Goal: Task Accomplishment & Management: Use online tool/utility

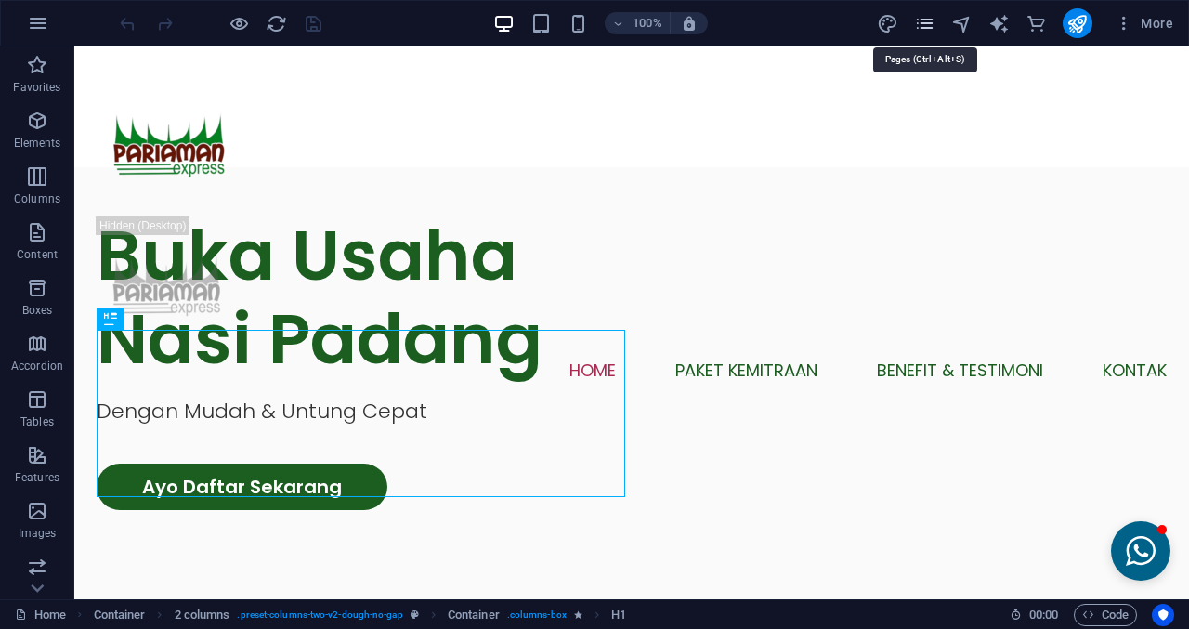
click at [931, 26] on icon "pages" at bounding box center [924, 23] width 21 height 21
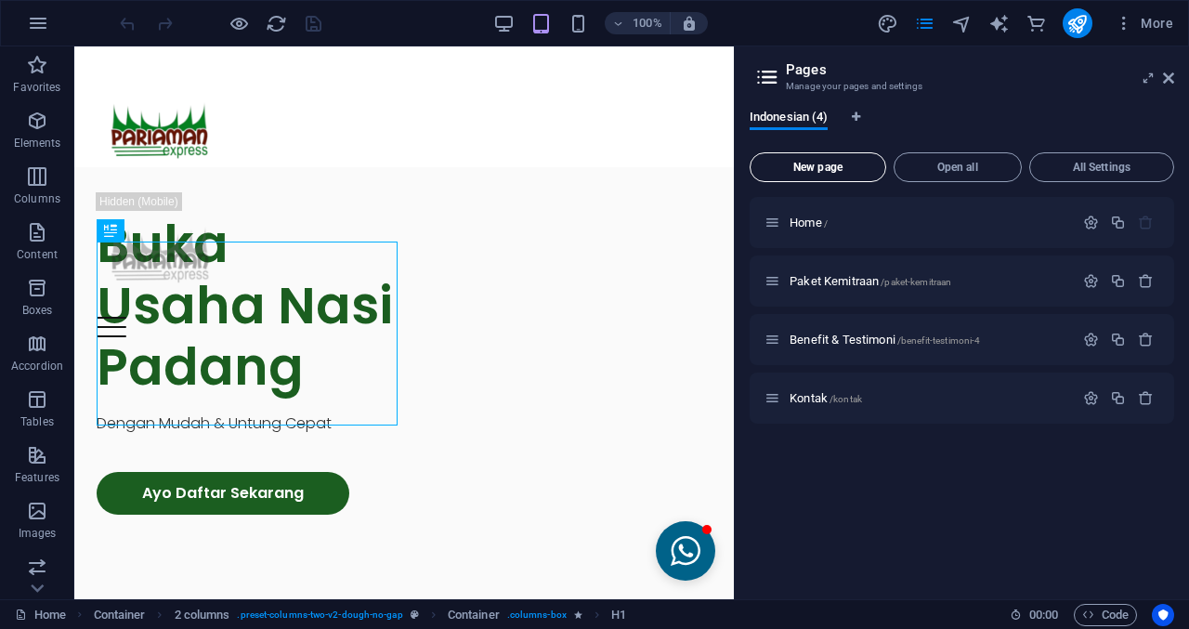
click at [844, 167] on span "New page" at bounding box center [818, 167] width 120 height 11
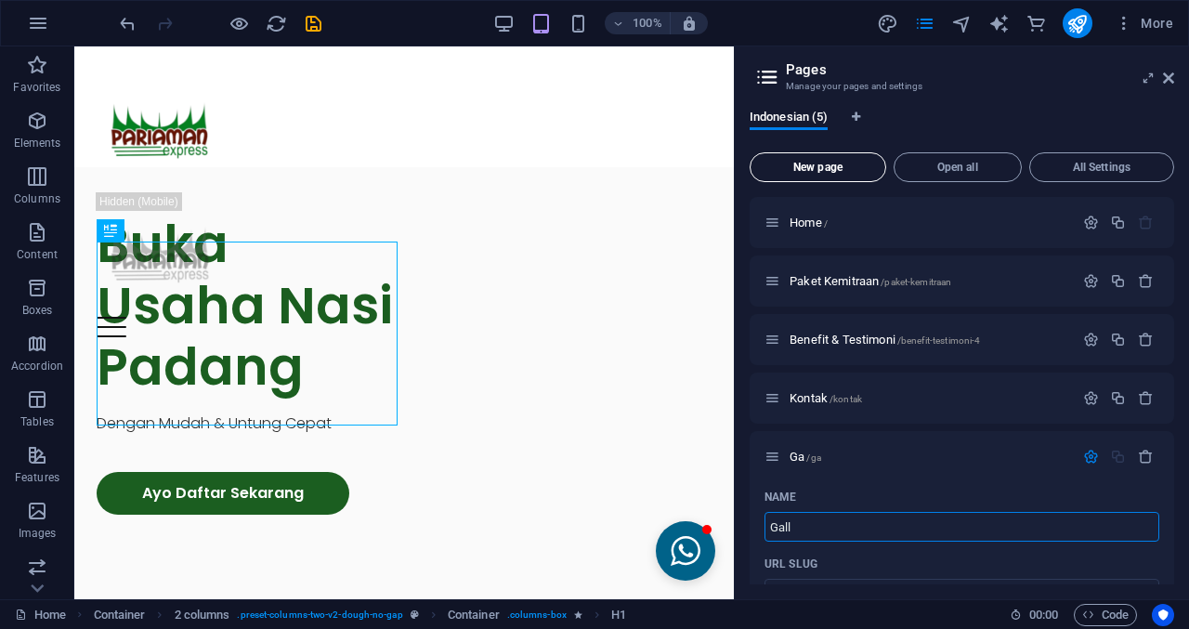
type input "Galle"
type input "/ga"
type input "Gallery"
type input "/gallery"
click at [763, 439] on icon at bounding box center [762, 439] width 9 height 11
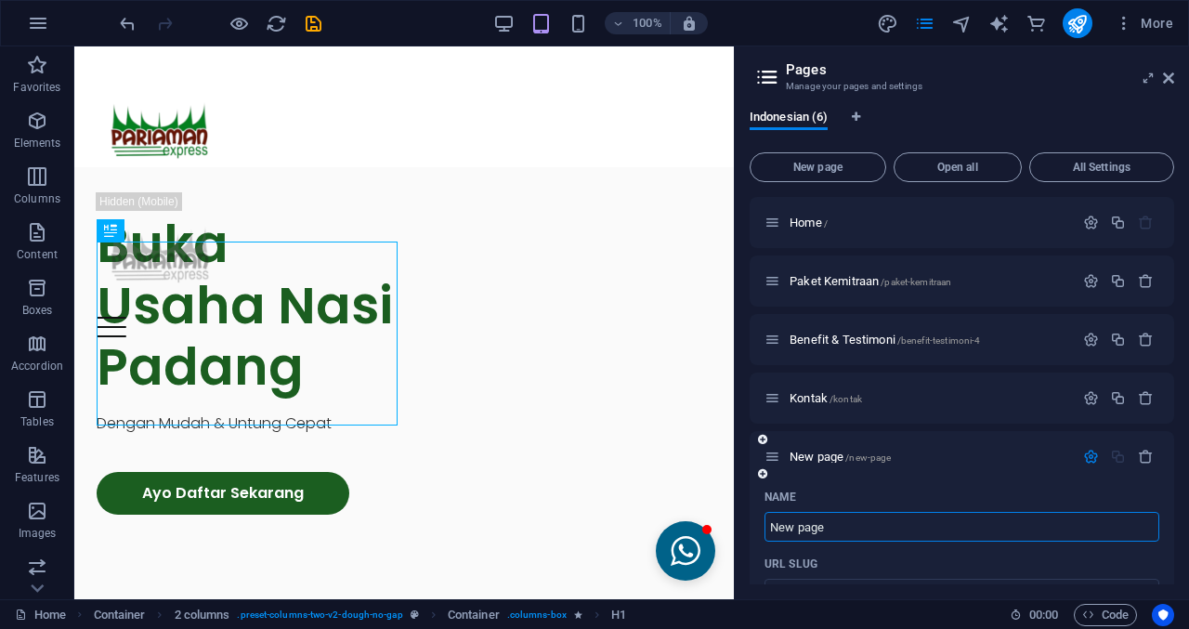
click at [888, 525] on input "New page" at bounding box center [961, 527] width 395 height 30
type input "Gallery"
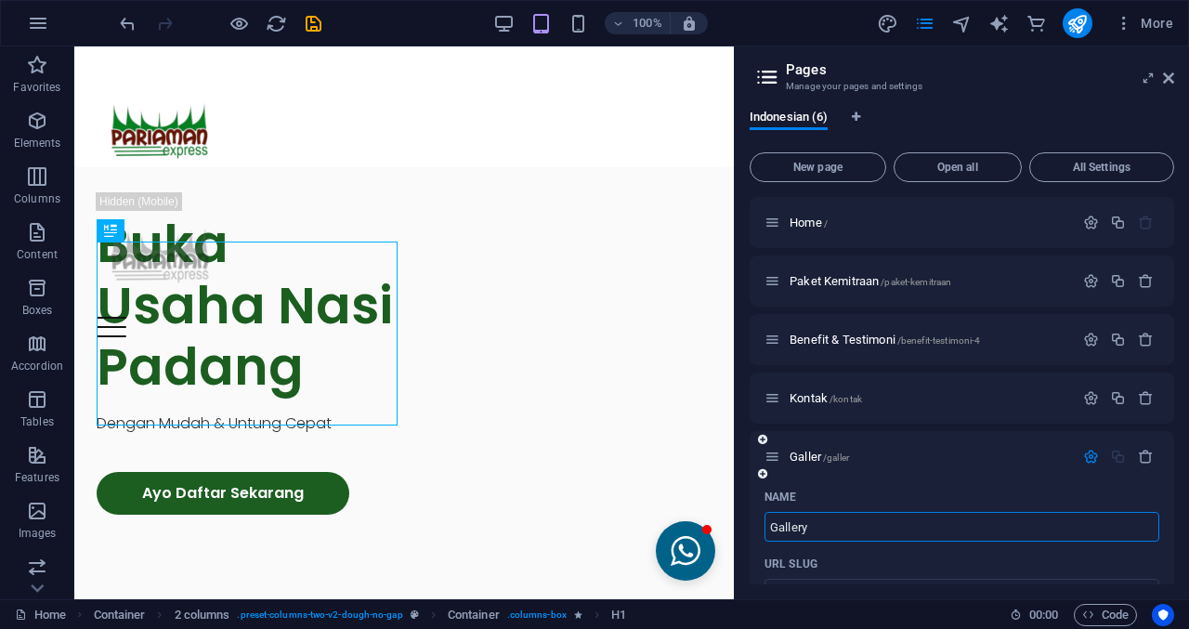
type input "/galler"
type input "Gallery"
type input "/gallery-6"
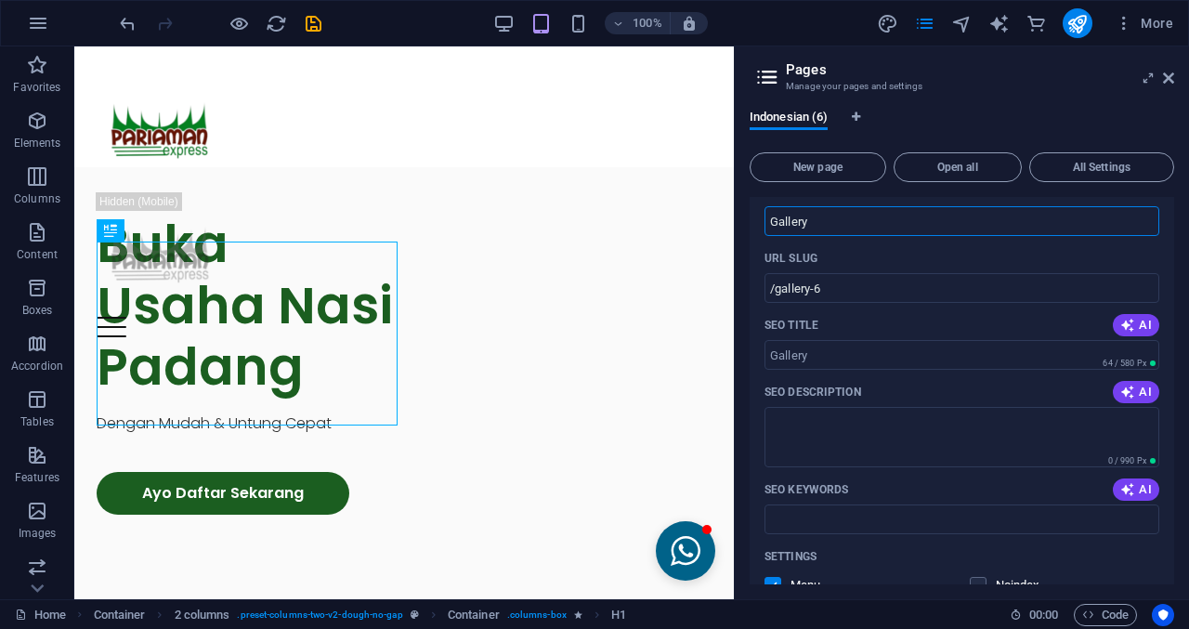
scroll to position [279, 0]
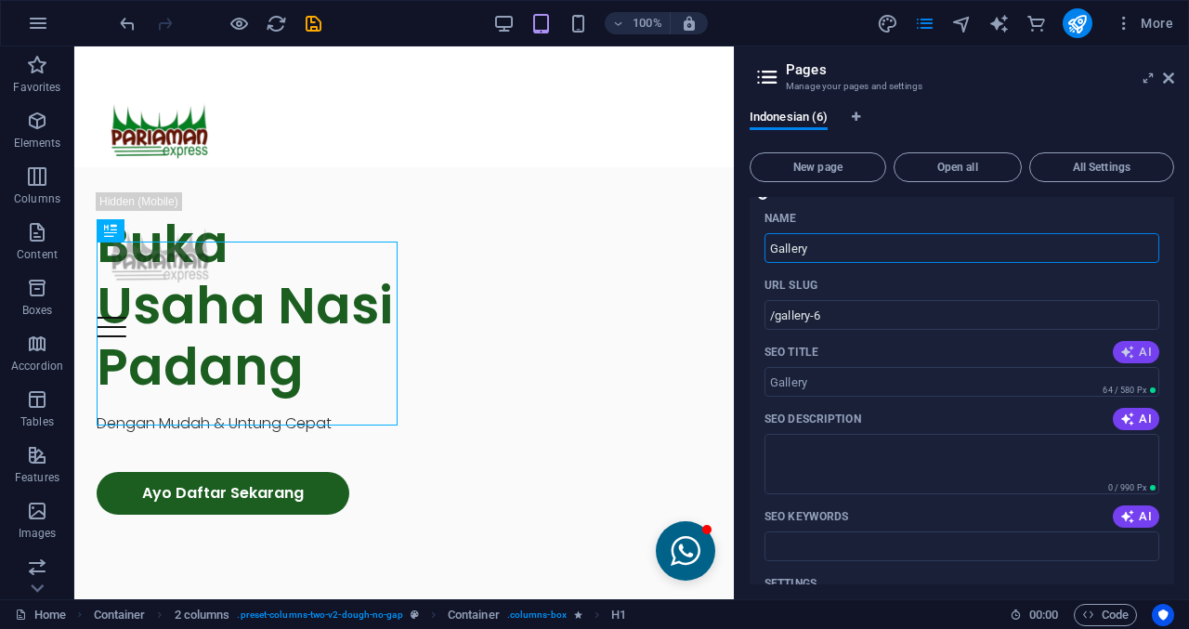
click at [1132, 357] on span "AI" at bounding box center [1136, 352] width 32 height 15
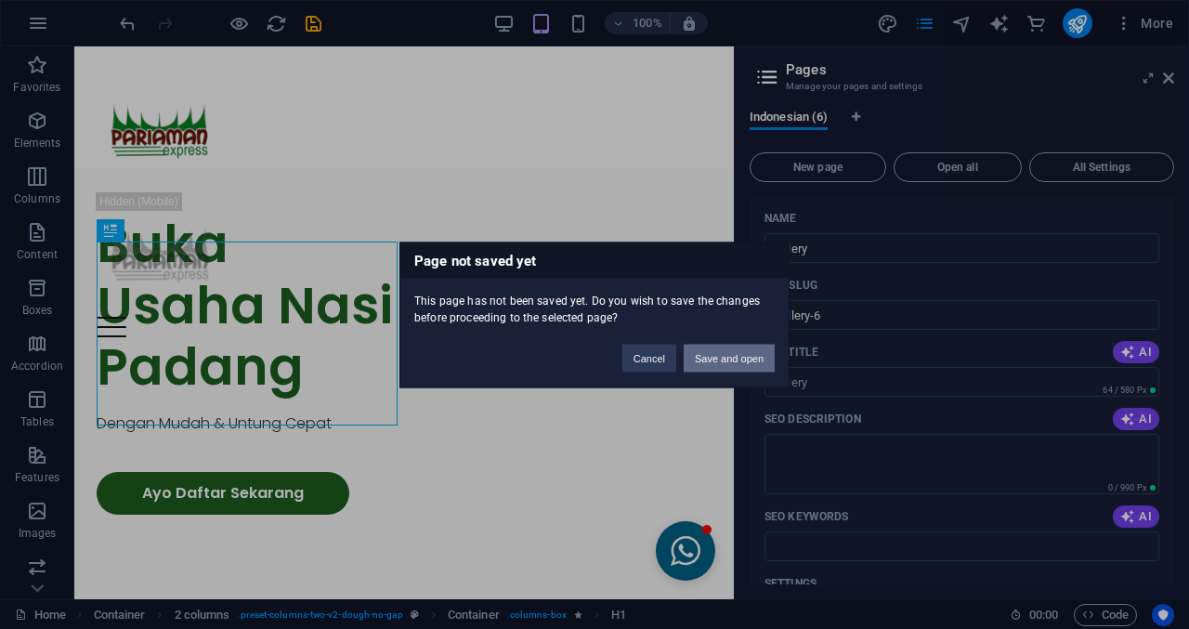
click at [724, 349] on button "Save and open" at bounding box center [729, 358] width 91 height 28
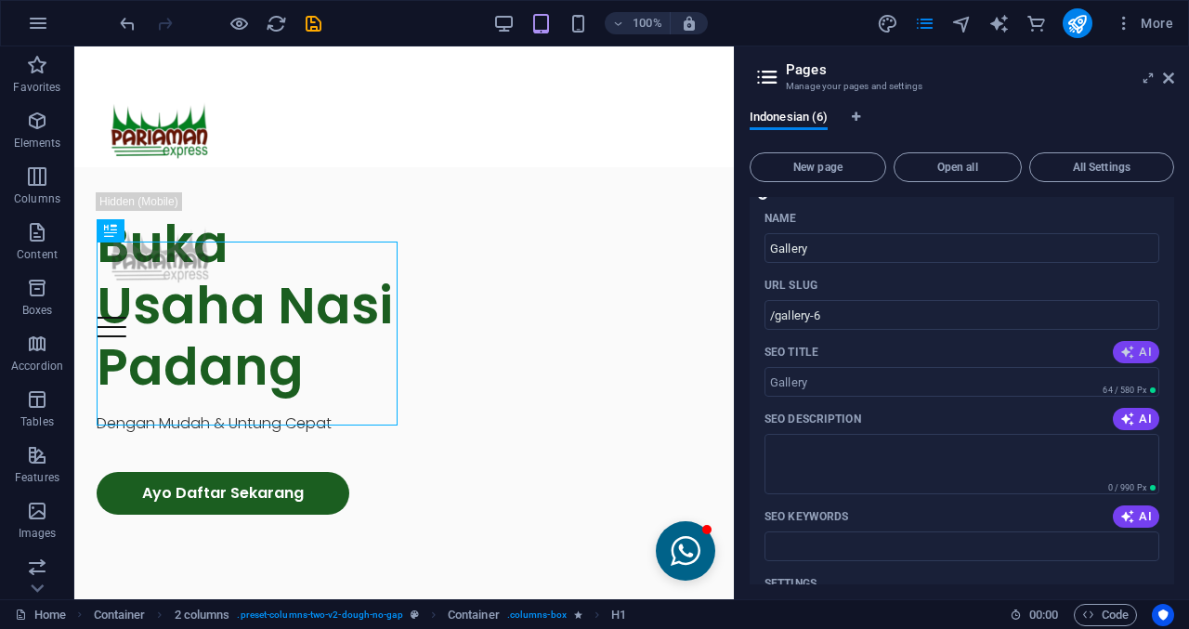
click at [1122, 348] on icon "button" at bounding box center [1127, 352] width 15 height 15
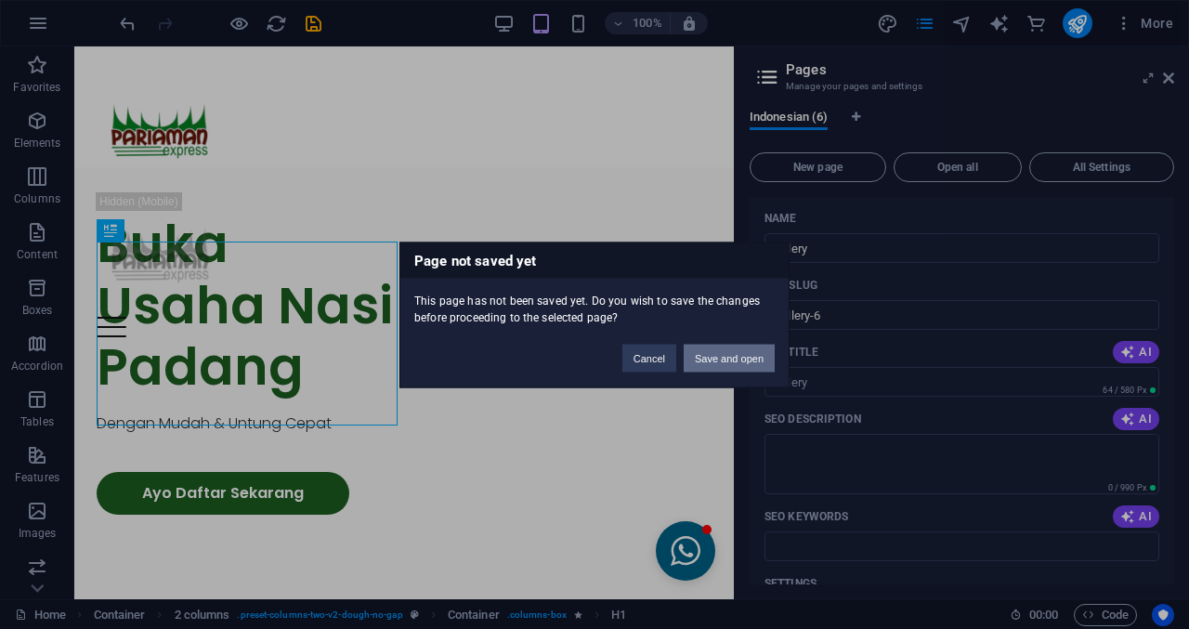
click at [742, 365] on button "Save and open" at bounding box center [729, 358] width 91 height 28
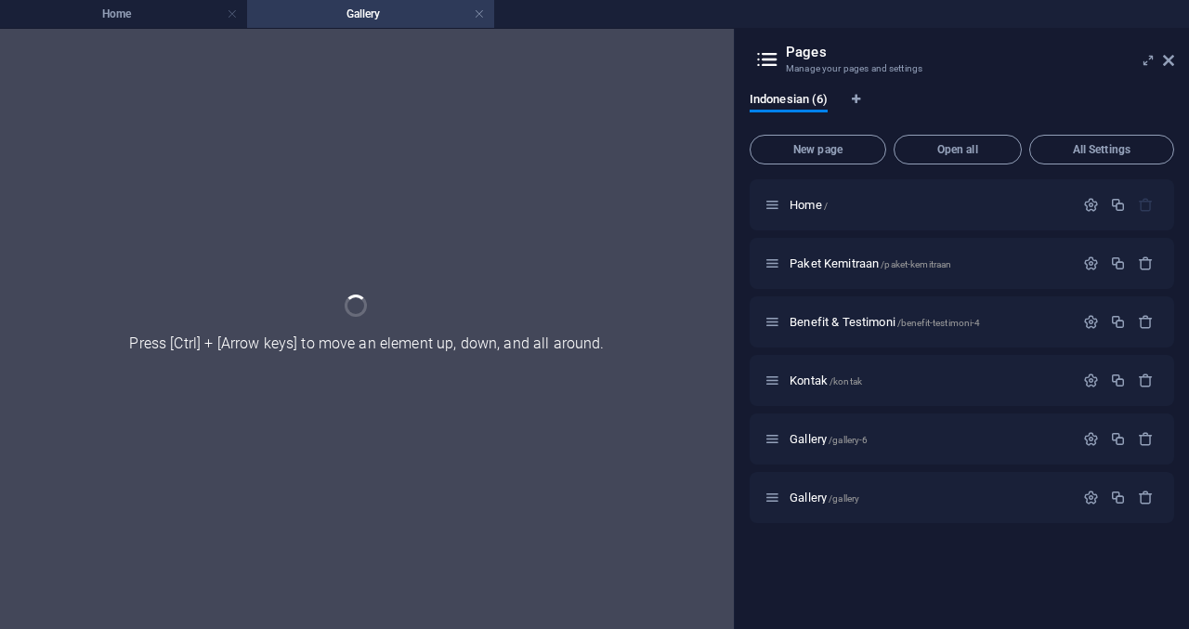
scroll to position [0, 0]
click at [1139, 499] on icon "button" at bounding box center [1146, 497] width 16 height 16
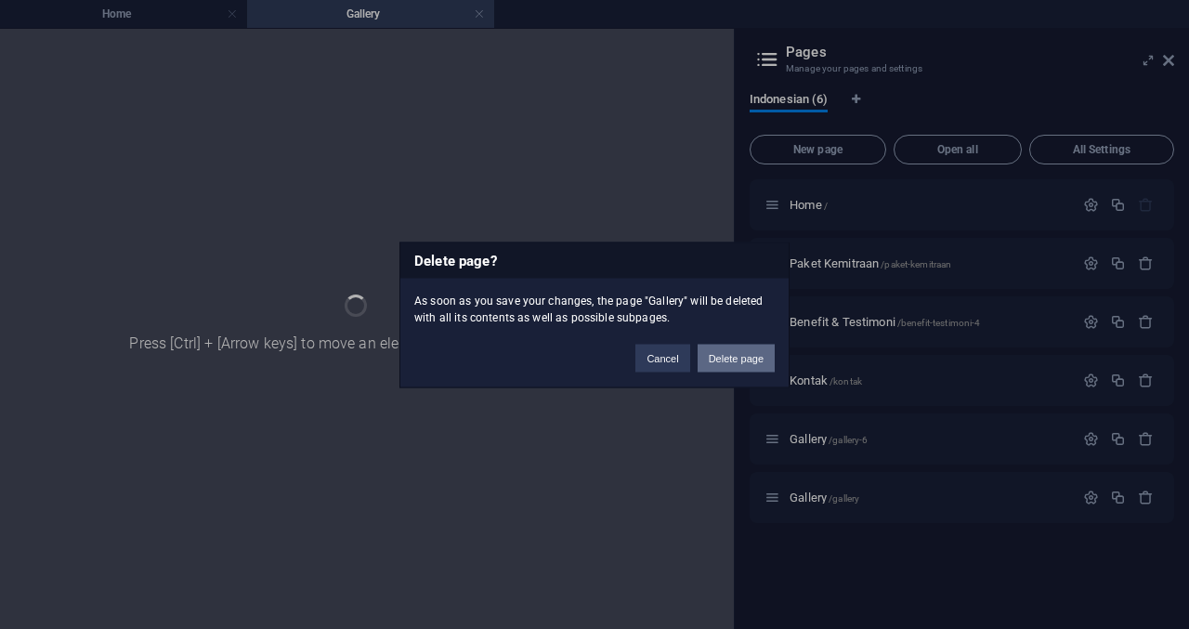
click at [730, 361] on button "Delete page" at bounding box center [736, 358] width 77 height 28
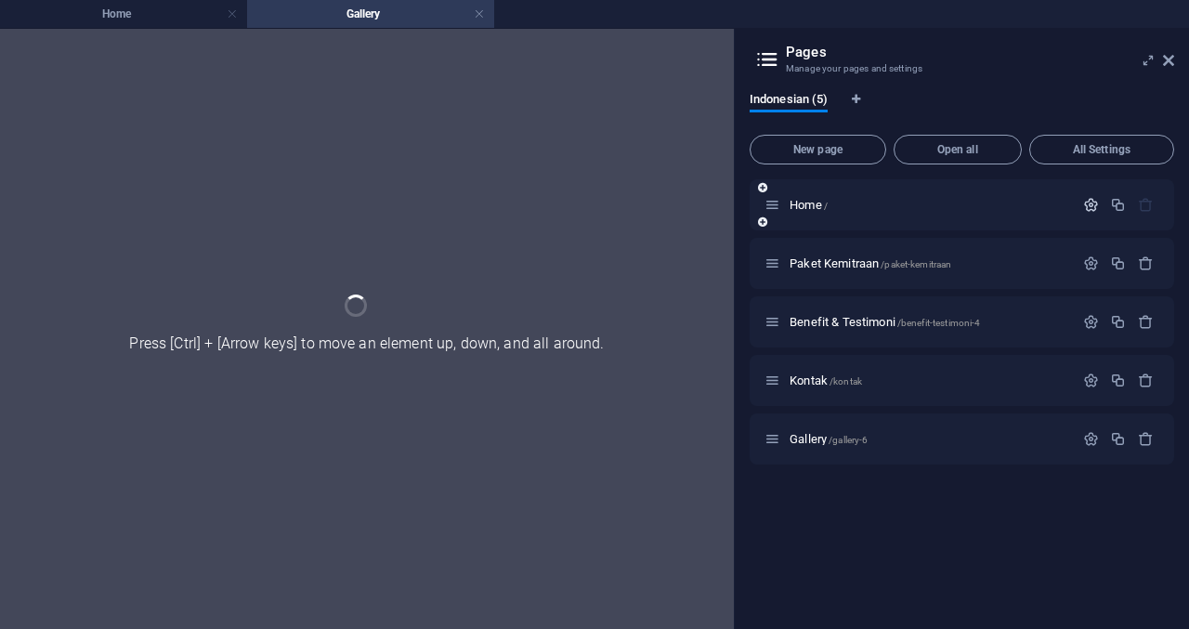
click at [1081, 202] on button "button" at bounding box center [1090, 205] width 27 height 16
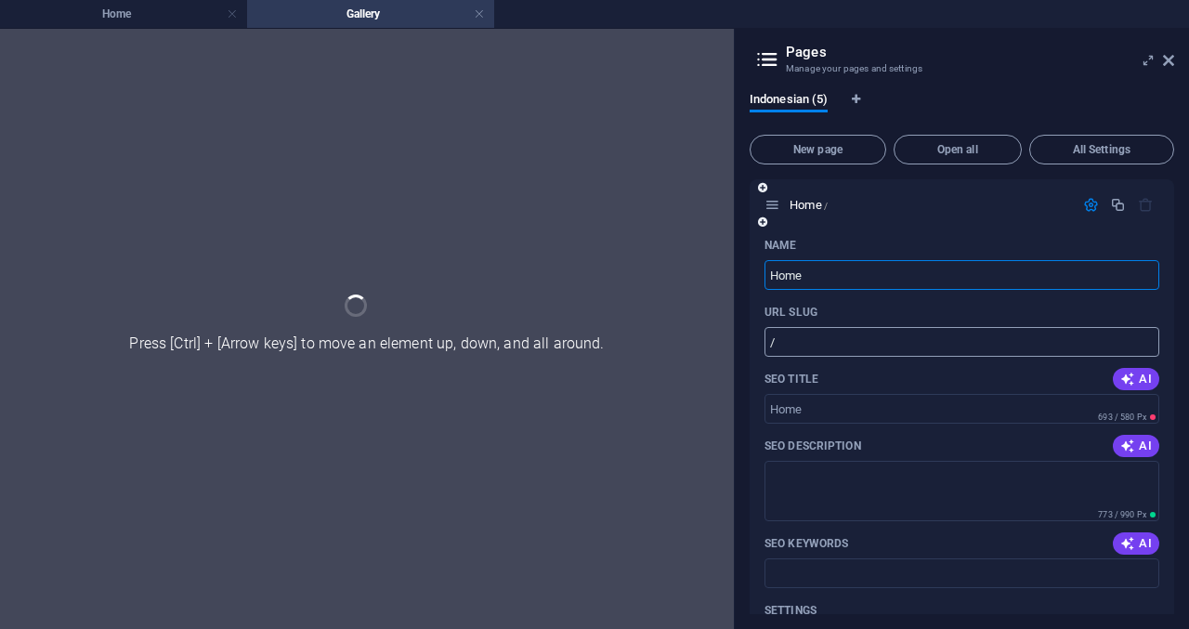
click at [1030, 350] on input "/" at bounding box center [961, 342] width 395 height 30
click at [1124, 373] on icon "button" at bounding box center [1127, 379] width 15 height 15
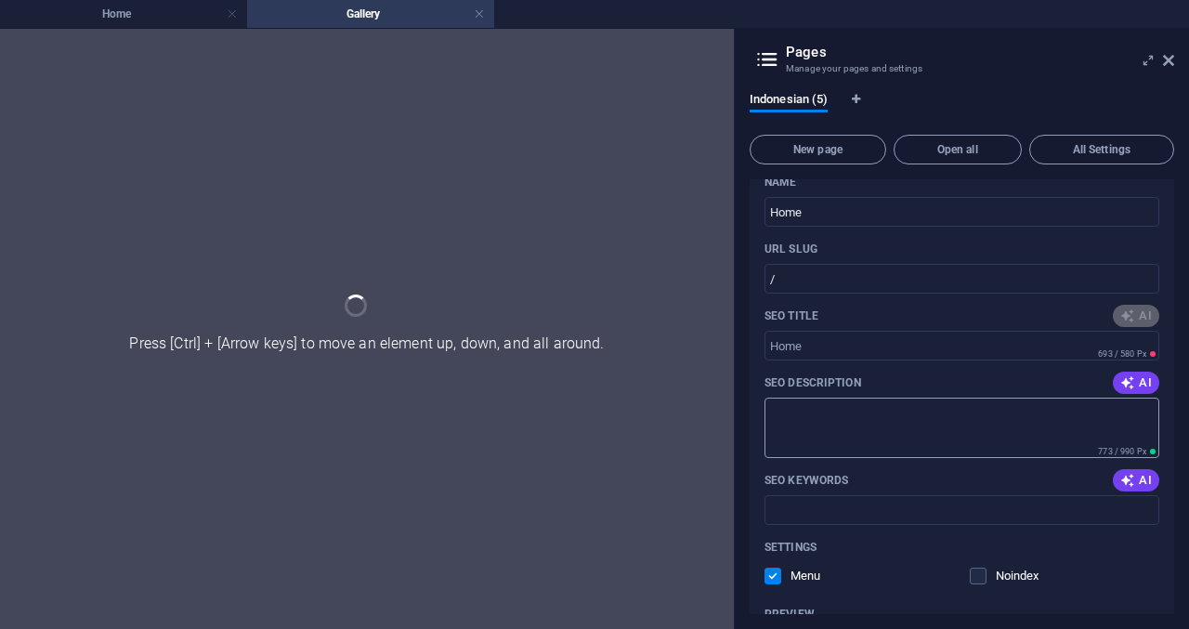
scroll to position [93, 0]
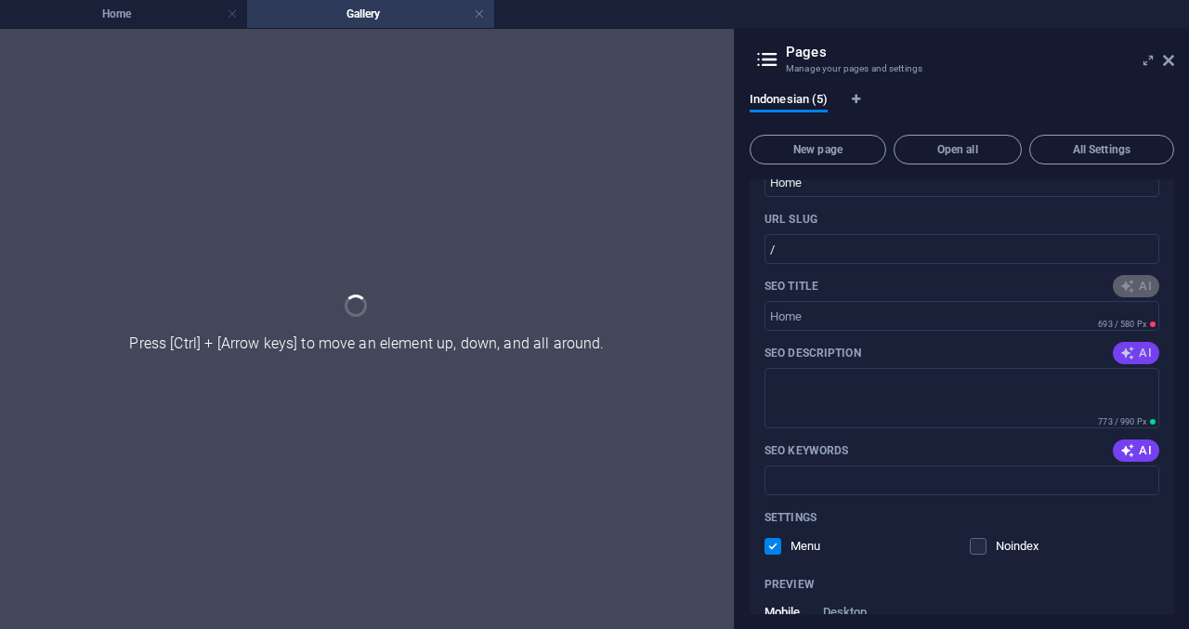
click at [1121, 351] on icon "button" at bounding box center [1127, 353] width 15 height 15
click at [1130, 454] on icon "button" at bounding box center [1127, 450] width 15 height 15
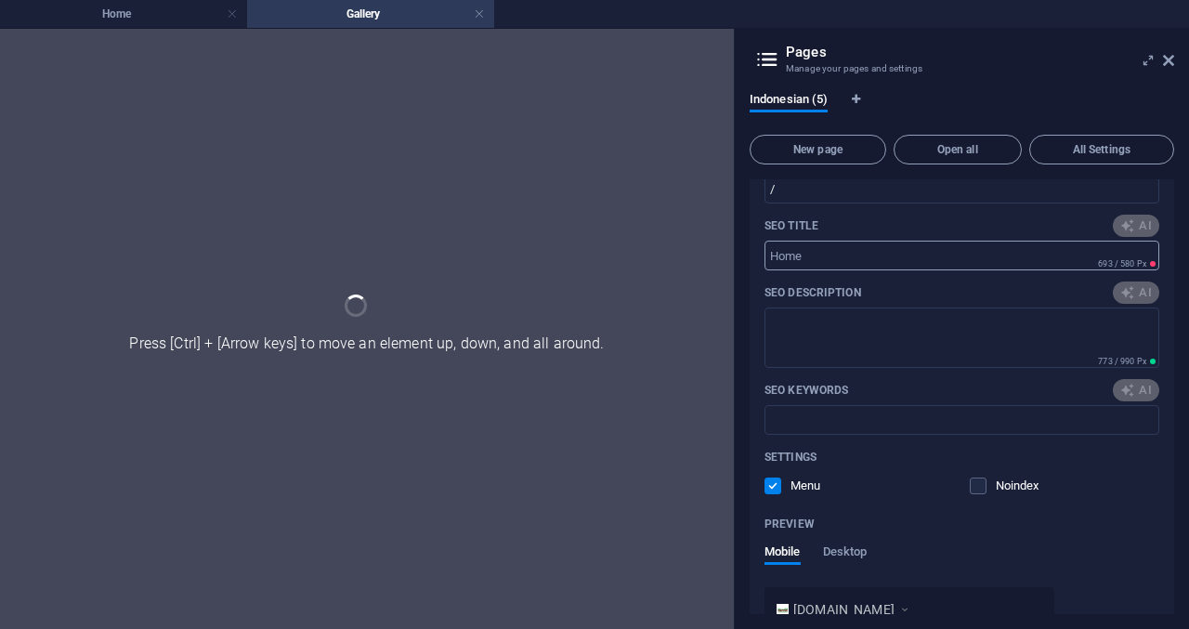
scroll to position [186, 0]
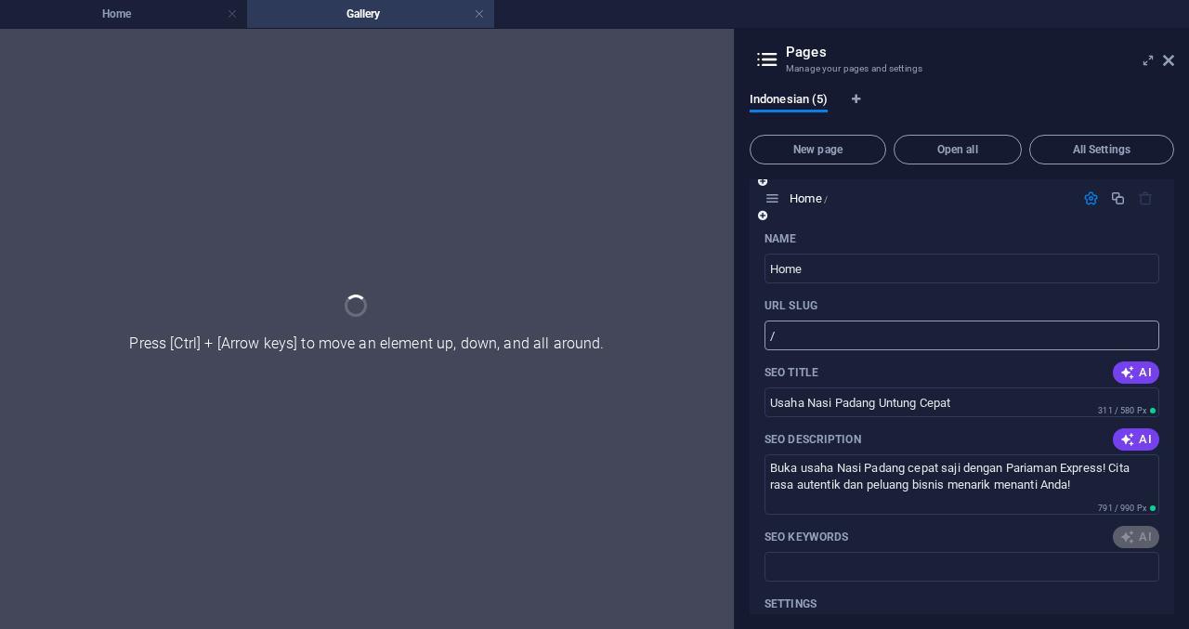
type input "Usaha Nasi Padang Untung Cepat"
type textarea "Buka usaha Nasi Padang cepat saji dengan Pariaman Express! Cita rasa autentik d…"
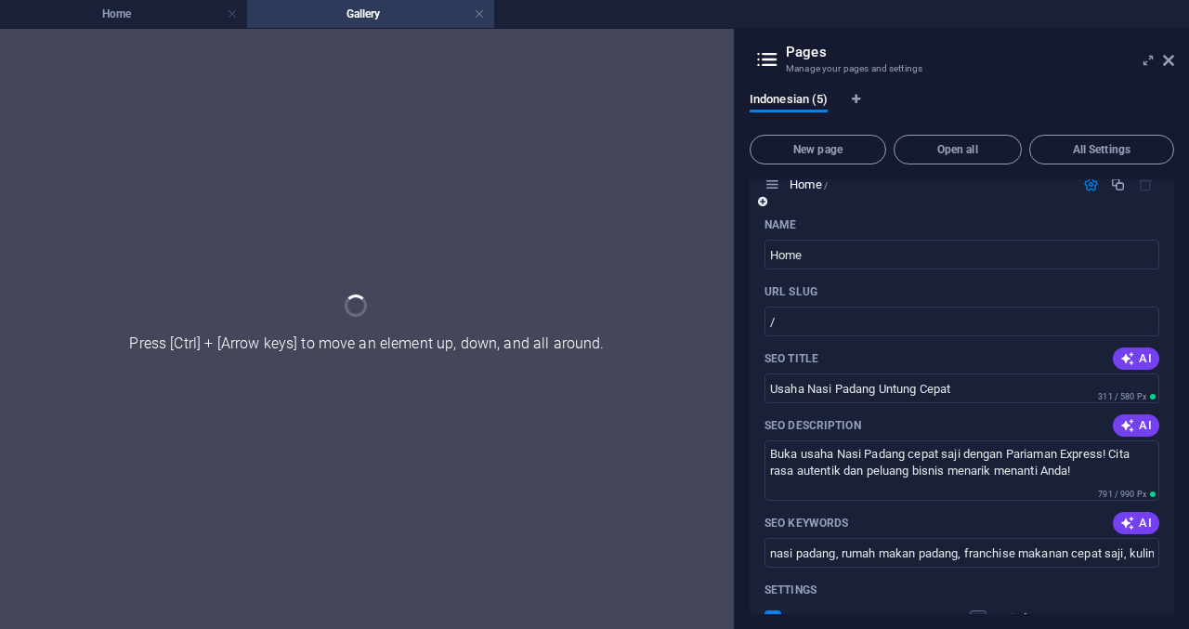
type input "Usaha Nasi Padang Untung Cepat"
type textarea "Buka usaha Nasi Padang cepat saji dengan Pariaman Express! Cita rasa autentik d…"
type input "nasi padang, rumah makan padang, franchise makanan cepat saji, kuliner pariaman…"
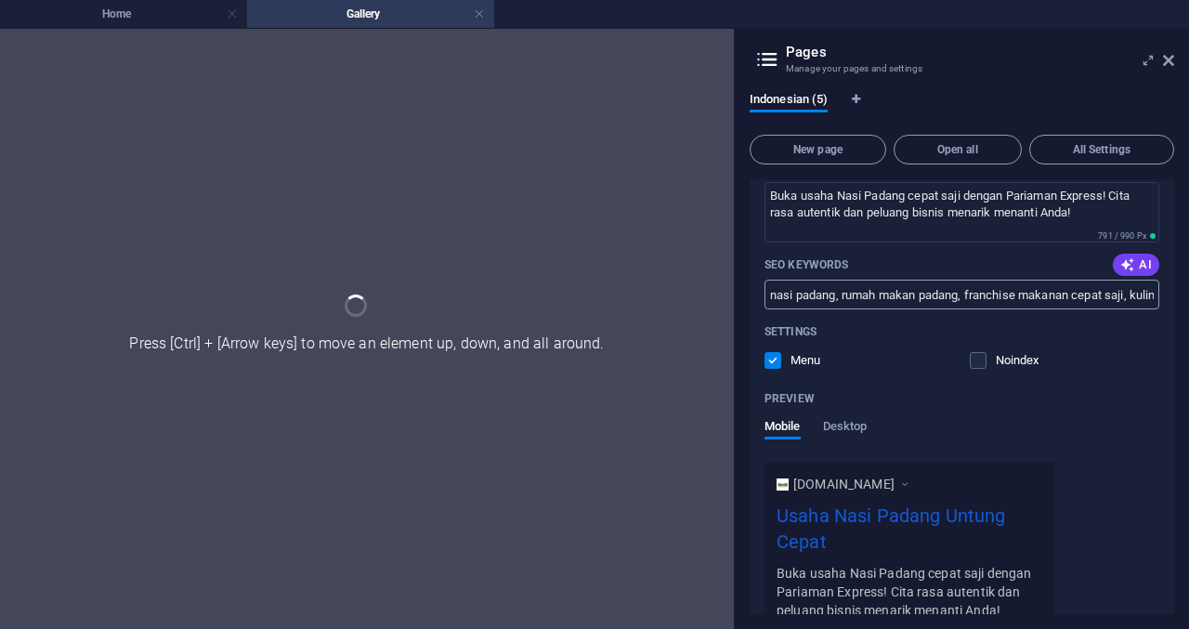
scroll to position [372, 0]
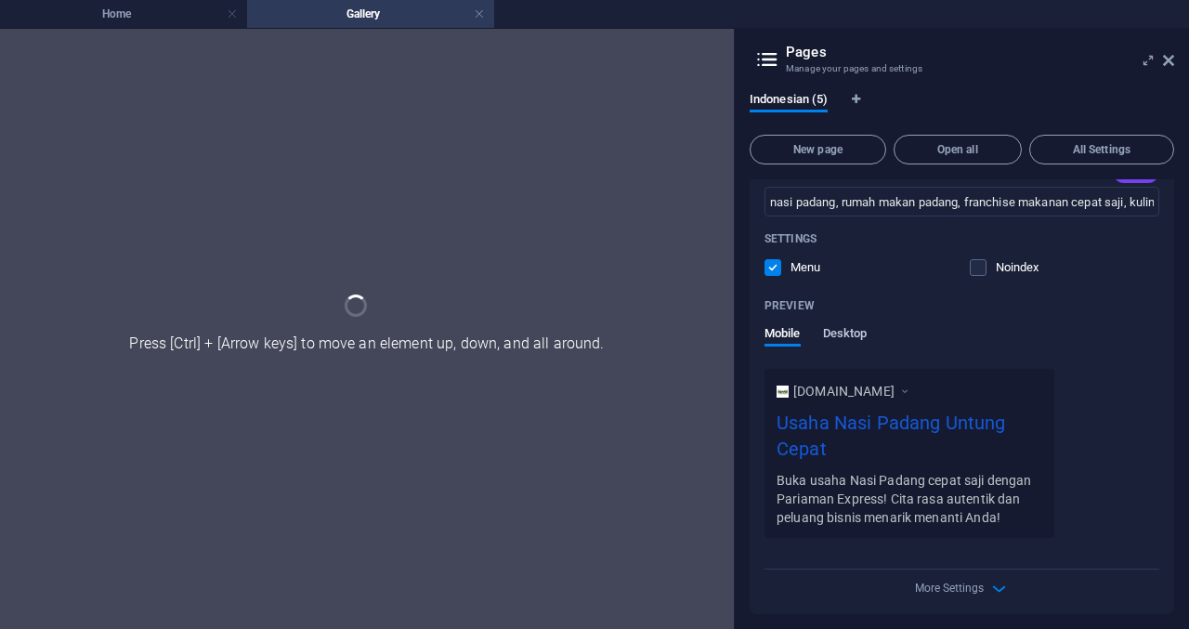
click at [855, 333] on span "Desktop" at bounding box center [845, 335] width 45 height 26
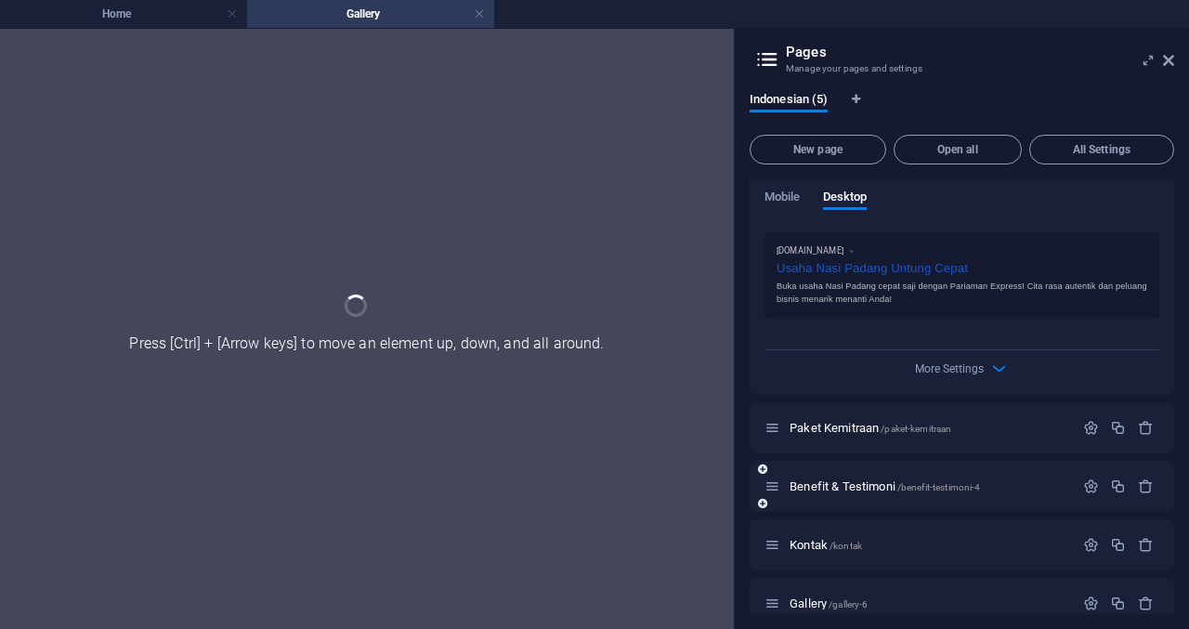
scroll to position [530, 0]
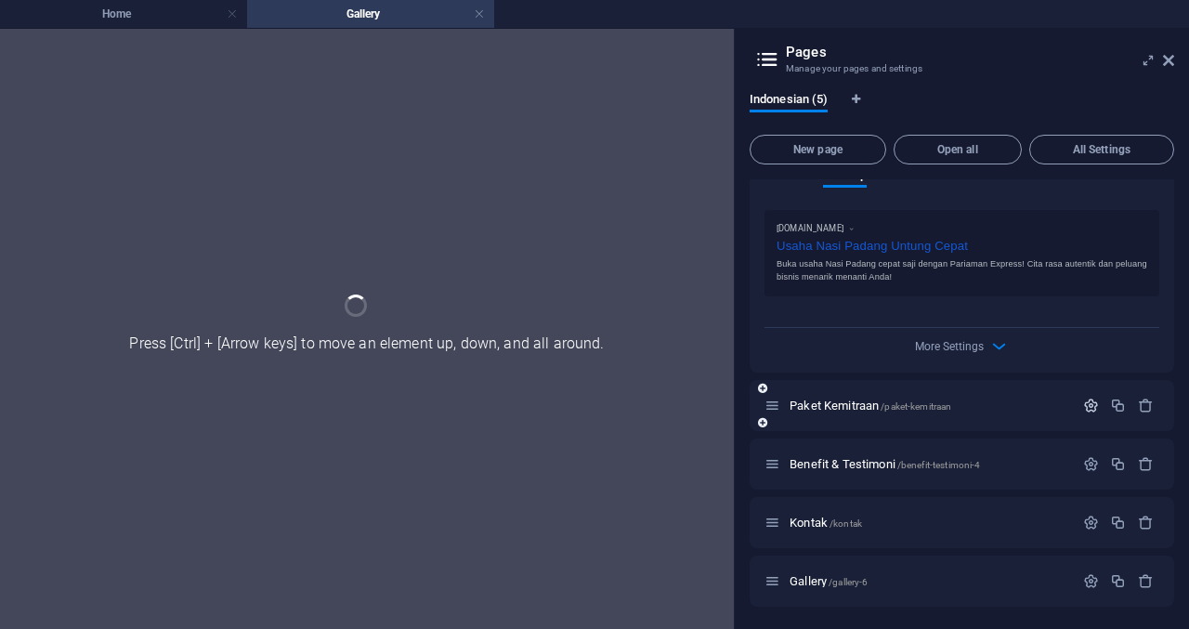
click at [1085, 410] on icon "button" at bounding box center [1091, 406] width 16 height 16
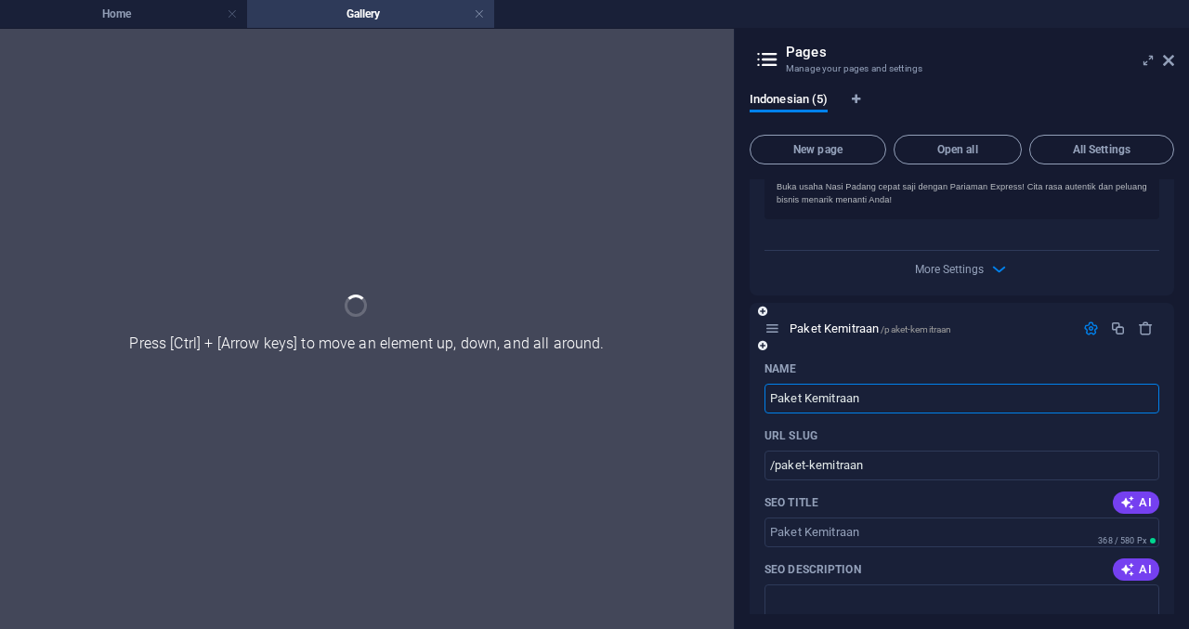
scroll to position [716, 0]
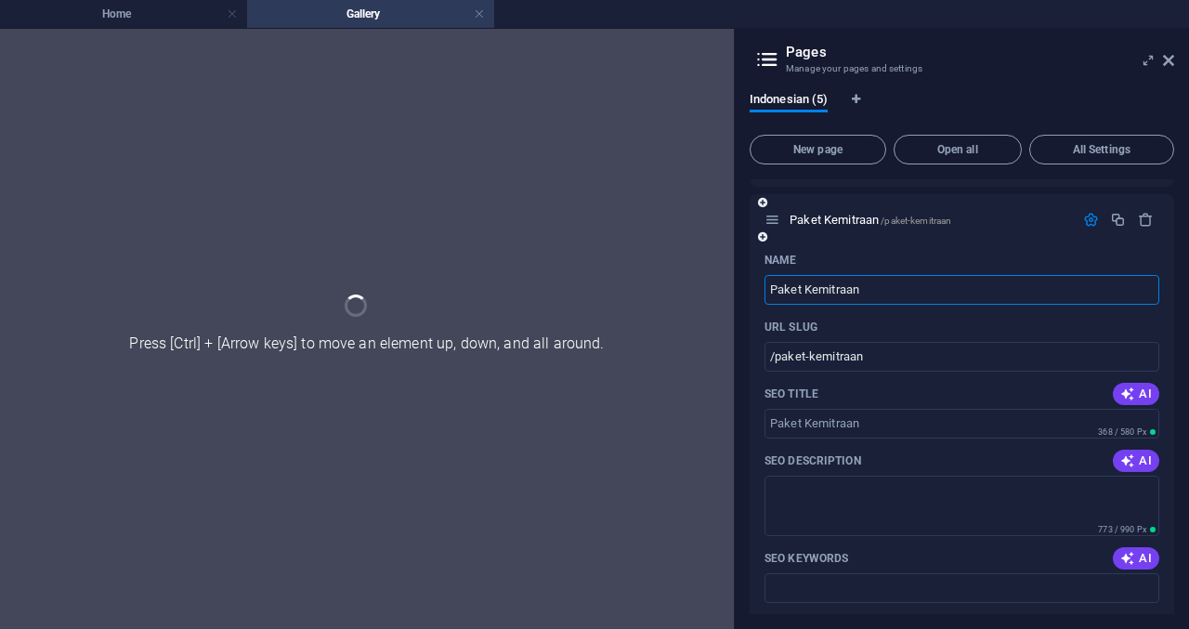
click at [1117, 393] on button "AI" at bounding box center [1136, 394] width 46 height 22
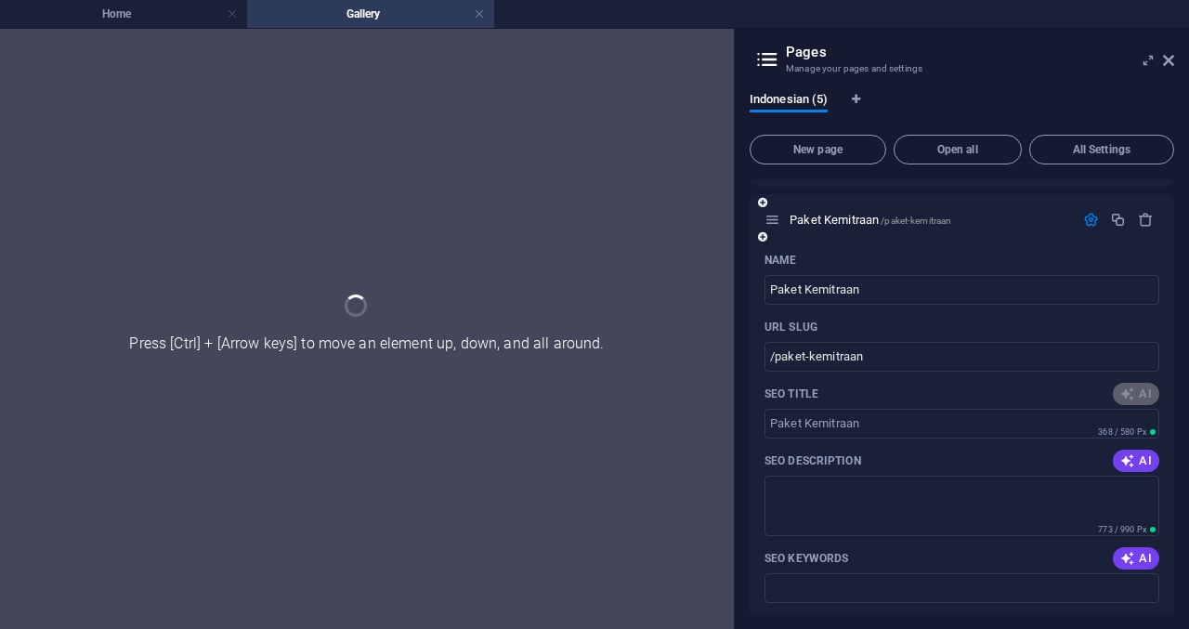
click at [1120, 473] on div "SEO Description AI" at bounding box center [961, 461] width 395 height 30
click at [1123, 463] on icon "button" at bounding box center [1127, 460] width 15 height 15
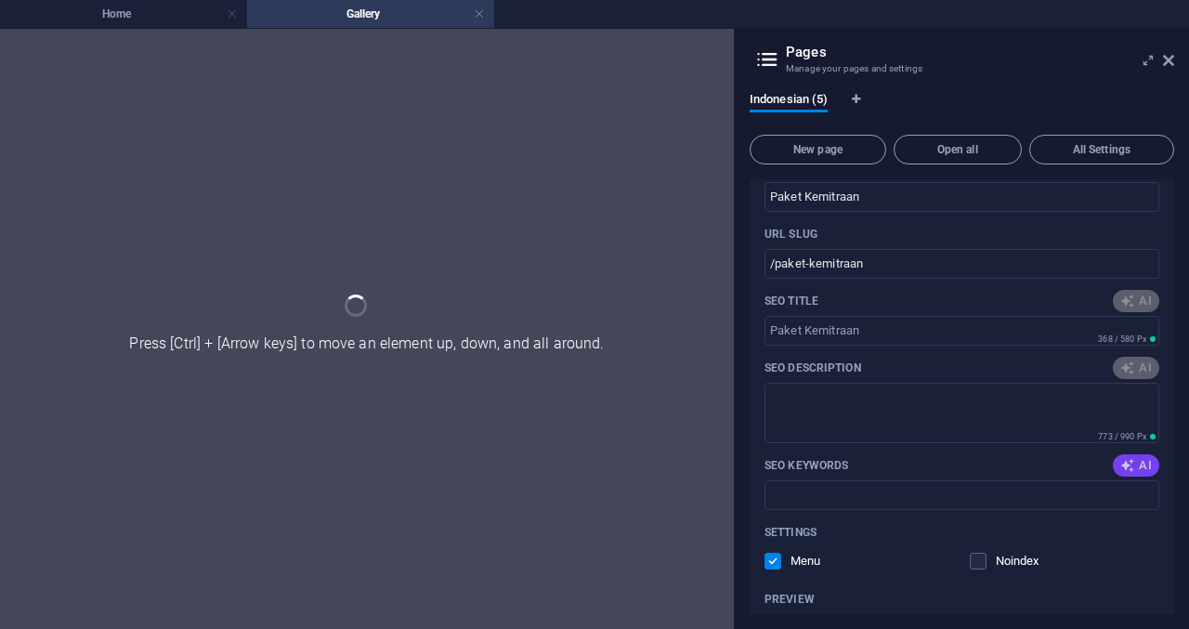
click at [1129, 467] on icon "button" at bounding box center [1127, 465] width 15 height 15
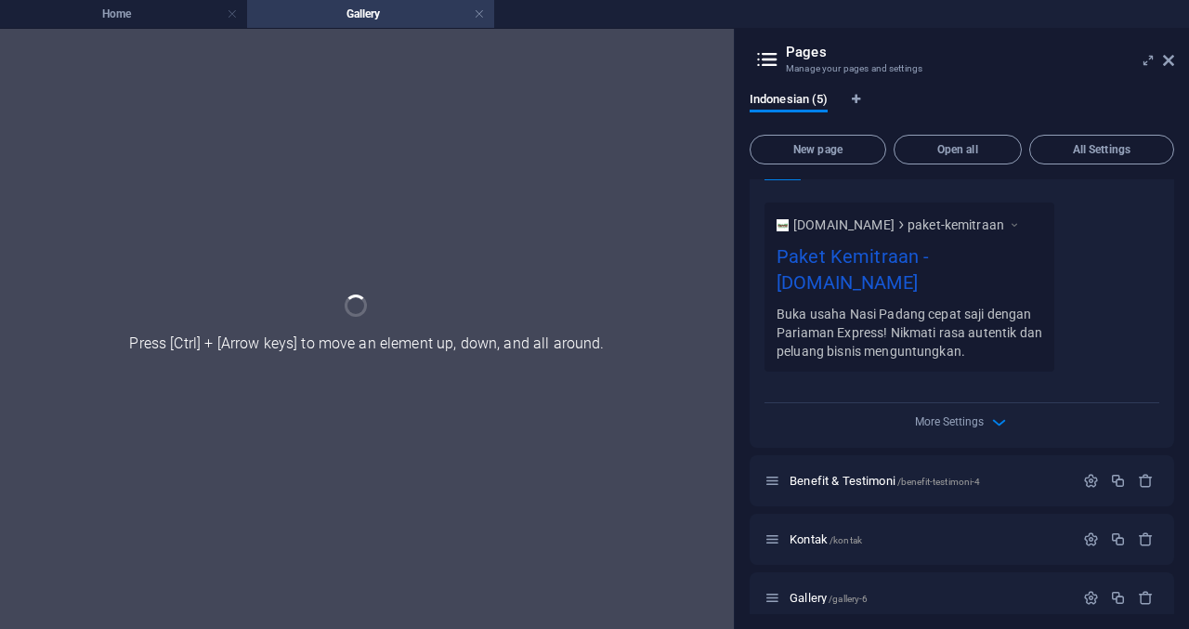
scroll to position [1273, 0]
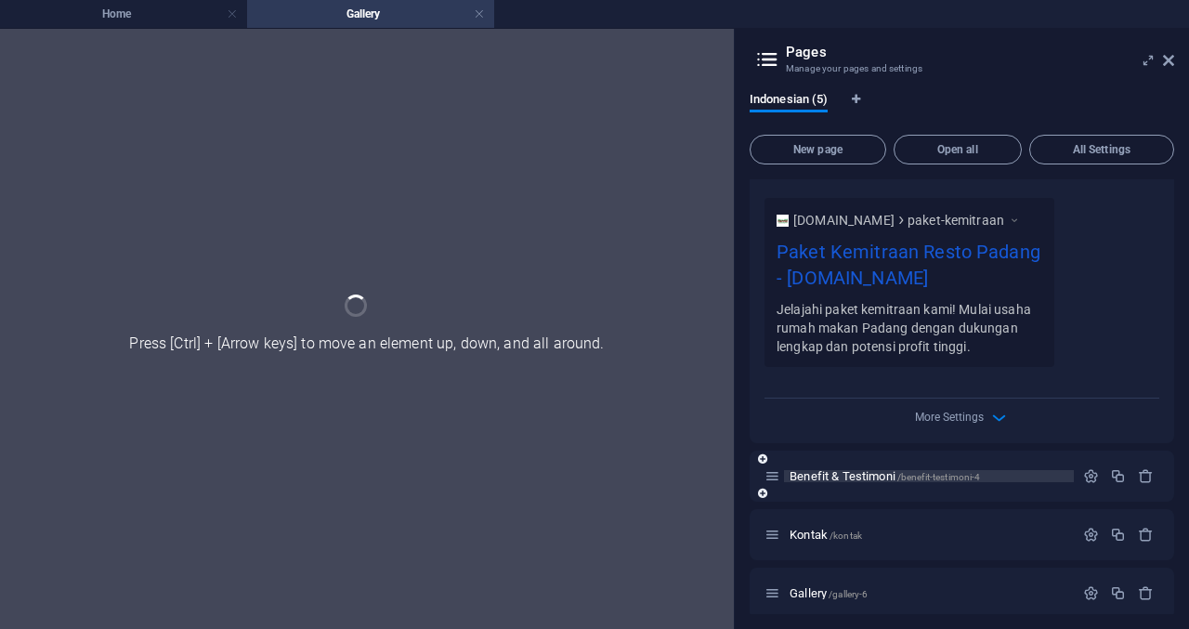
type input "Paket Kemitraan Resto Padang"
type textarea "Jelajahi paket kemitraan kami! Mulai usaha rumah makan Padang dengan dukungan l…"
type input "Paket Kemitraan Resto Padang"
type textarea "Jelajahi paket kemitraan kami! Mulai usaha rumah makan Padang dengan dukungan l…"
type input "paket kemitraan restoran, usaha kuliner Padang, hak penggunaan brand, desain re…"
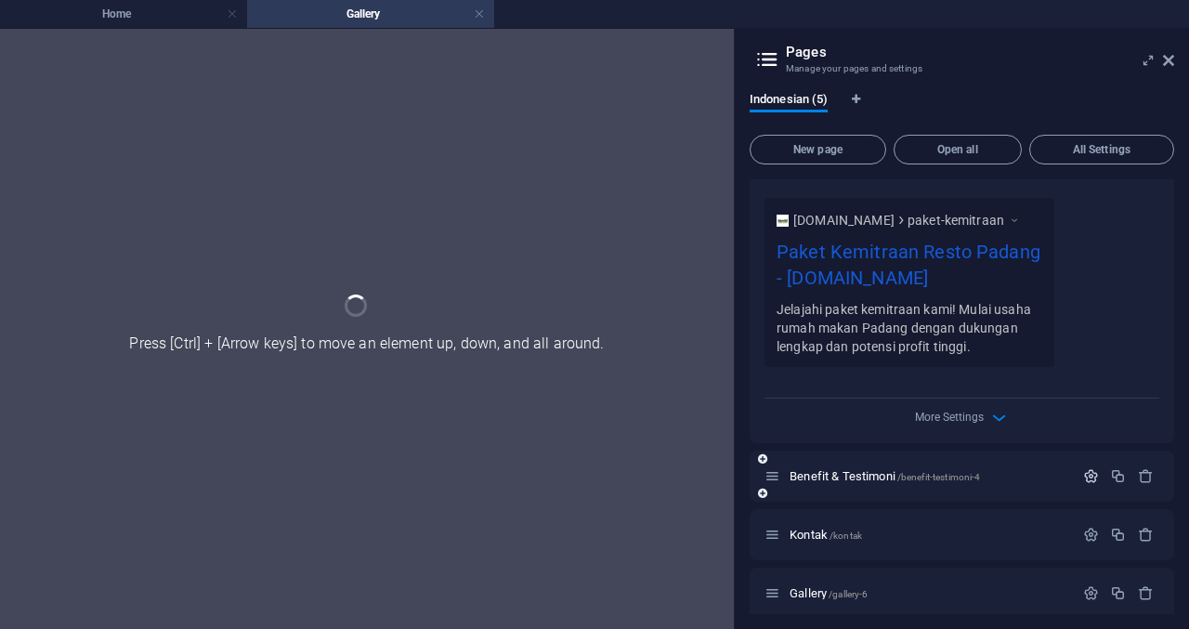
click at [1092, 484] on icon "button" at bounding box center [1091, 476] width 16 height 16
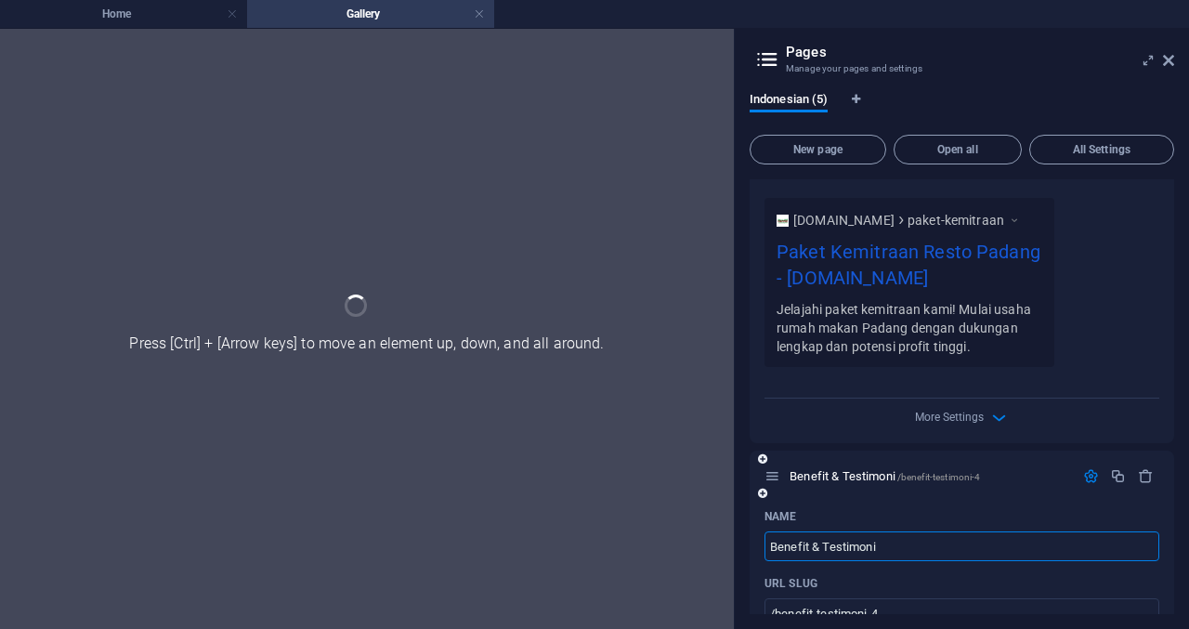
scroll to position [1459, 0]
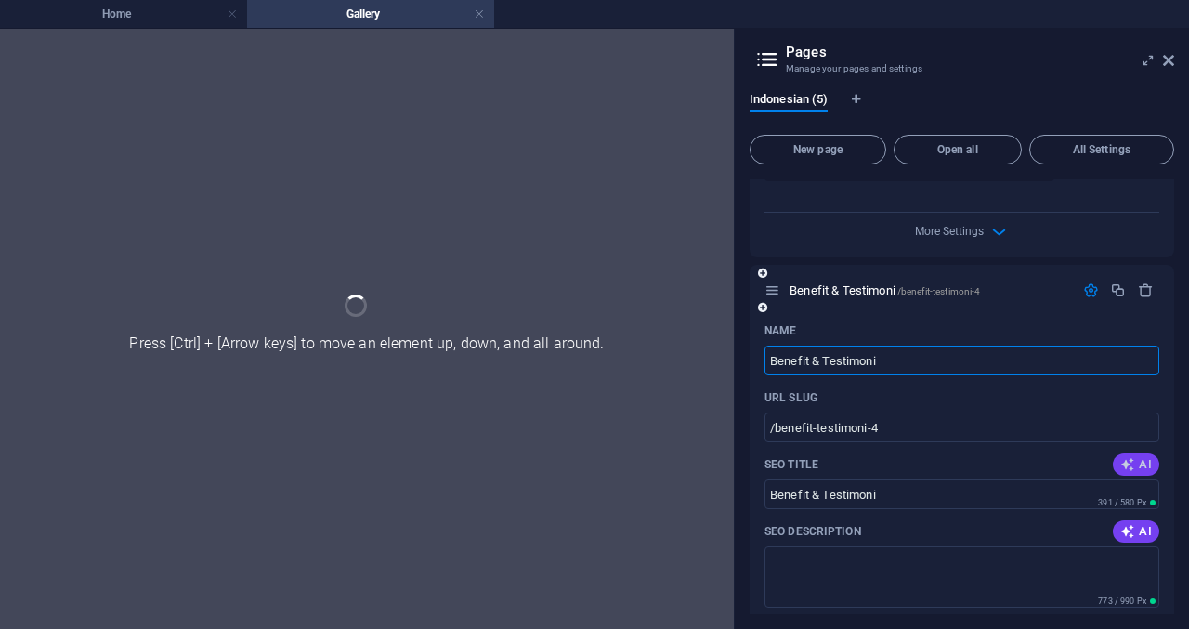
click at [1135, 456] on button "AI" at bounding box center [1136, 464] width 46 height 22
click at [1127, 534] on icon "button" at bounding box center [1127, 531] width 15 height 15
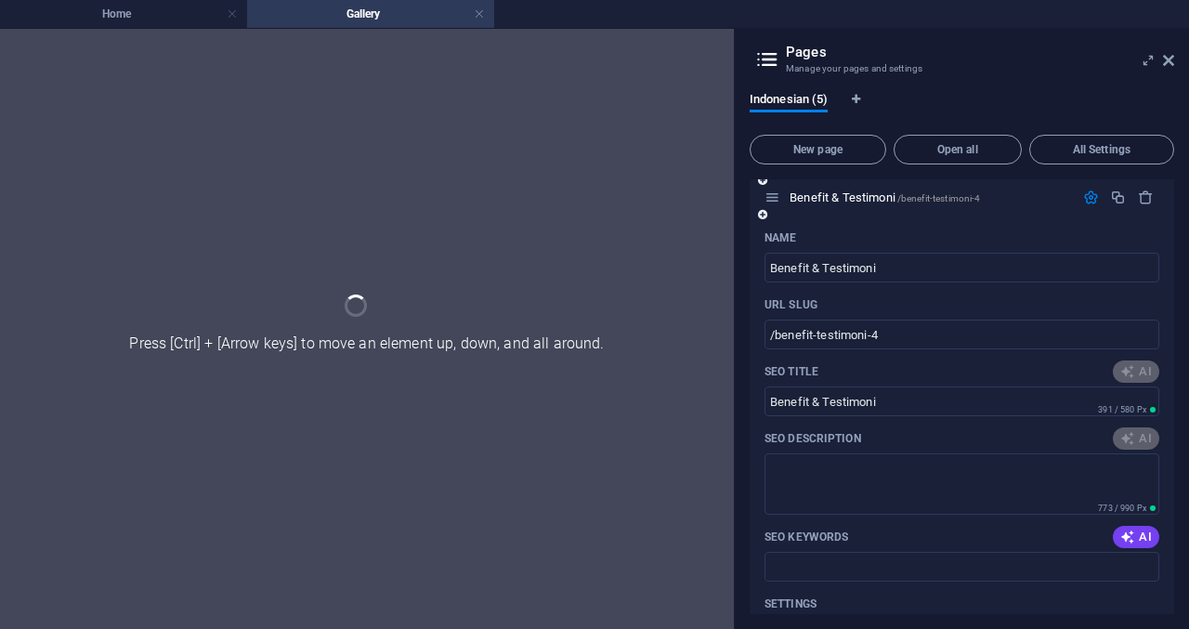
click at [1138, 529] on span "AI" at bounding box center [1136, 536] width 32 height 15
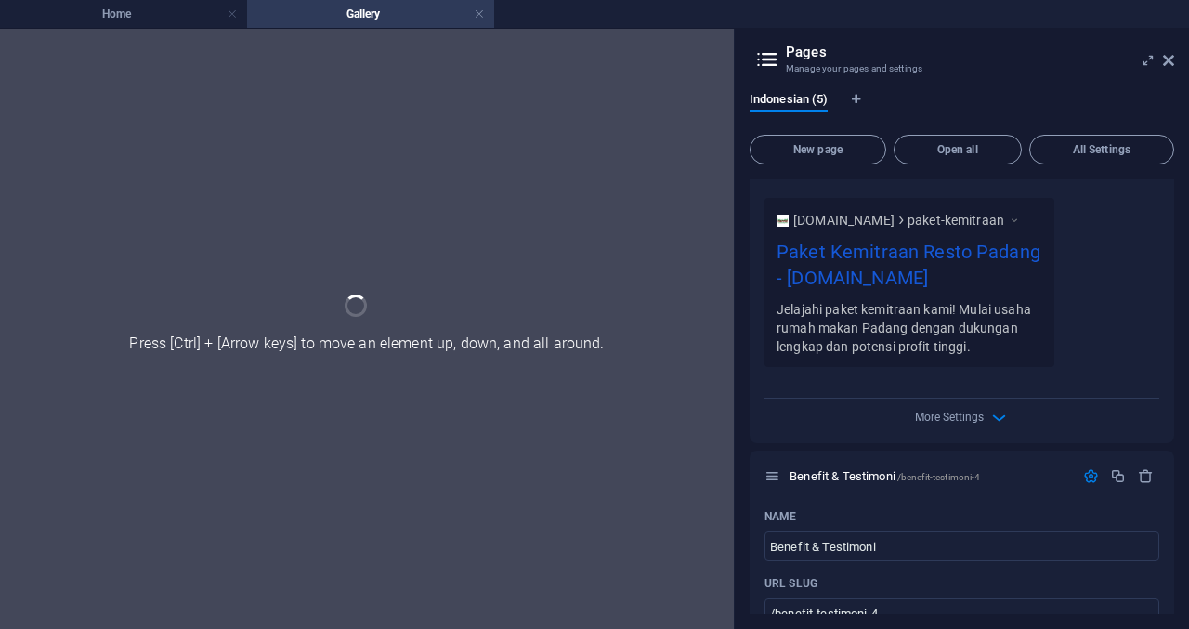
type input "Pariaman Express: Investasi Cerdas"
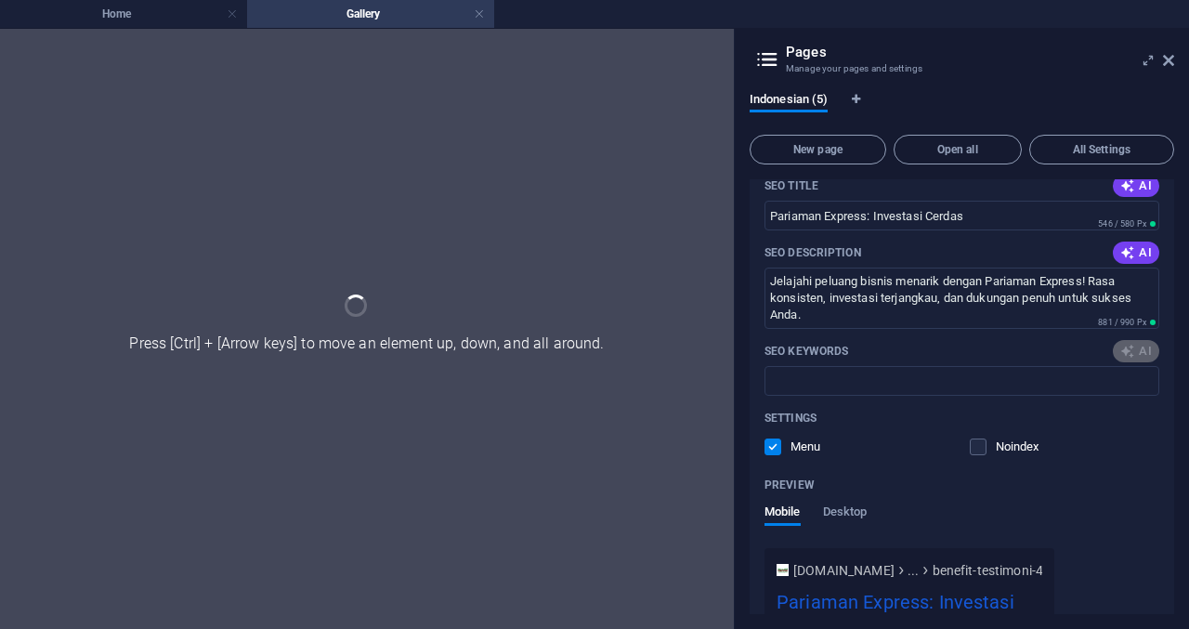
scroll to position [1924, 0]
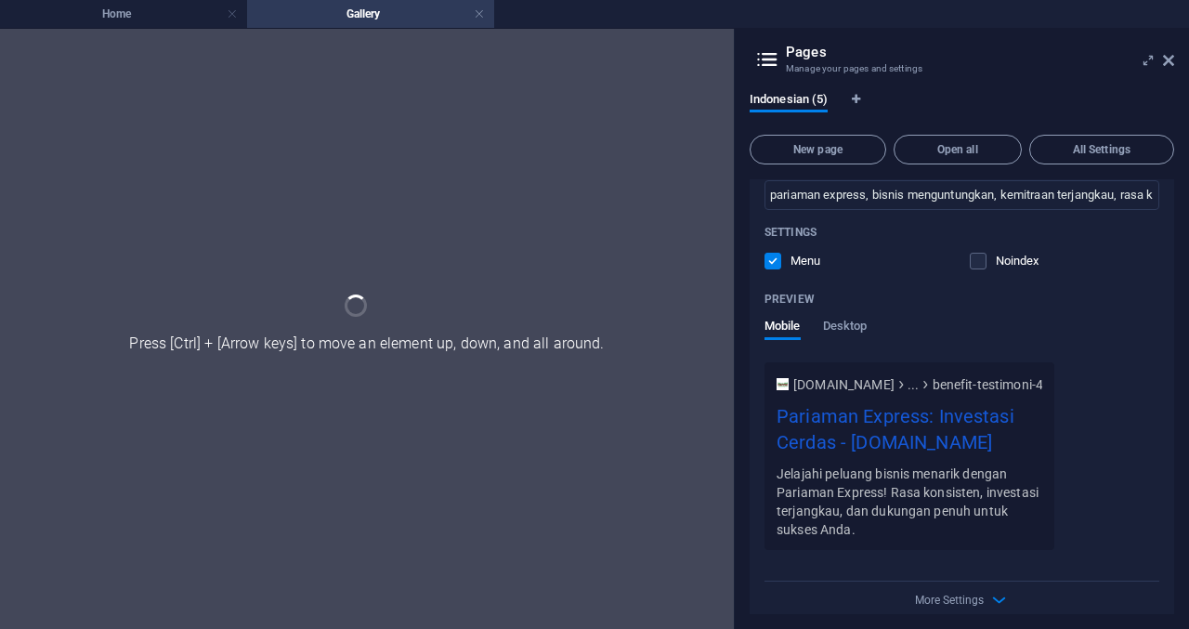
type textarea "Jelajahi peluang bisnis menarik dengan Pariaman Express! Rasa konsisten, invest…"
type input "pariaman express, bisnis menguntungkan, kemitraan terjangkau, rasa konsisten, b…"
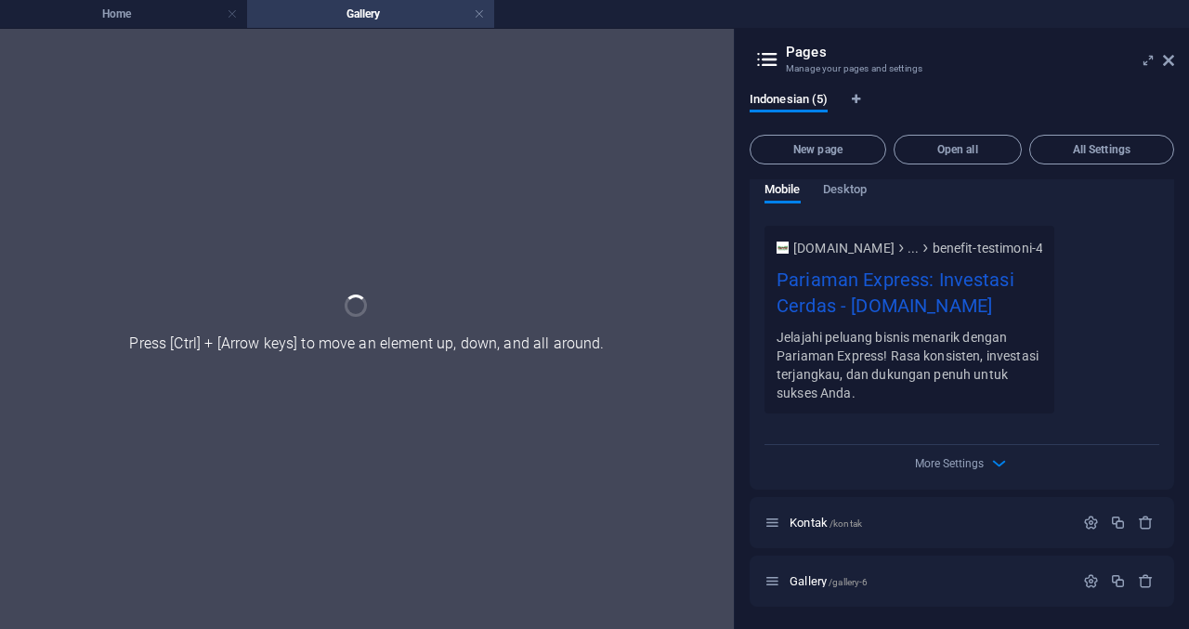
click at [1010, 470] on div "More Settings" at bounding box center [961, 460] width 395 height 30
click at [981, 460] on span "More Settings" at bounding box center [949, 463] width 69 height 13
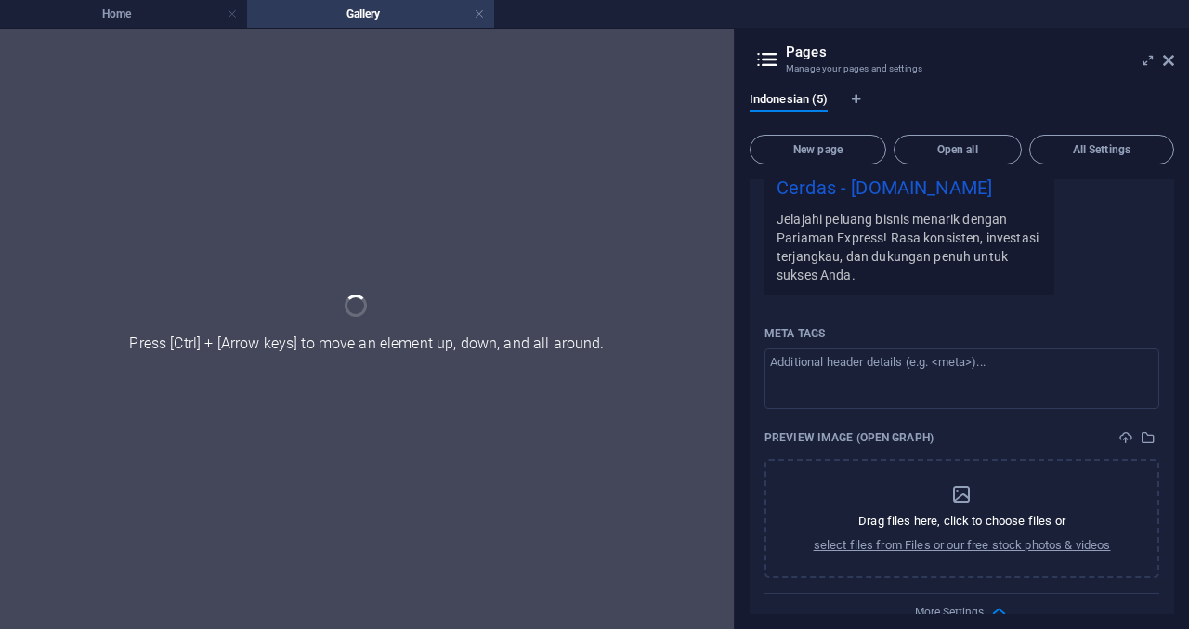
scroll to position [2327, 0]
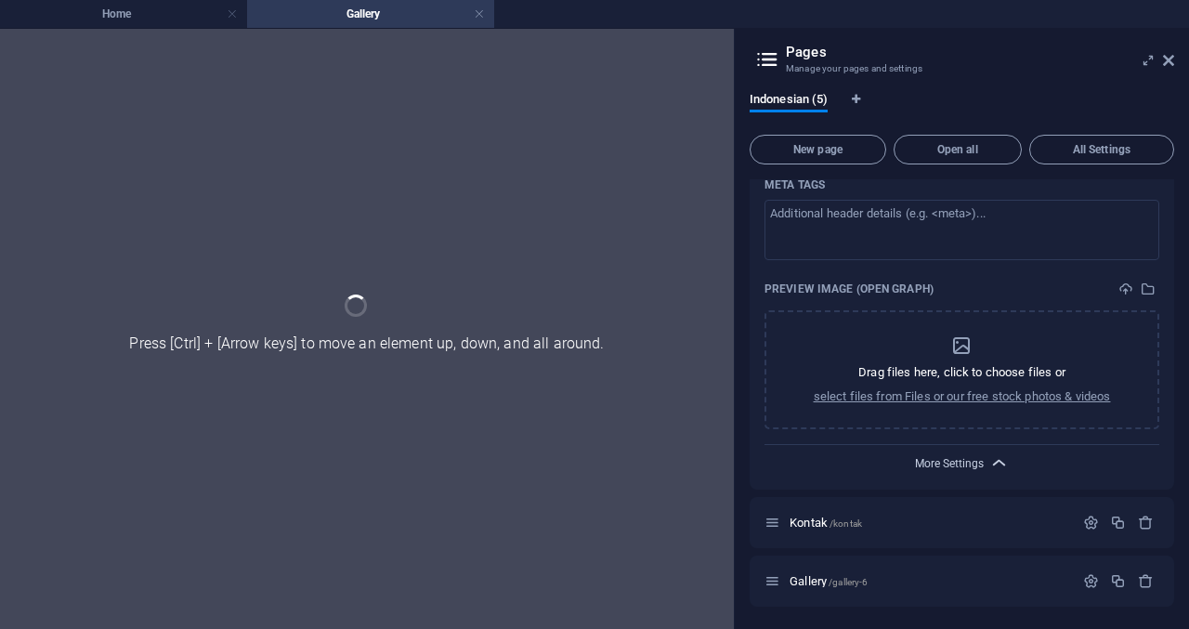
click at [975, 463] on span "More Settings" at bounding box center [949, 463] width 69 height 13
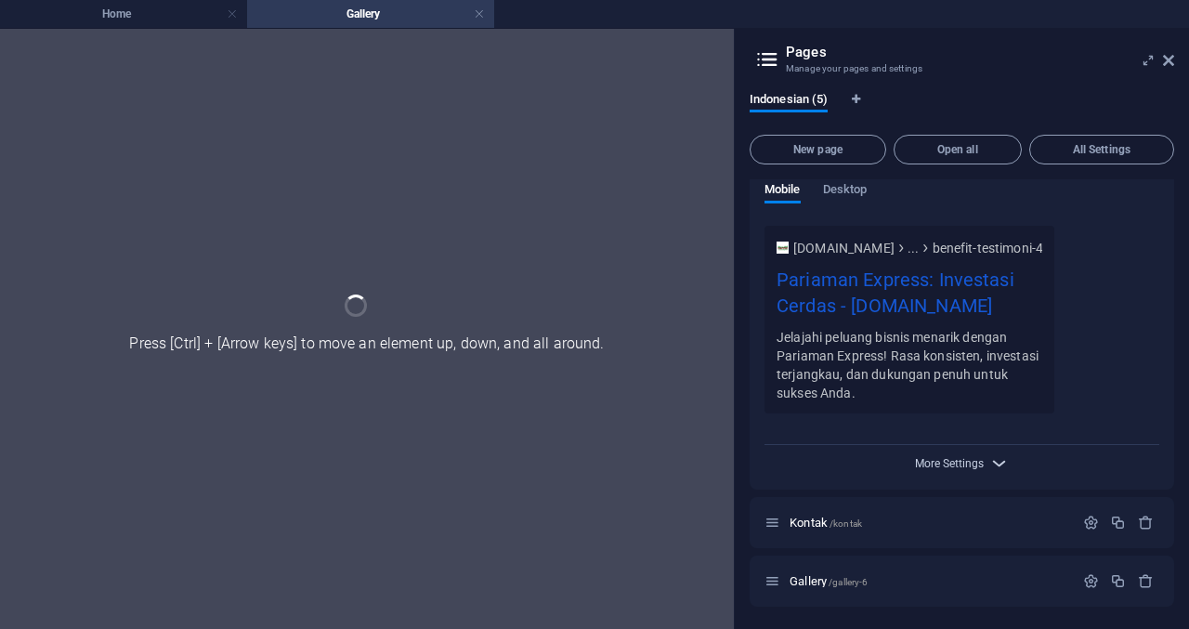
scroll to position [2060, 0]
click at [1084, 525] on icon "button" at bounding box center [1091, 523] width 16 height 16
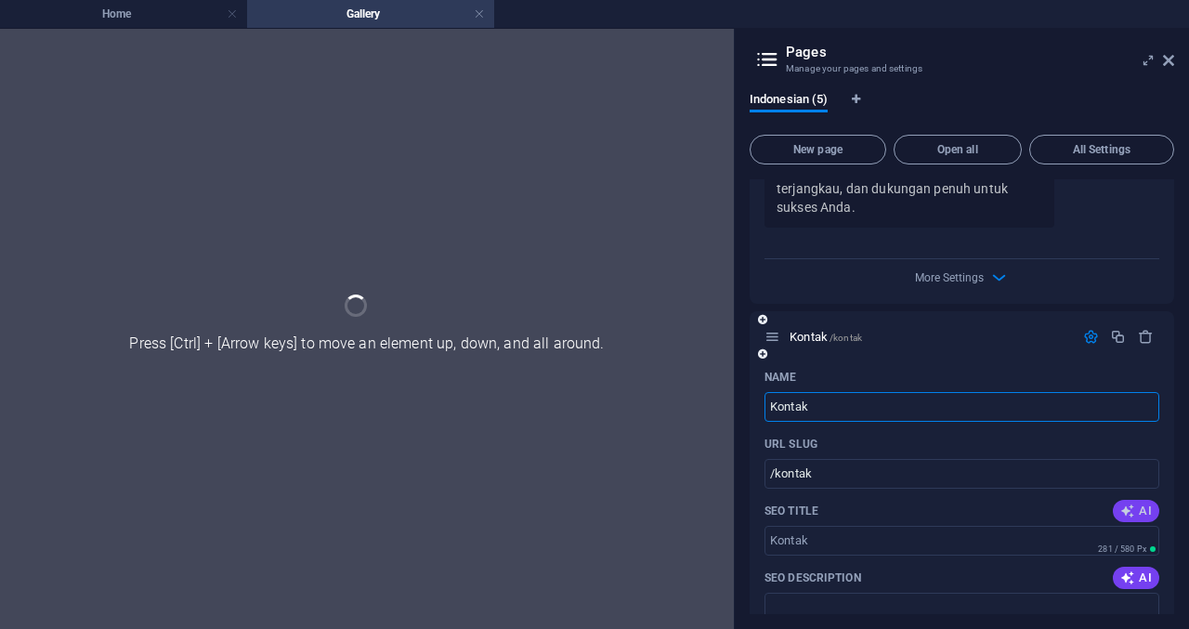
click at [1131, 512] on icon "button" at bounding box center [1127, 510] width 15 height 15
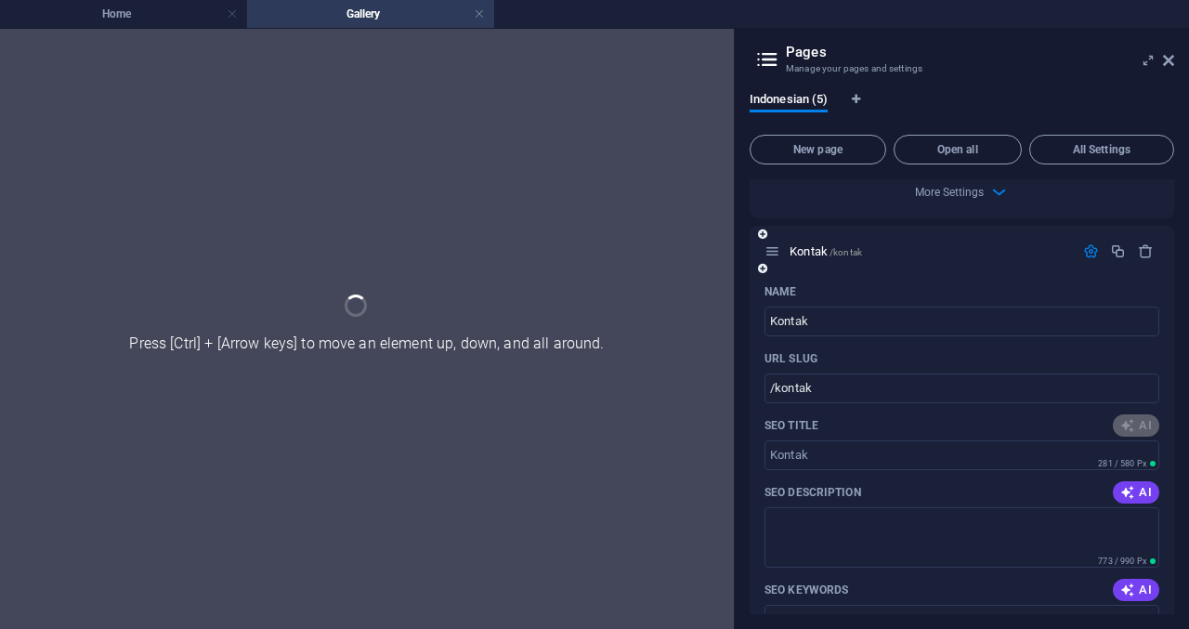
scroll to position [2432, 0]
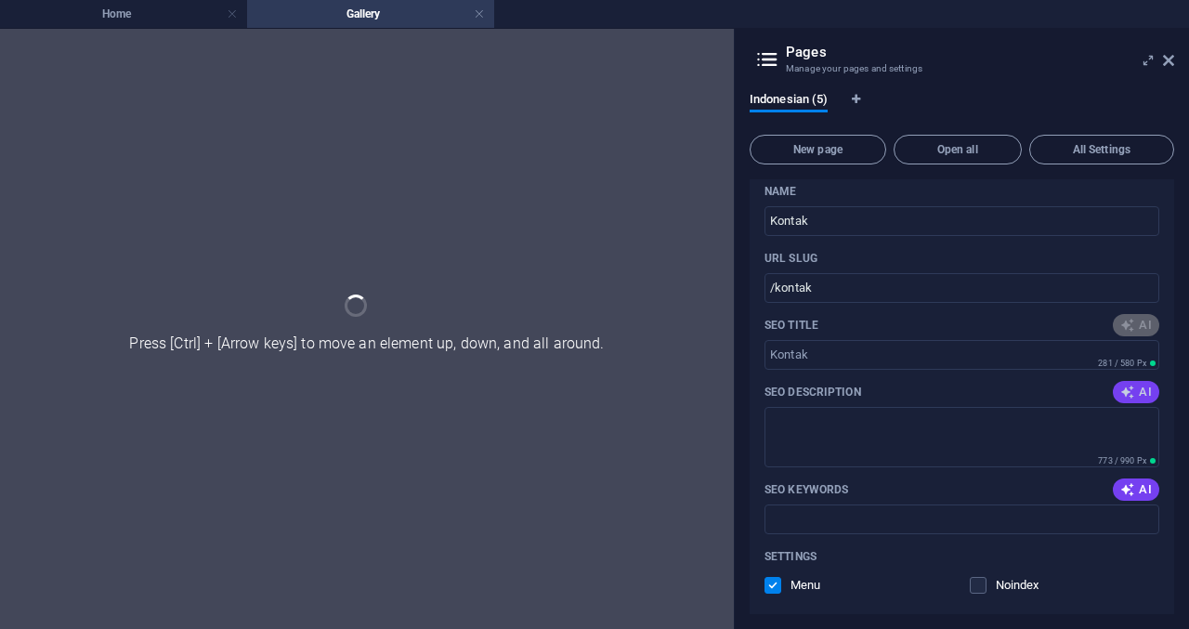
click at [1131, 396] on icon "button" at bounding box center [1127, 392] width 15 height 15
click at [1134, 485] on span "AI" at bounding box center [1136, 489] width 32 height 15
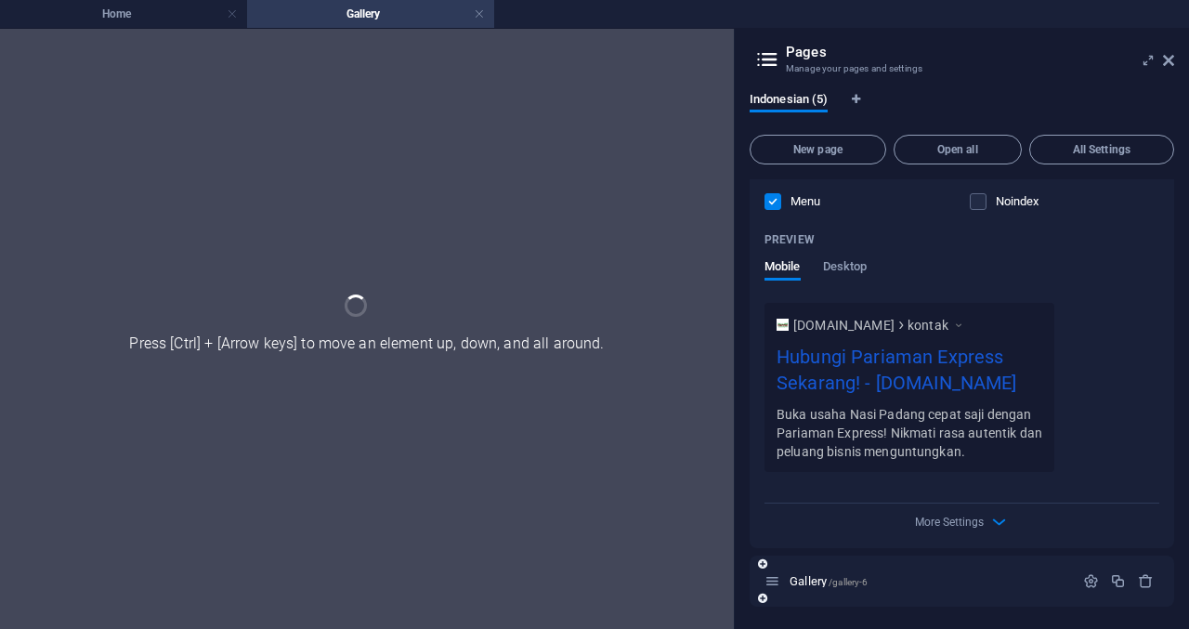
scroll to position [2841, 0]
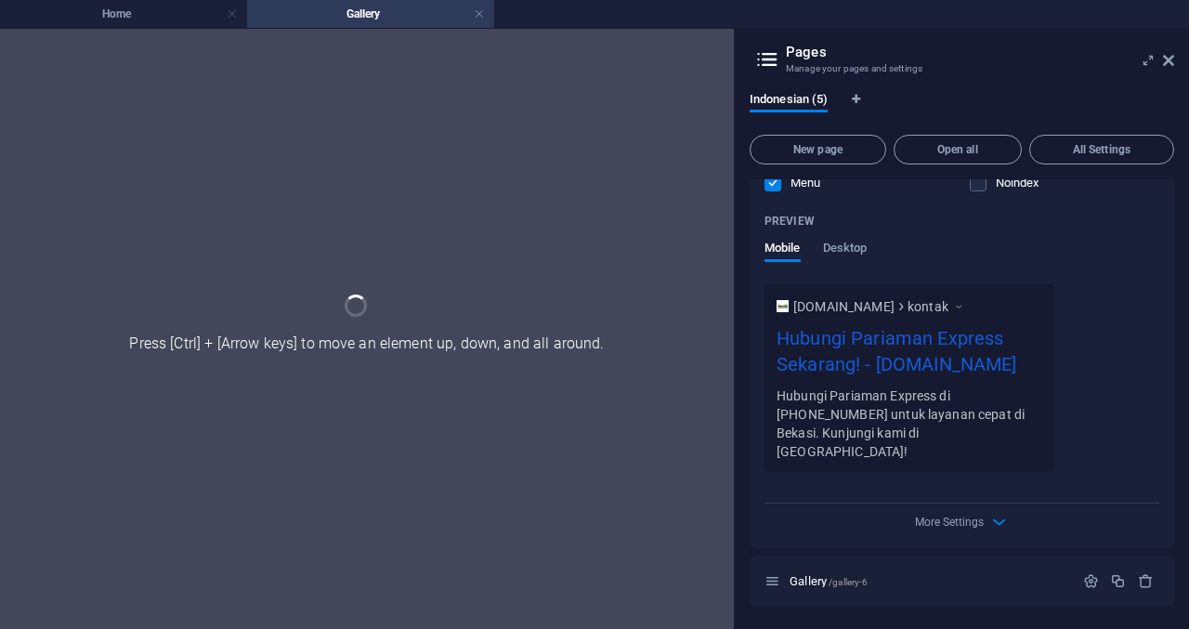
type input "Hubungi Pariaman Express Sekarang!"
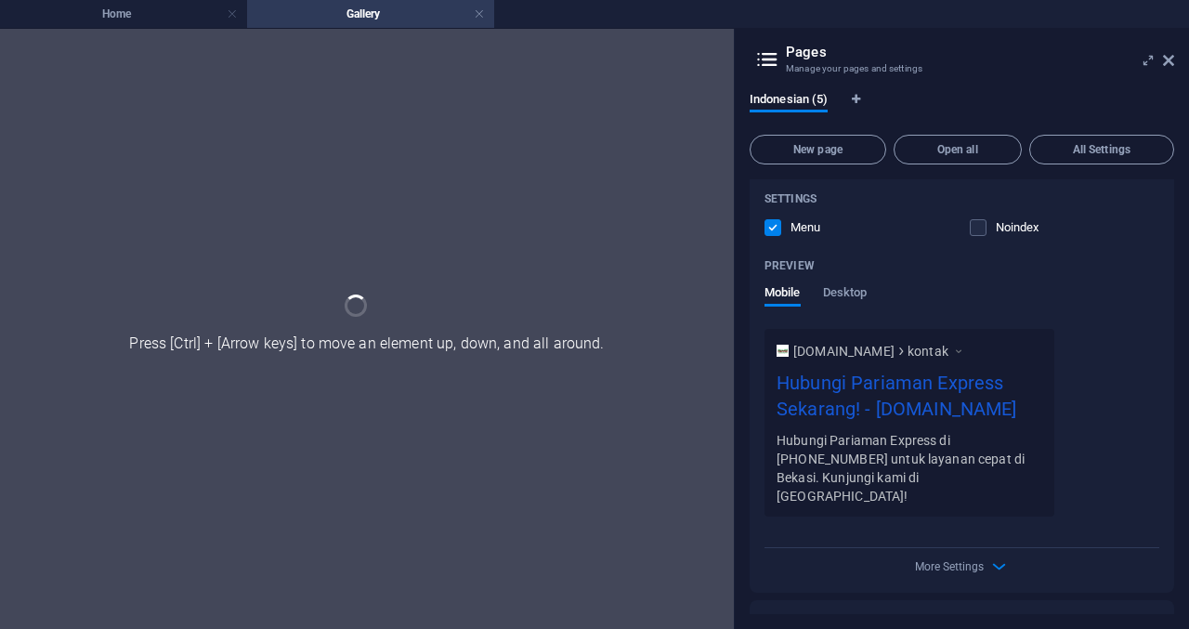
type textarea "Hubungi Pariaman Express di 0878-8673-0060 untuk layanan cepat di Bekasi. Kunju…"
type input "Kontak Pariaman Express, Taman Wisma Asri Bekasi, layanan pengiriman Bekasi, no…"
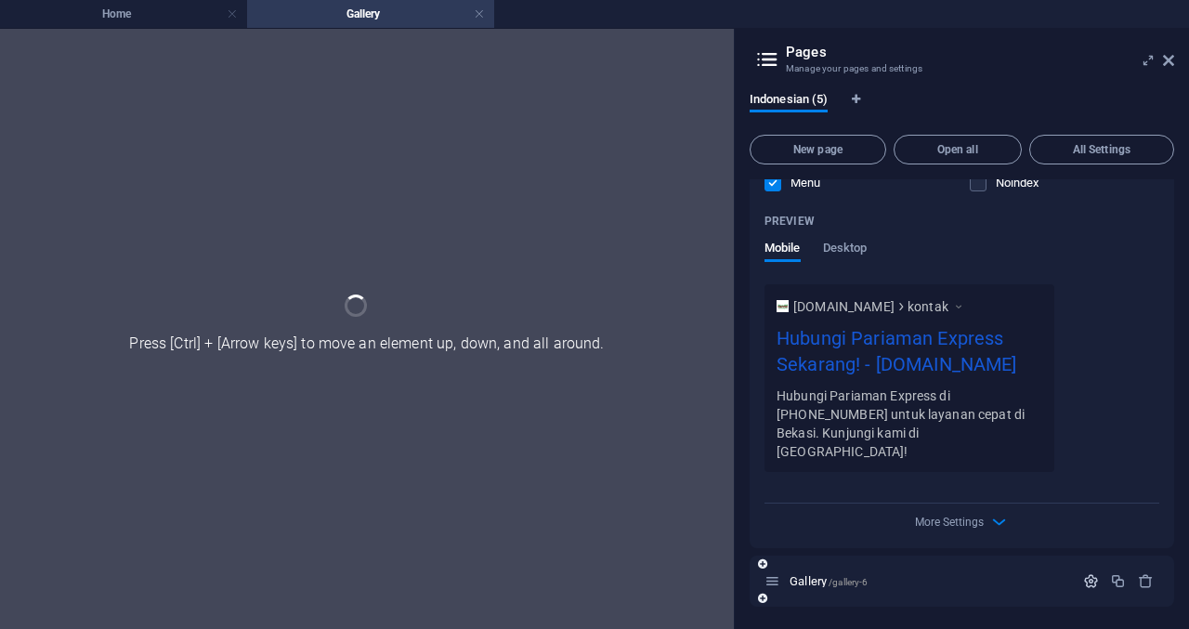
click at [1090, 577] on icon "button" at bounding box center [1091, 581] width 16 height 16
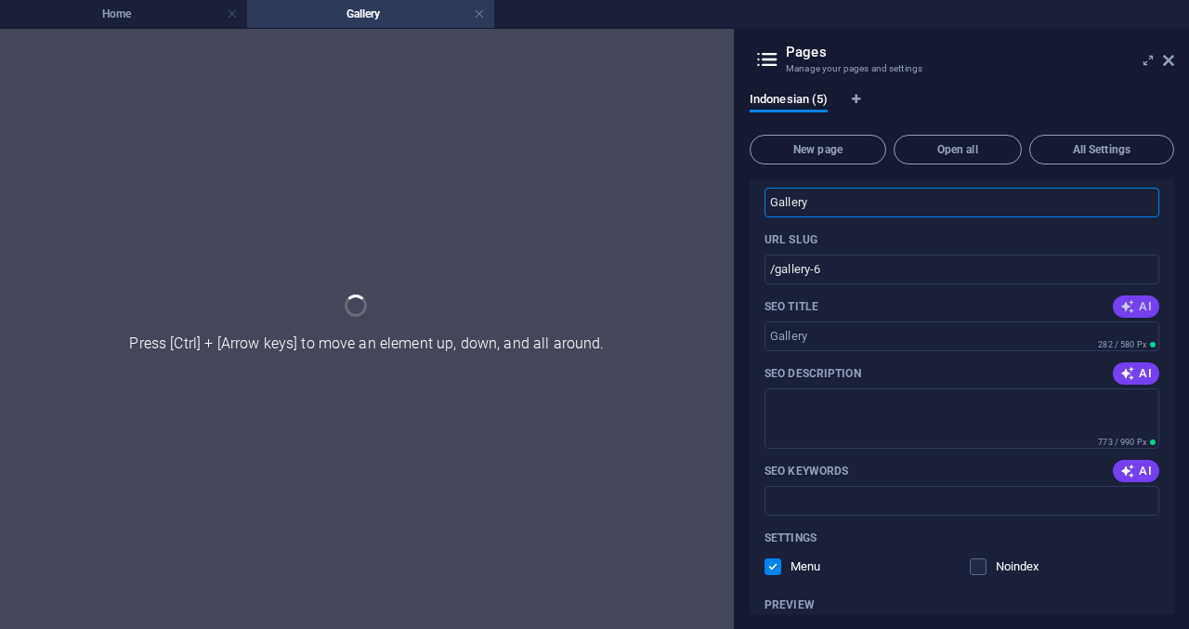
scroll to position [3282, 0]
click at [1137, 315] on span "AI" at bounding box center [1136, 307] width 32 height 15
click at [1133, 377] on span "AI" at bounding box center [1136, 374] width 32 height 15
click at [1122, 475] on icon "button" at bounding box center [1127, 471] width 15 height 15
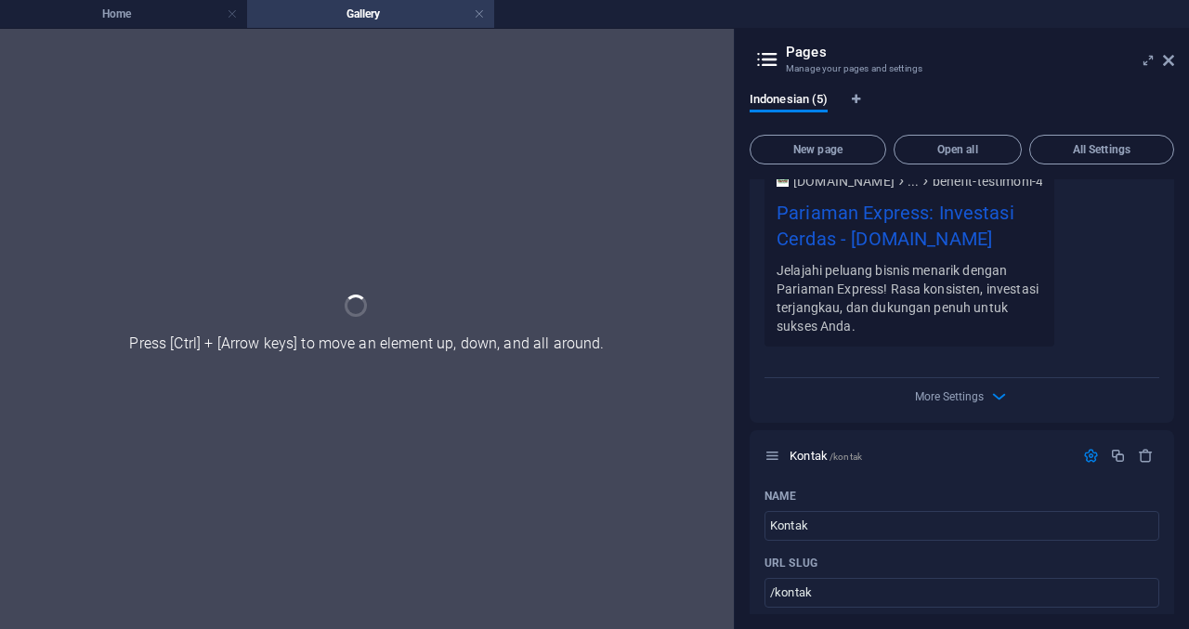
scroll to position [1991, 0]
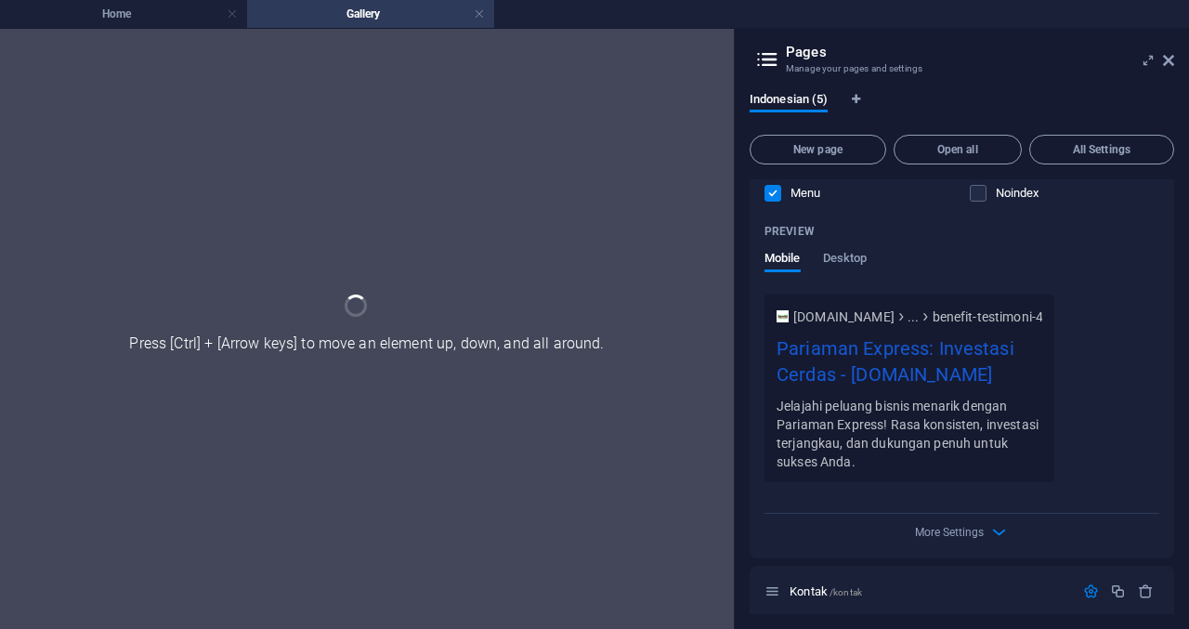
type input "Pariaman Express - Bekasi 12345"
type textarea "Pariaman Express: Layanan cepat dan terpercaya di Bekasi. Hubungi kami di 0878-…"
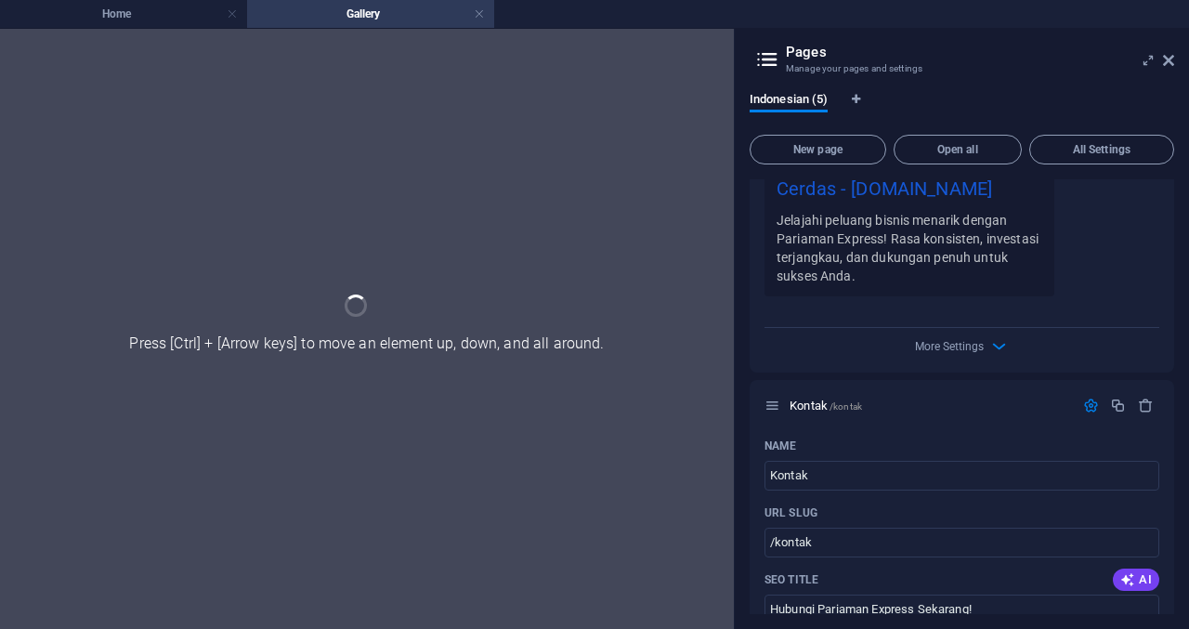
type input "Pariaman Express - Bekasi 12345"
type textarea "Pariaman Express: Layanan cepat dan terpercaya di Bekasi. Hubungi kami di 0878-…"
type input "Pariaman Express, pengiriman Kota Bekasi, layanan ekspedisi Bekasi, jasa kurir …"
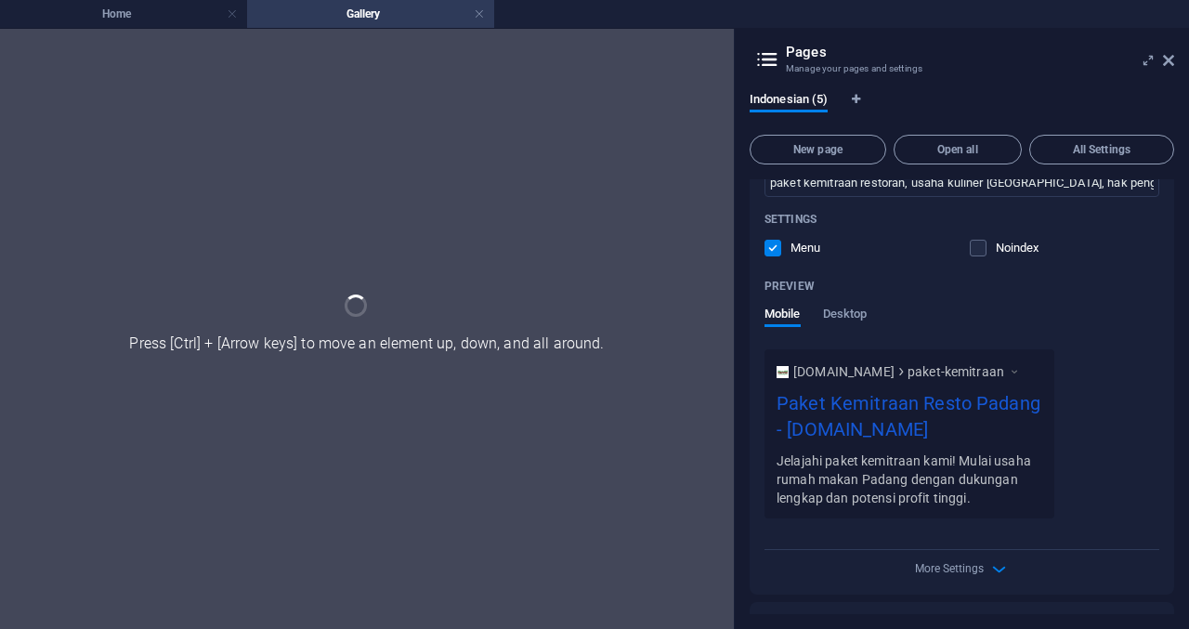
scroll to position [1063, 0]
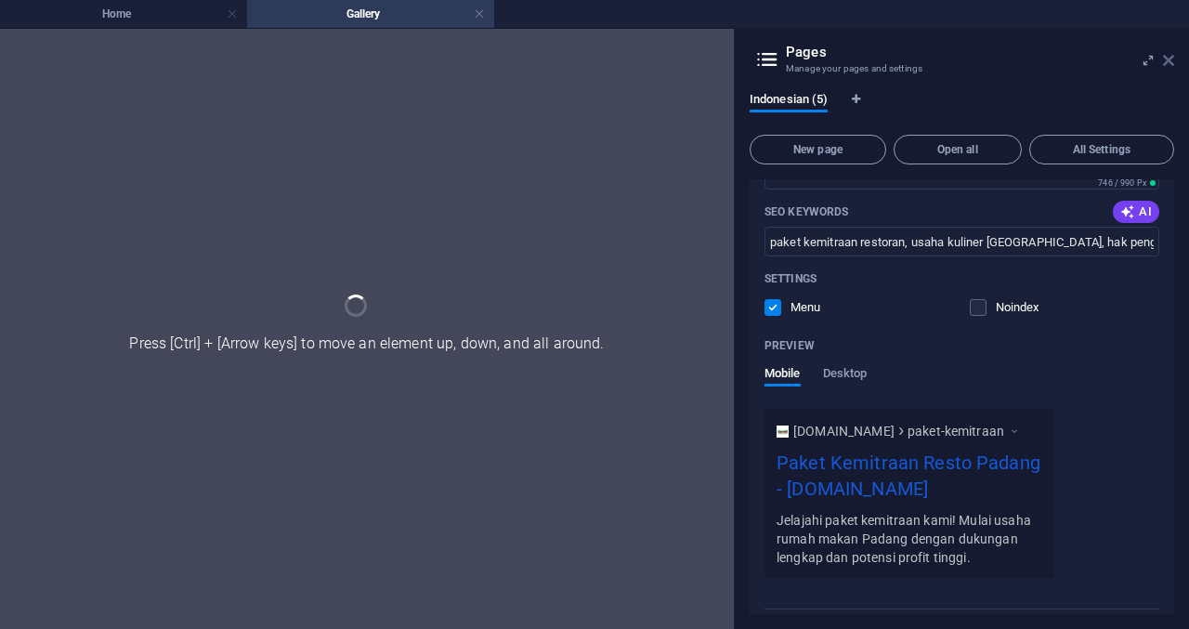
click at [1167, 60] on icon at bounding box center [1168, 60] width 11 height 15
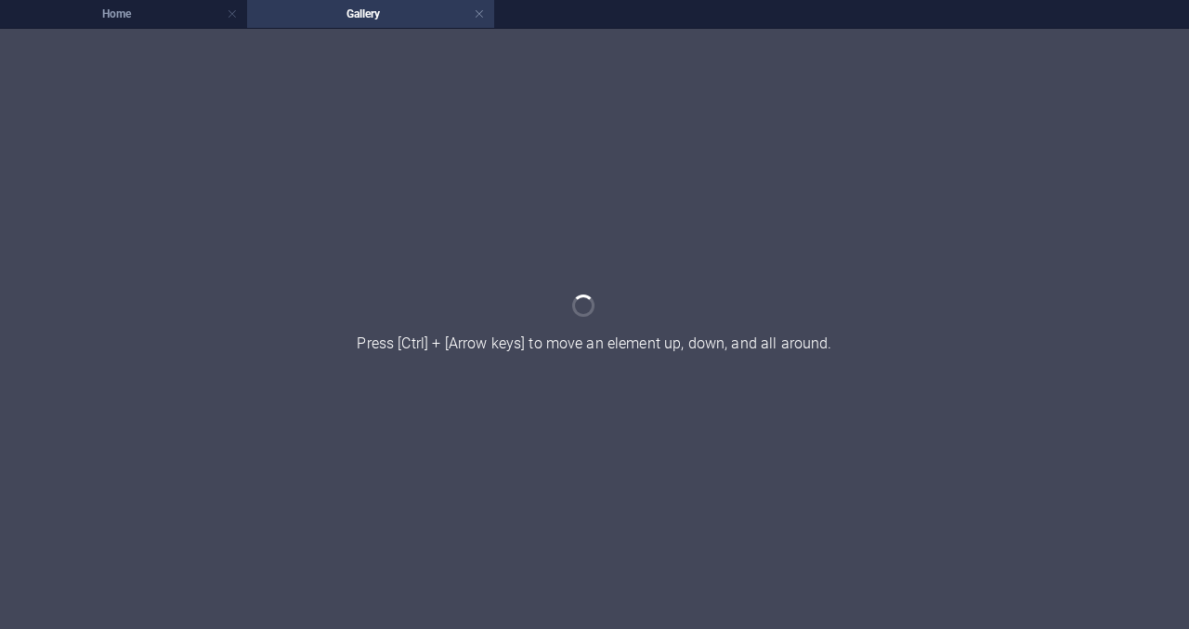
click at [176, 29] on div at bounding box center [594, 329] width 1189 height 600
click at [170, 16] on h4 "Home" at bounding box center [123, 14] width 247 height 20
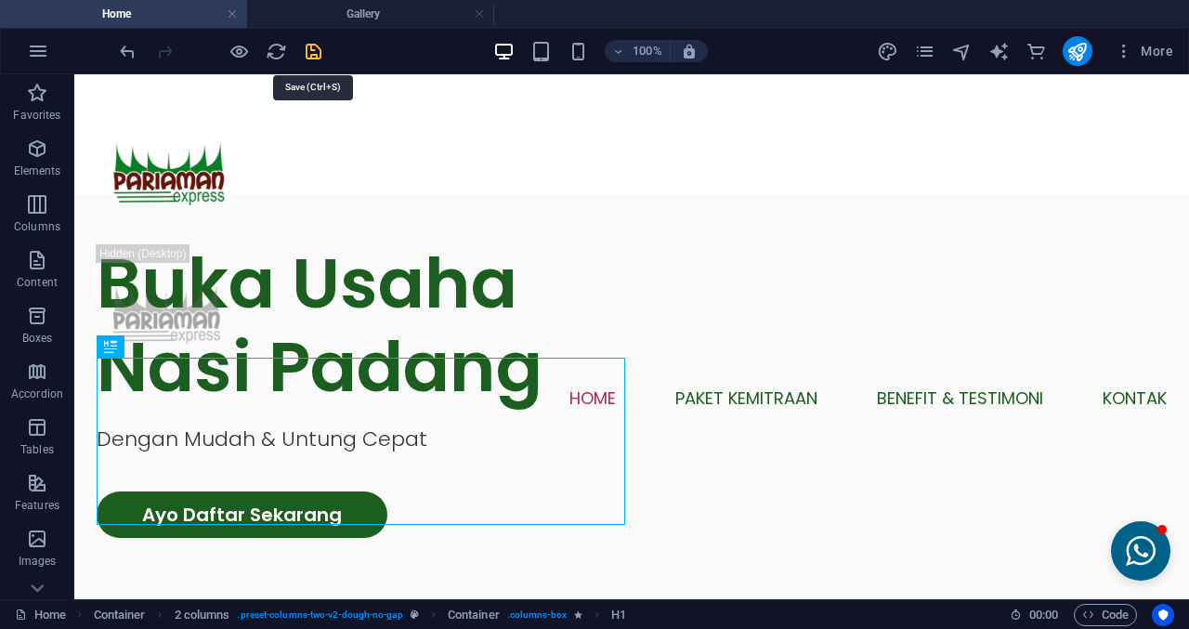
click at [318, 50] on icon "save" at bounding box center [313, 51] width 21 height 21
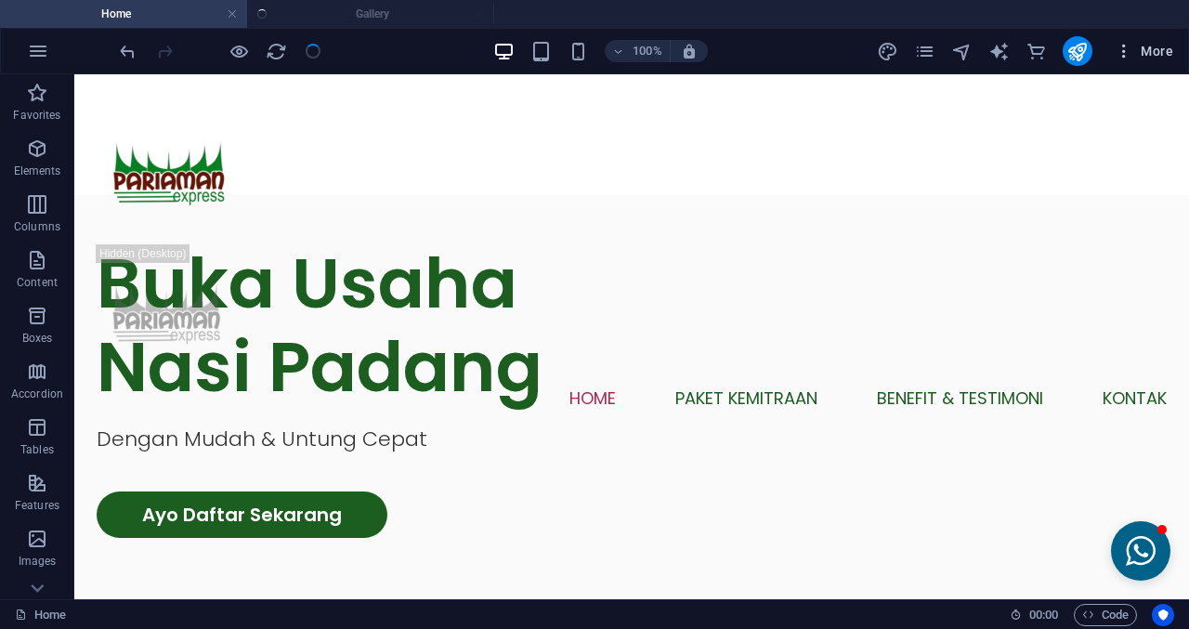
click at [1118, 50] on icon "button" at bounding box center [1124, 51] width 19 height 19
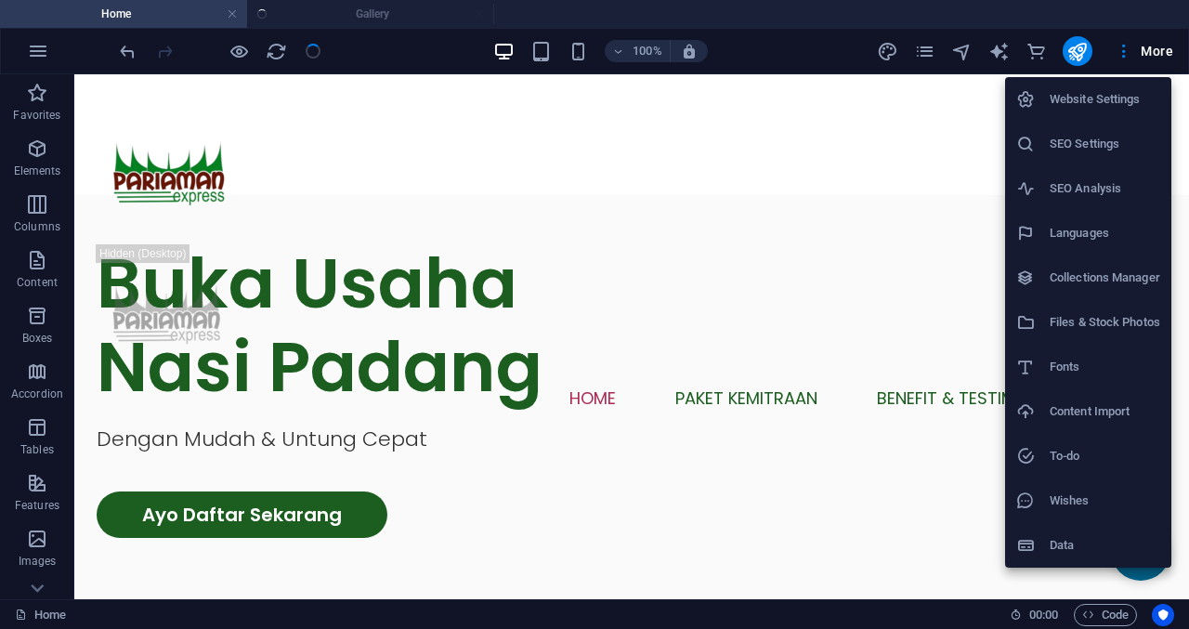
click at [1124, 95] on h6 "Website Settings" at bounding box center [1105, 99] width 111 height 22
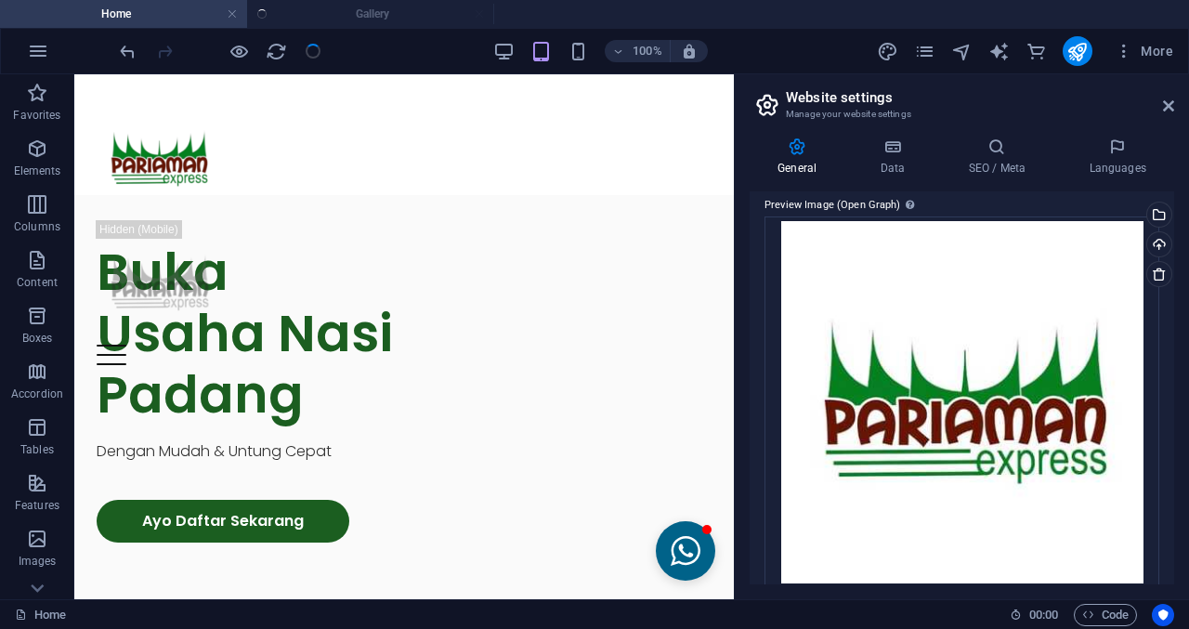
scroll to position [521, 0]
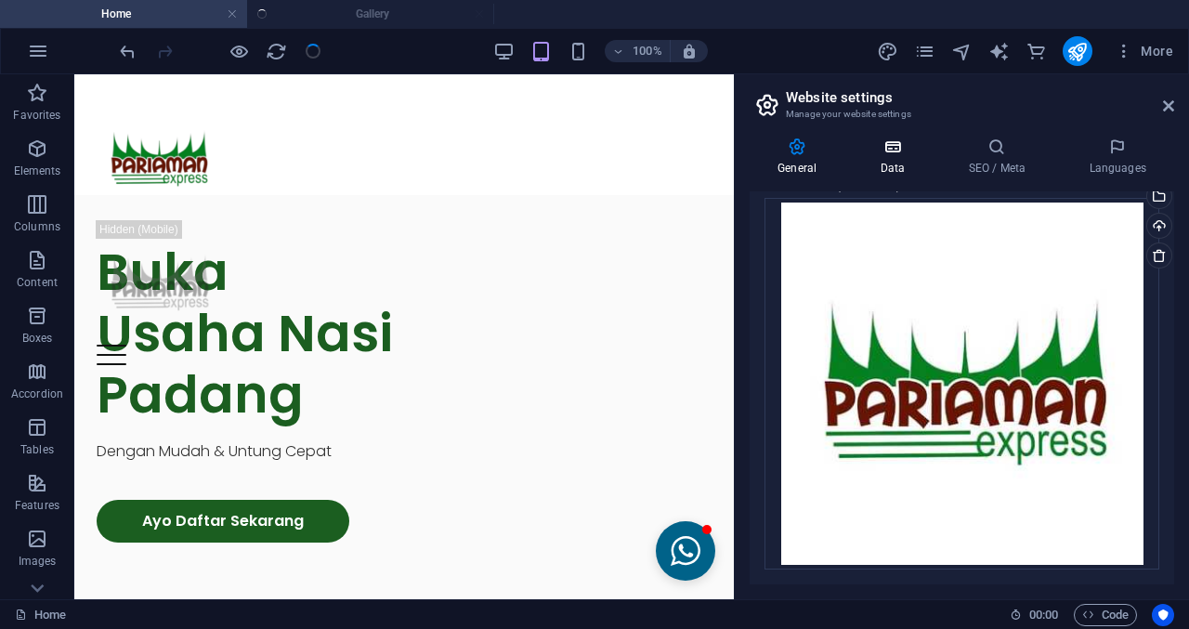
click at [871, 144] on icon at bounding box center [892, 146] width 81 height 19
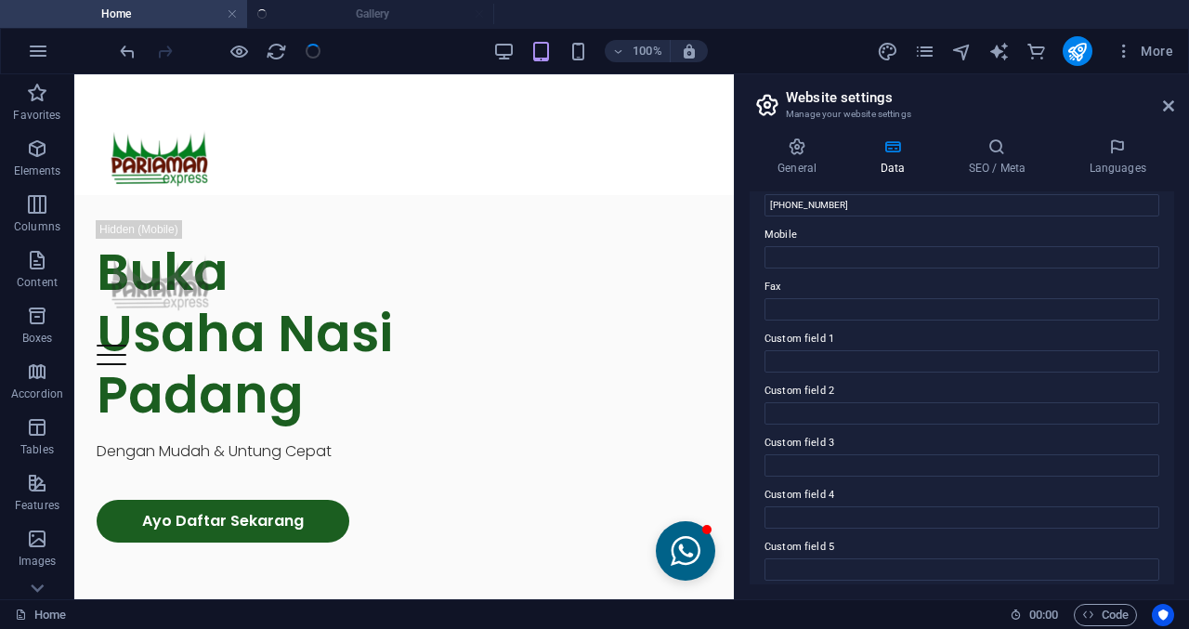
scroll to position [314, 0]
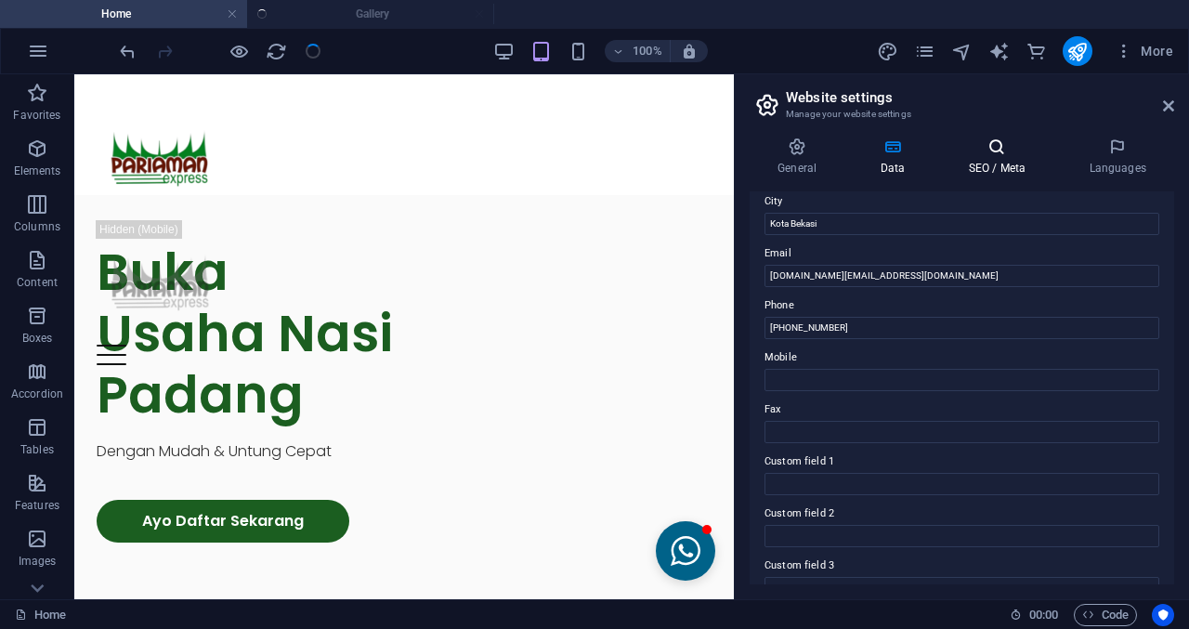
click at [996, 162] on h4 "SEO / Meta" at bounding box center [1000, 156] width 121 height 39
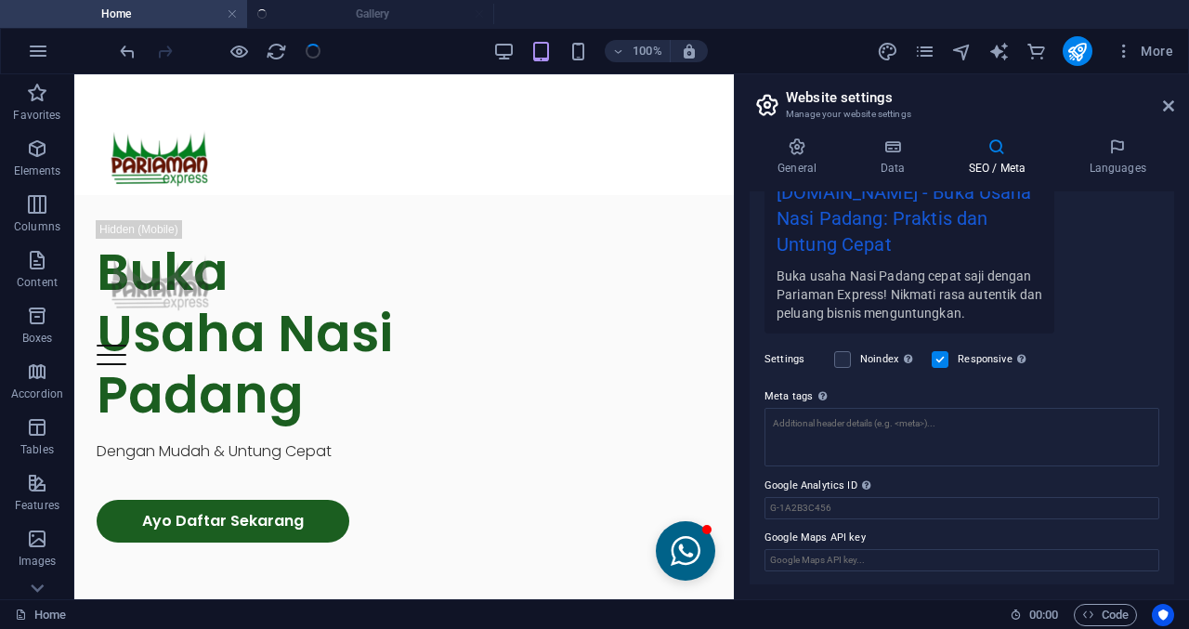
scroll to position [380, 0]
click at [855, 499] on input "Google Analytics ID Please only add the Google Analytics ID. We automatically i…" at bounding box center [961, 506] width 395 height 22
click at [1090, 139] on icon at bounding box center [1117, 146] width 113 height 19
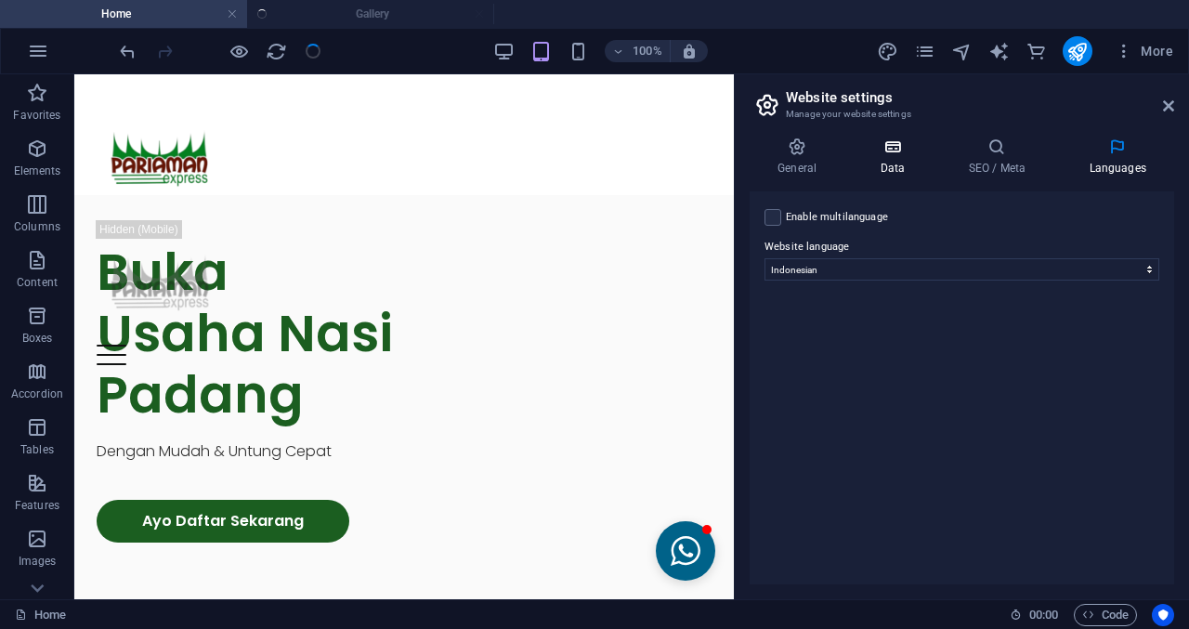
click at [873, 167] on h4 "Data" at bounding box center [896, 156] width 88 height 39
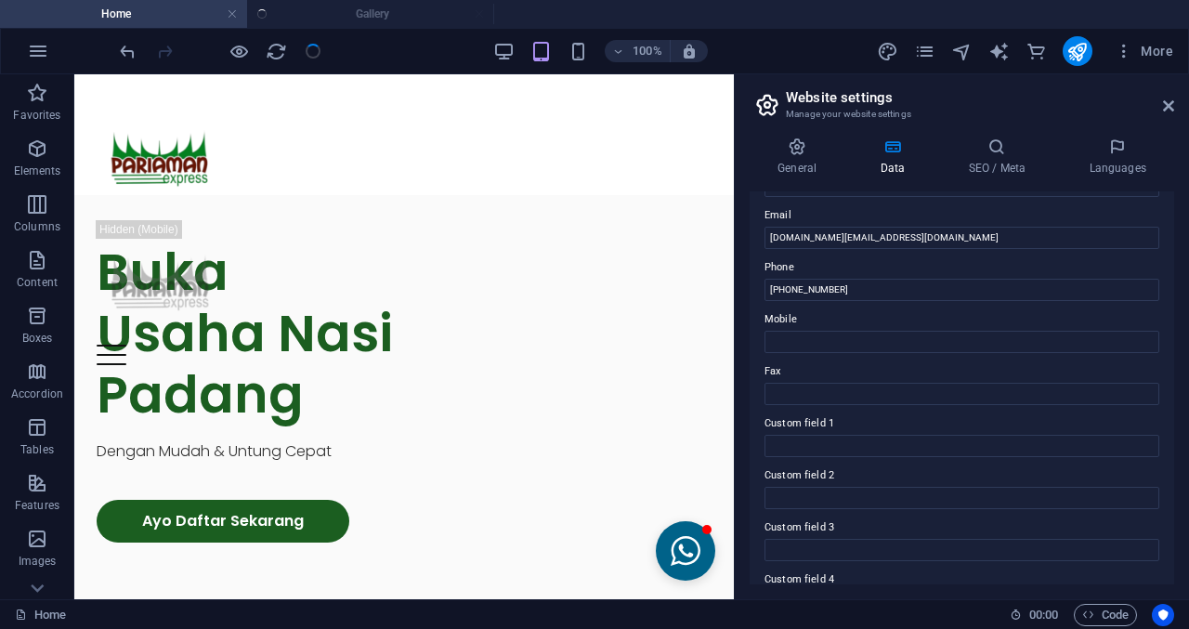
scroll to position [221, 0]
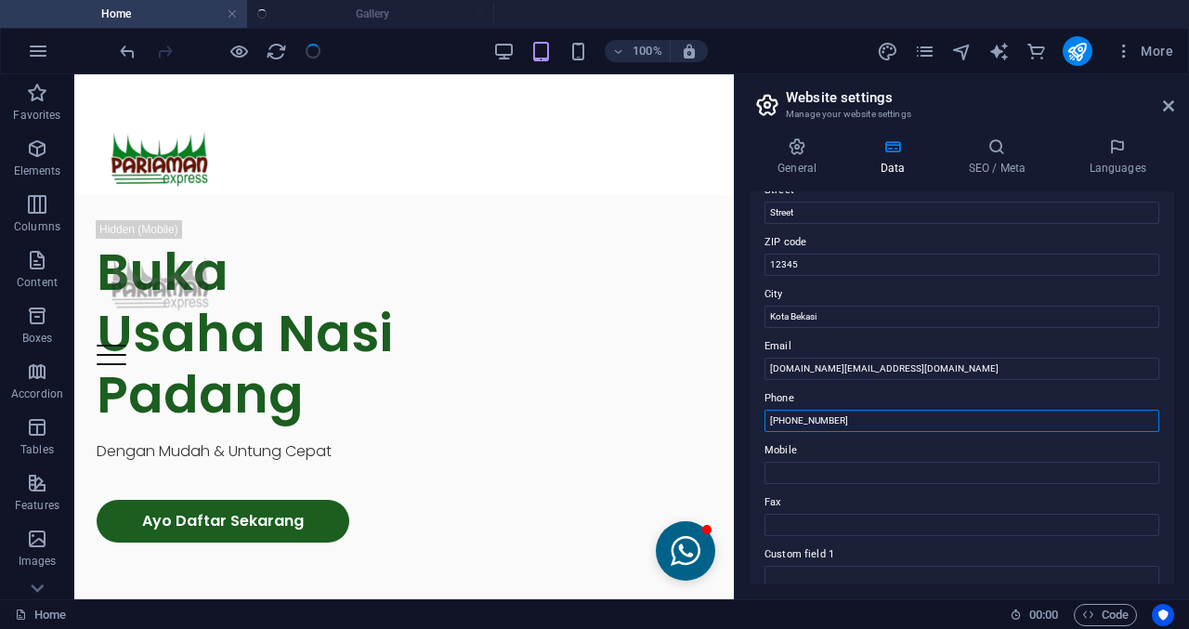
click at [863, 418] on input "[PHONE_NUMBER]" at bounding box center [961, 421] width 395 height 22
click at [847, 469] on input "Mobile" at bounding box center [961, 473] width 395 height 22
paste input "[PHONE_NUMBER]"
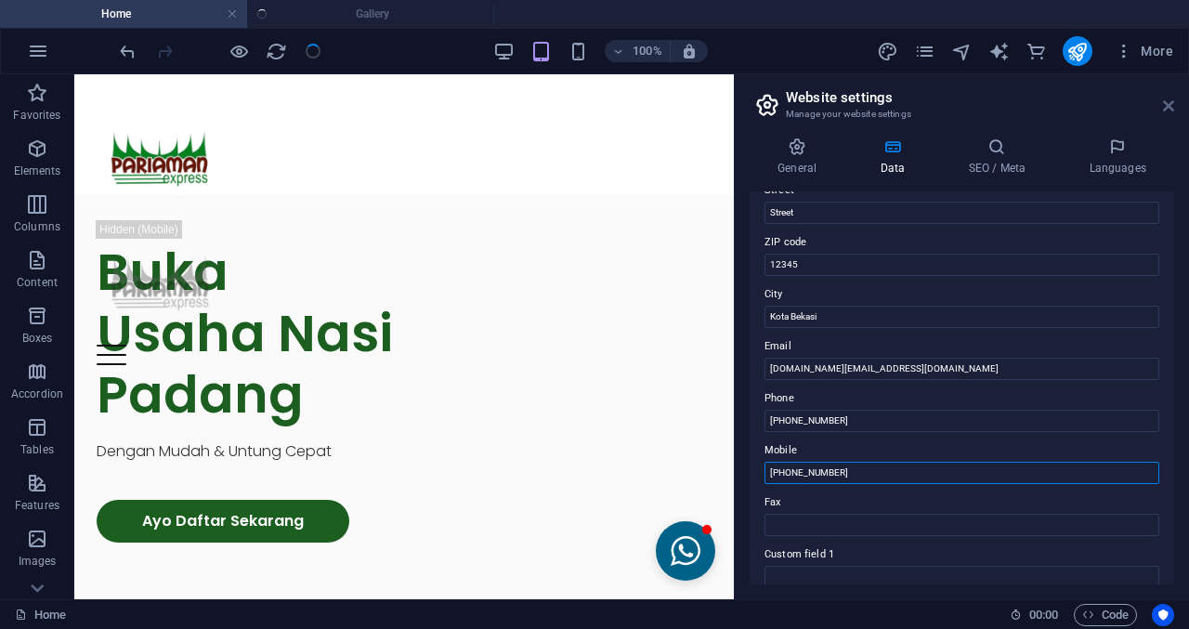
type input "[PHONE_NUMBER]"
click at [1172, 108] on icon at bounding box center [1168, 105] width 11 height 15
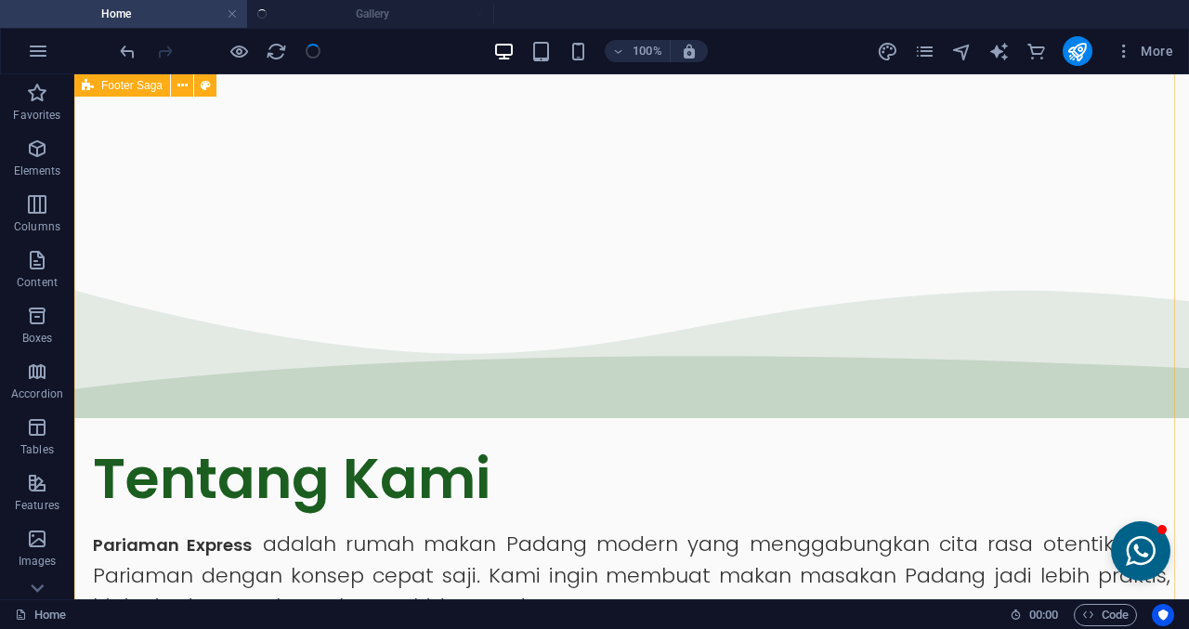
scroll to position [1786, 0]
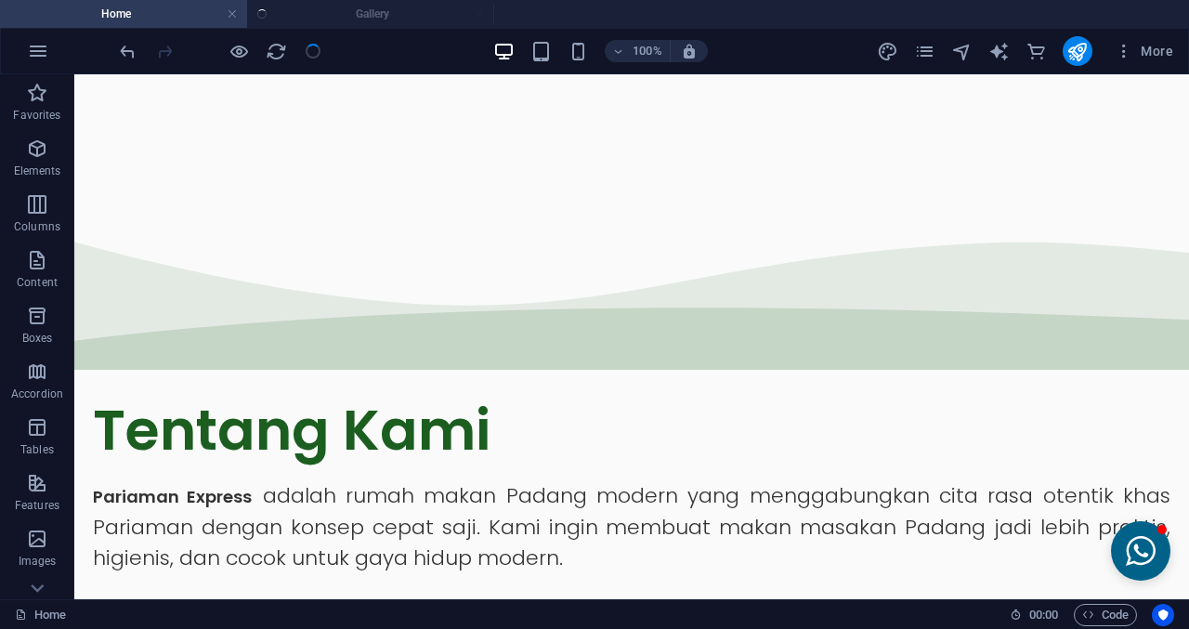
click at [354, 26] on ul "Home Gallery" at bounding box center [594, 14] width 1189 height 28
click at [358, 14] on ul "Home Gallery" at bounding box center [594, 14] width 1189 height 28
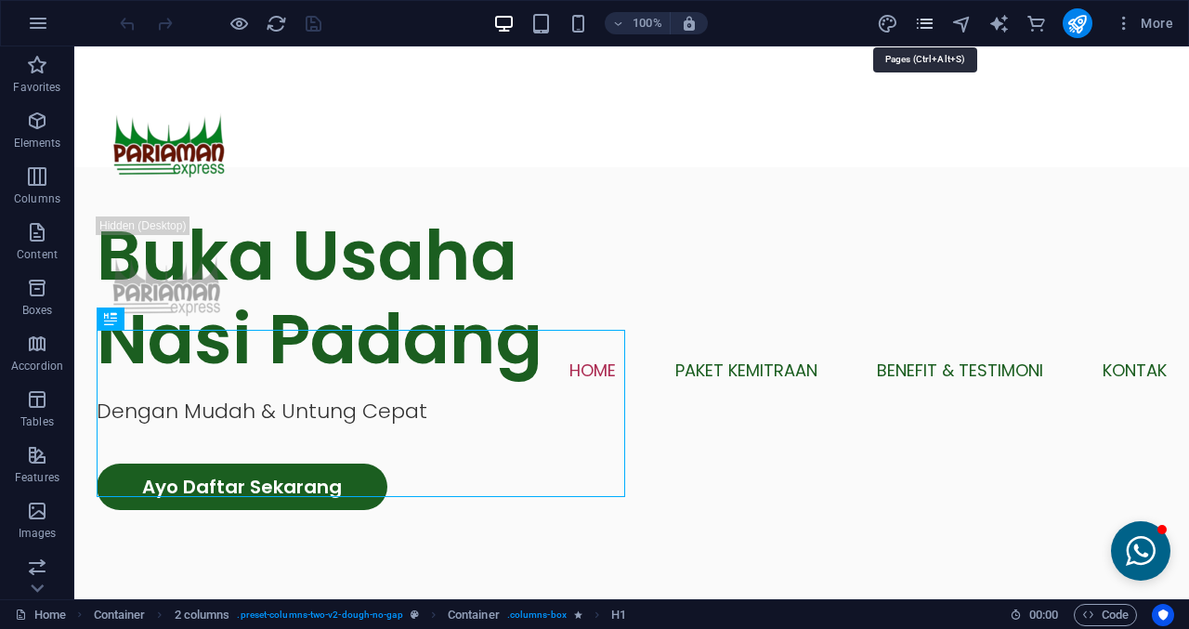
click at [924, 32] on icon "pages" at bounding box center [924, 23] width 21 height 21
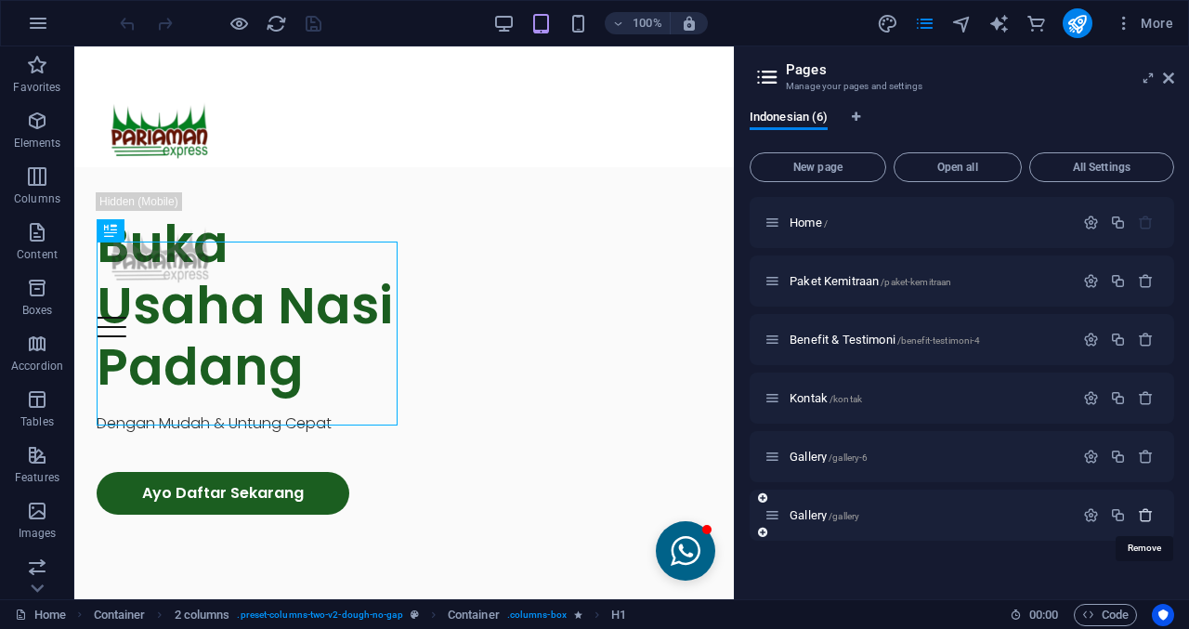
click at [1142, 520] on icon "button" at bounding box center [1146, 515] width 16 height 16
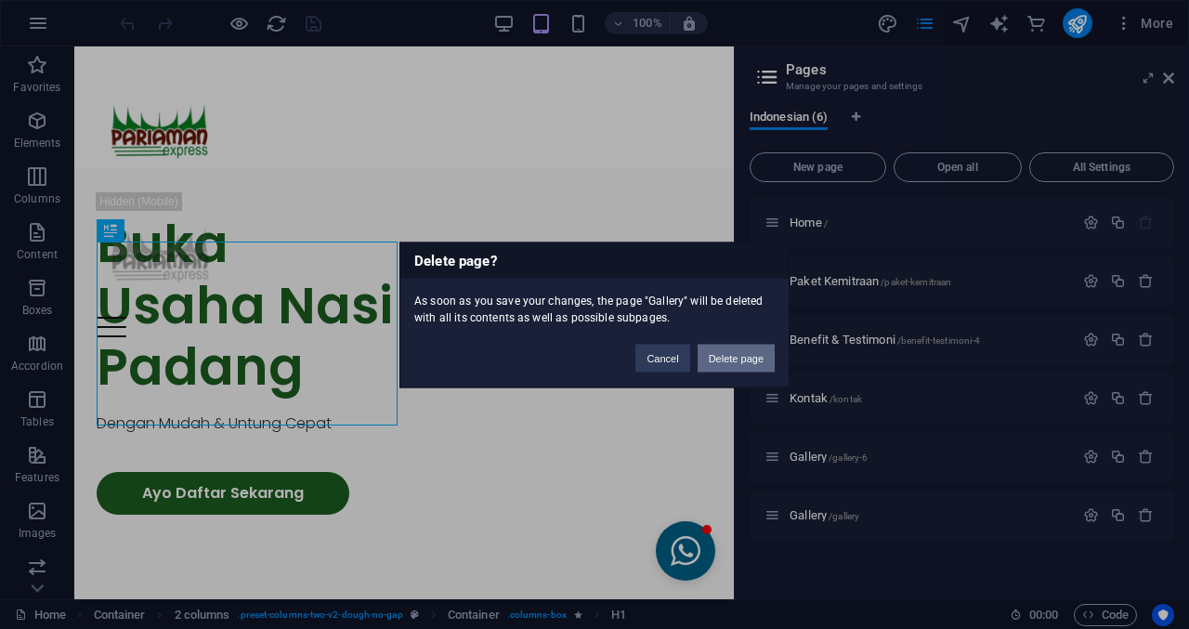
click at [751, 361] on button "Delete page" at bounding box center [736, 358] width 77 height 28
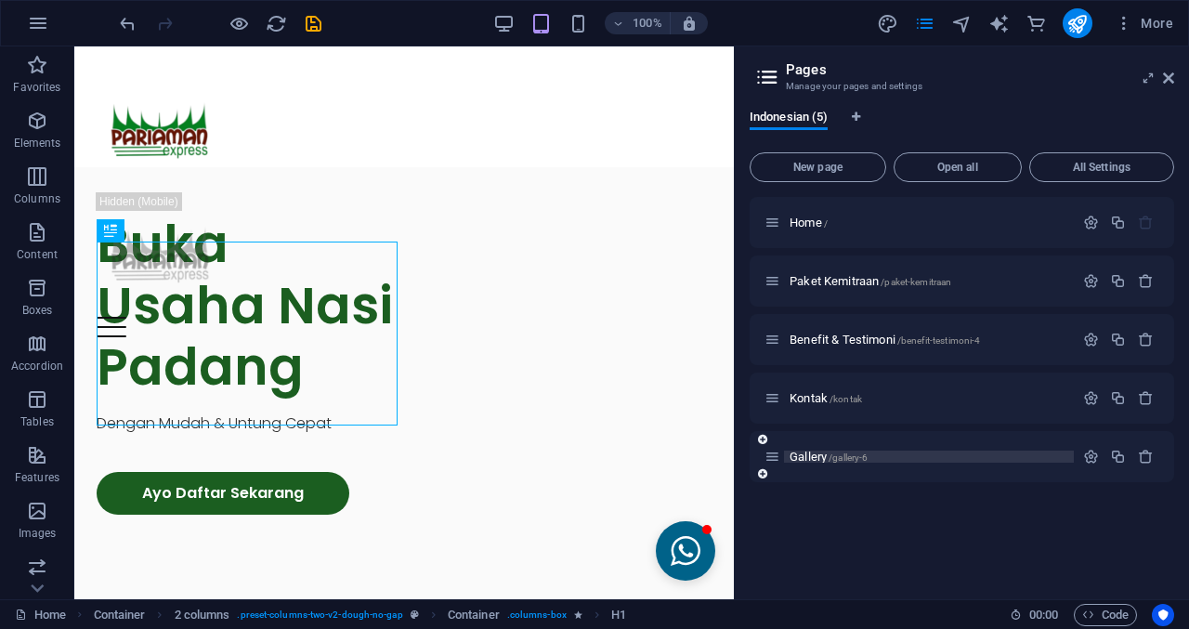
click at [821, 460] on span "Gallery /gallery-6" at bounding box center [829, 457] width 78 height 14
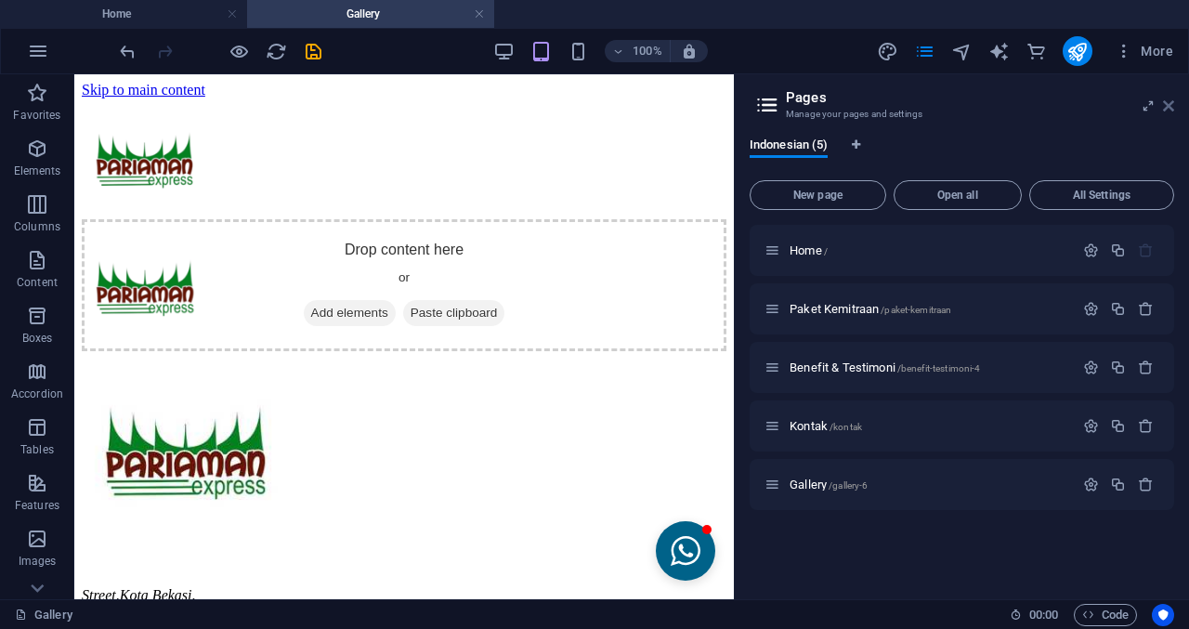
click at [1168, 101] on icon at bounding box center [1168, 105] width 11 height 15
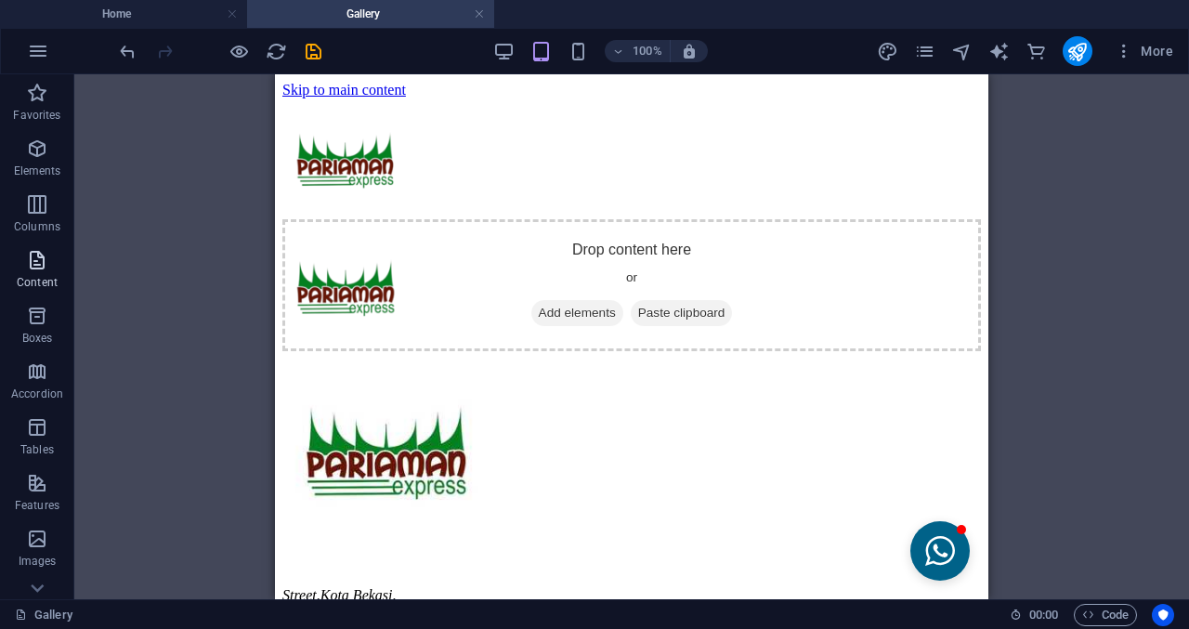
click at [33, 253] on icon "button" at bounding box center [37, 260] width 22 height 22
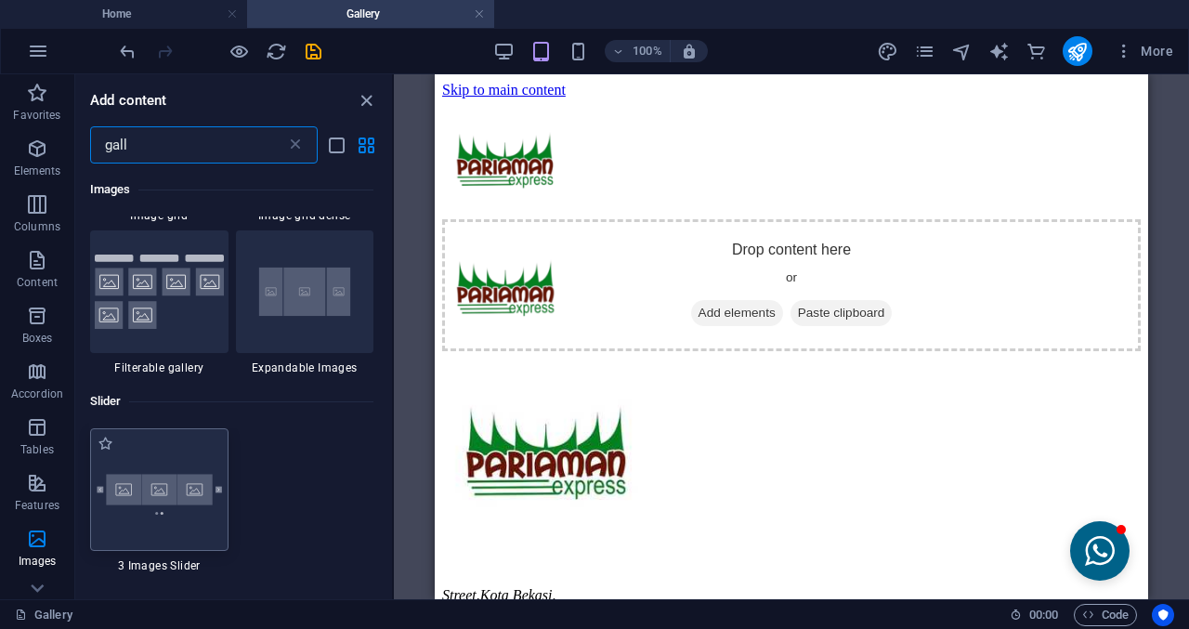
scroll to position [464, 0]
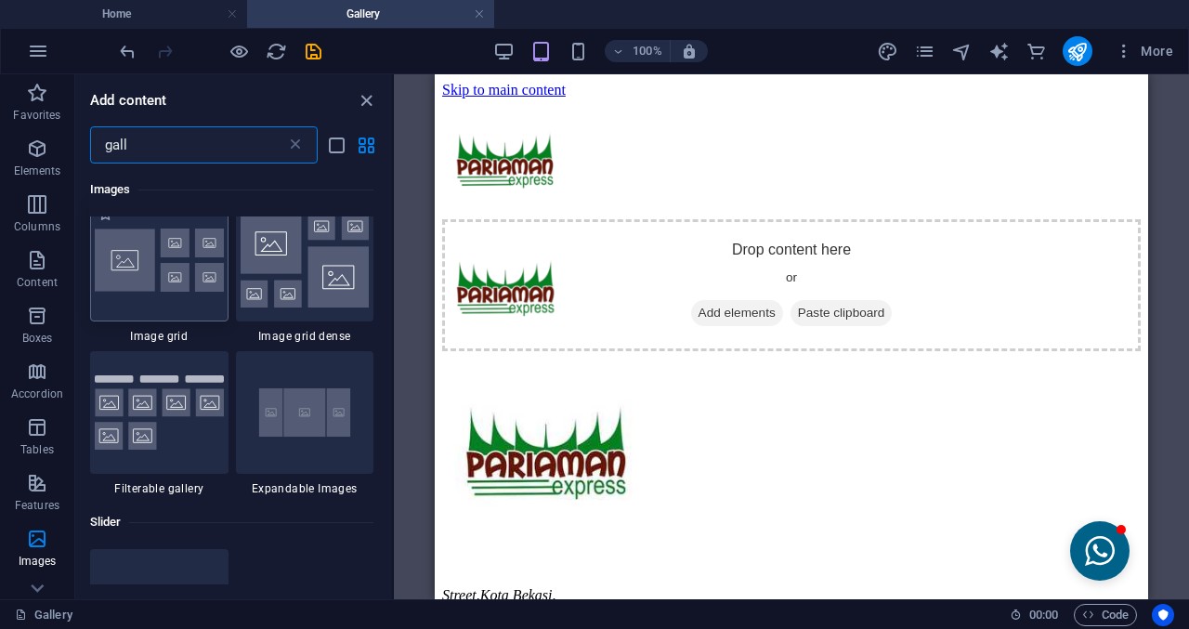
type input "gall"
click at [178, 272] on img at bounding box center [159, 259] width 129 height 63
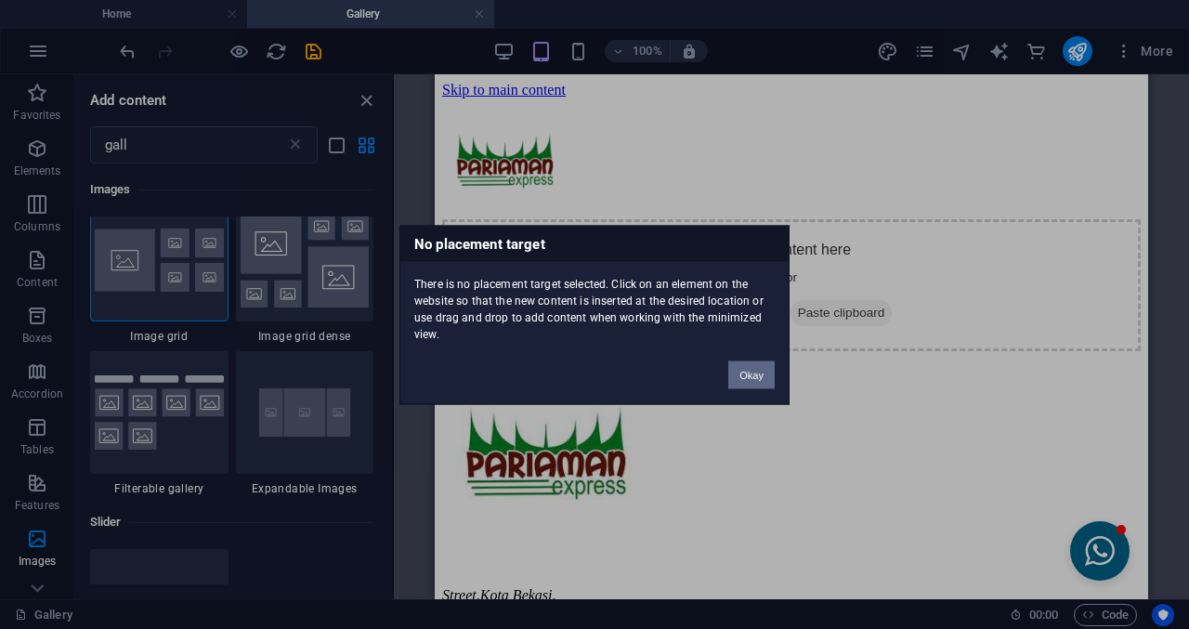
click at [737, 367] on button "Okay" at bounding box center [751, 374] width 46 height 28
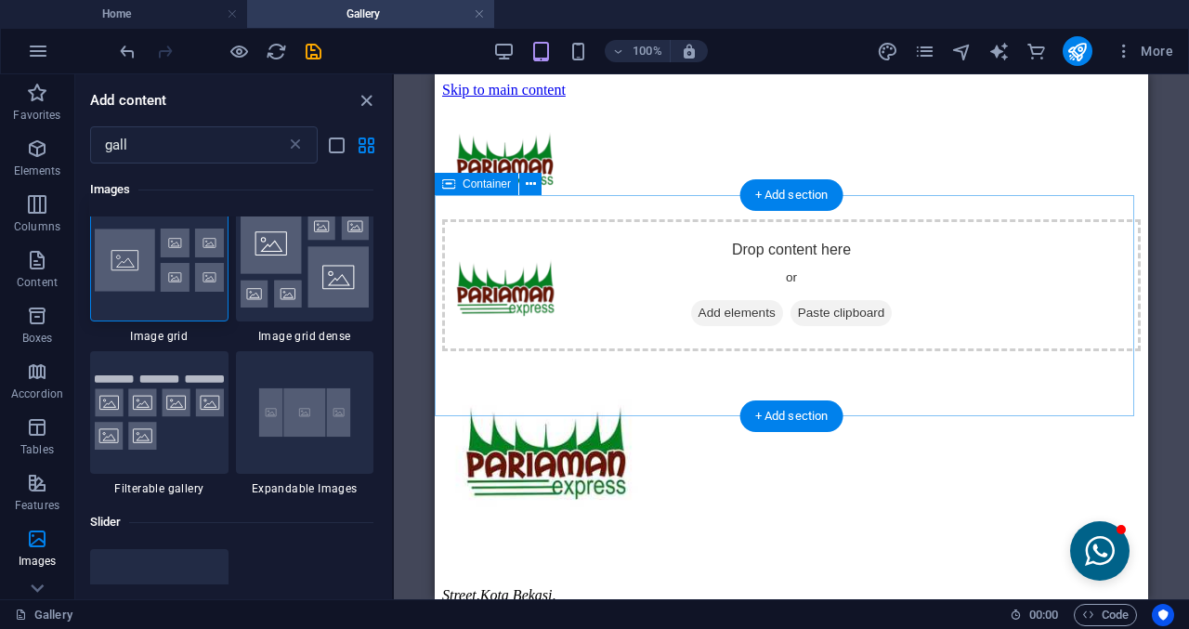
click at [746, 278] on div "Drop content here or Add elements Paste clipboard" at bounding box center [791, 285] width 698 height 132
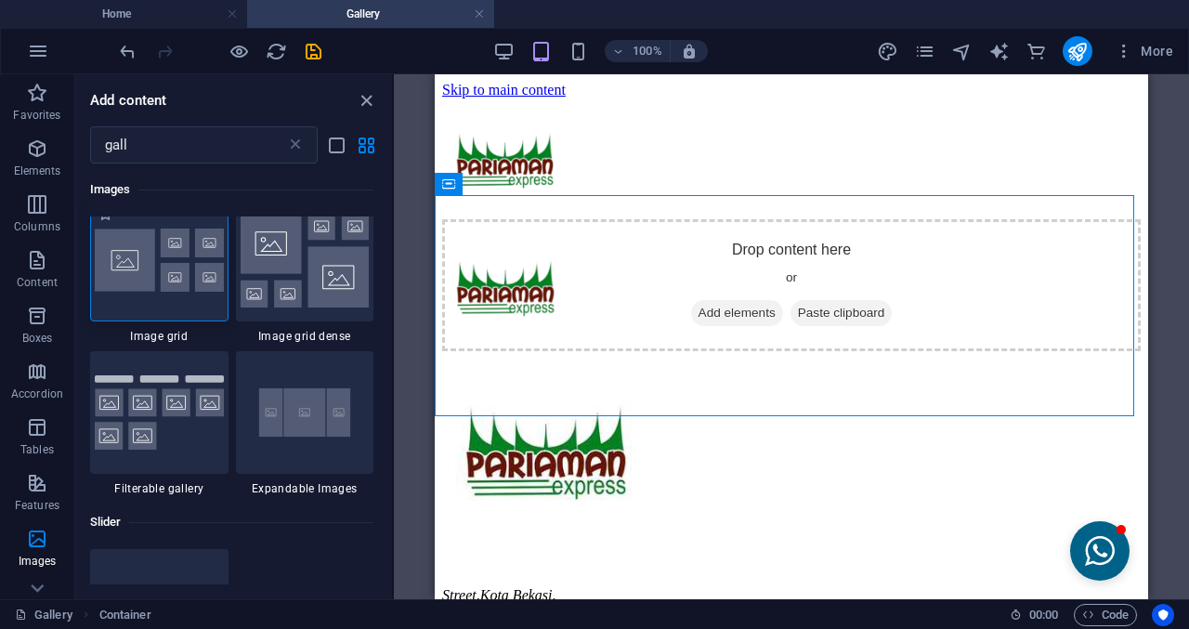
click at [207, 270] on img at bounding box center [159, 259] width 129 height 63
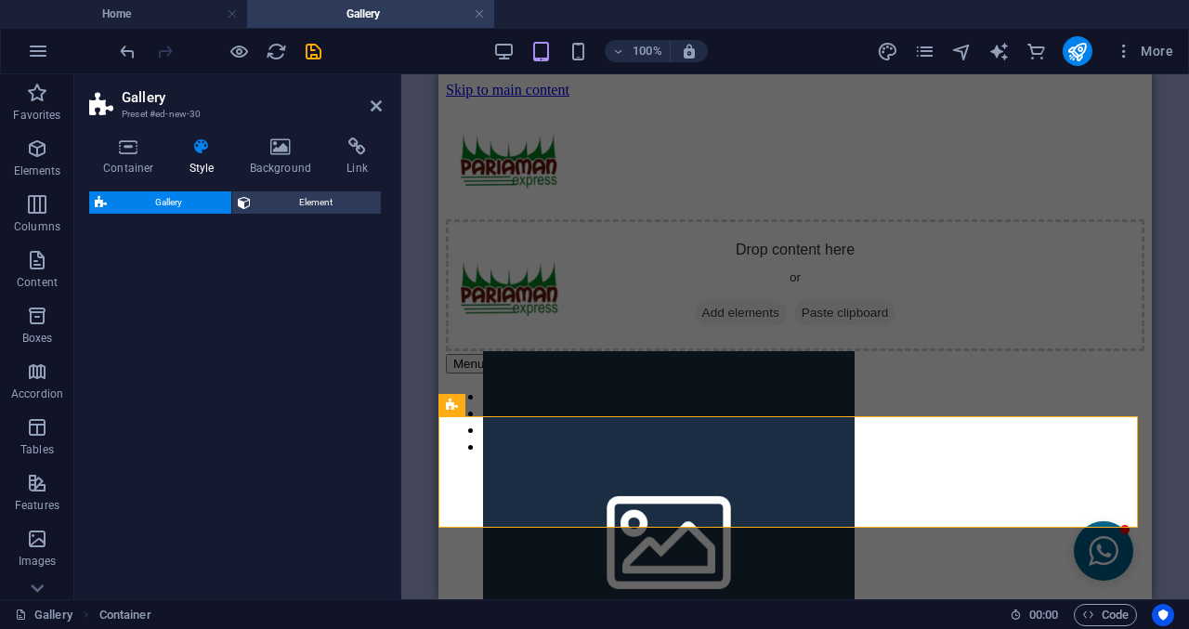
select select "rem"
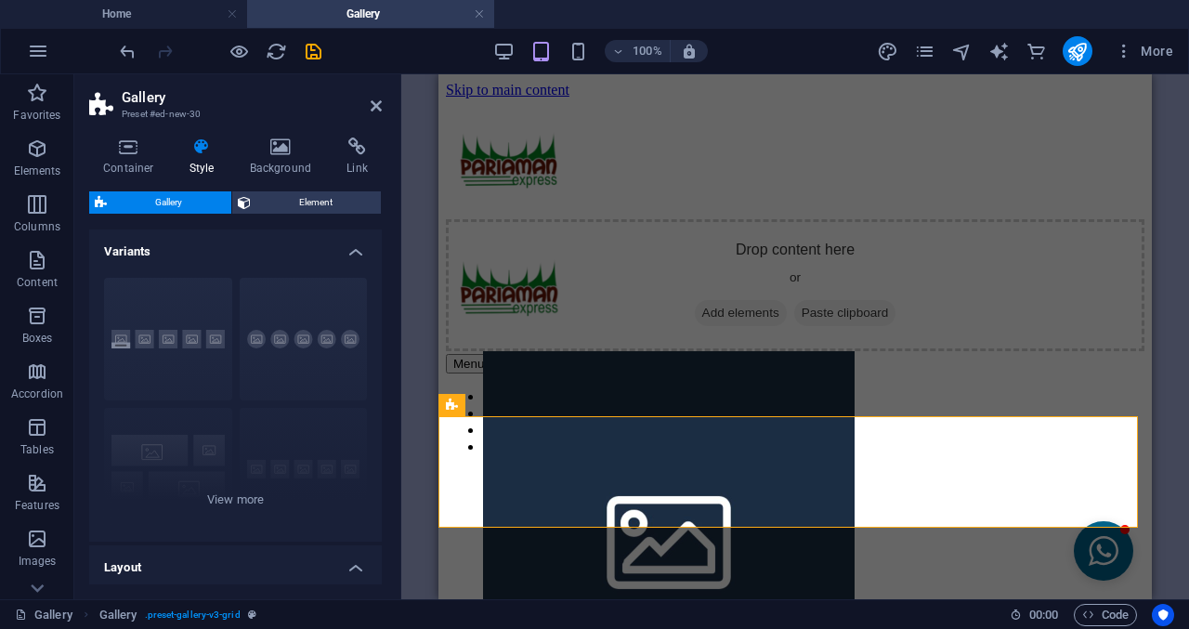
click at [381, 97] on h2 "Gallery" at bounding box center [252, 97] width 260 height 17
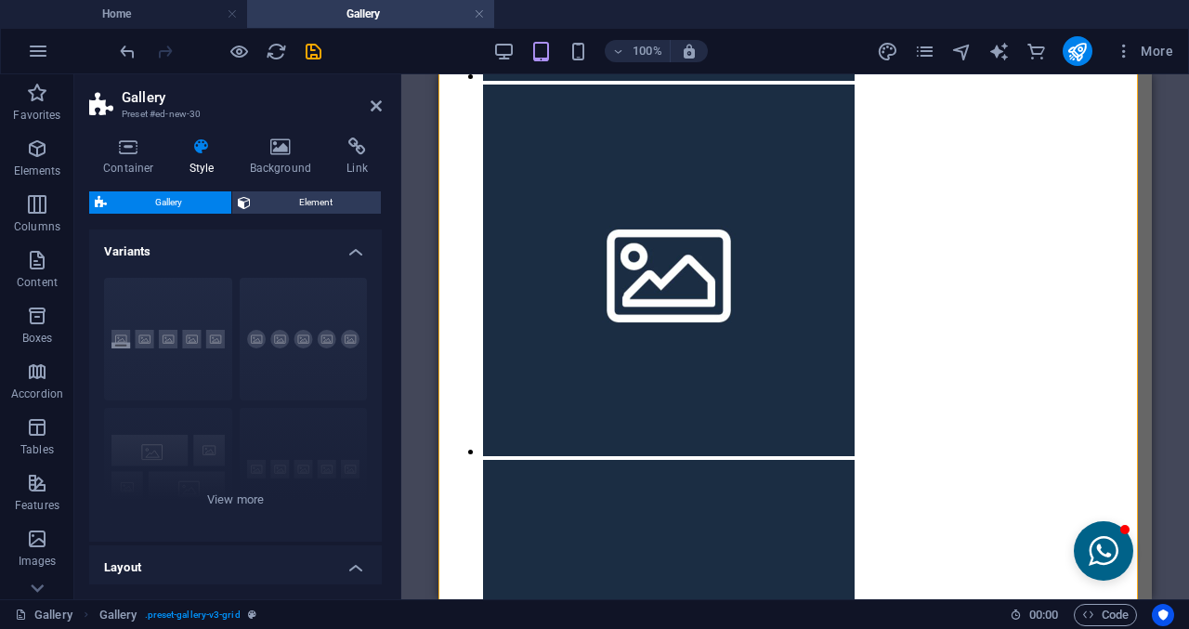
scroll to position [650, 0]
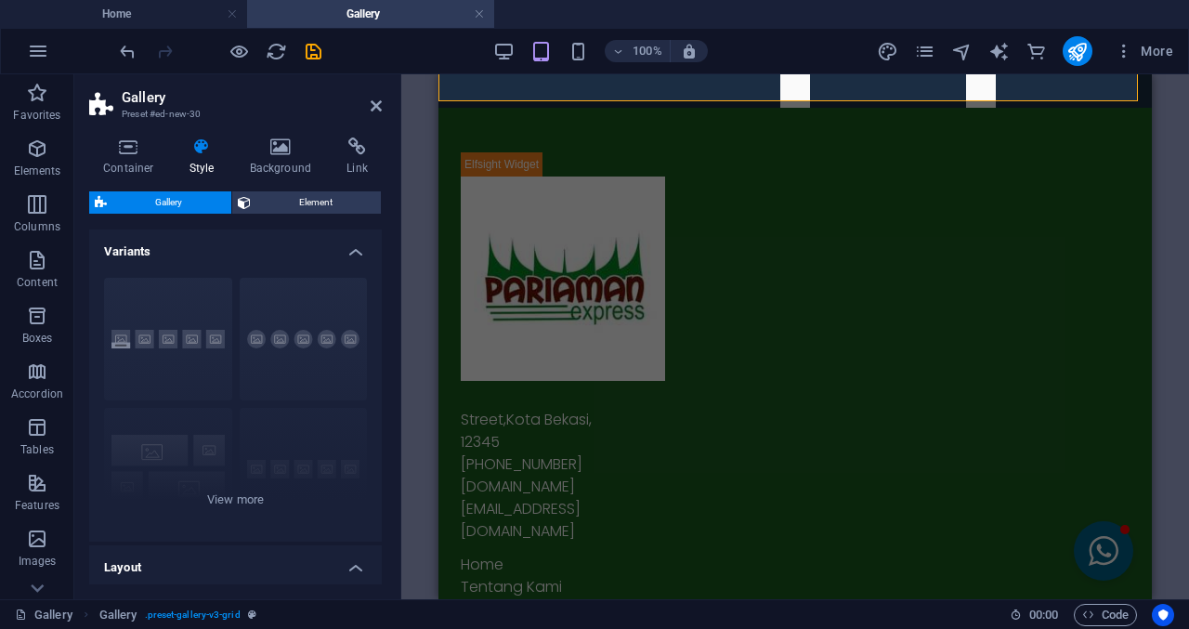
click at [368, 102] on h2 "Gallery" at bounding box center [252, 97] width 260 height 17
click at [377, 107] on icon at bounding box center [376, 105] width 11 height 15
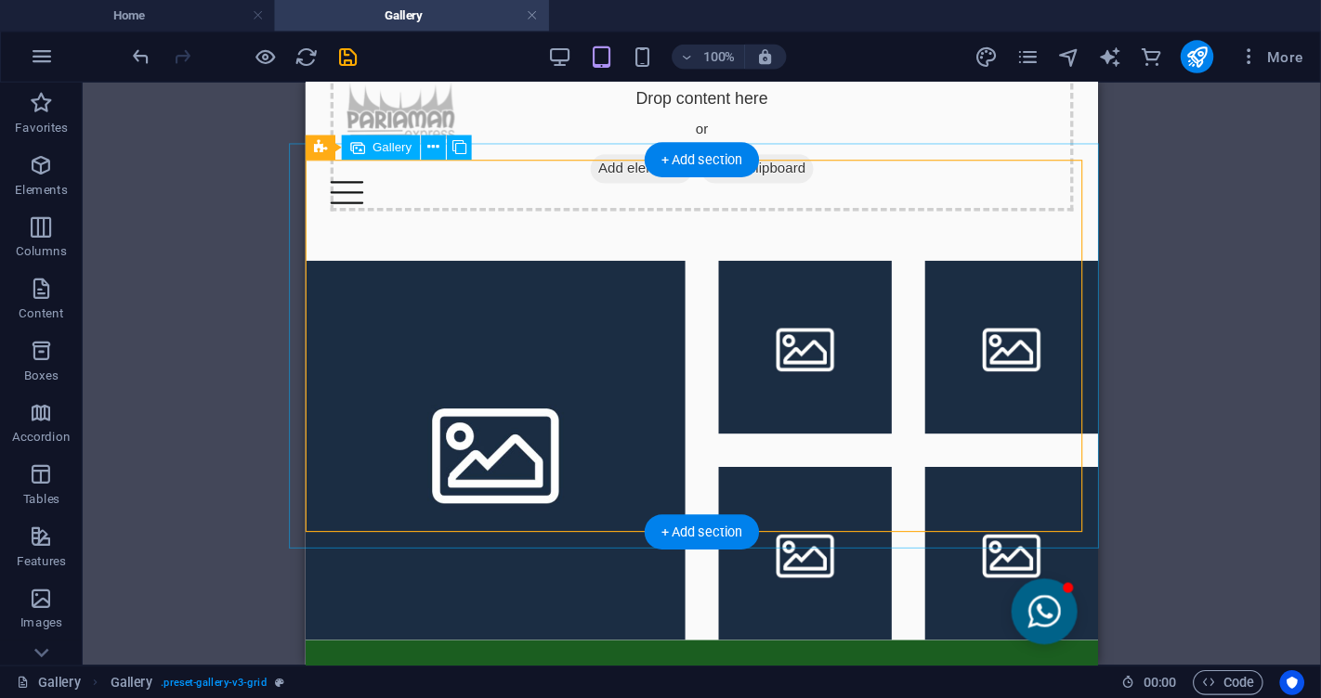
scroll to position [93, 0]
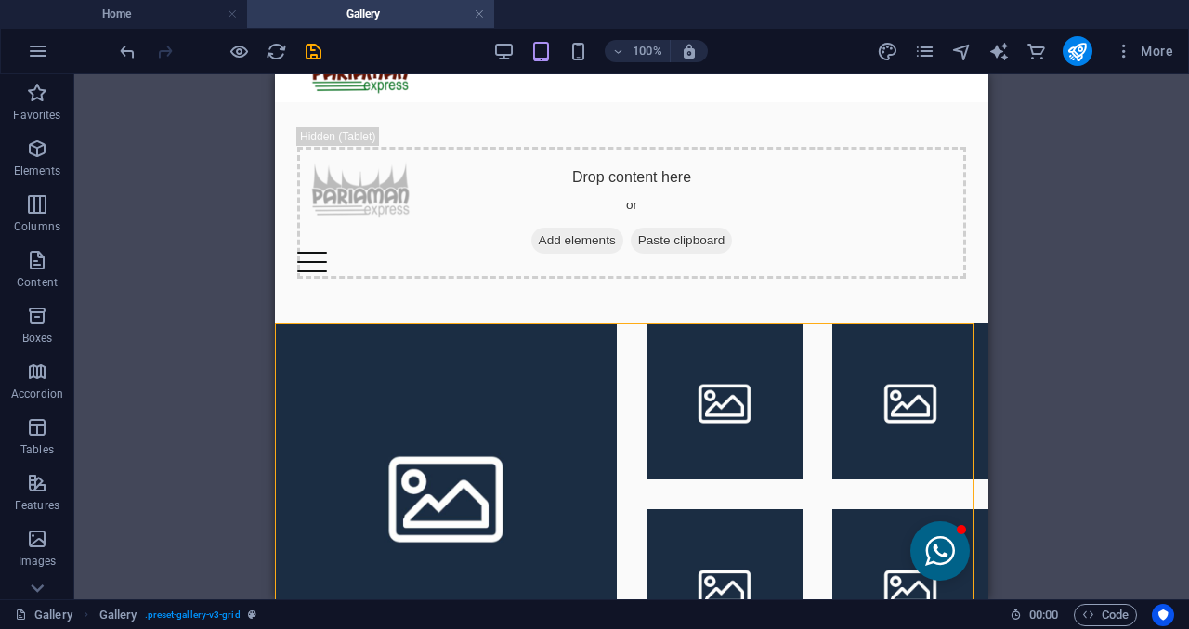
click at [1020, 345] on div "Drag here to replace the existing content. Press “Ctrl” if you want to create a…" at bounding box center [631, 336] width 1115 height 525
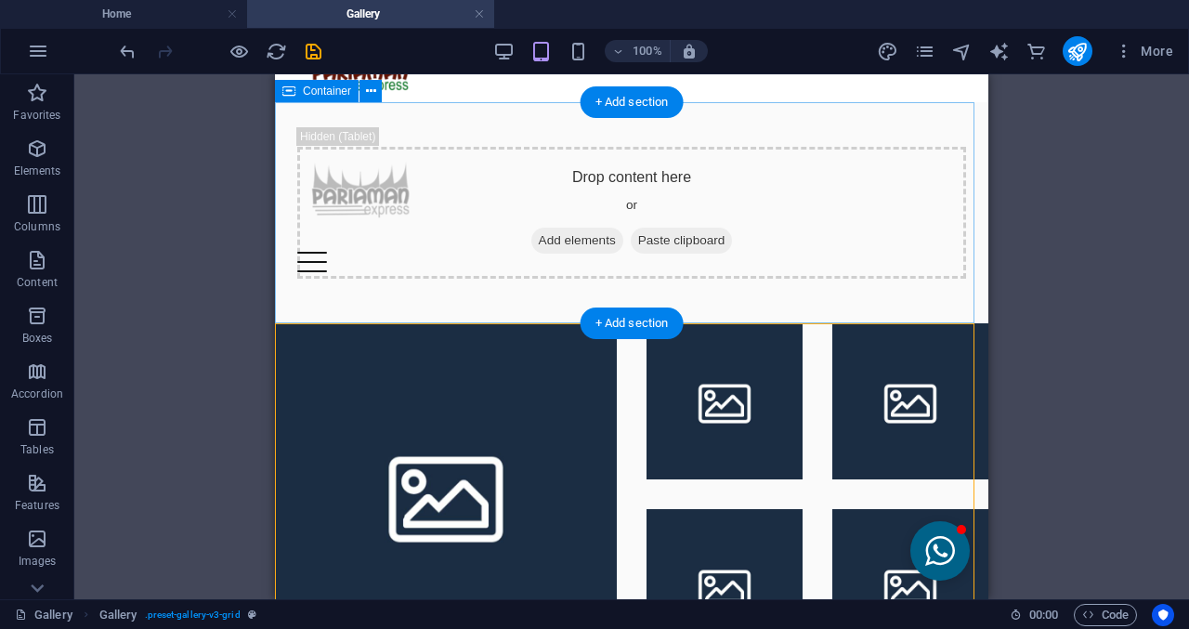
click at [638, 196] on div "Drop content here or Add elements Paste clipboard" at bounding box center [631, 213] width 669 height 132
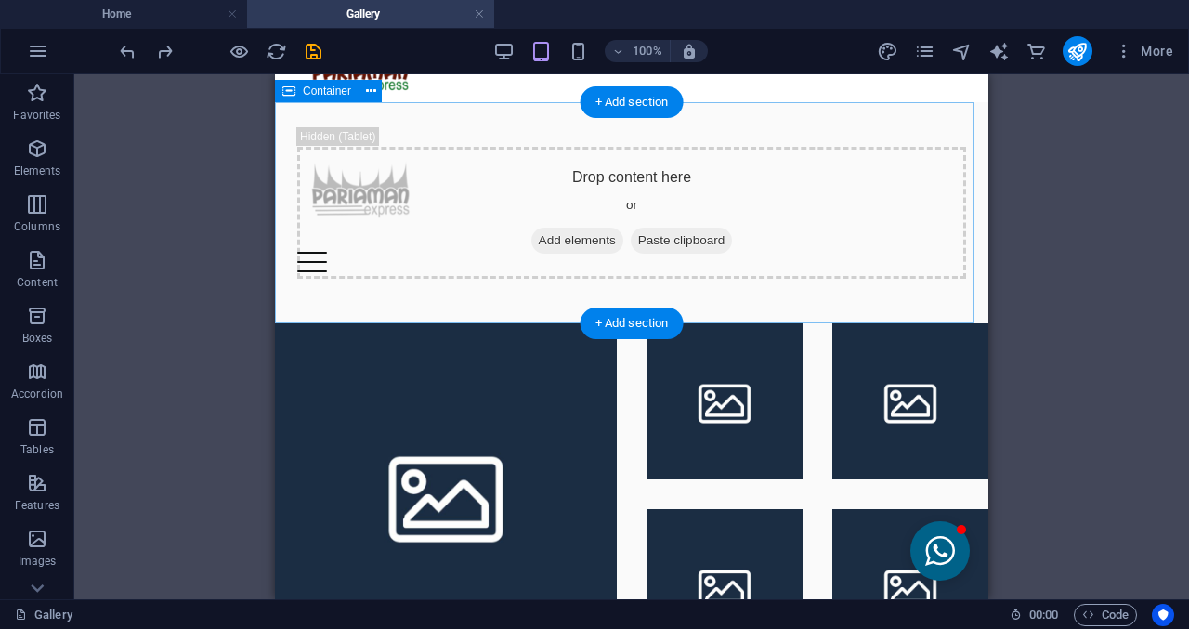
click at [583, 238] on span "Add elements" at bounding box center [577, 241] width 92 height 26
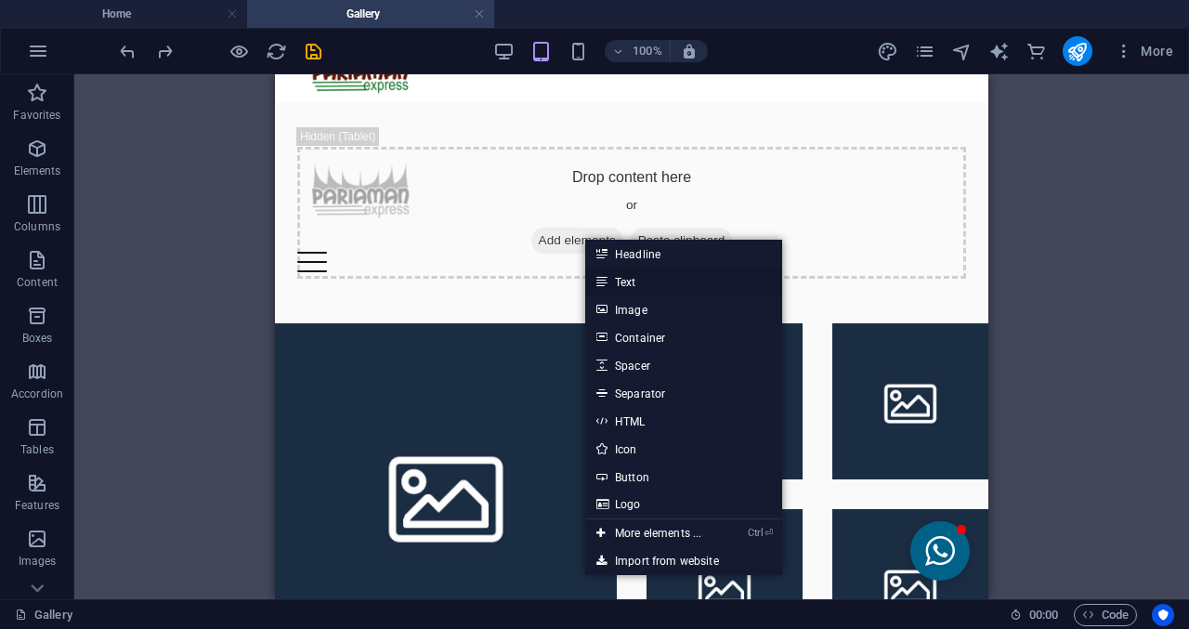
click at [614, 287] on link "Text" at bounding box center [683, 282] width 197 height 28
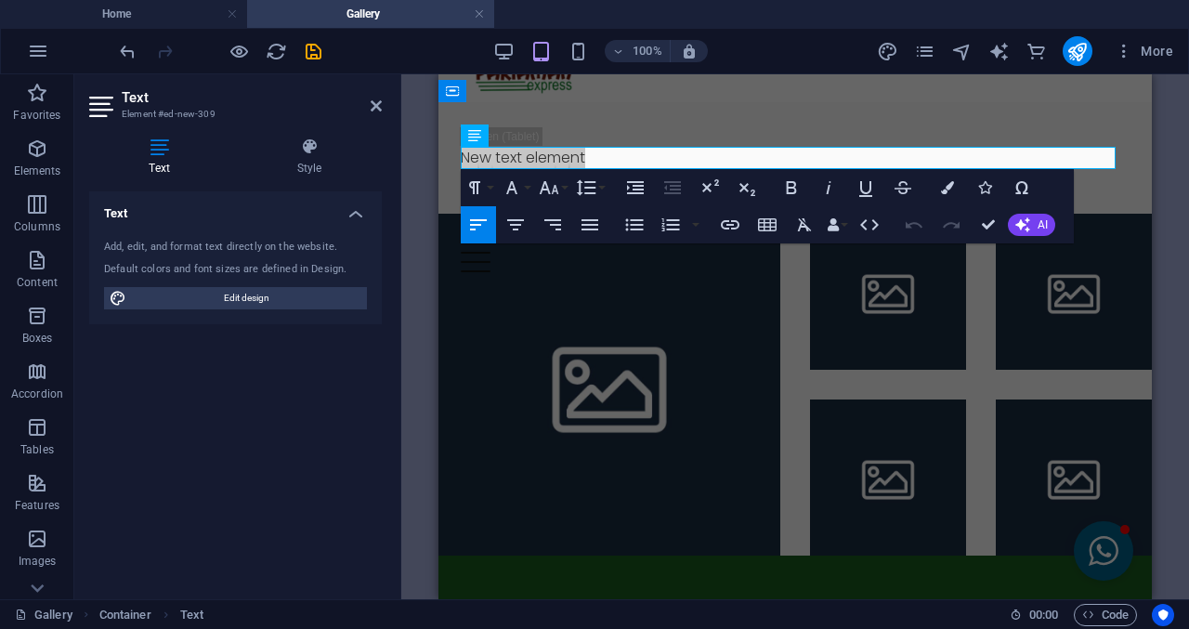
click at [362, 104] on h2 "Text" at bounding box center [252, 97] width 260 height 17
click at [371, 96] on h2 "Text" at bounding box center [252, 97] width 260 height 17
click at [372, 98] on h2 "Text" at bounding box center [252, 97] width 260 height 17
click at [375, 107] on icon at bounding box center [376, 105] width 11 height 15
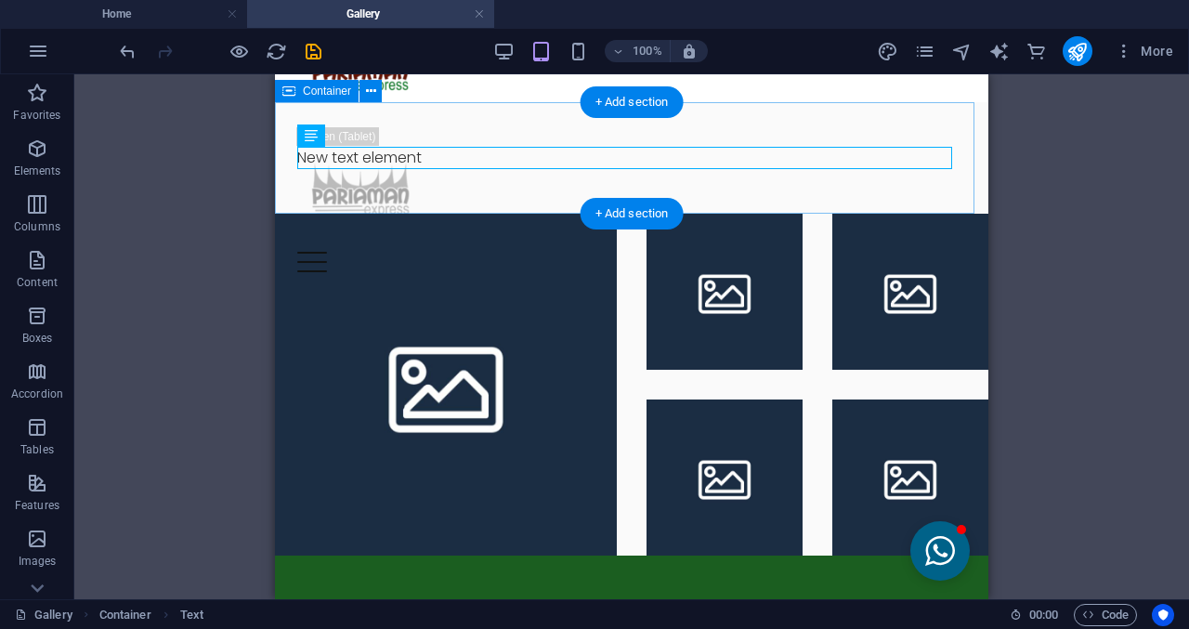
click at [275, 148] on div "New text element" at bounding box center [631, 157] width 713 height 111
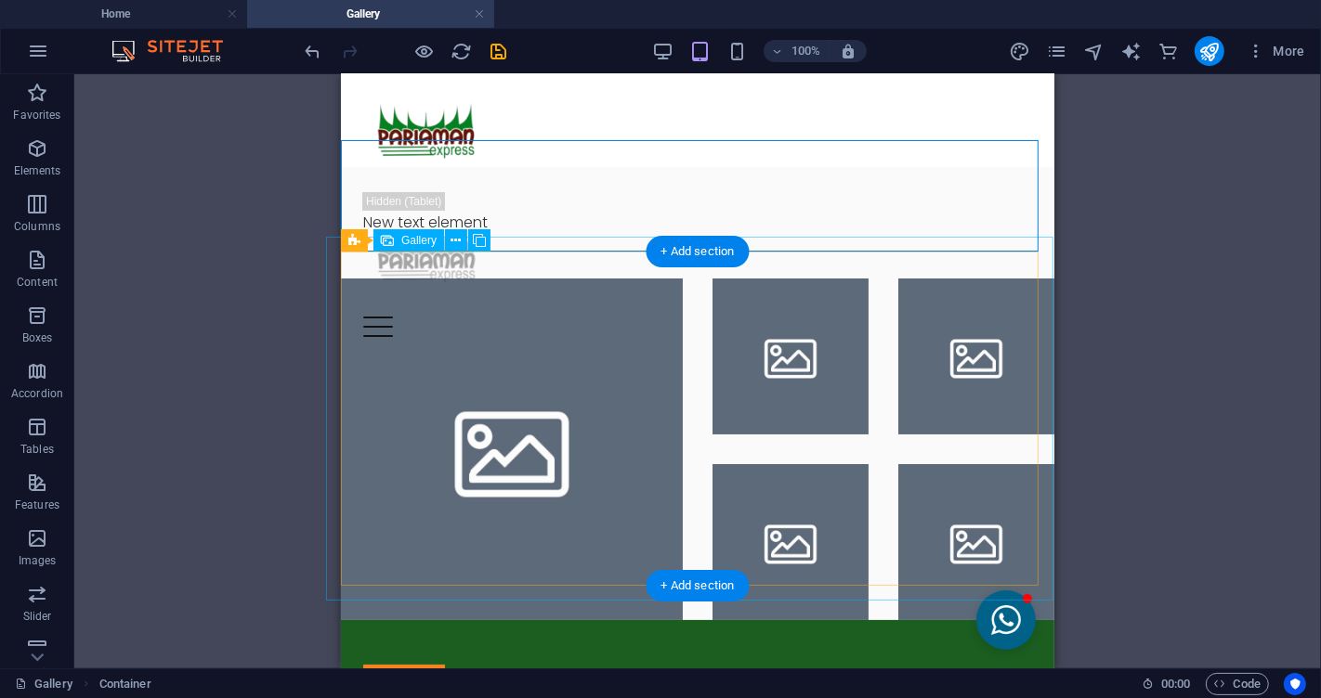
scroll to position [0, 0]
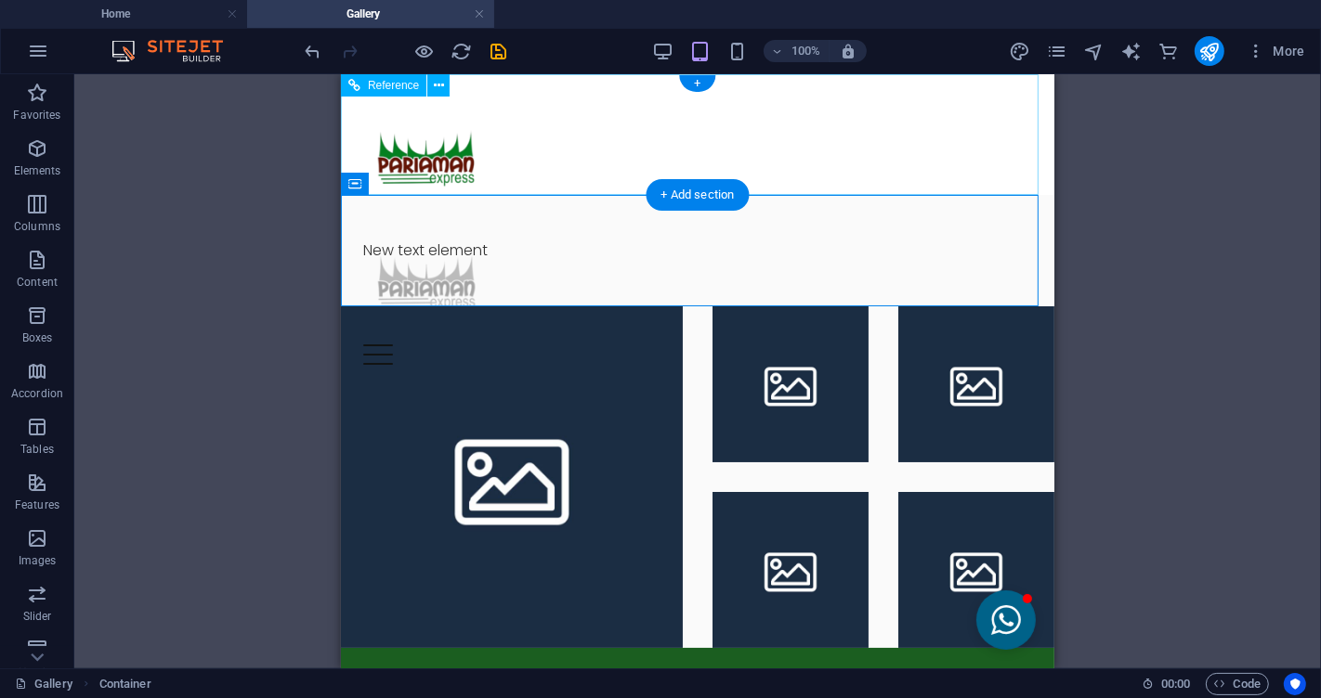
click at [526, 219] on div at bounding box center [696, 281] width 669 height 124
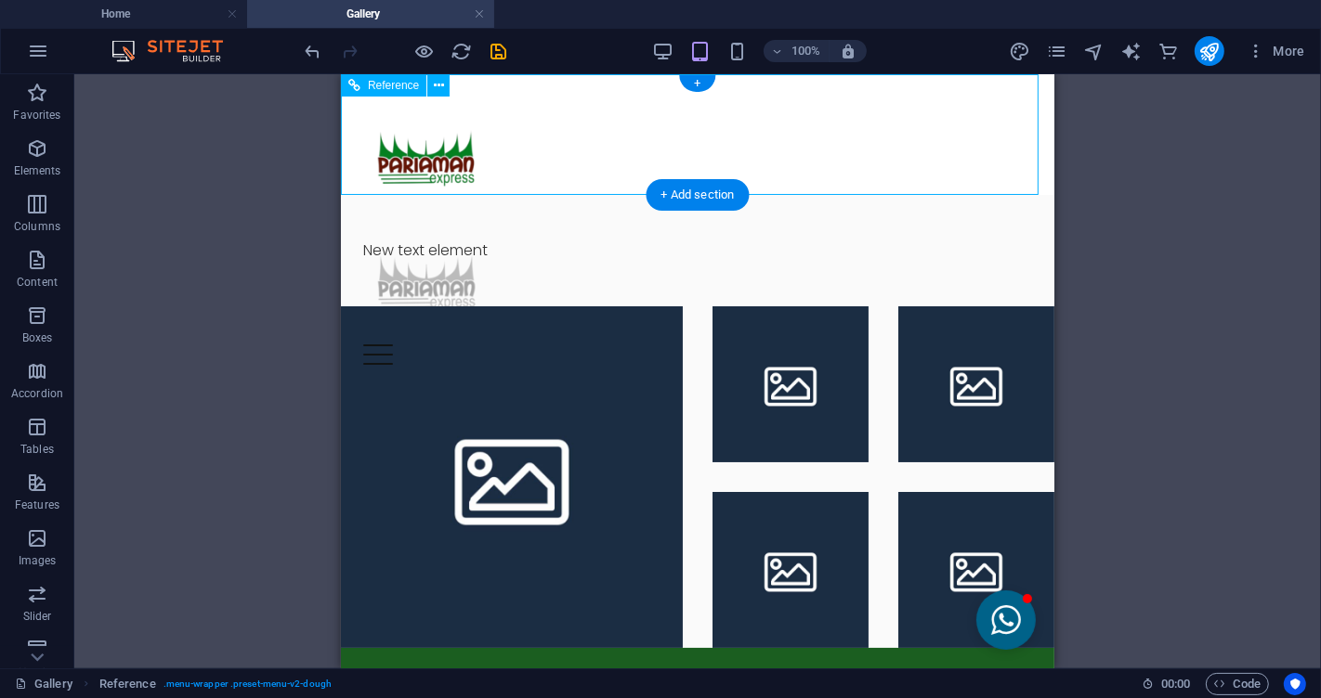
click at [545, 219] on div at bounding box center [696, 281] width 669 height 124
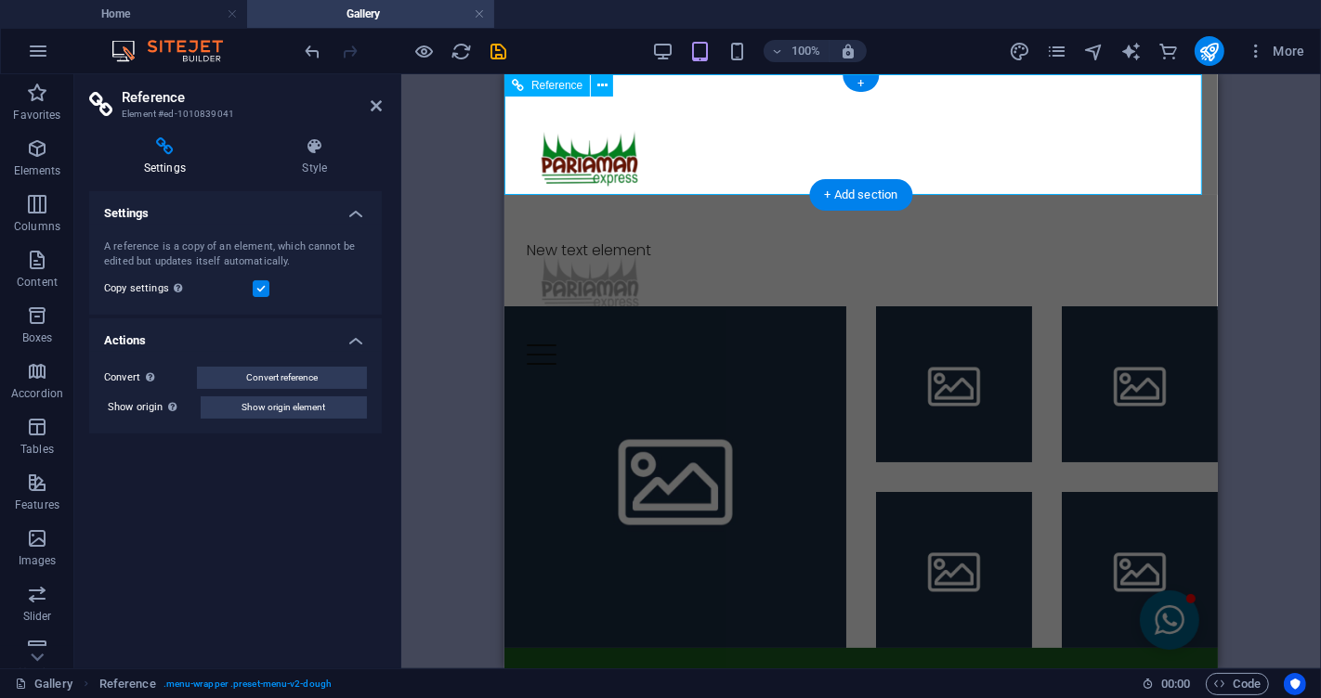
click at [694, 219] on div at bounding box center [860, 281] width 669 height 124
click at [374, 106] on icon at bounding box center [376, 105] width 11 height 15
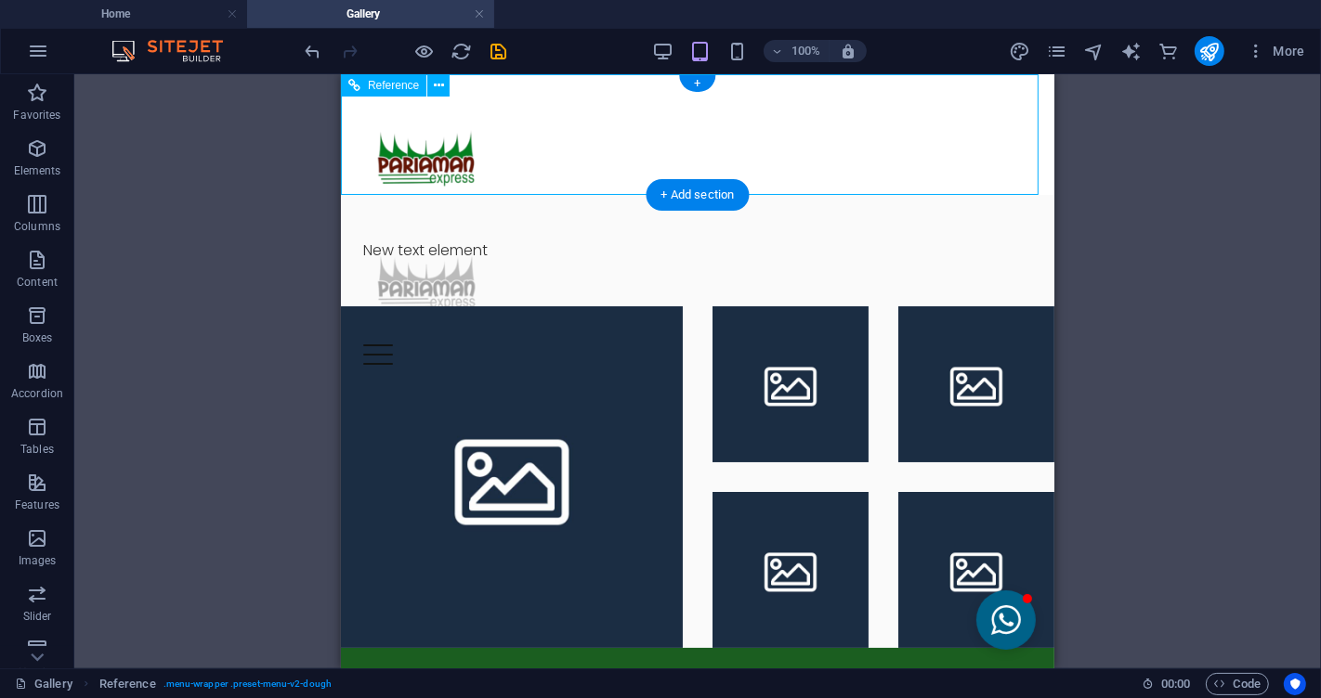
click at [554, 219] on div at bounding box center [696, 281] width 669 height 124
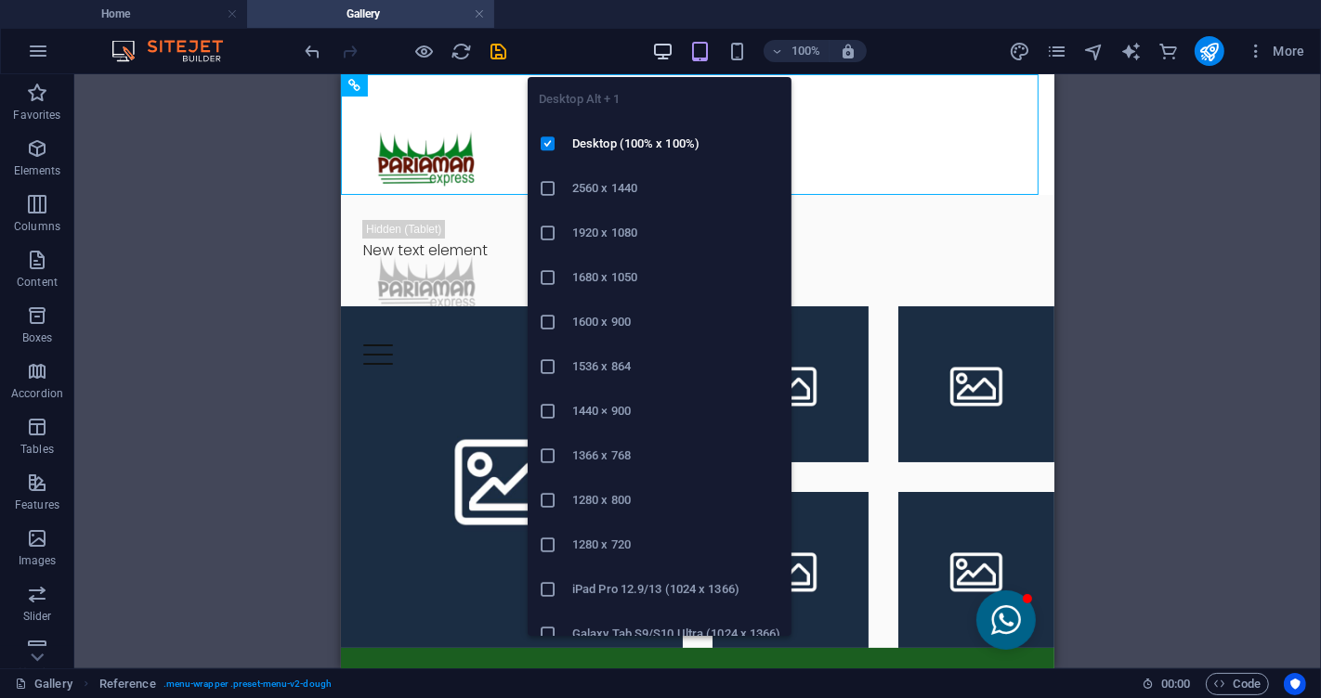
click at [673, 50] on icon "button" at bounding box center [662, 51] width 21 height 21
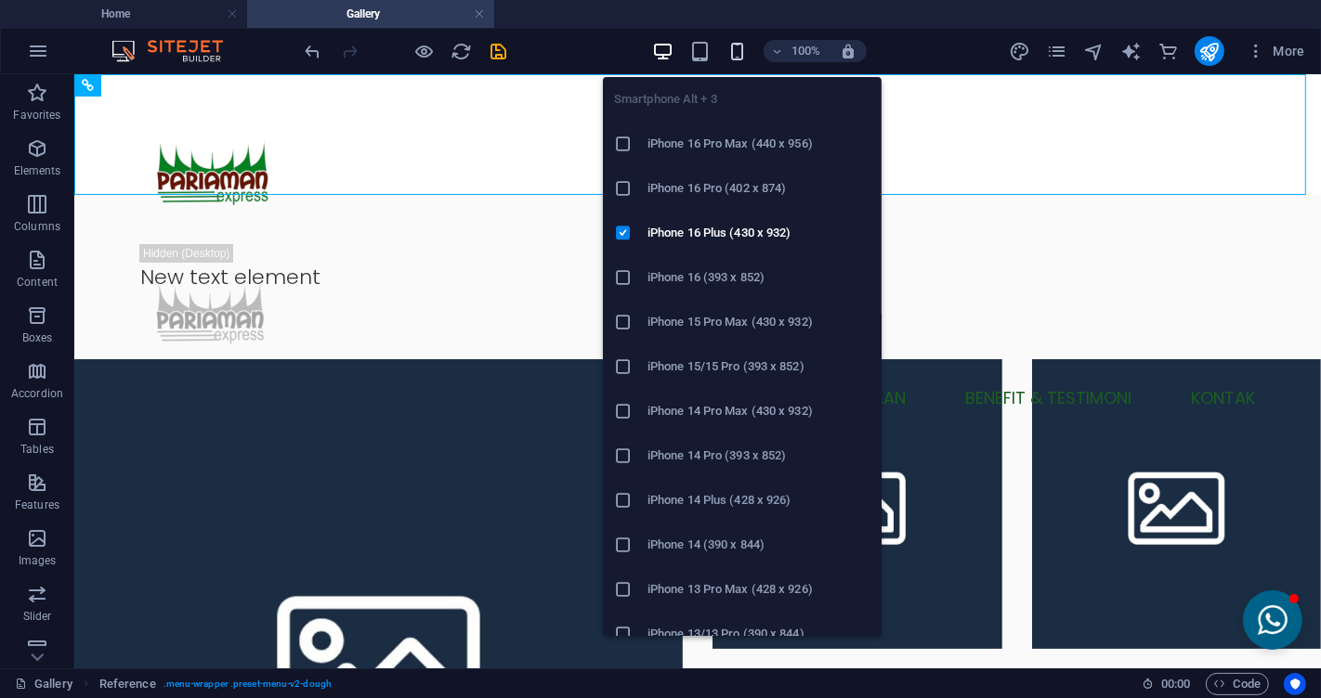
click at [736, 44] on icon "button" at bounding box center [736, 51] width 21 height 21
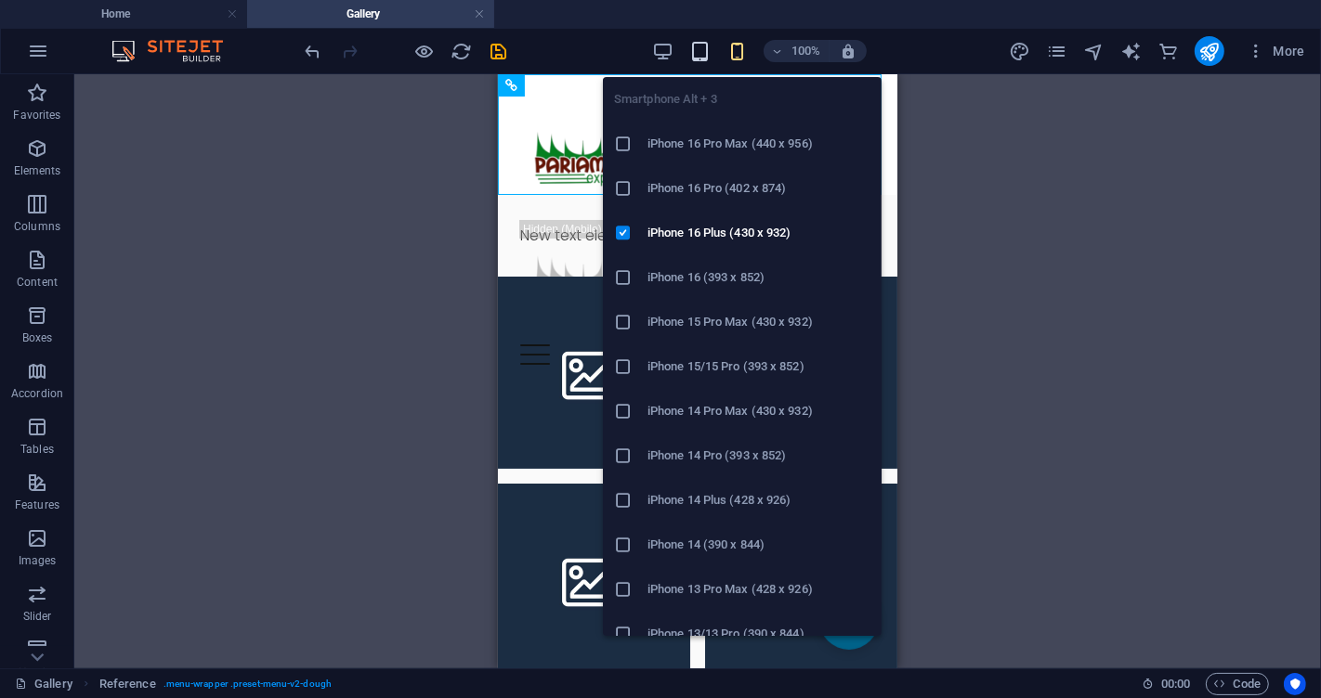
click at [704, 46] on icon "button" at bounding box center [699, 51] width 21 height 21
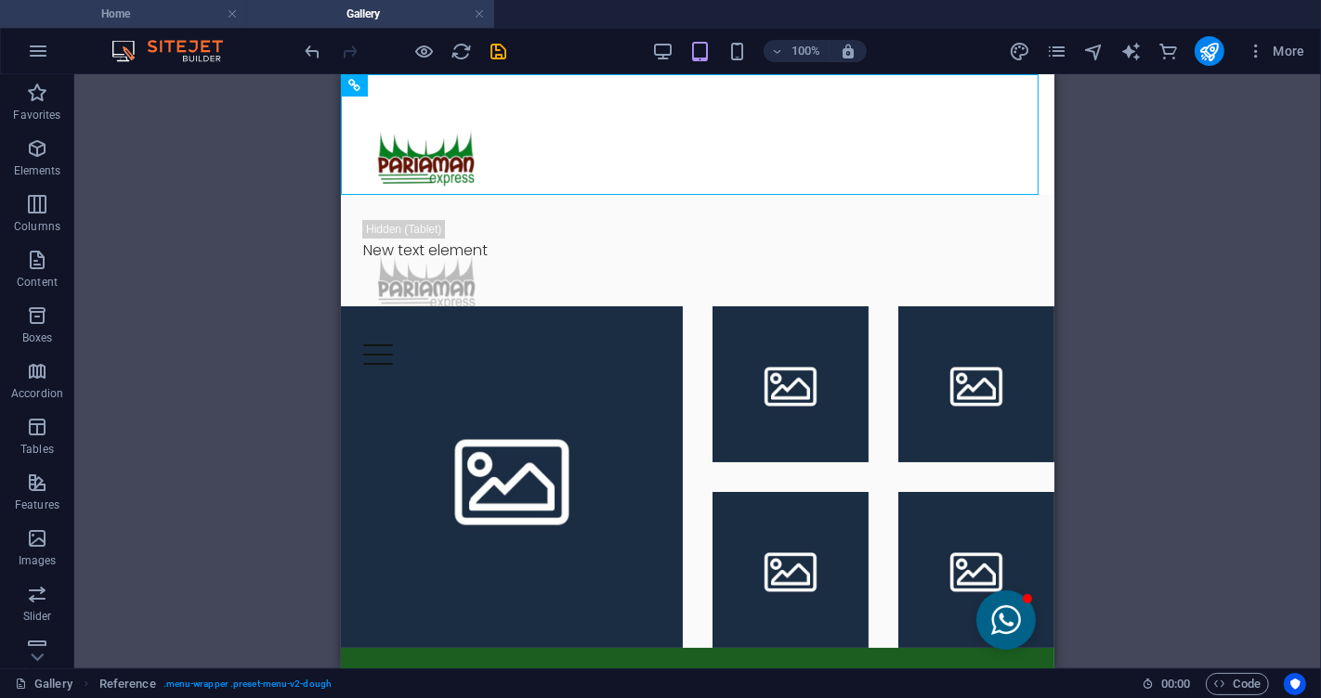
click at [118, 15] on h4 "Home" at bounding box center [123, 14] width 247 height 20
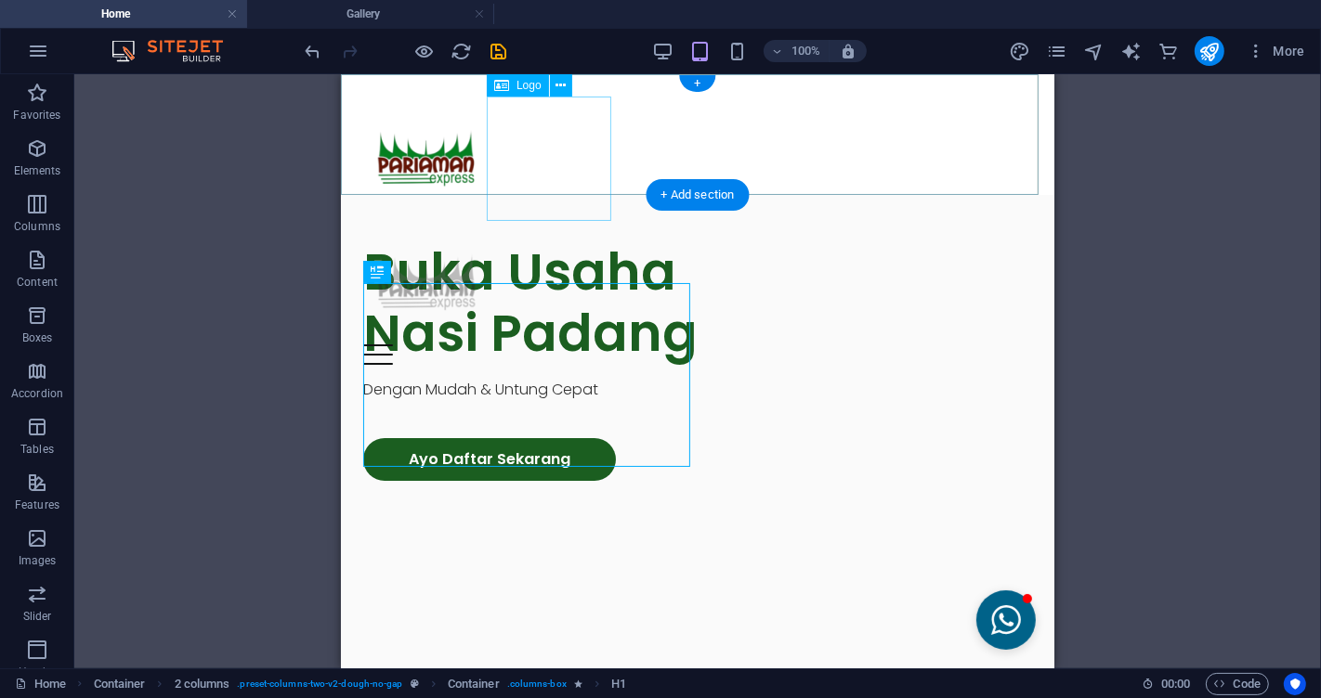
click at [537, 219] on div at bounding box center [696, 281] width 669 height 124
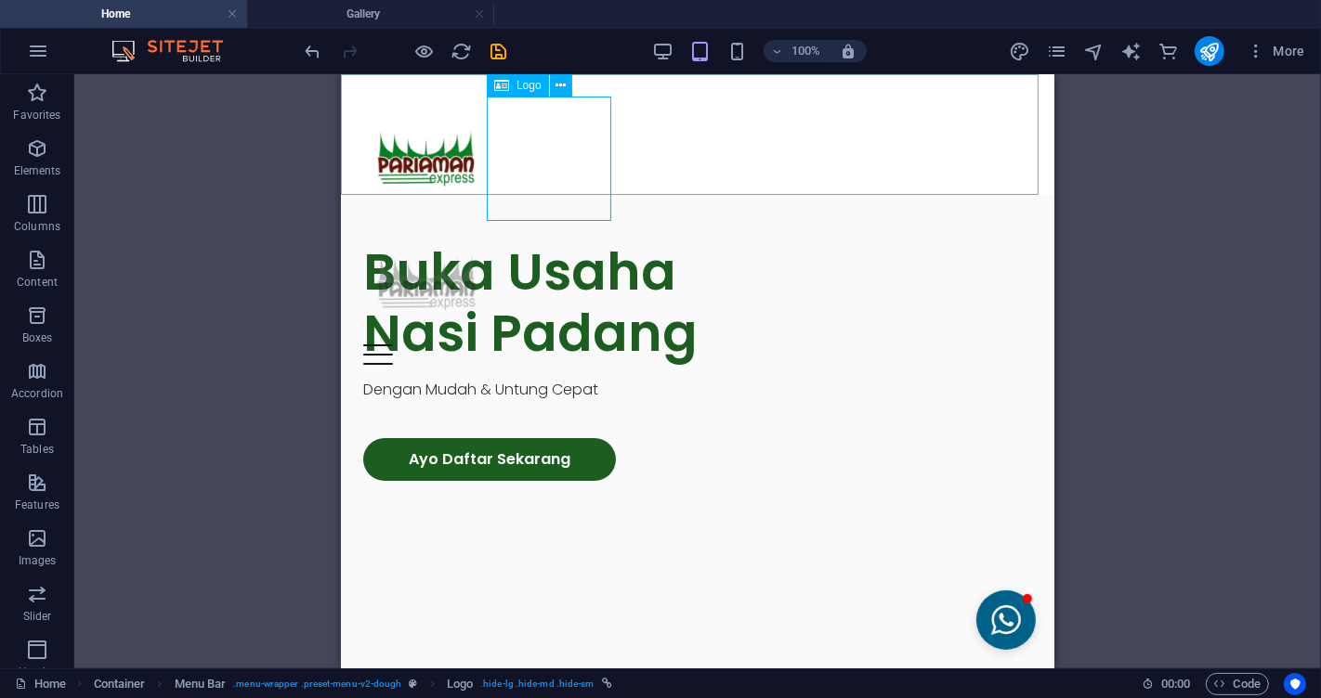
click at [521, 219] on div at bounding box center [696, 281] width 669 height 124
select select "px"
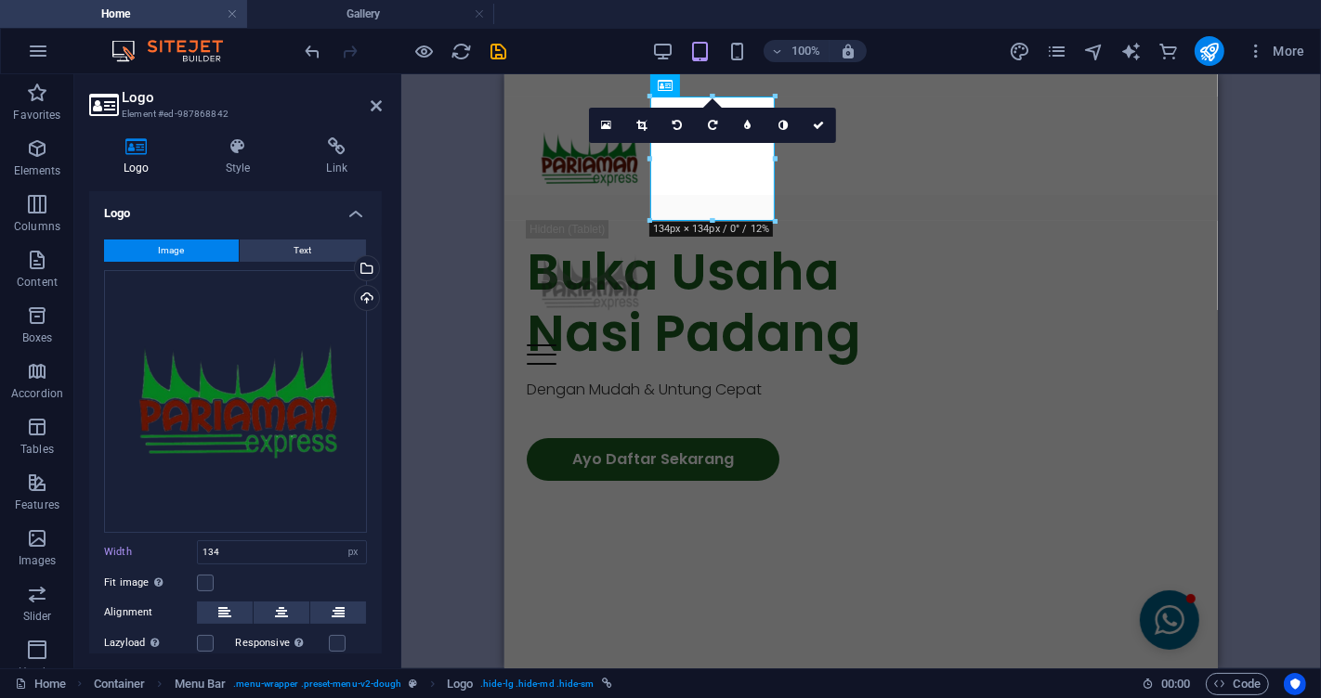
click at [238, 176] on div "Logo Style Link Logo Image Text Drag files here, click to choose files or selec…" at bounding box center [235, 395] width 293 height 516
click at [239, 176] on div "Logo Style Link Logo Image Text Drag files here, click to choose files or selec…" at bounding box center [235, 395] width 293 height 516
click at [243, 155] on h4 "Style" at bounding box center [241, 156] width 101 height 39
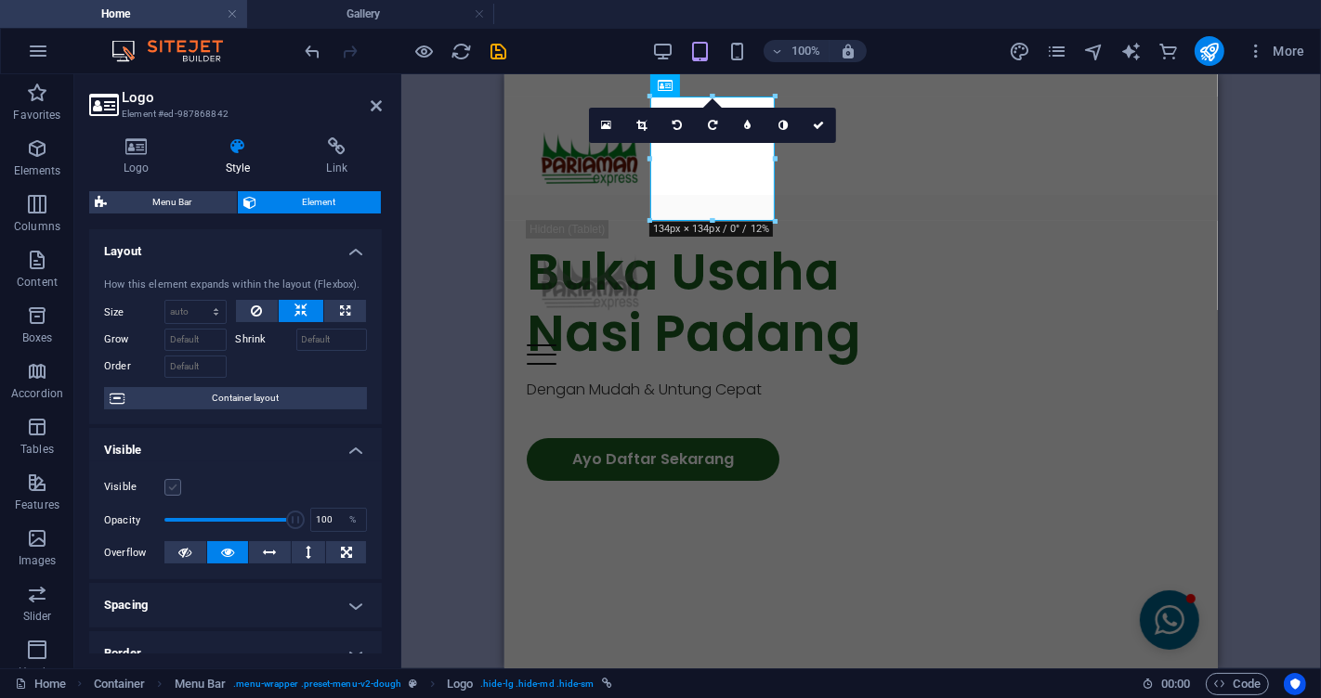
click at [176, 489] on label at bounding box center [172, 487] width 17 height 17
click at [0, 0] on input "Visible" at bounding box center [0, 0] width 0 height 0
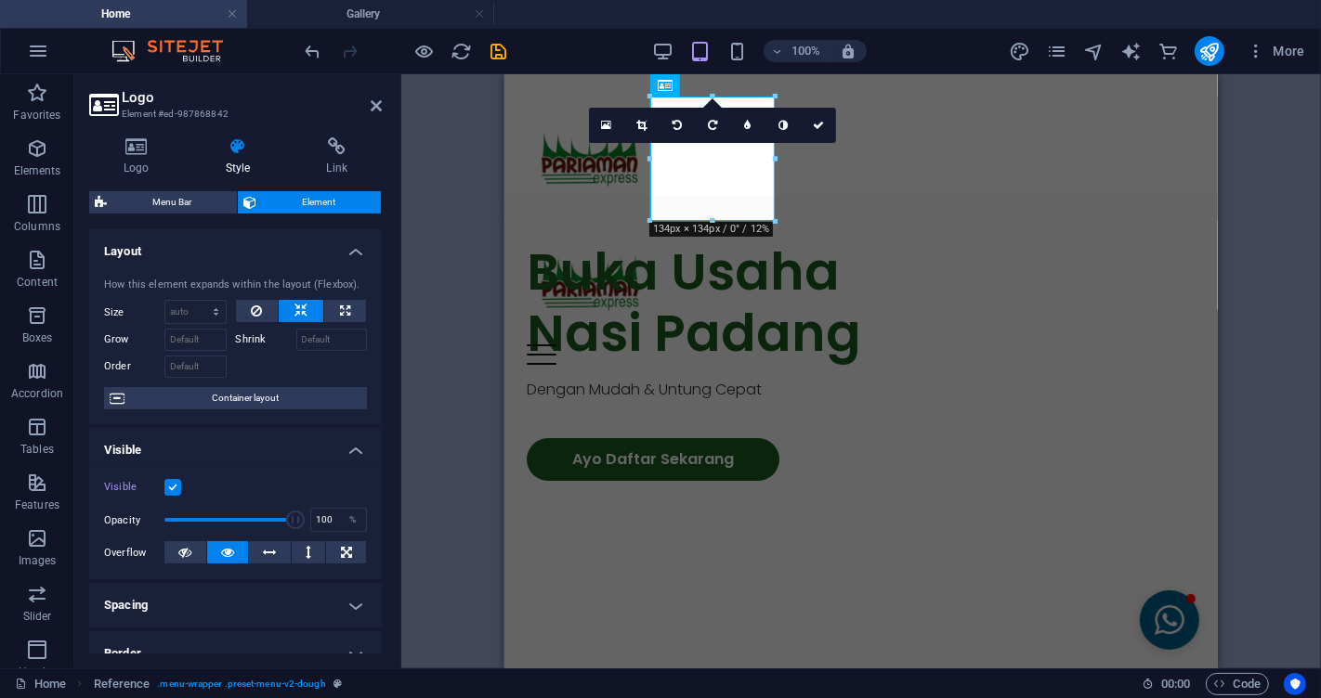
click at [176, 489] on label at bounding box center [172, 487] width 17 height 17
click at [0, 0] on input "Visible" at bounding box center [0, 0] width 0 height 0
click at [367, 113] on header "Logo Element #ed-987868842" at bounding box center [235, 98] width 293 height 48
click at [371, 108] on icon at bounding box center [376, 105] width 11 height 15
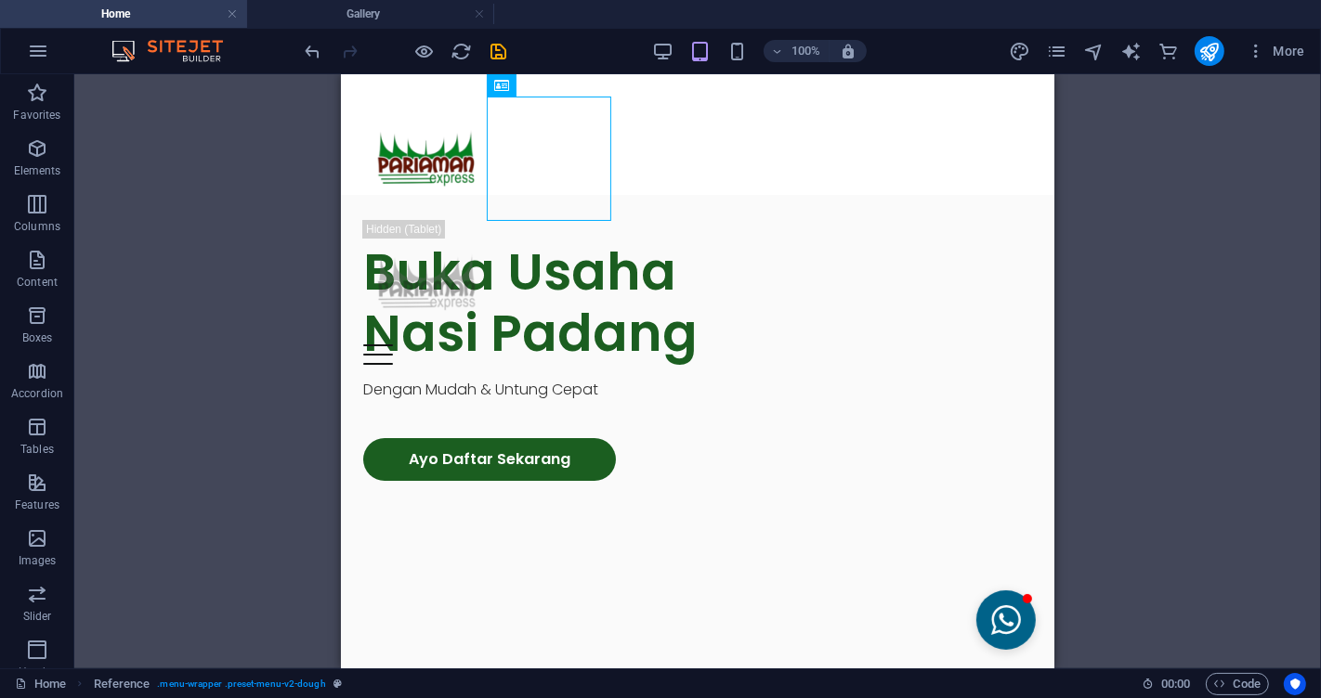
click at [1129, 197] on div "H1 Container Container 2 columns Container Spacer Menu Container Container Menu…" at bounding box center [697, 371] width 1246 height 594
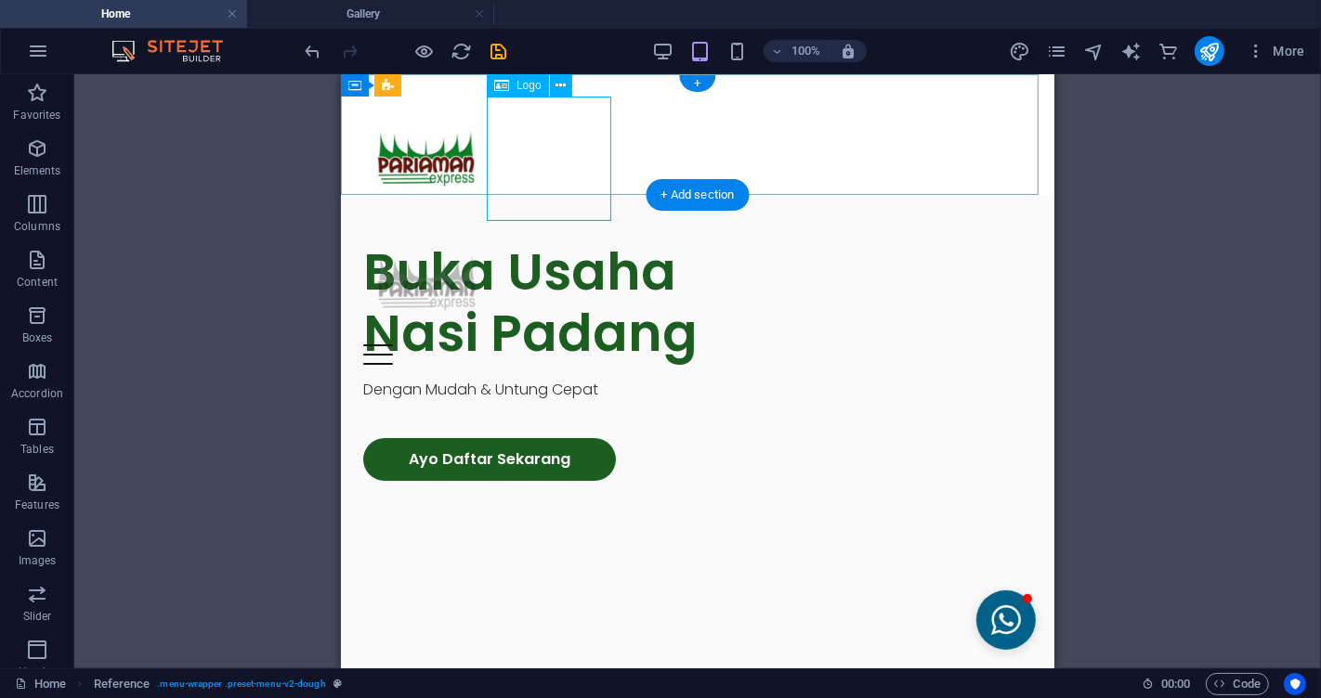
click at [525, 219] on div at bounding box center [696, 281] width 669 height 124
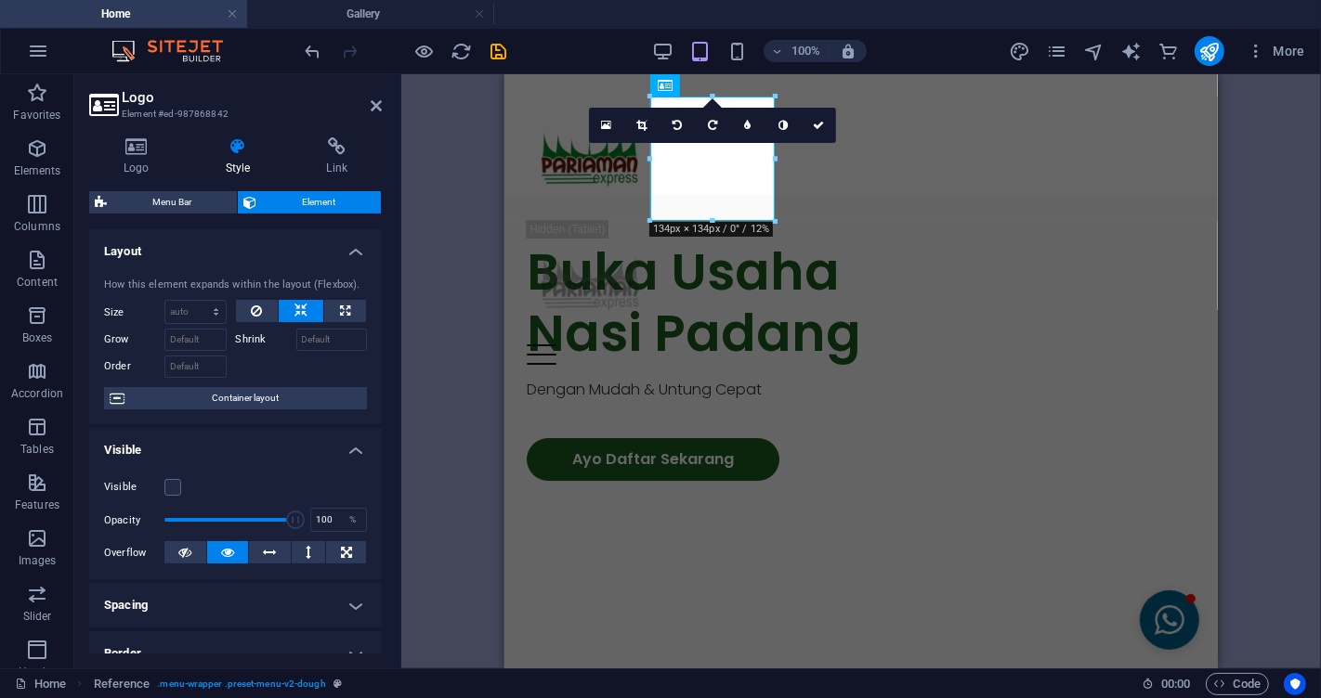
click at [383, 109] on aside "Logo Element #ed-987868842 Logo Style Link Logo Image Text Drag files here, cli…" at bounding box center [237, 371] width 327 height 594
click at [381, 109] on icon at bounding box center [376, 105] width 11 height 15
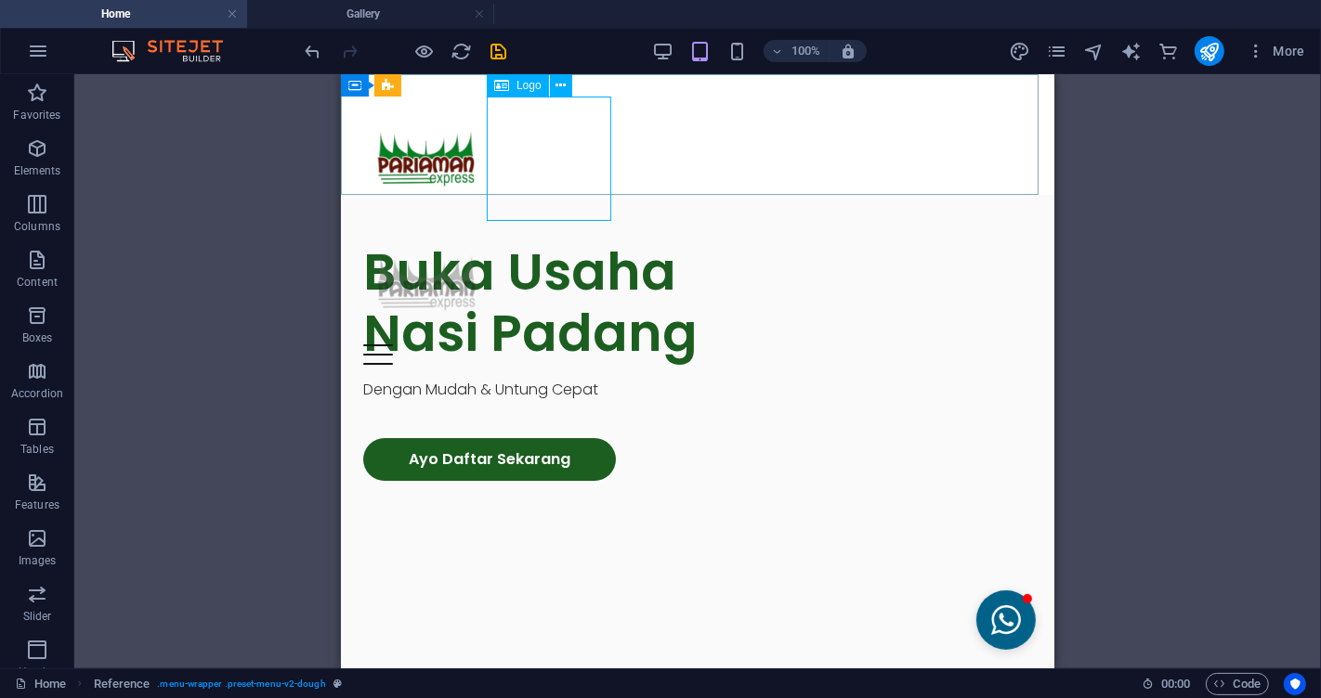
click at [549, 219] on div at bounding box center [696, 281] width 669 height 124
click at [550, 219] on div at bounding box center [696, 281] width 669 height 124
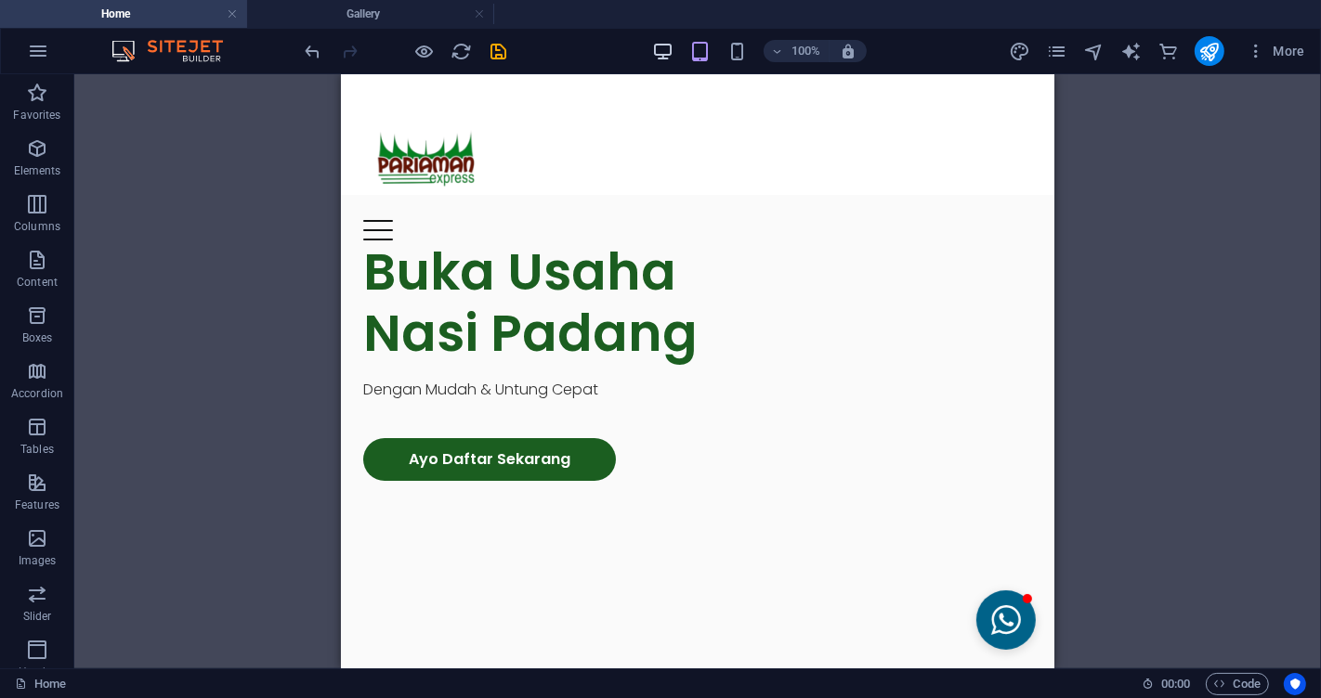
click at [664, 60] on icon "button" at bounding box center [662, 51] width 21 height 21
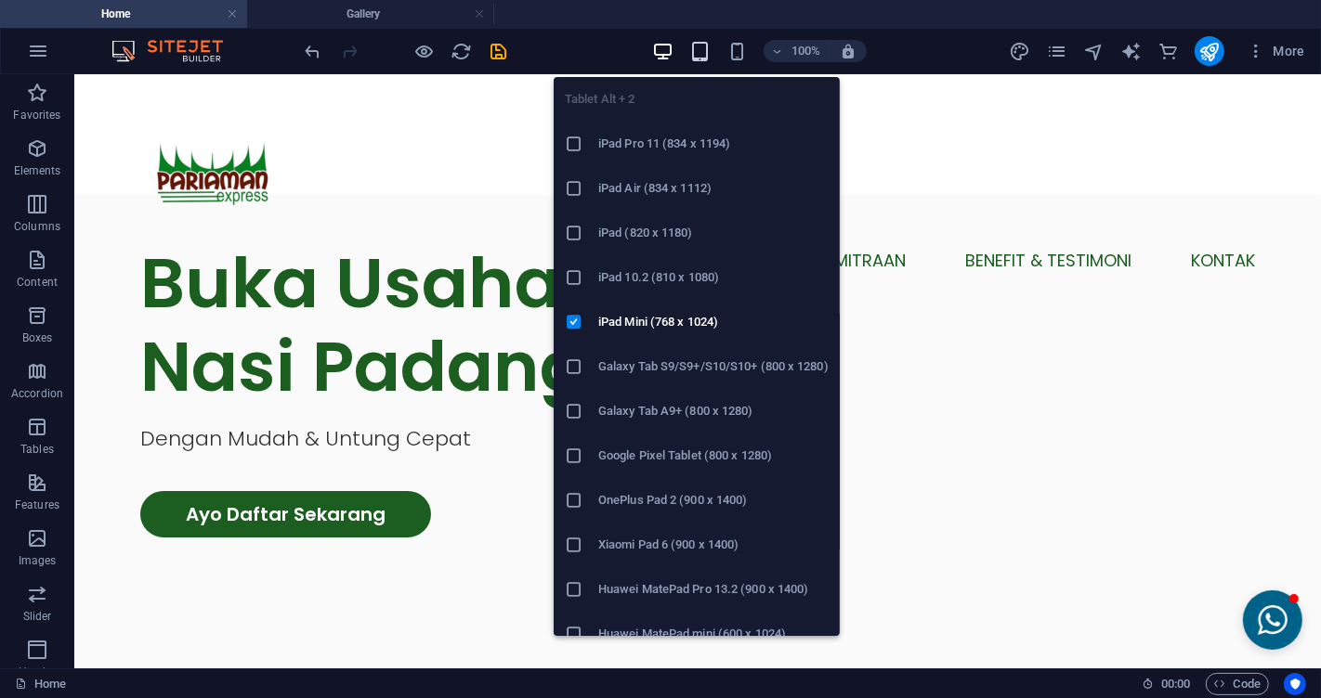
click at [702, 45] on icon "button" at bounding box center [699, 51] width 21 height 21
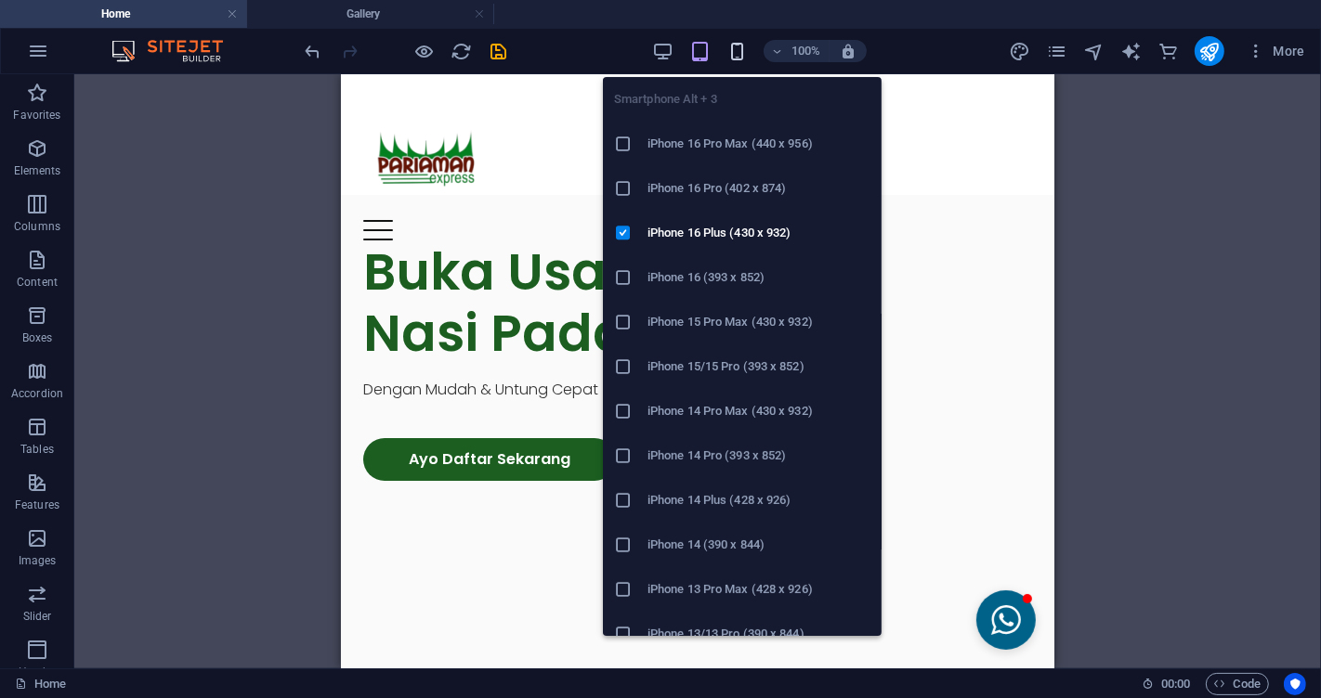
click at [730, 45] on icon "button" at bounding box center [736, 51] width 21 height 21
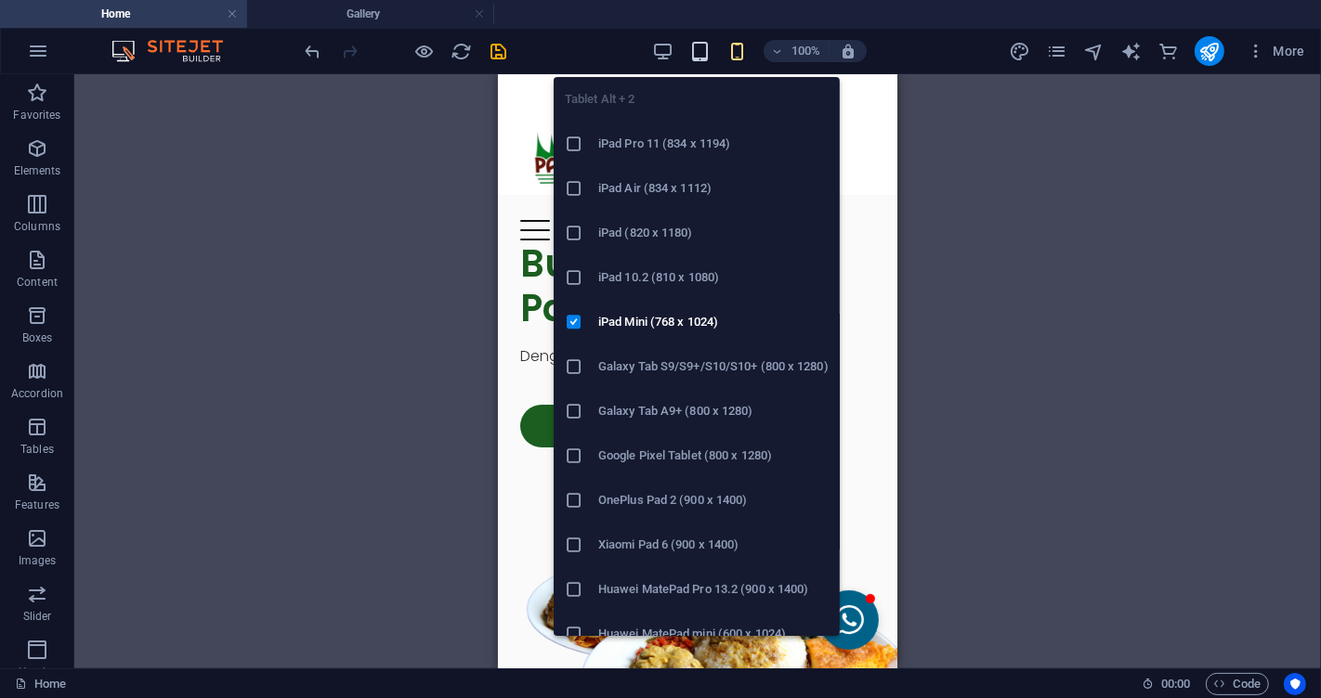
click at [690, 45] on icon "button" at bounding box center [699, 51] width 21 height 21
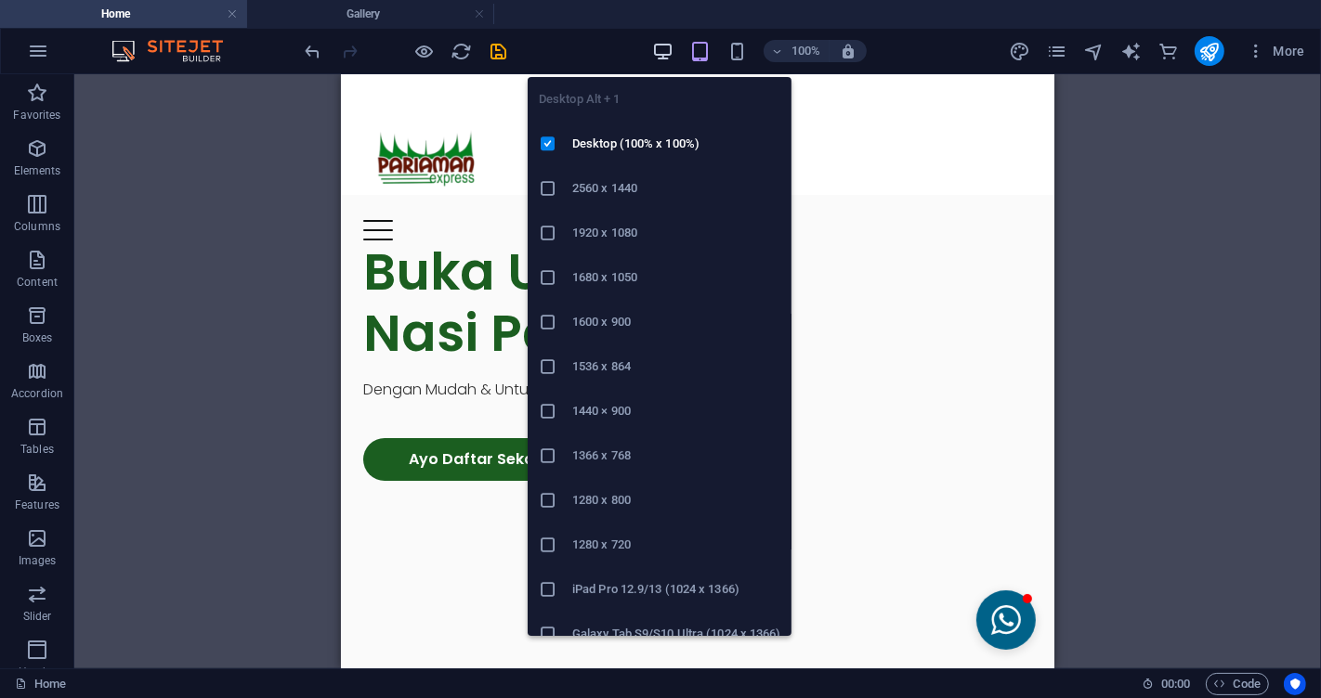
click at [660, 45] on icon "button" at bounding box center [662, 51] width 21 height 21
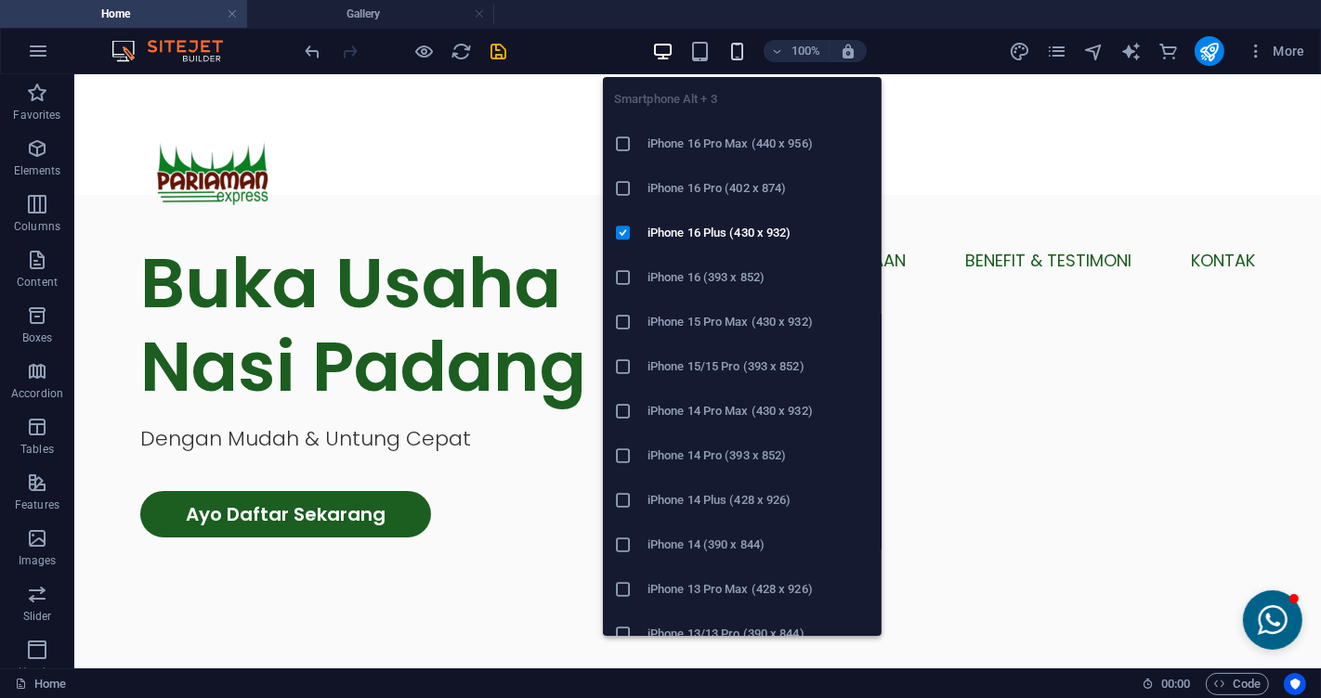
click at [738, 47] on icon "button" at bounding box center [736, 51] width 21 height 21
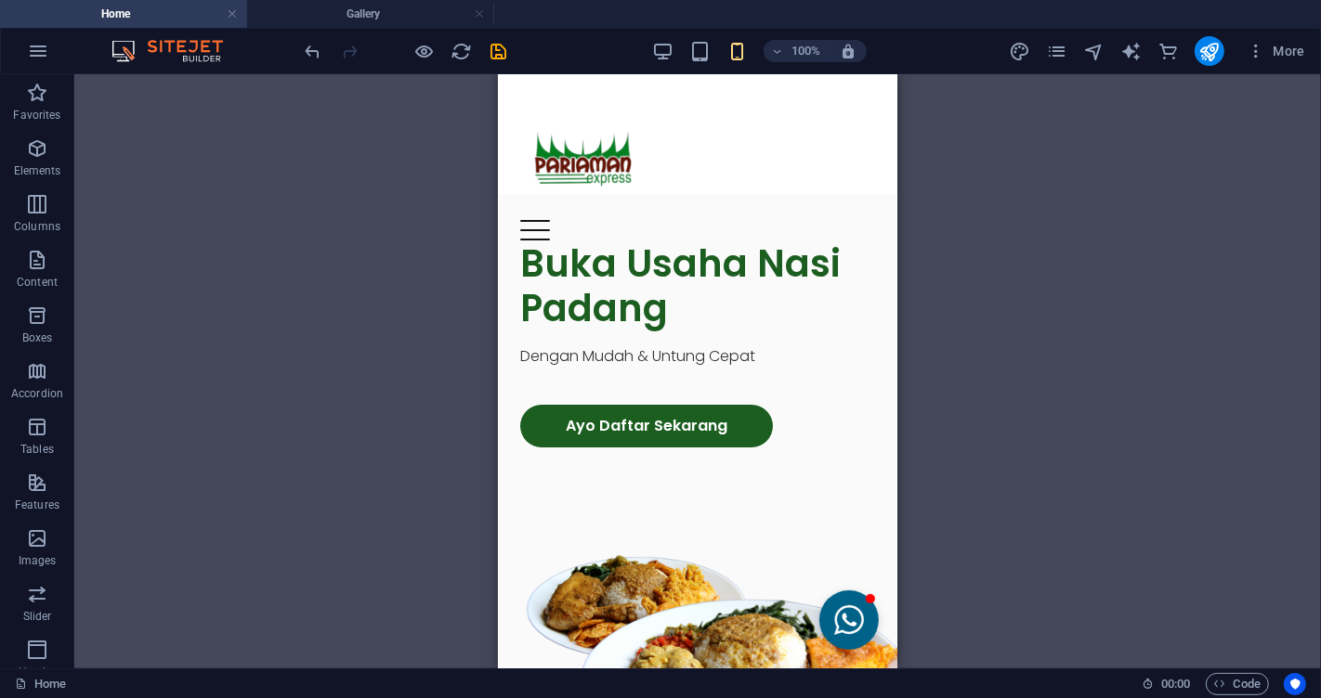
click at [1111, 252] on div "H1 Container Container 2 columns Container Spacer Menu Container Container Menu…" at bounding box center [697, 371] width 1246 height 594
click at [769, 111] on div "Menu Home Paket Kemitraan Benefit & Testimoni Kontak" at bounding box center [696, 133] width 399 height 121
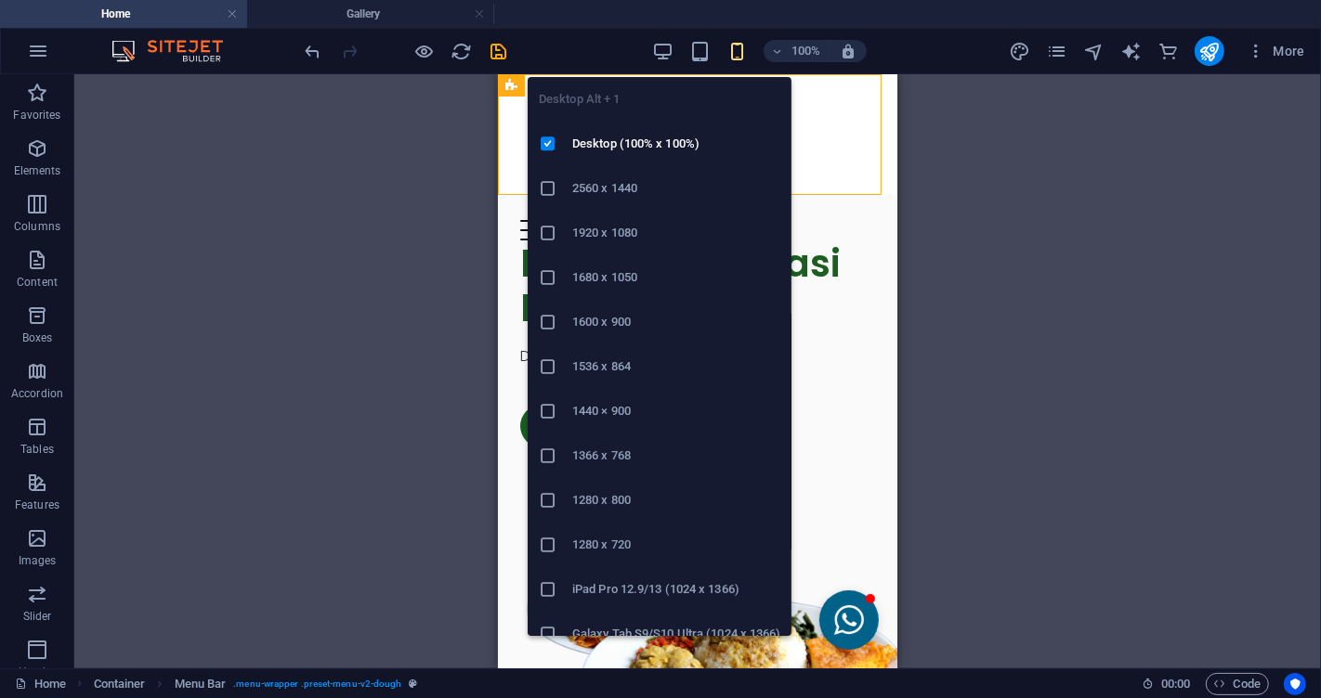
click at [667, 38] on div "100%" at bounding box center [759, 51] width 215 height 30
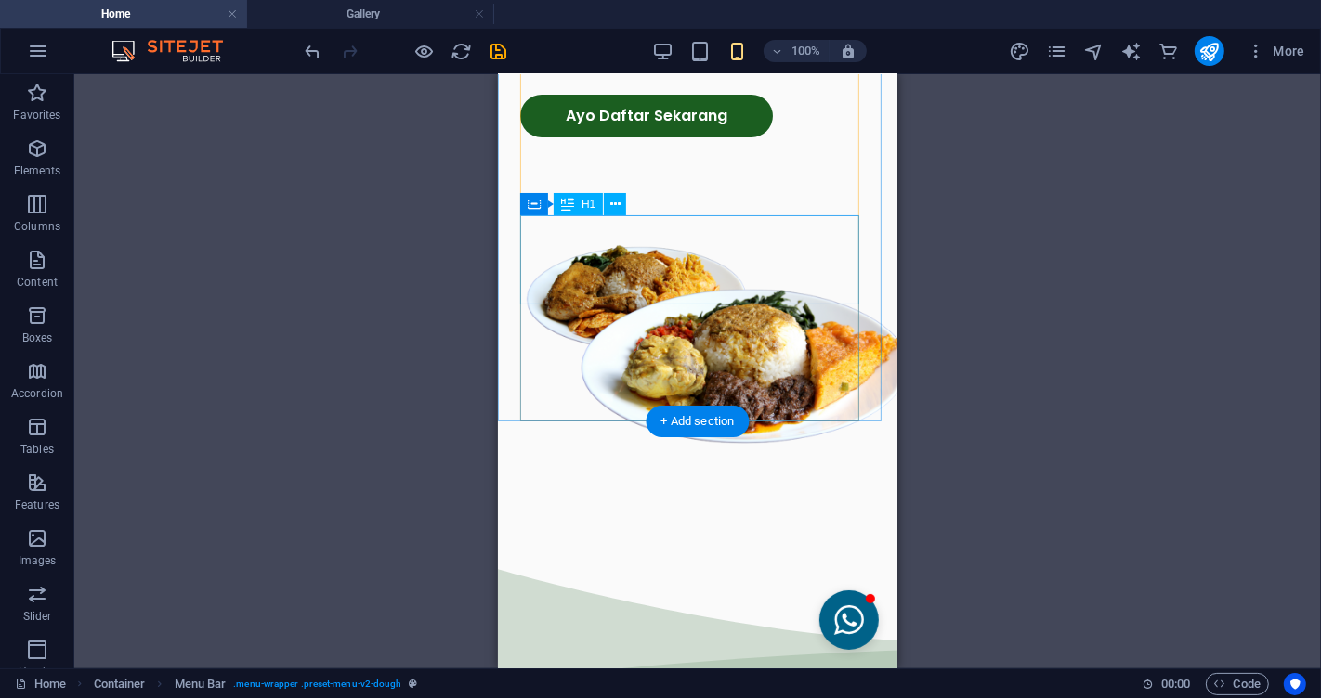
scroll to position [309, 0]
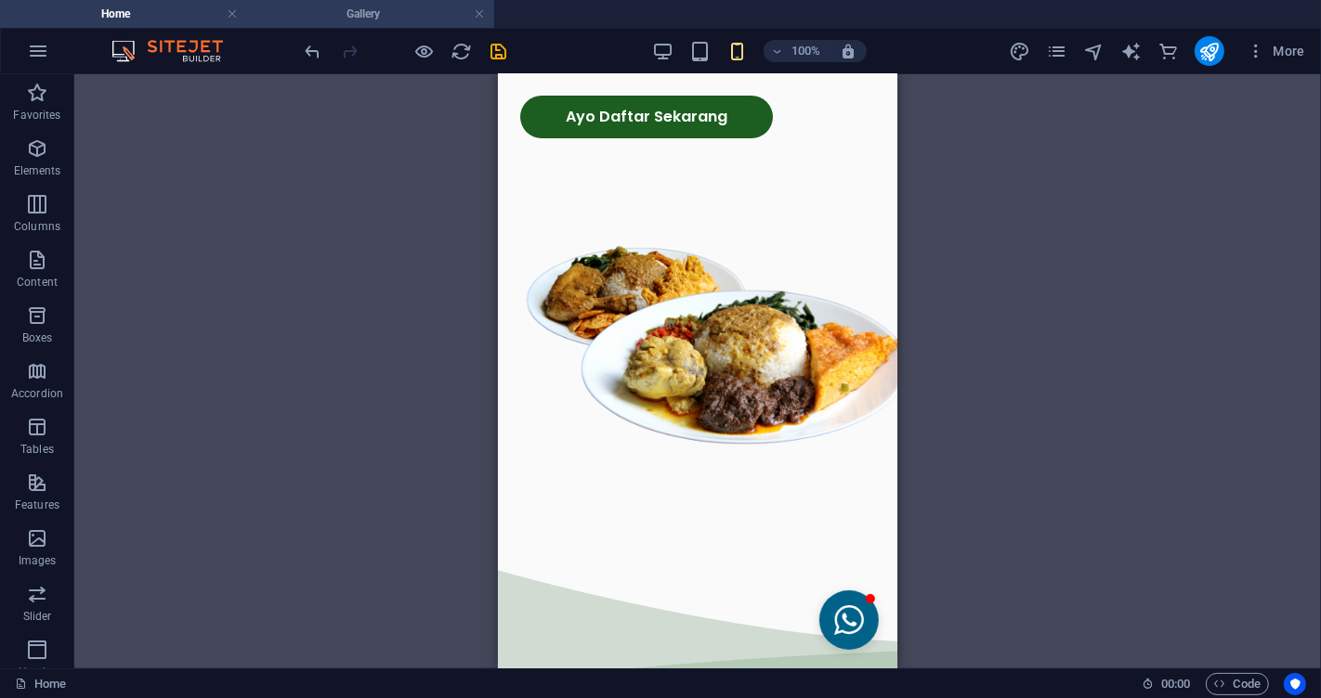
click at [414, 17] on h4 "Gallery" at bounding box center [370, 14] width 247 height 20
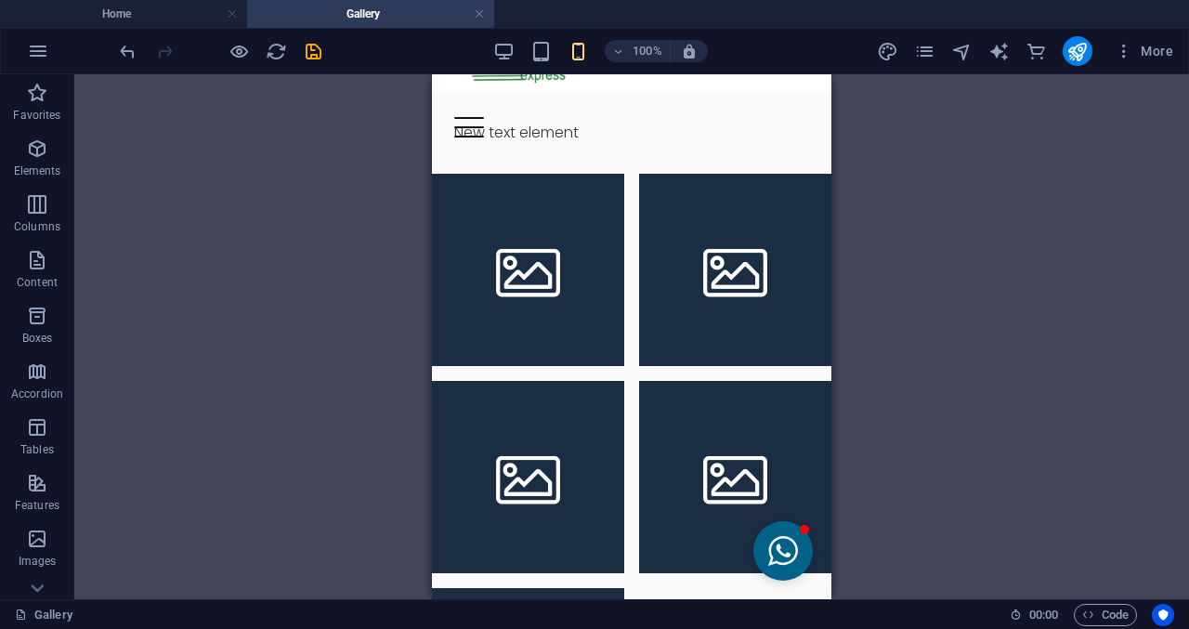
scroll to position [103, 0]
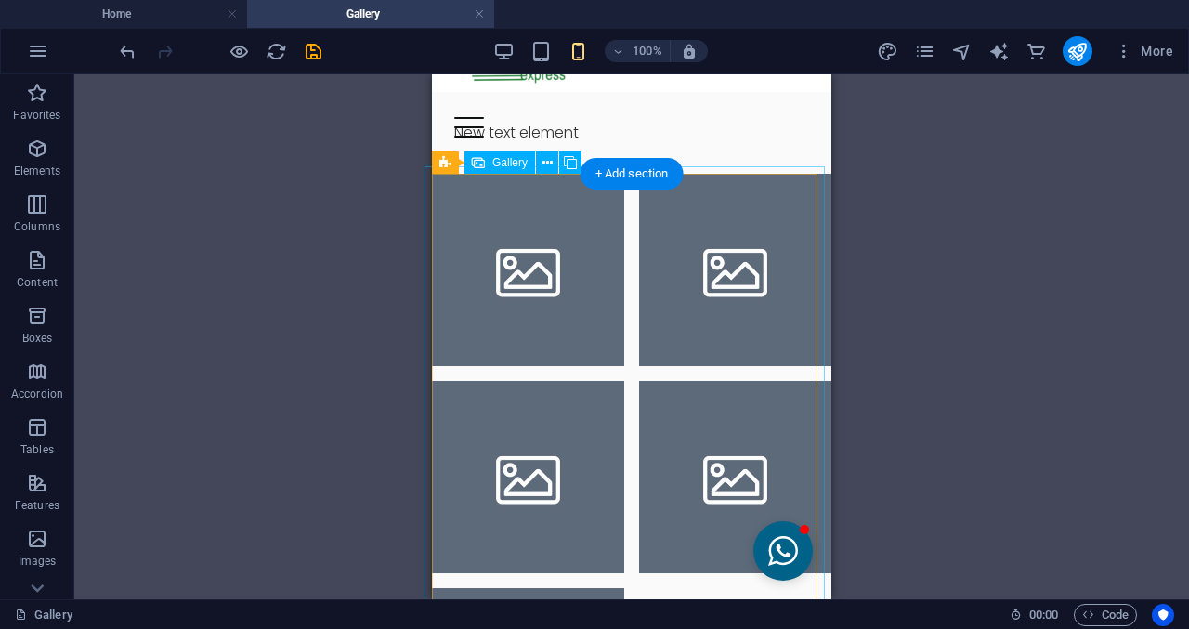
click at [644, 323] on li at bounding box center [735, 270] width 192 height 192
click at [480, 323] on li at bounding box center [528, 270] width 192 height 192
select select "4"
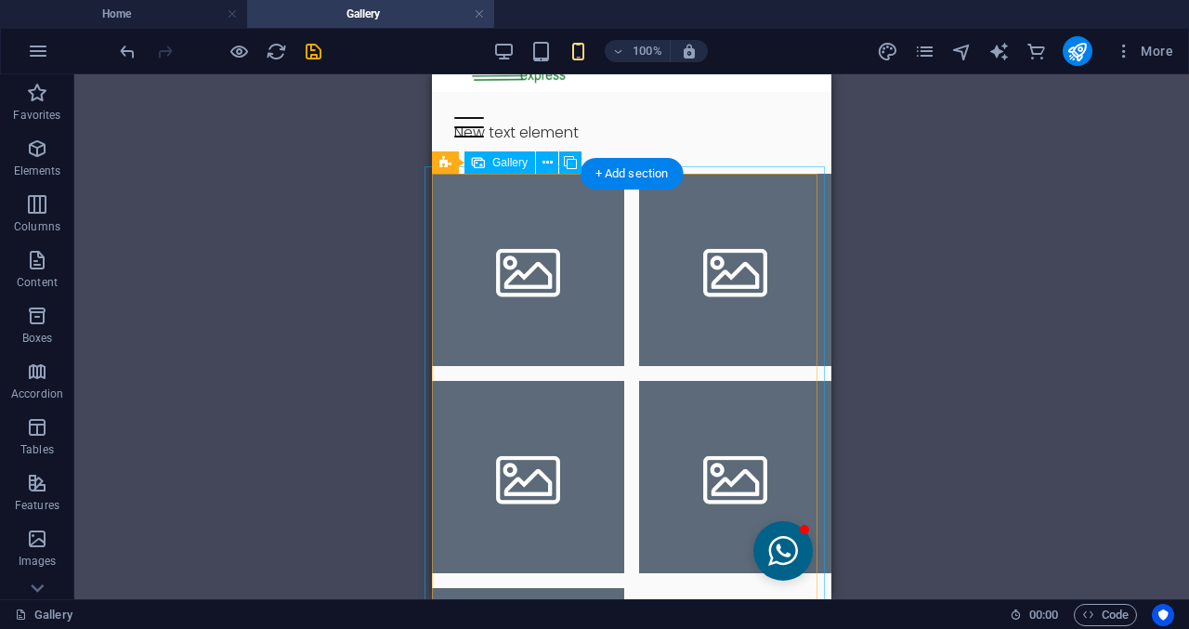
select select "px"
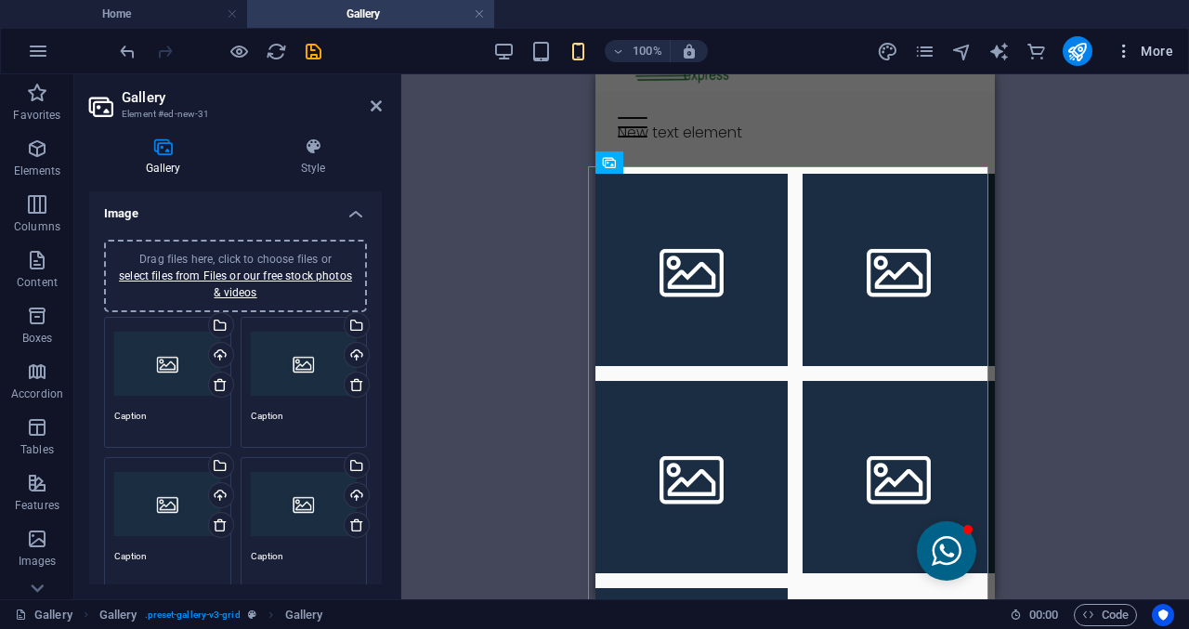
click at [1113, 56] on button "More" at bounding box center [1143, 51] width 73 height 30
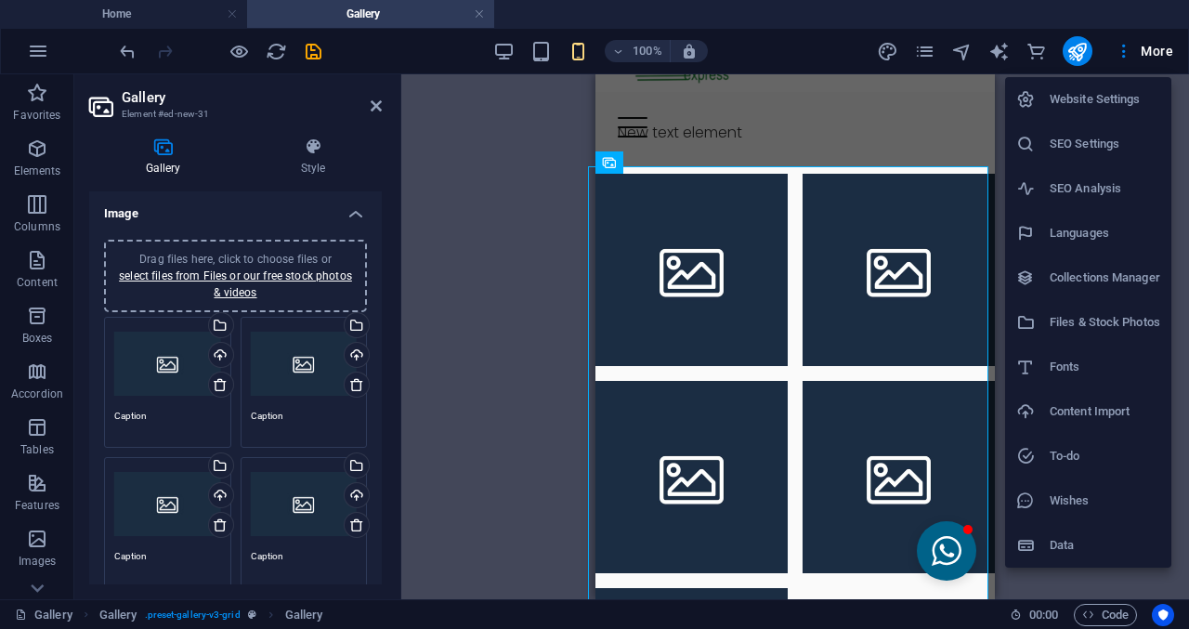
click at [920, 48] on div at bounding box center [594, 314] width 1189 height 629
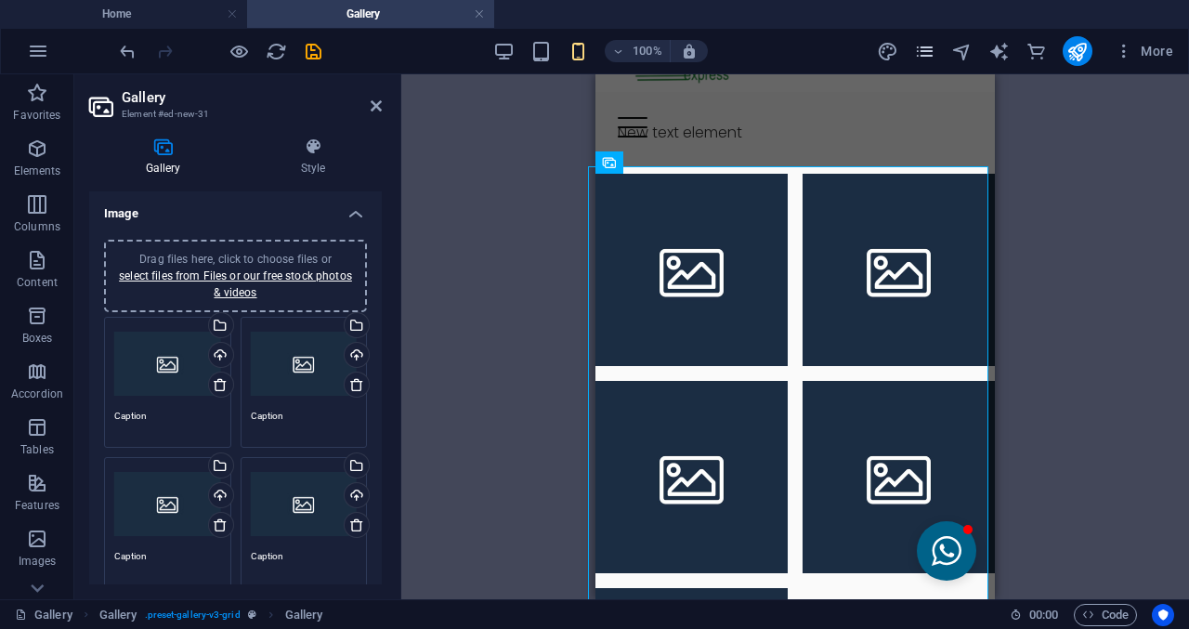
click at [920, 52] on icon "pages" at bounding box center [924, 51] width 21 height 21
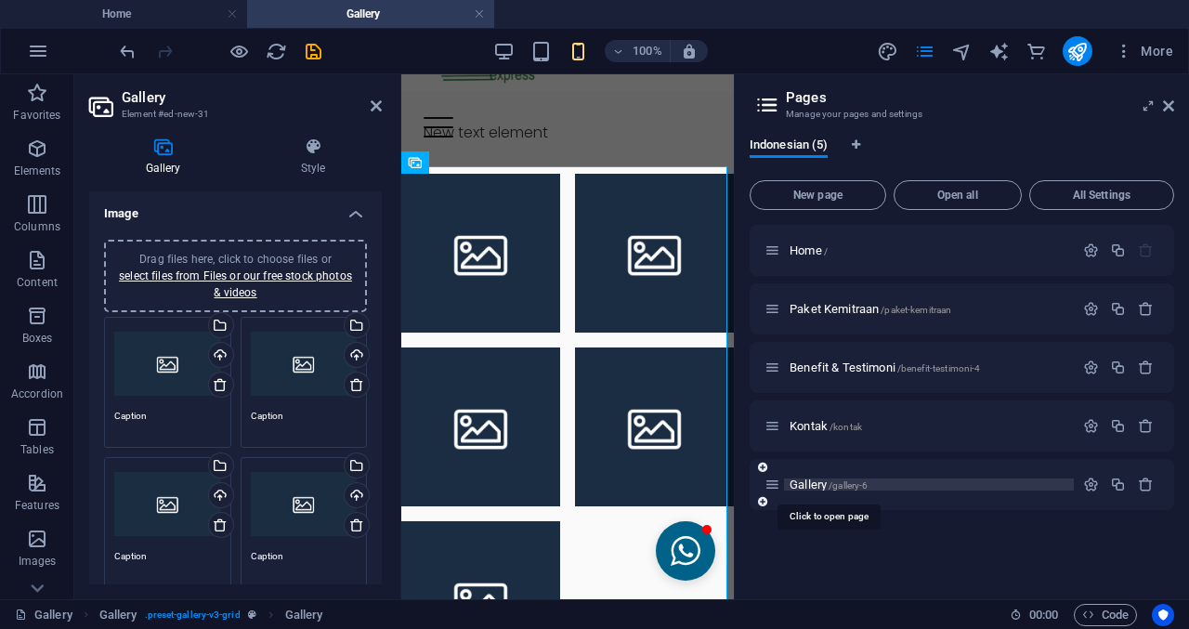
click at [861, 483] on span "/gallery-6" at bounding box center [848, 485] width 39 height 10
click at [1081, 488] on button "button" at bounding box center [1090, 484] width 27 height 16
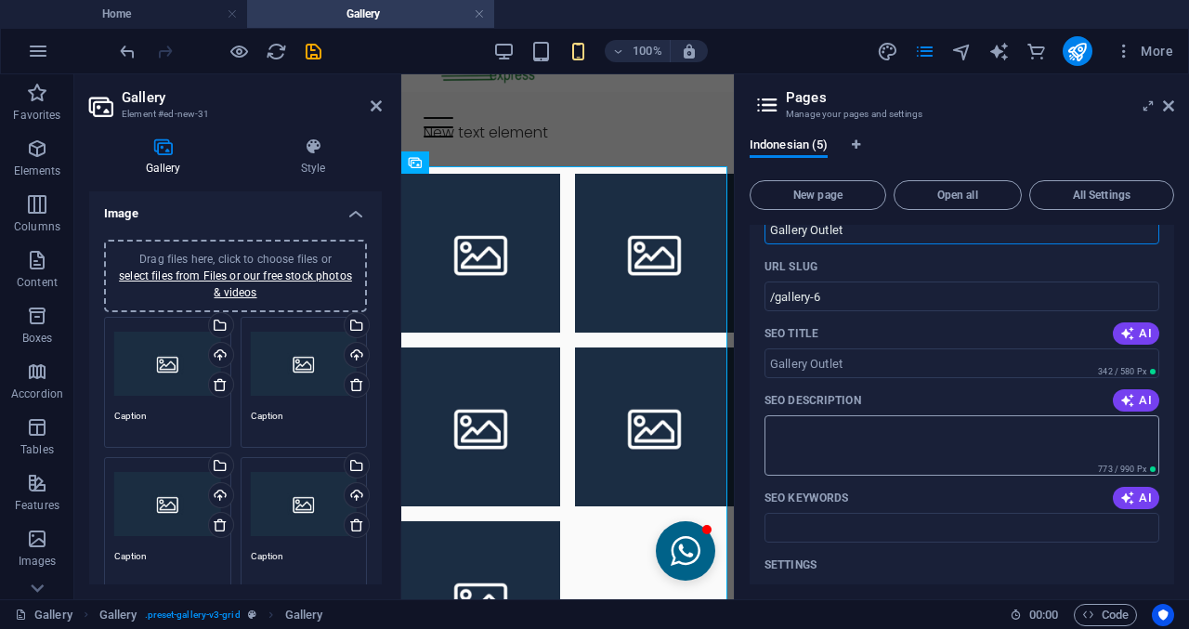
scroll to position [372, 0]
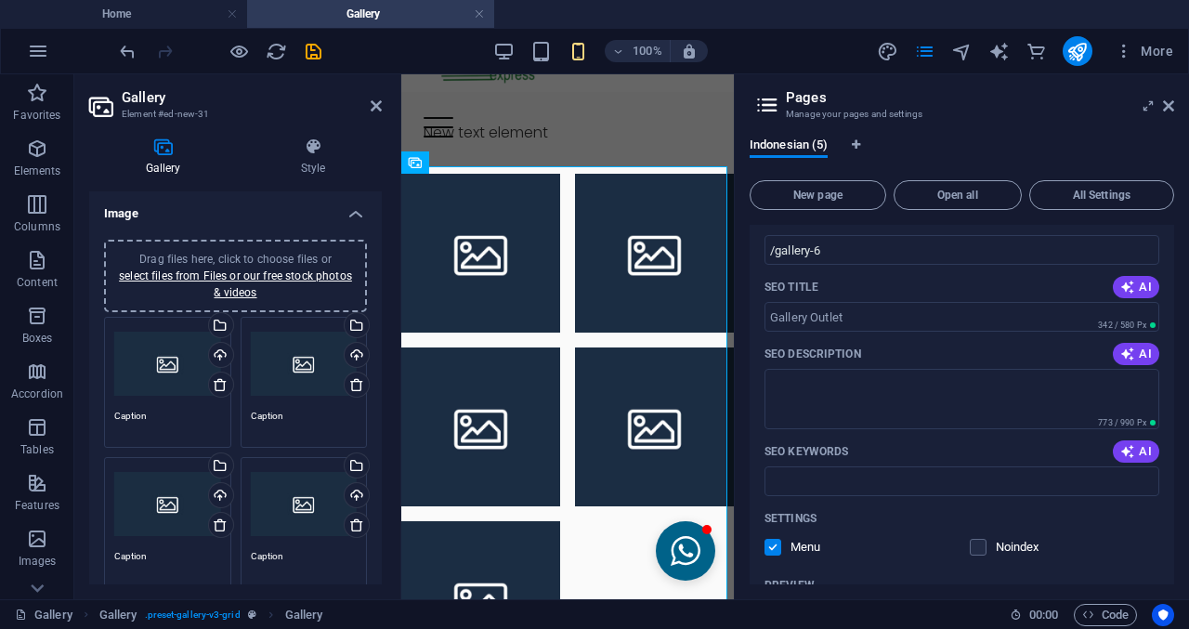
type input "Gallery Outlet"
click at [1066, 555] on div "Noindex" at bounding box center [1065, 547] width 190 height 17
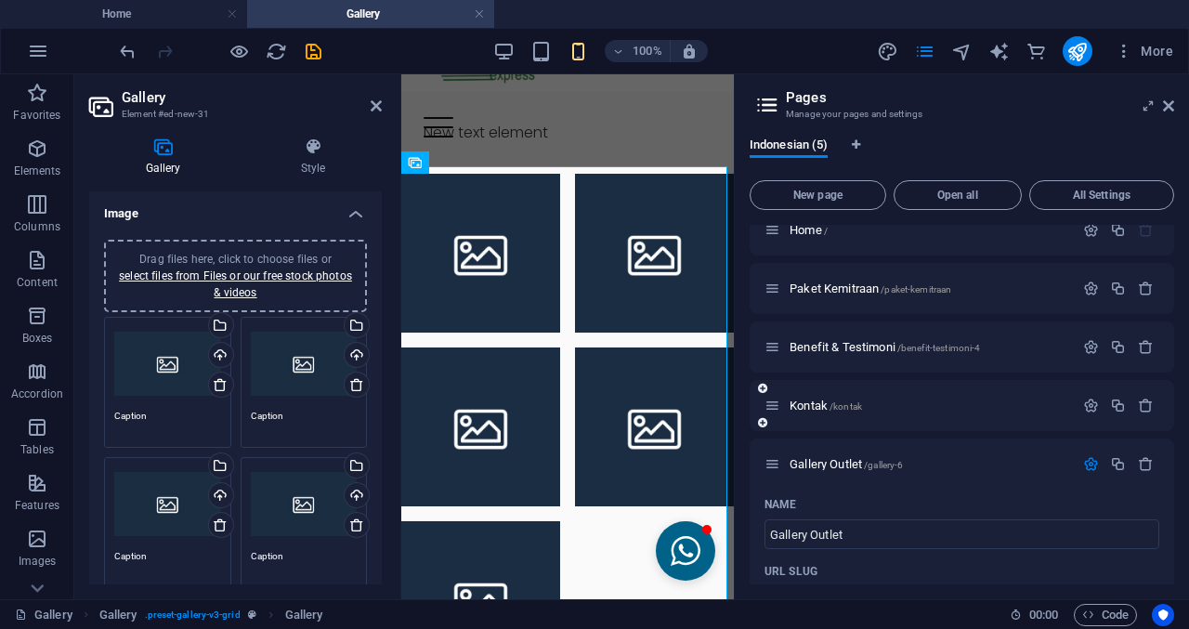
scroll to position [0, 0]
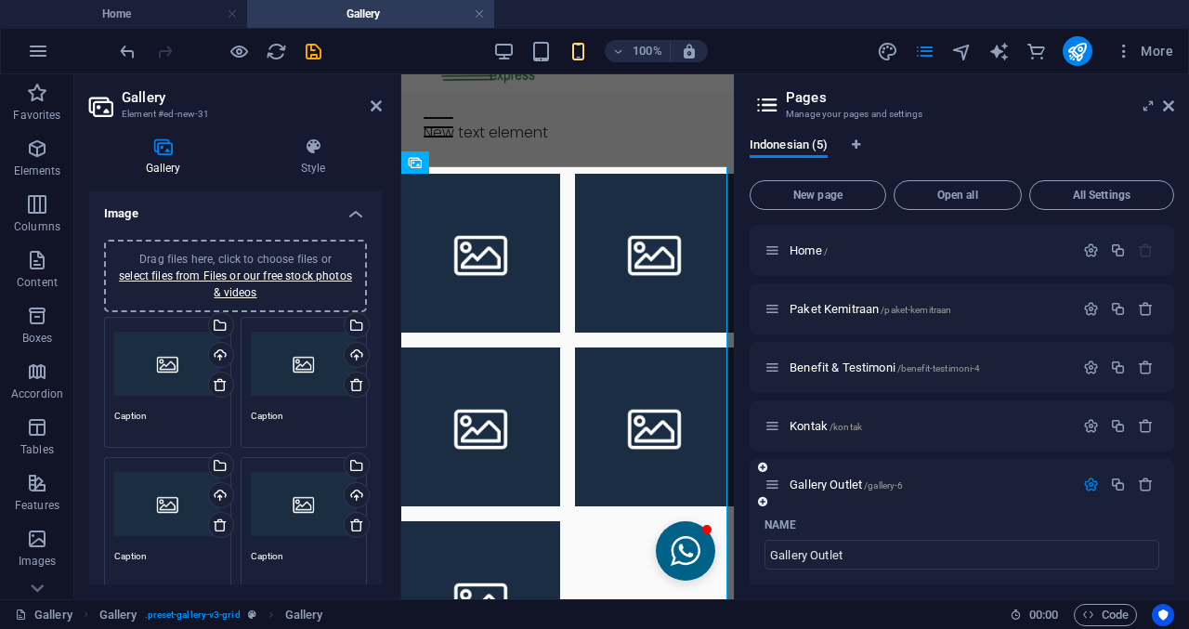
click at [1083, 482] on icon "button" at bounding box center [1091, 484] width 16 height 16
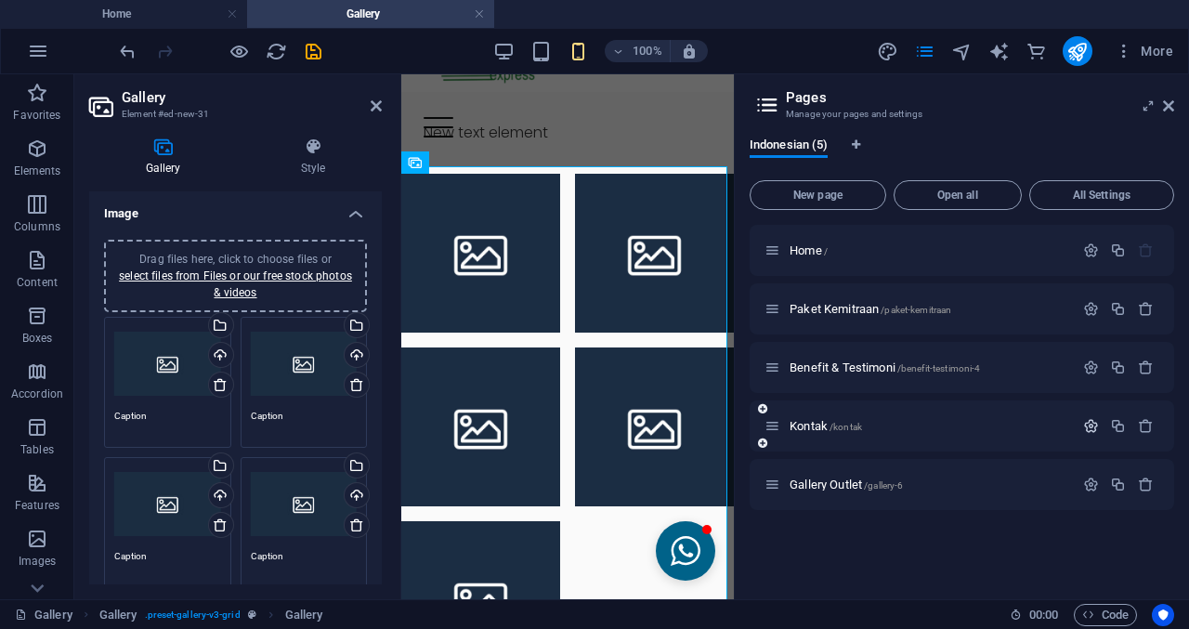
click at [1087, 431] on icon "button" at bounding box center [1091, 426] width 16 height 16
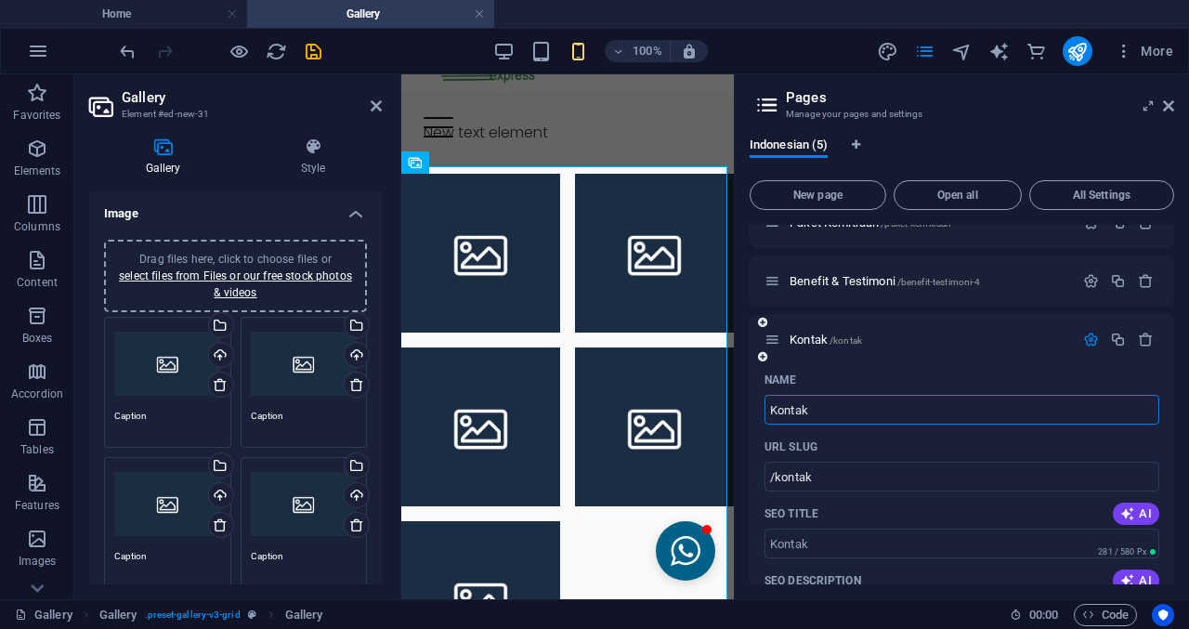
scroll to position [186, 0]
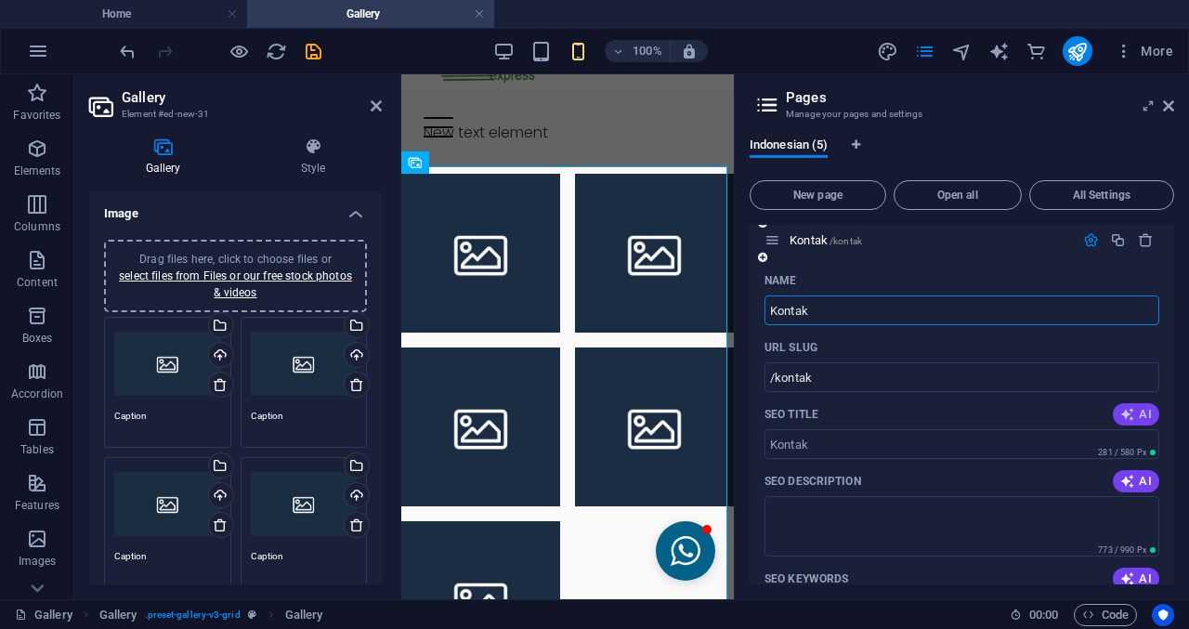
click at [1113, 414] on button "AI" at bounding box center [1136, 414] width 46 height 22
click at [1118, 474] on button "AI" at bounding box center [1136, 481] width 46 height 22
click at [1137, 577] on span "AI" at bounding box center [1136, 578] width 32 height 15
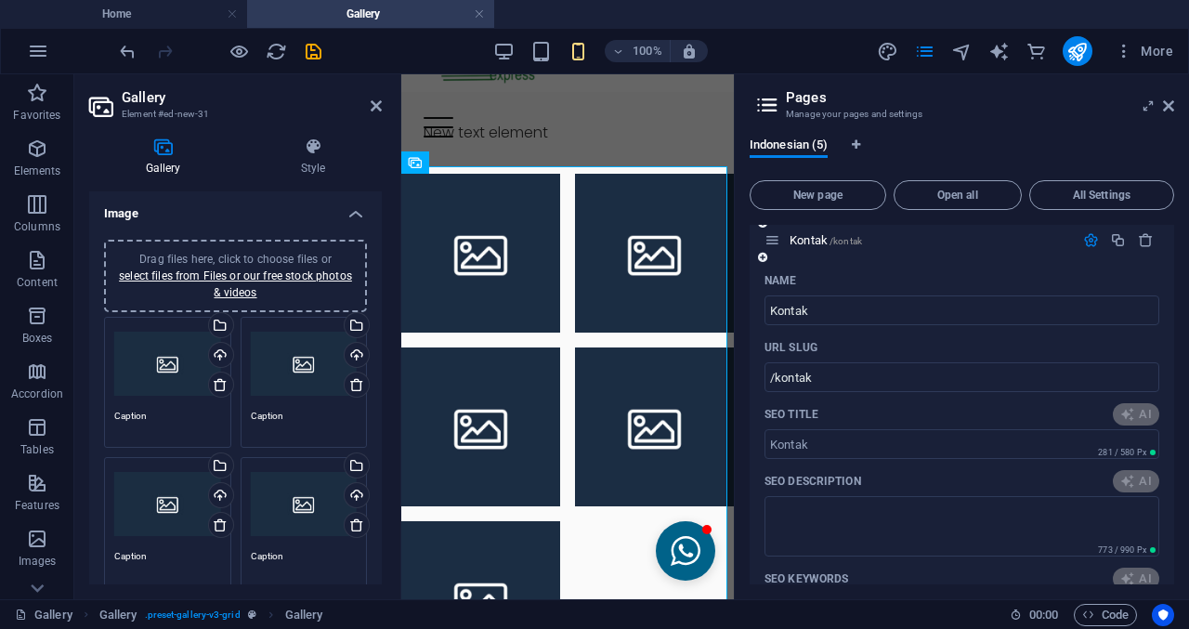
type input "Hubungi Pariaman Express [PHONE_NUMBER]"
click at [1088, 237] on icon "button" at bounding box center [1091, 240] width 16 height 16
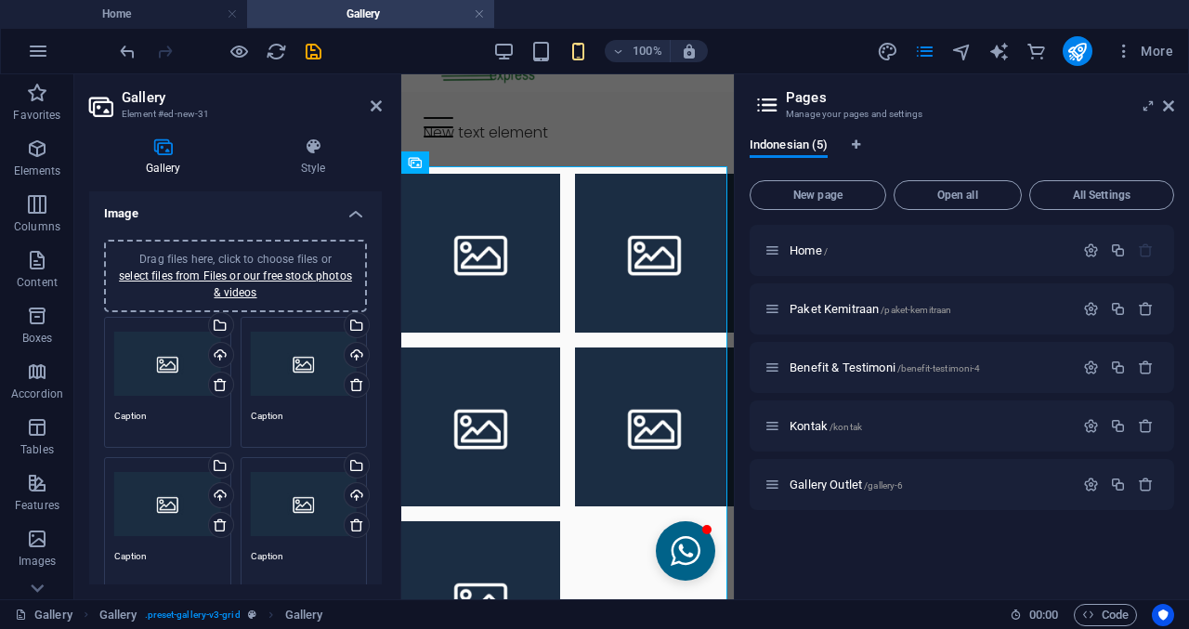
scroll to position [0, 0]
click at [1085, 418] on div at bounding box center [1118, 426] width 82 height 20
click at [1087, 419] on icon "button" at bounding box center [1091, 426] width 16 height 16
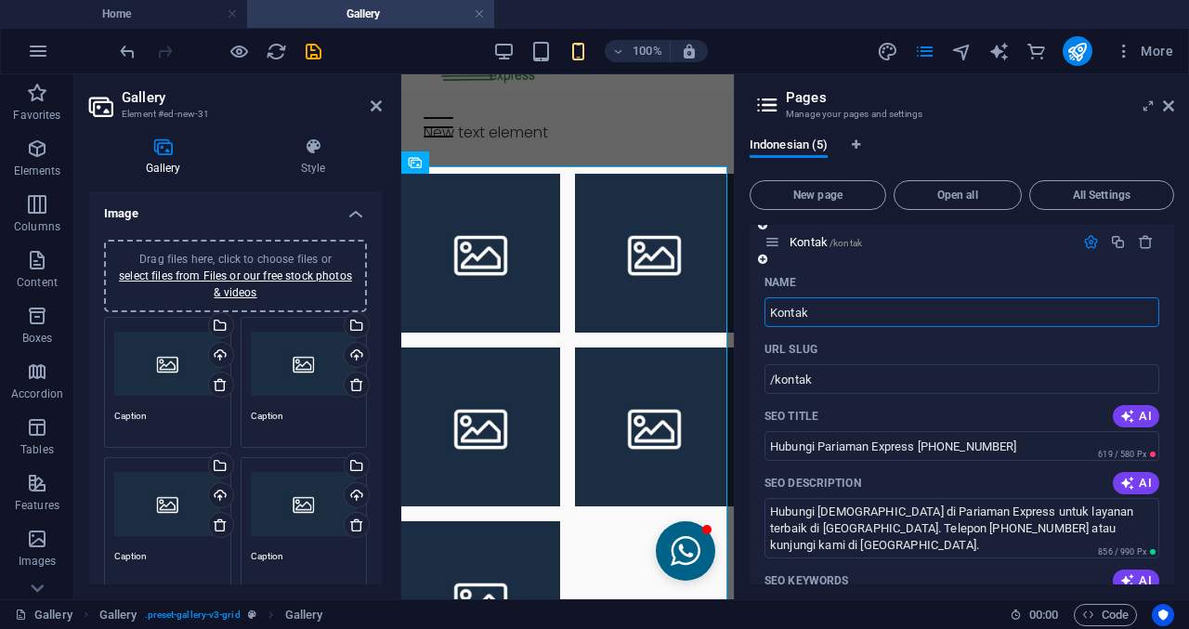
scroll to position [186, 0]
click at [1090, 234] on icon "button" at bounding box center [1091, 240] width 16 height 16
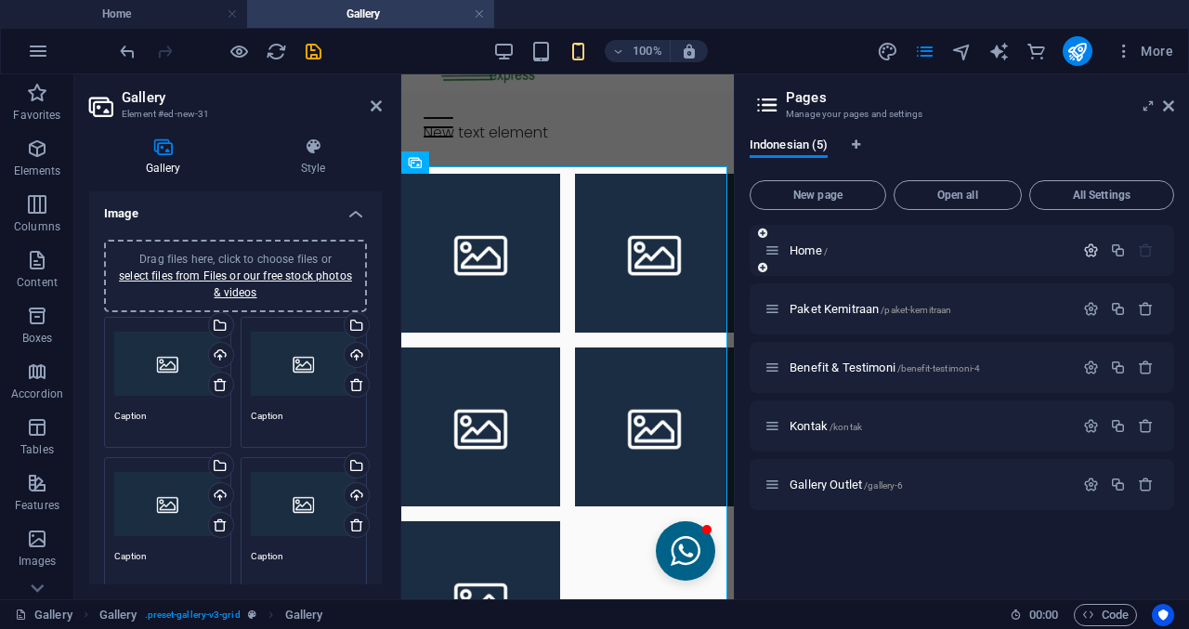
click at [1092, 252] on icon "button" at bounding box center [1091, 250] width 16 height 16
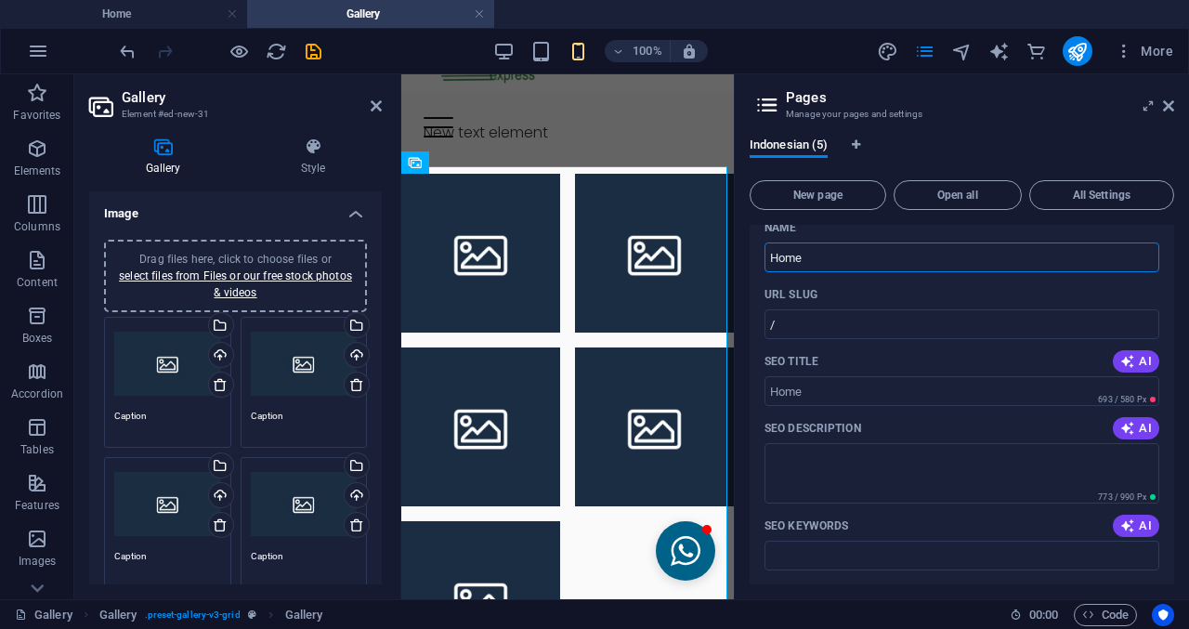
scroll to position [93, 0]
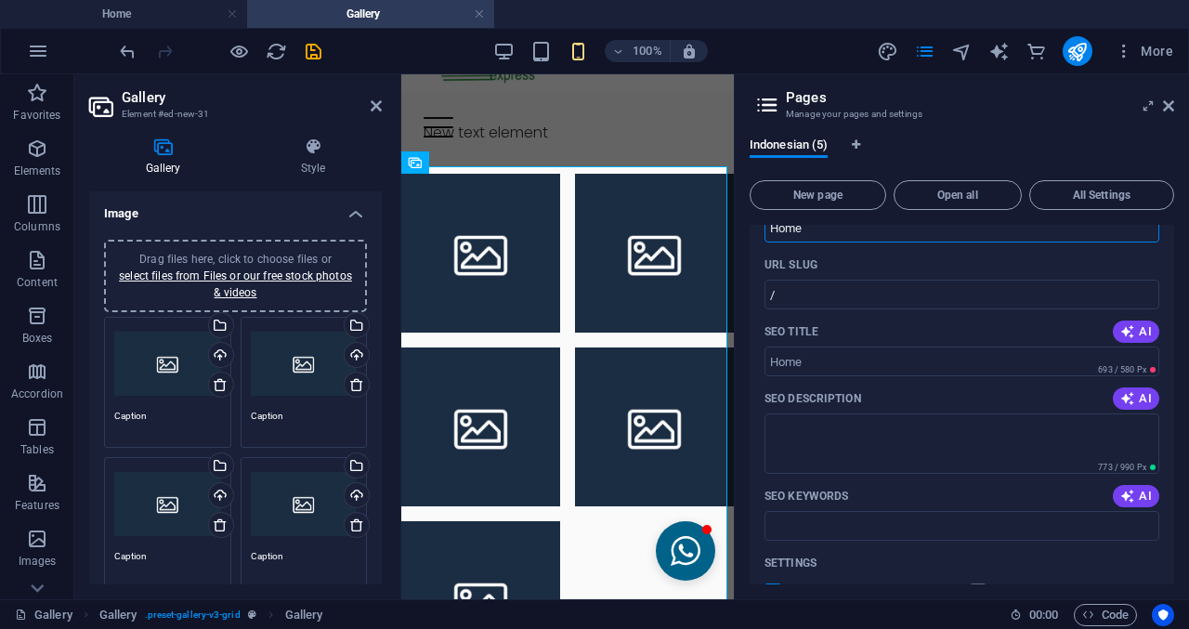
click at [1142, 343] on div "SEO Title AI" at bounding box center [961, 332] width 395 height 30
drag, startPoint x: 1131, startPoint y: 339, endPoint x: 1127, endPoint y: 357, distance: 18.2
click at [1131, 337] on button "AI" at bounding box center [1136, 331] width 46 height 22
click at [1129, 412] on div "SEO Description AI" at bounding box center [961, 399] width 395 height 30
click at [1129, 400] on icon "button" at bounding box center [1127, 398] width 15 height 15
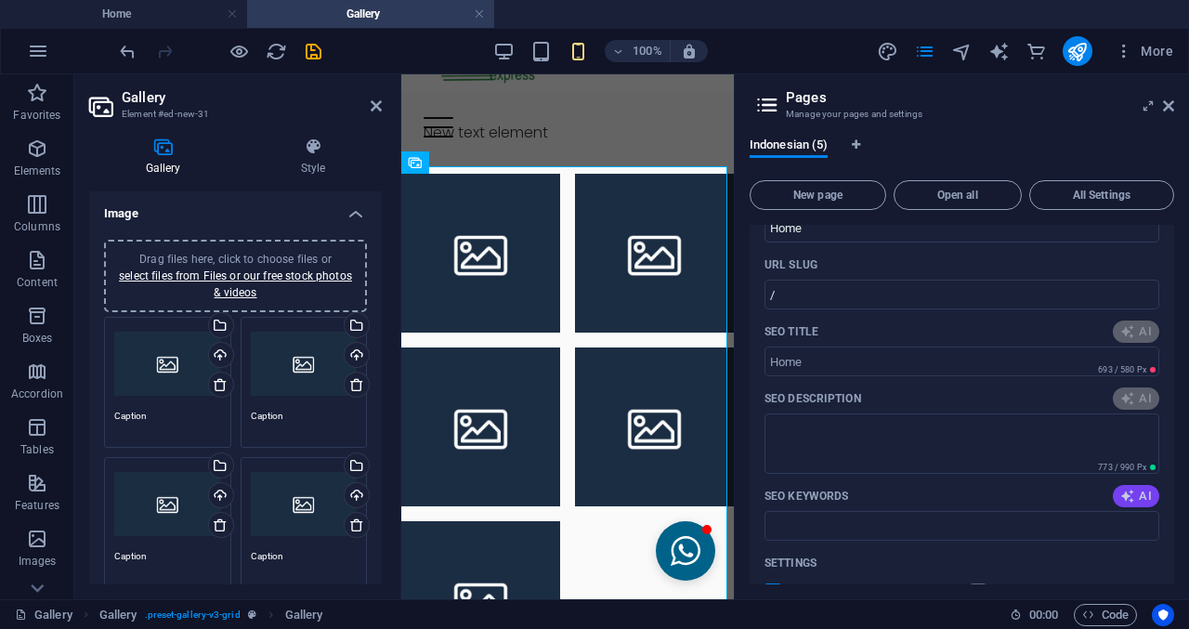
click at [1139, 487] on button "AI" at bounding box center [1136, 496] width 46 height 22
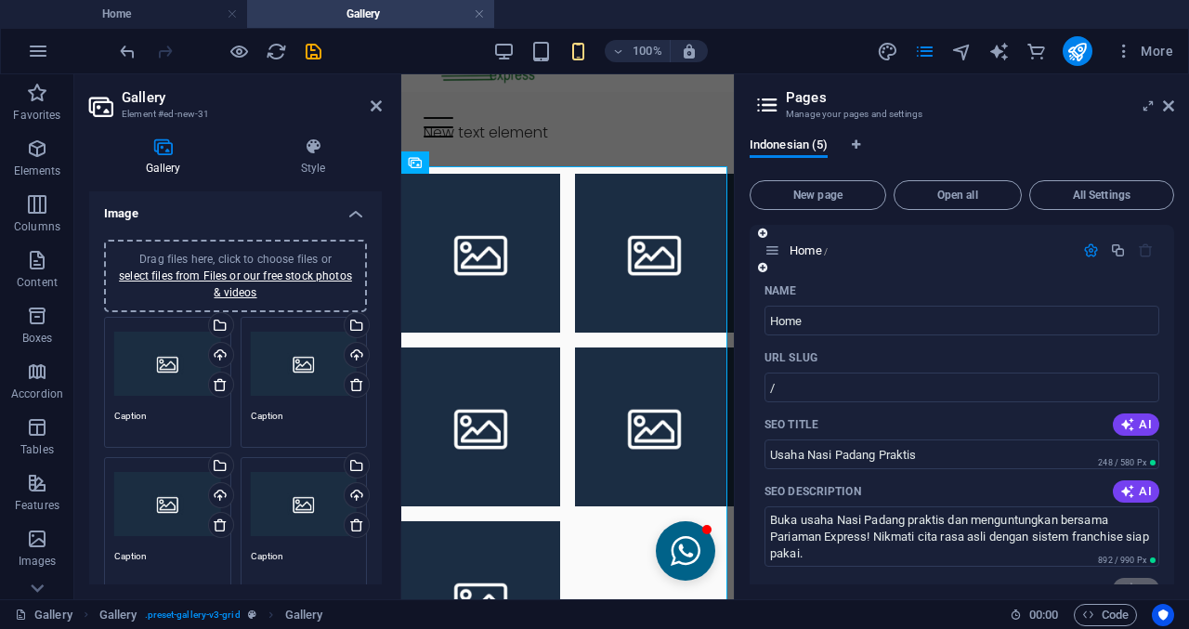
type input "Usaha Nasi Padang Praktis"
type textarea "Buka usaha Nasi Padang praktis dan menguntungkan bersama Pariaman Express! Nikm…"
click at [1083, 248] on icon "button" at bounding box center [1091, 250] width 16 height 16
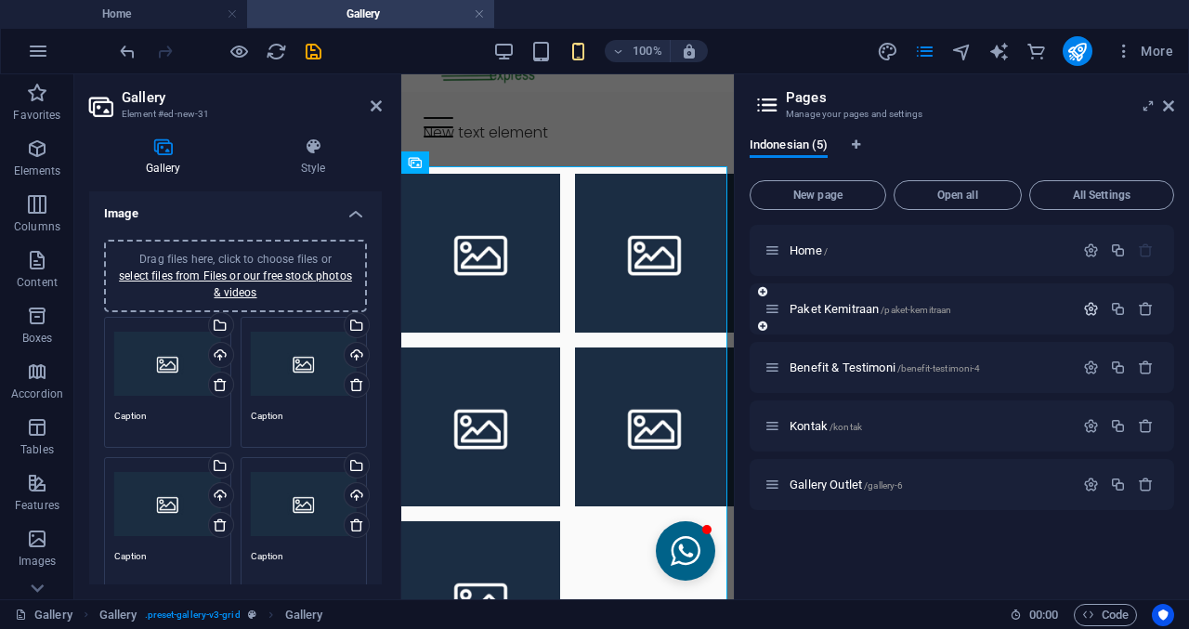
click at [1093, 312] on icon "button" at bounding box center [1091, 309] width 16 height 16
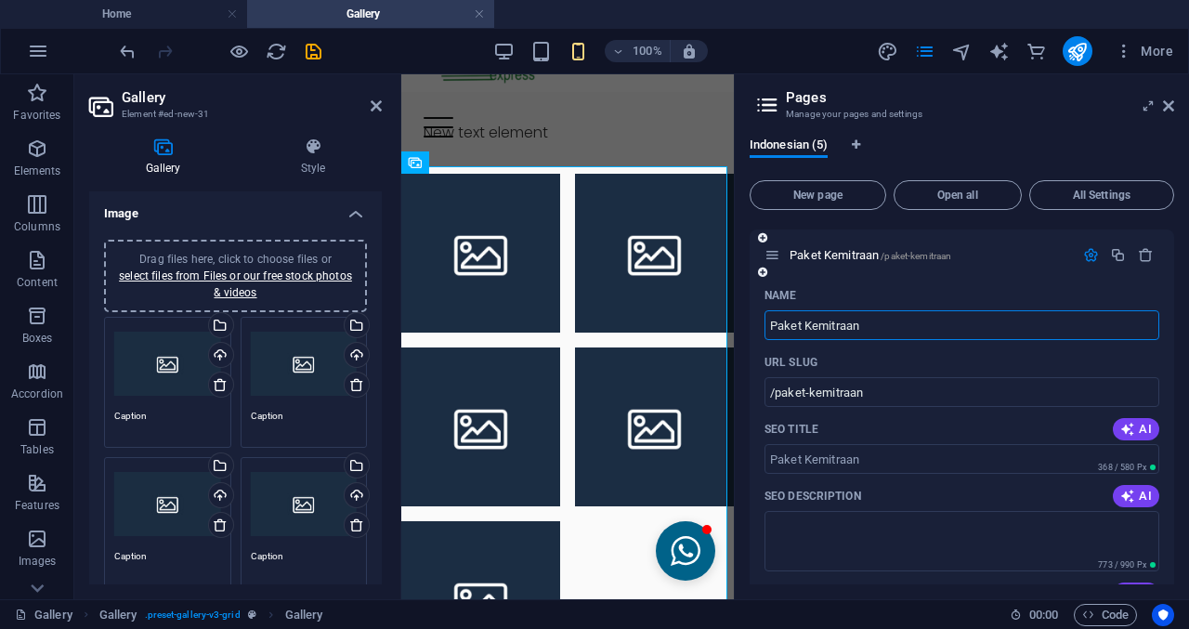
scroll to position [93, 0]
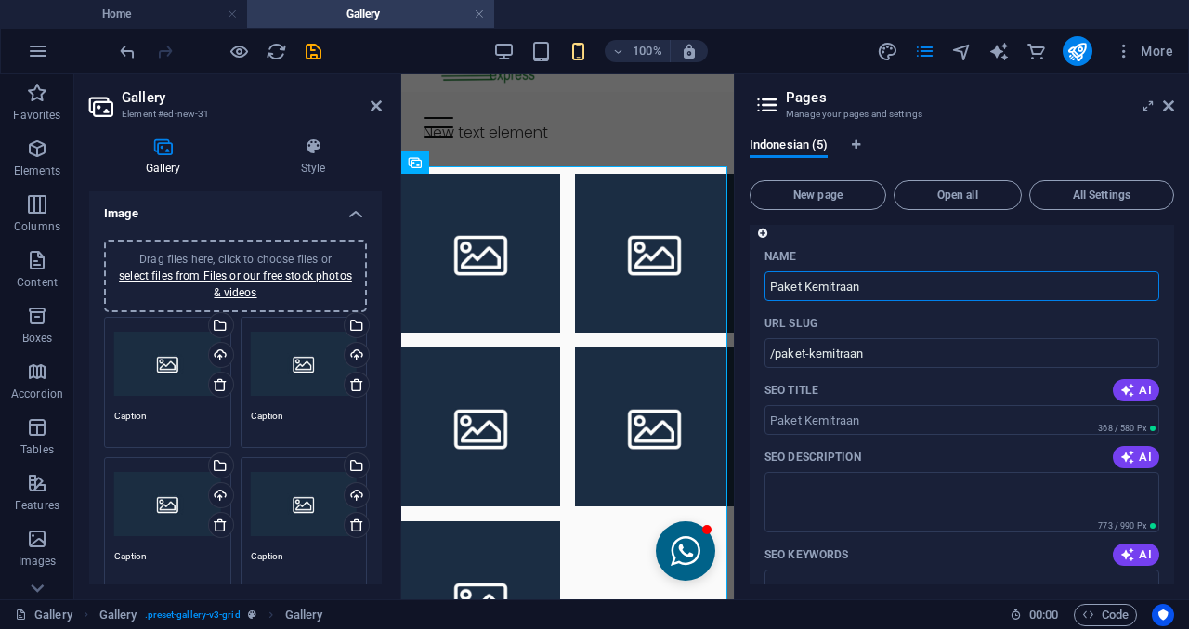
click at [1142, 385] on button "AI" at bounding box center [1136, 390] width 46 height 22
click at [1136, 451] on span "AI" at bounding box center [1136, 457] width 32 height 15
click at [1148, 557] on button "AI" at bounding box center [1136, 554] width 46 height 22
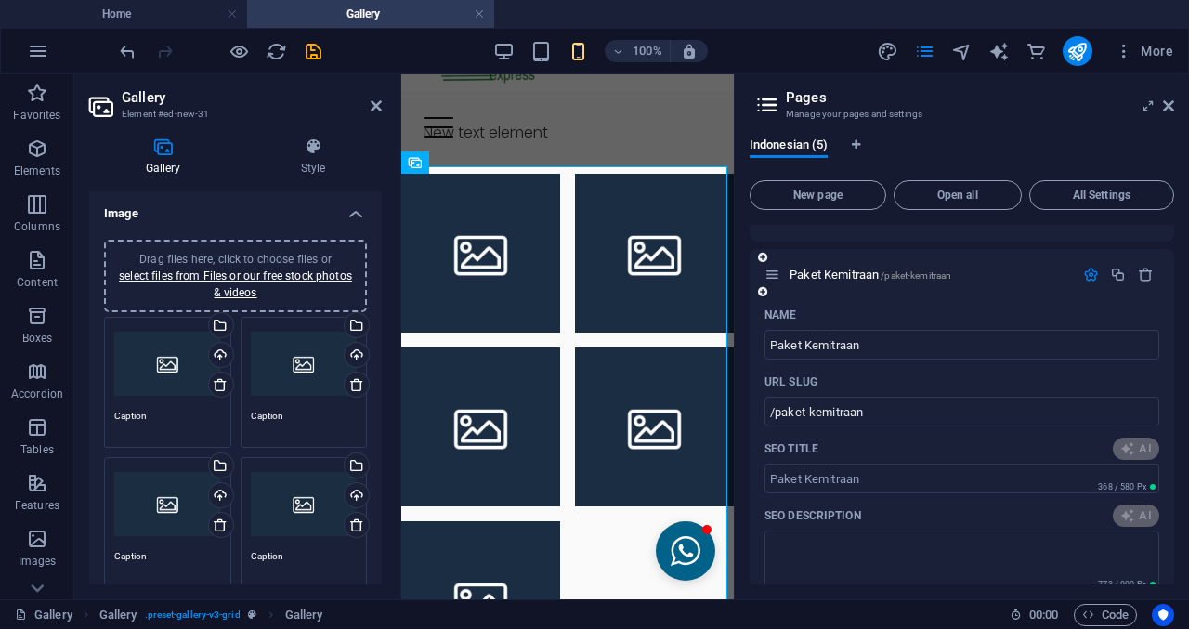
scroll to position [0, 0]
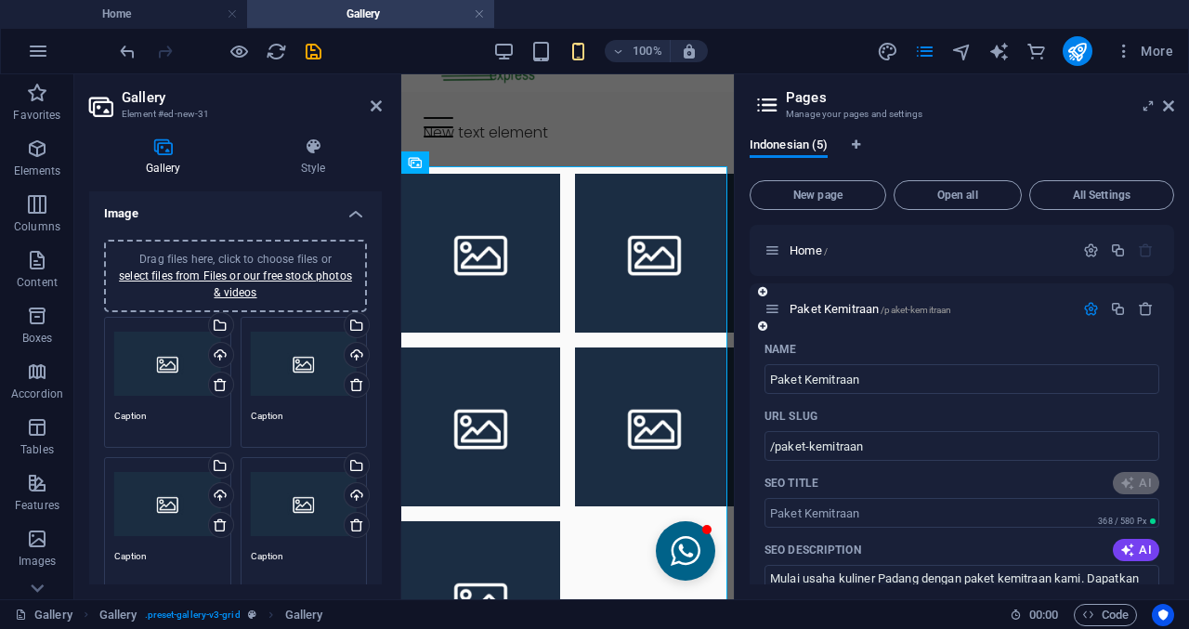
click at [1077, 304] on button "button" at bounding box center [1090, 309] width 27 height 16
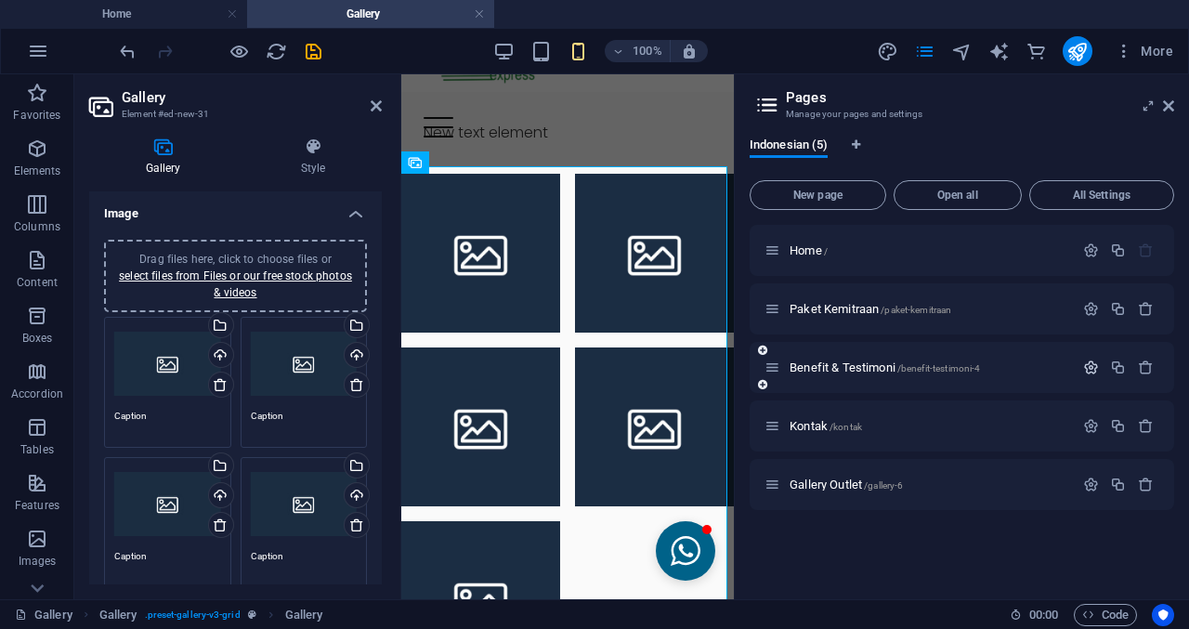
click at [1090, 367] on icon "button" at bounding box center [1091, 367] width 16 height 16
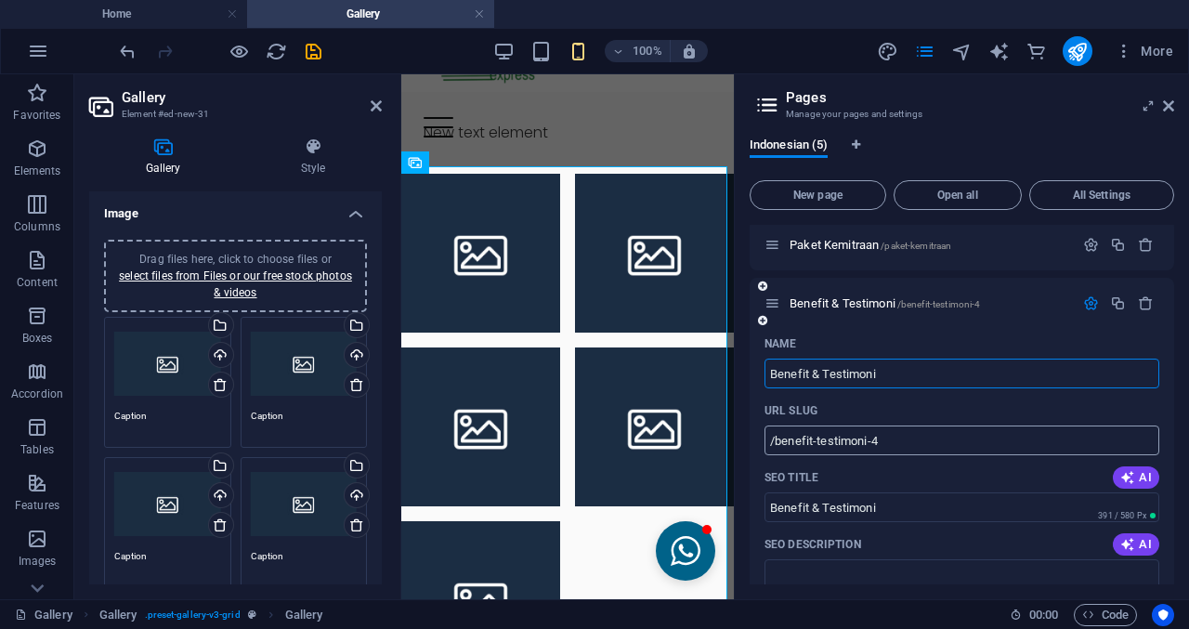
scroll to position [93, 0]
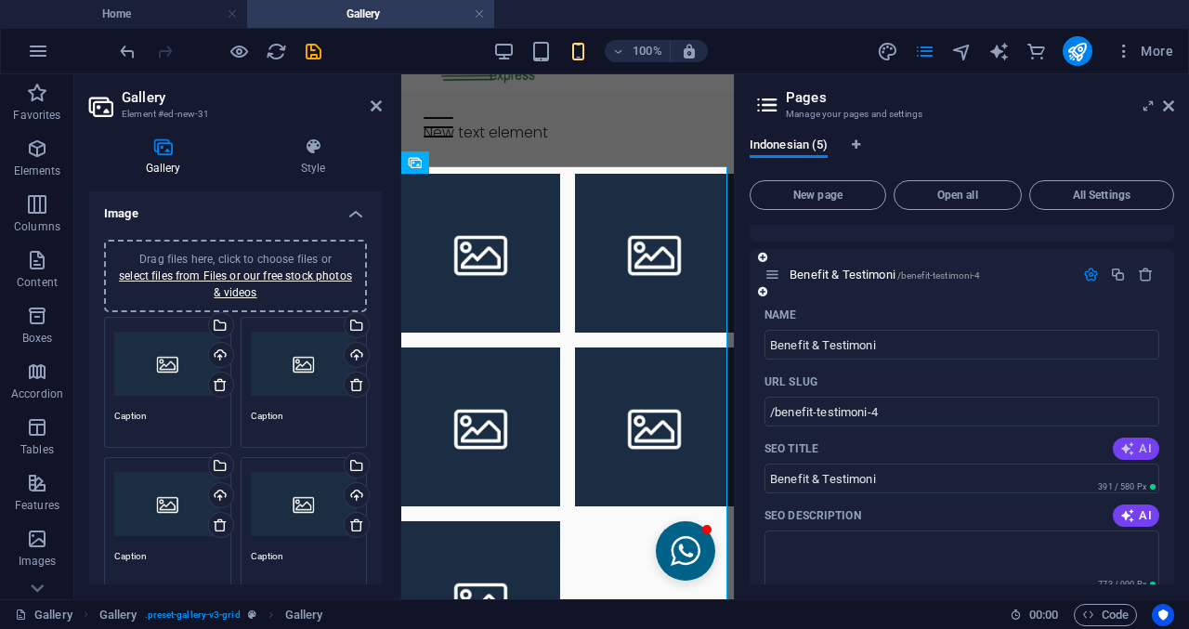
click at [1140, 458] on button "AI" at bounding box center [1136, 448] width 46 height 22
click at [1120, 516] on icon "button" at bounding box center [1127, 515] width 15 height 15
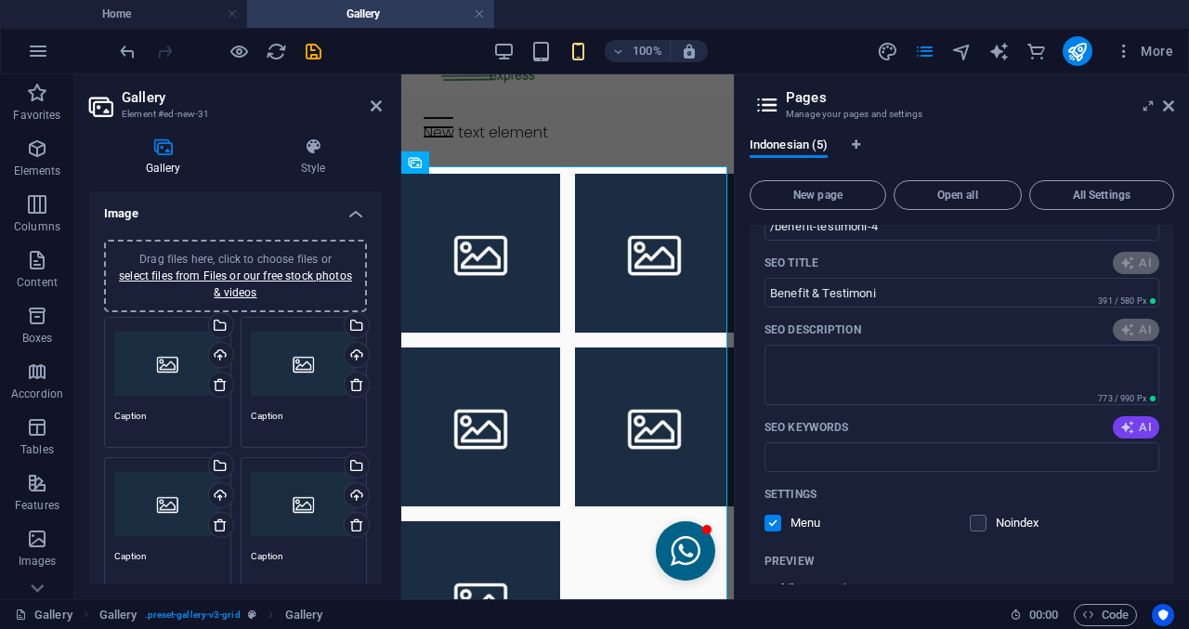
click at [1140, 433] on span "AI" at bounding box center [1136, 427] width 32 height 15
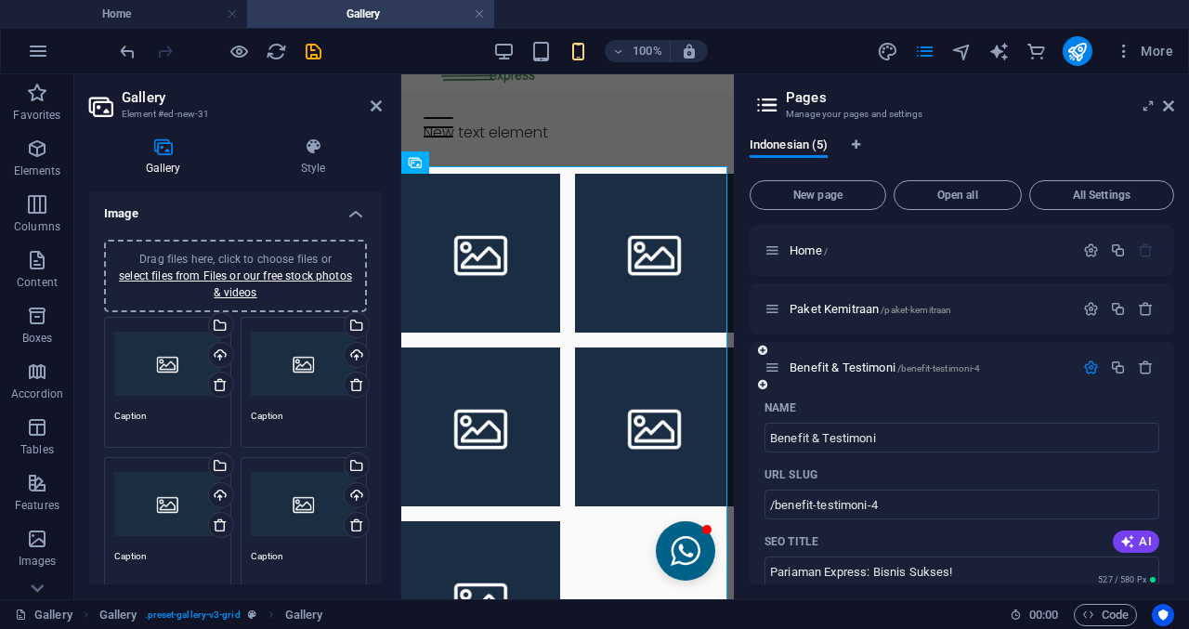
type input "Pariaman Express: Bisnis Sukses!"
type textarea "Bergabunglah dengan Pariaman Express! Investasi terjangkau, rasa konsisten, dan…"
click at [1089, 363] on icon "button" at bounding box center [1091, 367] width 16 height 16
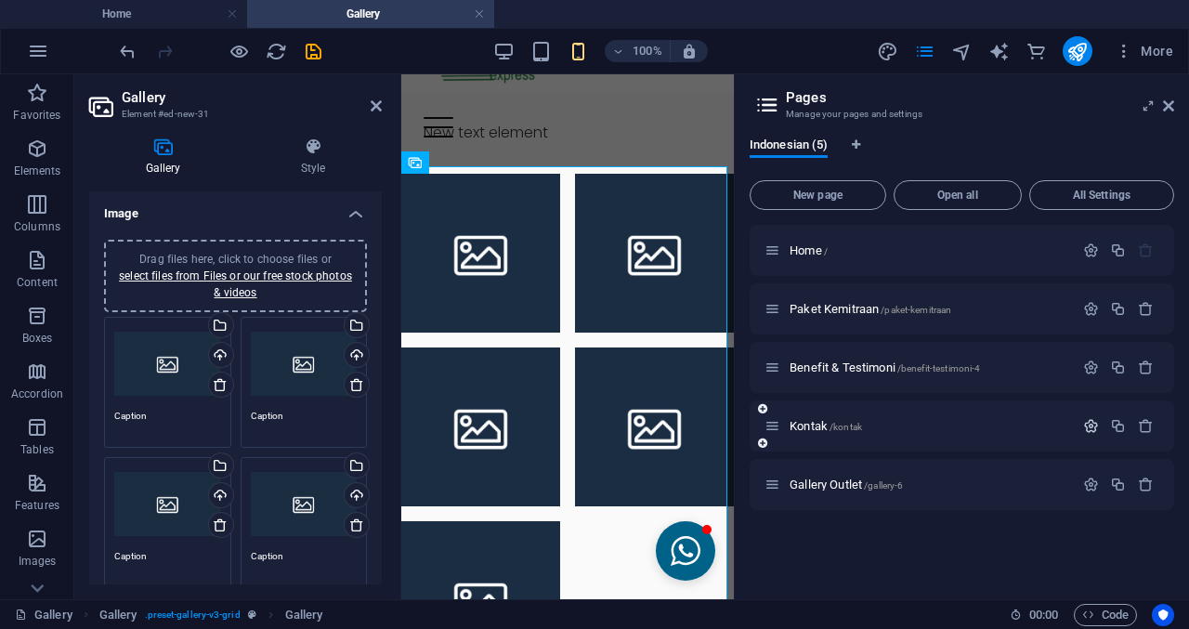
click at [1087, 423] on icon "button" at bounding box center [1091, 426] width 16 height 16
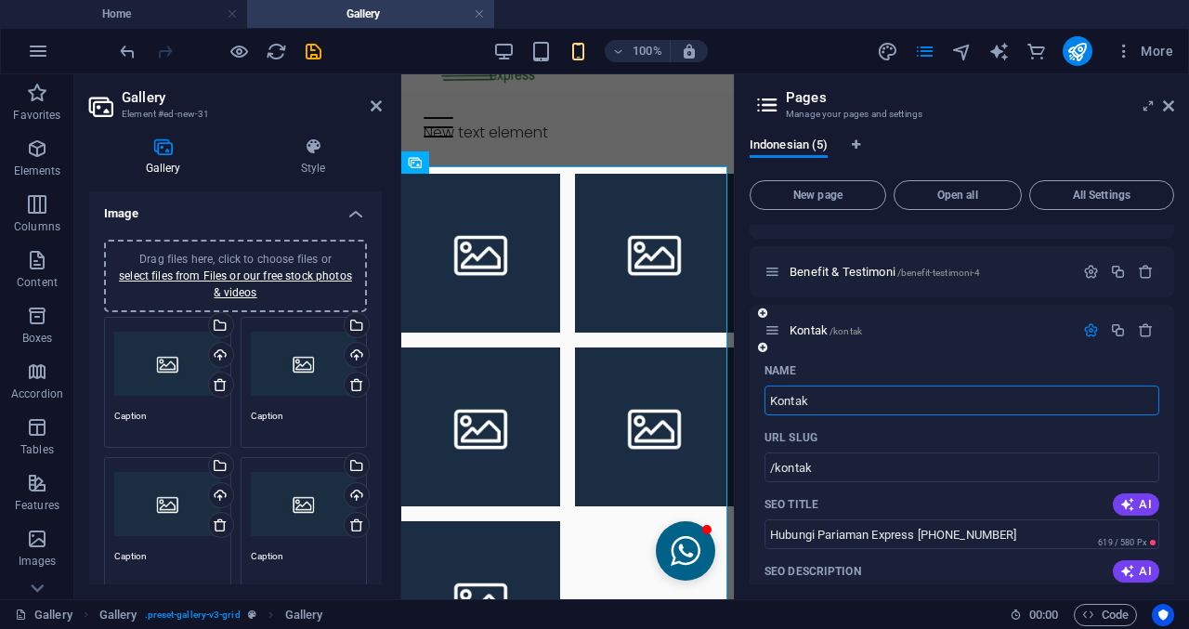
scroll to position [186, 0]
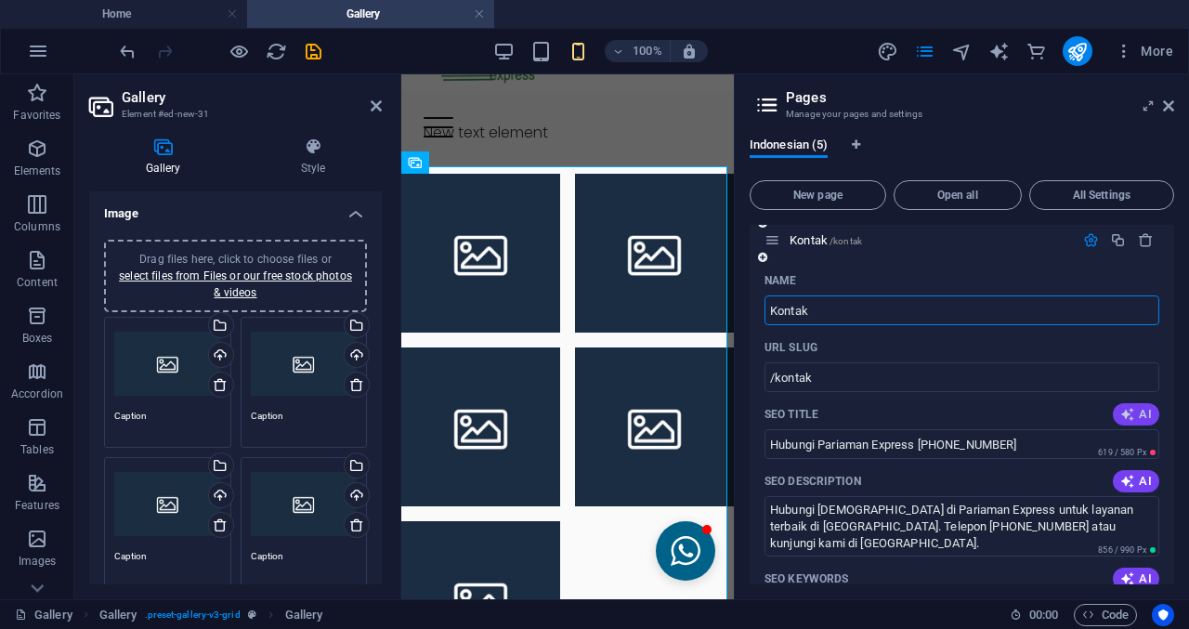
click at [1132, 423] on button "AI" at bounding box center [1136, 414] width 46 height 22
click at [1135, 419] on span "AI" at bounding box center [1136, 414] width 32 height 15
type input "Hubungi Pariaman Express Sekarang!"
click at [1090, 247] on icon "button" at bounding box center [1091, 240] width 16 height 16
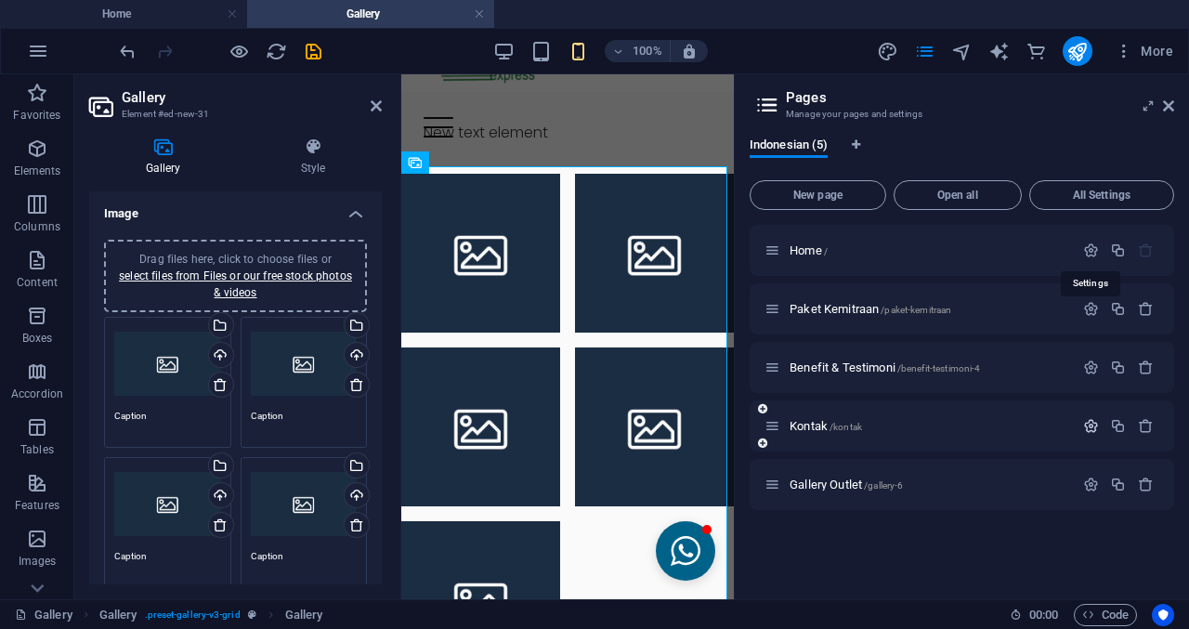
scroll to position [0, 0]
click at [1168, 106] on icon at bounding box center [1168, 105] width 11 height 15
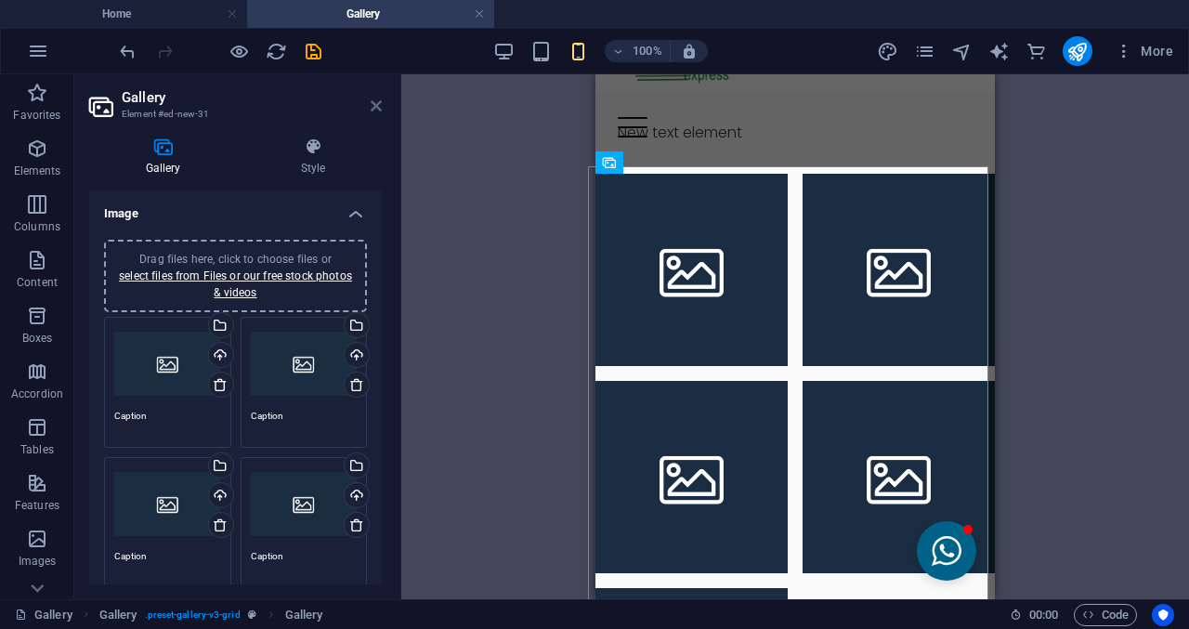
click at [371, 103] on icon at bounding box center [376, 105] width 11 height 15
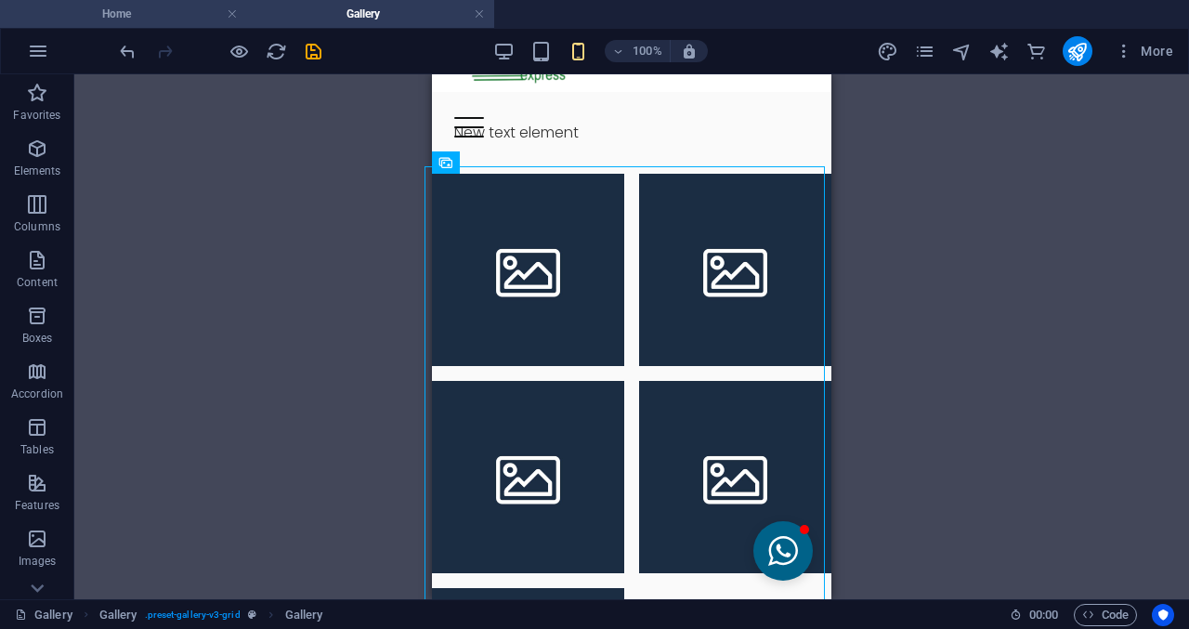
click at [127, 24] on li "Home" at bounding box center [123, 14] width 247 height 28
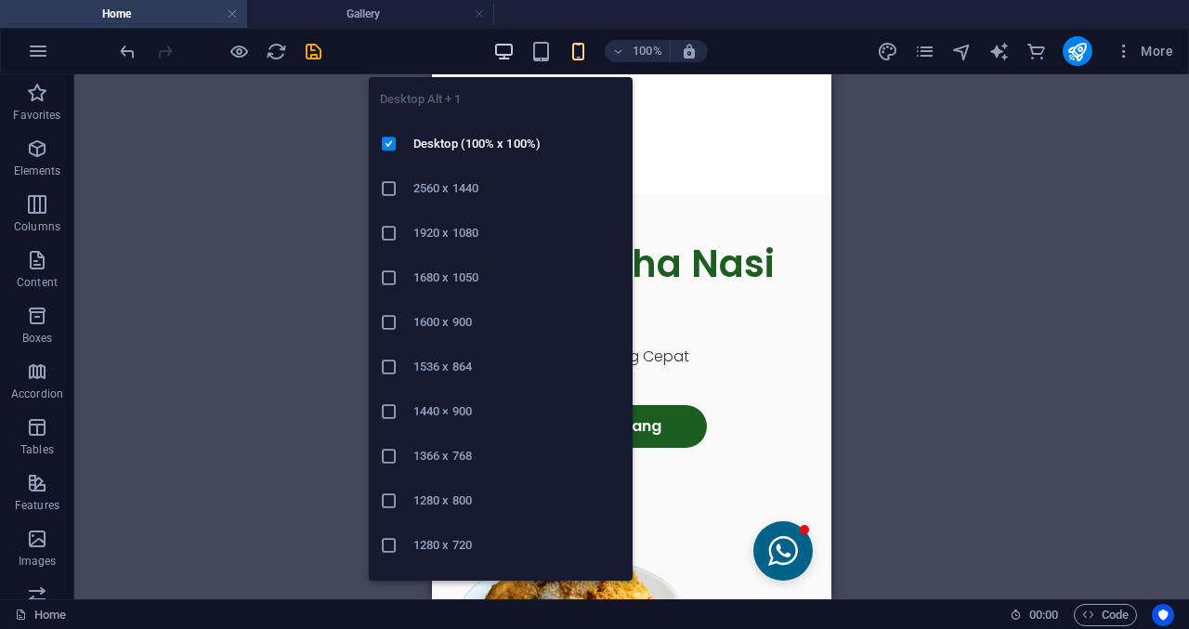
click at [505, 54] on icon "button" at bounding box center [503, 51] width 21 height 21
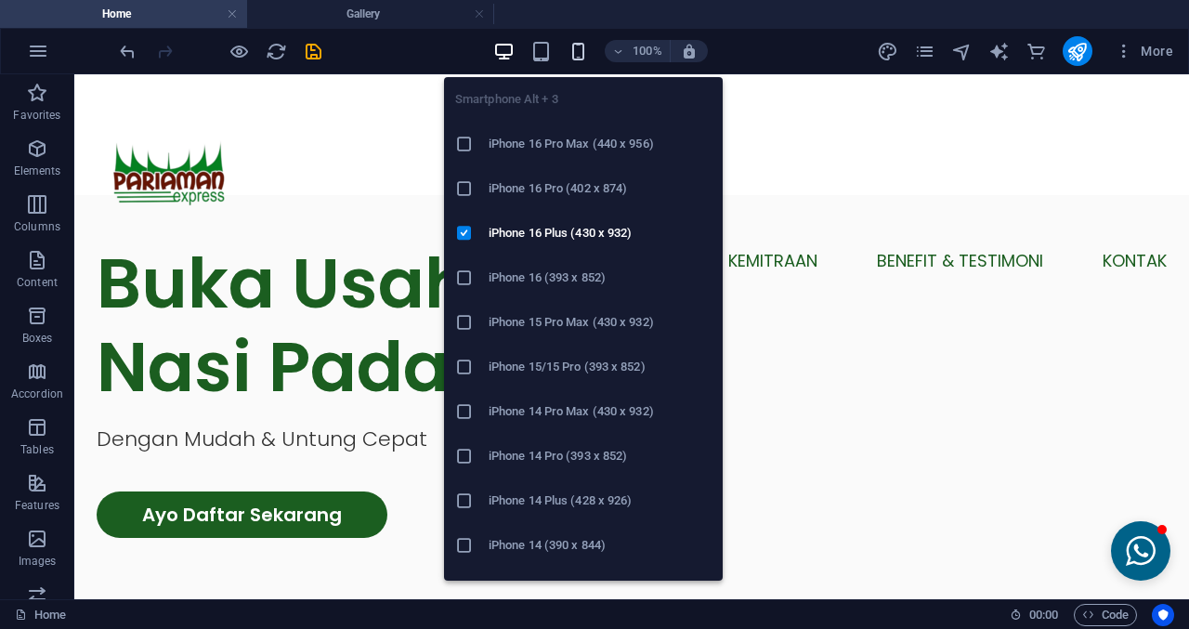
click at [574, 50] on icon "button" at bounding box center [578, 51] width 21 height 21
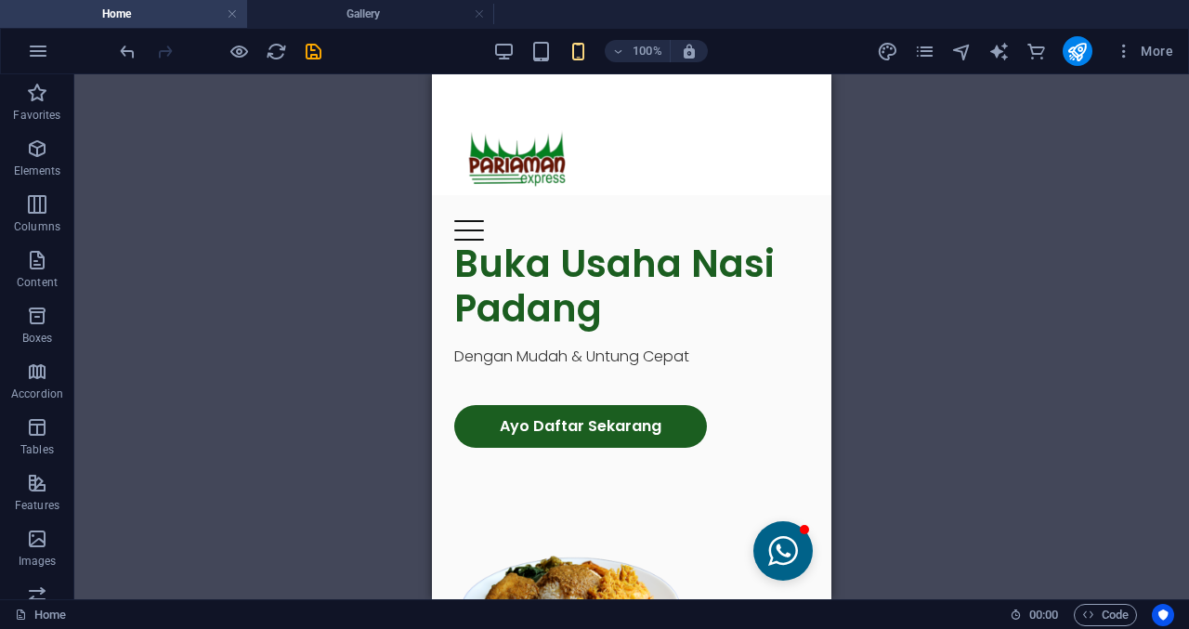
click at [524, 52] on div "100%" at bounding box center [600, 51] width 215 height 30
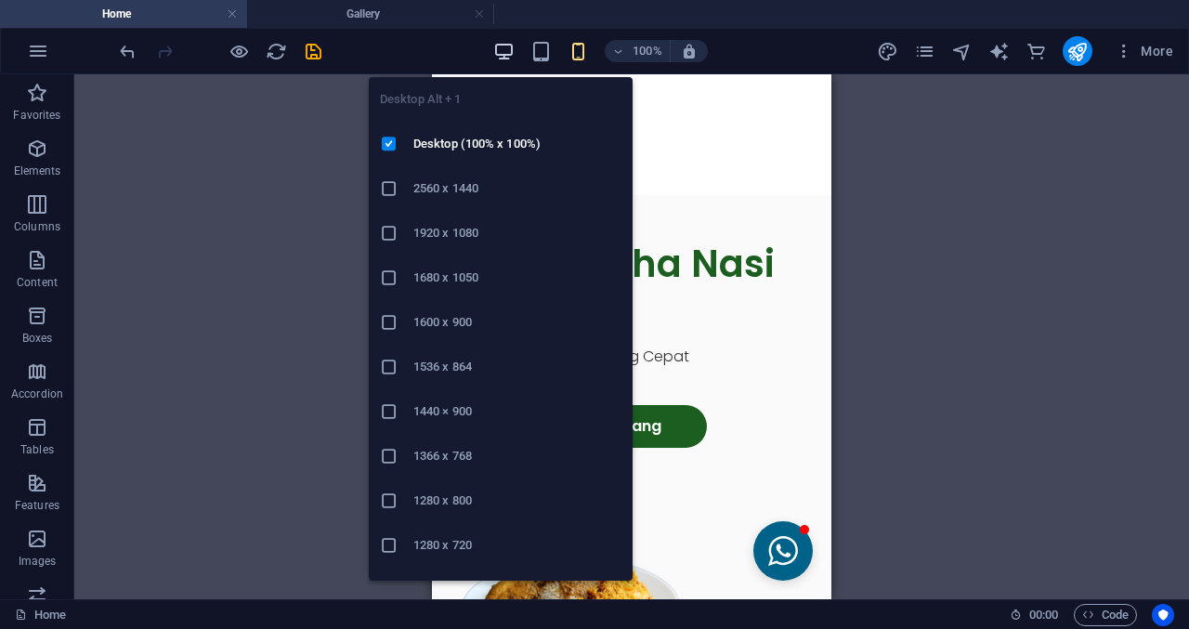
click at [505, 52] on icon "button" at bounding box center [503, 51] width 21 height 21
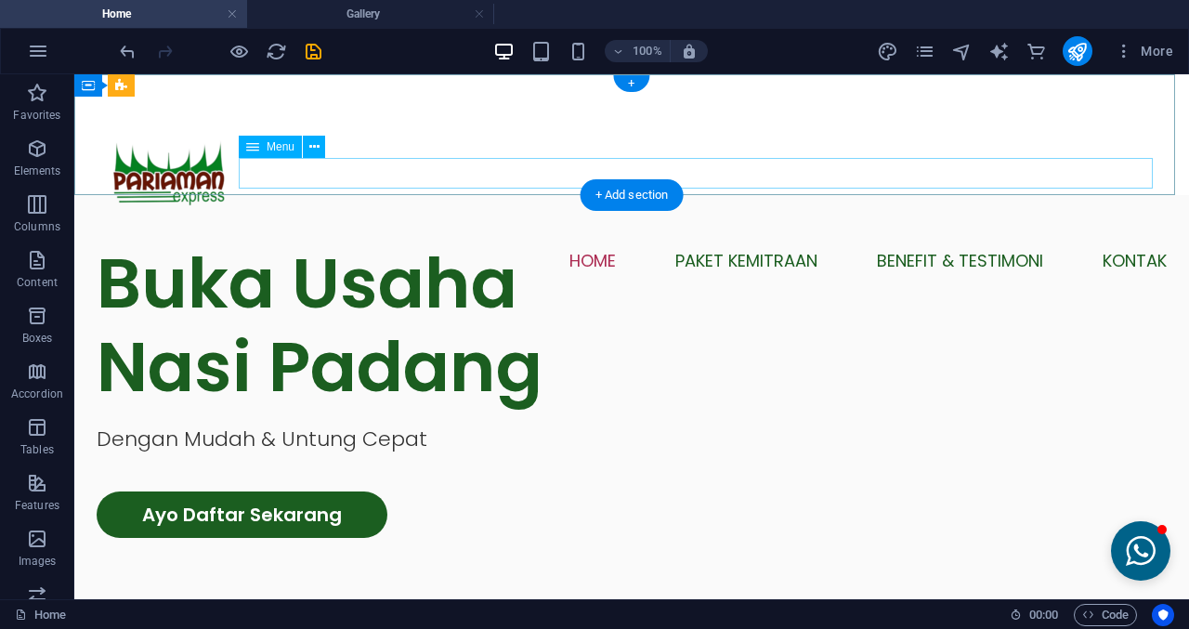
click at [823, 244] on nav "Home Paket Kemitraan Benefit & Testimoni Kontak" at bounding box center [632, 259] width 1070 height 31
click at [552, 244] on nav "Home Paket Kemitraan Benefit & Testimoni Kontak" at bounding box center [632, 259] width 1070 height 31
select select
select select "1"
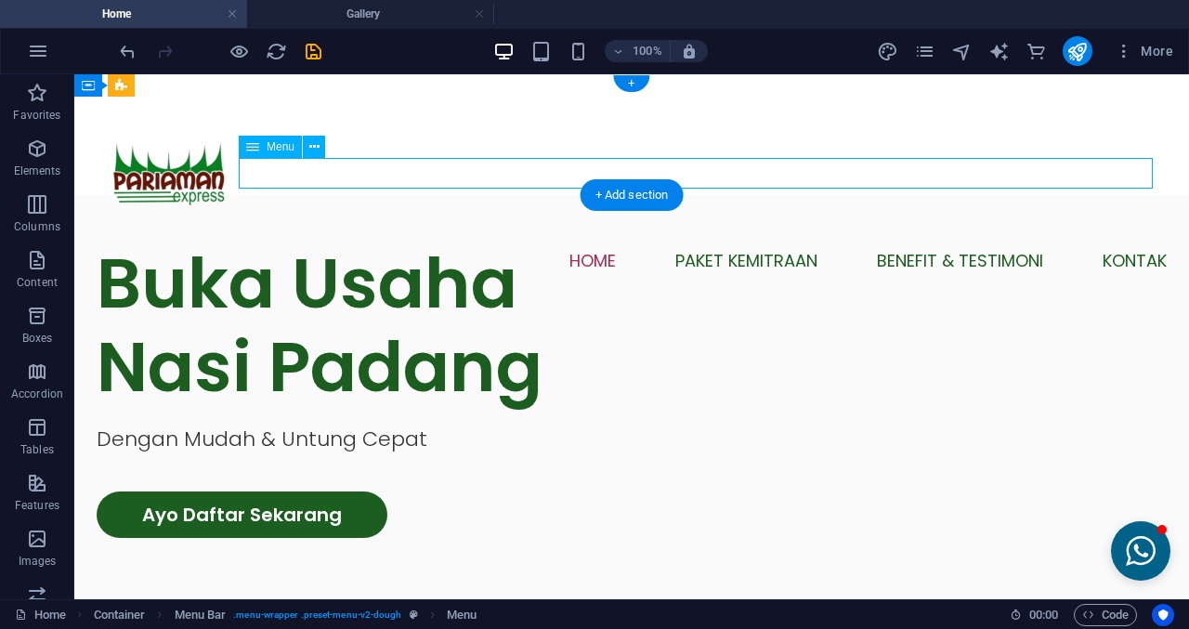
select select
select select "2"
select select
select select "3"
select select
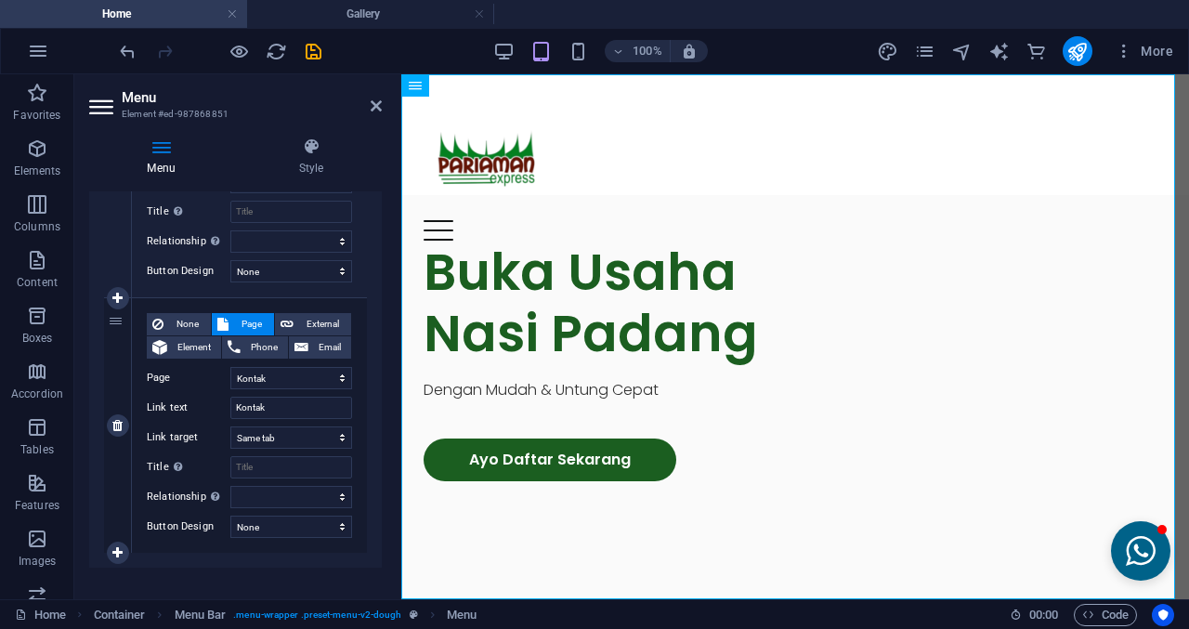
scroll to position [856, 0]
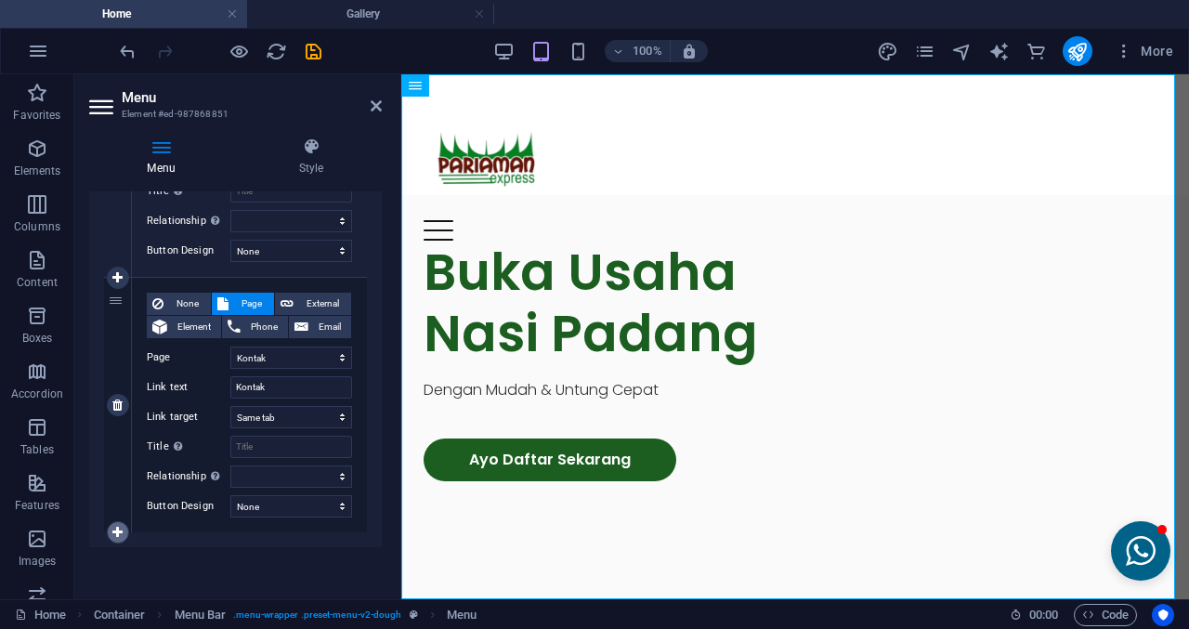
click at [121, 532] on icon at bounding box center [117, 532] width 10 height 13
select select
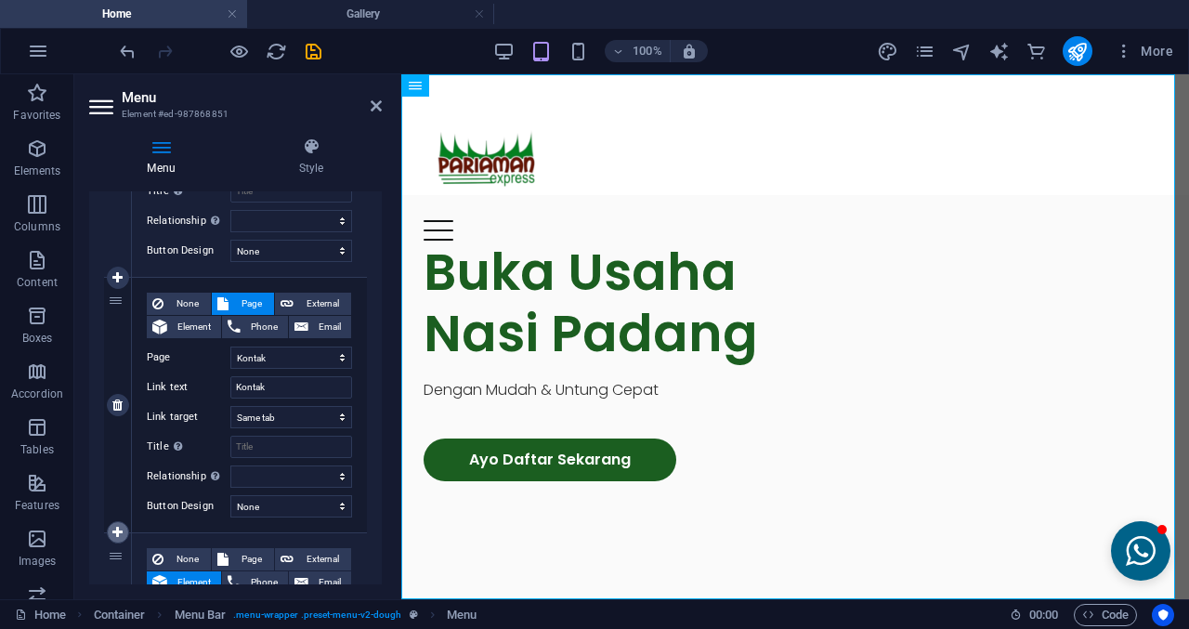
select select
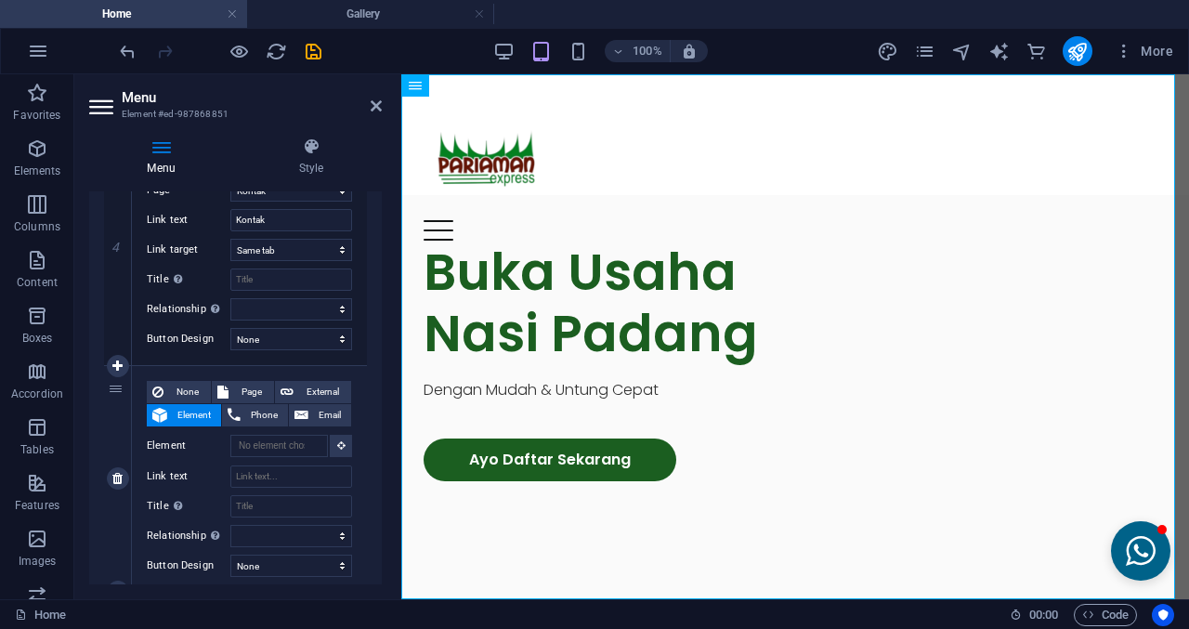
scroll to position [1042, 0]
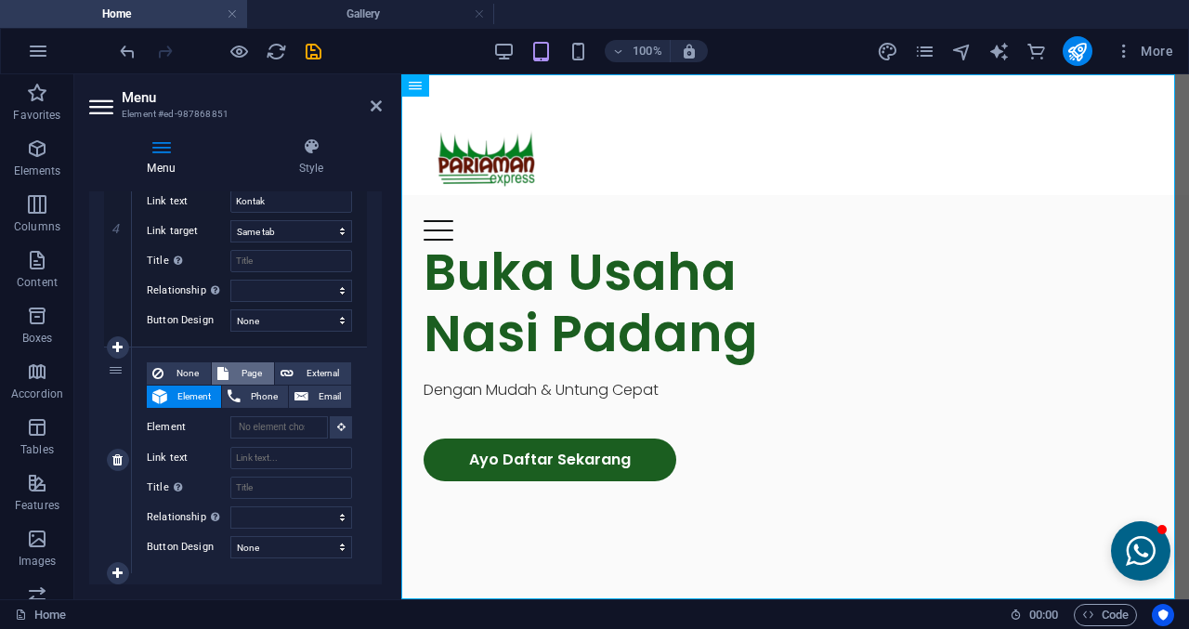
click at [242, 374] on span "Page" at bounding box center [251, 373] width 34 height 22
select select
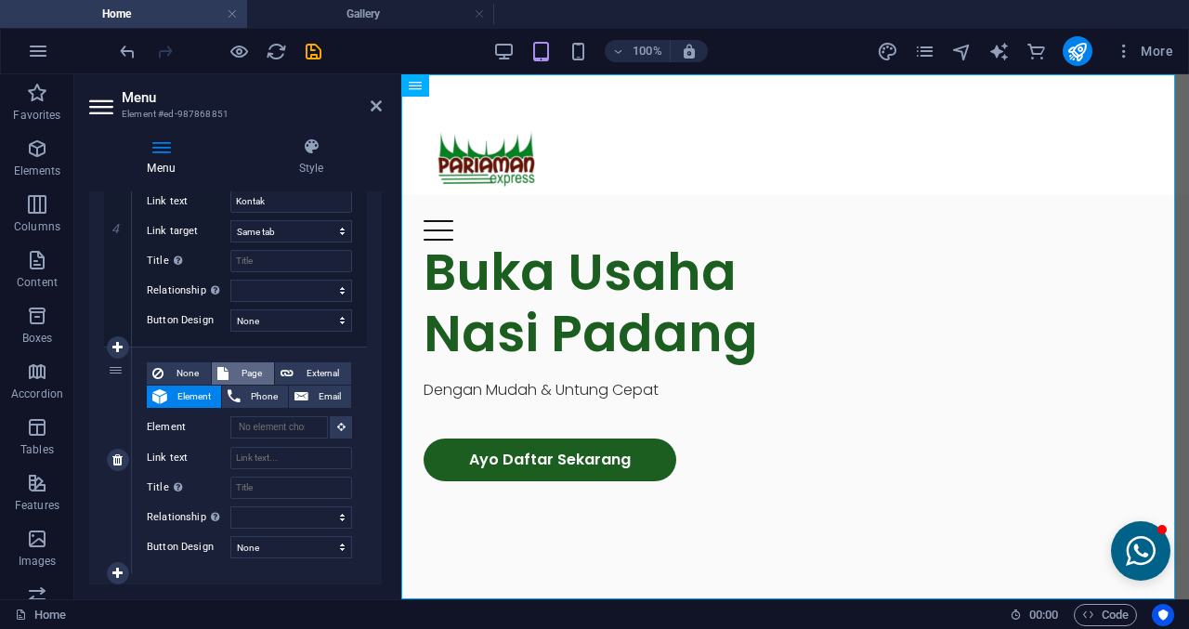
select select
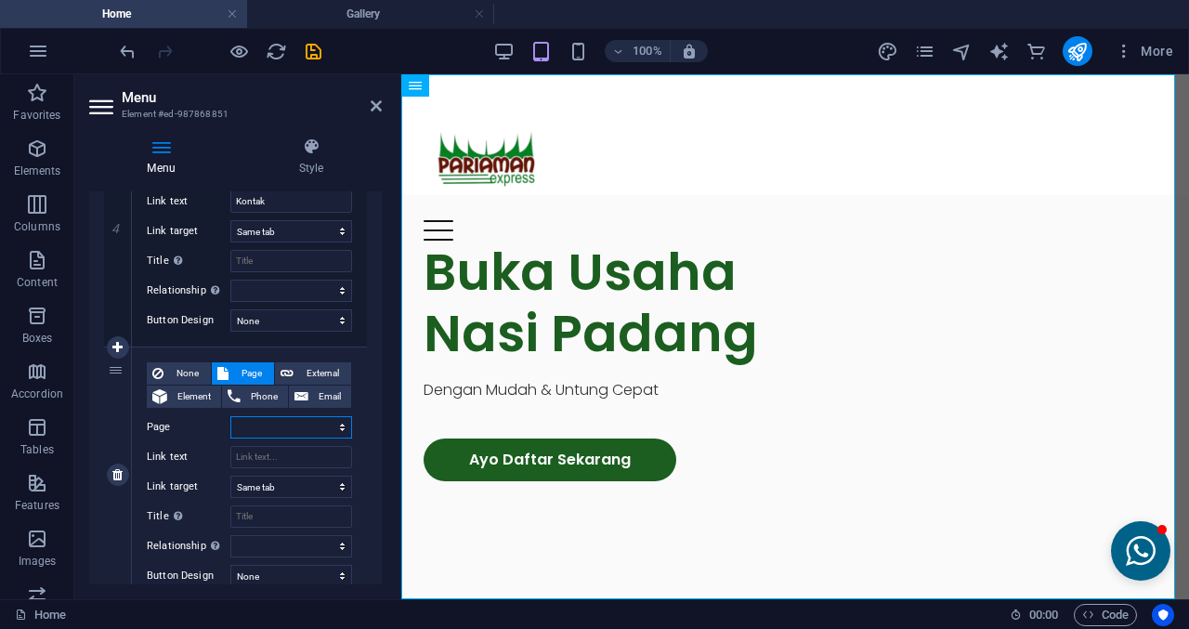
click at [275, 434] on select "Home Paket Kemitraan Benefit &amp; Testimoni Kontak Gallery Outlet" at bounding box center [291, 427] width 122 height 22
select select "4"
click at [230, 416] on select "Home Paket Kemitraan Benefit &amp; Testimoni Kontak Gallery Outlet" at bounding box center [291, 427] width 122 height 22
select select
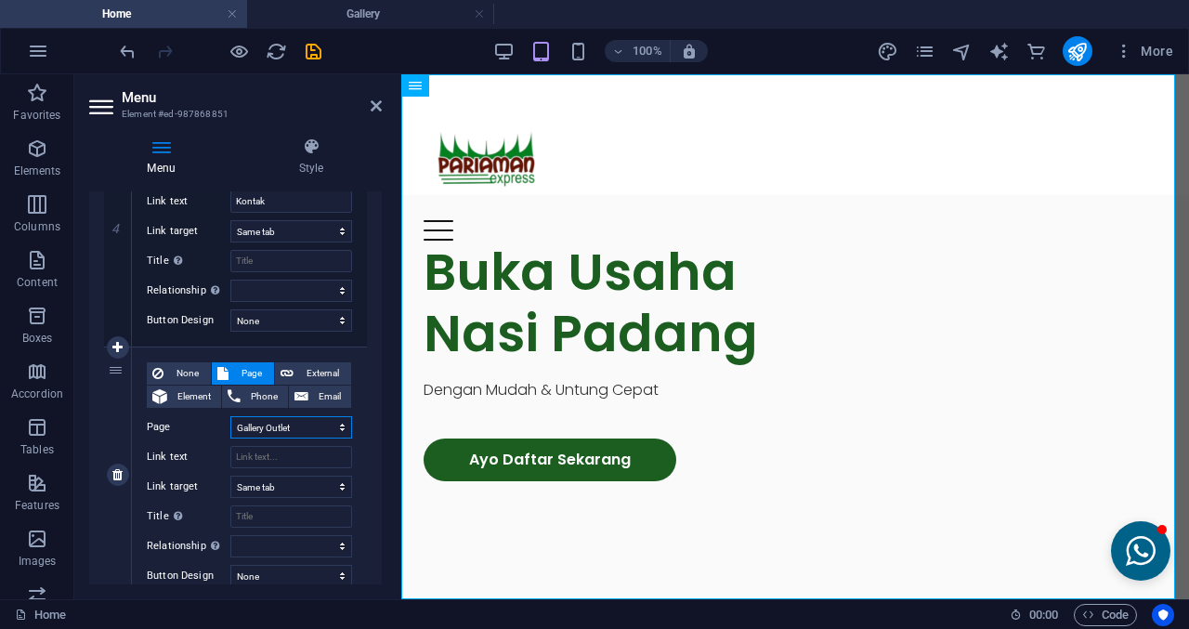
select select
click at [281, 455] on input "Link text" at bounding box center [291, 457] width 122 height 22
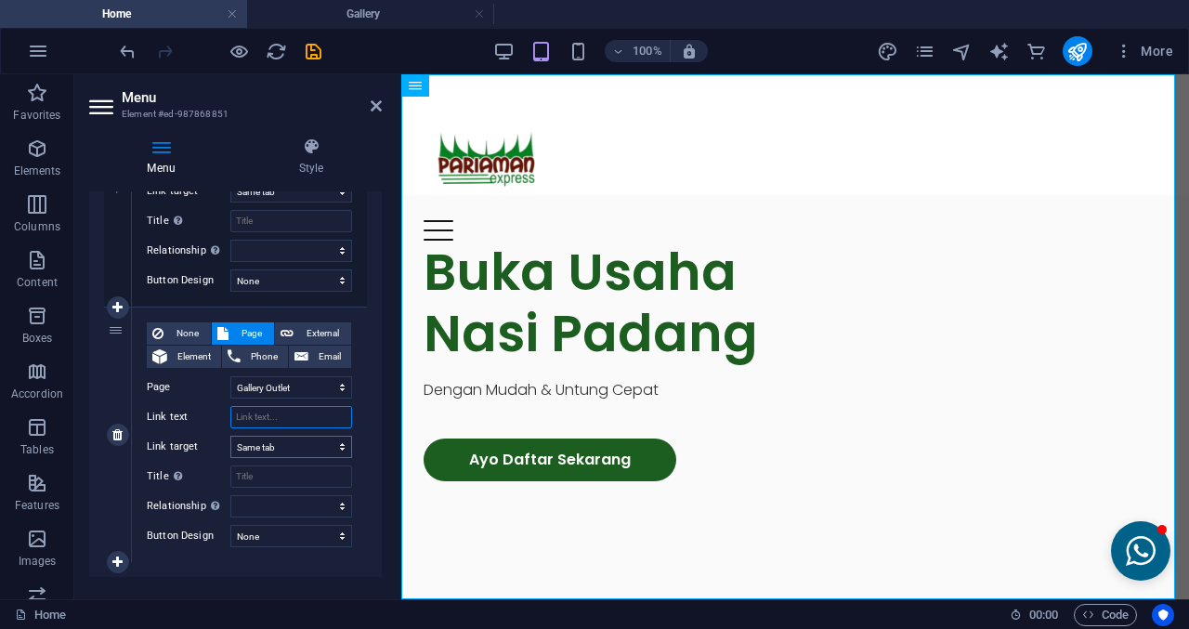
scroll to position [1112, 0]
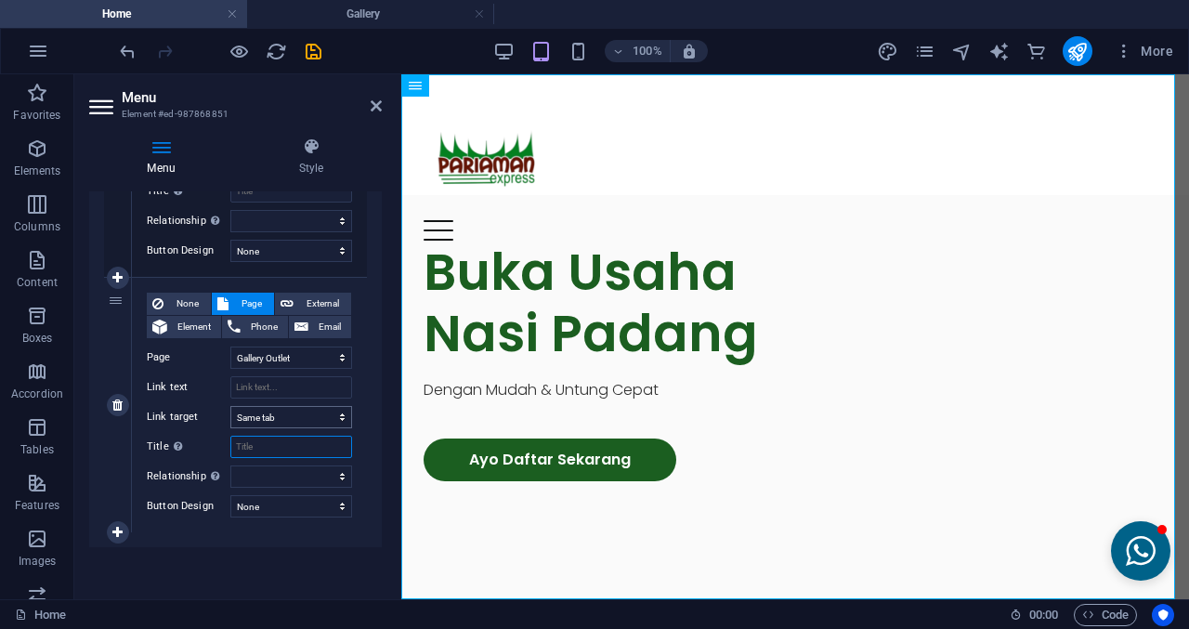
click at [305, 451] on input "Title Additional link description, should not be the same as the link text. The…" at bounding box center [291, 447] width 122 height 22
select select
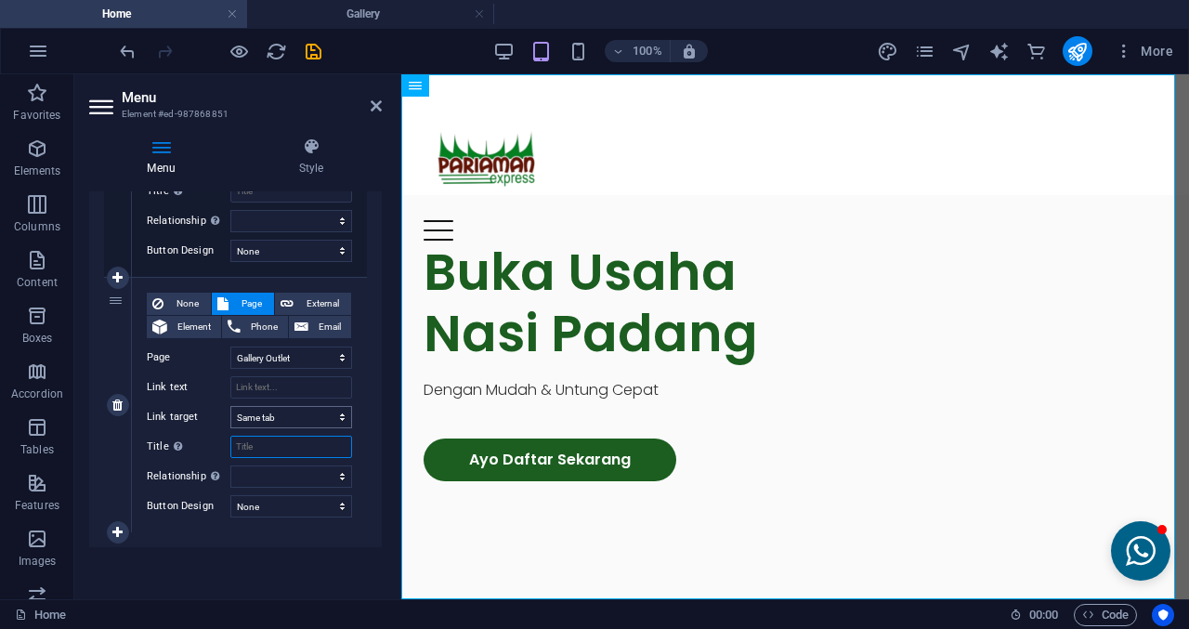
type input "Gallery Outlet"
select select
type input "G"
select select
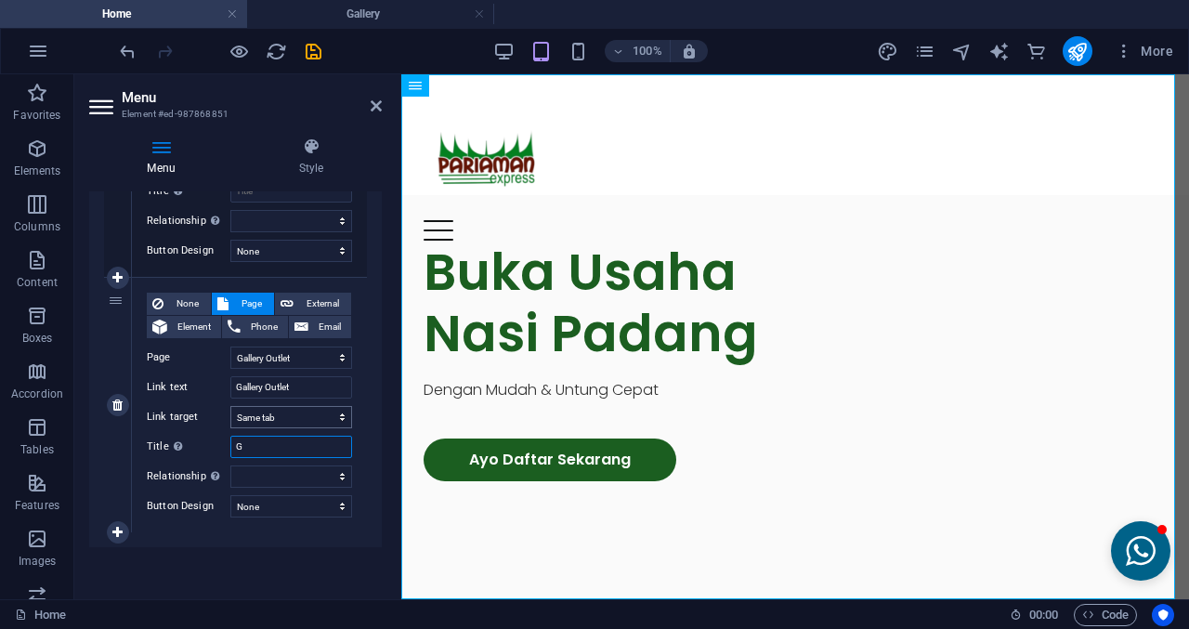
select select
type input "Gall"
select select
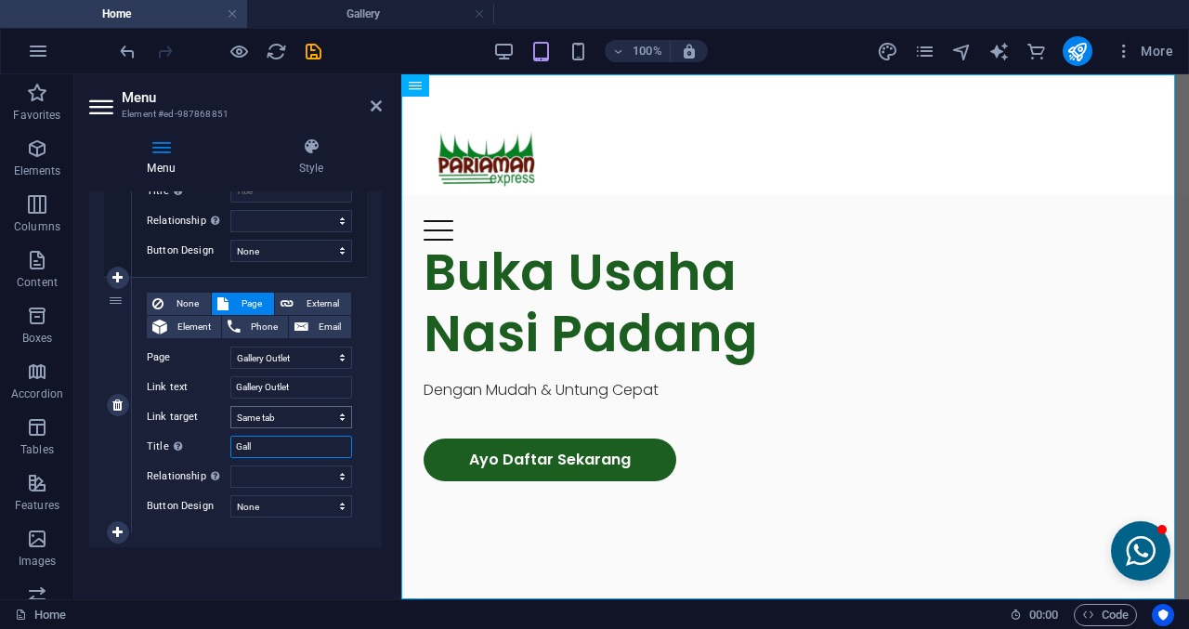
select select
type input "Galle"
select select
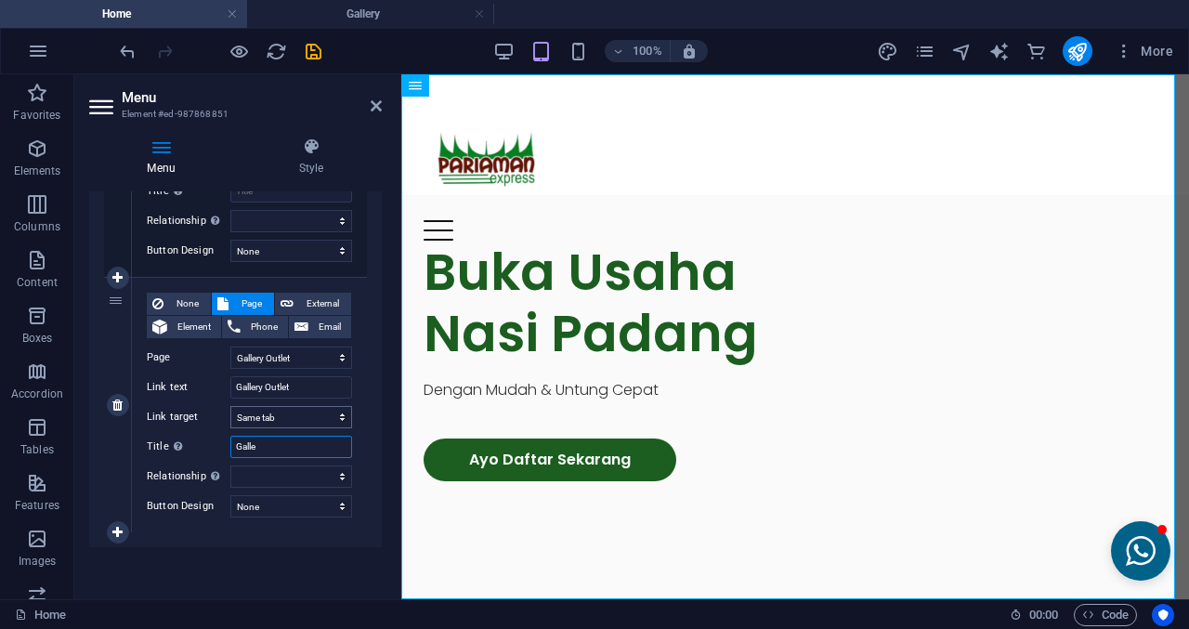
type input "Galler"
select select
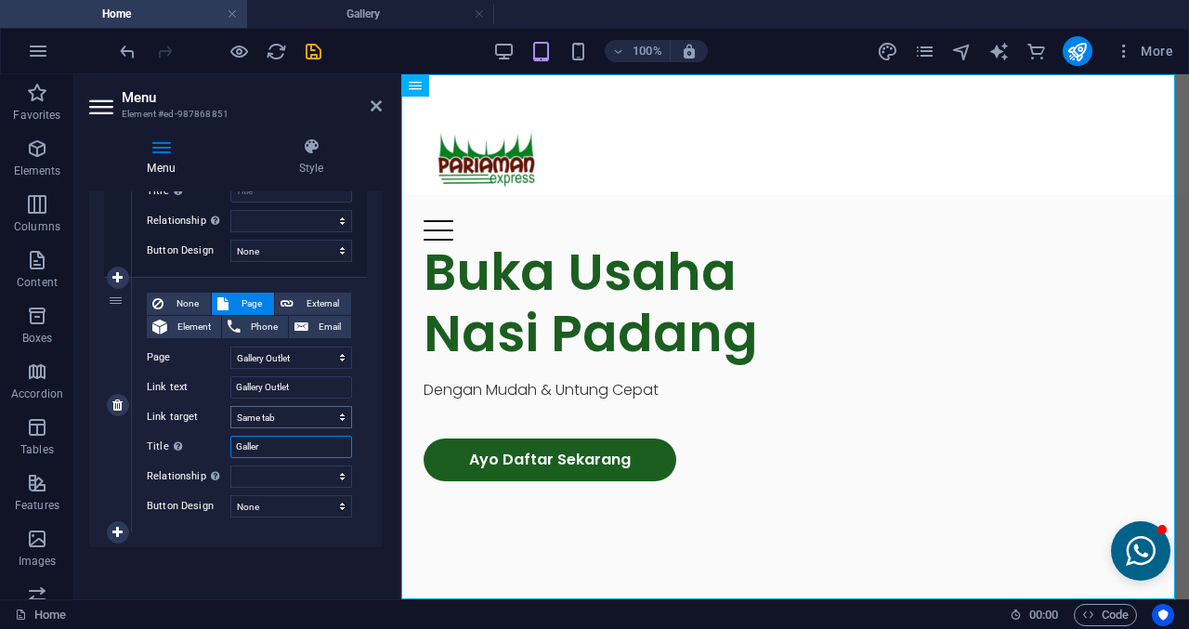
select select
type input "Gallery Outlet"
select select
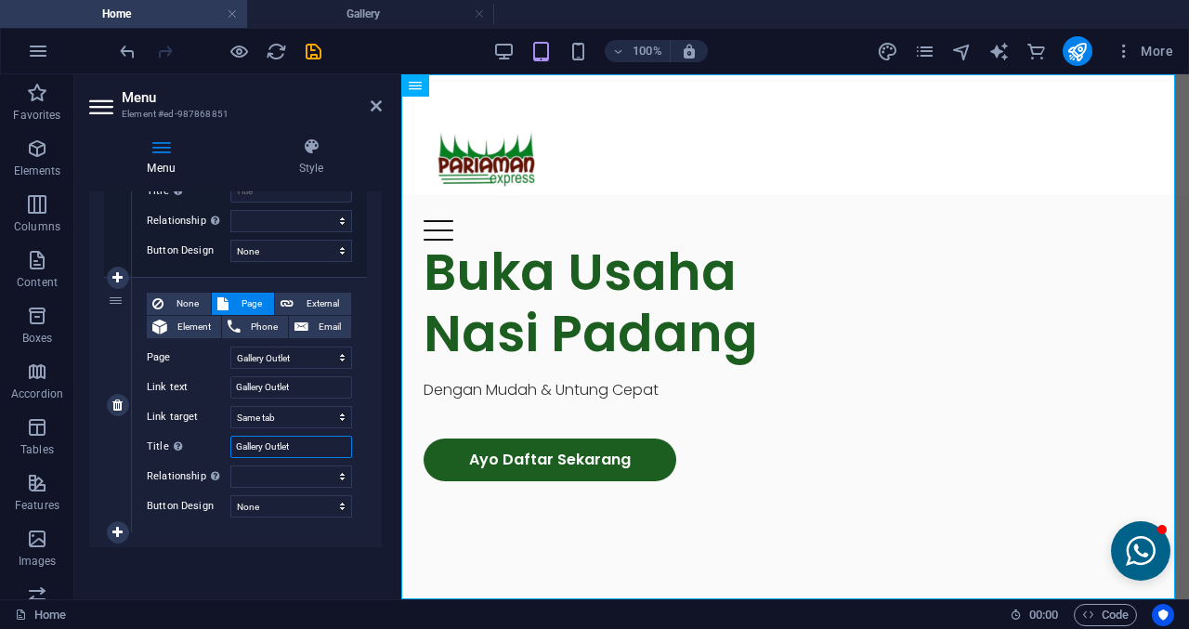
select select
type input "Gallery Outlet"
click at [381, 119] on header "Menu Element #ed-987868851" at bounding box center [235, 98] width 293 height 48
select select
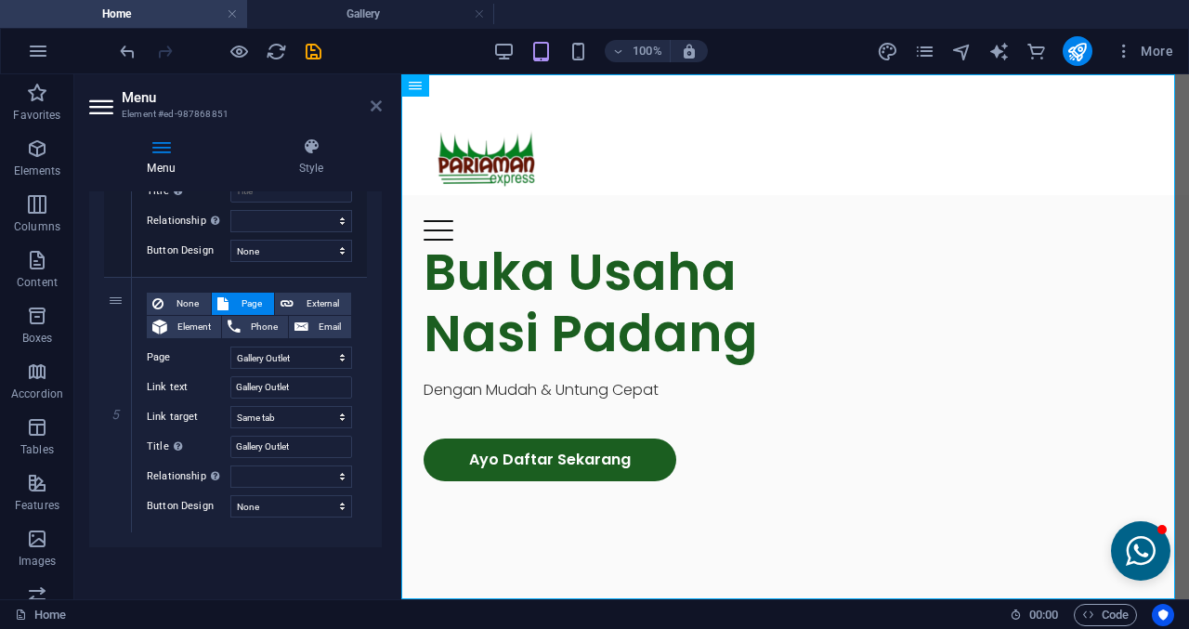
select select
type input "Galler"
select select
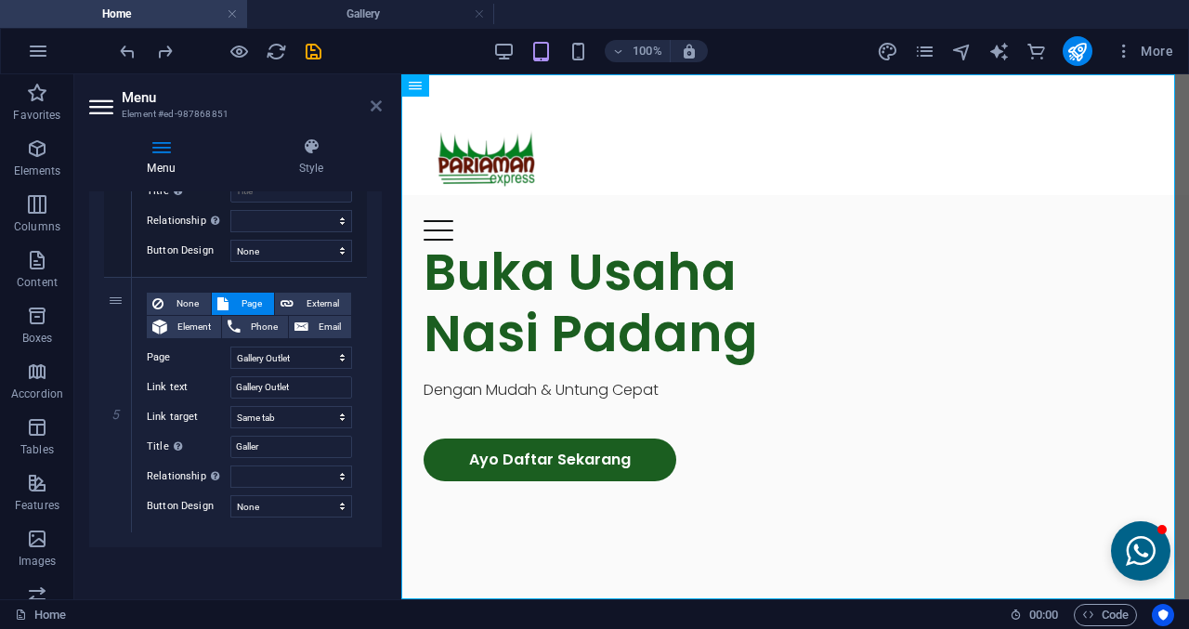
click at [373, 100] on icon at bounding box center [376, 105] width 11 height 15
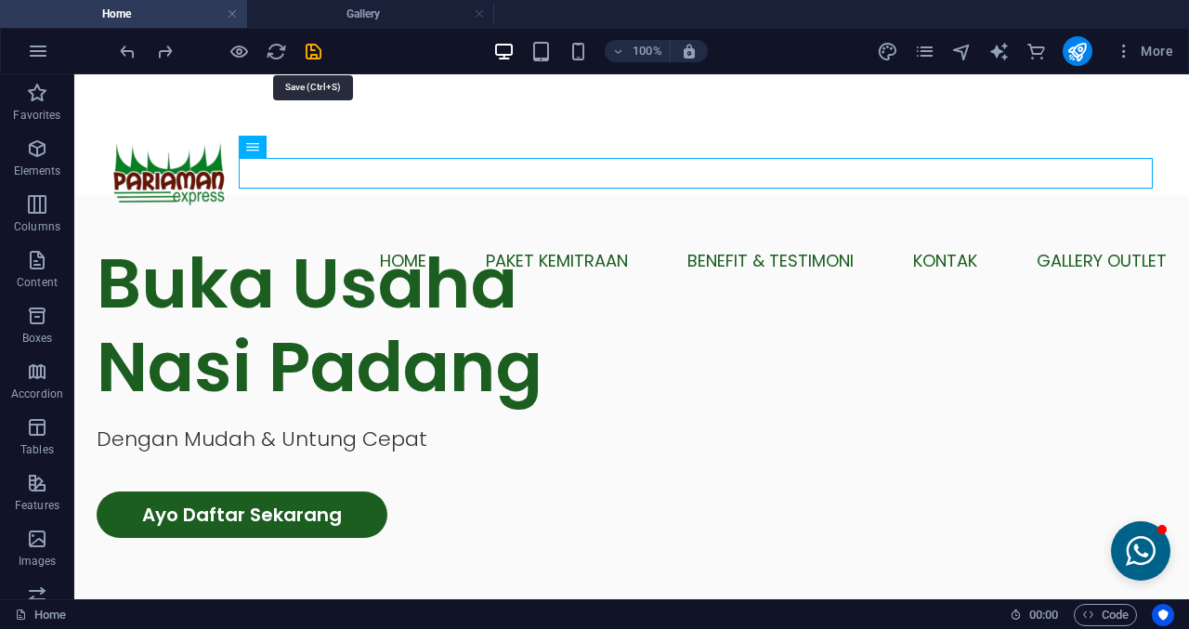
click at [317, 48] on icon "save" at bounding box center [313, 51] width 21 height 21
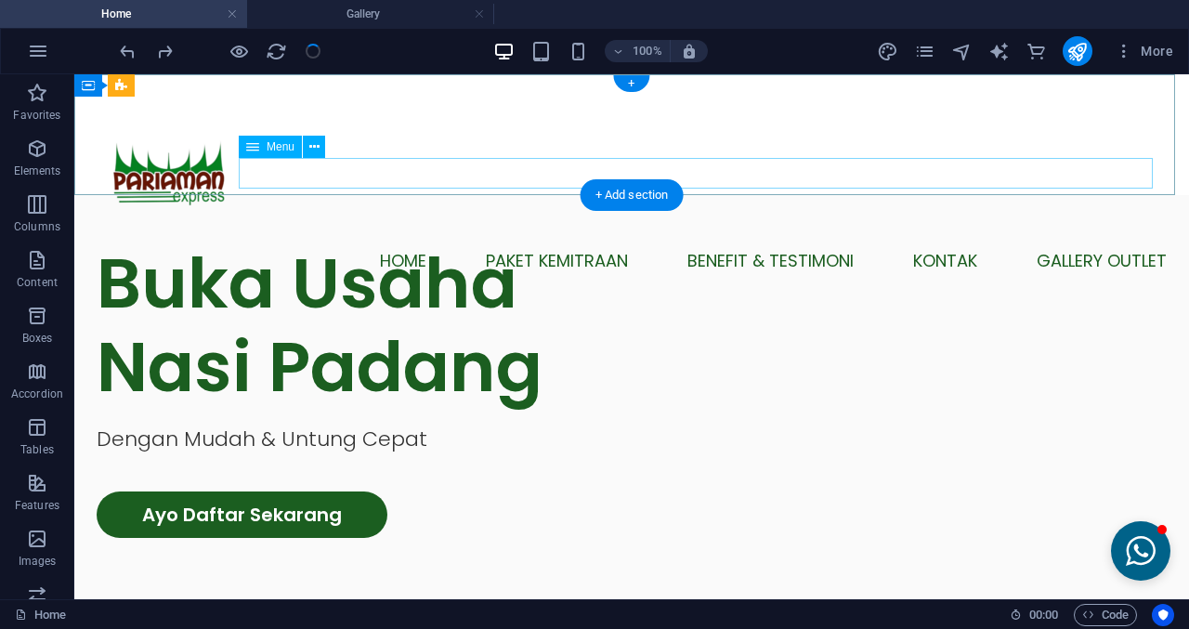
click at [735, 244] on nav "Home Paket Kemitraan Benefit & Testimoni Kontak Gallery Outlet" at bounding box center [632, 259] width 1070 height 31
select select
select select "1"
select select
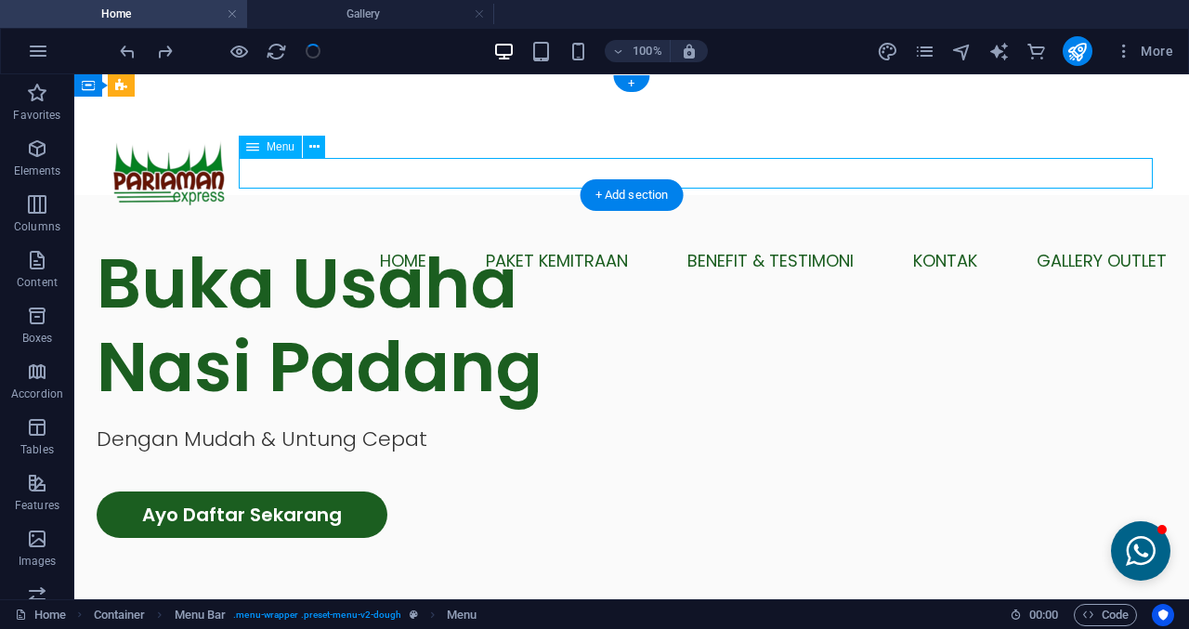
select select "2"
select select
select select "3"
select select
select select "4"
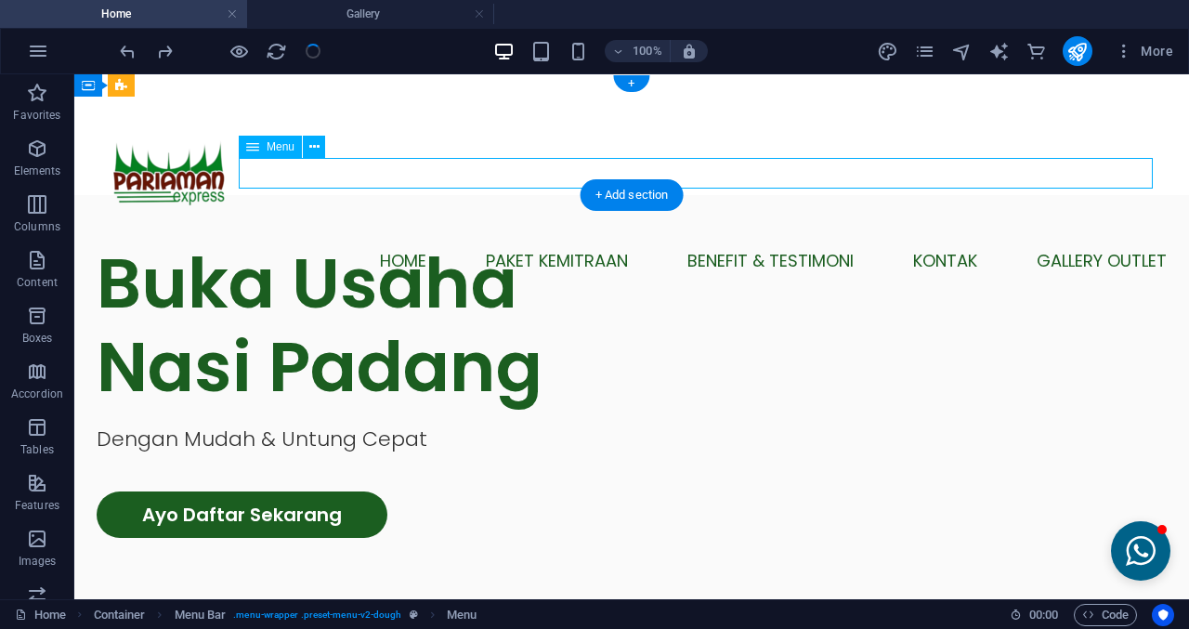
select select
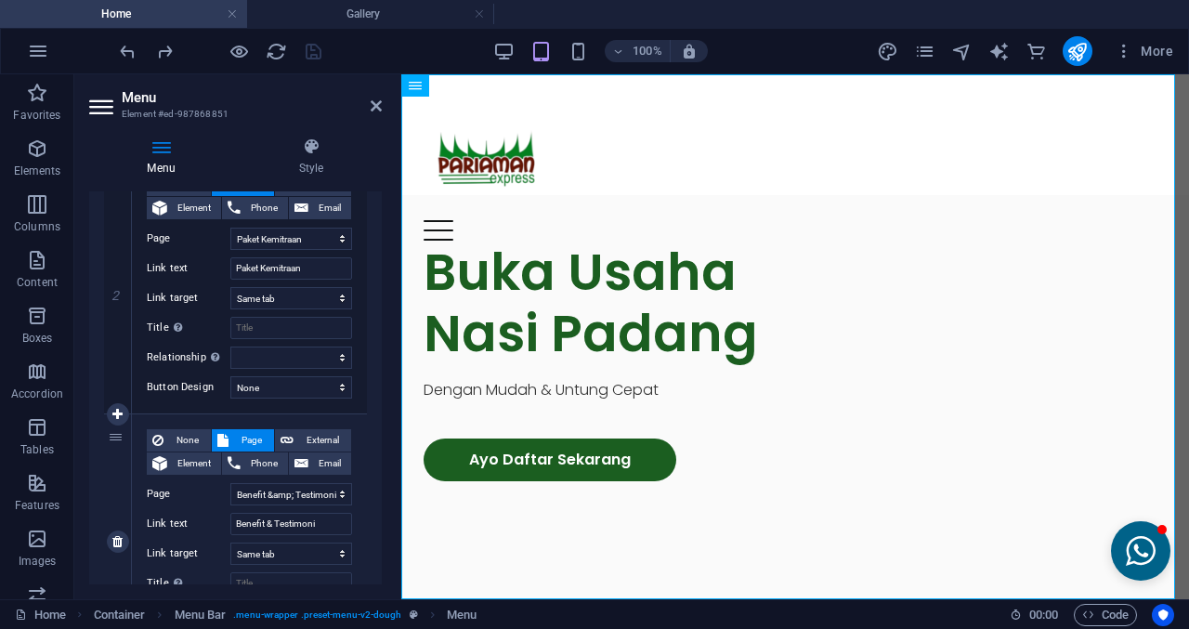
select select "1"
select select "2"
select select "3"
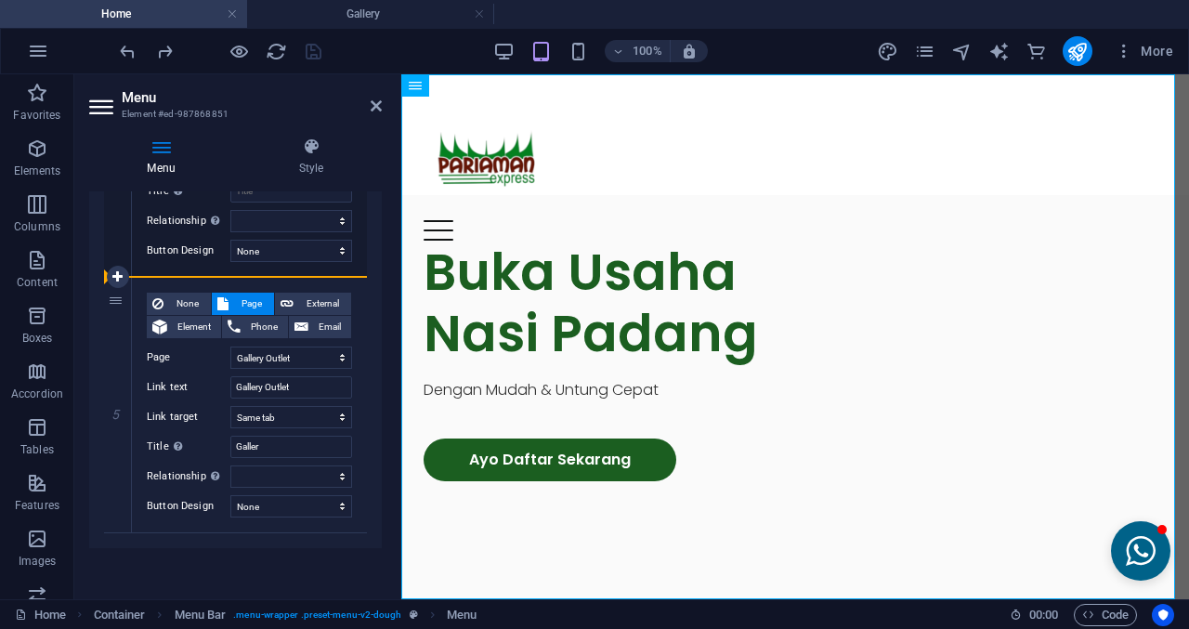
drag, startPoint x: 118, startPoint y: 302, endPoint x: 121, endPoint y: 249, distance: 53.0
select select
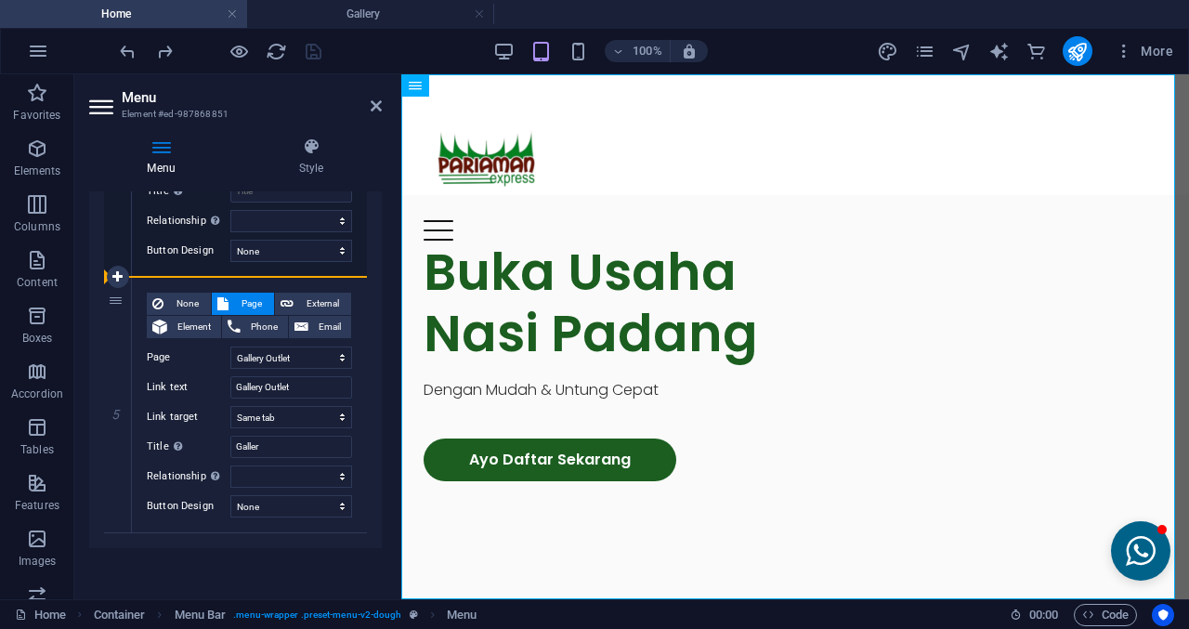
select select
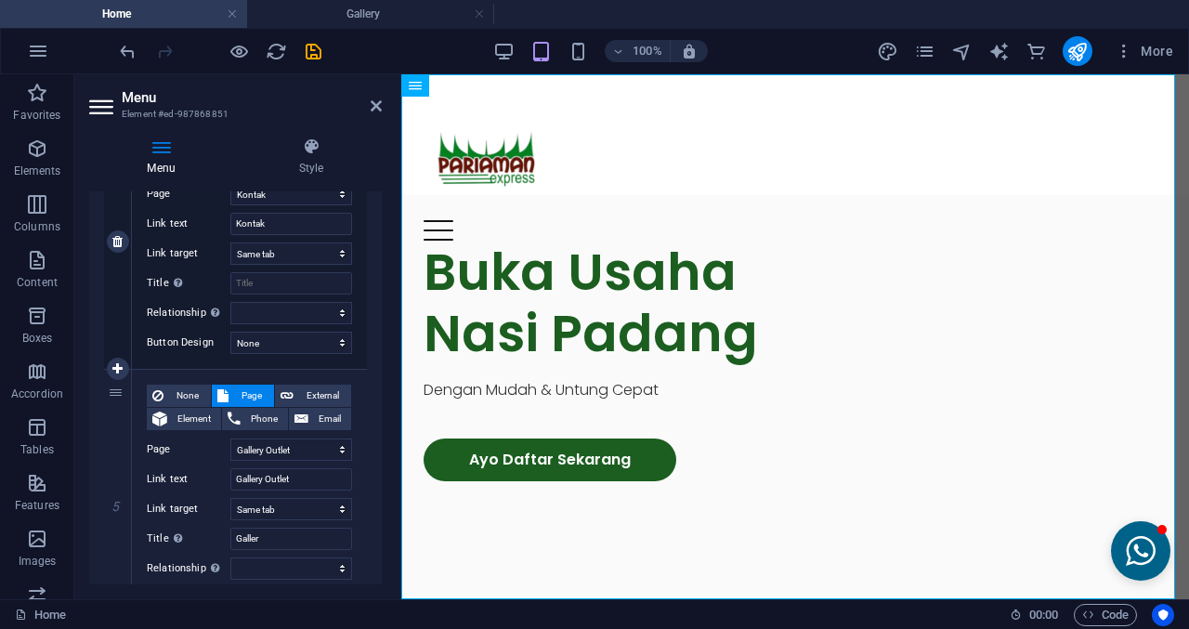
scroll to position [926, 0]
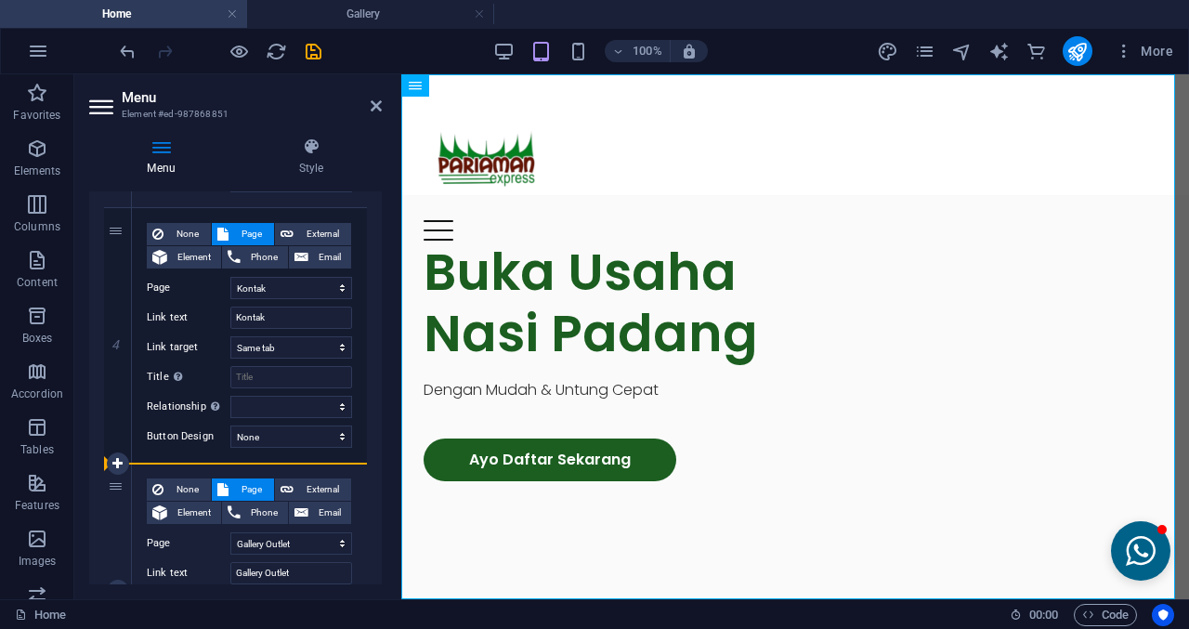
drag, startPoint x: 110, startPoint y: 308, endPoint x: 128, endPoint y: 524, distance: 216.3
click at [128, 524] on div "1 None Page External Element Phone Email Page Home Paket Kemitraan Benefit &amp…" at bounding box center [235, 80] width 263 height 1277
select select
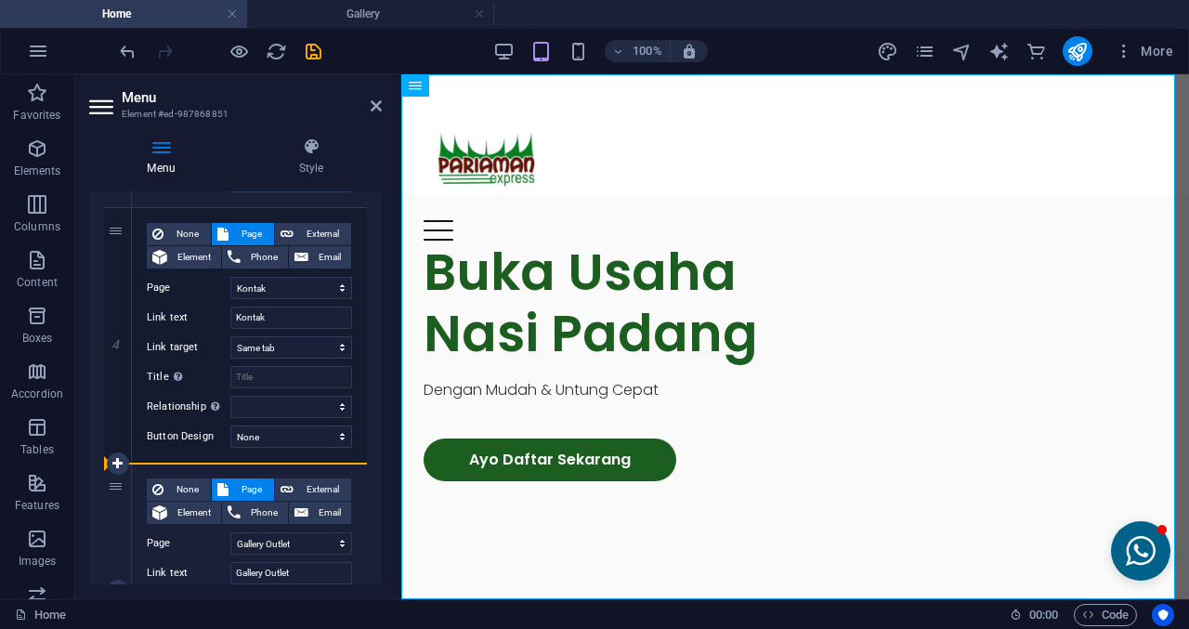
select select
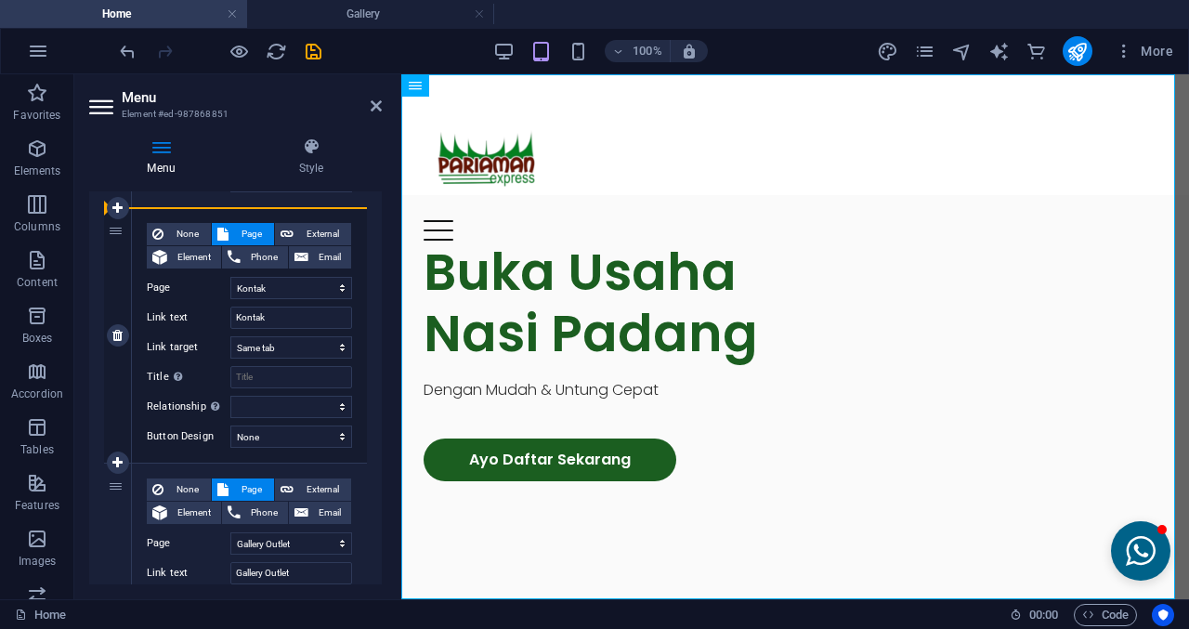
drag, startPoint x: 112, startPoint y: 487, endPoint x: 132, endPoint y: 230, distance: 257.1
click at [132, 230] on div "1 None Page External Element Phone Email Page Home Paket Kemitraan Benefit &amp…" at bounding box center [235, 80] width 263 height 1277
select select
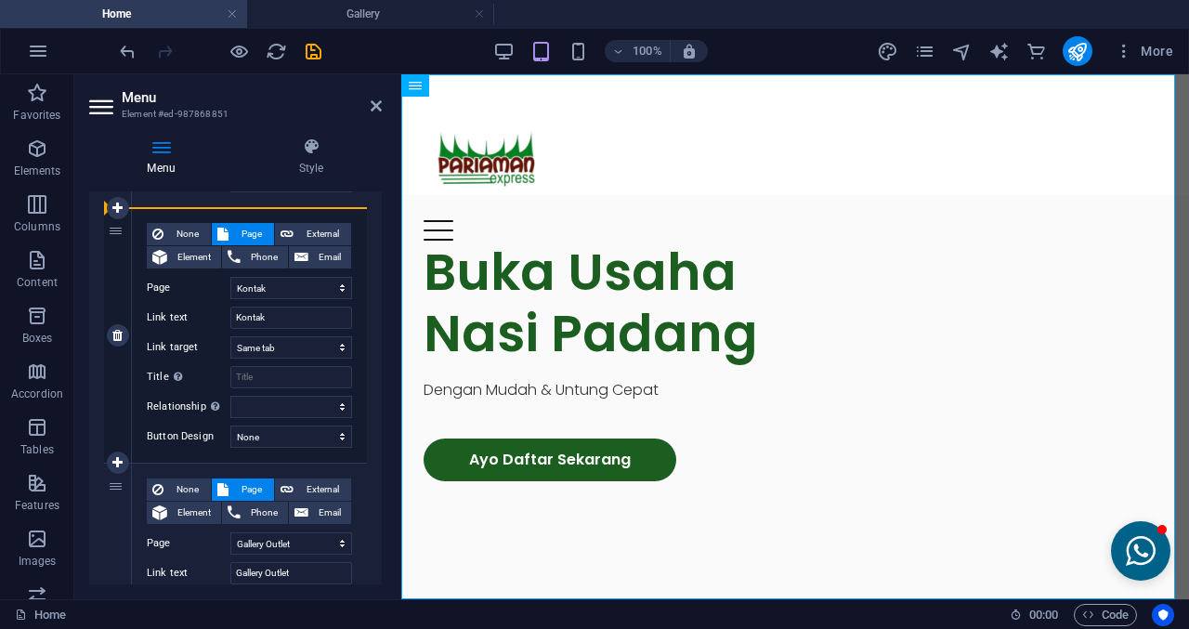
select select
select select "4"
type input "Gallery Outlet"
type input "Galler"
select select
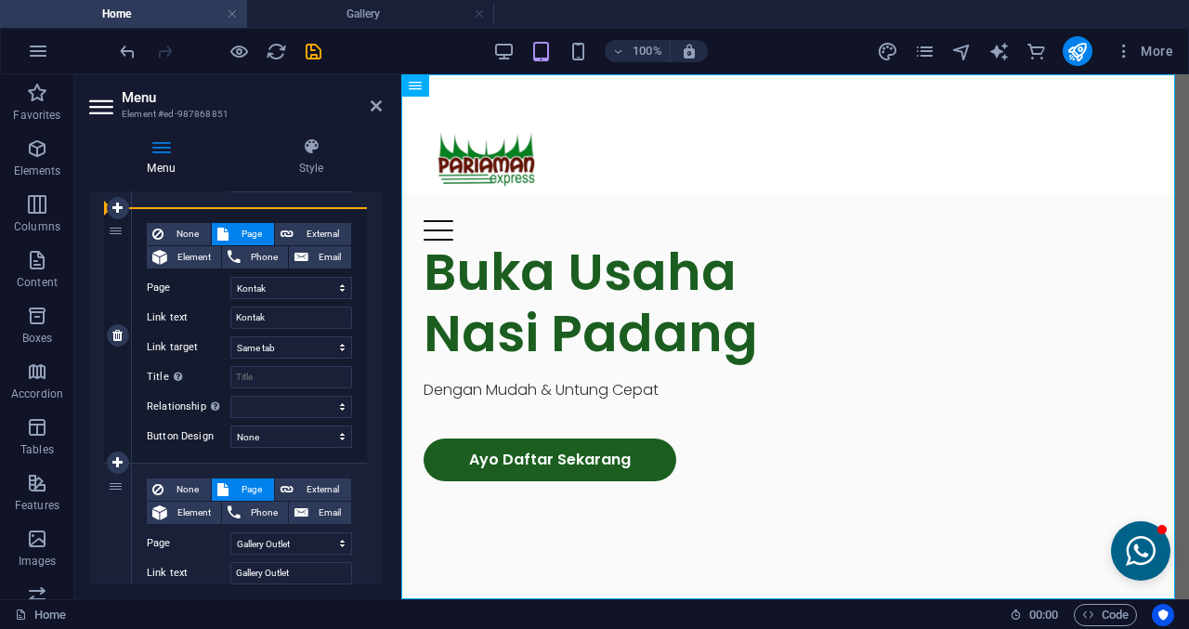
select select "3"
type input "Kontak"
select select
click at [312, 38] on div at bounding box center [220, 51] width 208 height 30
click at [308, 58] on icon "save" at bounding box center [313, 51] width 21 height 21
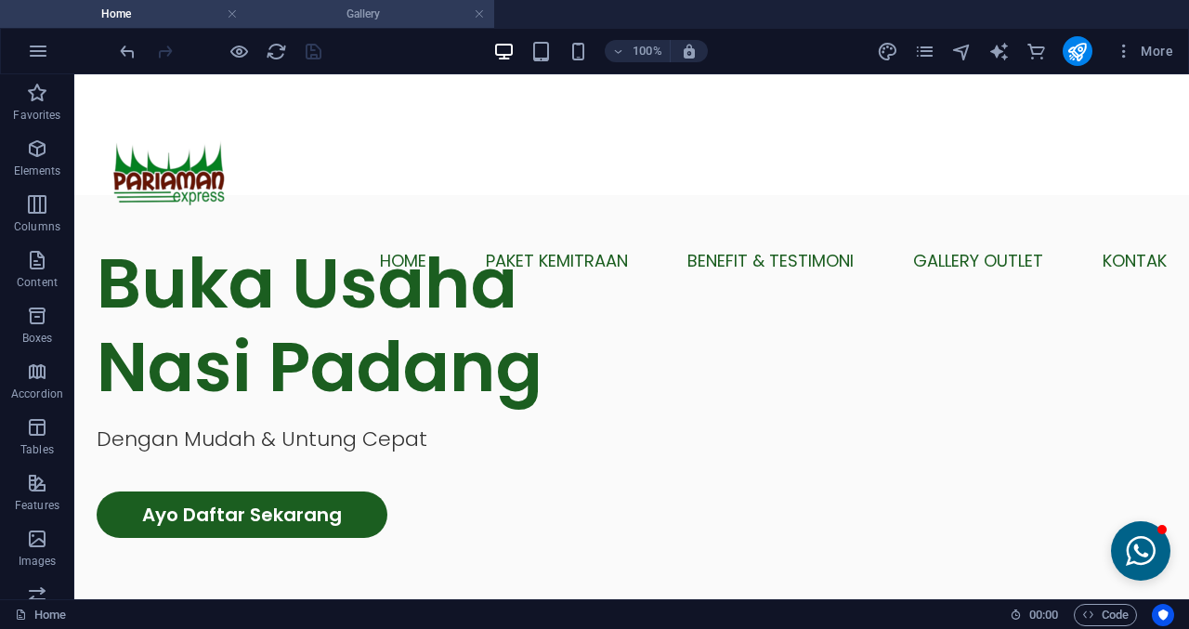
click at [396, 14] on h4 "Gallery" at bounding box center [370, 14] width 247 height 20
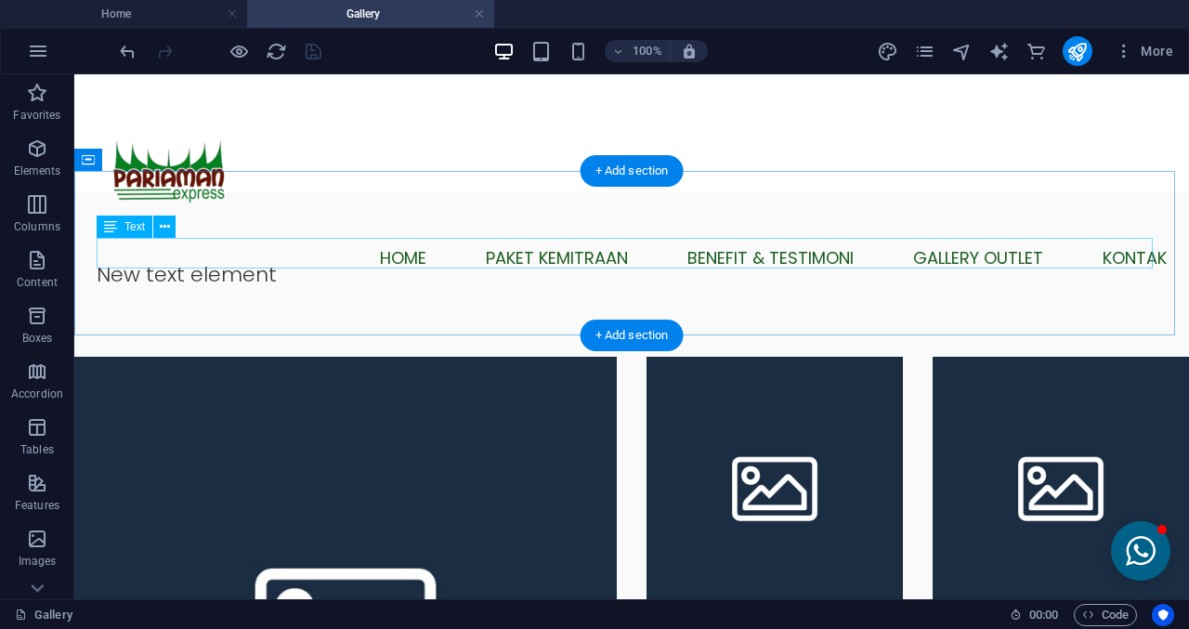
scroll to position [0, 0]
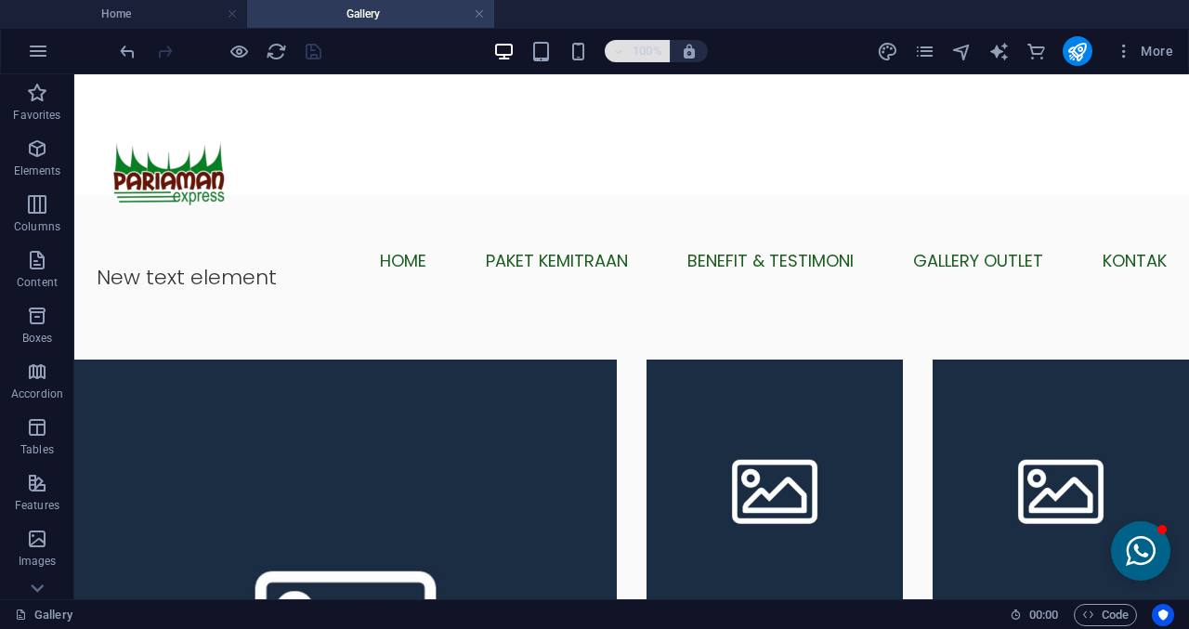
click at [633, 48] on h6 "100%" at bounding box center [648, 51] width 30 height 22
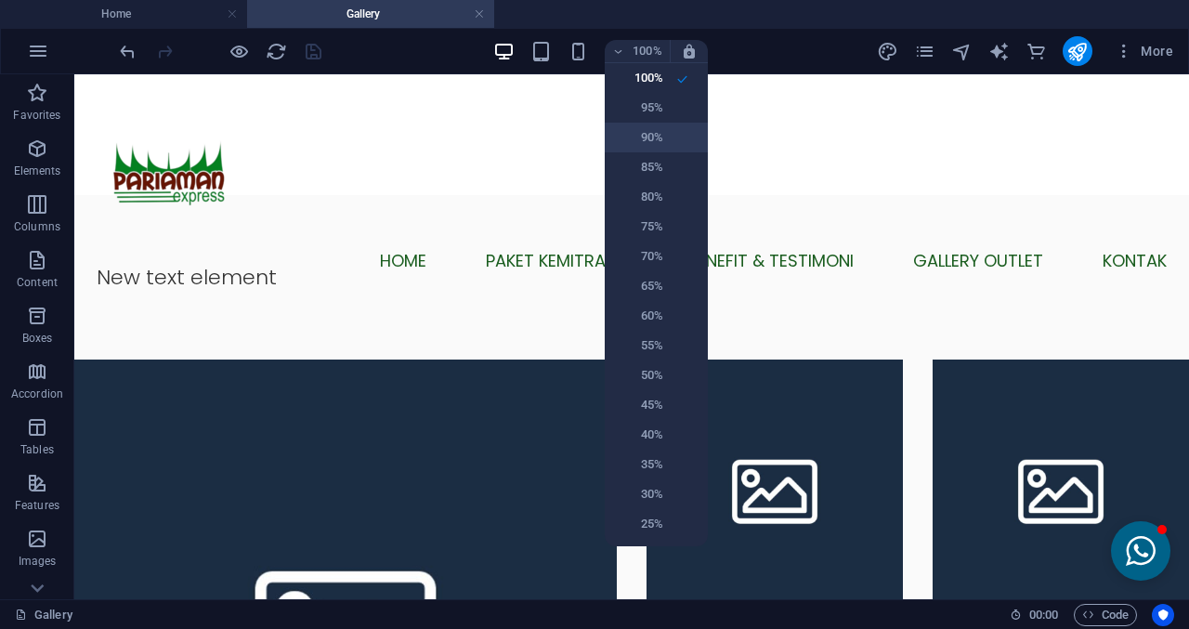
click at [635, 147] on h6 "90%" at bounding box center [639, 137] width 47 height 22
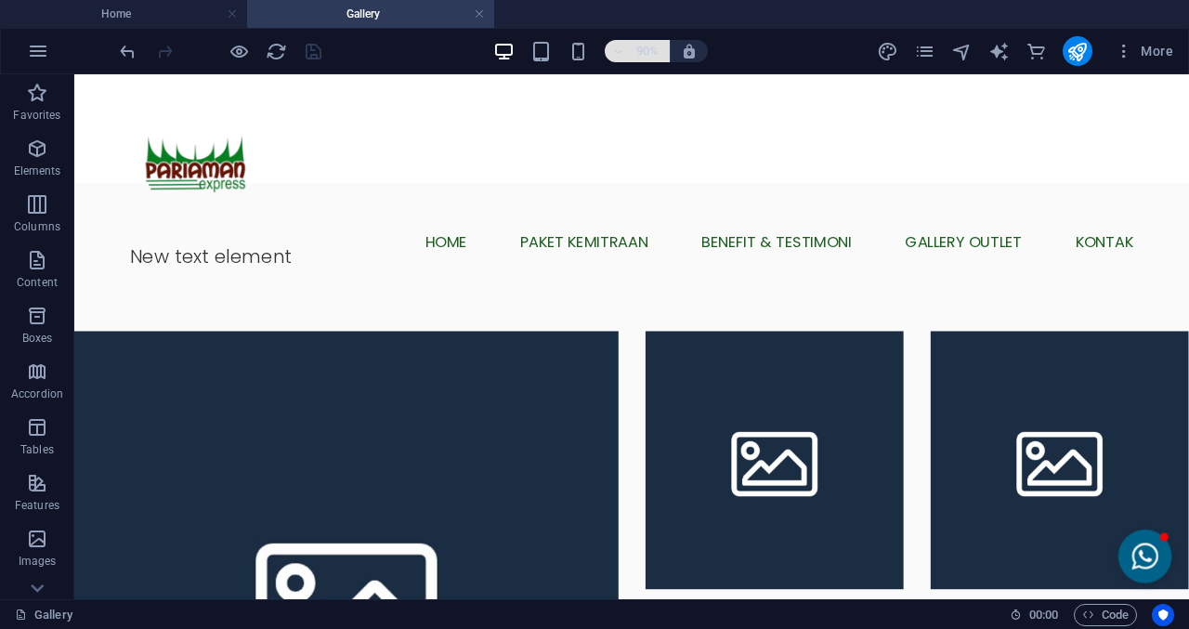
click at [652, 60] on h6 "90%" at bounding box center [648, 51] width 30 height 22
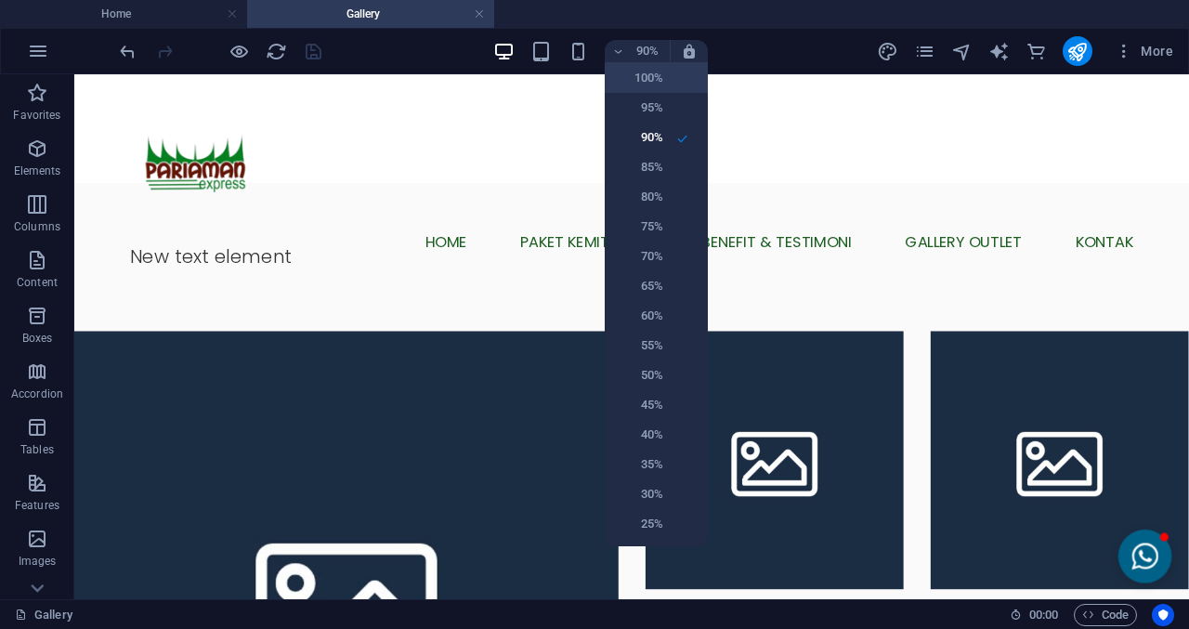
click at [646, 71] on h6 "100%" at bounding box center [639, 78] width 47 height 22
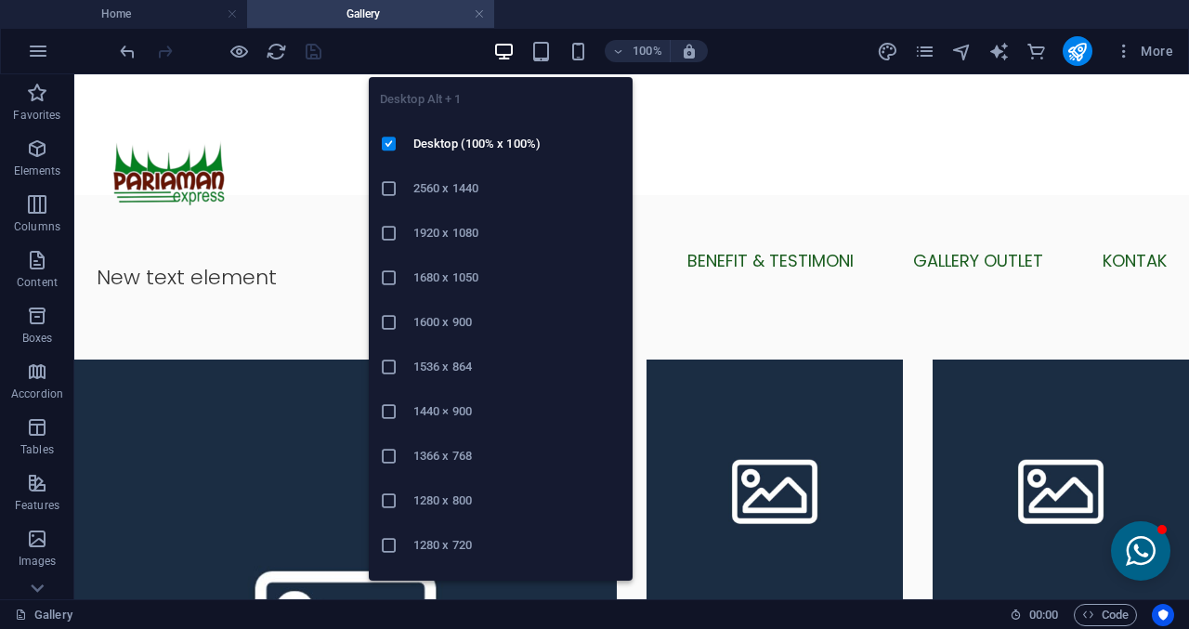
click at [478, 193] on h6 "2560 x 1440" at bounding box center [517, 188] width 208 height 22
click at [453, 235] on h6 "1920 x 1080" at bounding box center [517, 233] width 208 height 22
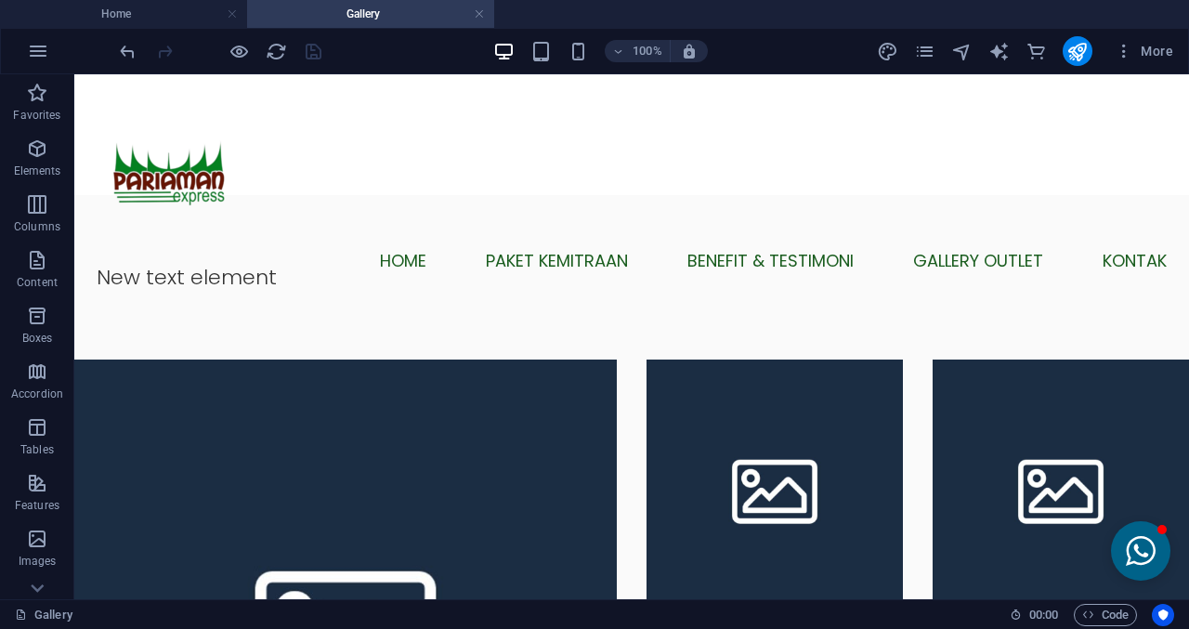
click at [499, 56] on icon "button" at bounding box center [503, 51] width 21 height 21
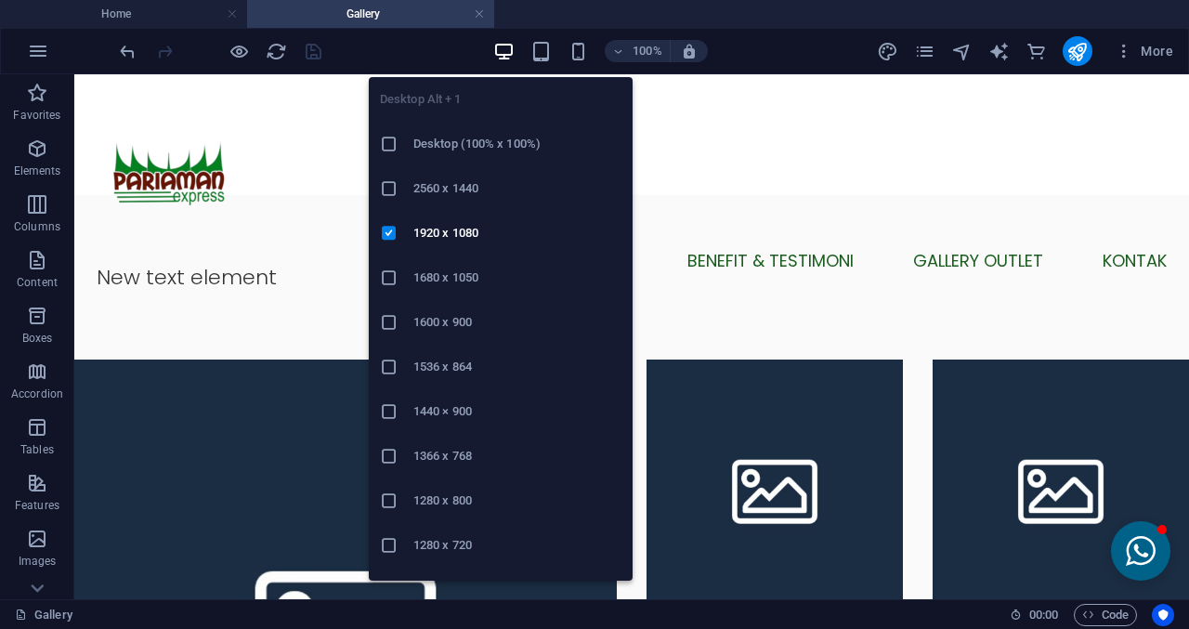
click at [477, 367] on h6 "1536 x 864" at bounding box center [517, 367] width 208 height 22
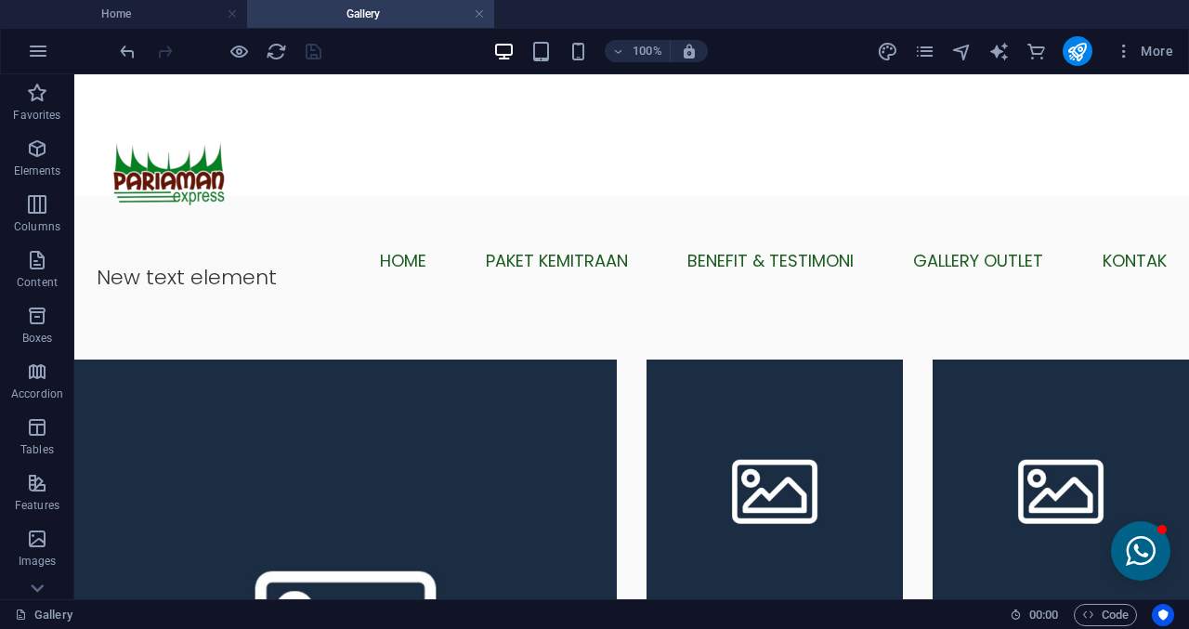
click at [492, 53] on div "100% More" at bounding box center [648, 51] width 1064 height 30
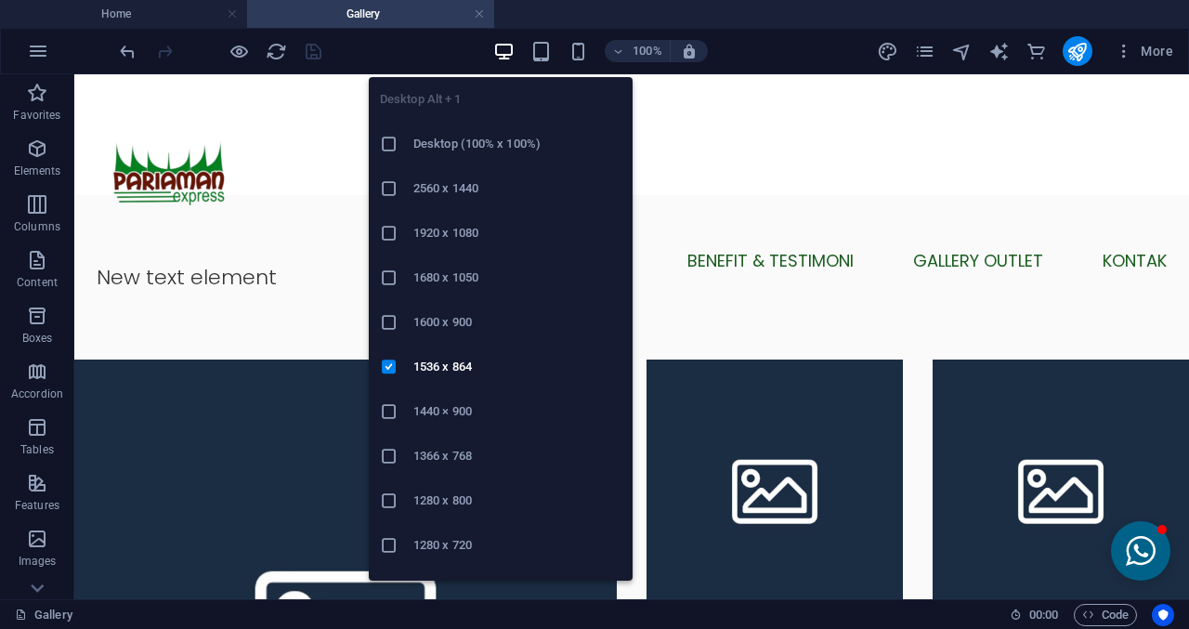
click at [508, 57] on icon "button" at bounding box center [503, 51] width 21 height 21
click at [474, 131] on li "Desktop (100% x 100%)" at bounding box center [501, 144] width 264 height 45
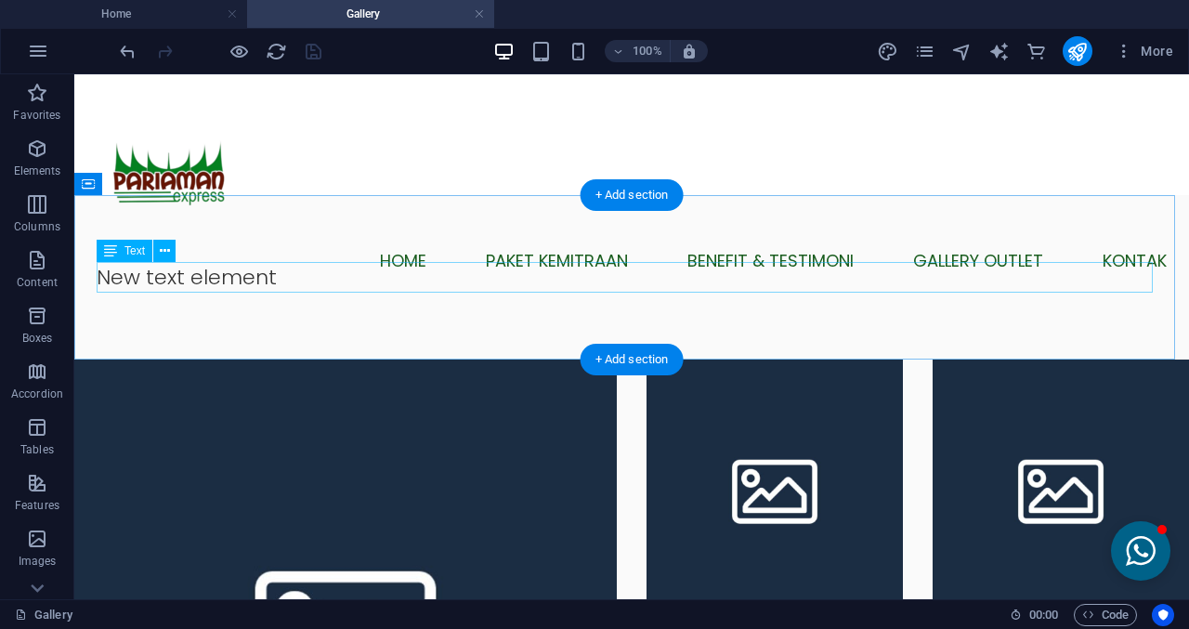
click at [179, 276] on div "New text element" at bounding box center [632, 277] width 1070 height 31
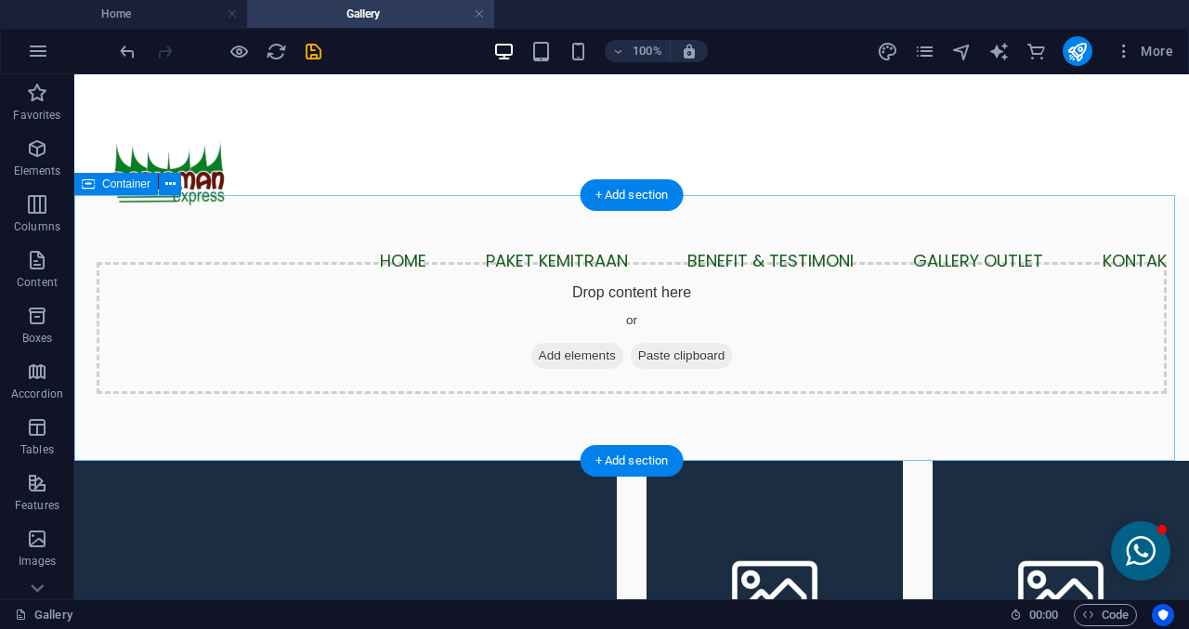
click at [568, 358] on span "Add elements" at bounding box center [577, 356] width 92 height 26
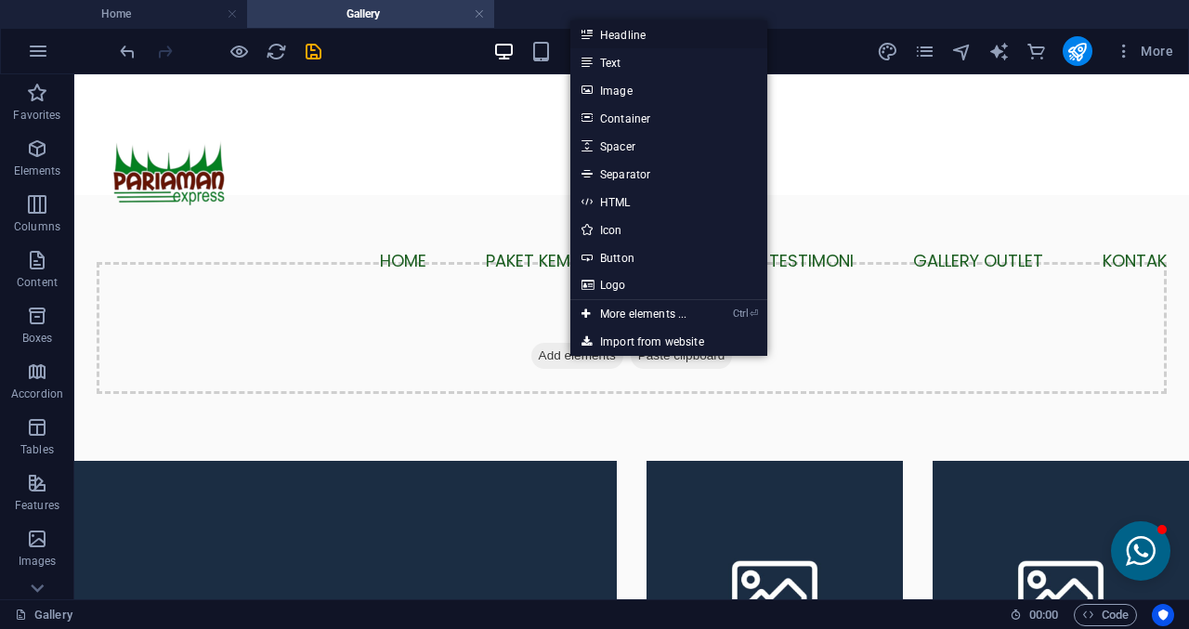
drag, startPoint x: 625, startPoint y: 36, endPoint x: 195, endPoint y: 111, distance: 436.6
click at [625, 36] on link "Headline" at bounding box center [668, 34] width 197 height 28
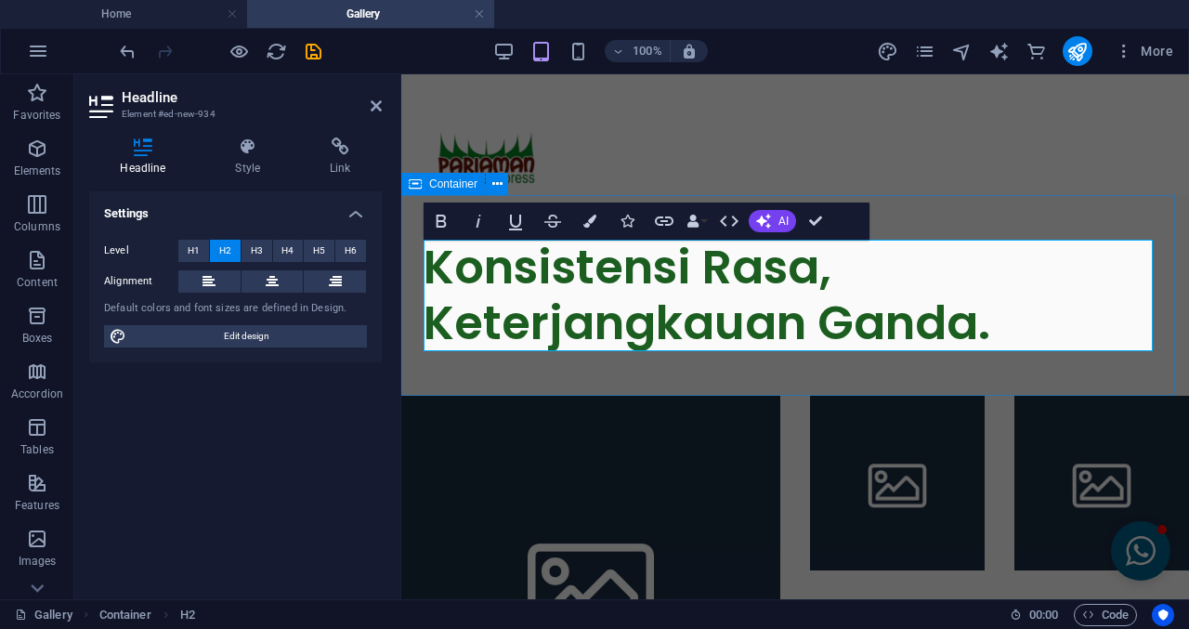
click at [1188, 380] on div "Konsistensi Rasa, Keterjangkauan Ganda." at bounding box center [795, 295] width 788 height 201
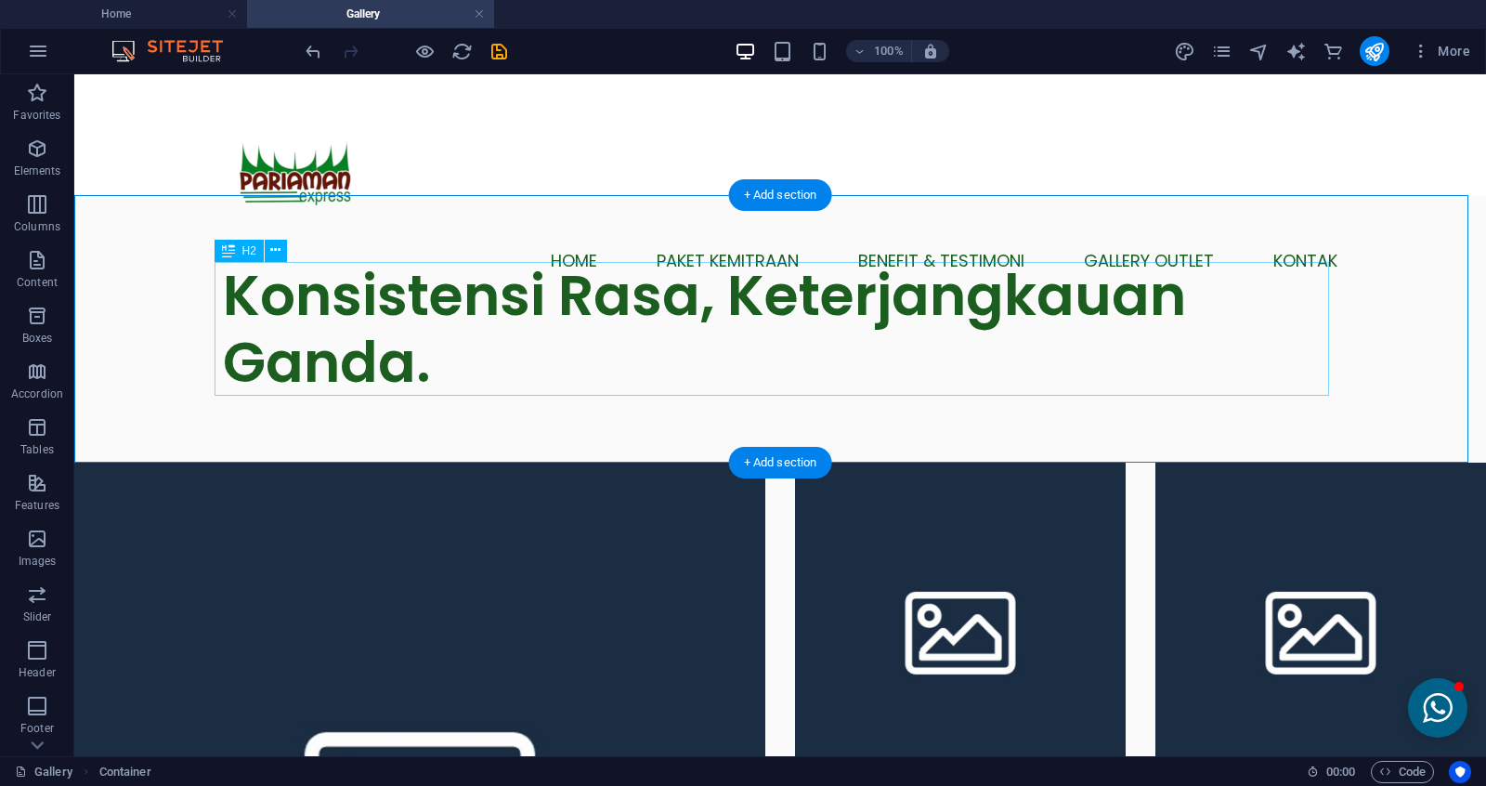
click at [752, 350] on div "Konsistensi Rasa, Keterjangkauan Ganda." at bounding box center [780, 329] width 1115 height 134
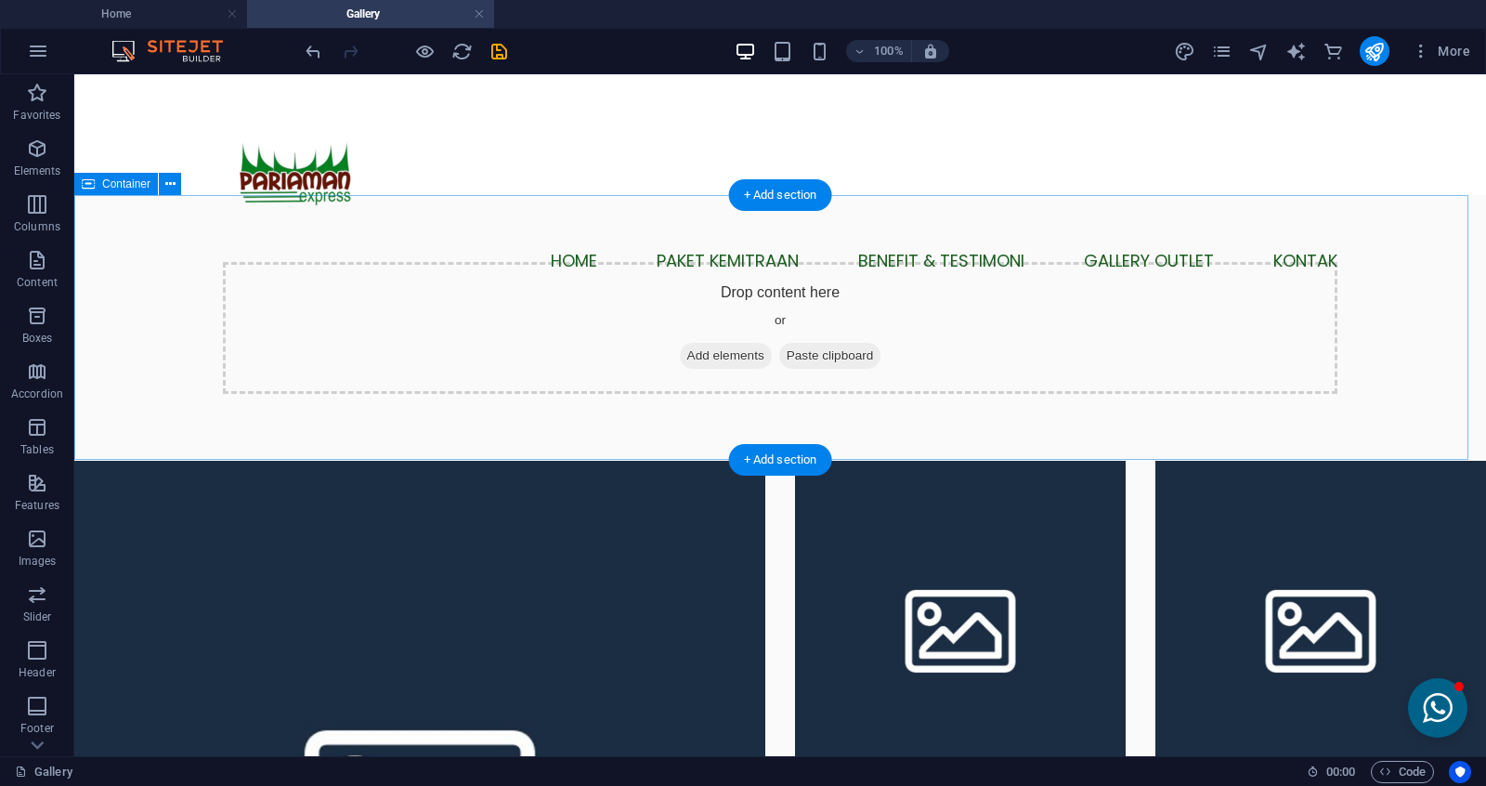
click at [685, 307] on div "Drop content here or Add elements Paste clipboard" at bounding box center [780, 328] width 1115 height 132
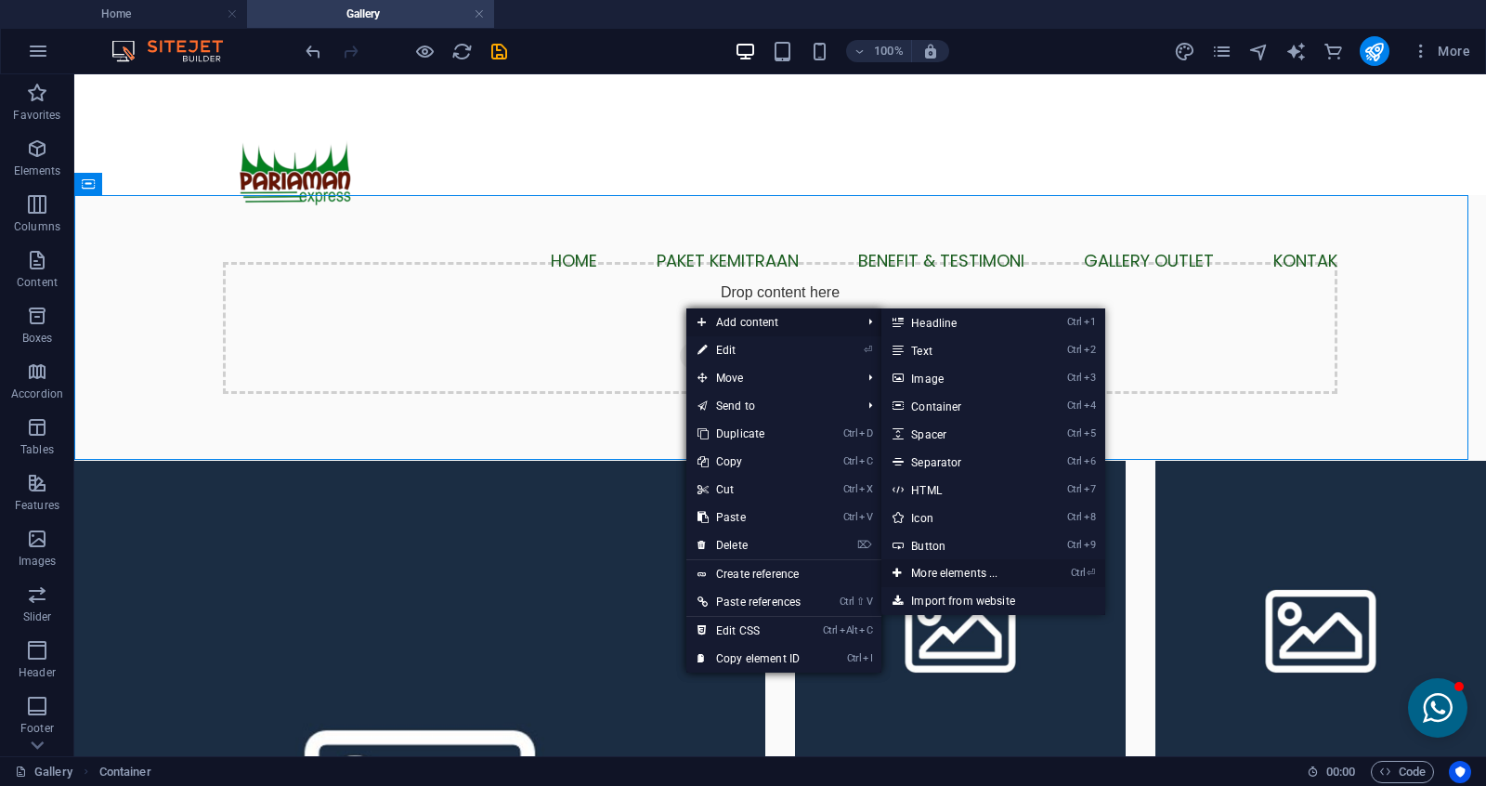
click at [920, 576] on link "Ctrl ⏎ More elements ..." at bounding box center [957, 573] width 153 height 28
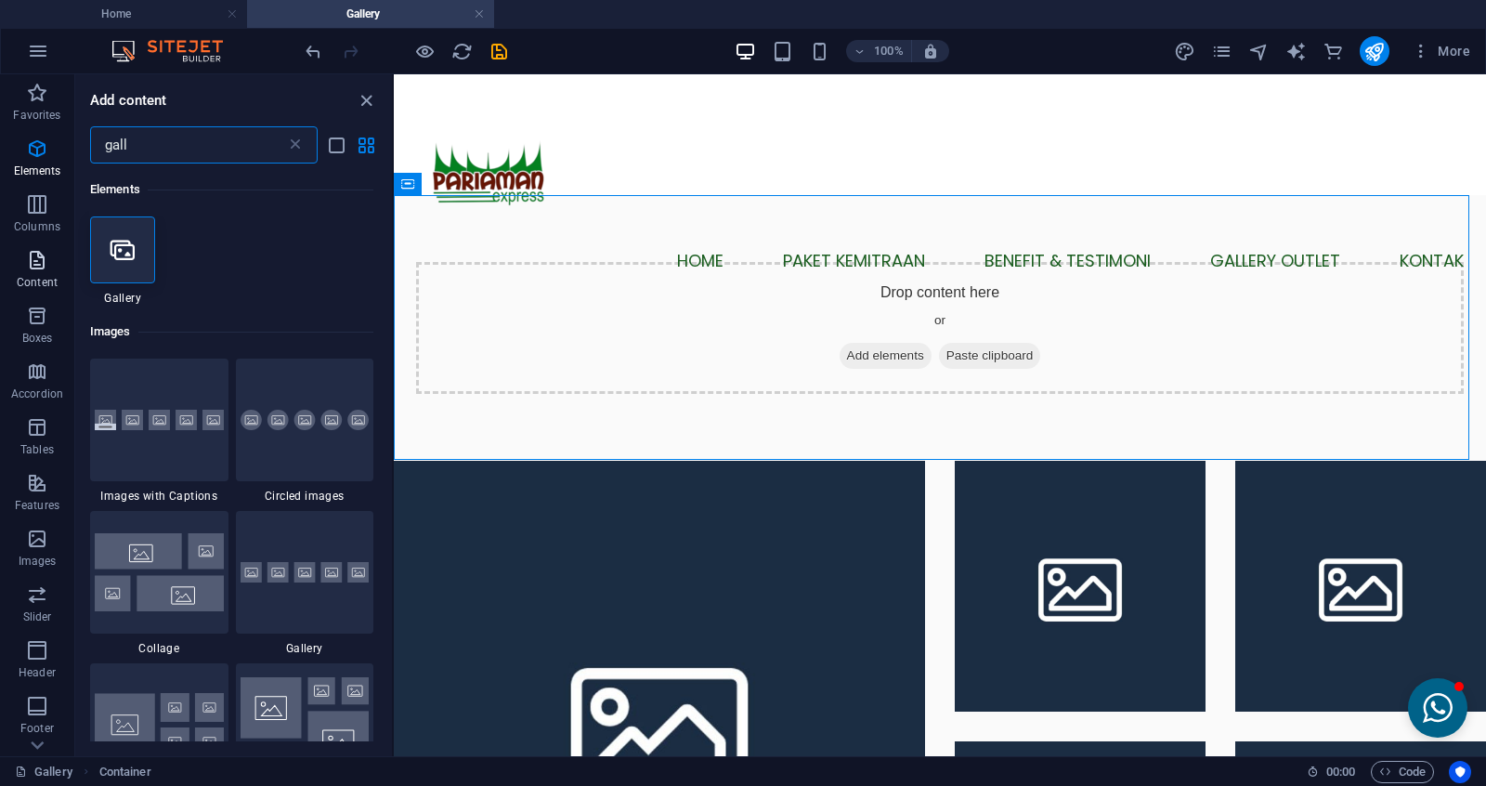
click at [39, 215] on span "Columns" at bounding box center [37, 215] width 74 height 45
click at [38, 261] on icon "button" at bounding box center [37, 260] width 22 height 22
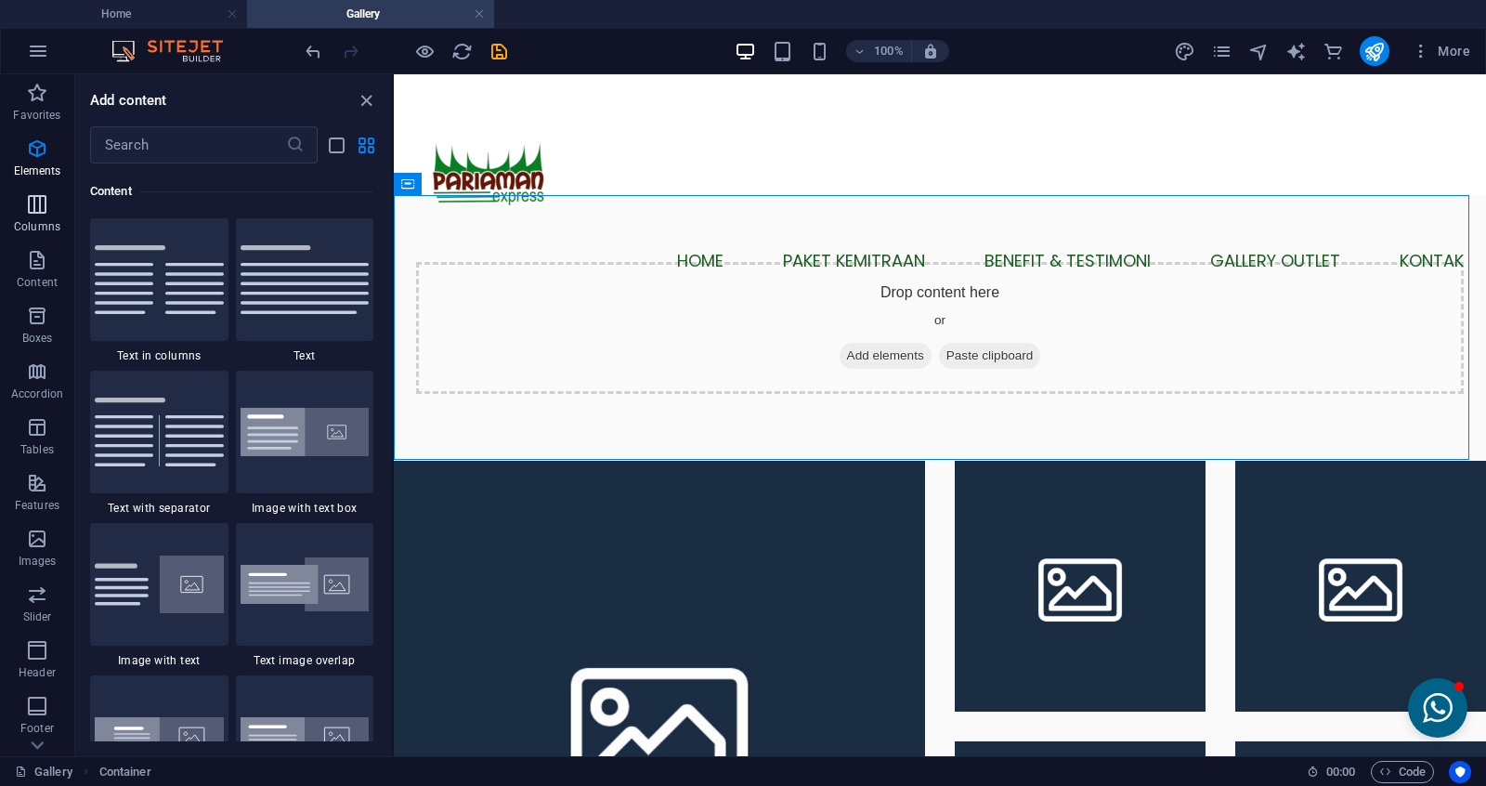
click at [52, 223] on p "Columns" at bounding box center [37, 226] width 46 height 15
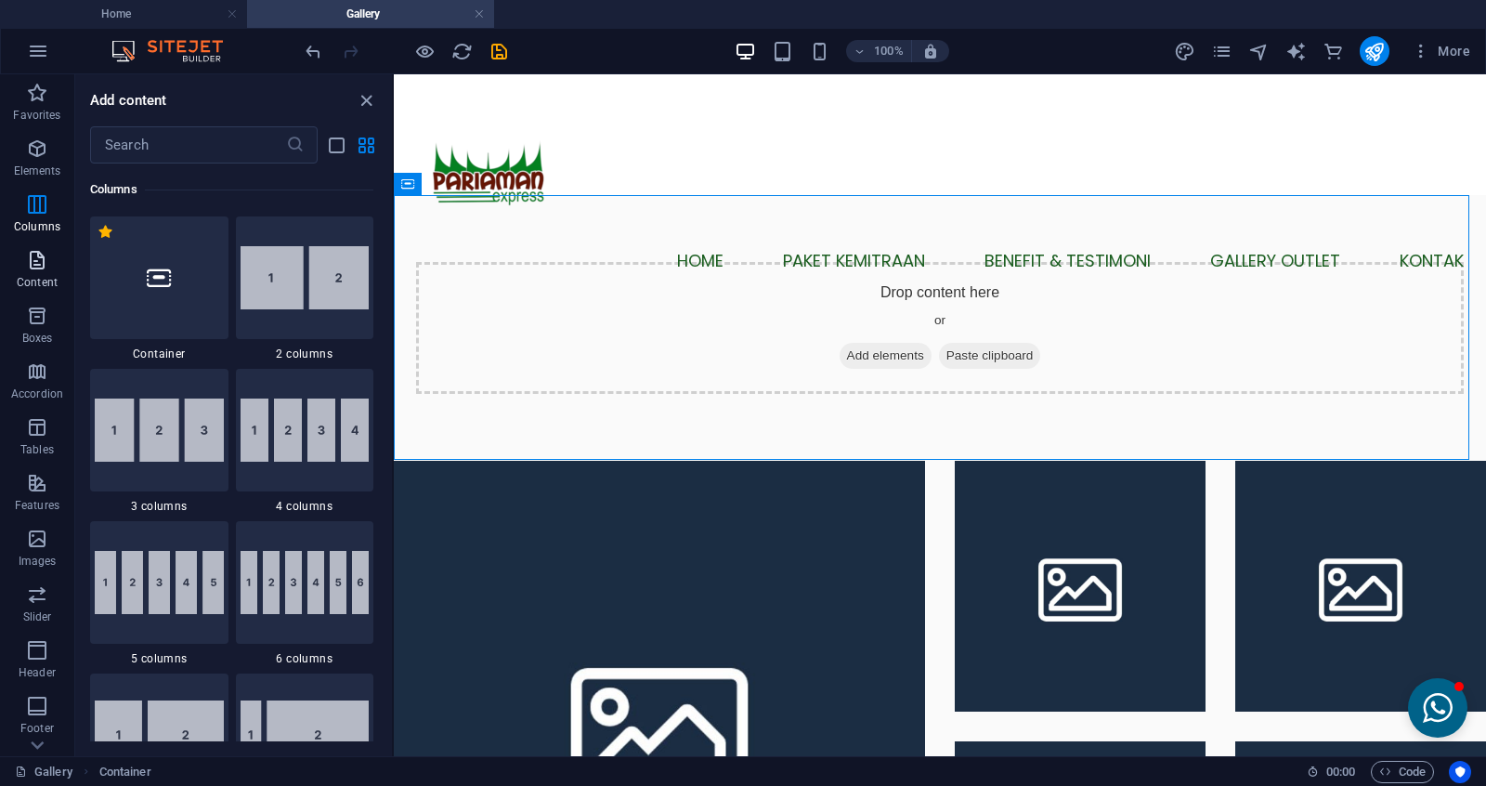
click at [31, 266] on icon "button" at bounding box center [37, 260] width 22 height 22
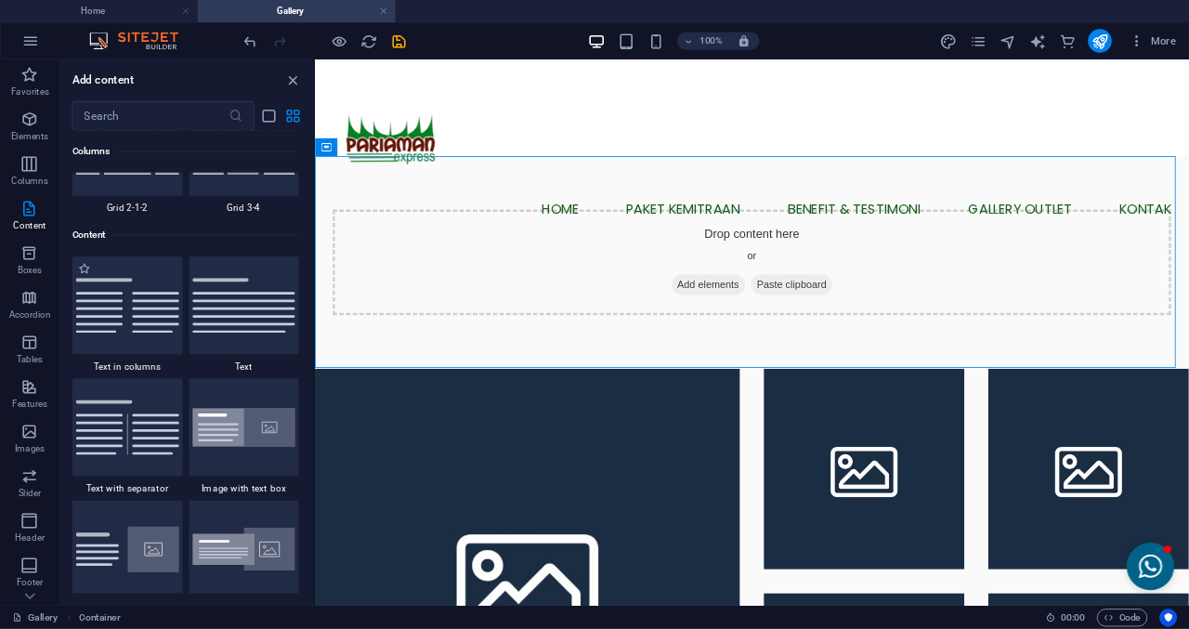
scroll to position [3248, 0]
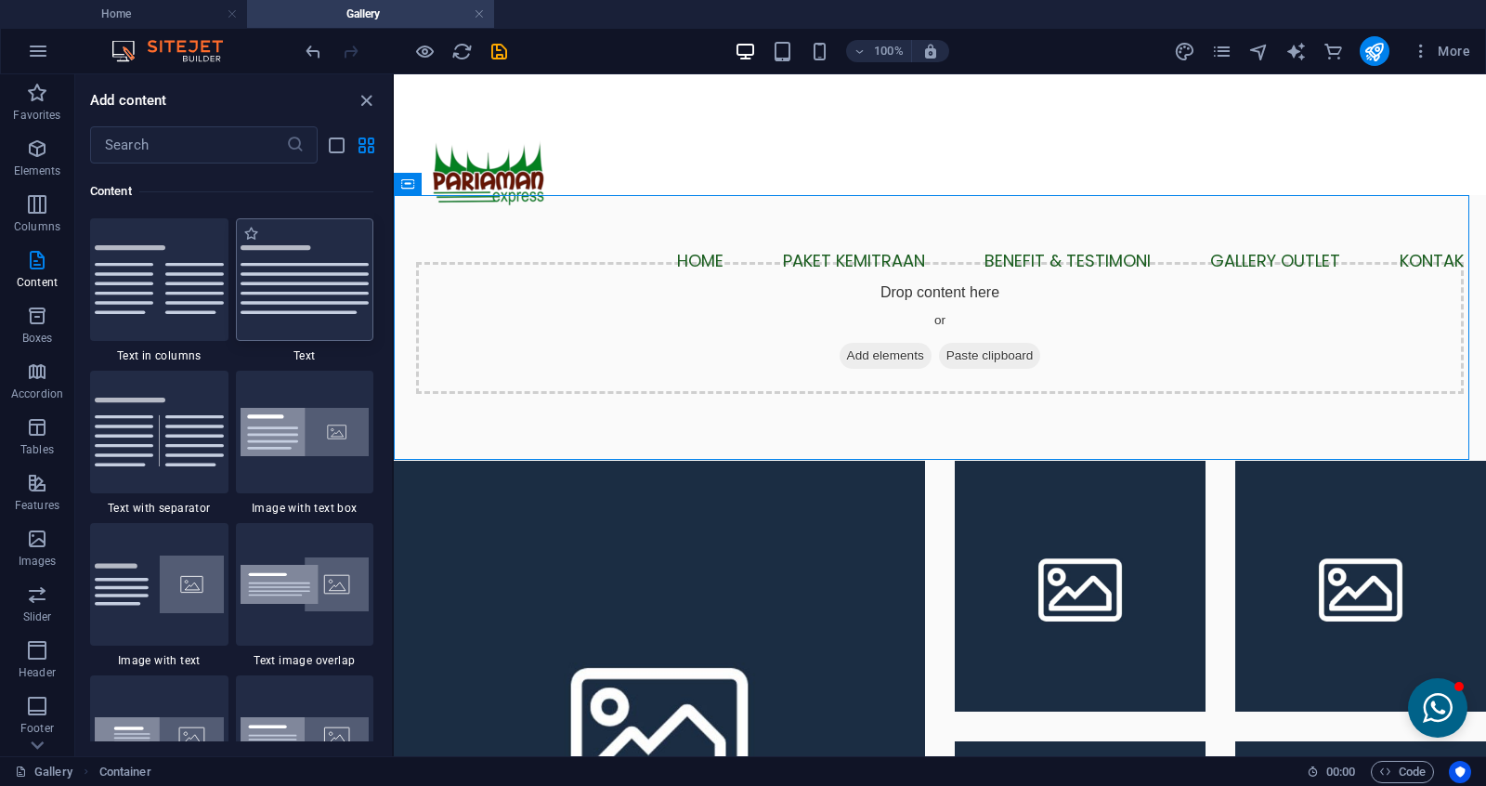
click at [263, 294] on div at bounding box center [305, 279] width 138 height 123
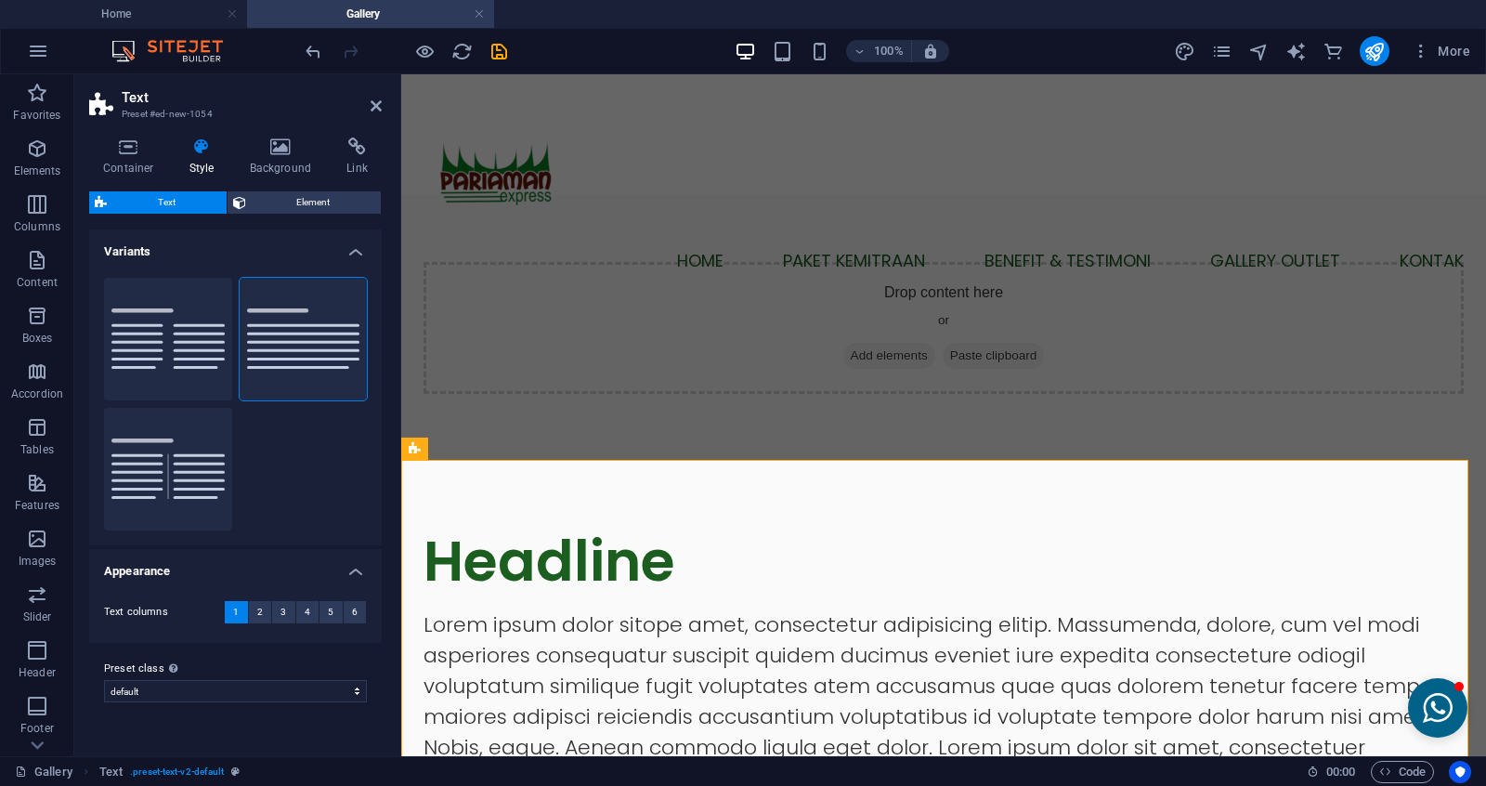
click at [368, 99] on h2 "Text" at bounding box center [252, 97] width 260 height 17
click at [376, 99] on icon at bounding box center [376, 105] width 11 height 15
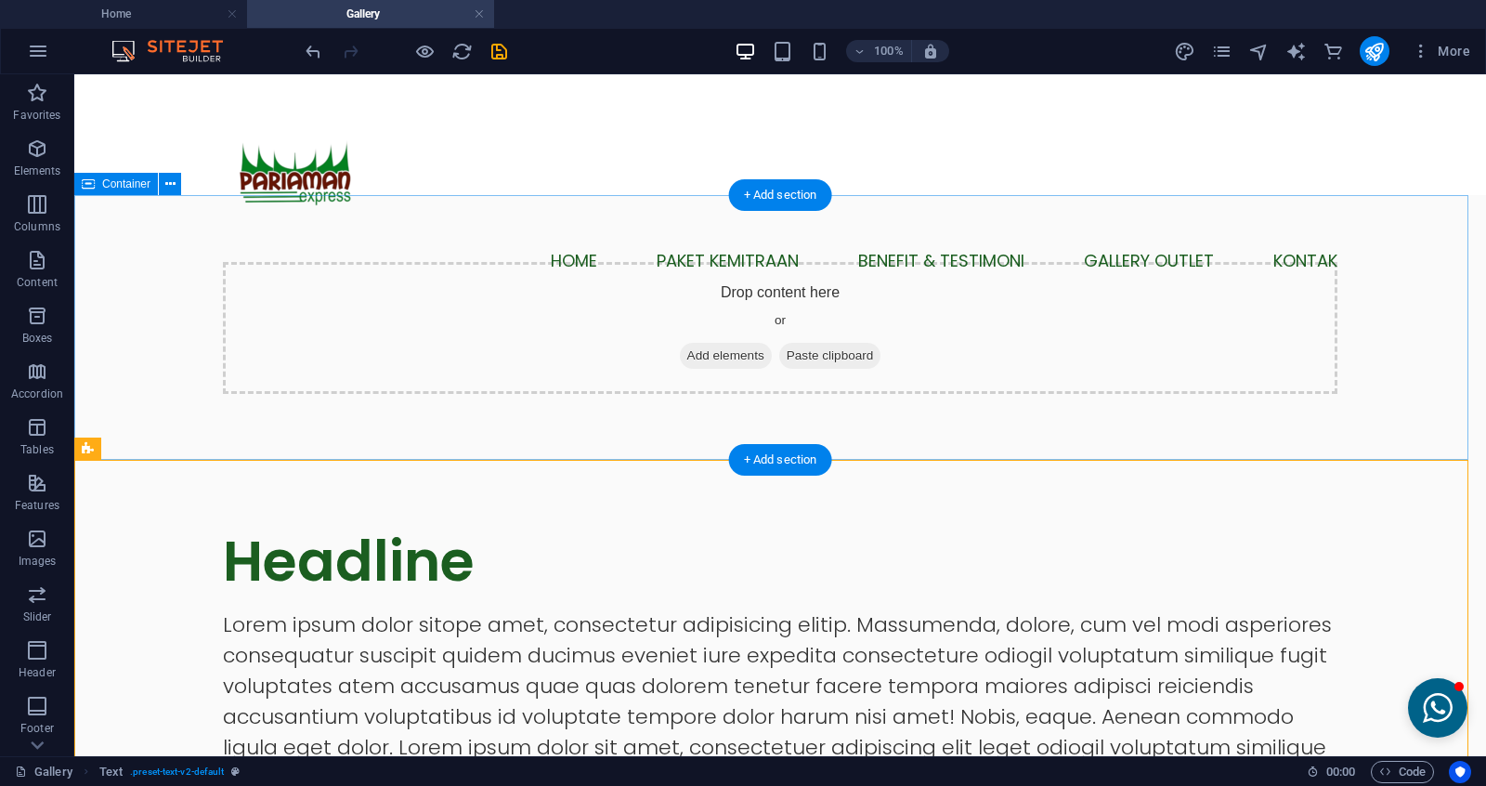
click at [680, 343] on span "Add elements" at bounding box center [726, 356] width 92 height 26
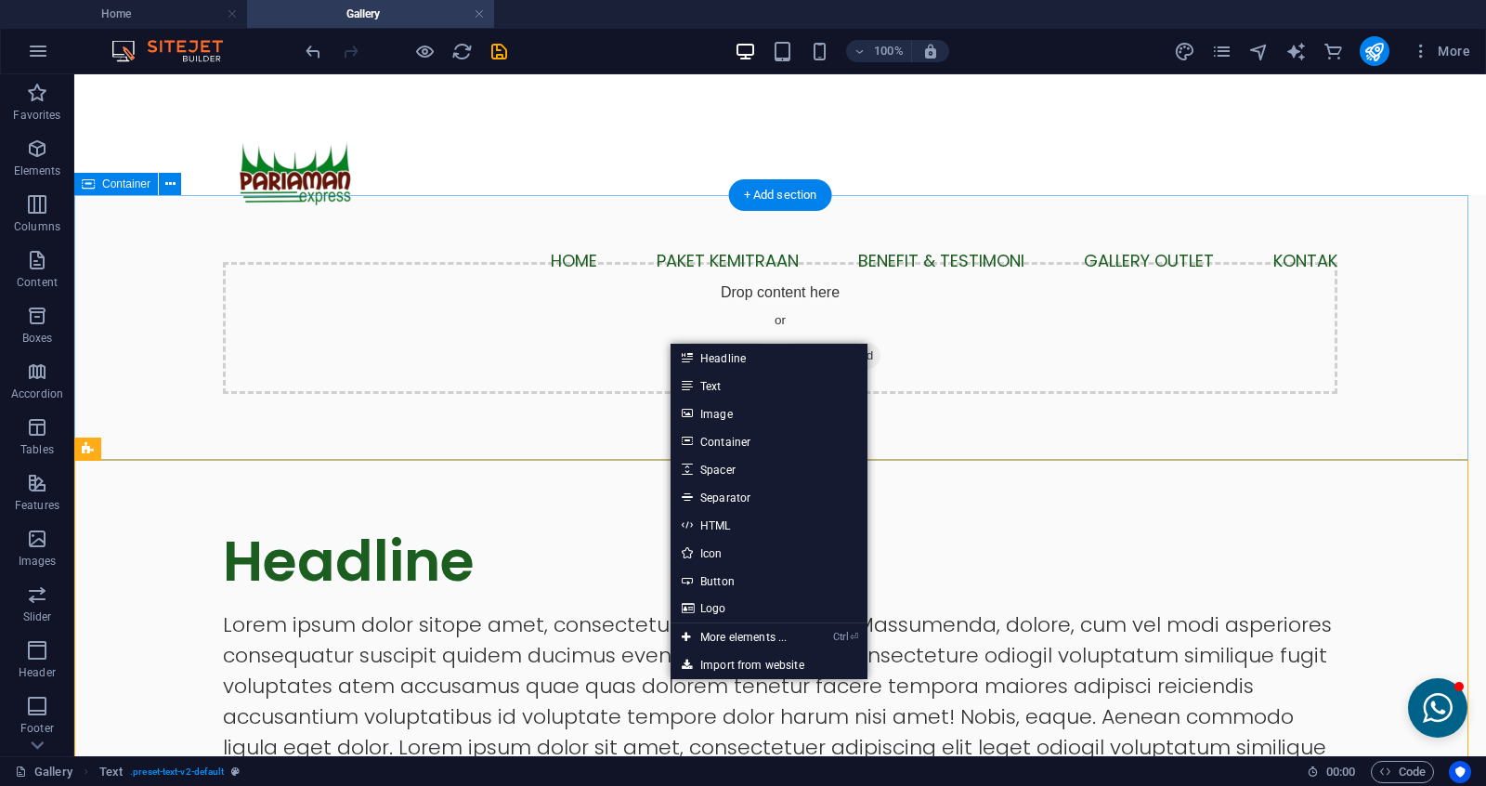
click at [651, 314] on div "Drop content here or Add elements Paste clipboard" at bounding box center [780, 328] width 1115 height 132
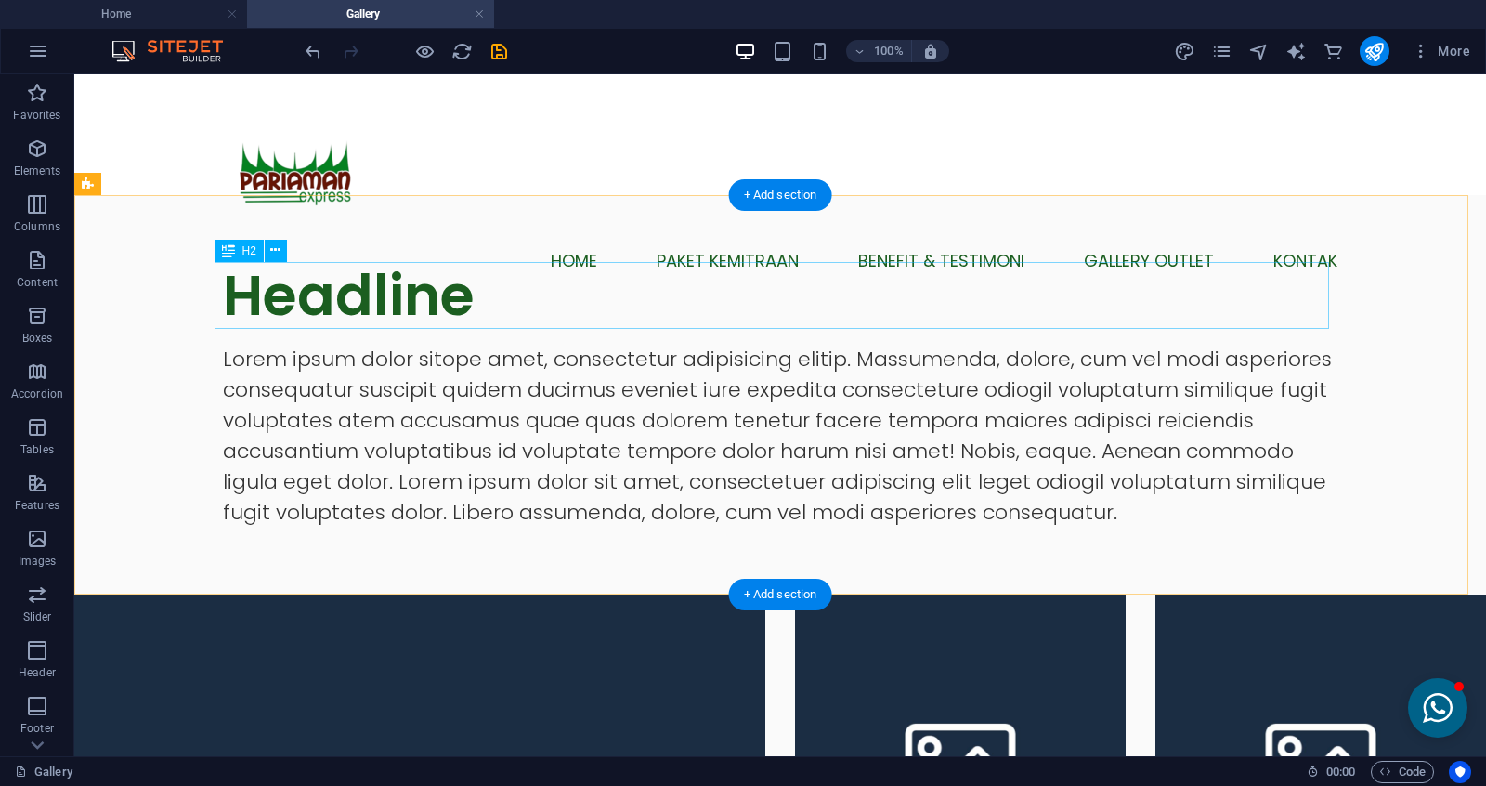
click at [390, 285] on div "Headline" at bounding box center [780, 295] width 1115 height 67
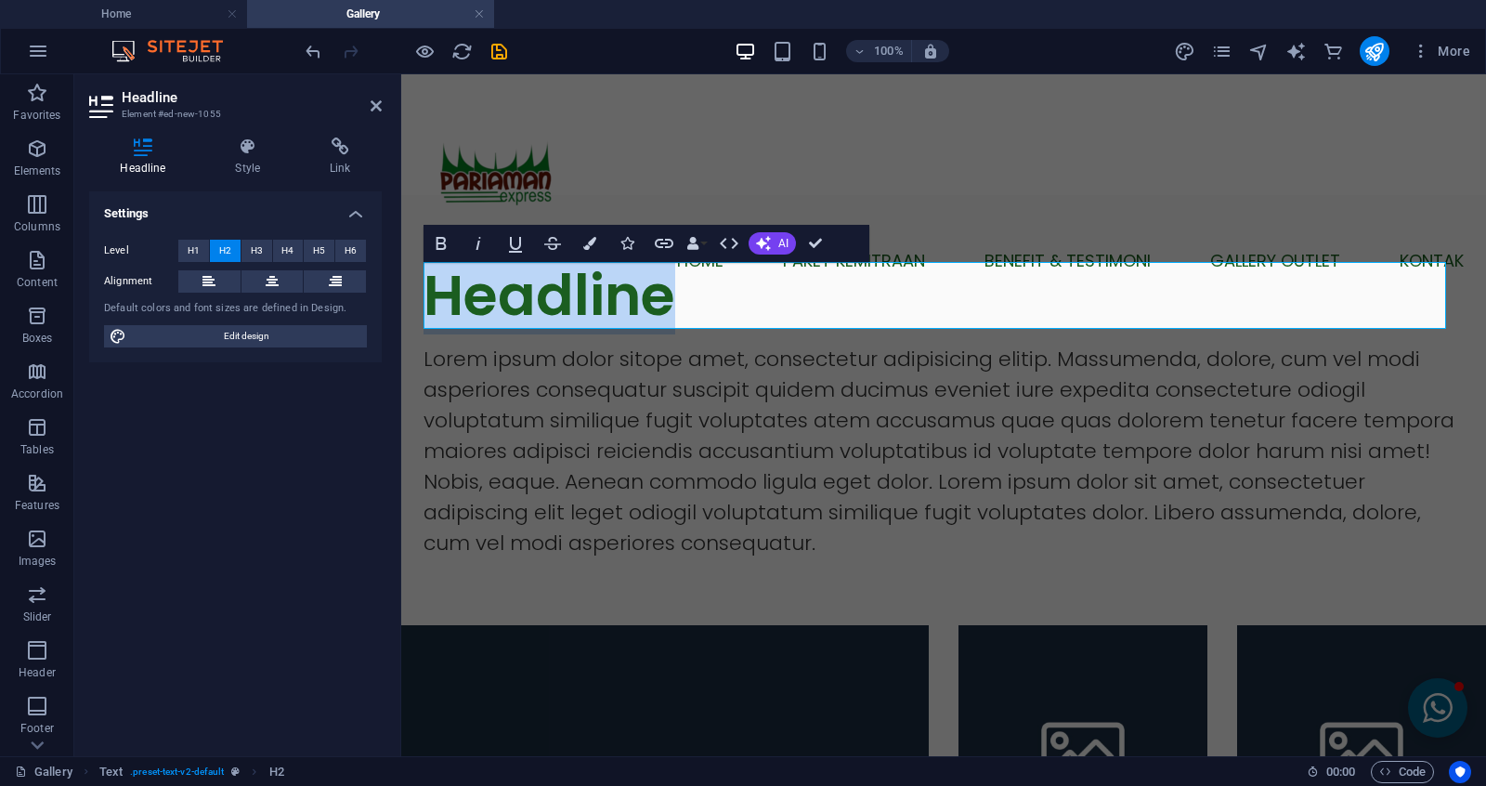
click at [397, 275] on div at bounding box center [399, 415] width 4 height 682
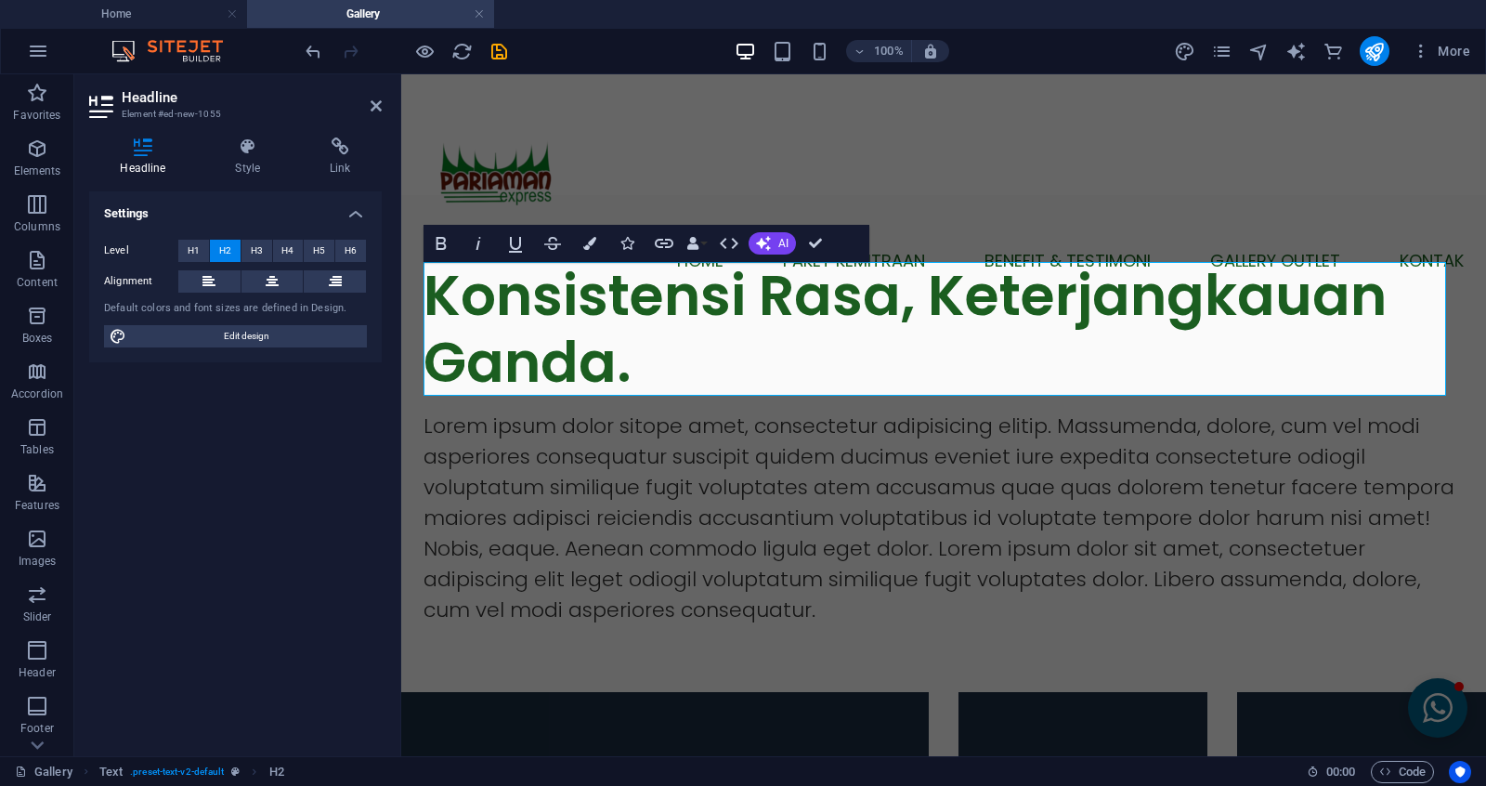
click at [377, 113] on header "Headline Element #ed-new-1055" at bounding box center [235, 98] width 293 height 48
click at [374, 109] on icon at bounding box center [376, 105] width 11 height 15
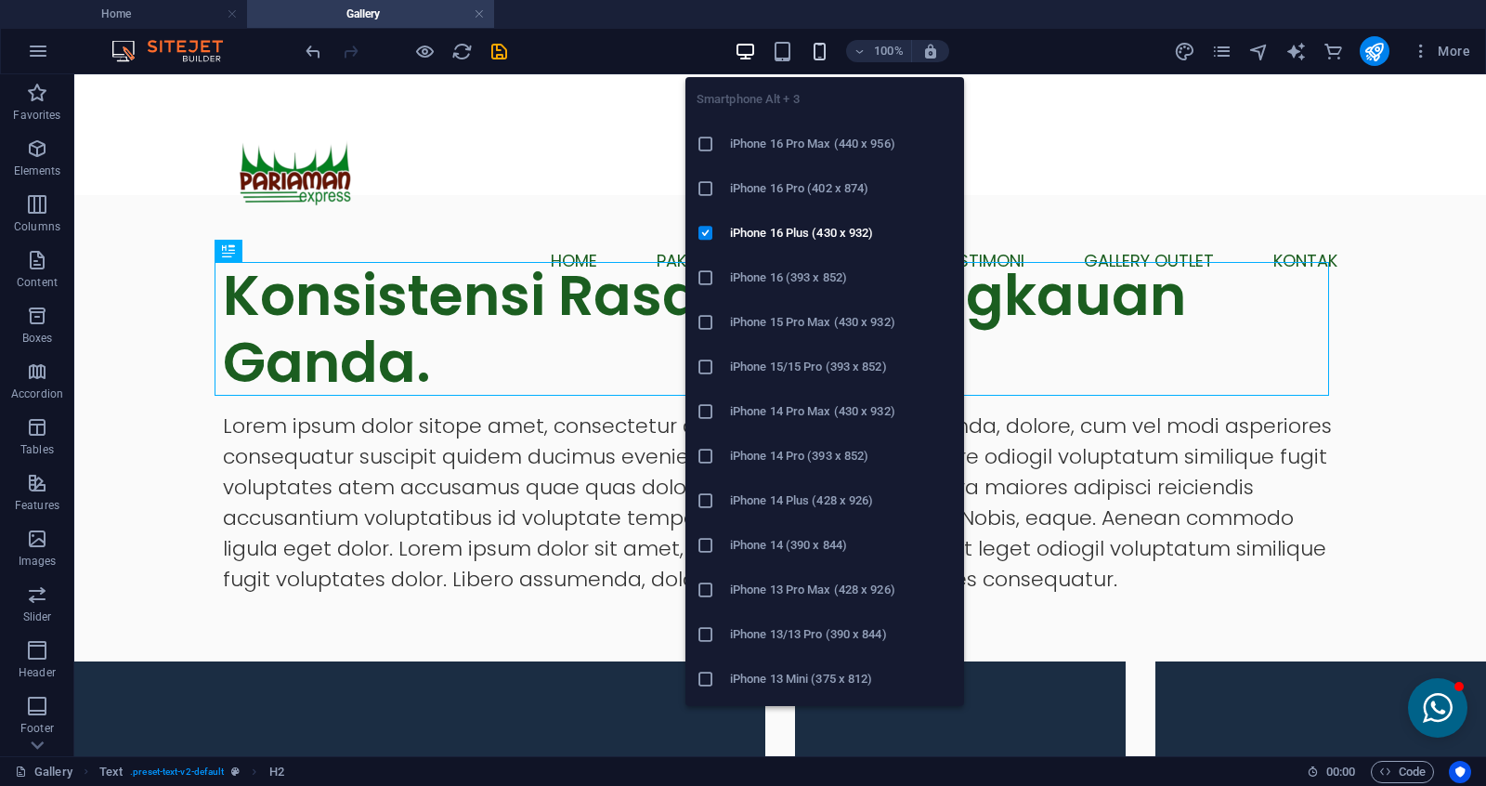
click at [815, 51] on icon "button" at bounding box center [819, 51] width 21 height 21
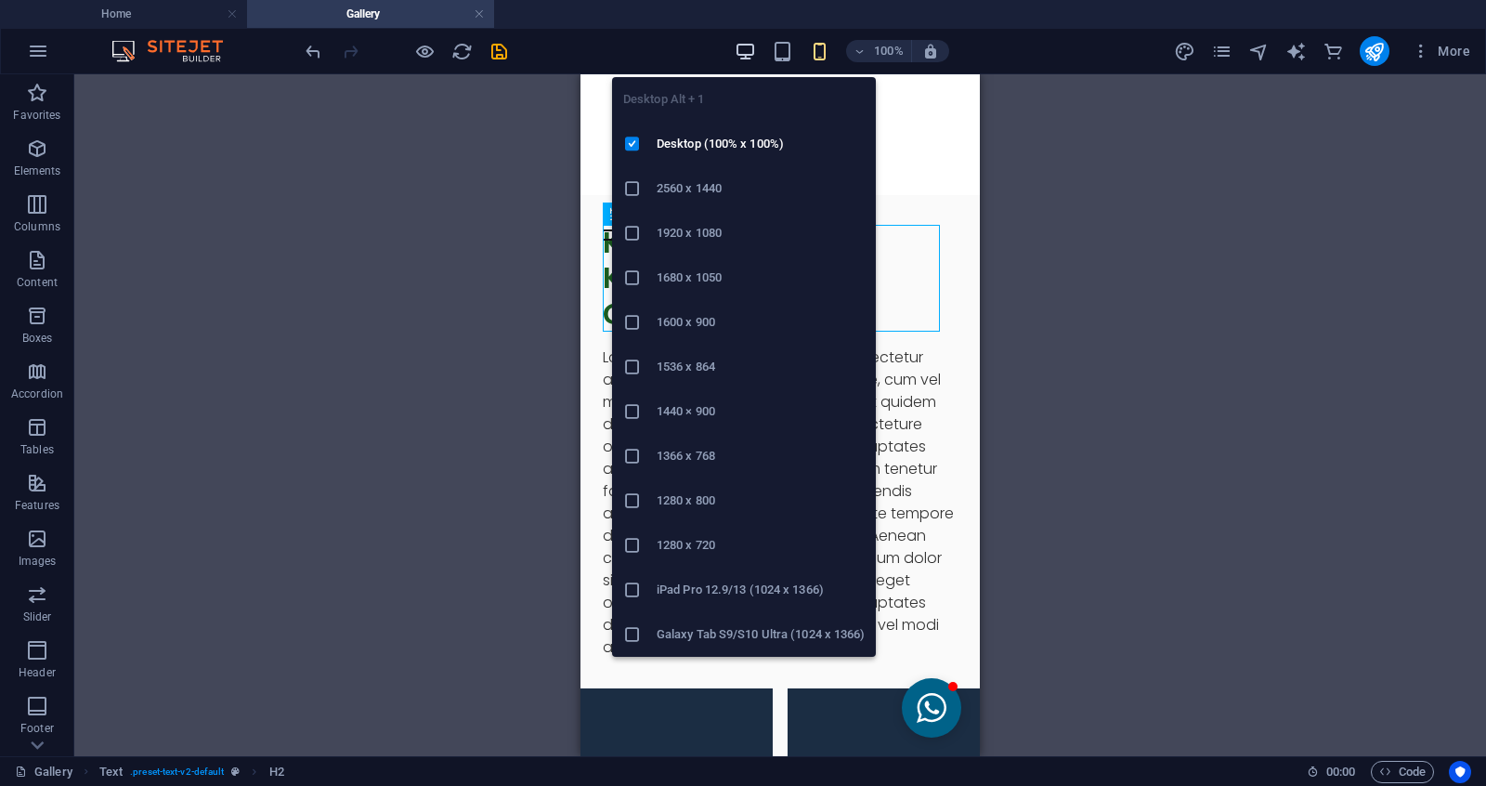
click at [753, 46] on icon "button" at bounding box center [745, 51] width 21 height 21
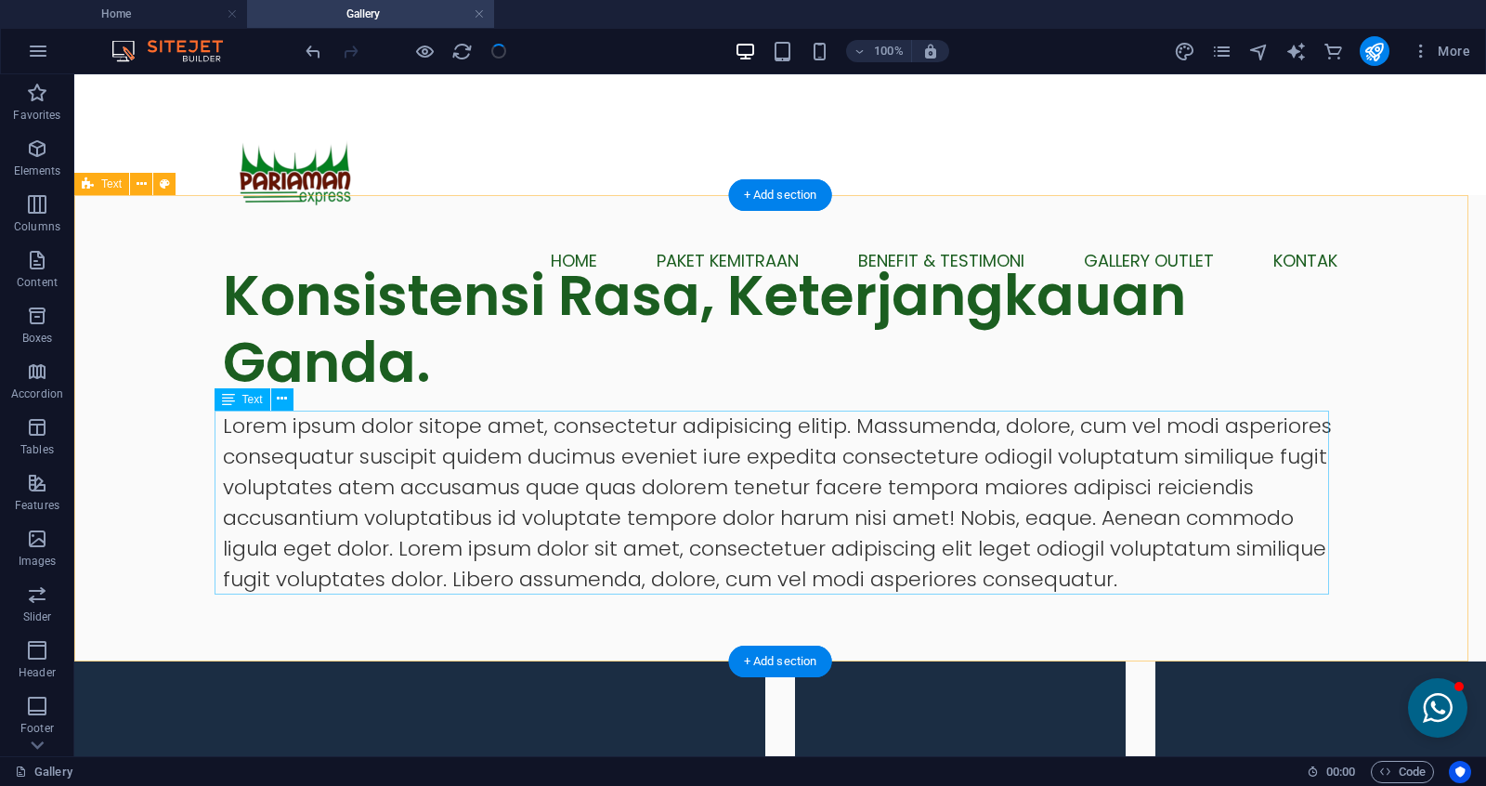
click at [532, 449] on div "Lorem ipsum dolor sitope amet, consectetur adipisicing elitip. Massumenda, dolo…" at bounding box center [780, 503] width 1115 height 184
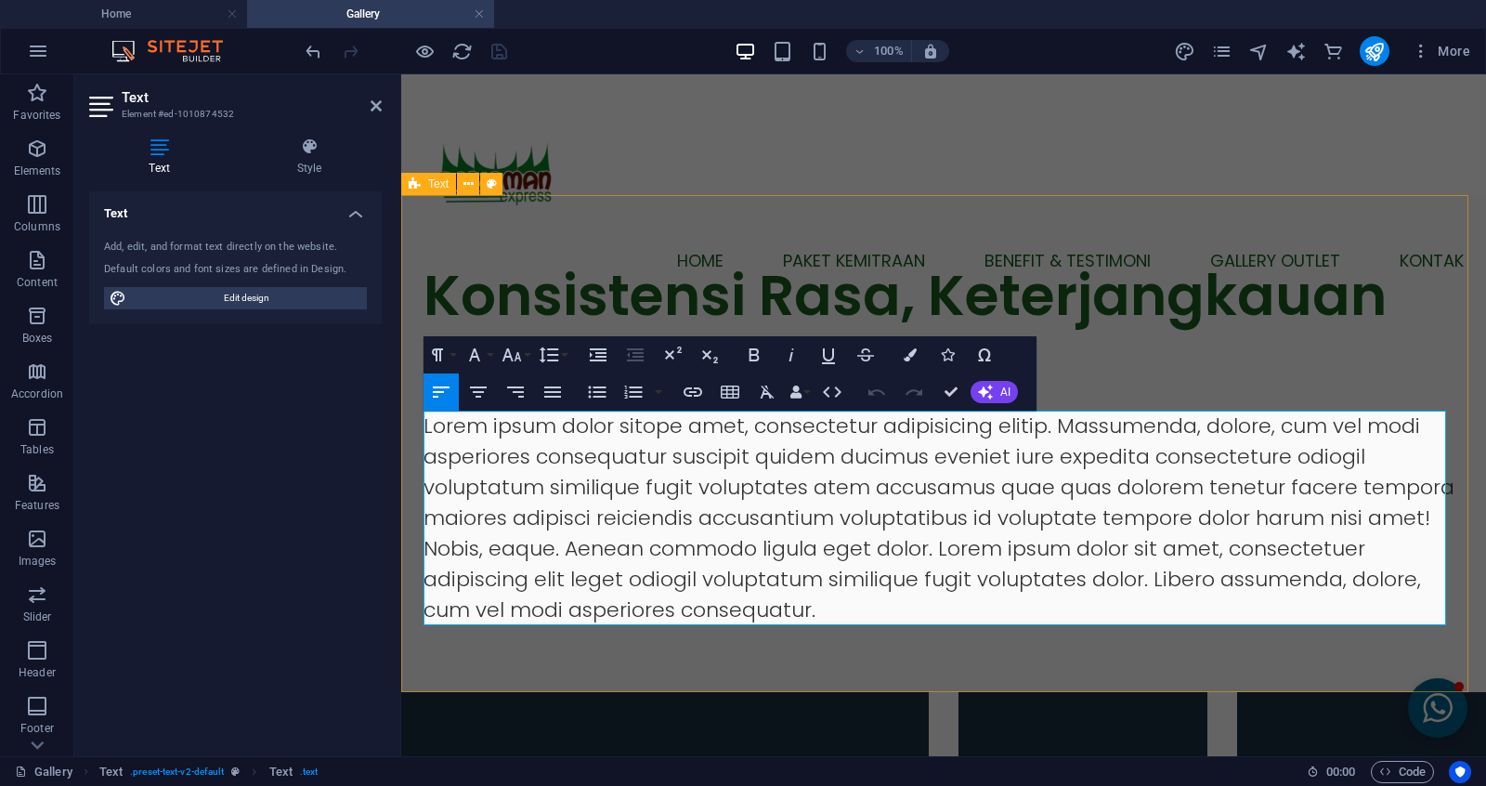
click at [537, 442] on p "Lorem ipsum dolor sitope amet, consectetur adipisicing elitip. Massumenda, dolo…" at bounding box center [944, 518] width 1040 height 215
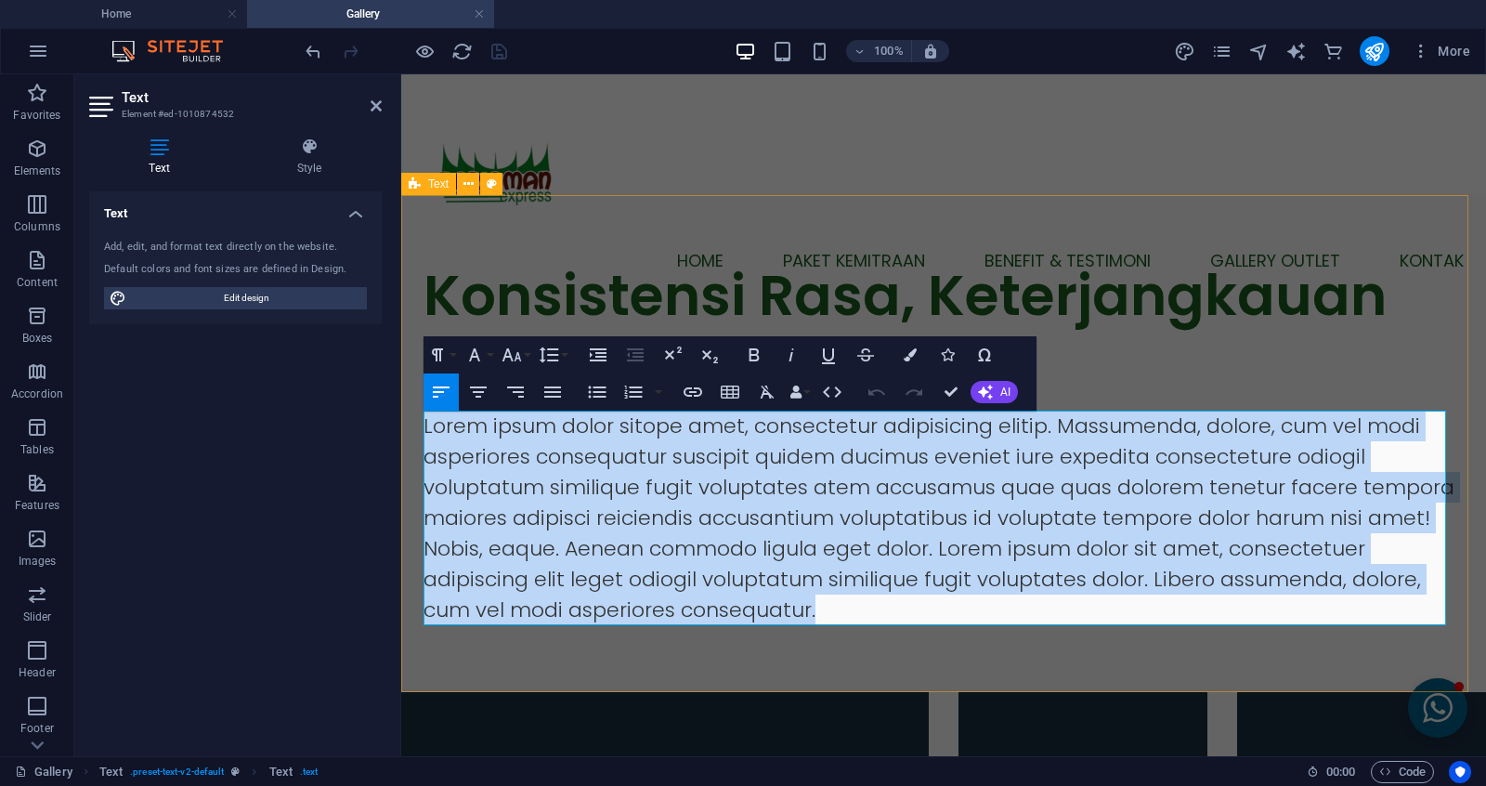
click at [537, 442] on p "Lorem ipsum dolor sitope amet, consectetur adipisicing elitip. Massumenda, dolo…" at bounding box center [944, 518] width 1040 height 215
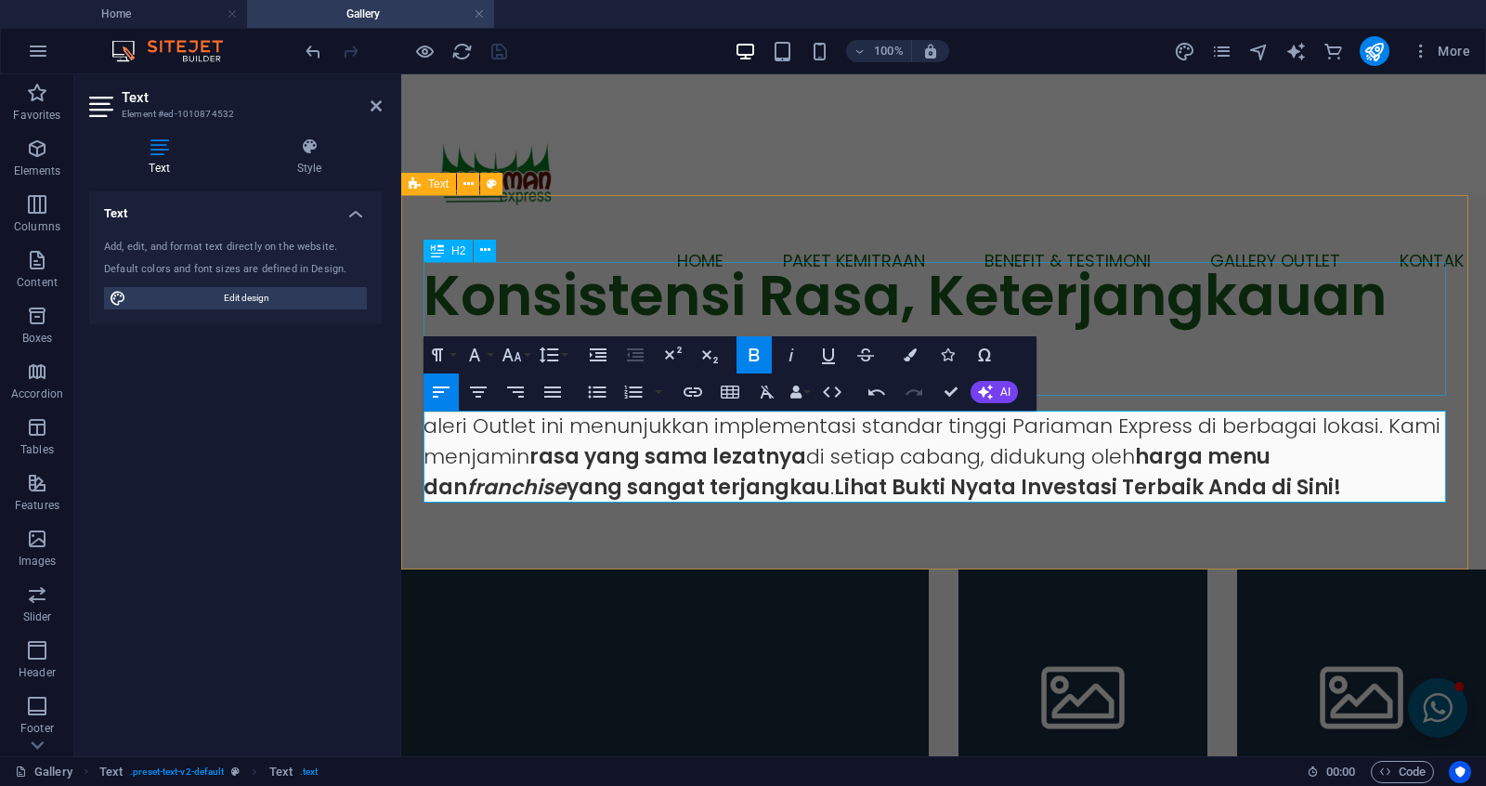
click at [870, 269] on div "Konsistensi Rasa, Keterjangkauan Ganda." at bounding box center [944, 329] width 1040 height 134
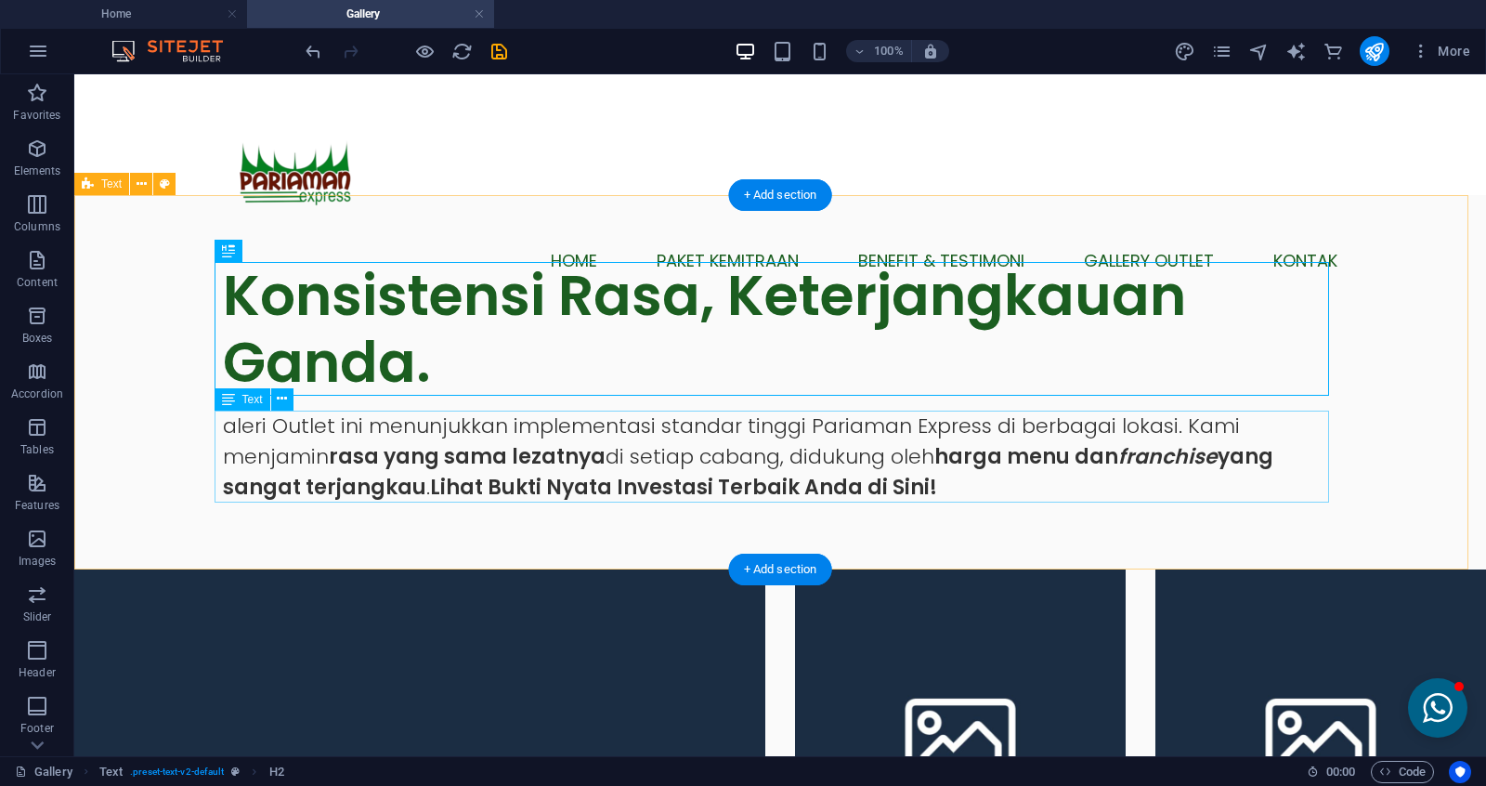
click at [969, 444] on div "aleri Outlet ini menunjukkan implementasi standar tinggi Pariaman Express di be…" at bounding box center [780, 457] width 1115 height 92
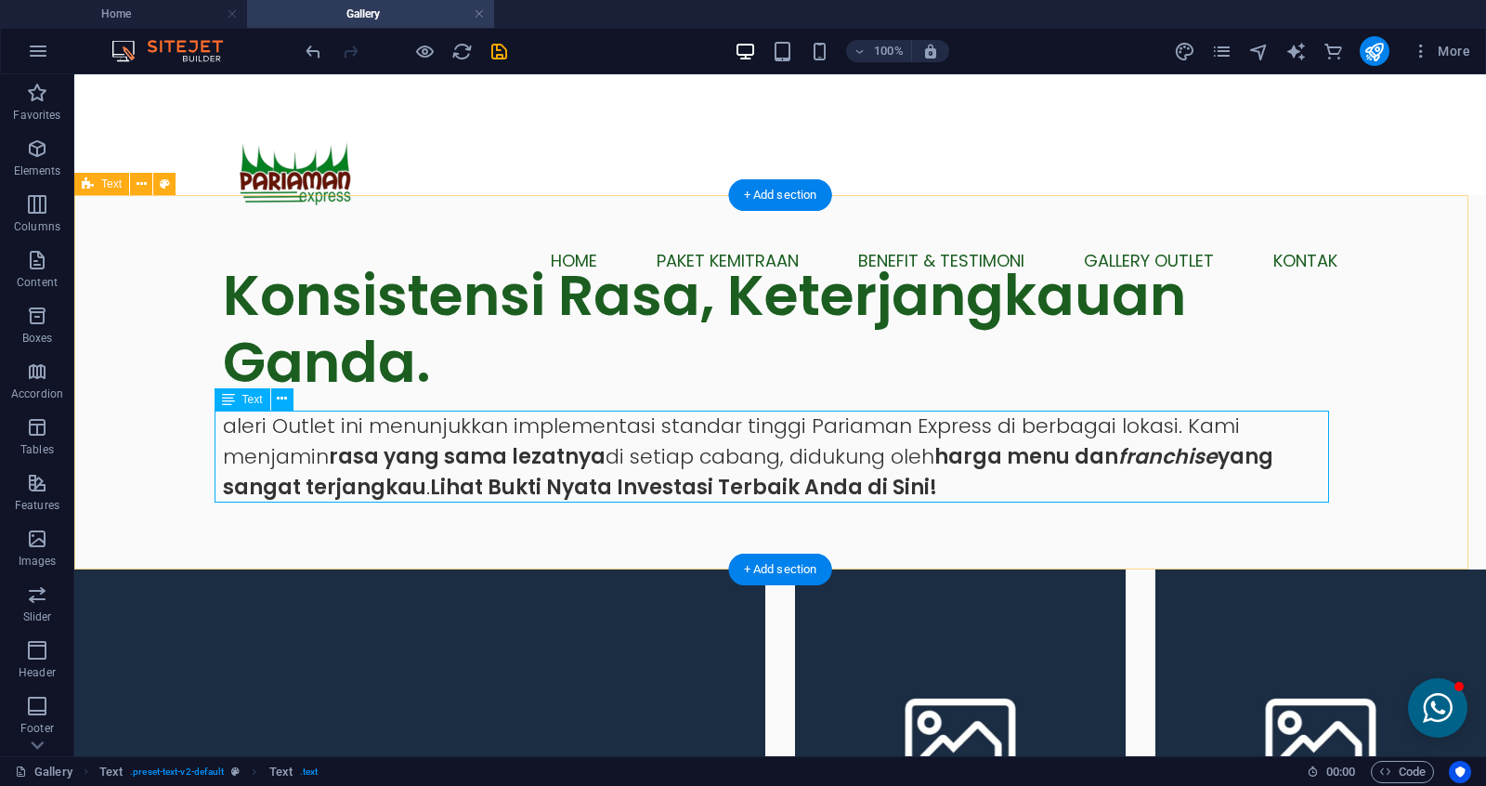
click at [372, 453] on div "aleri Outlet ini menunjukkan implementasi standar tinggi Pariaman Express di be…" at bounding box center [780, 457] width 1115 height 92
click at [353, 453] on div "aleri Outlet ini menunjukkan implementasi standar tinggi Pariaman Express di be…" at bounding box center [780, 457] width 1115 height 92
click at [272, 430] on div "aleri Outlet ini menunjukkan implementasi standar tinggi Pariaman Express di be…" at bounding box center [780, 457] width 1115 height 92
click at [223, 428] on div "aleri Outlet ini menunjukkan implementasi standar tinggi Pariaman Express di be…" at bounding box center [780, 457] width 1115 height 92
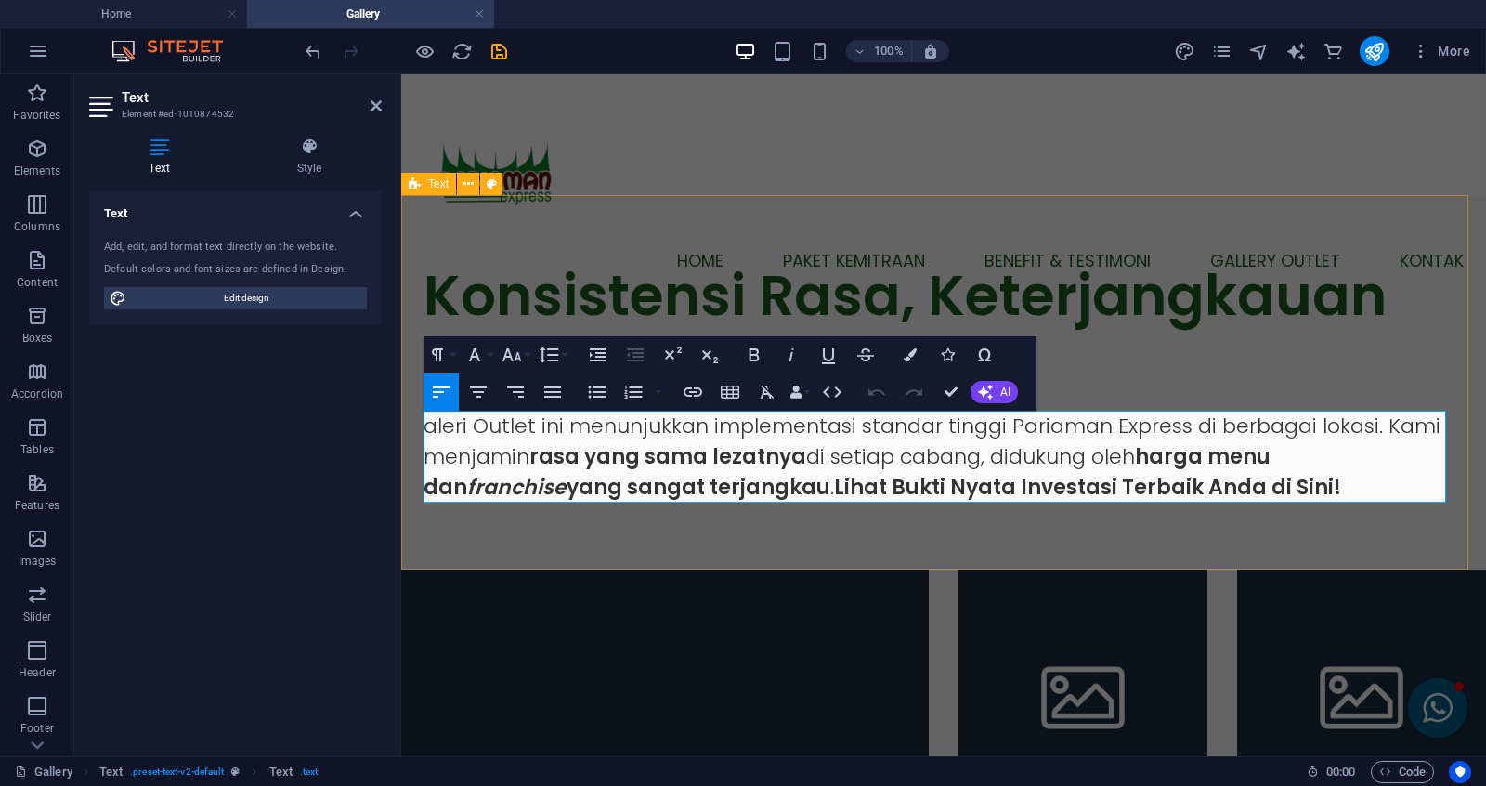
click at [443, 438] on p "aleri Outlet ini menunjukkan implementasi standar tinggi Pariaman Express di be…" at bounding box center [944, 457] width 1040 height 92
click at [470, 416] on p "aleri Outlet ini menunjukkan implementasi standar tinggi Pariaman Express di be…" at bounding box center [944, 457] width 1040 height 92
click at [715, 516] on div "Konsistensi Rasa, Keterjangkauan Ganda. Galeri Outlet ini menunjukkan implement…" at bounding box center [943, 382] width 1085 height 374
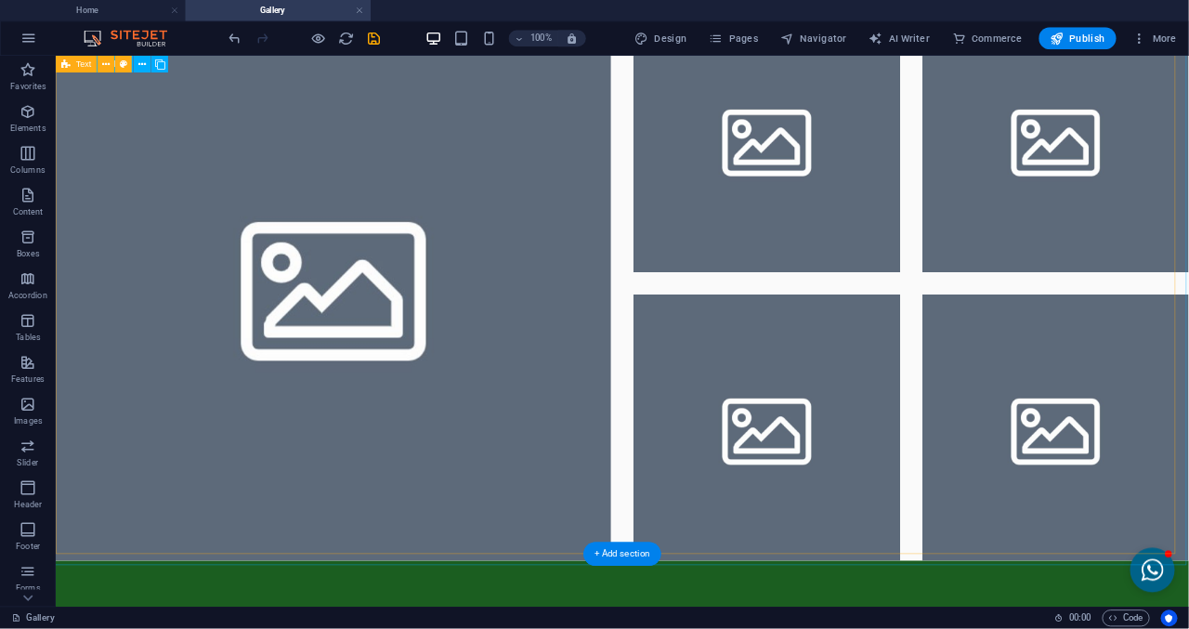
scroll to position [563, 0]
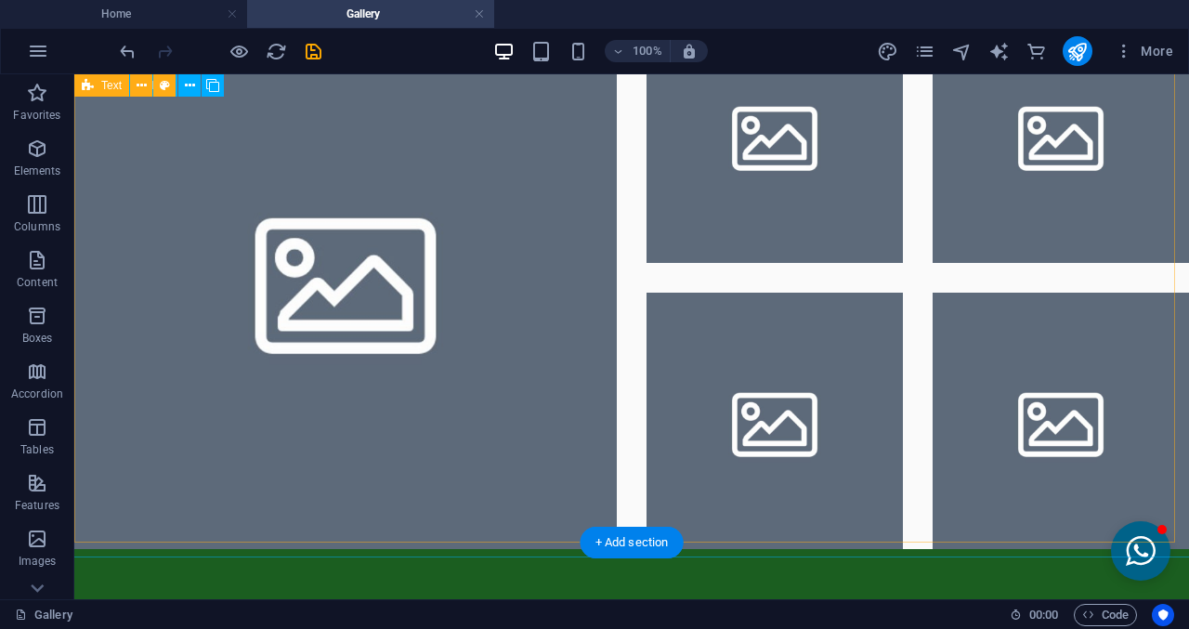
click at [754, 334] on li at bounding box center [774, 421] width 256 height 256
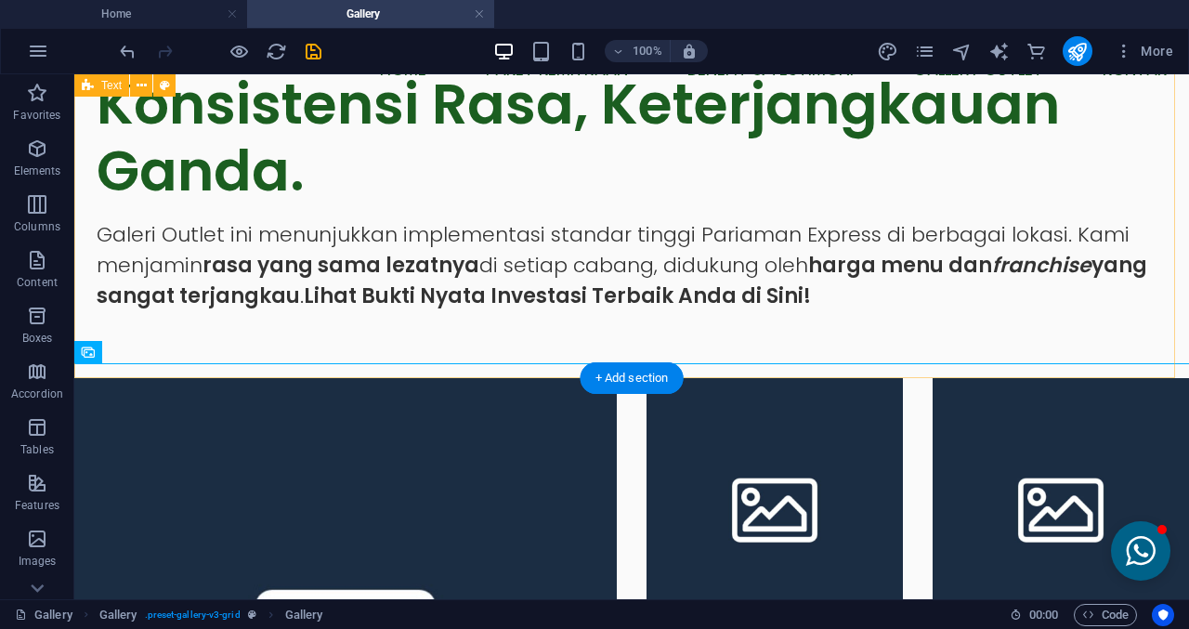
scroll to position [284, 0]
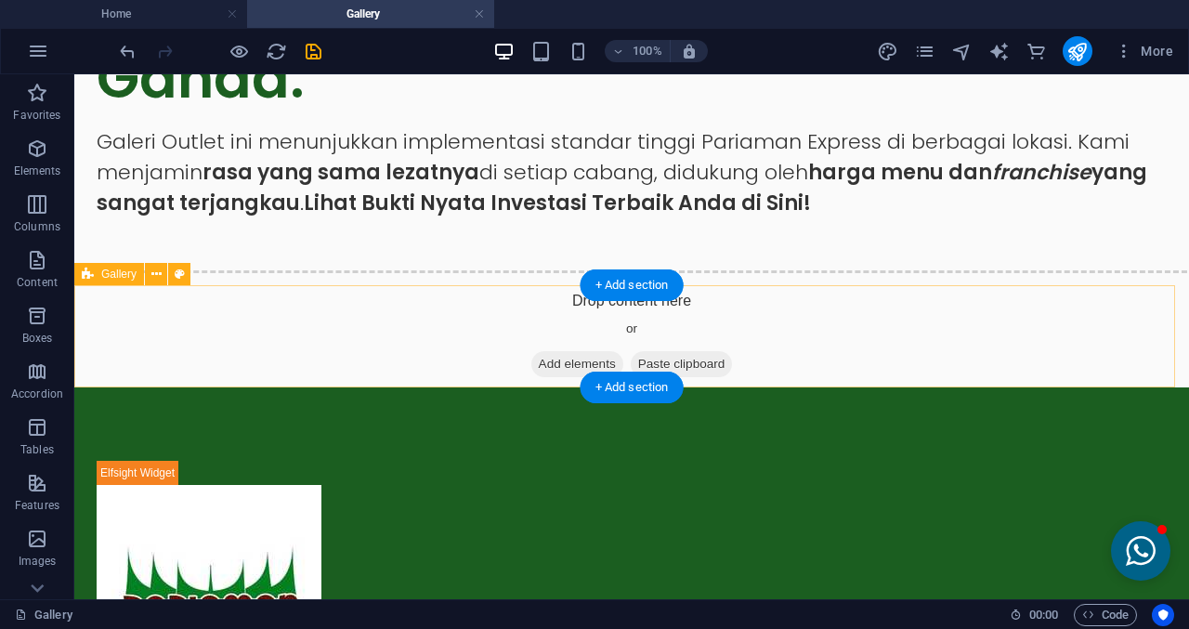
click at [620, 320] on div "Drop content here or Add elements Paste clipboard" at bounding box center [631, 336] width 1144 height 132
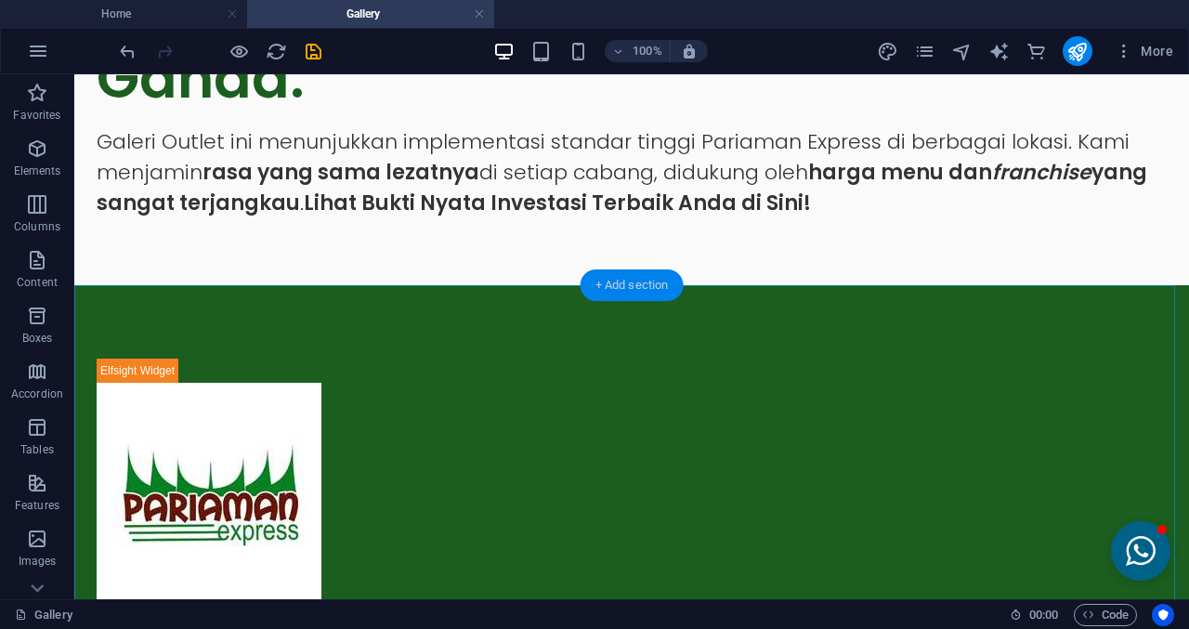
drag, startPoint x: 645, startPoint y: 286, endPoint x: 319, endPoint y: 264, distance: 326.8
click at [645, 286] on div "+ Add section" at bounding box center [632, 285] width 103 height 32
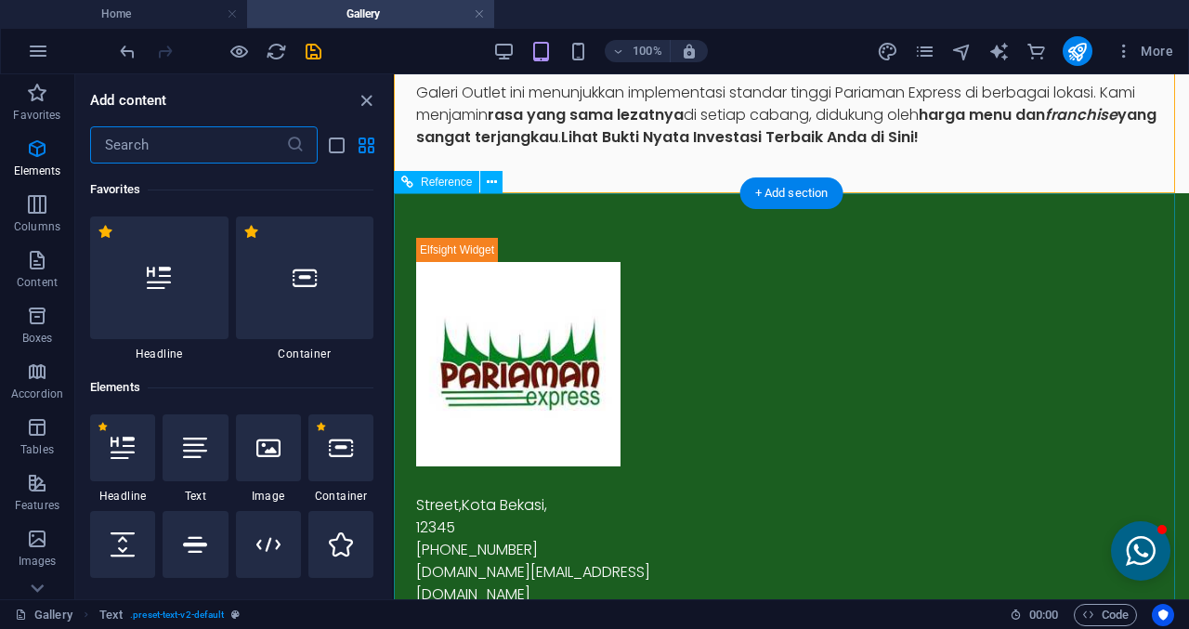
scroll to position [3250, 0]
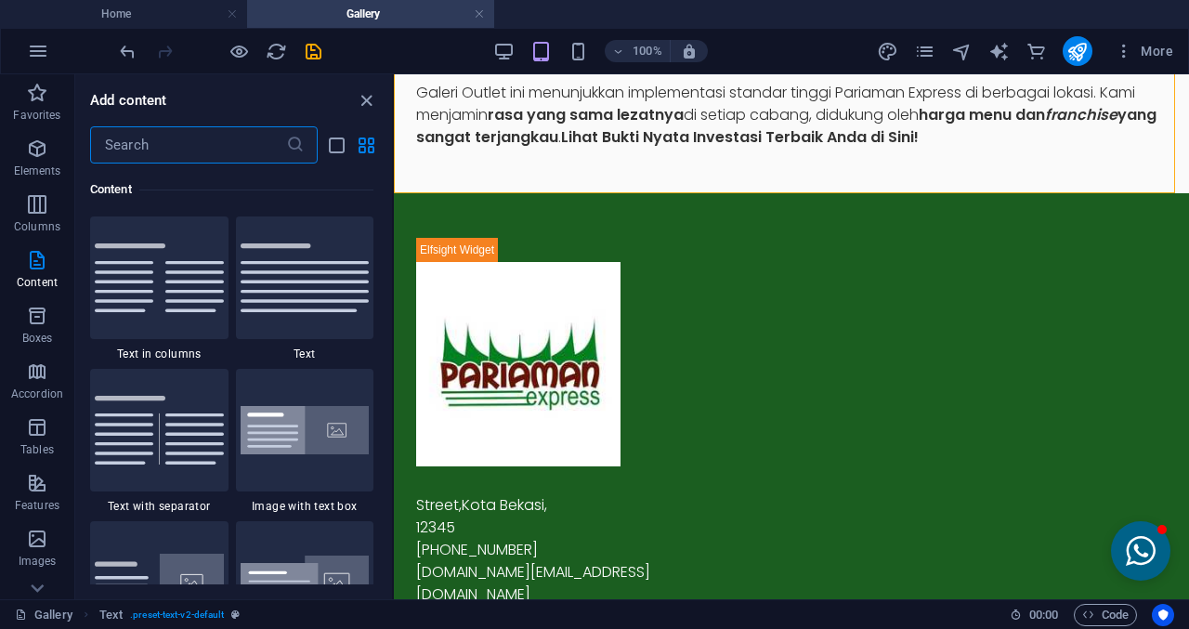
click at [217, 149] on input "text" at bounding box center [188, 144] width 196 height 37
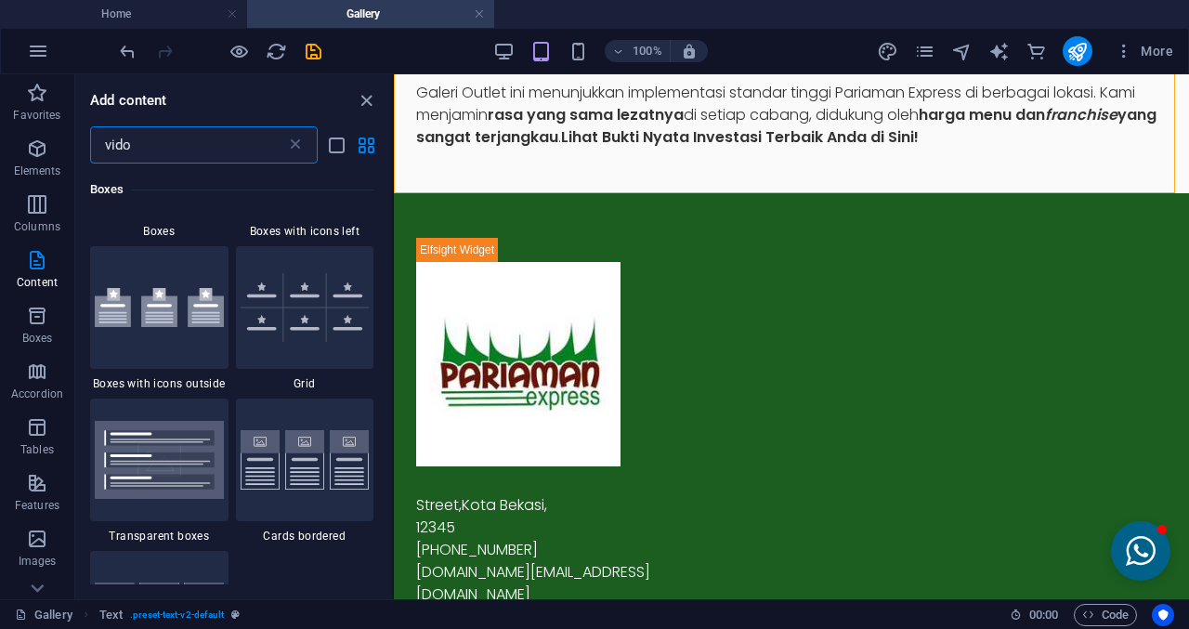
scroll to position [0, 0]
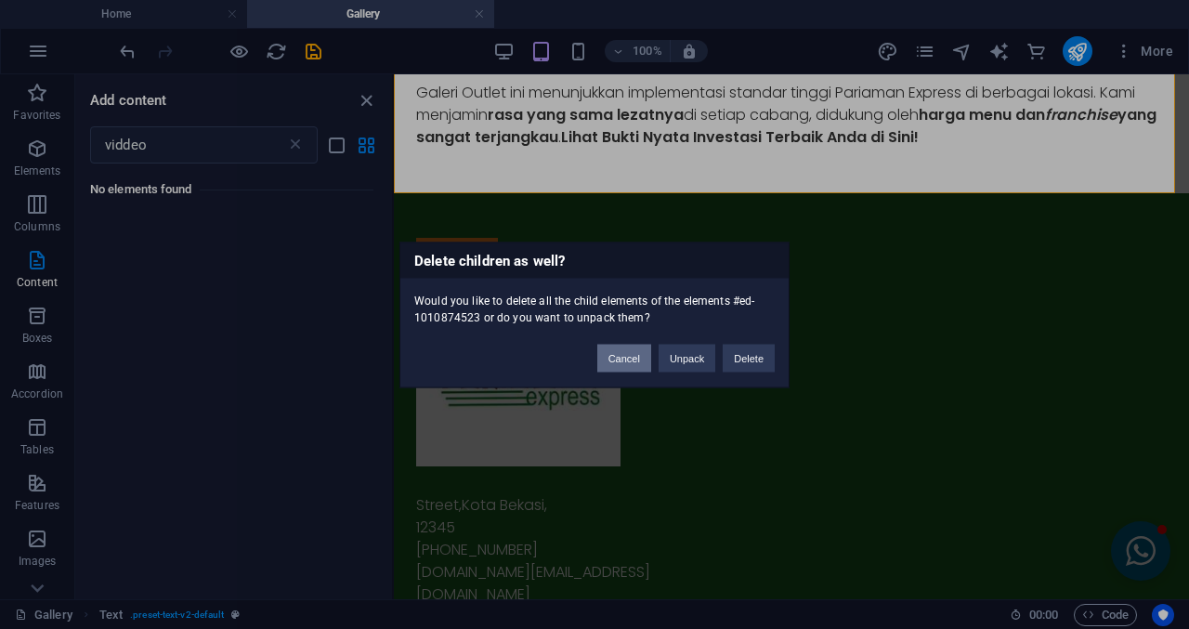
drag, startPoint x: 610, startPoint y: 354, endPoint x: 215, endPoint y: 280, distance: 402.6
click at [610, 354] on button "Cancel" at bounding box center [624, 358] width 54 height 28
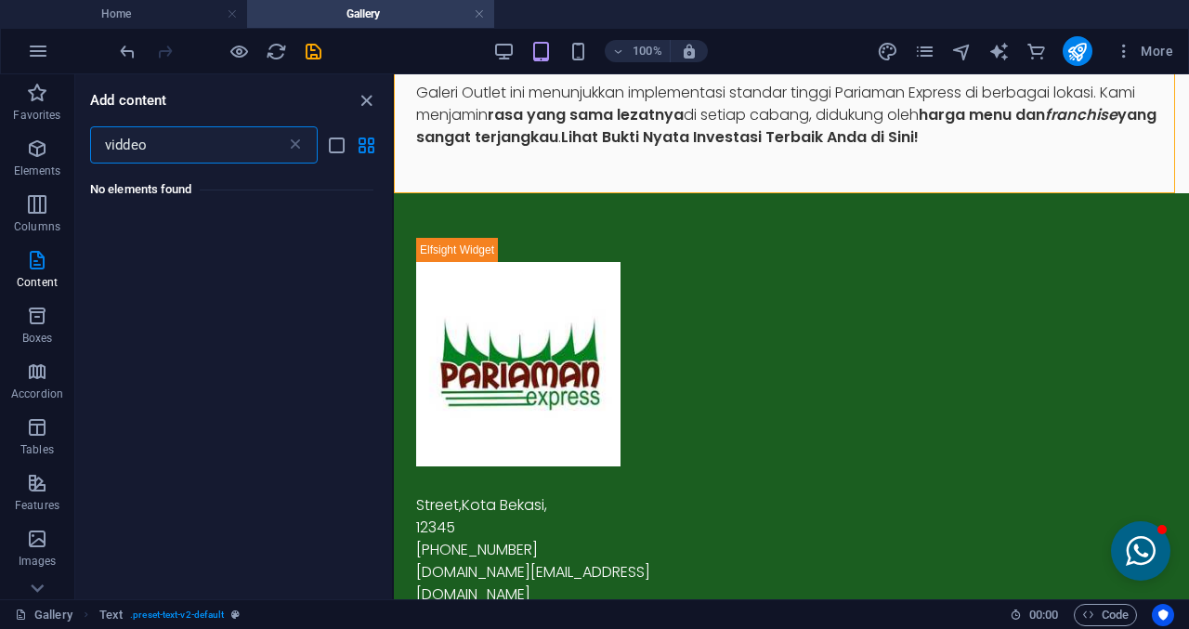
click at [153, 154] on input "viddeo" at bounding box center [188, 144] width 196 height 37
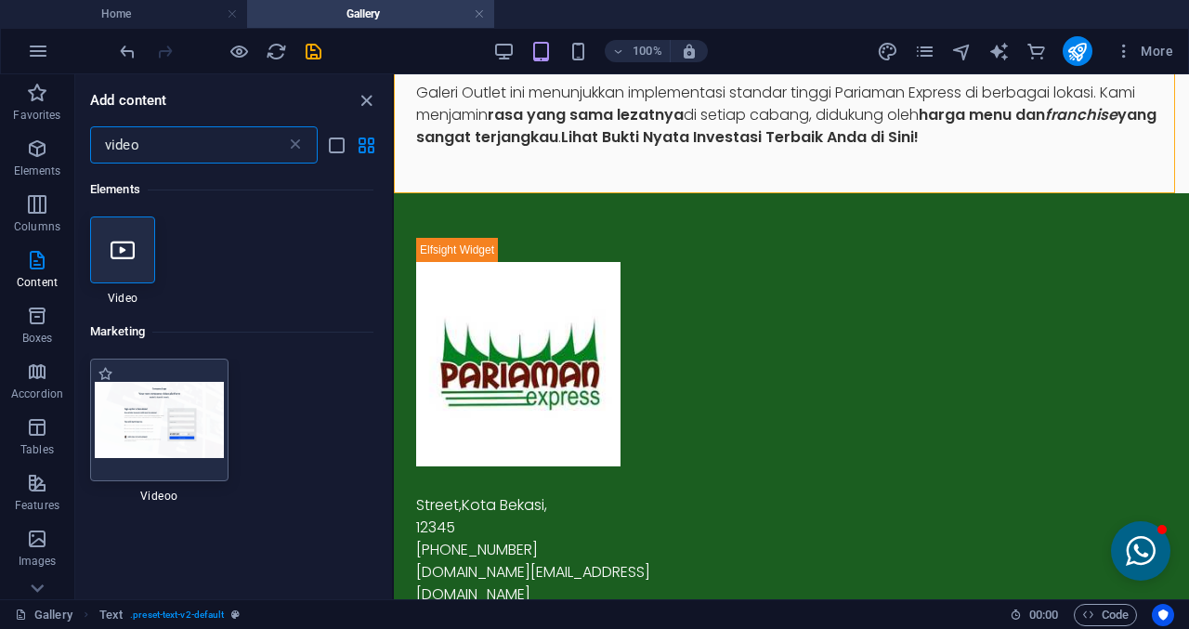
type input "video"
click at [170, 404] on img at bounding box center [159, 419] width 129 height 75
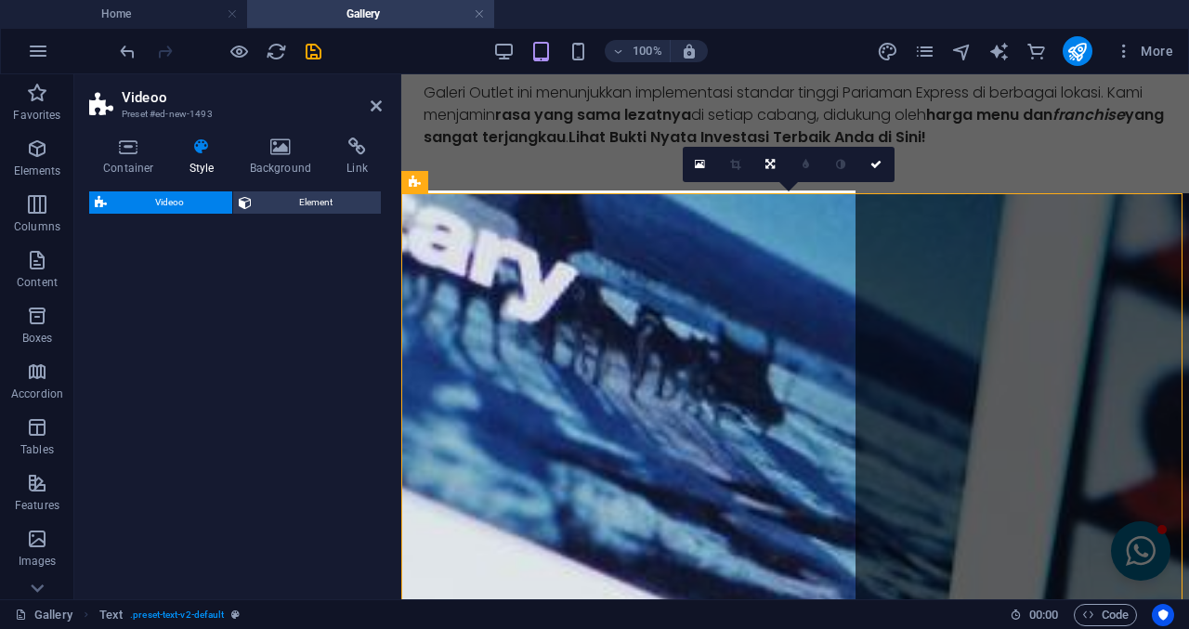
select select "%"
select select "rem"
select select "px"
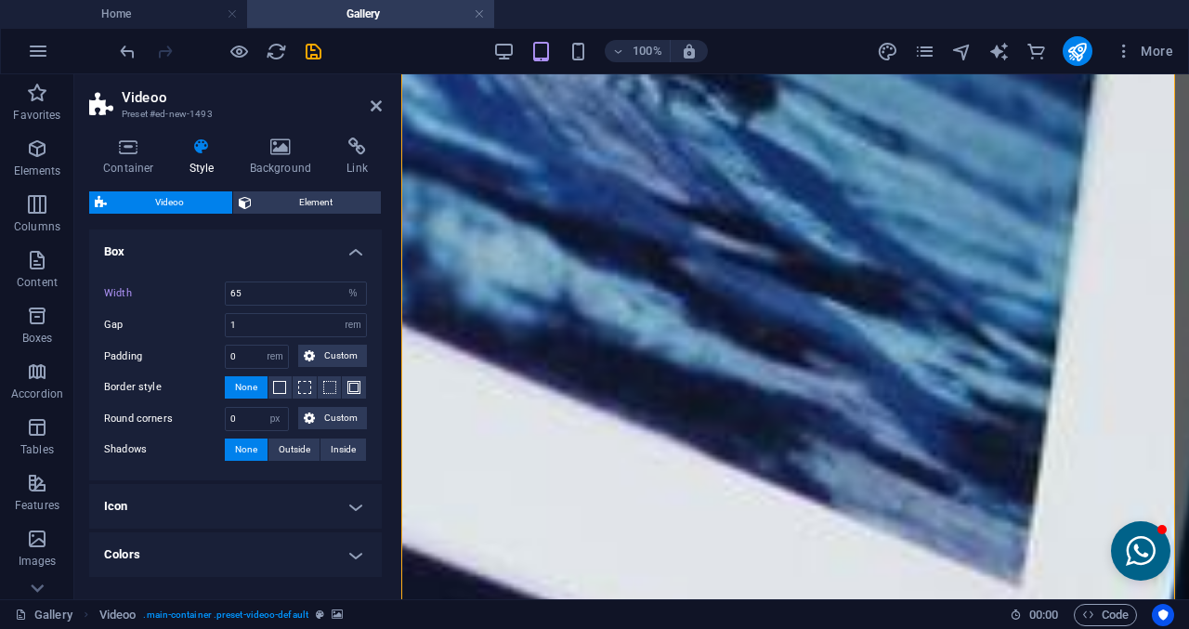
scroll to position [842, 0]
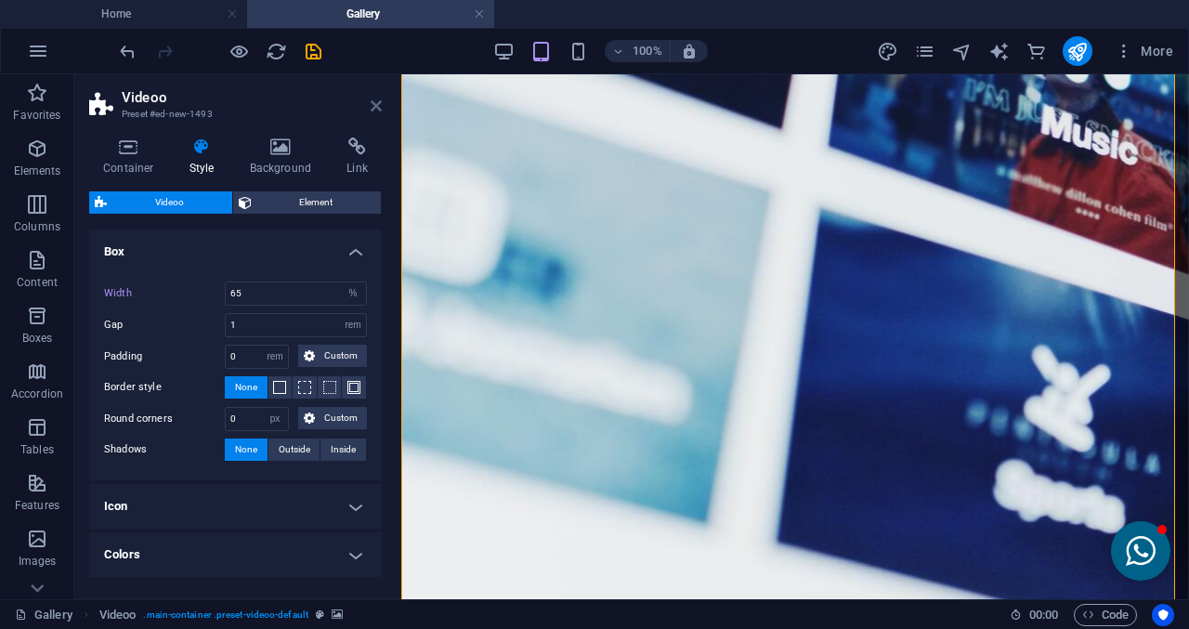
click at [375, 100] on icon at bounding box center [376, 105] width 11 height 15
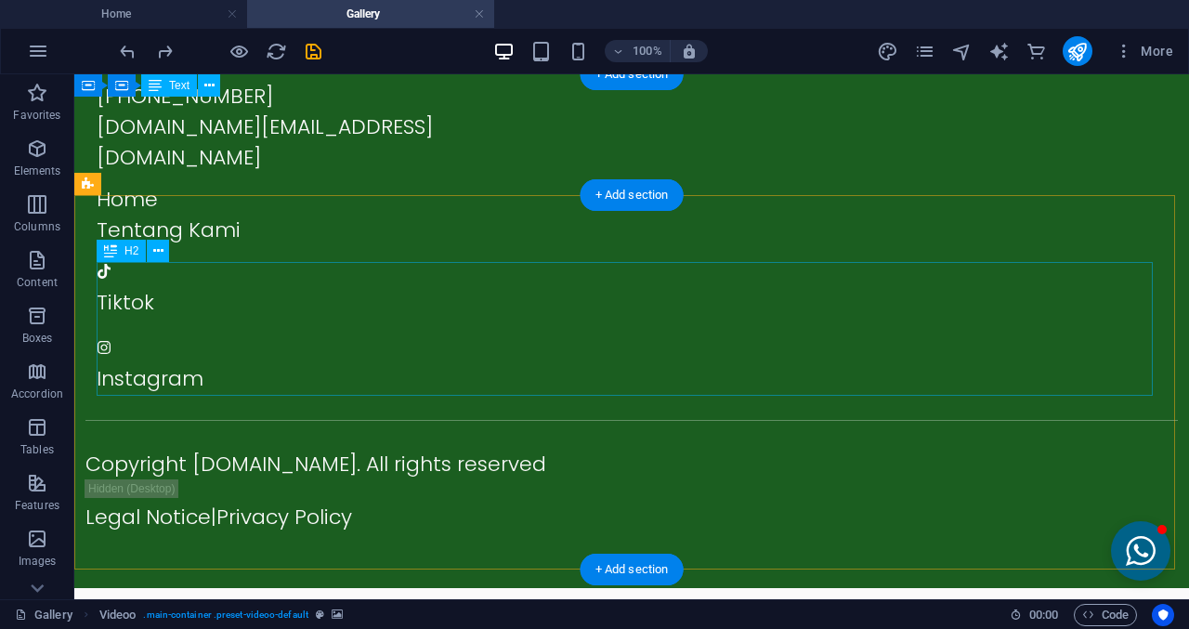
scroll to position [0, 0]
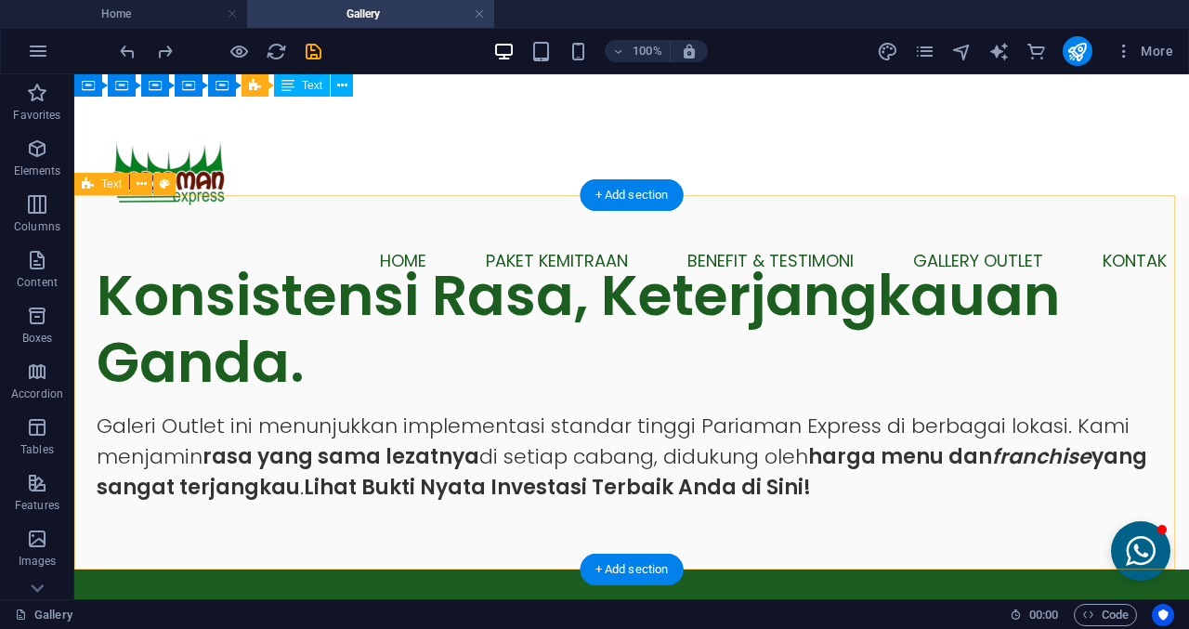
click at [594, 553] on div "Konsistensi Rasa, Keterjangkauan Ganda. Galeri Outlet ini menunjukkan implement…" at bounding box center [631, 382] width 1115 height 374
click at [600, 569] on div "+ Add section" at bounding box center [632, 570] width 103 height 32
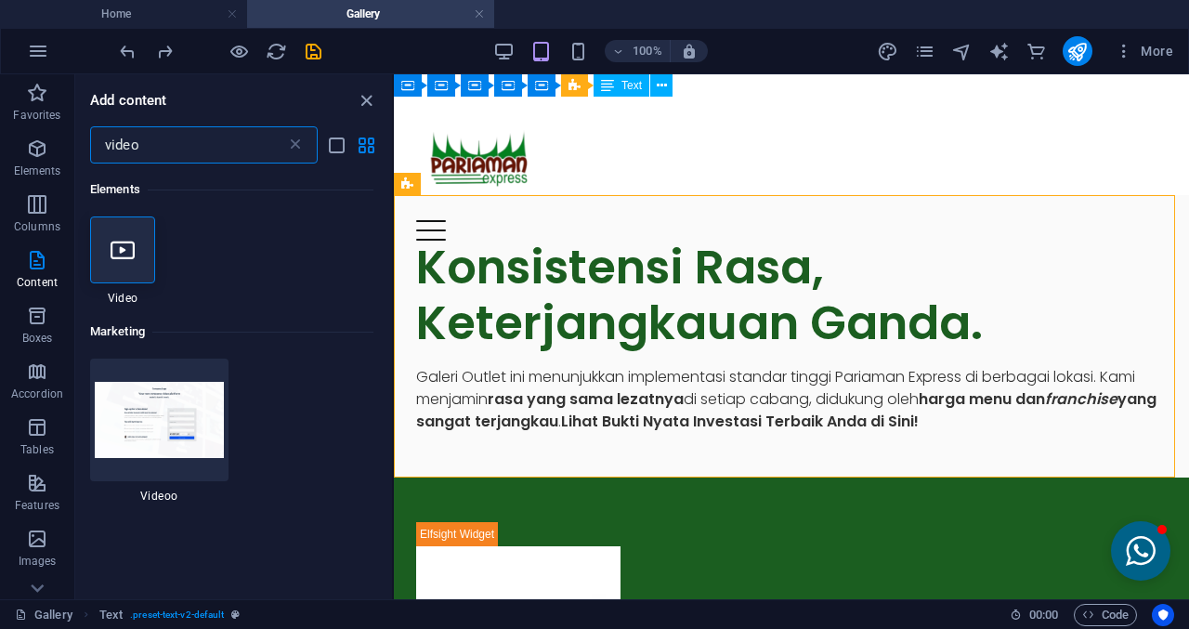
click at [300, 152] on icon at bounding box center [295, 145] width 19 height 19
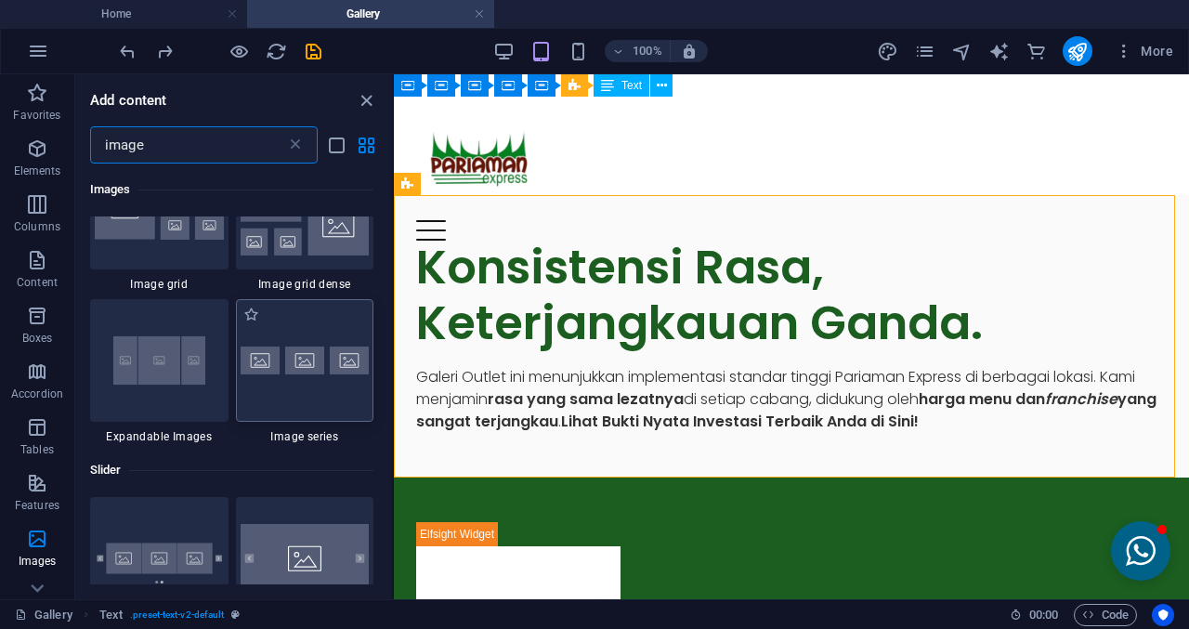
scroll to position [1672, 0]
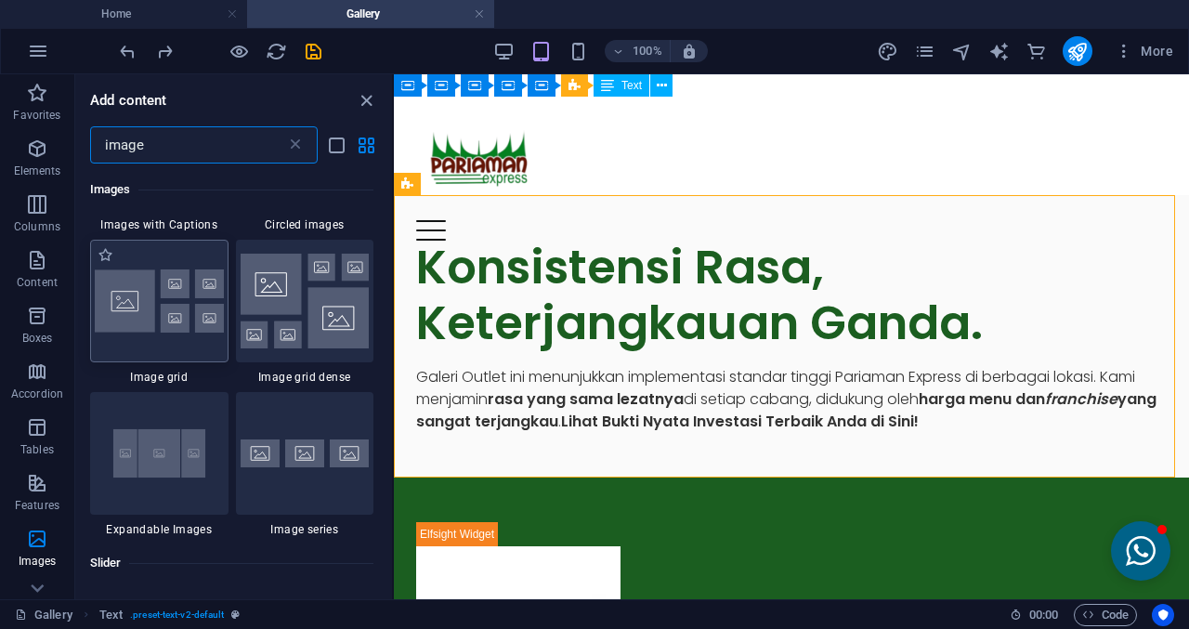
type input "image"
click at [98, 337] on div at bounding box center [159, 301] width 138 height 123
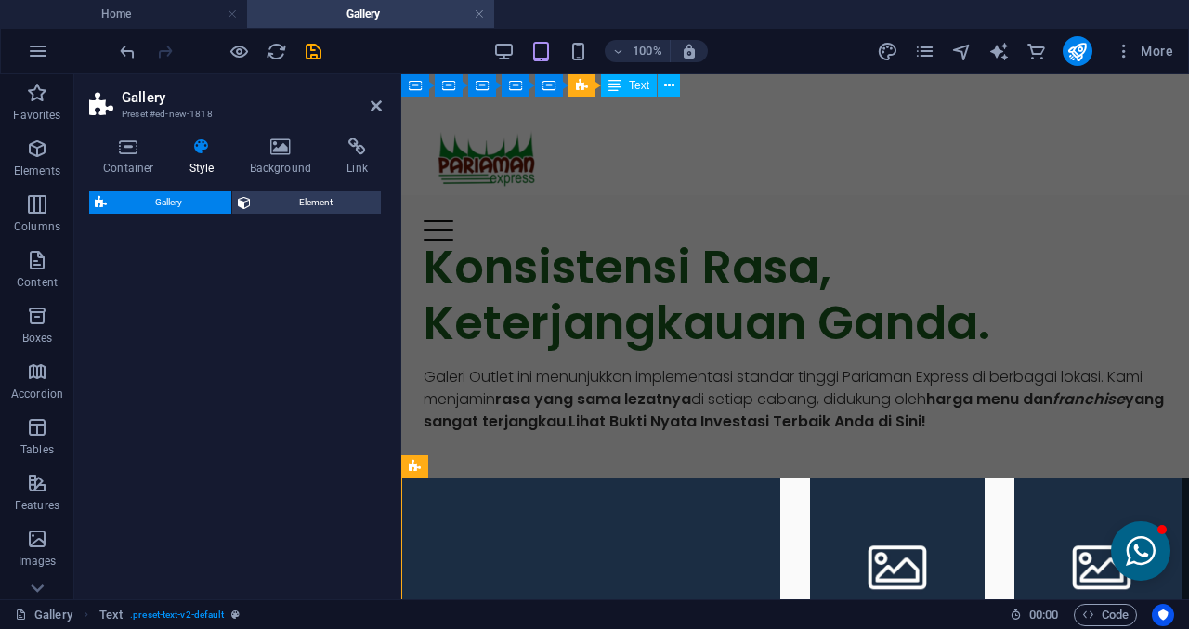
select select "rem"
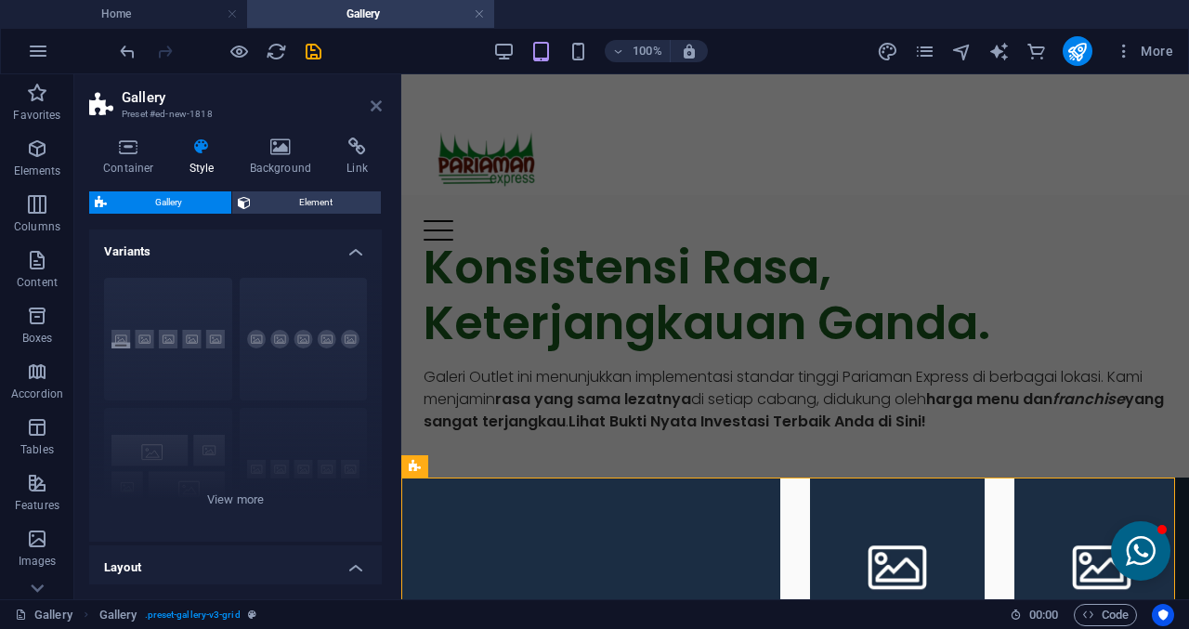
click at [371, 110] on icon at bounding box center [376, 105] width 11 height 15
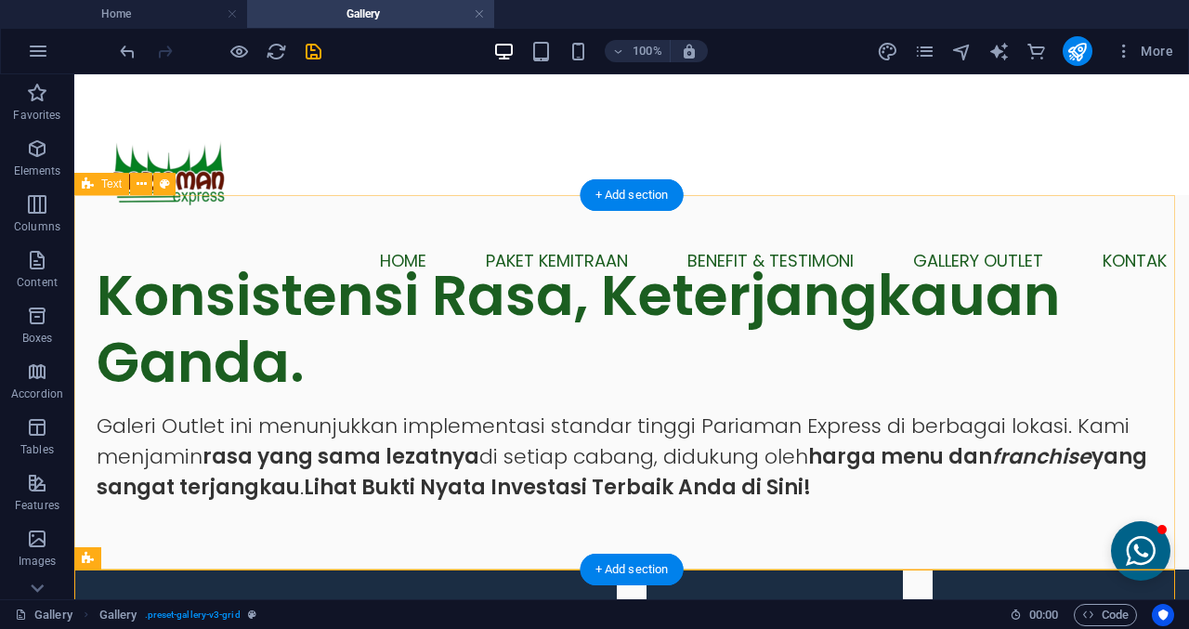
scroll to position [464, 0]
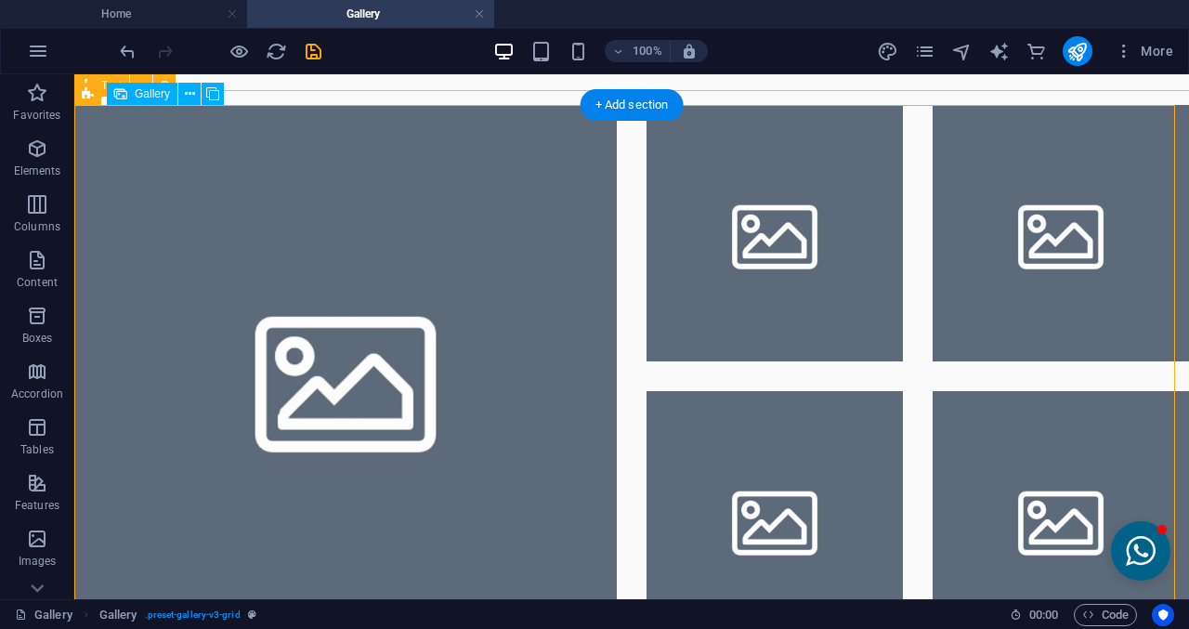
click at [511, 332] on li at bounding box center [345, 376] width 542 height 542
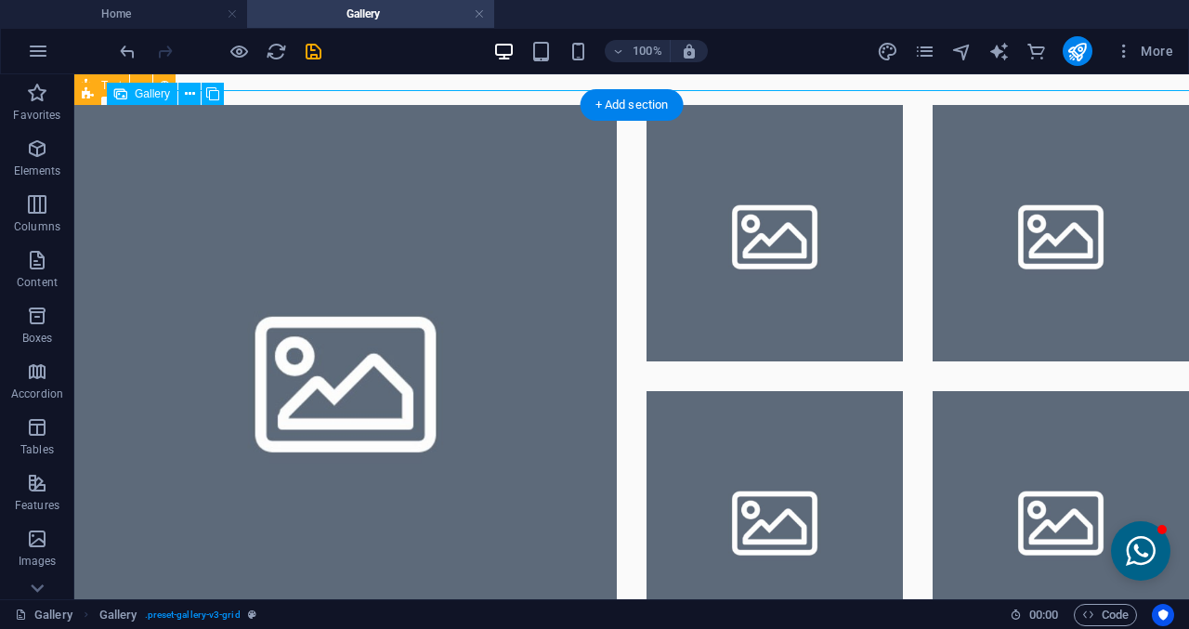
click at [511, 332] on li at bounding box center [345, 376] width 542 height 542
select select "4"
select select "px"
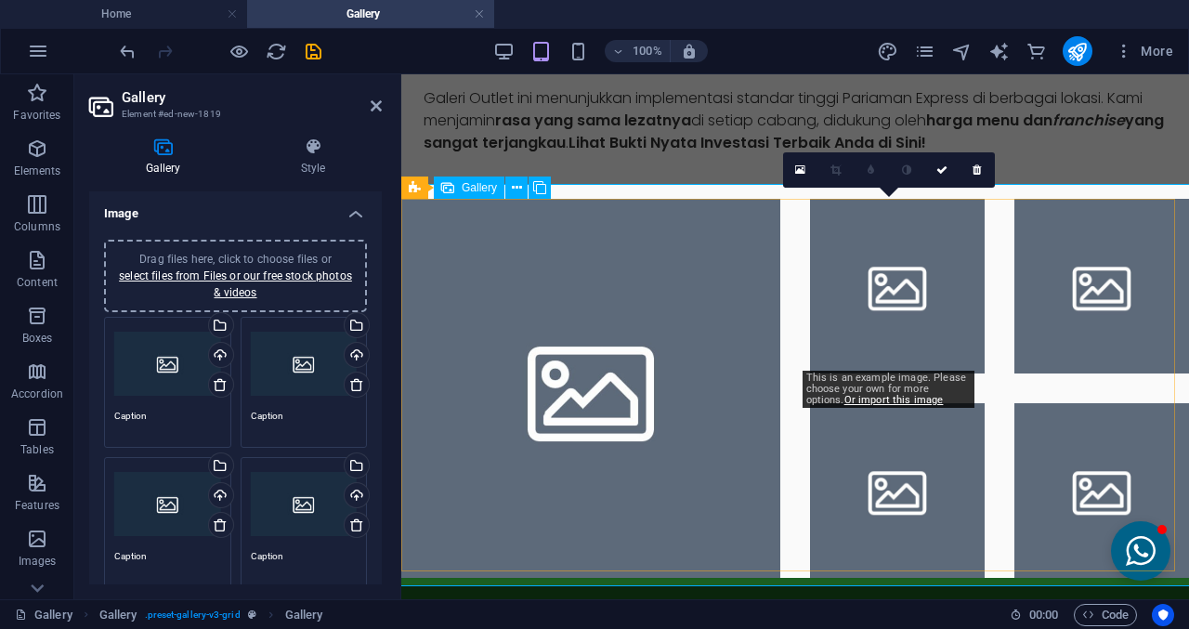
scroll to position [186, 0]
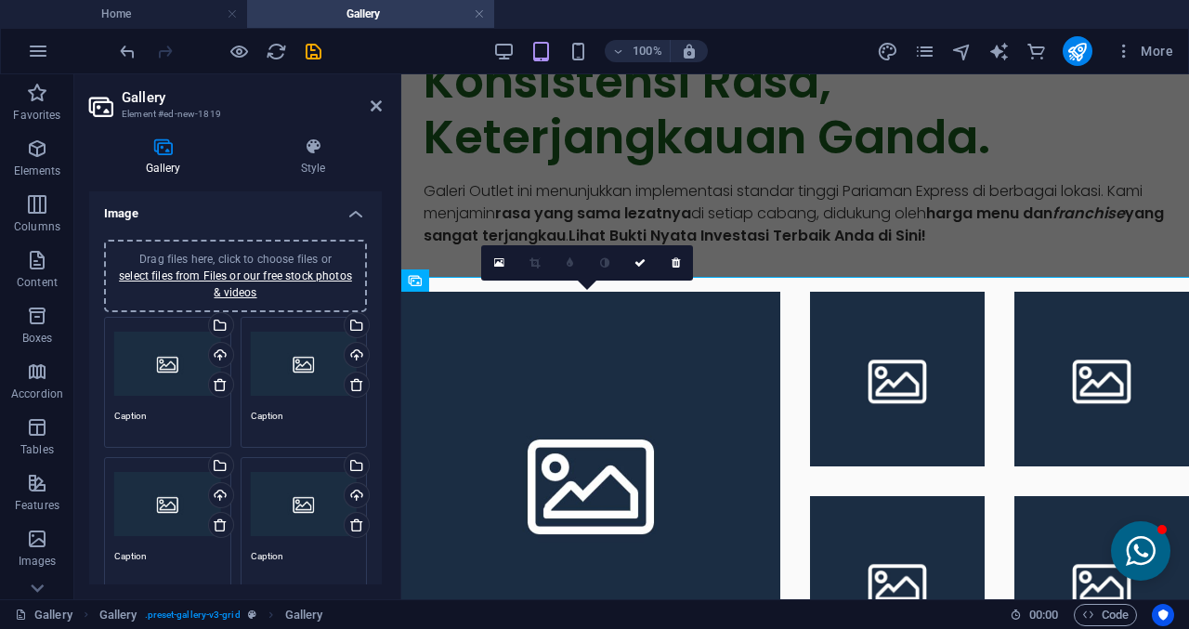
click at [494, 281] on div "0" at bounding box center [587, 262] width 212 height 35
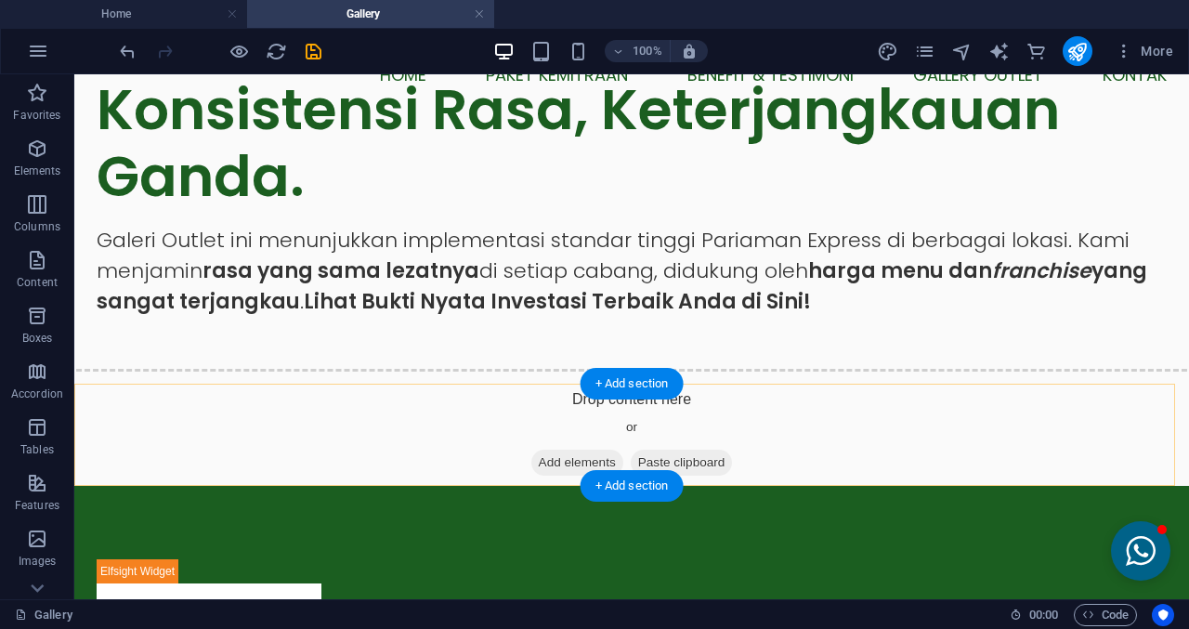
drag, startPoint x: 721, startPoint y: 408, endPoint x: 739, endPoint y: 467, distance: 62.3
click at [721, 408] on div "Drop content here or Add elements Paste clipboard" at bounding box center [631, 435] width 1144 height 132
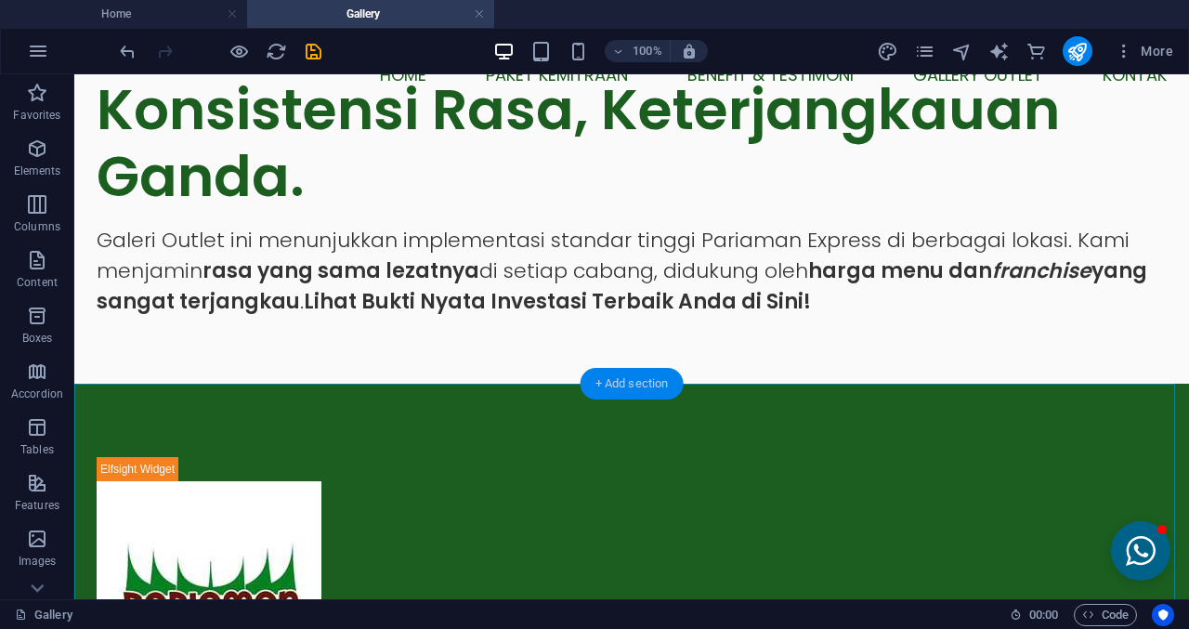
click at [650, 383] on div "+ Add section" at bounding box center [632, 384] width 103 height 32
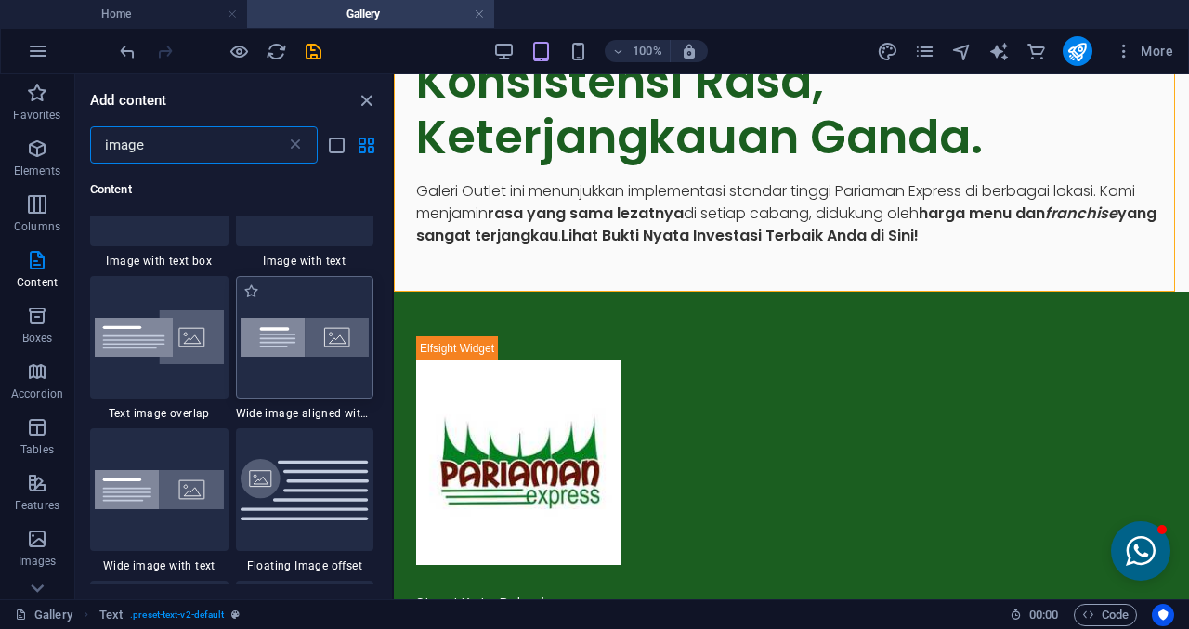
scroll to position [142, 0]
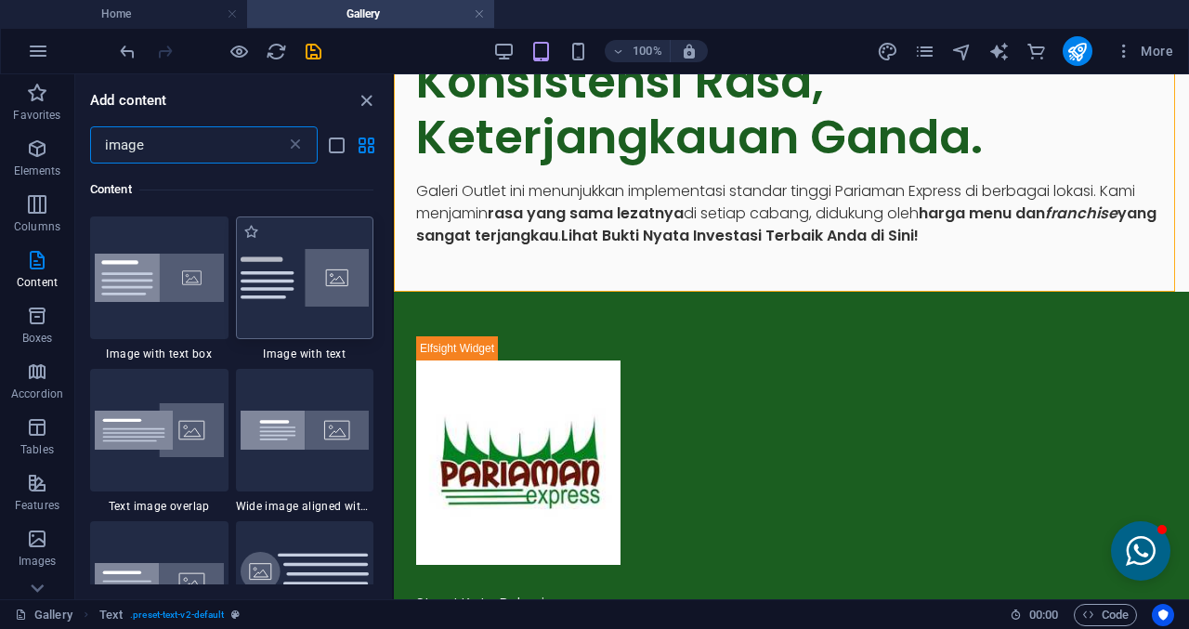
click at [281, 294] on img at bounding box center [305, 278] width 129 height 58
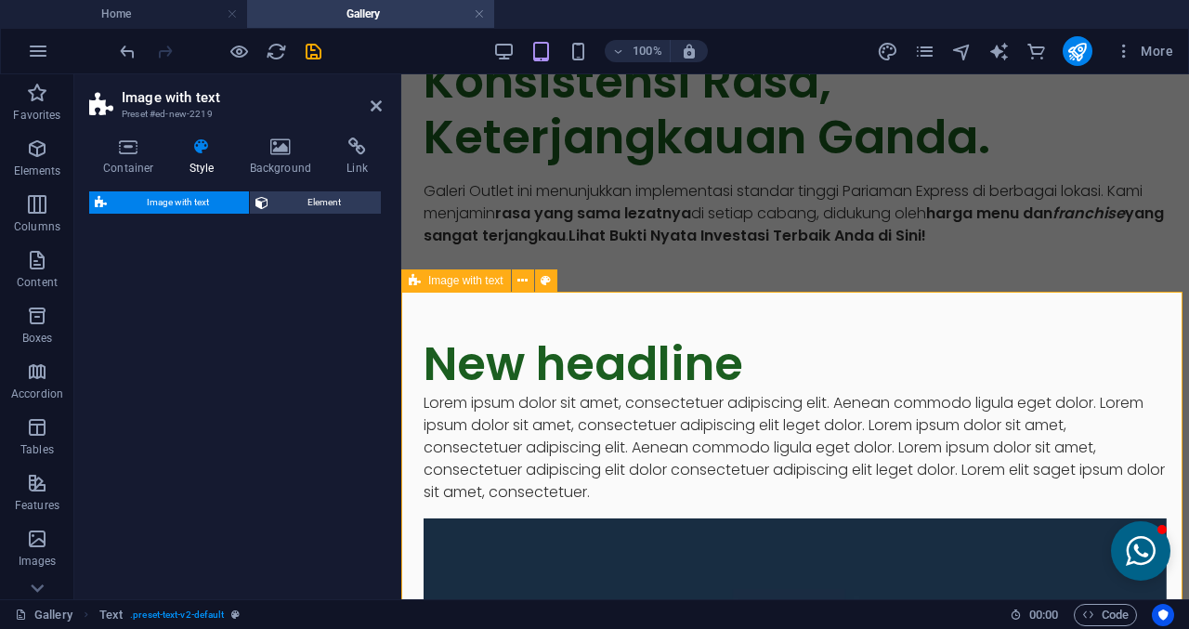
select select "rem"
select select "px"
select select "preset-text-with-image-v4-default"
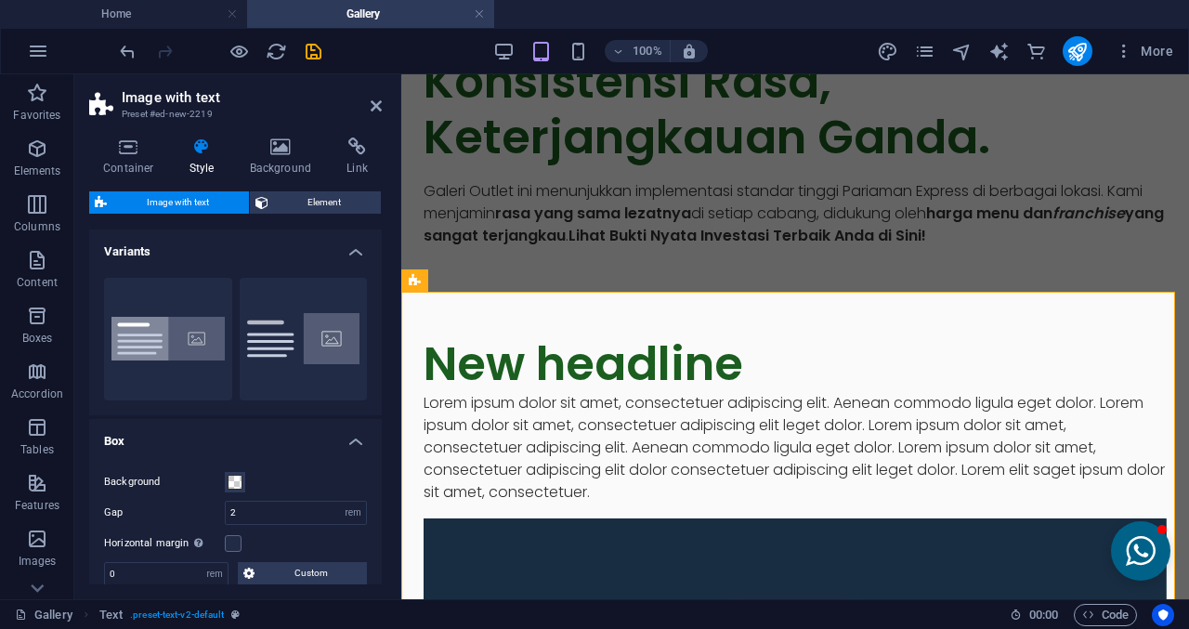
click at [381, 116] on header "Image with text Preset #ed-new-2219" at bounding box center [235, 98] width 293 height 48
click at [370, 116] on header "Image with text Preset #ed-new-2219" at bounding box center [235, 98] width 293 height 48
drag, startPoint x: 372, startPoint y: 100, endPoint x: 297, endPoint y: 26, distance: 105.1
click at [372, 100] on icon at bounding box center [376, 105] width 11 height 15
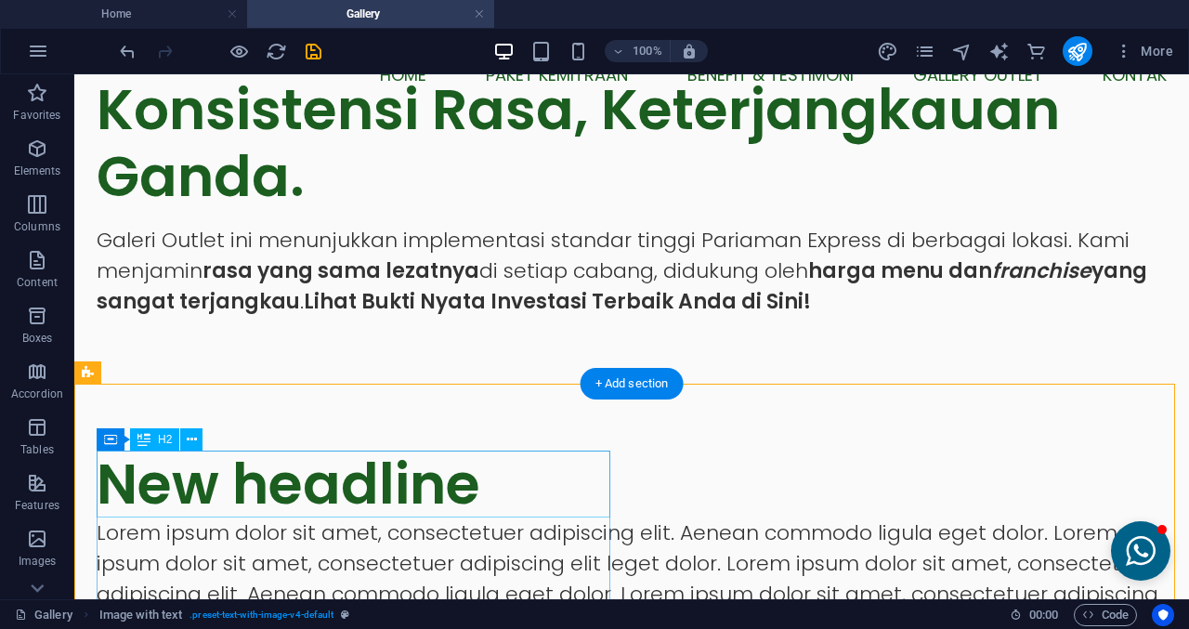
click at [307, 477] on div "New headline" at bounding box center [632, 483] width 1070 height 67
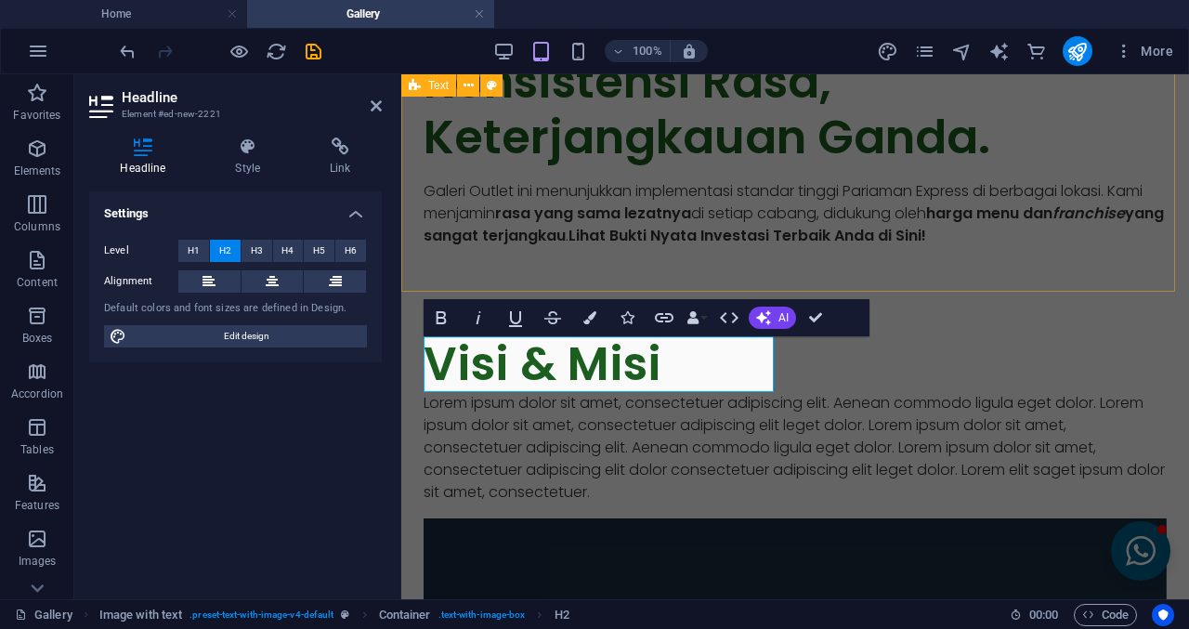
click at [701, 258] on div "Konsistensi Rasa, Keterjangkauan Ganda. Galeri Outlet ini menunjukkan implement…" at bounding box center [795, 150] width 788 height 282
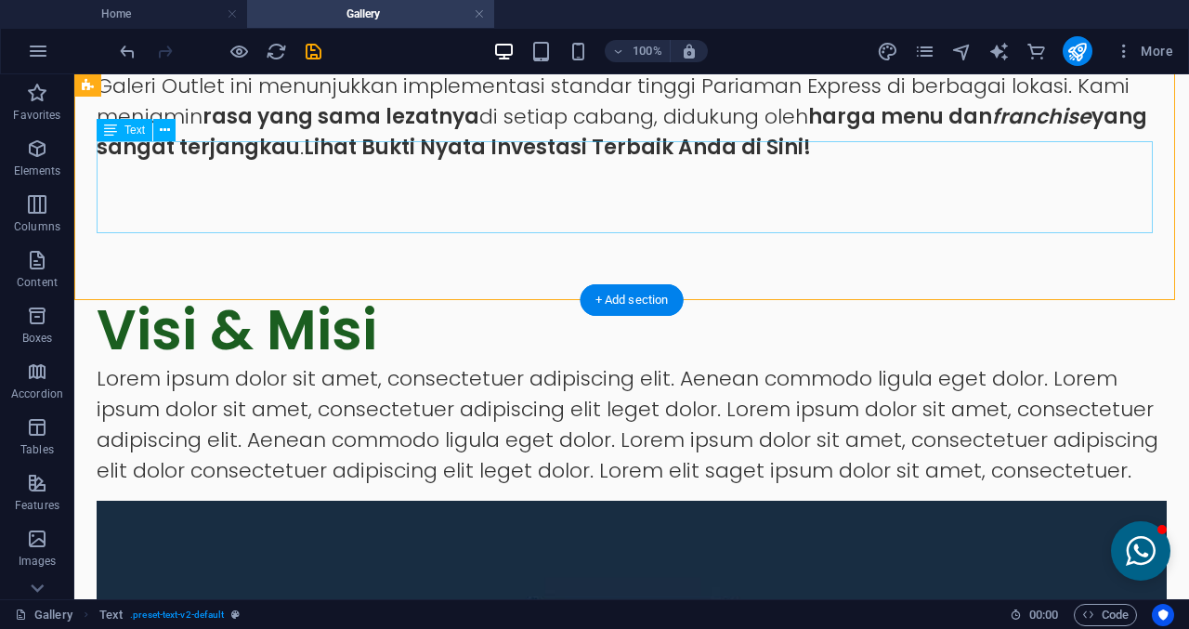
scroll to position [372, 0]
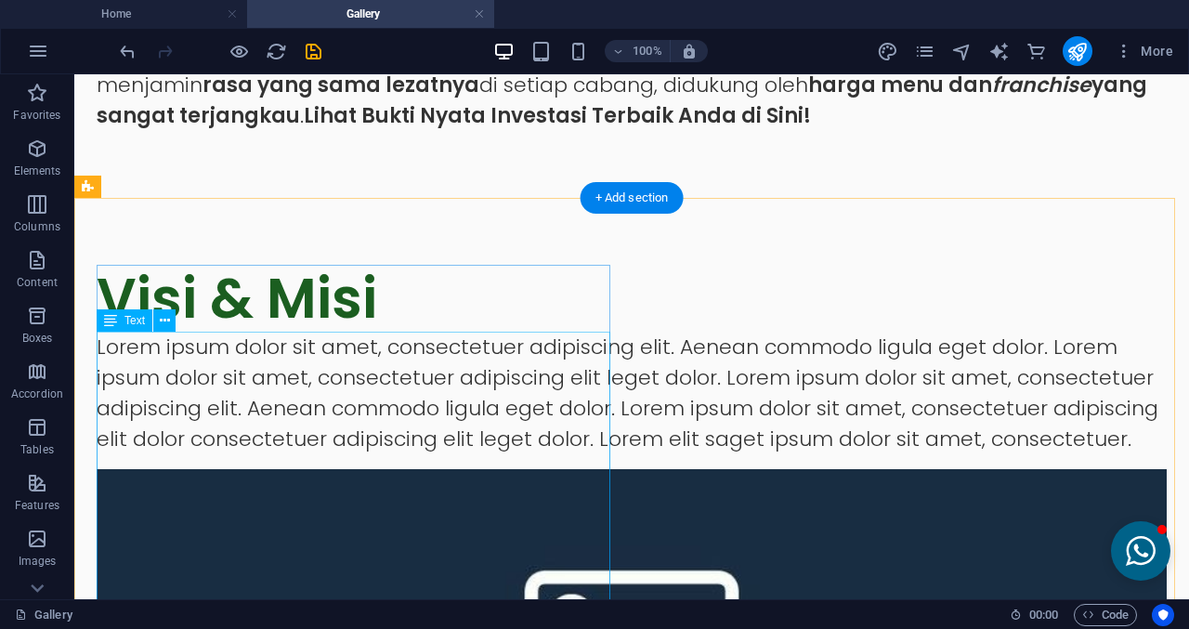
click at [227, 433] on div "Lorem ipsum dolor sit amet, consectetuer adipiscing elit. Aenean commodo ligula…" at bounding box center [632, 393] width 1070 height 123
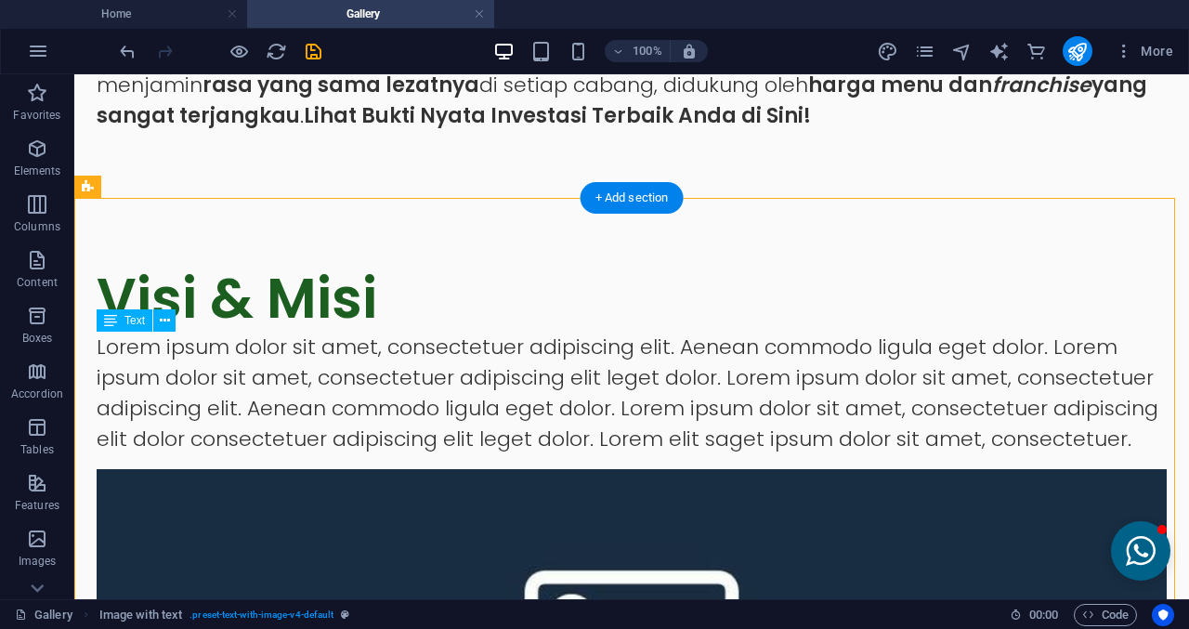
click at [227, 433] on div "Lorem ipsum dolor sit amet, consectetuer adipiscing elit. Aenean commodo ligula…" at bounding box center [632, 393] width 1070 height 123
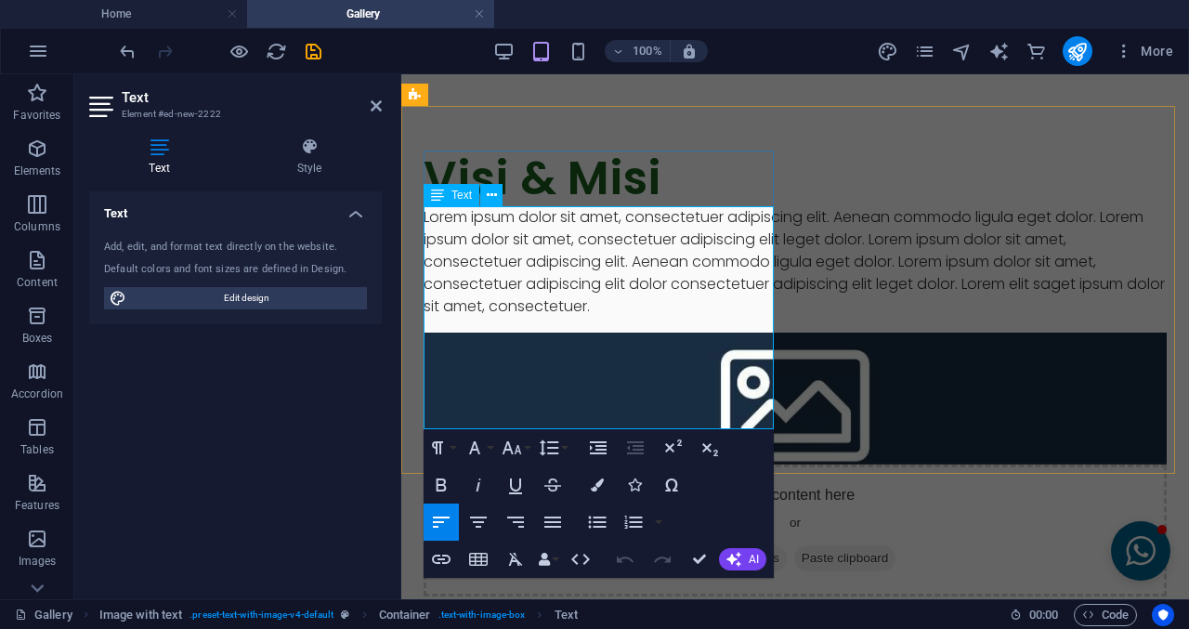
click at [543, 278] on p "Lorem ipsum dolor sit amet, consectetuer adipiscing elit. Aenean commodo ligula…" at bounding box center [795, 261] width 743 height 111
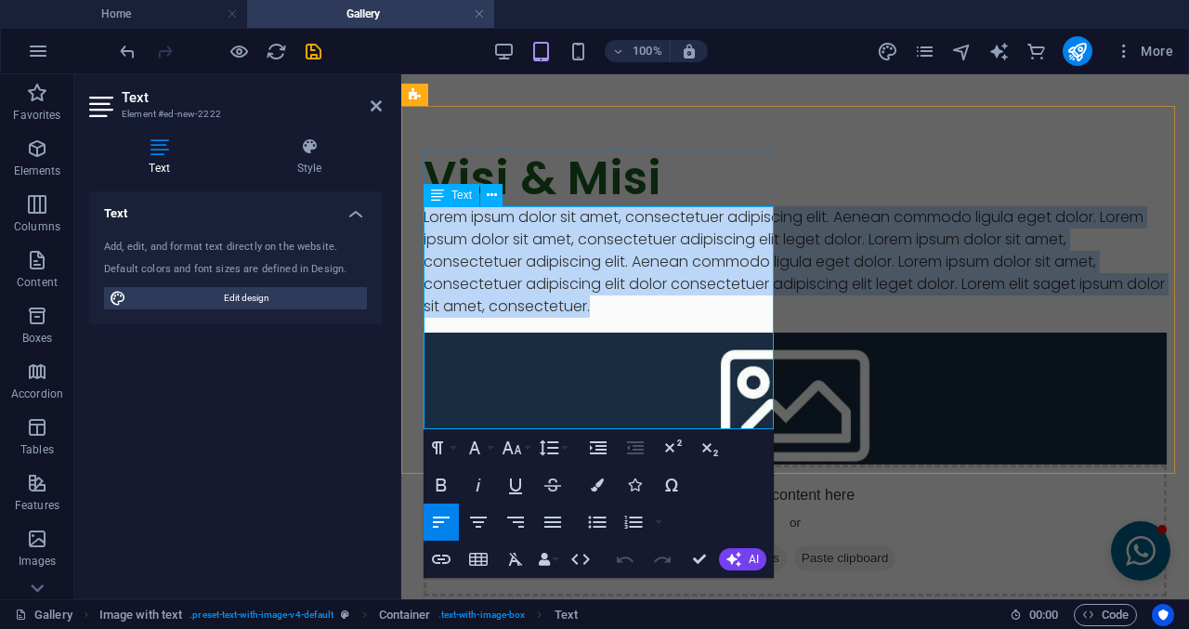
click at [543, 278] on p "Lorem ipsum dolor sit amet, consectetuer adipiscing elit. Aenean commodo ligula…" at bounding box center [795, 261] width 743 height 111
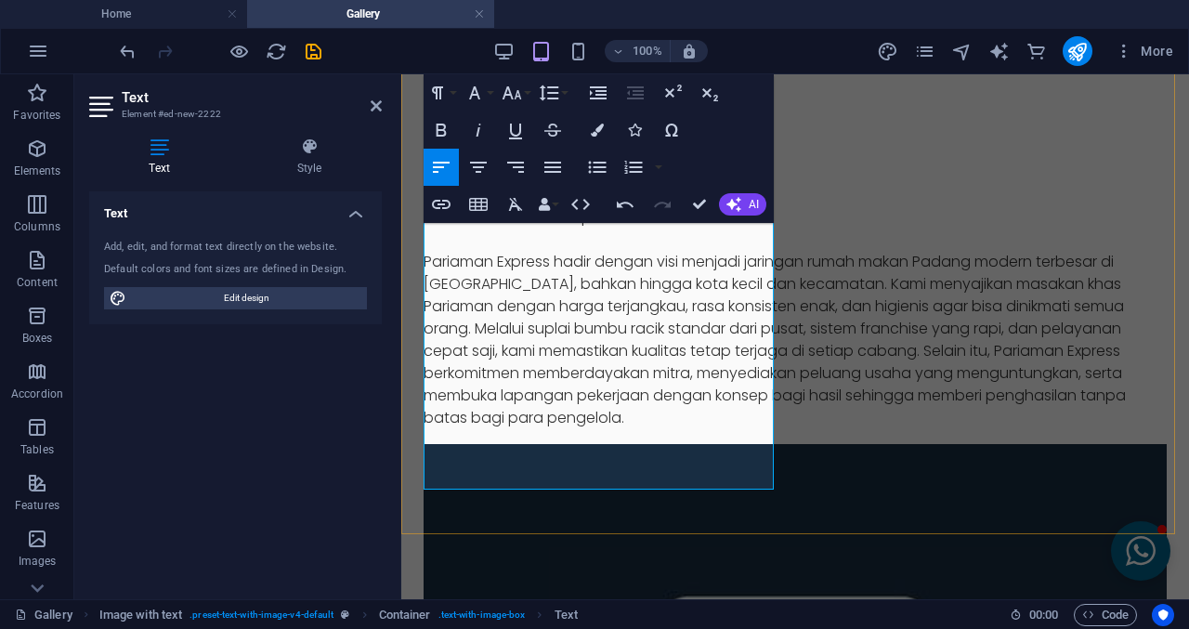
scroll to position [557, 0]
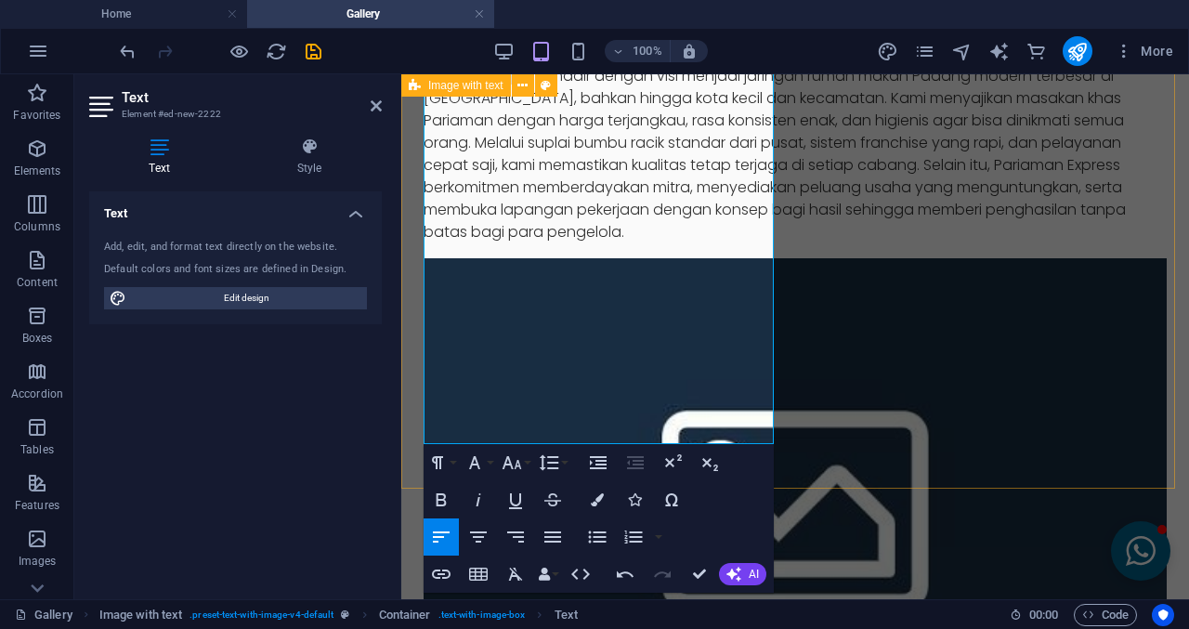
click at [830, 476] on div "Visi & Misi Visi & Misi Pariaman Express Pariaman Express hadir dengan visi men…" at bounding box center [795, 417] width 788 height 994
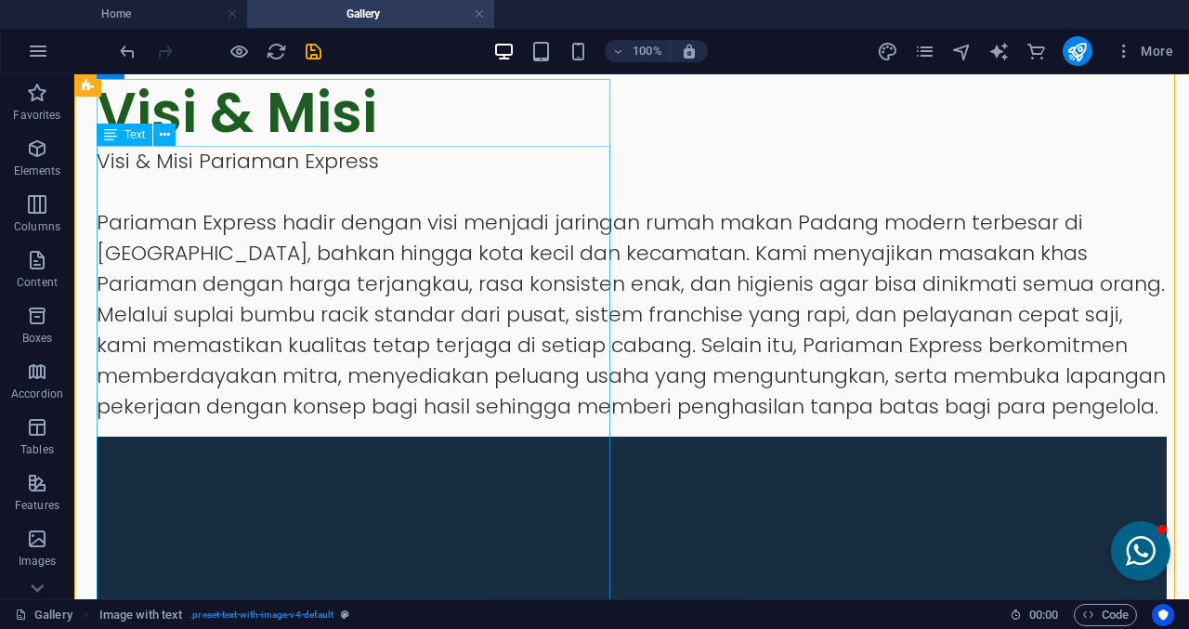
click at [406, 271] on div "Visi & Misi Pariaman Express Pariaman Express hadir dengan visi menjadi jaringa…" at bounding box center [632, 284] width 1070 height 276
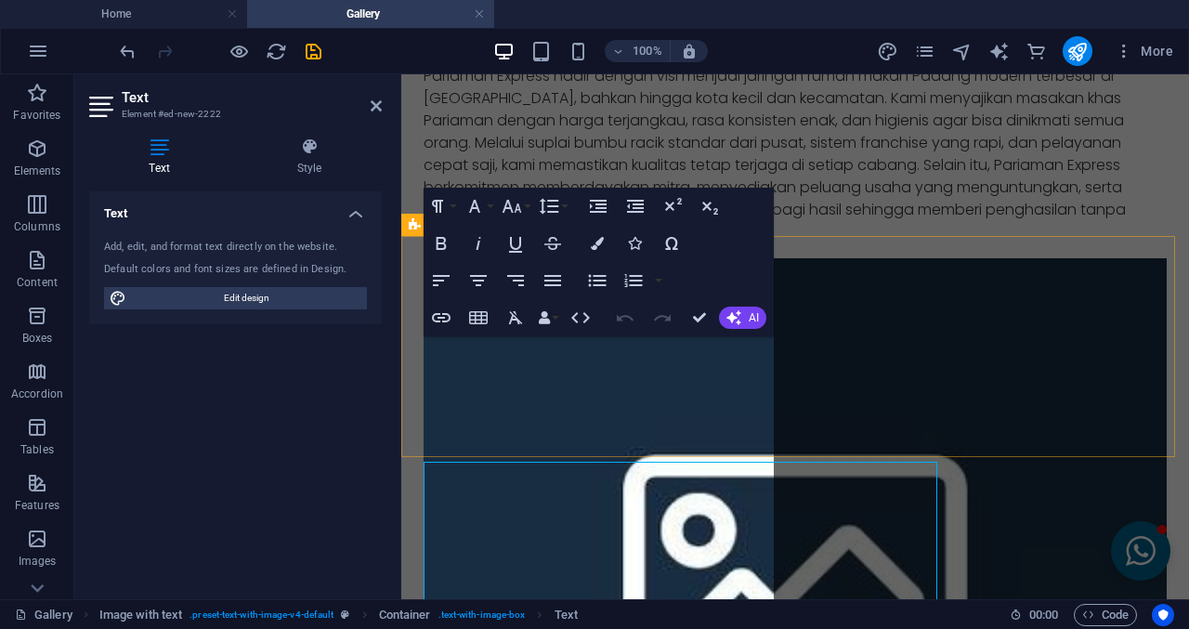
scroll to position [241, 0]
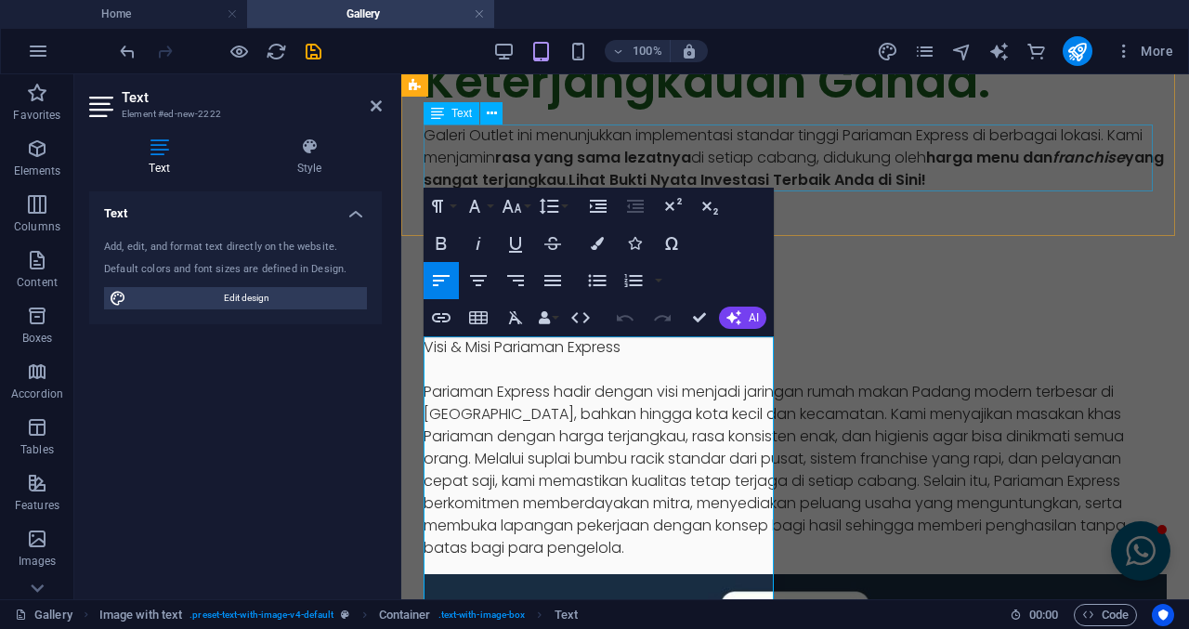
click at [709, 144] on div "Galeri Outlet ini menunjukkan implementasi standar tinggi Pariaman Express di b…" at bounding box center [795, 157] width 743 height 67
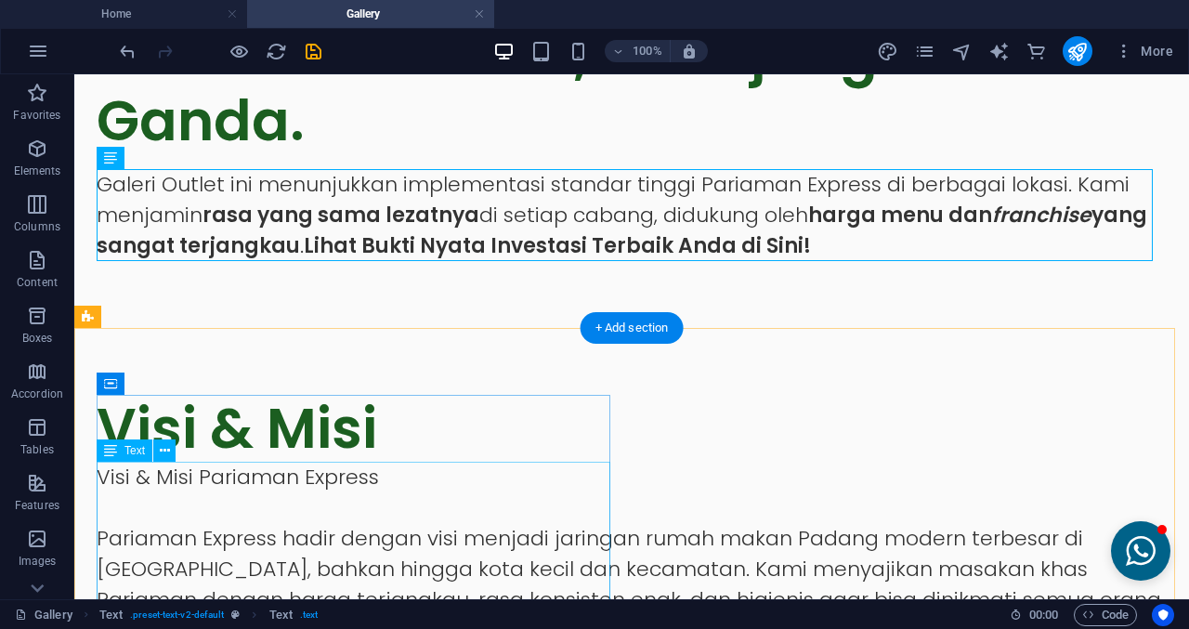
click at [311, 479] on div "Visi & Misi Pariaman Express Pariaman Express hadir dengan visi menjadi jaringa…" at bounding box center [632, 600] width 1070 height 276
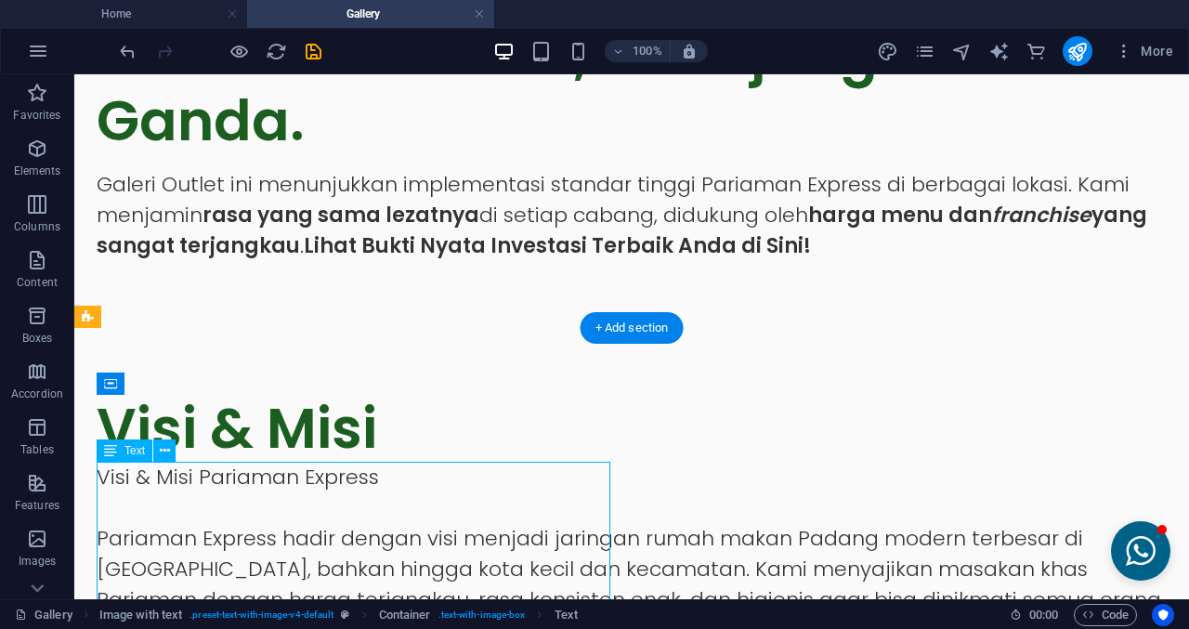
click at [311, 479] on div "Visi & Misi Pariaman Express Pariaman Express hadir dengan visi menjadi jaringa…" at bounding box center [632, 600] width 1070 height 276
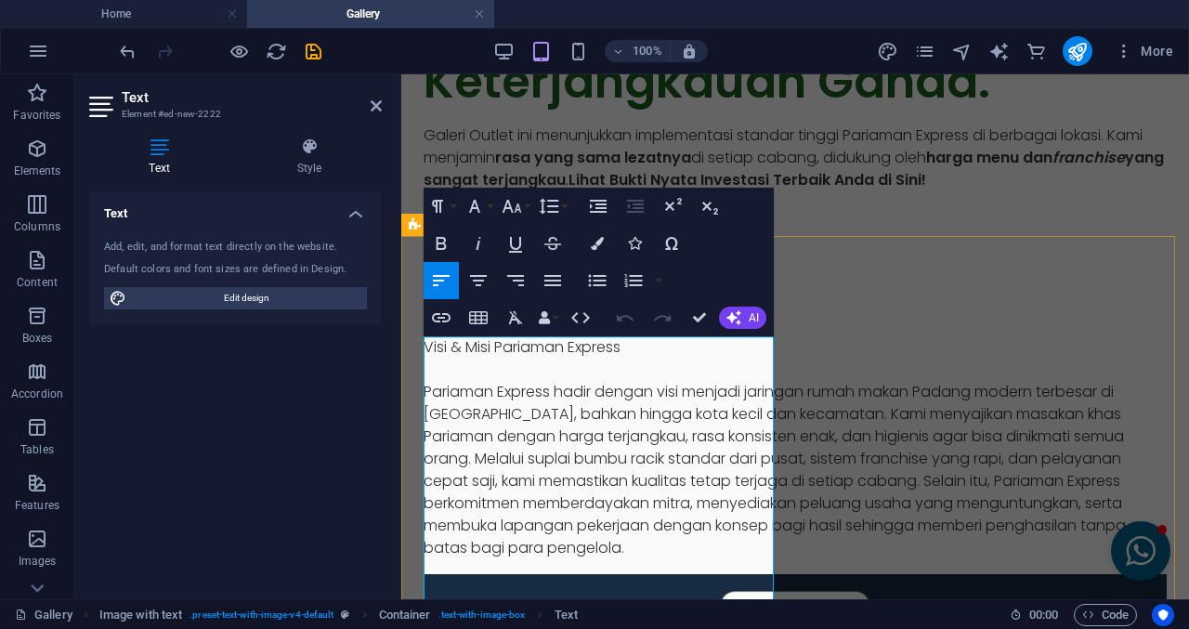
click at [546, 371] on p at bounding box center [795, 370] width 743 height 22
click at [542, 379] on p at bounding box center [795, 370] width 743 height 22
click at [552, 275] on icon "button" at bounding box center [552, 280] width 17 height 11
click at [430, 268] on button "Align Left" at bounding box center [441, 280] width 35 height 37
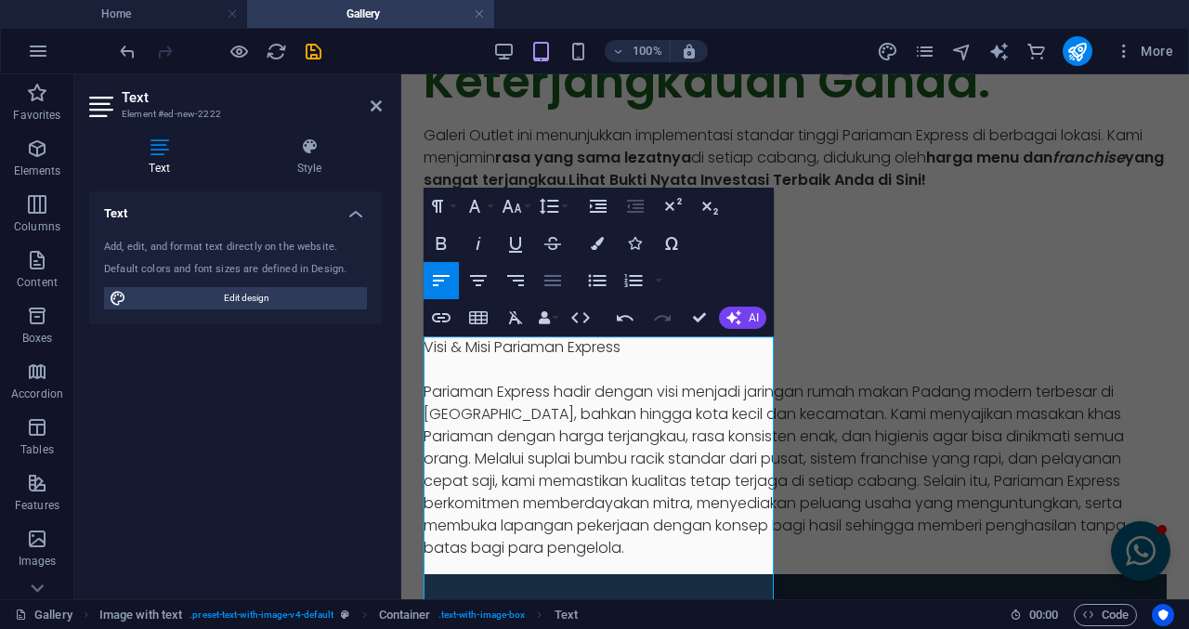
click at [542, 267] on button "Align Justify" at bounding box center [552, 280] width 35 height 37
click at [579, 379] on p at bounding box center [795, 370] width 743 height 22
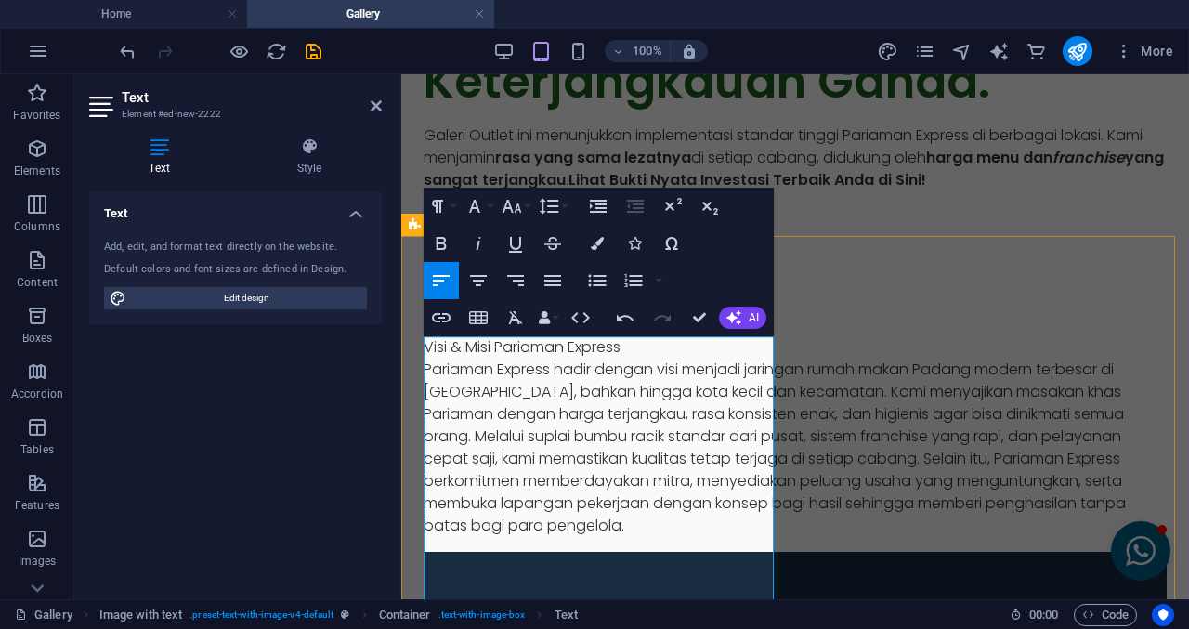
click at [488, 347] on p "Visi & Misi Pariaman Express" at bounding box center [795, 347] width 743 height 22
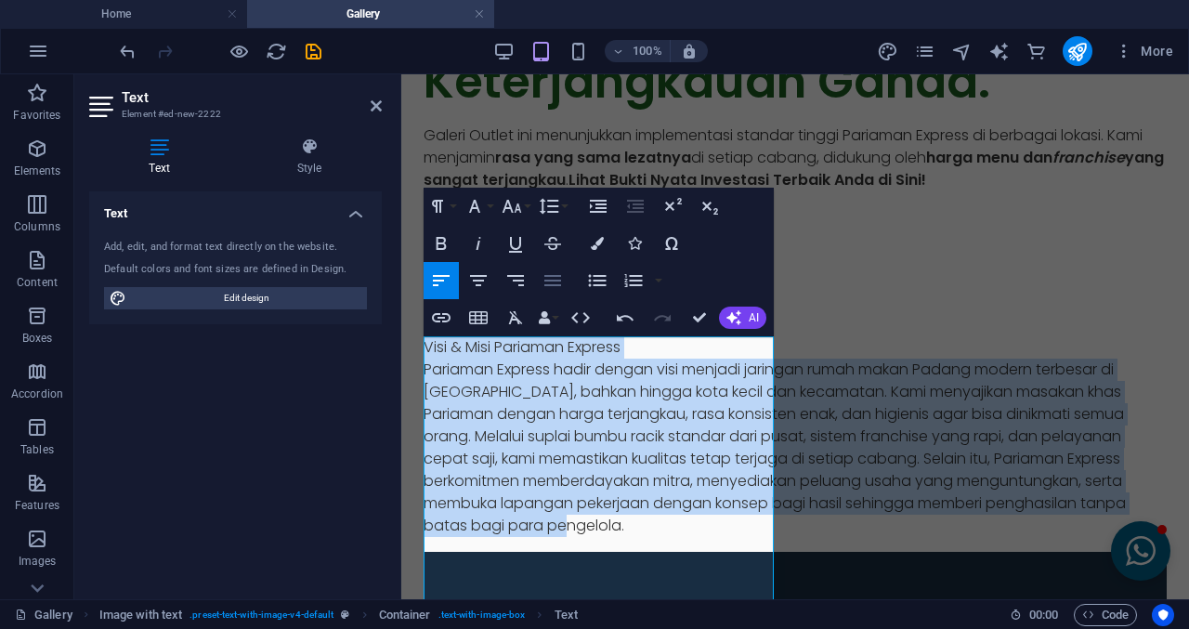
click at [558, 274] on icon "button" at bounding box center [553, 280] width 22 height 22
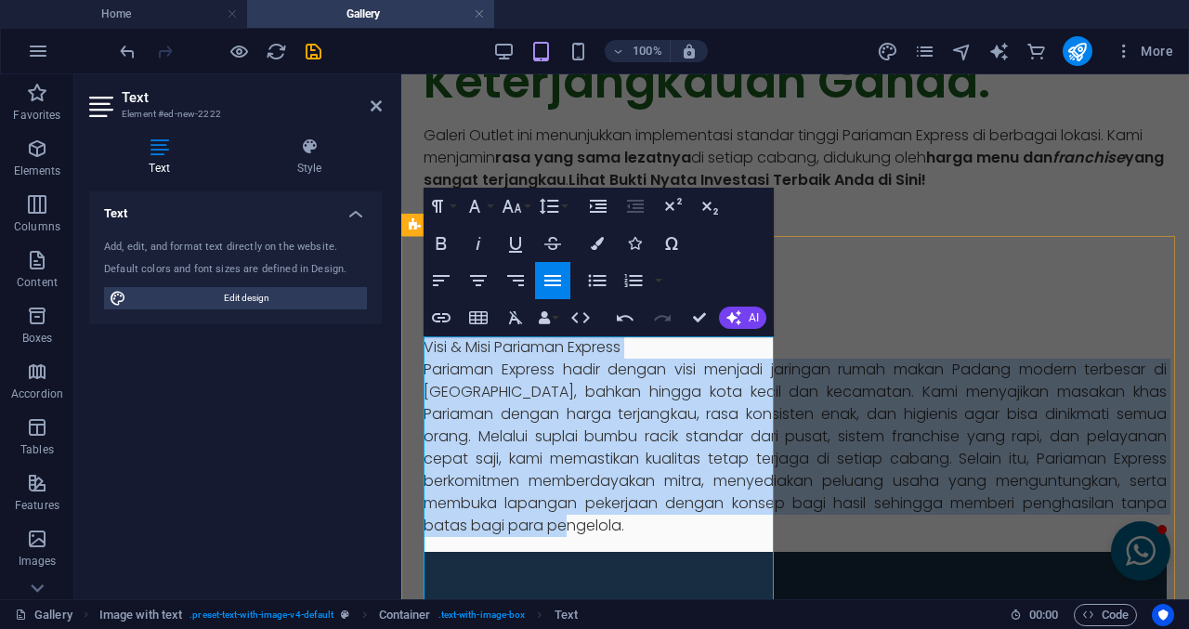
click at [645, 373] on p "Pariaman Express hadir dengan visi menjadi jaringan rumah makan Padang modern t…" at bounding box center [795, 448] width 743 height 178
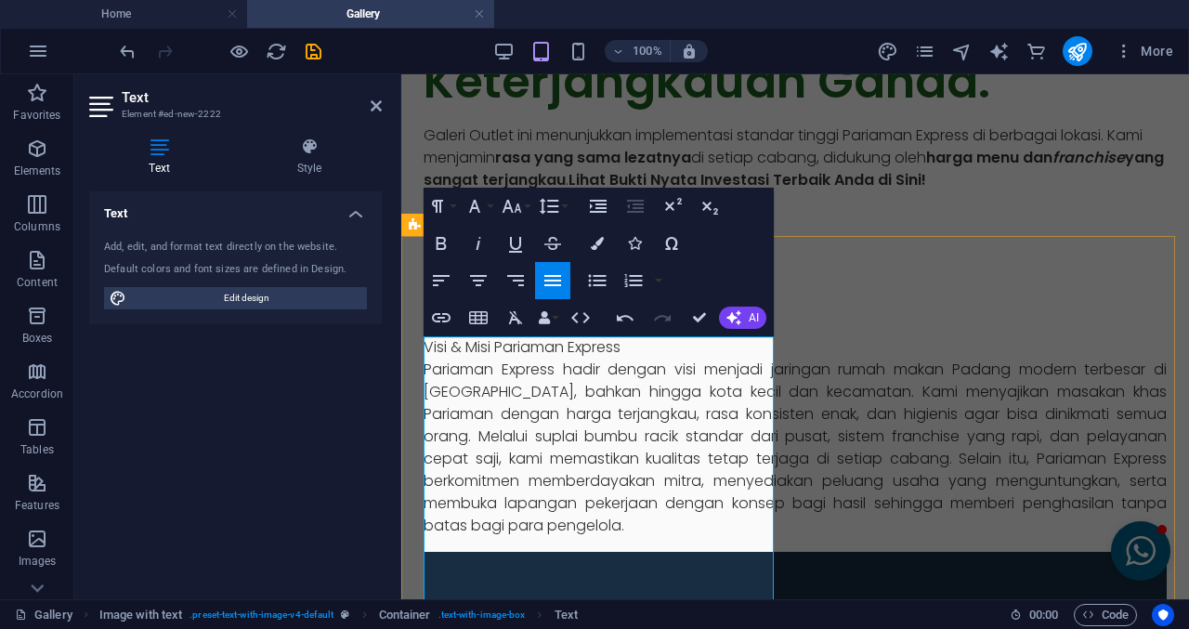
click at [656, 352] on p "Visi & Misi Pariaman Express" at bounding box center [795, 347] width 743 height 22
click at [869, 213] on div "Konsistensi Rasa, Keterjangkauan Ganda. Galeri Outlet ini menunjukkan implement…" at bounding box center [795, 95] width 788 height 282
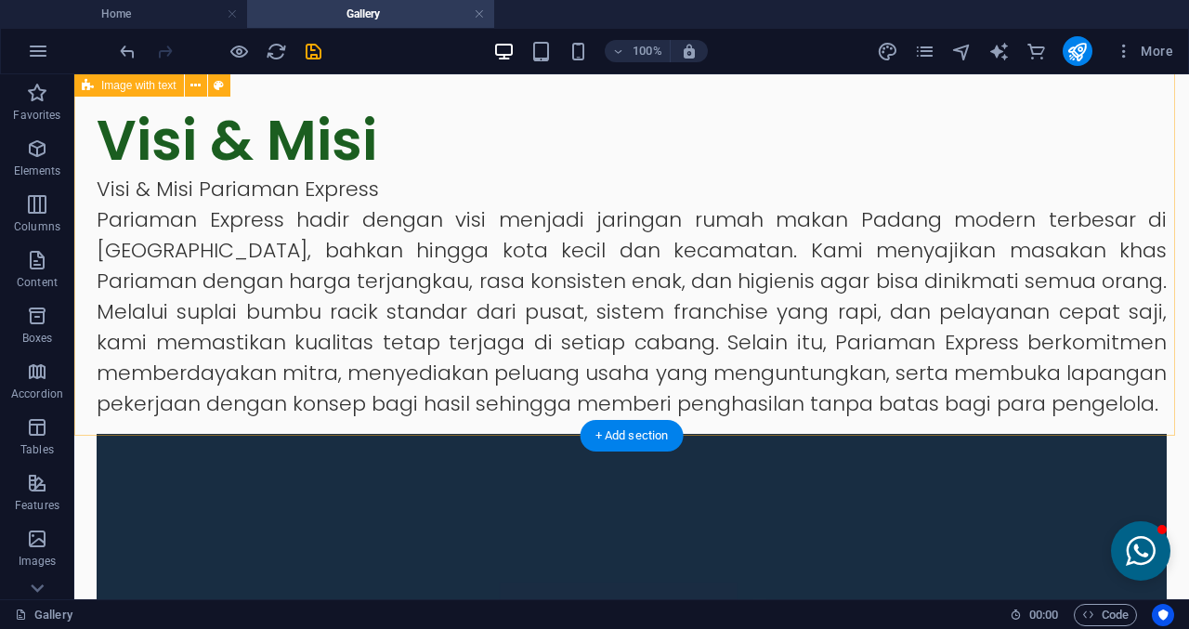
scroll to position [520, 0]
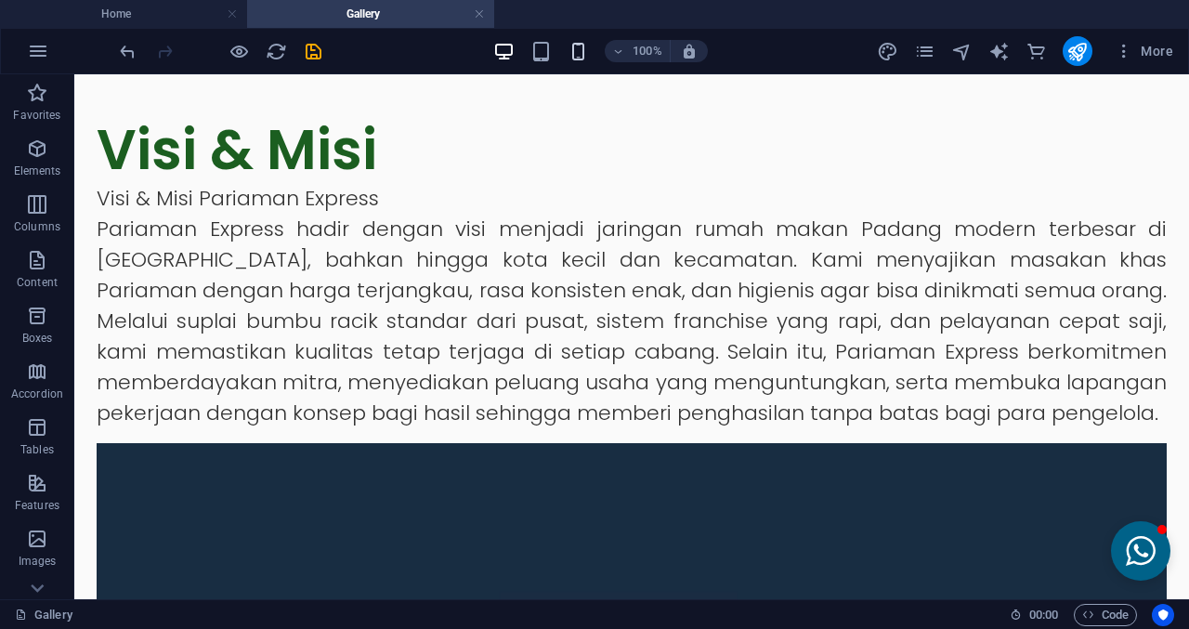
click at [584, 48] on icon "button" at bounding box center [578, 51] width 21 height 21
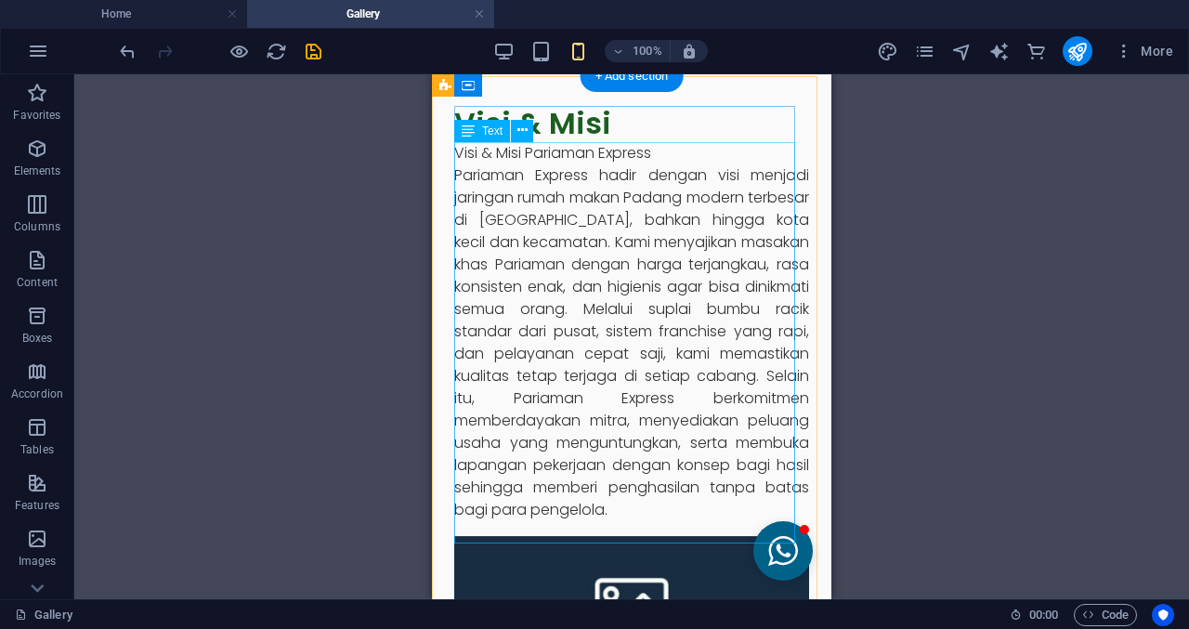
scroll to position [427, 0]
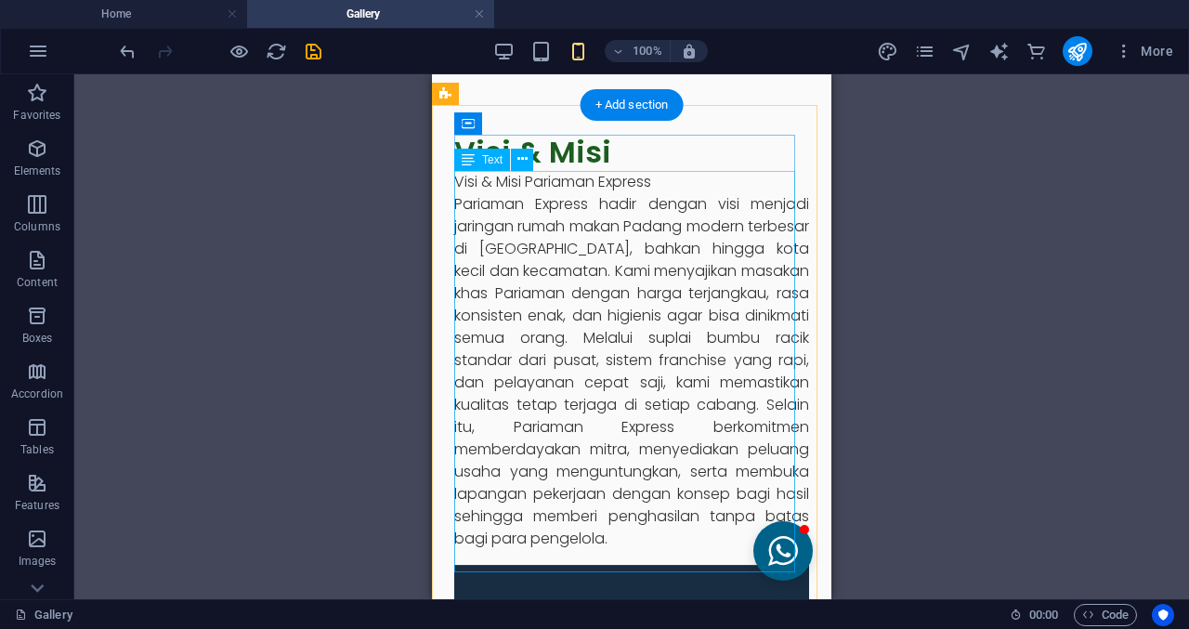
click at [756, 239] on div "Visi & Misi Pariaman Express Pariaman Express hadir dengan visi menjadi jaringa…" at bounding box center [631, 360] width 355 height 379
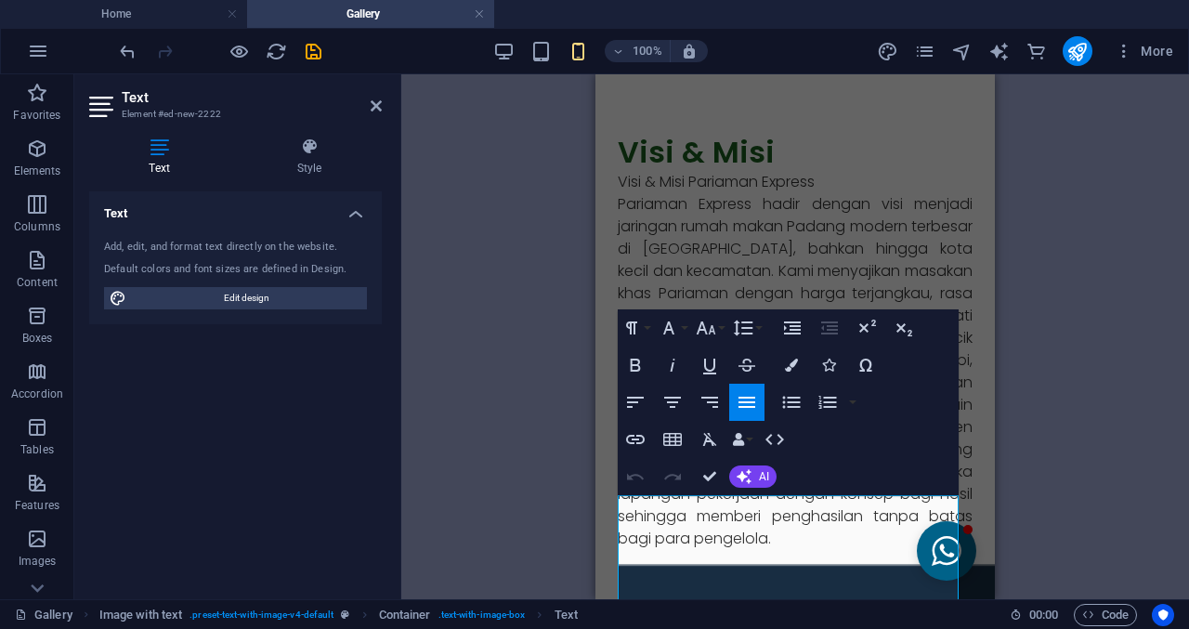
scroll to position [56, 0]
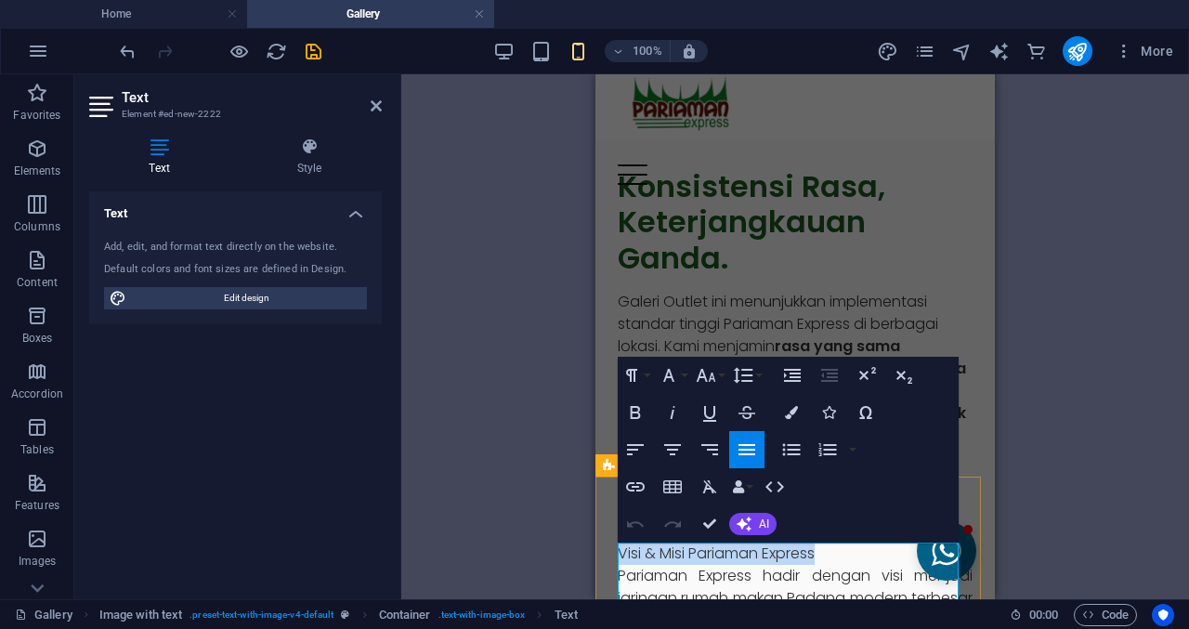
drag, startPoint x: 831, startPoint y: 555, endPoint x: 620, endPoint y: 551, distance: 210.9
click at [620, 551] on p "Visi & Misi Pariaman Express" at bounding box center [795, 553] width 355 height 22
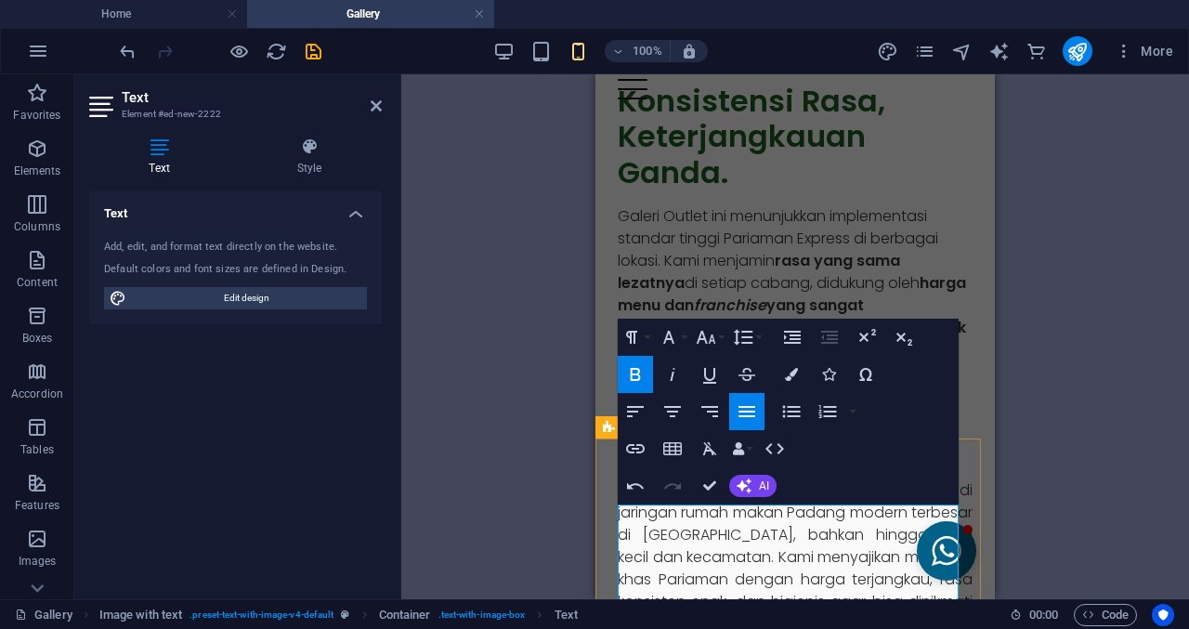
scroll to position [149, 0]
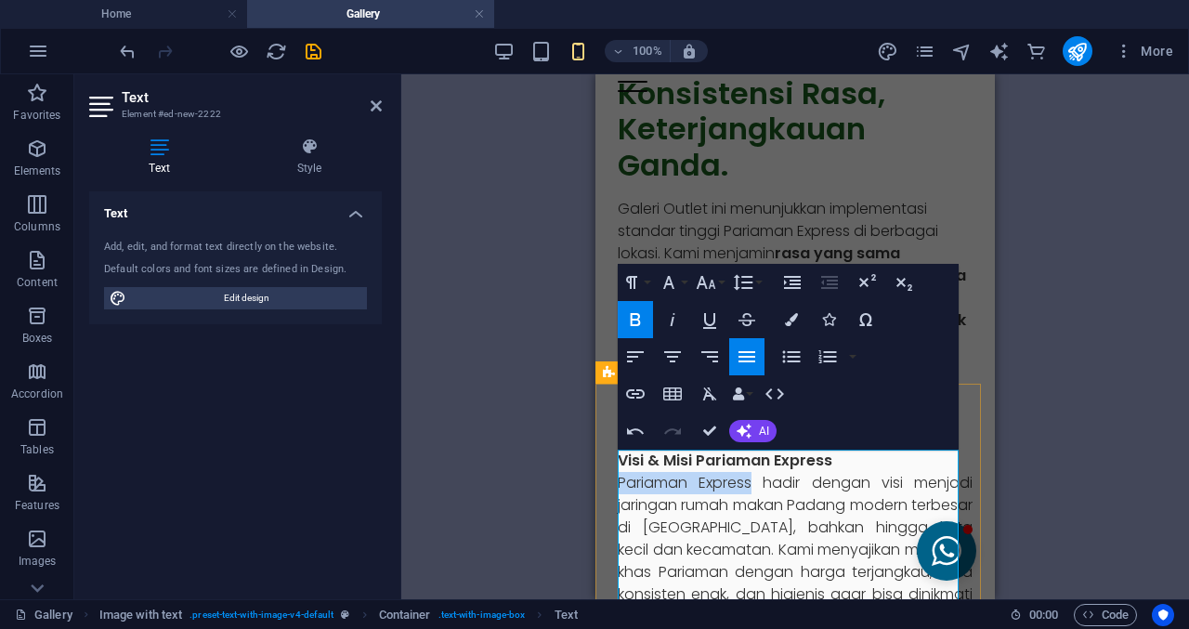
drag, startPoint x: 752, startPoint y: 483, endPoint x: 621, endPoint y: 481, distance: 131.0
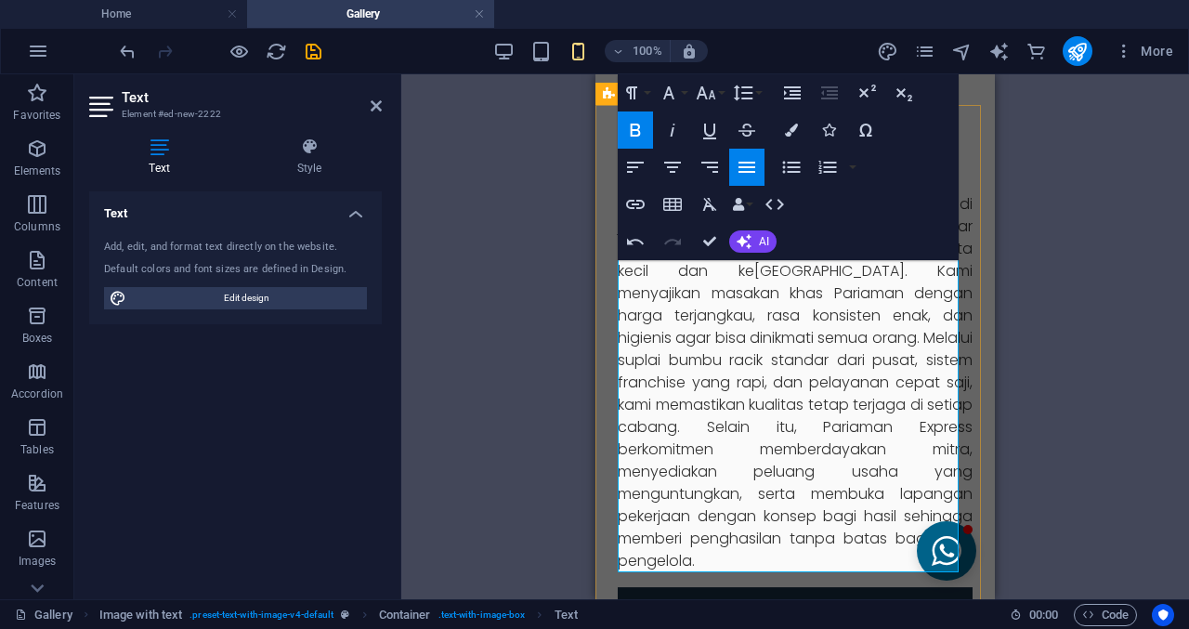
scroll to position [520, 0]
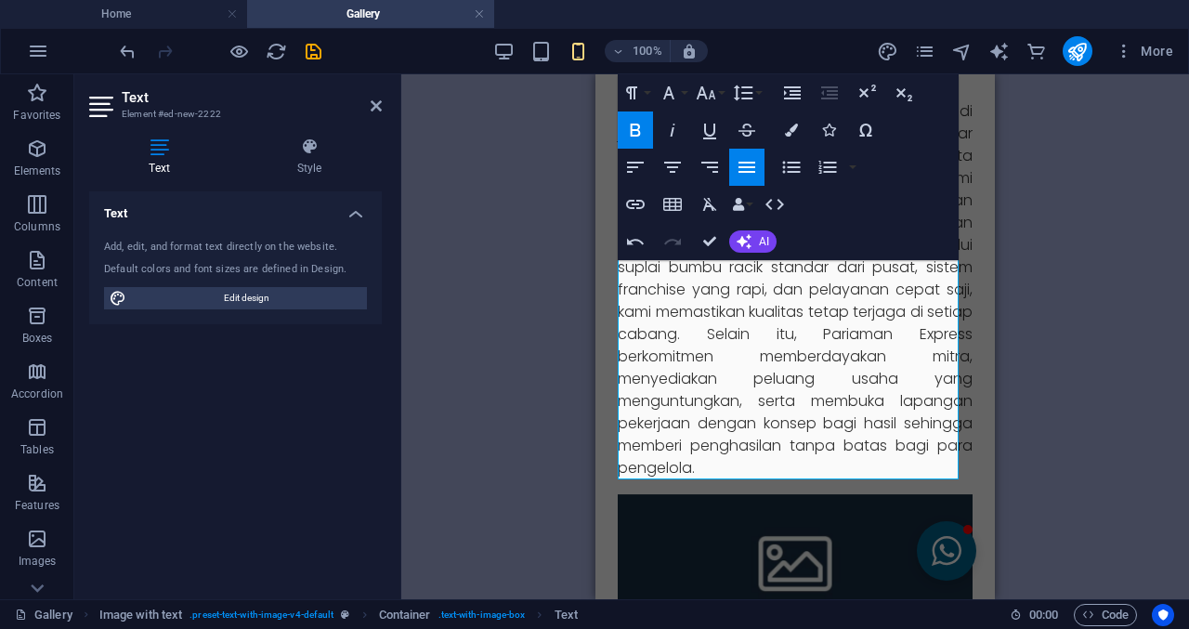
click at [1056, 442] on div "Drag here to replace the existing content. Press “Ctrl” if you want to create a…" at bounding box center [795, 336] width 788 height 525
click at [383, 108] on aside "Text Element #ed-new-2222 Text Style Text Add, edit, and format text directly o…" at bounding box center [237, 336] width 327 height 525
click at [374, 108] on icon at bounding box center [376, 105] width 11 height 15
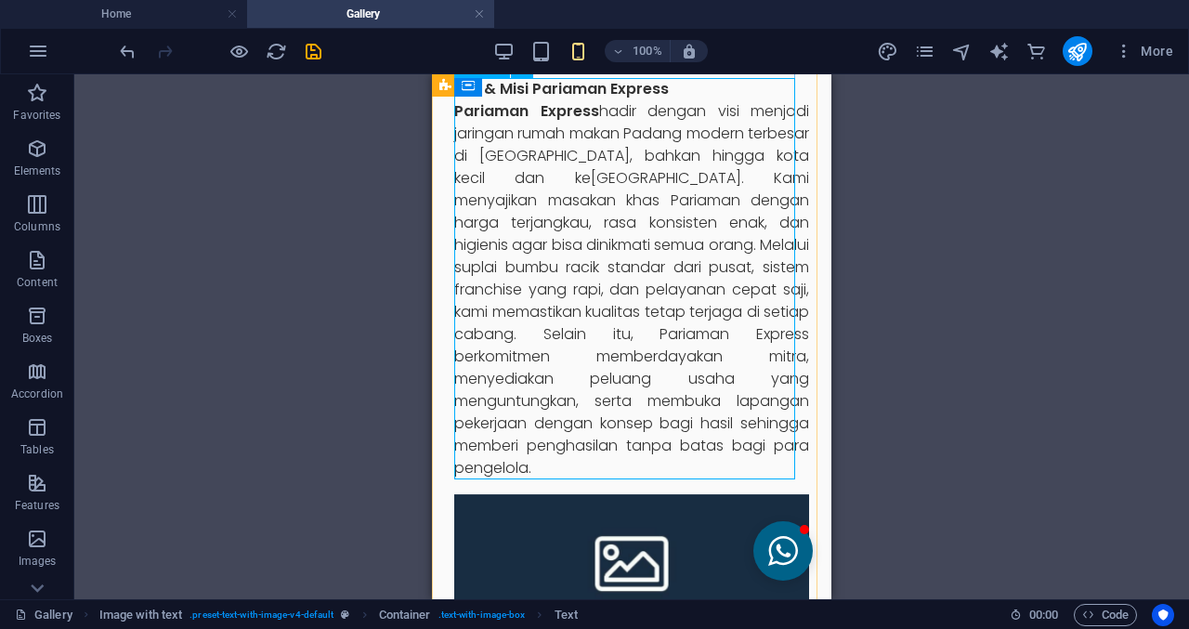
click at [868, 259] on div "Drag here to replace the existing content. Press “Ctrl” if you want to create a…" at bounding box center [631, 336] width 1115 height 525
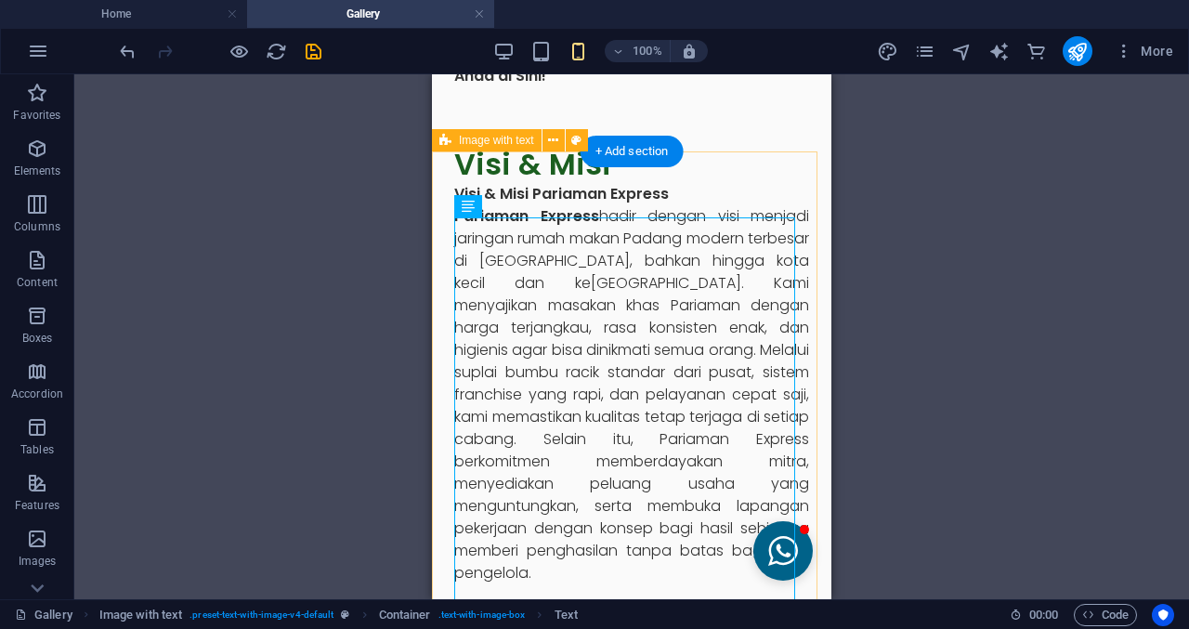
scroll to position [334, 0]
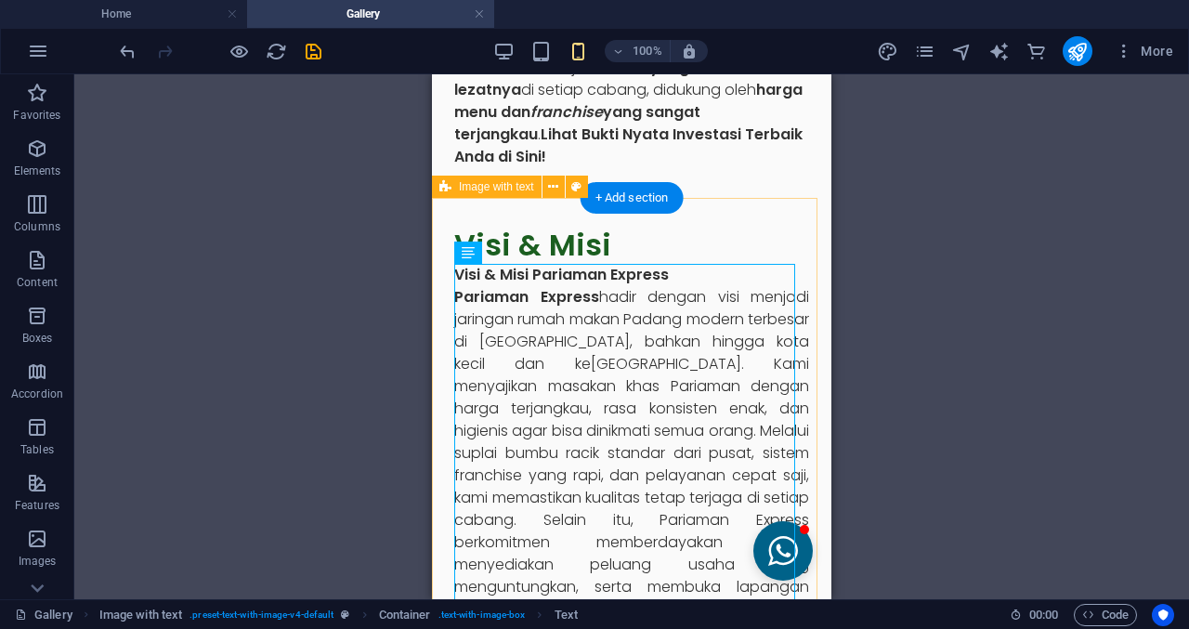
click at [884, 278] on div "Drag here to replace the existing content. Press “Ctrl” if you want to create a…" at bounding box center [631, 336] width 1115 height 525
click at [733, 159] on div "Galeri Outlet ini menunjukkan implementasi standar tinggi Pariaman Express di b…" at bounding box center [631, 90] width 355 height 156
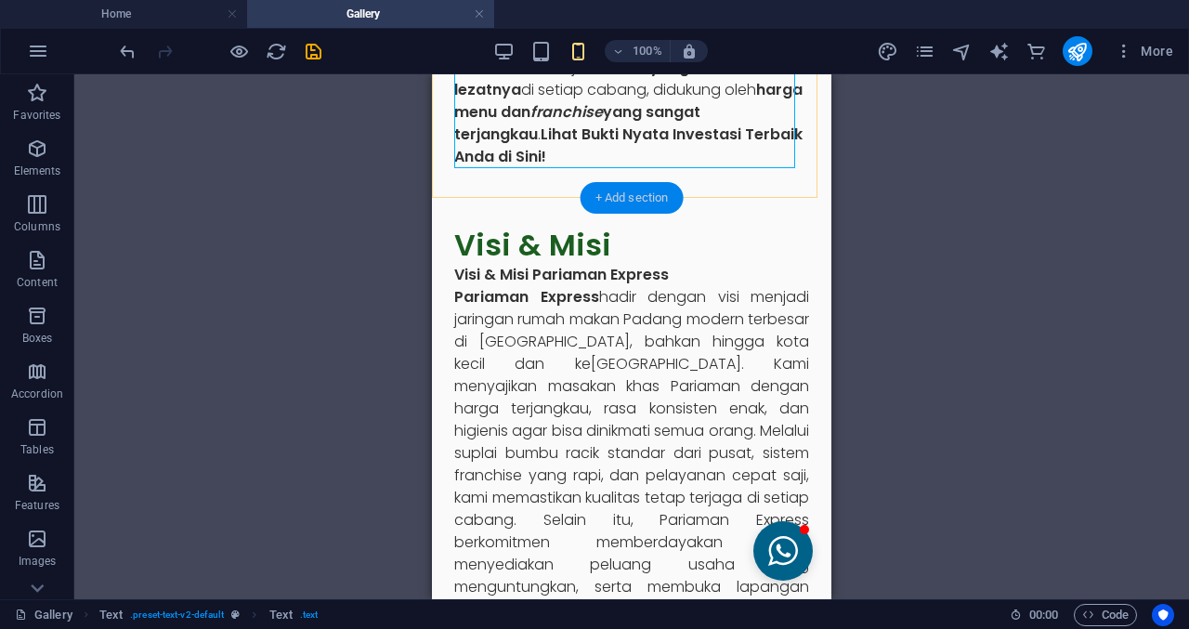
drag, startPoint x: 658, startPoint y: 196, endPoint x: 74, endPoint y: 117, distance: 588.6
click at [658, 196] on div "+ Add section" at bounding box center [632, 198] width 103 height 32
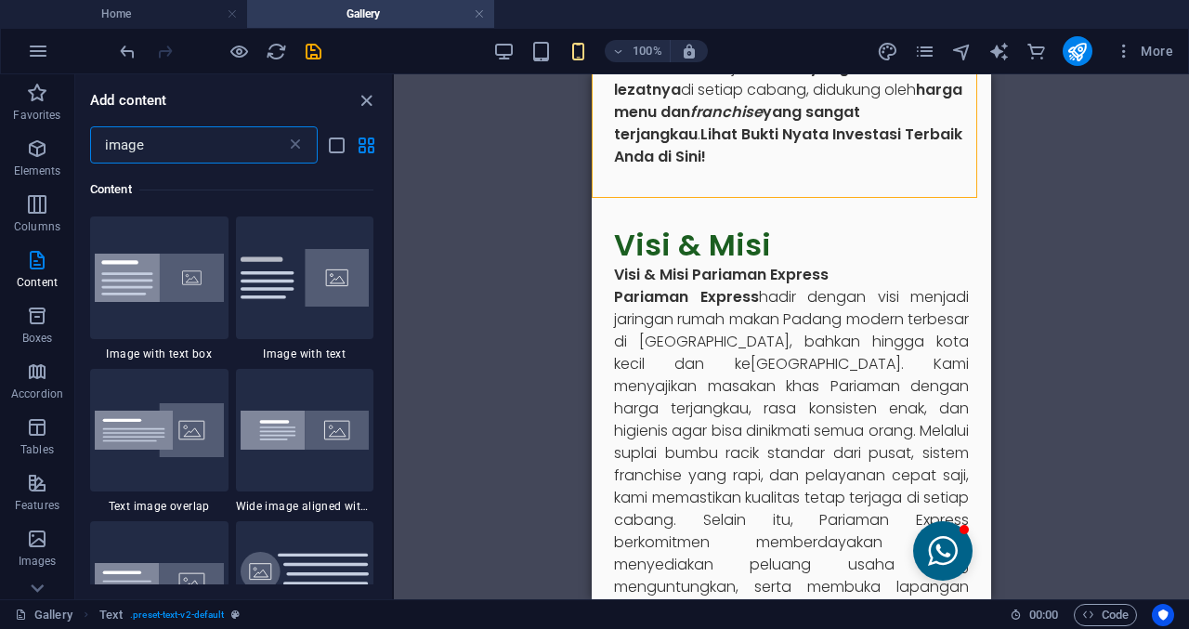
scroll to position [0, 0]
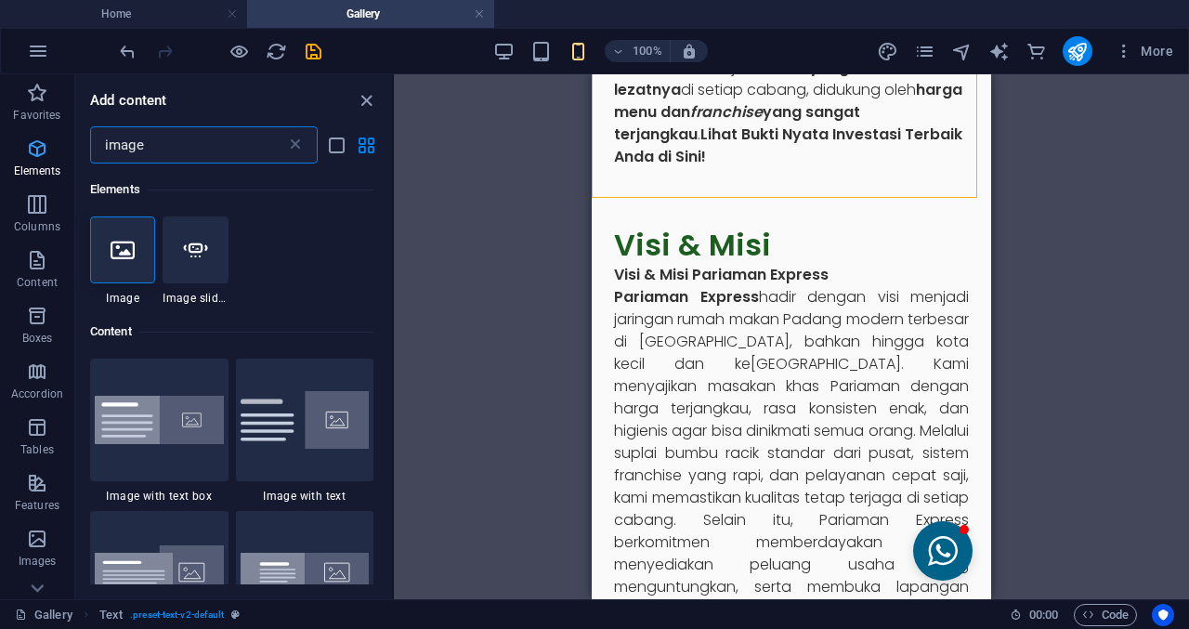
click at [21, 155] on span "Elements" at bounding box center [37, 159] width 74 height 45
click at [41, 96] on icon "button" at bounding box center [37, 93] width 22 height 22
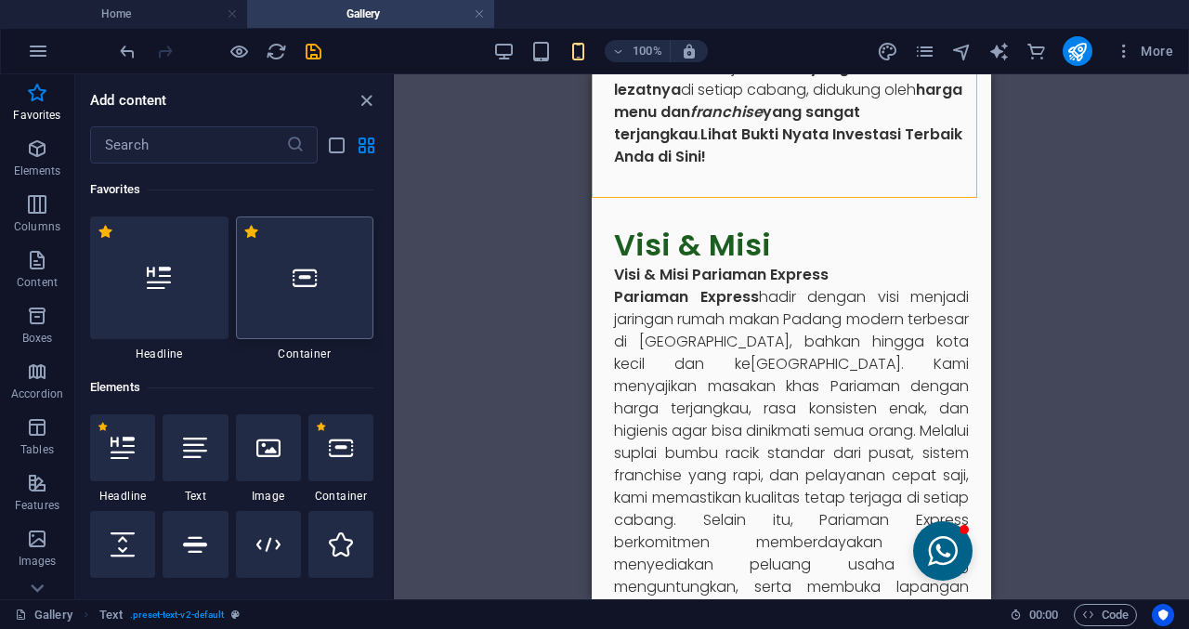
click at [319, 306] on div at bounding box center [305, 277] width 138 height 123
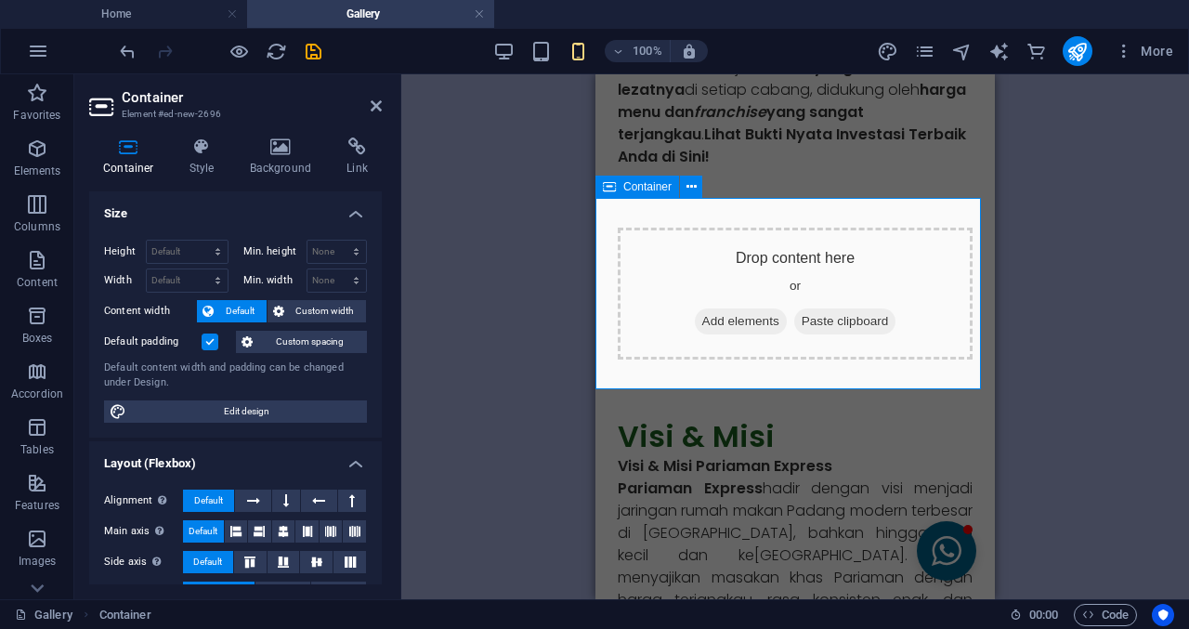
click at [695, 312] on span "Add elements" at bounding box center [741, 321] width 92 height 26
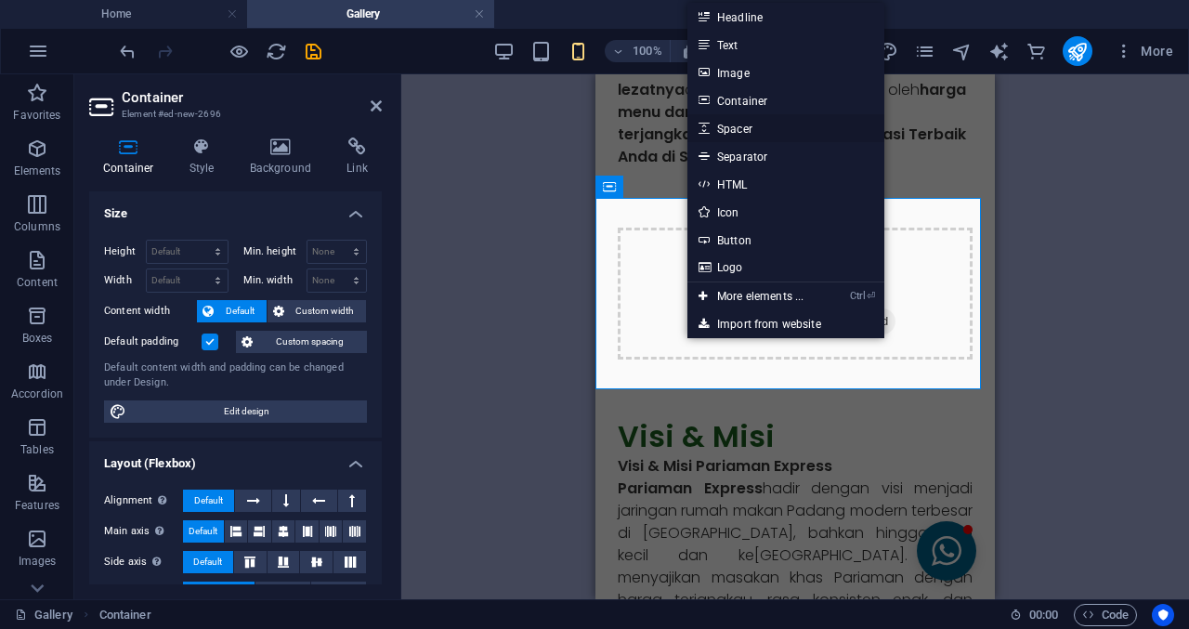
click at [737, 134] on link "Spacer" at bounding box center [785, 128] width 197 height 28
select select "px"
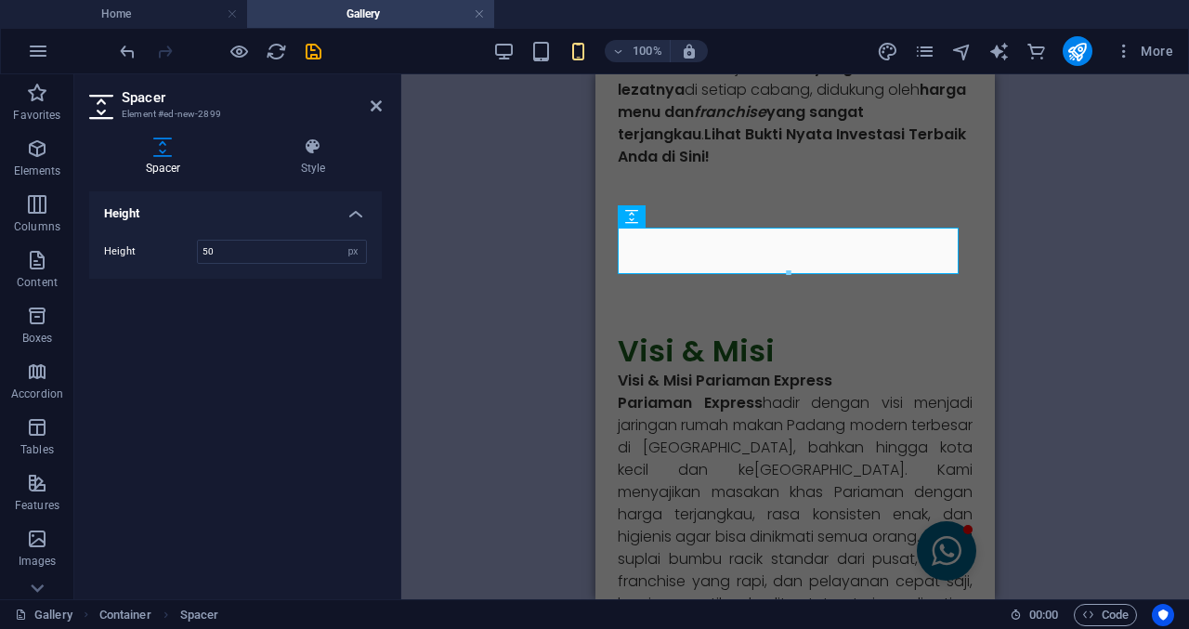
click at [1059, 243] on div "Reference Container Container Placeholder Reference Gallery Gallery Gallery Tex…" at bounding box center [795, 336] width 788 height 525
click at [616, 189] on div "Container" at bounding box center [637, 187] width 84 height 22
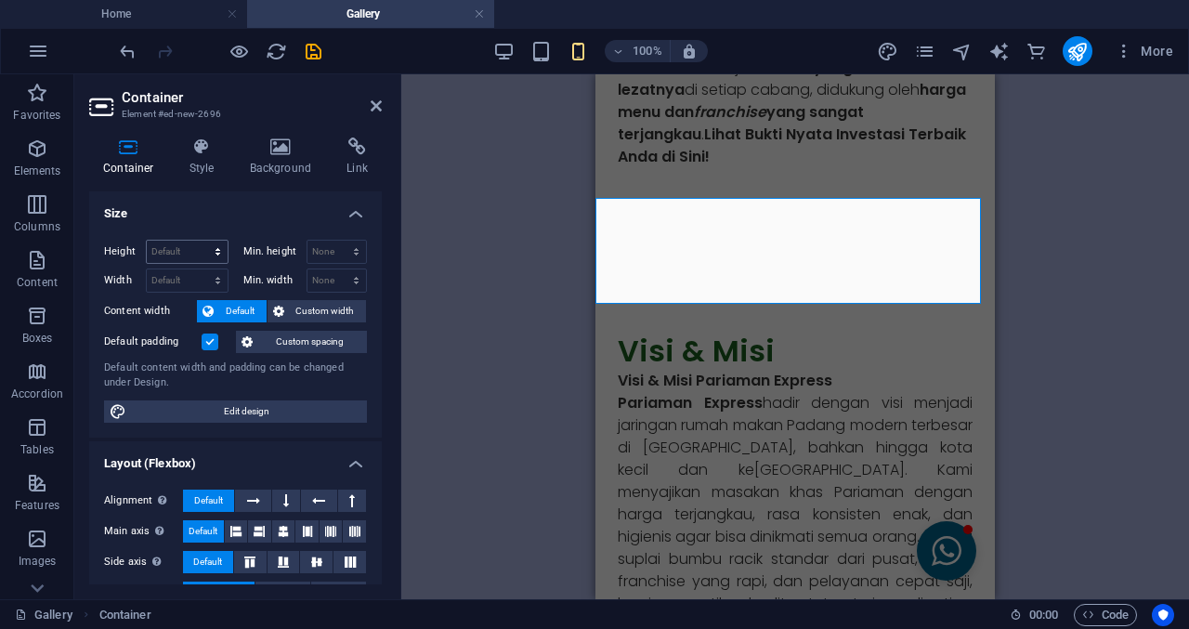
scroll to position [327, 0]
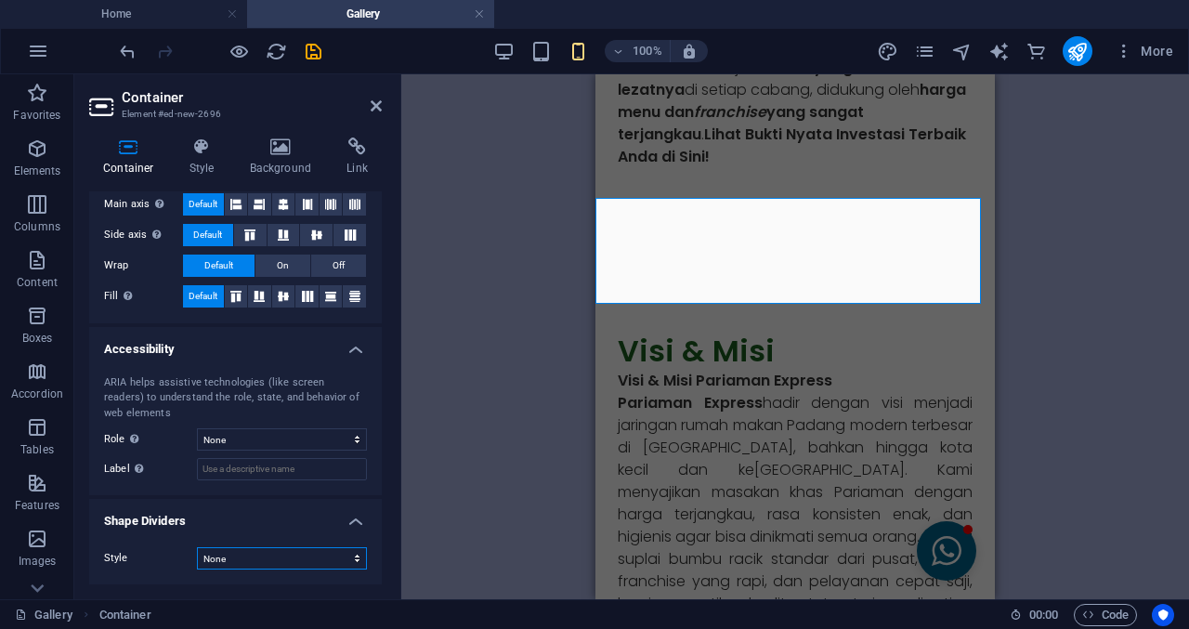
click at [243, 547] on select "None Triangle Square Diagonal Polygon 1 Polygon 2 Zigzag Multiple Zigzags Waves…" at bounding box center [282, 558] width 170 height 22
click at [197, 547] on select "None Triangle Square Diagonal Polygon 1 Polygon 2 Zigzag Multiple Zigzags Waves…" at bounding box center [282, 558] width 170 height 22
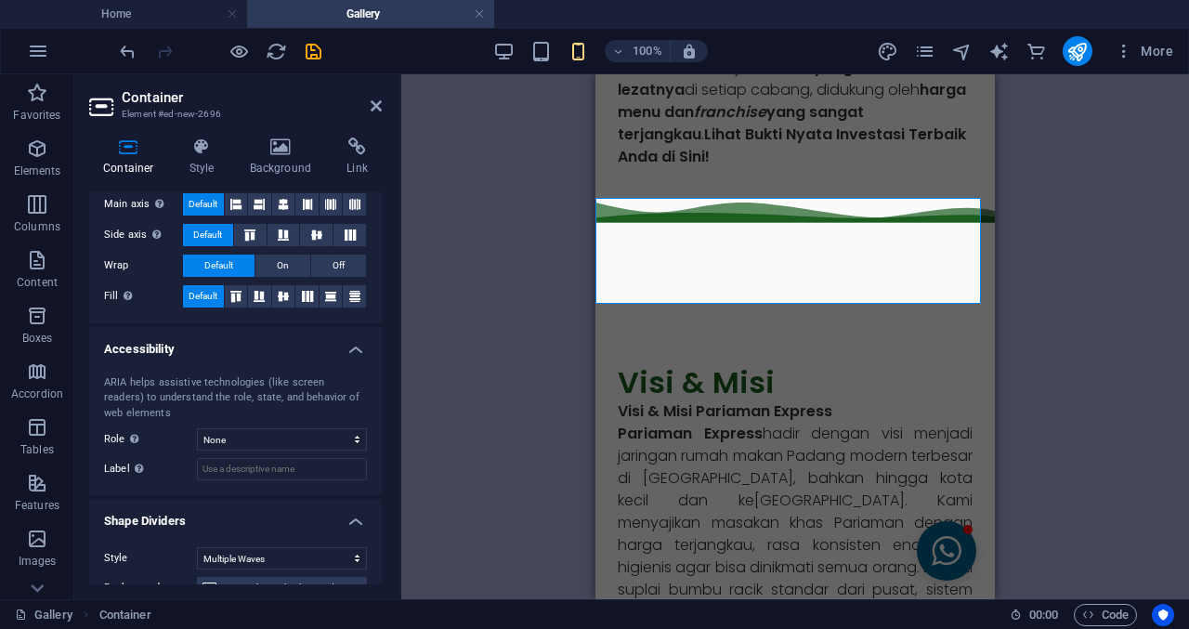
click at [1031, 337] on div "Reference Container Container Placeholder Reference Gallery Gallery Gallery Tex…" at bounding box center [795, 336] width 788 height 525
click at [244, 551] on select "None Triangle Square Diagonal Polygon 1 Polygon 2 Zigzag Multiple Zigzags Waves…" at bounding box center [282, 558] width 170 height 22
select select "none"
click at [197, 547] on select "None Triangle Square Diagonal Polygon 1 Polygon 2 Zigzag Multiple Zigzags Waves…" at bounding box center [282, 558] width 170 height 22
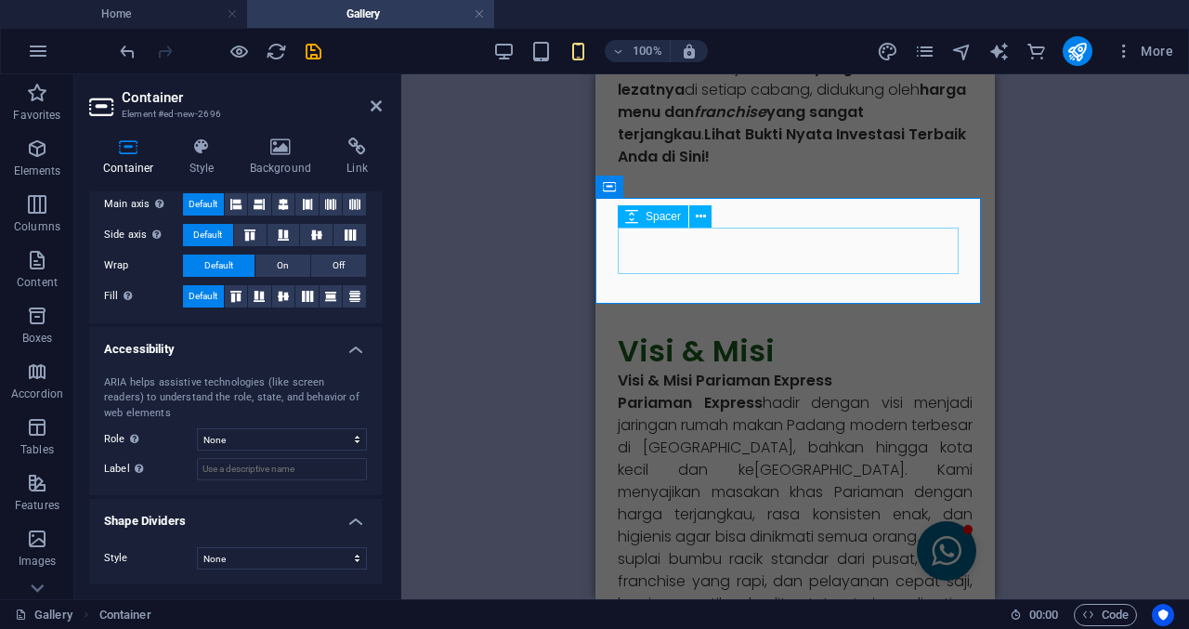
click at [740, 238] on div at bounding box center [795, 251] width 355 height 46
select select "px"
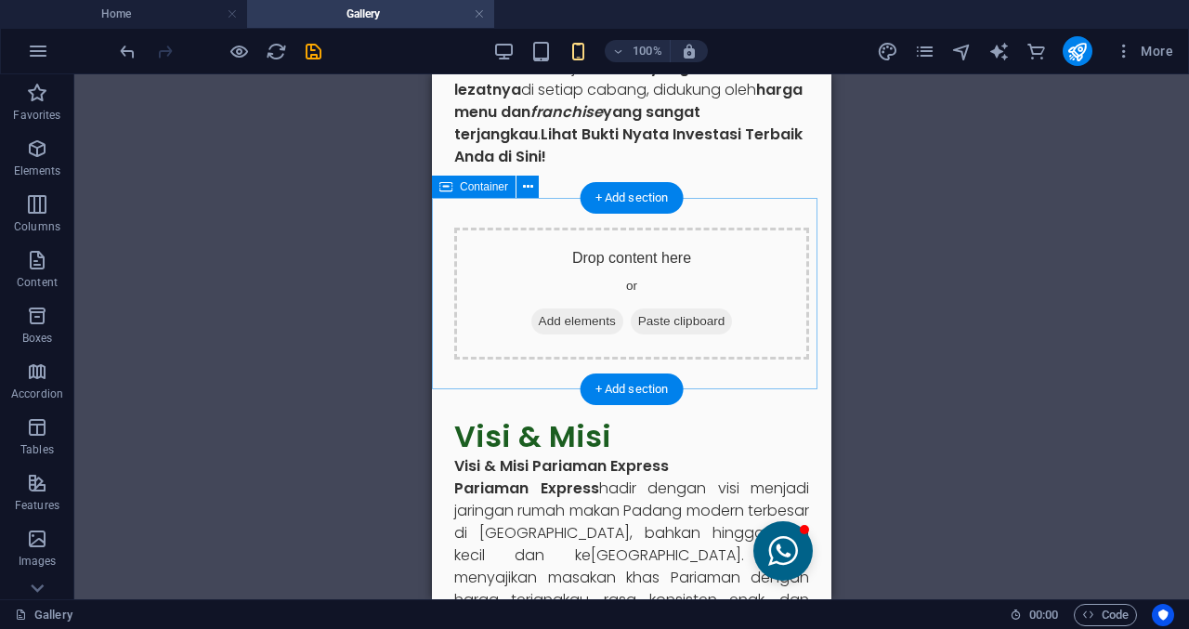
click at [570, 312] on span "Add elements" at bounding box center [577, 321] width 92 height 26
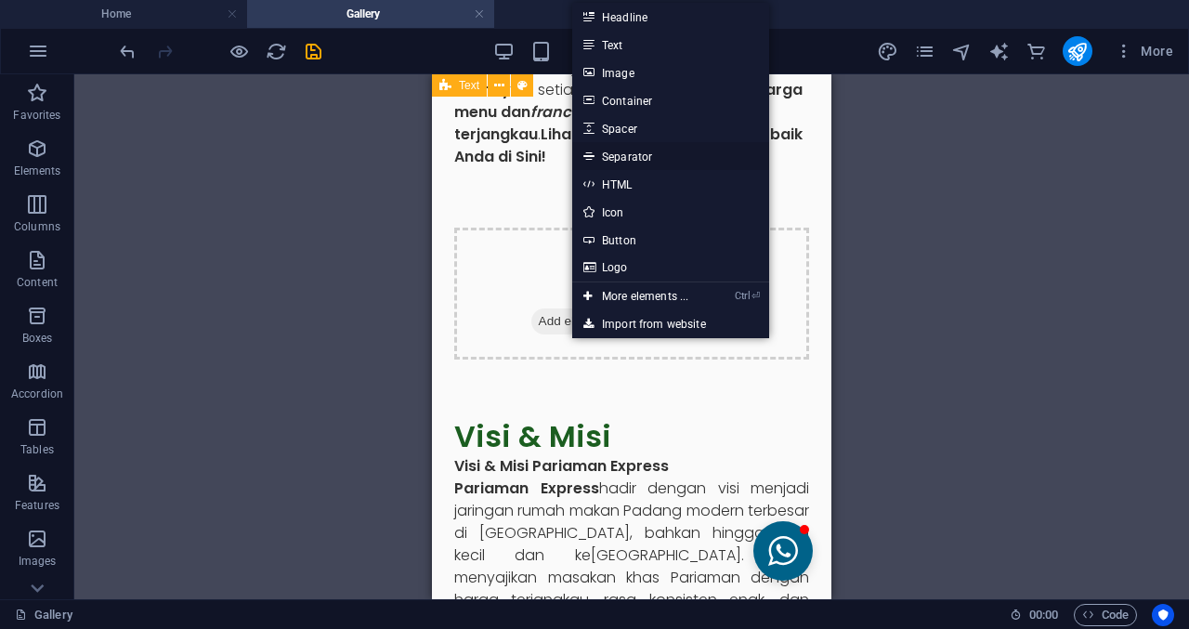
click at [629, 144] on link "Separator" at bounding box center [670, 156] width 197 height 28
select select "%"
select select "px"
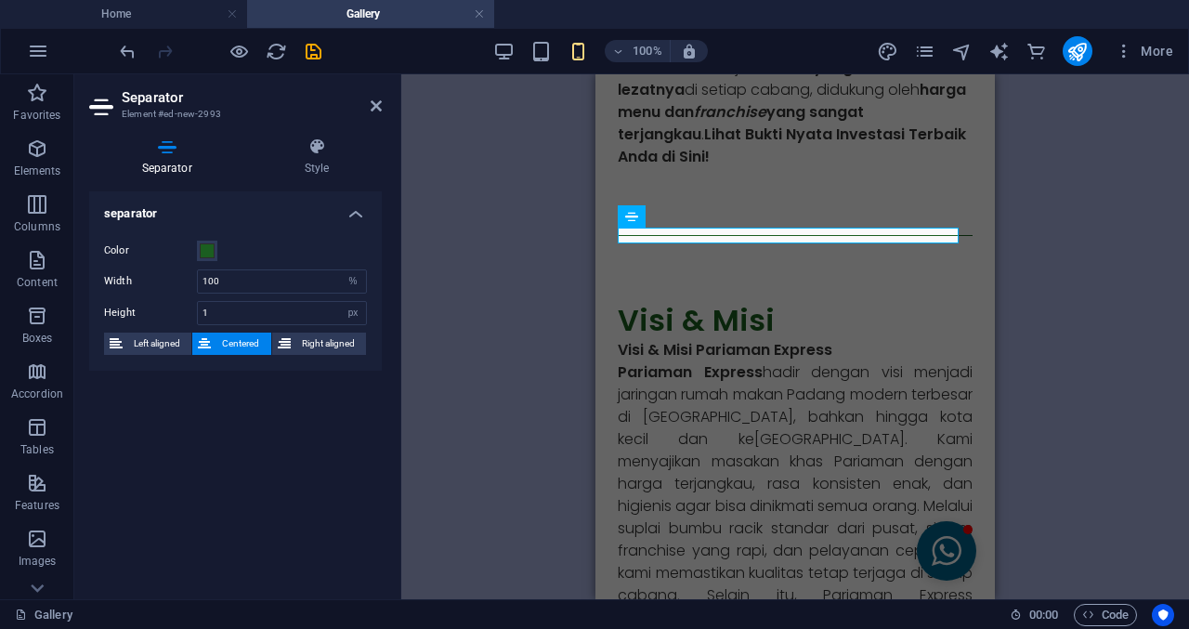
click at [1067, 231] on div "Reference Container Container Placeholder Reference Gallery Gallery Gallery Tex…" at bounding box center [795, 336] width 788 height 525
click at [358, 105] on h2 "Separator" at bounding box center [252, 97] width 260 height 17
click at [364, 105] on h2 "Separator" at bounding box center [252, 97] width 260 height 17
click at [367, 105] on h2 "Separator" at bounding box center [252, 97] width 260 height 17
click at [371, 105] on icon at bounding box center [376, 105] width 11 height 15
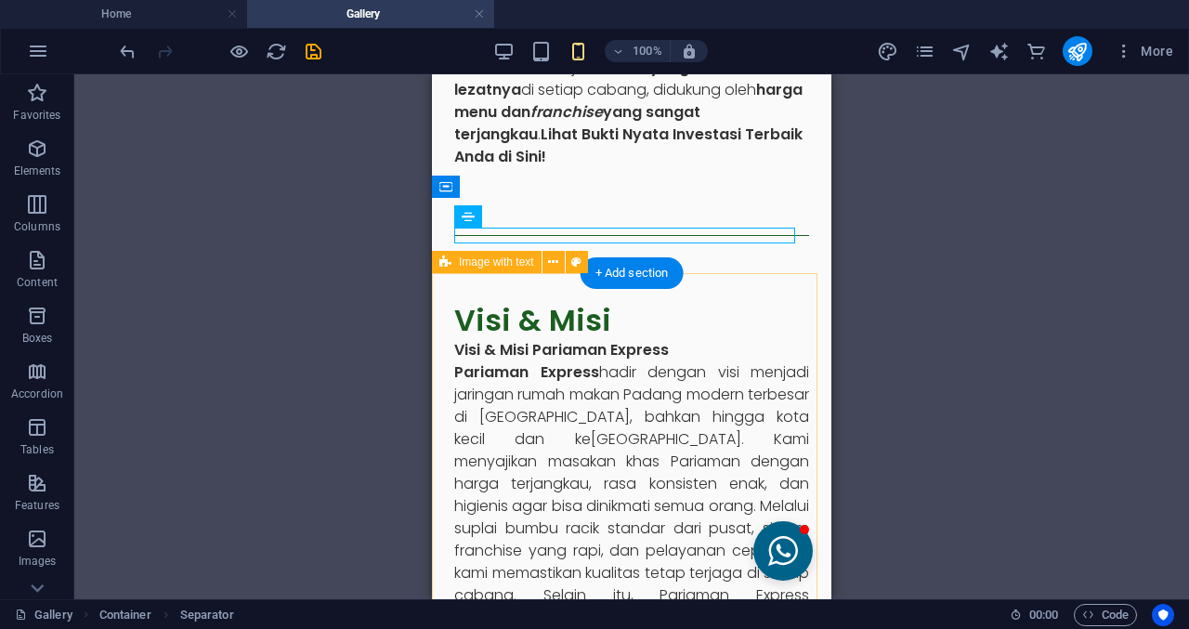
click at [845, 301] on div "Reference Container Container Placeholder Reference Gallery Gallery Gallery Tex…" at bounding box center [631, 336] width 1115 height 525
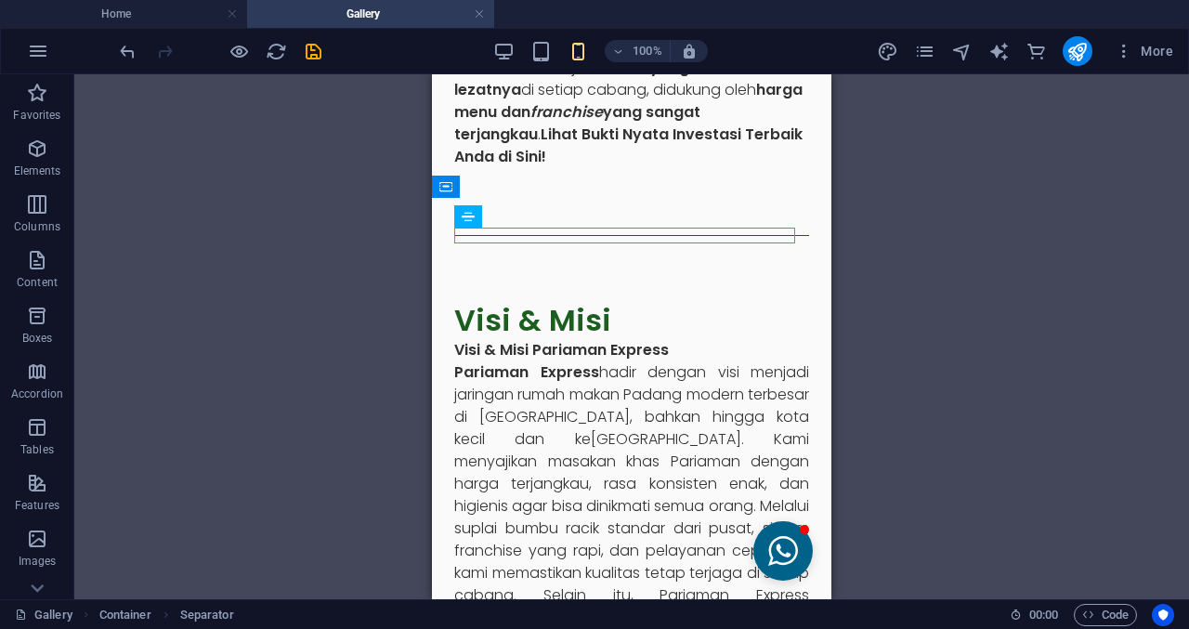
click at [884, 288] on div "Reference Container Container Placeholder Reference Gallery Gallery Gallery Tex…" at bounding box center [631, 336] width 1115 height 525
click at [714, 333] on div "Visi & Misi" at bounding box center [631, 320] width 355 height 35
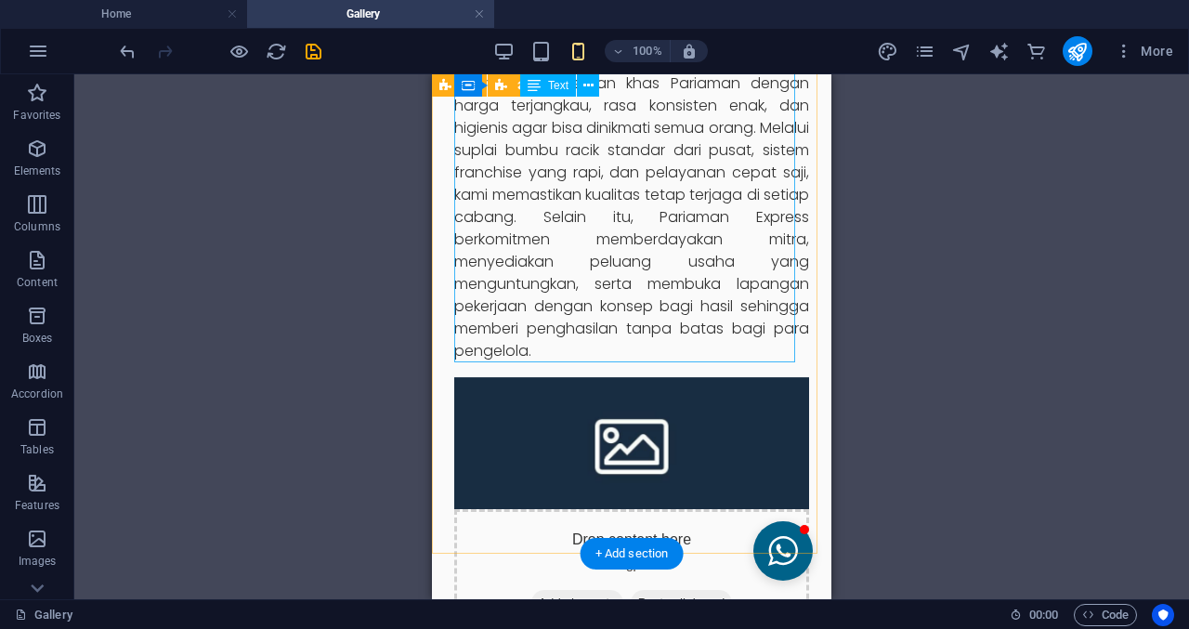
scroll to position [743, 0]
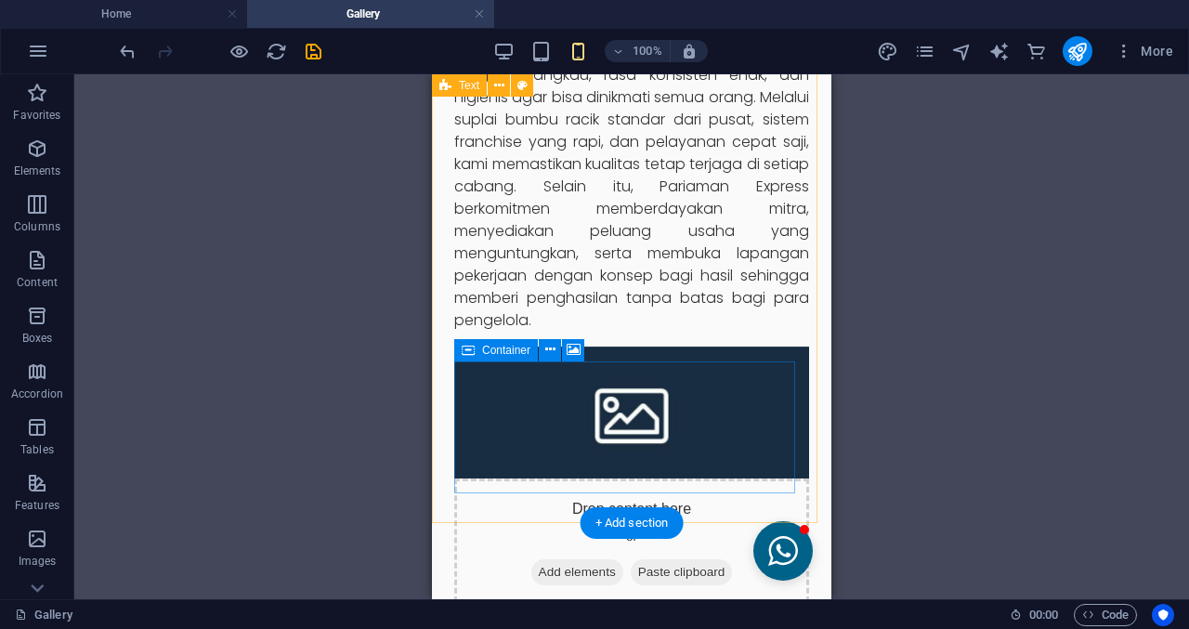
click at [568, 559] on span "Add elements" at bounding box center [577, 572] width 92 height 26
click at [729, 478] on div "Drop content here or Add elements Paste clipboard" at bounding box center [631, 544] width 355 height 132
drag, startPoint x: 729, startPoint y: 411, endPoint x: 564, endPoint y: 411, distance: 165.3
click at [727, 478] on div "Drop content here or Add elements Paste clipboard" at bounding box center [631, 544] width 355 height 132
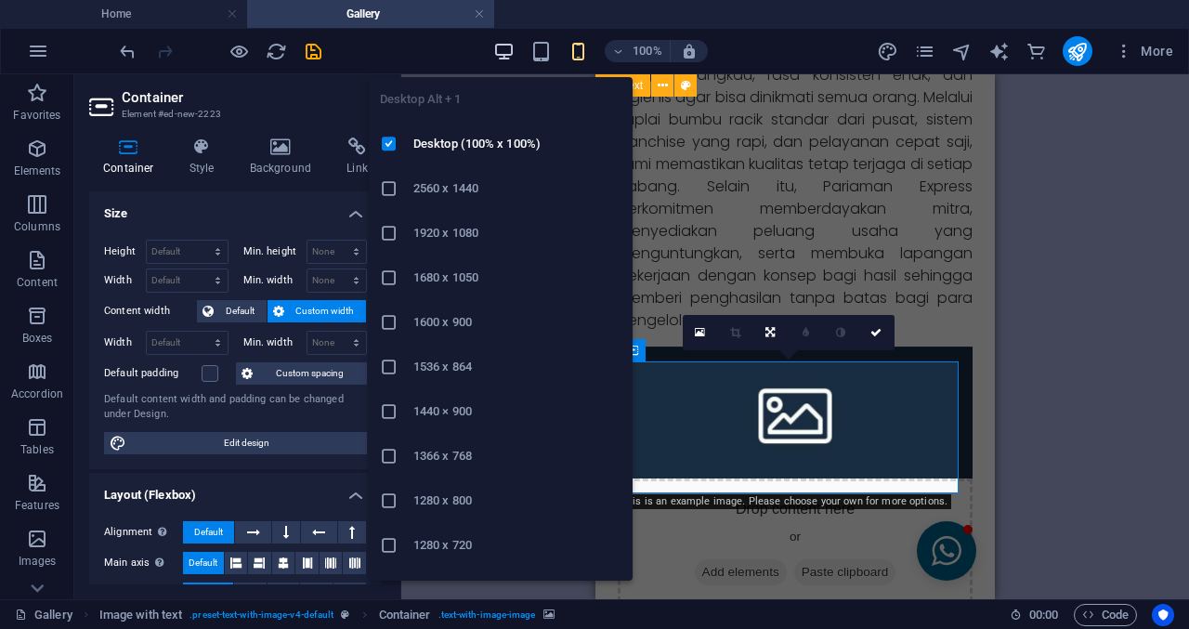
click at [501, 49] on icon "button" at bounding box center [503, 51] width 21 height 21
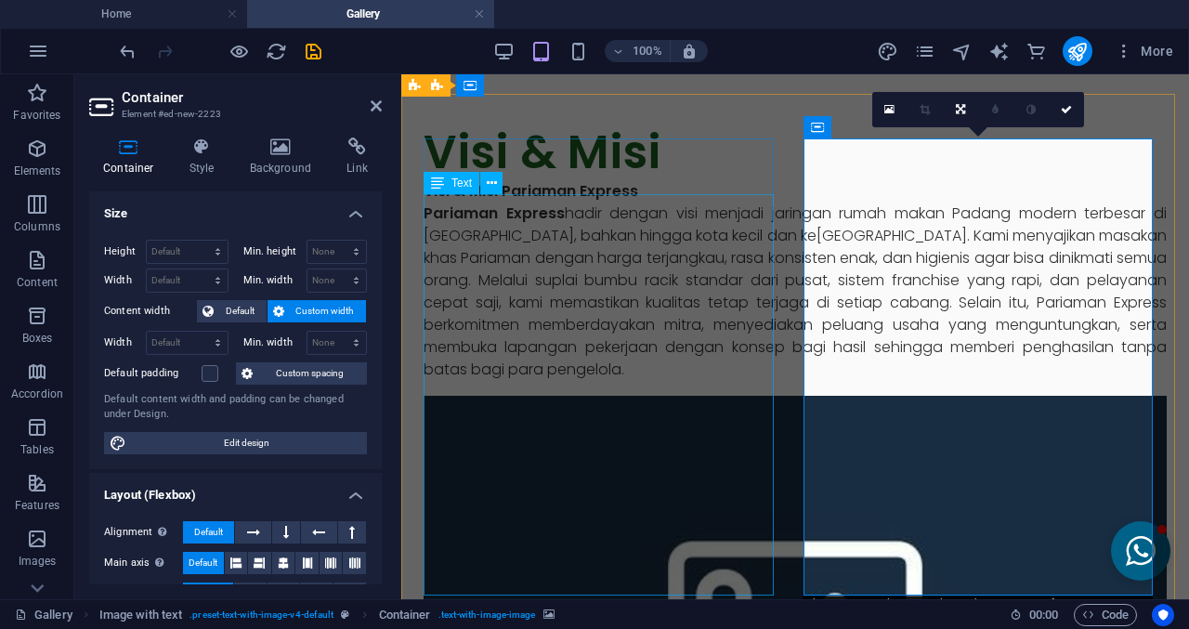
scroll to position [464, 0]
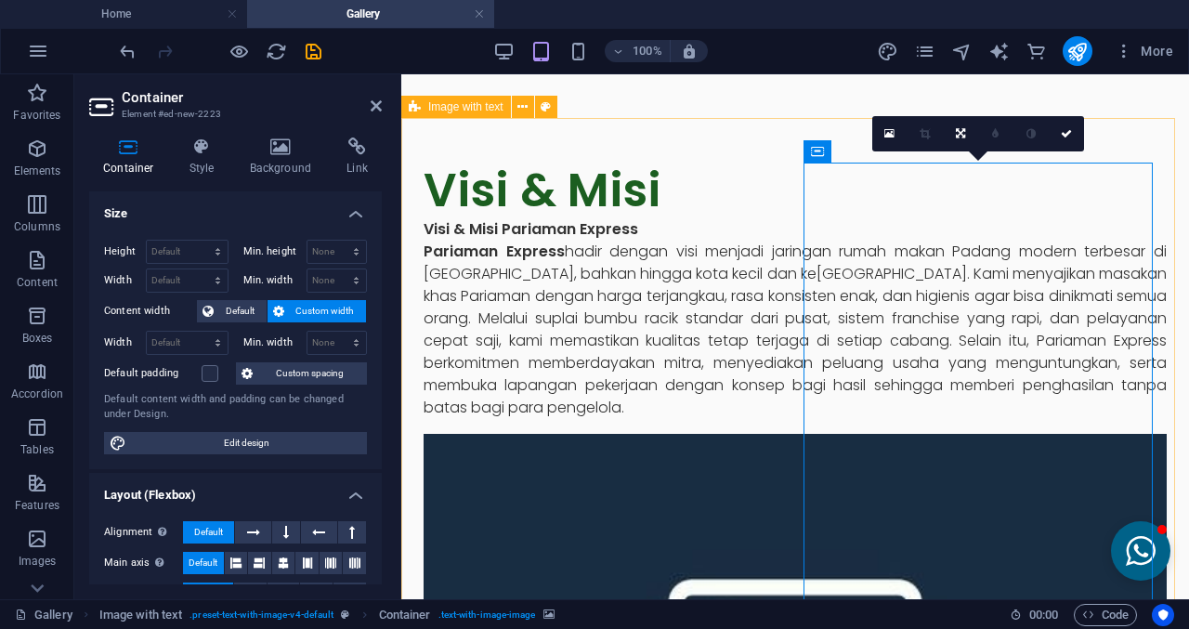
click at [225, 156] on h4 "Style" at bounding box center [206, 156] width 60 height 39
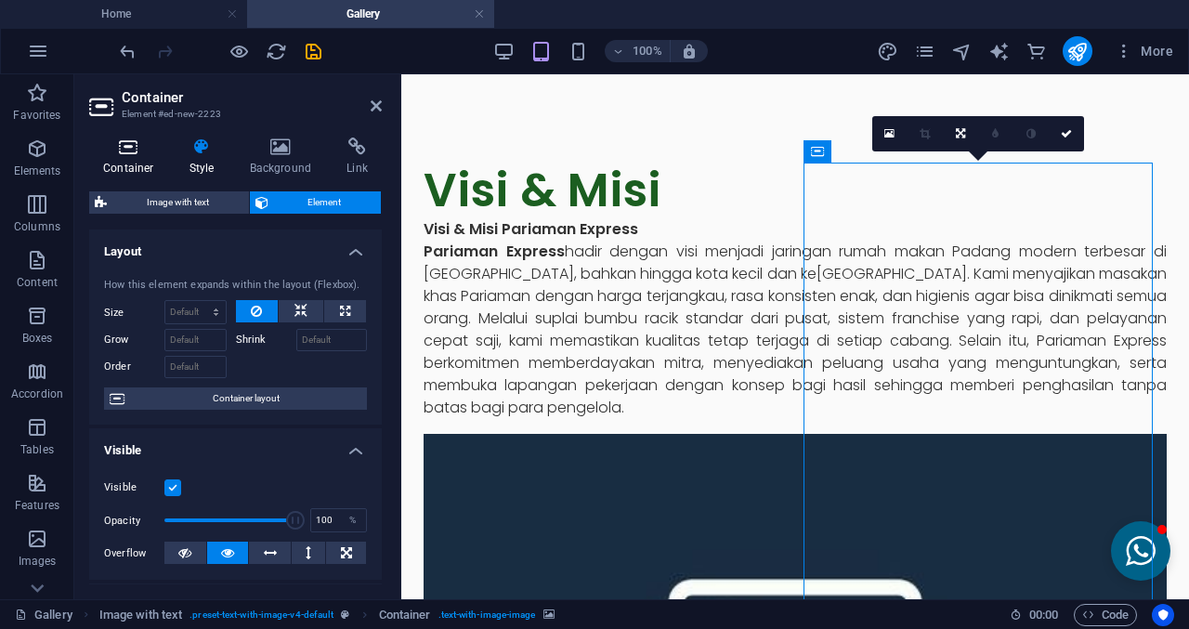
click at [152, 160] on h4 "Container" at bounding box center [132, 156] width 86 height 39
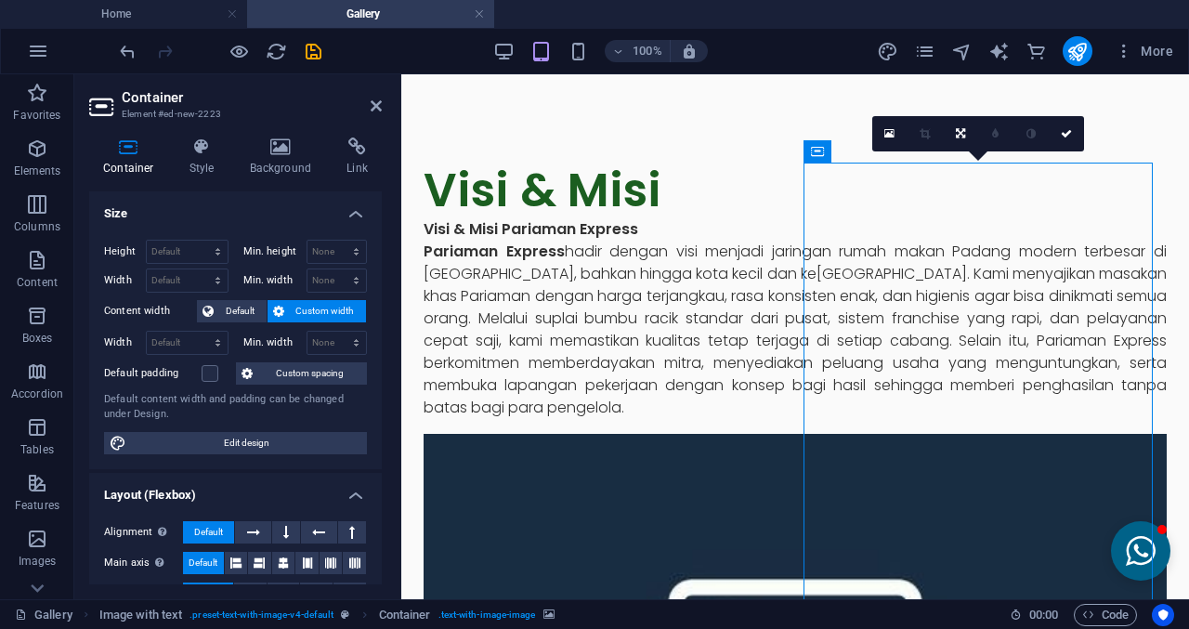
click at [183, 129] on div "Container Style Background Link Size Height Default px rem % vh vw Min. height …" at bounding box center [235, 361] width 322 height 476
click at [210, 156] on h4 "Style" at bounding box center [206, 156] width 60 height 39
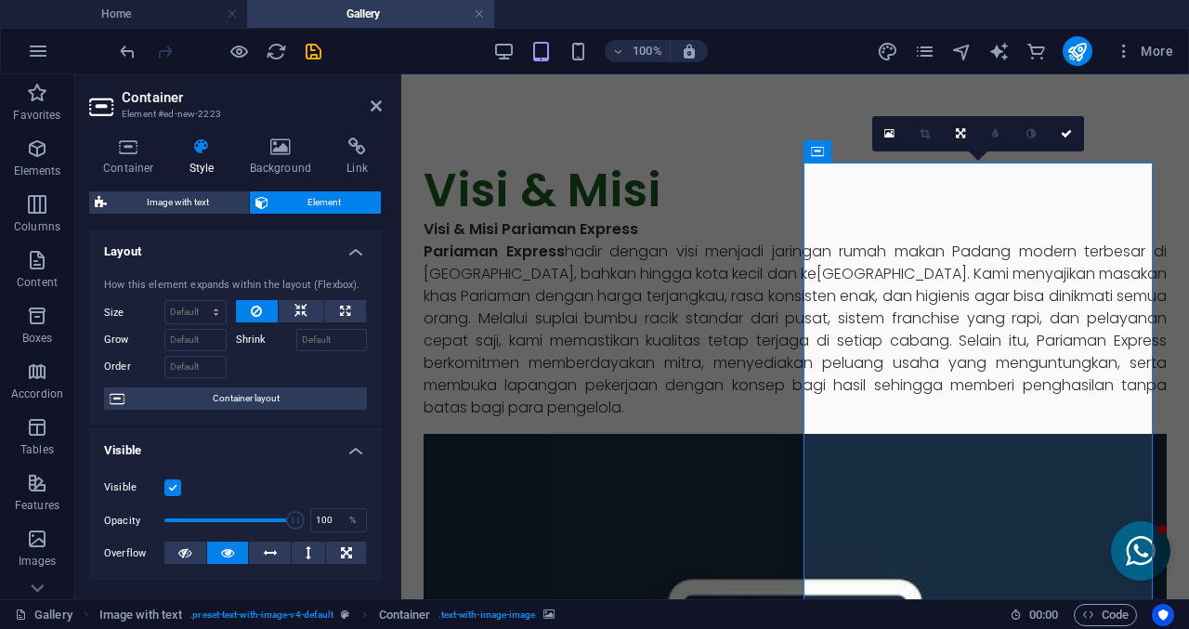
click at [366, 95] on h2 "Container" at bounding box center [252, 97] width 260 height 17
click at [393, 105] on aside "Container Element #ed-new-2223 Container Style Background Link Size Height Defa…" at bounding box center [237, 336] width 327 height 525
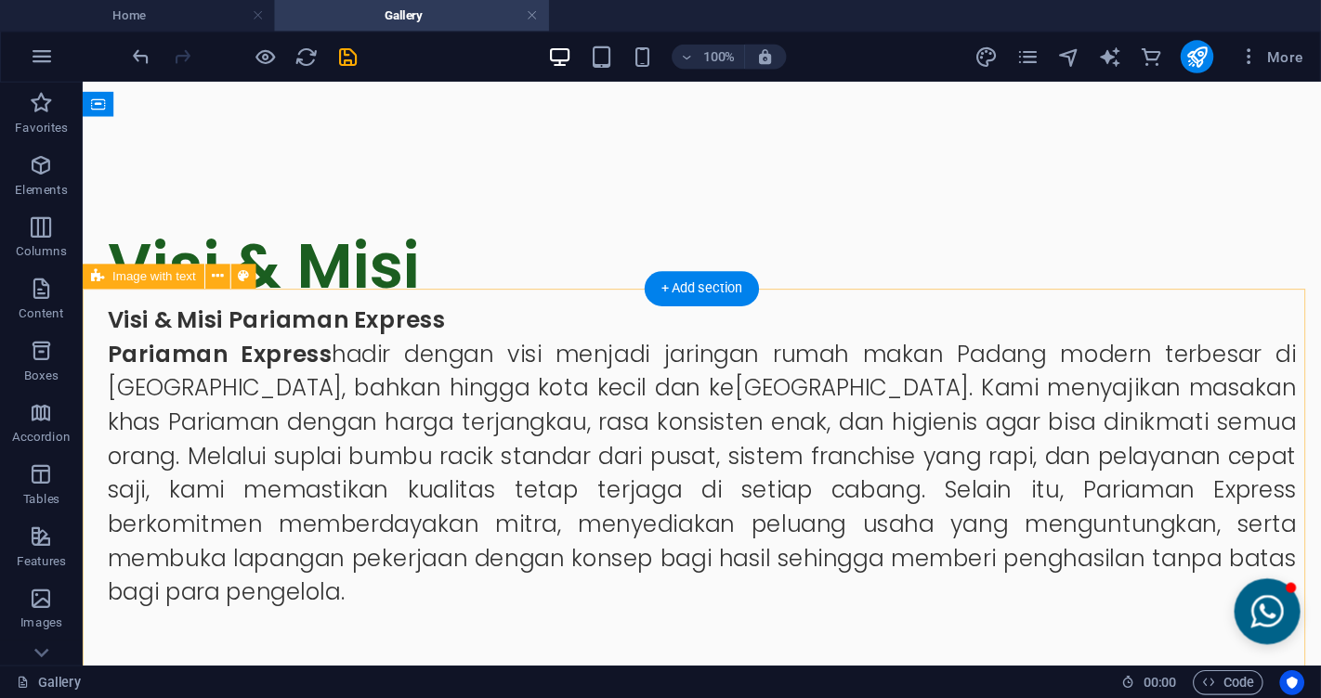
scroll to position [650, 0]
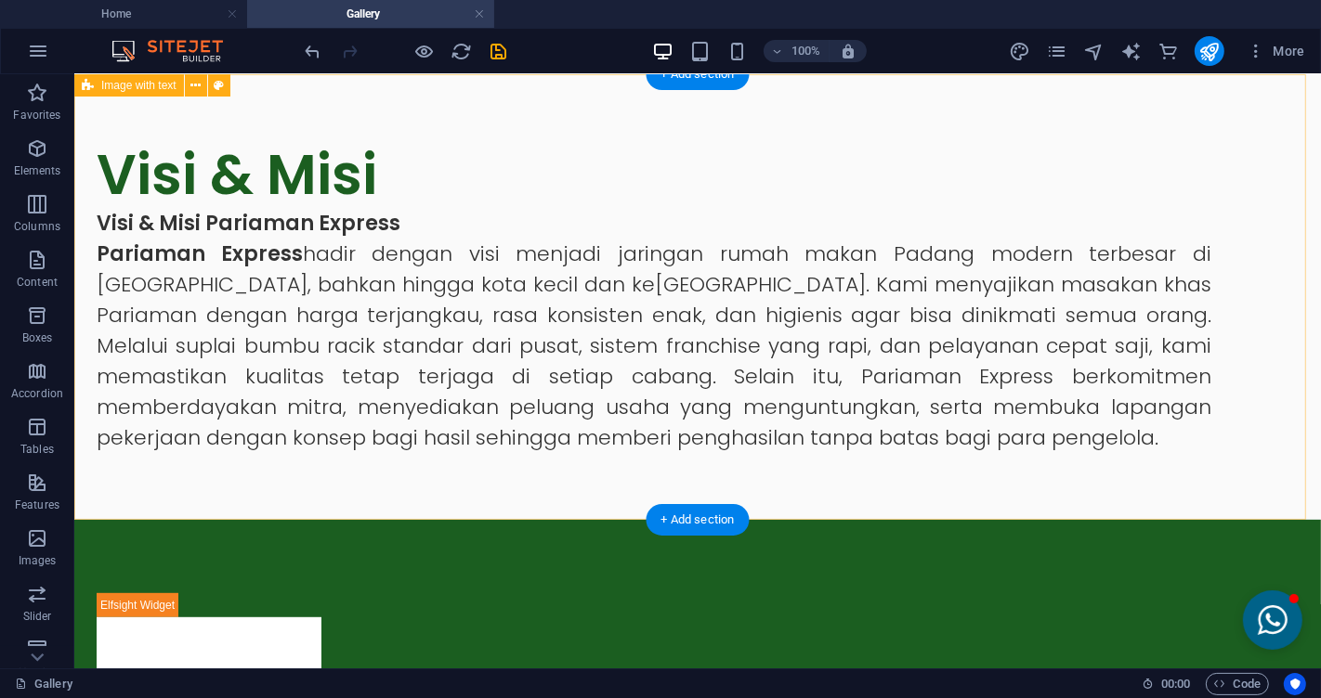
click at [1184, 499] on div "Visi & Misi Visi & Misi Pariaman Express Pariaman Express hadir dengan visi men…" at bounding box center [696, 296] width 1246 height 446
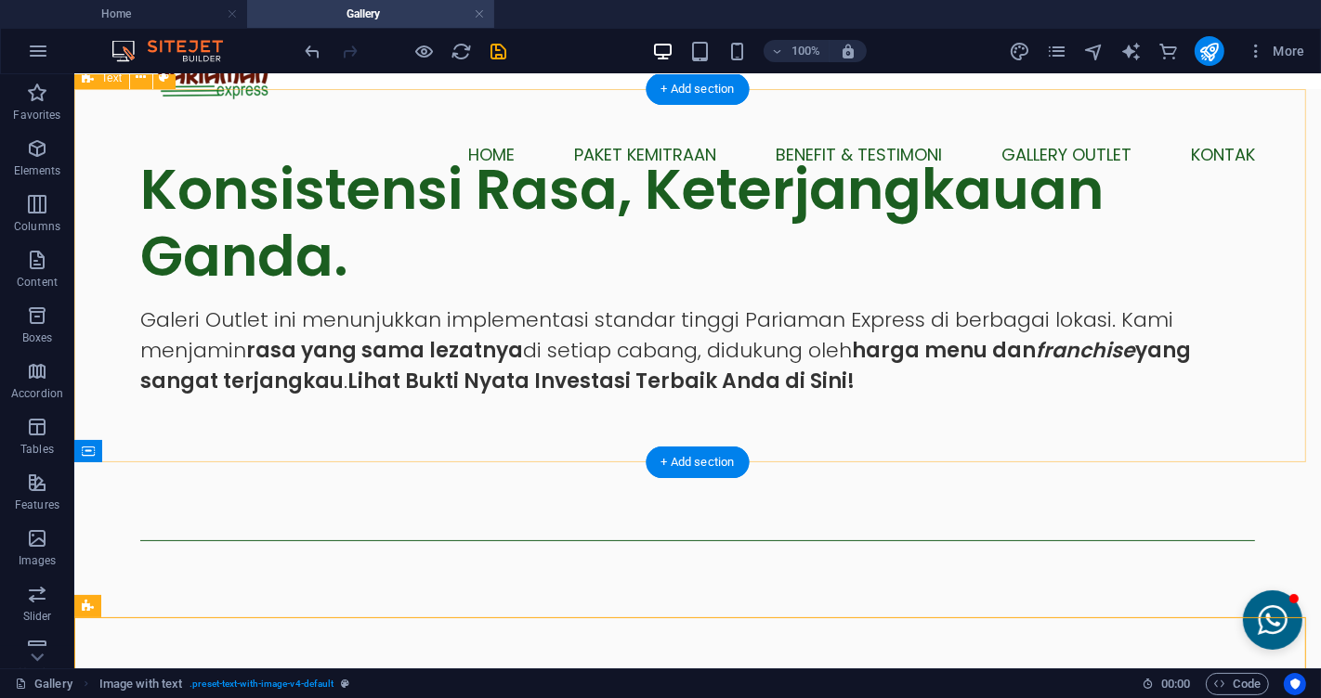
scroll to position [0, 0]
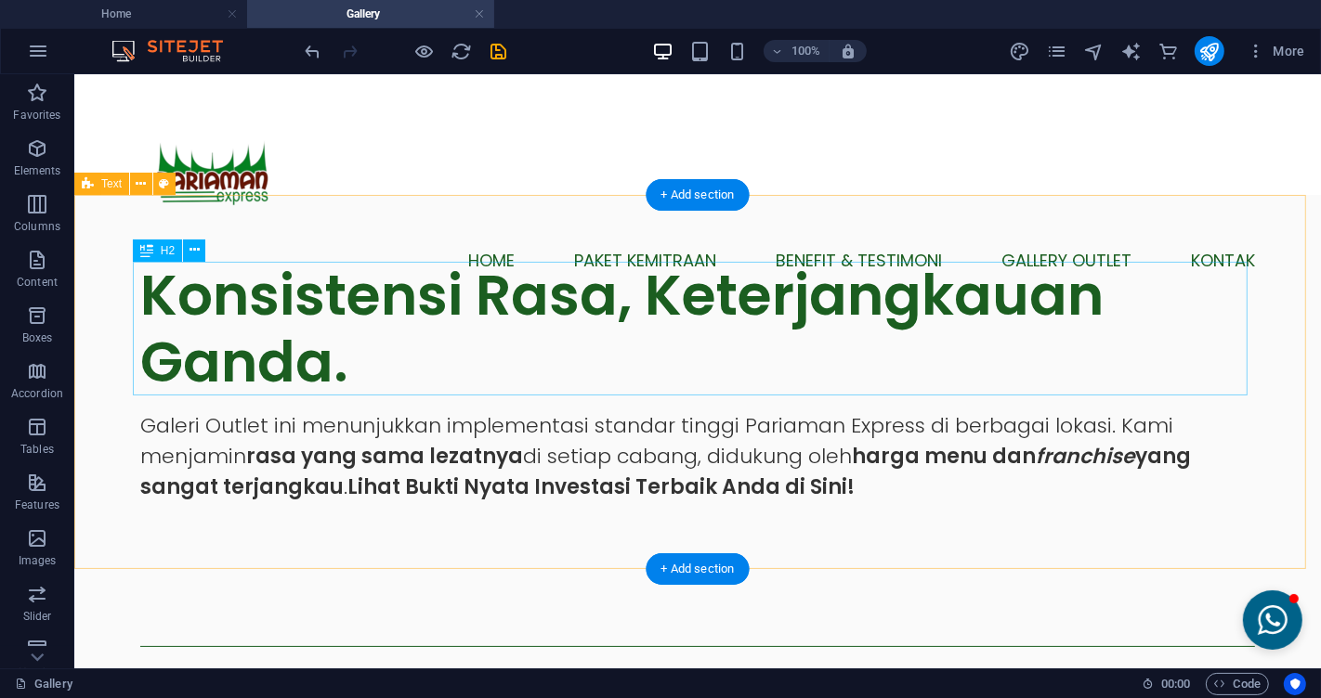
click at [594, 361] on div "Konsistensi Rasa, Keterjangkauan Ganda." at bounding box center [696, 328] width 1115 height 134
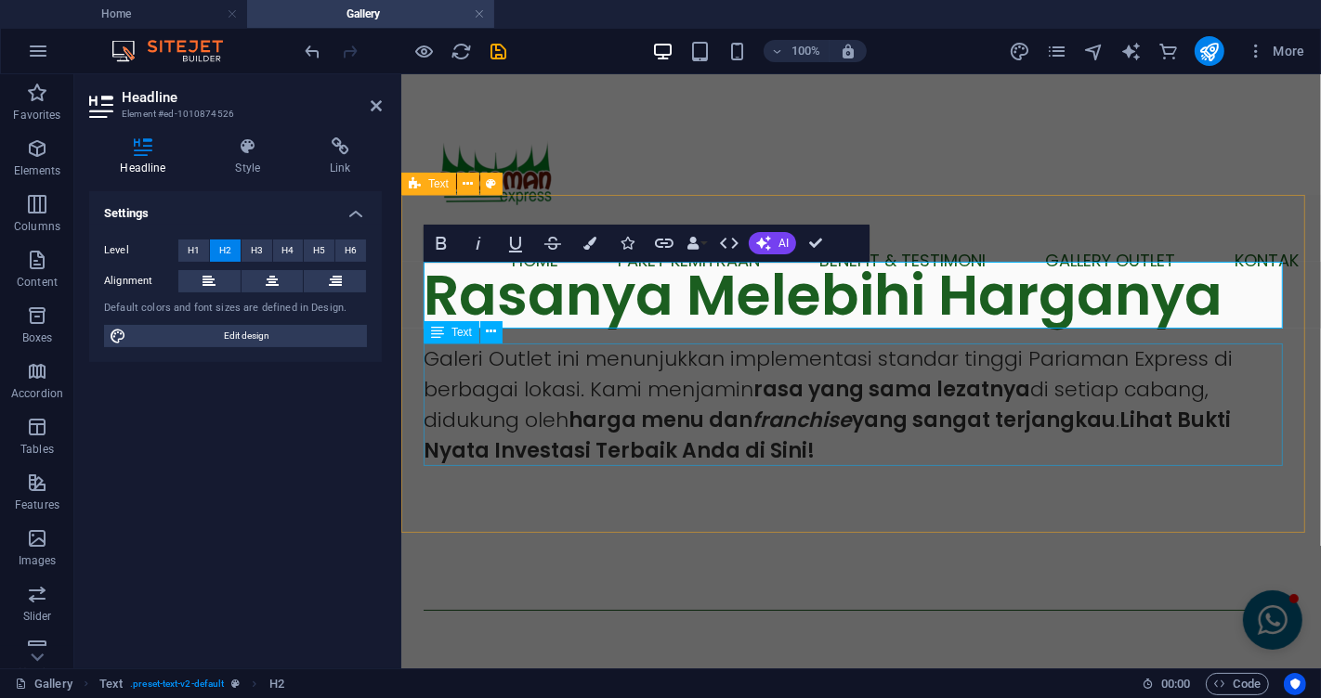
scroll to position [62, 11]
click at [374, 99] on icon at bounding box center [376, 105] width 11 height 15
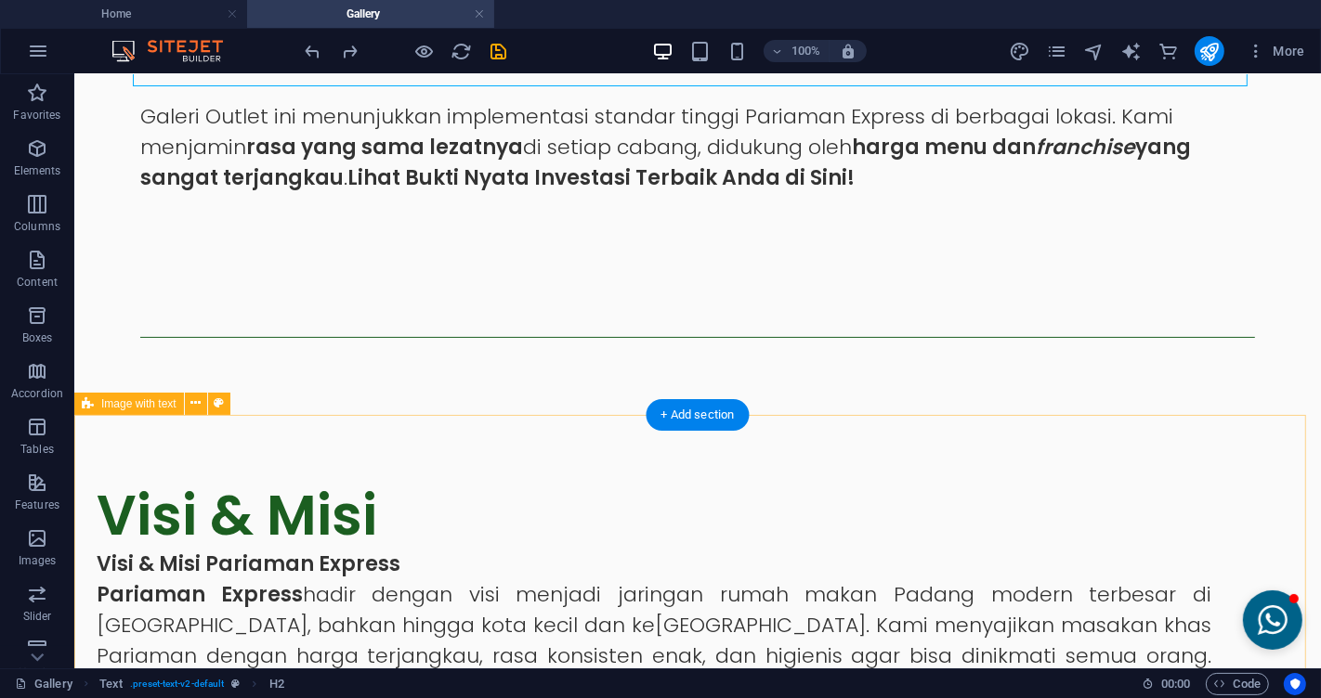
scroll to position [103, 0]
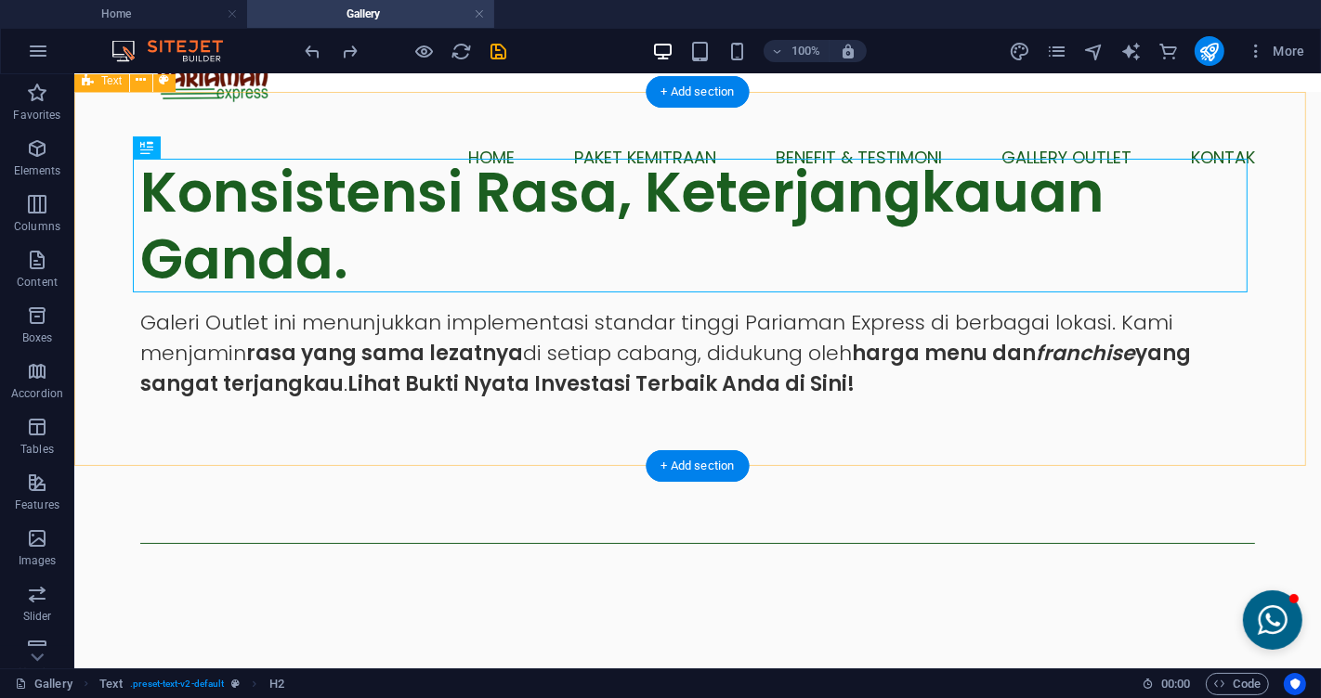
click at [439, 448] on div "Konsistensi Rasa, Keterjangkauan Ganda. Galeri Outlet ini menunjukkan implement…" at bounding box center [696, 278] width 1246 height 374
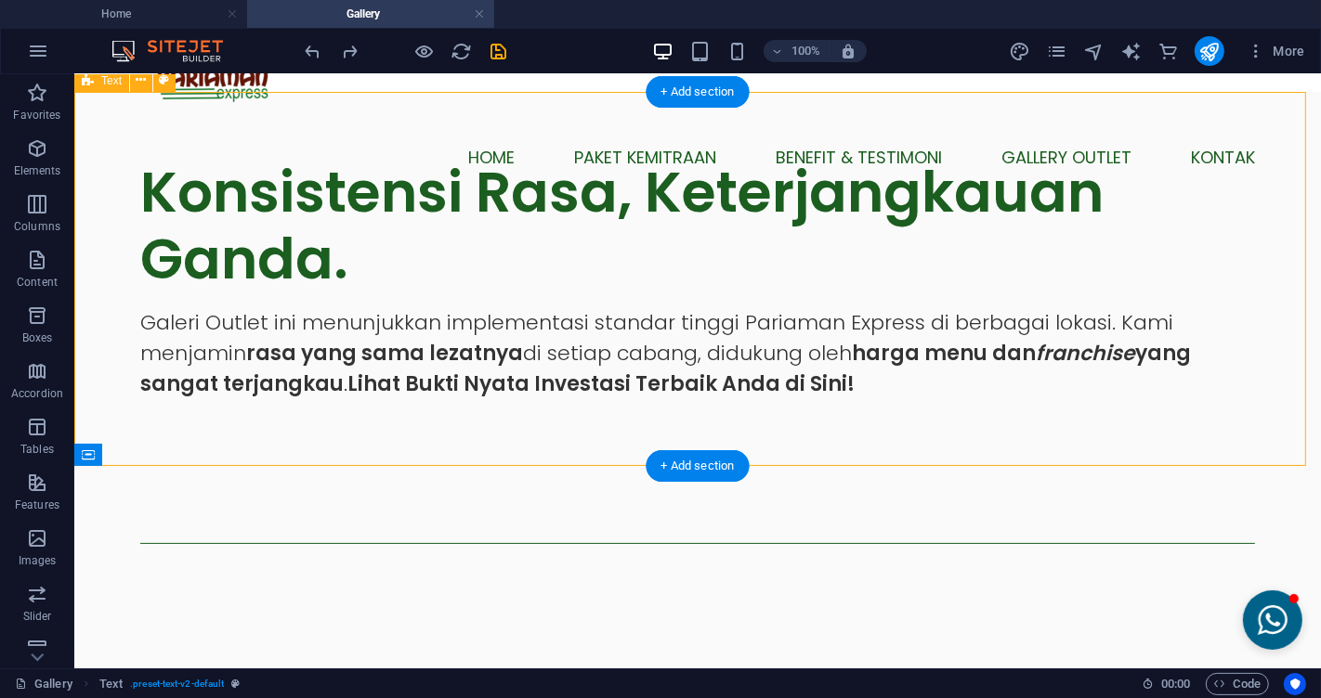
click at [1188, 112] on div "Konsistensi Rasa, Keterjangkauan Ganda. Galeri Outlet ini menunjukkan implement…" at bounding box center [696, 278] width 1246 height 374
click at [791, 231] on div "Konsistensi Rasa, Keterjangkauan Ganda." at bounding box center [696, 225] width 1115 height 134
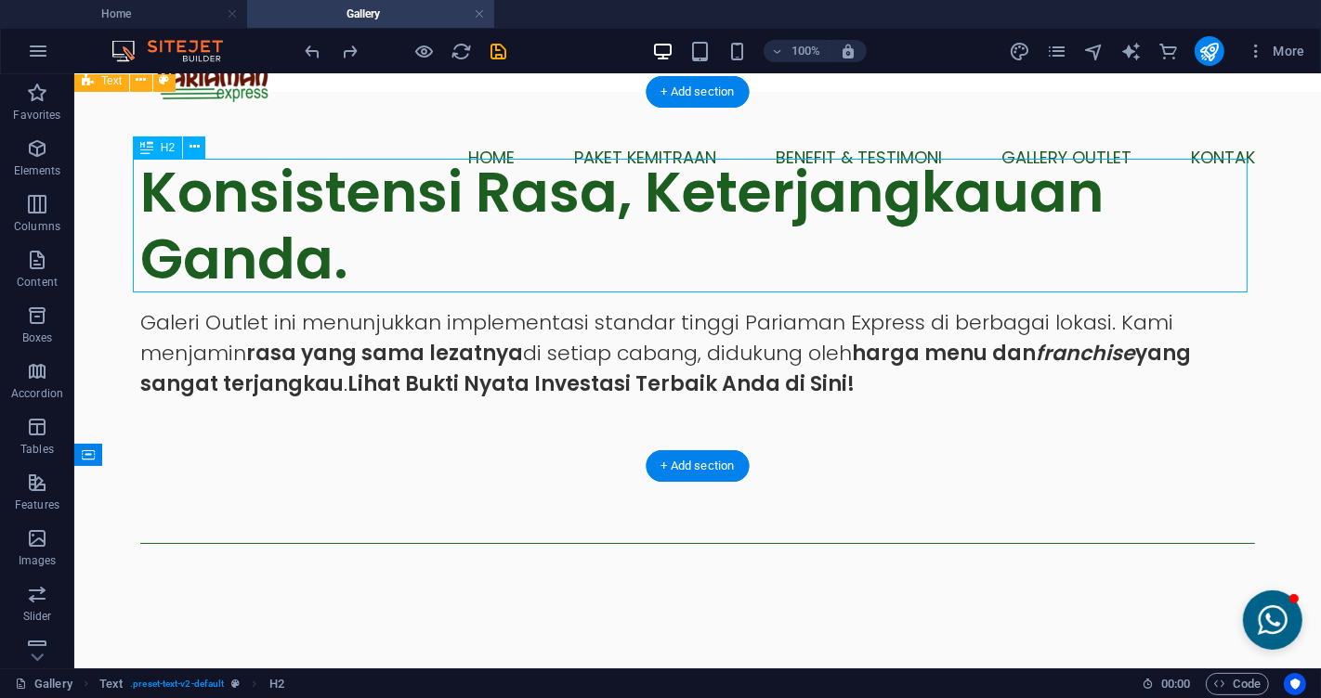
click at [657, 188] on div "Konsistensi Rasa, Keterjangkauan Ganda." at bounding box center [696, 225] width 1115 height 134
click at [643, 189] on div "Konsistensi Rasa, Keterjangkauan Ganda." at bounding box center [696, 225] width 1115 height 134
click at [316, 189] on div "Konsistensi Rasa, Keterjangkauan Ganda. Galeri Outlet ini menunjukkan implement…" at bounding box center [696, 278] width 1159 height 374
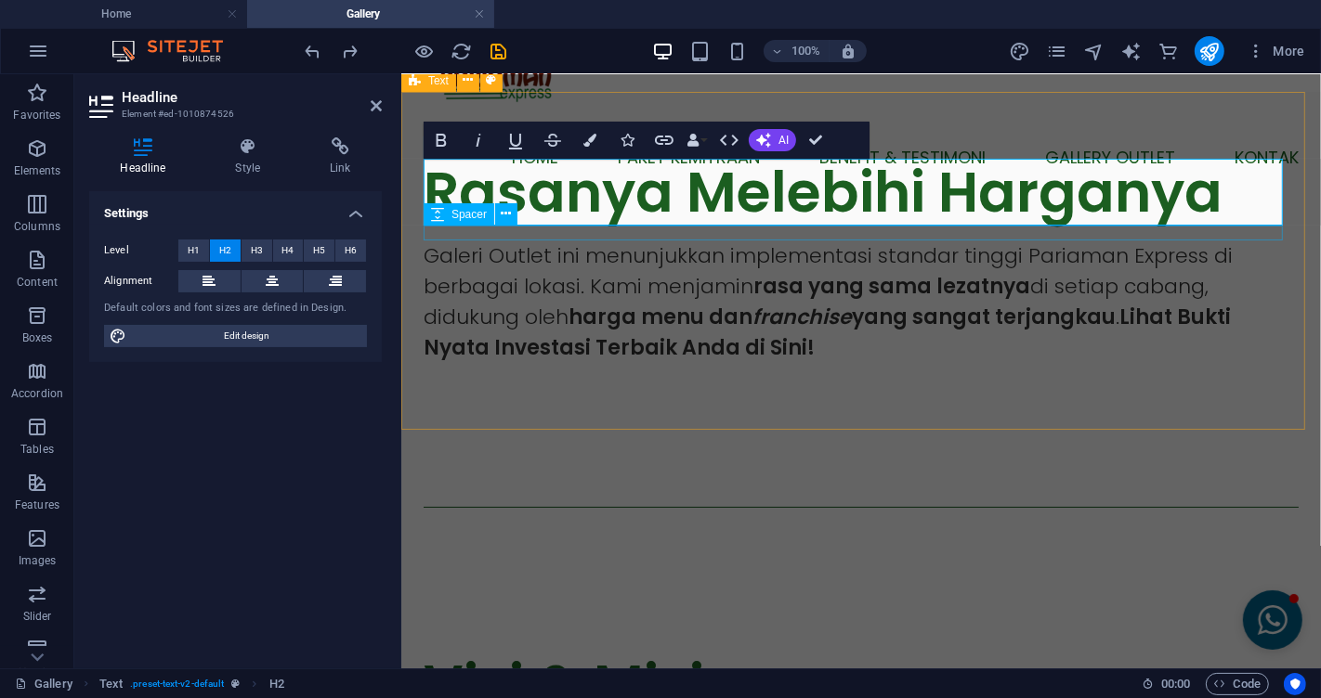
scroll to position [62, 11]
click at [812, 405] on div "Rasanya Melebihi Harganya Rasanya Melebihi Harganya Galeri Outlet ini menunjukk…" at bounding box center [860, 260] width 920 height 338
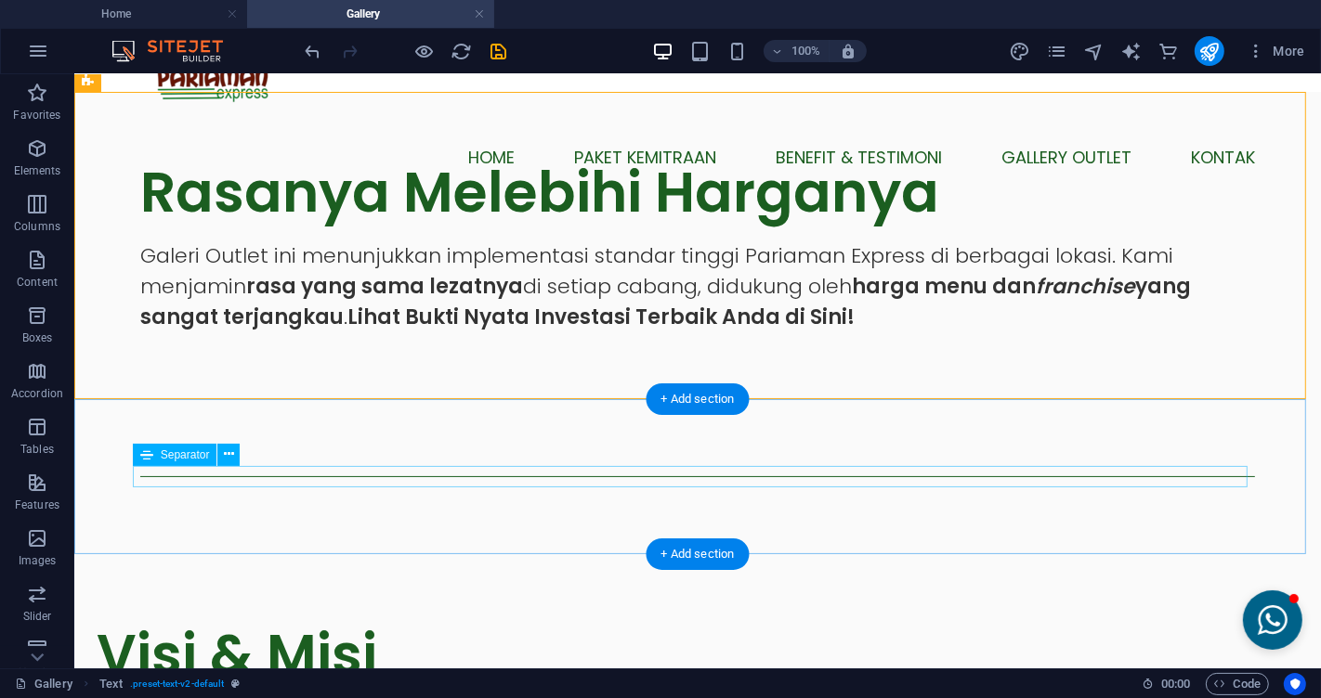
click at [900, 476] on div at bounding box center [696, 476] width 1115 height 1
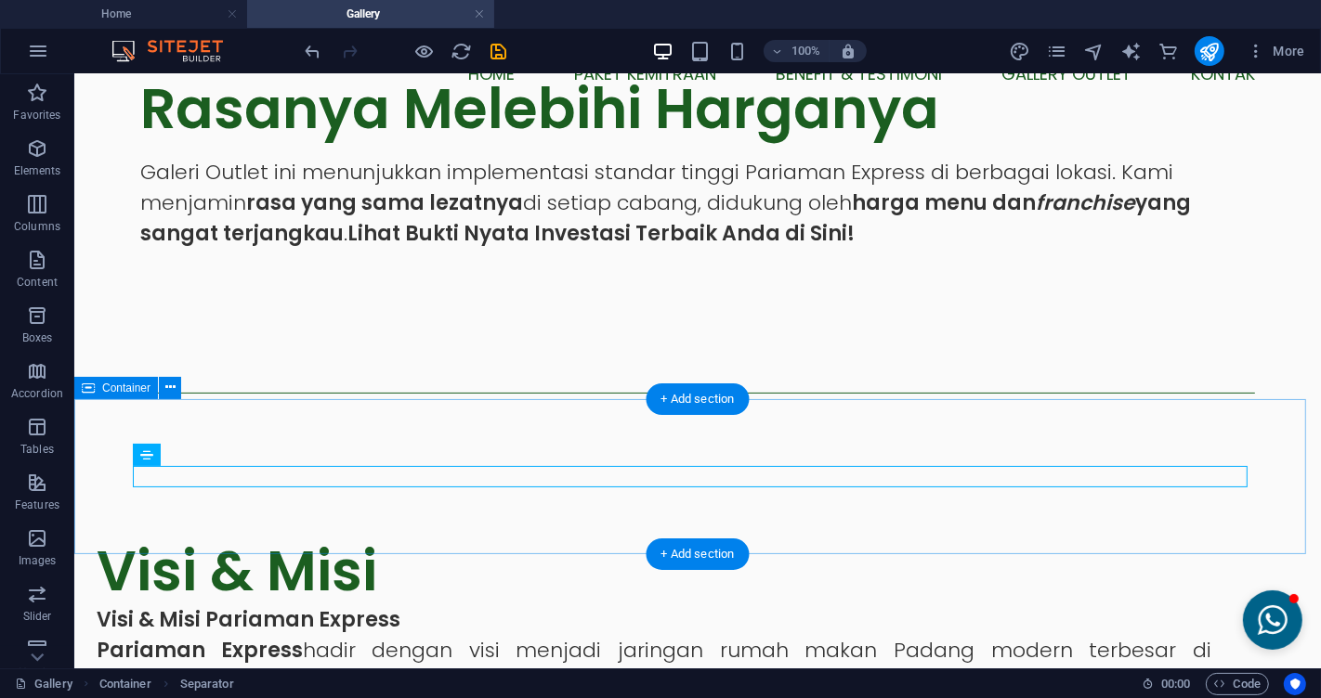
scroll to position [206, 0]
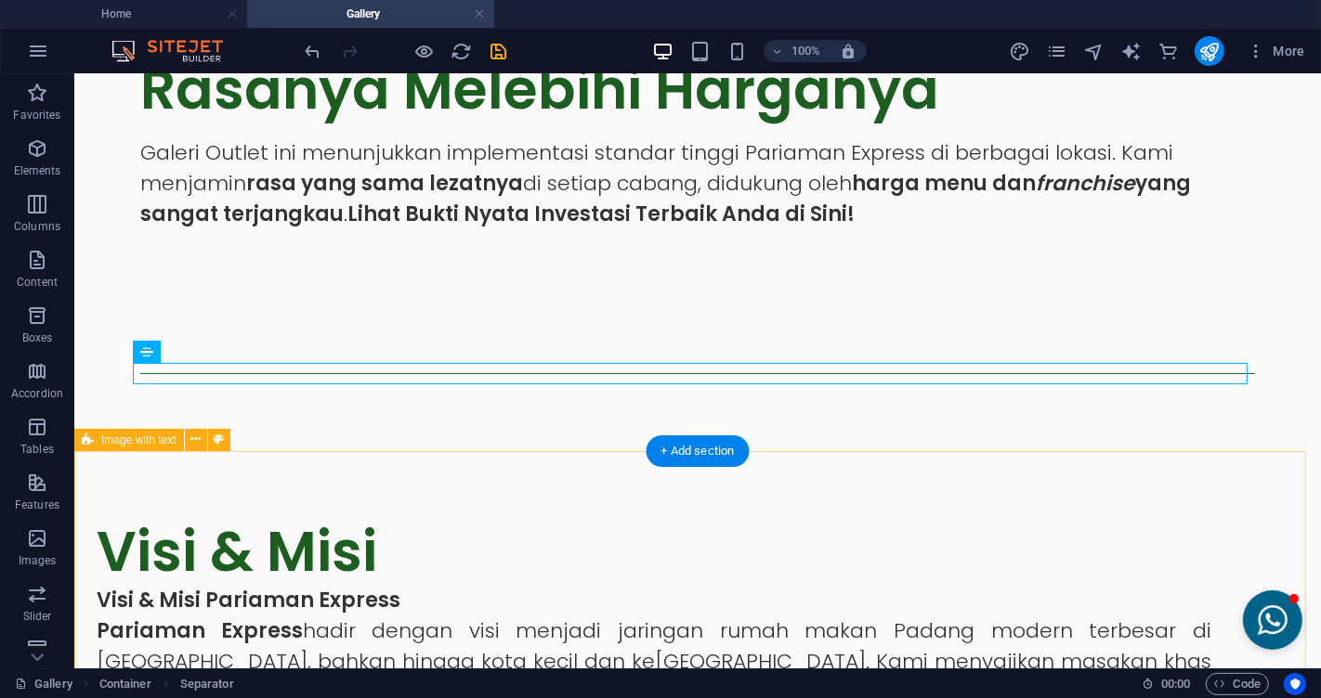
click at [838, 501] on div "Visi & Misi Visi & Misi Pariaman Express Pariaman Express hadir dengan visi men…" at bounding box center [696, 673] width 1246 height 446
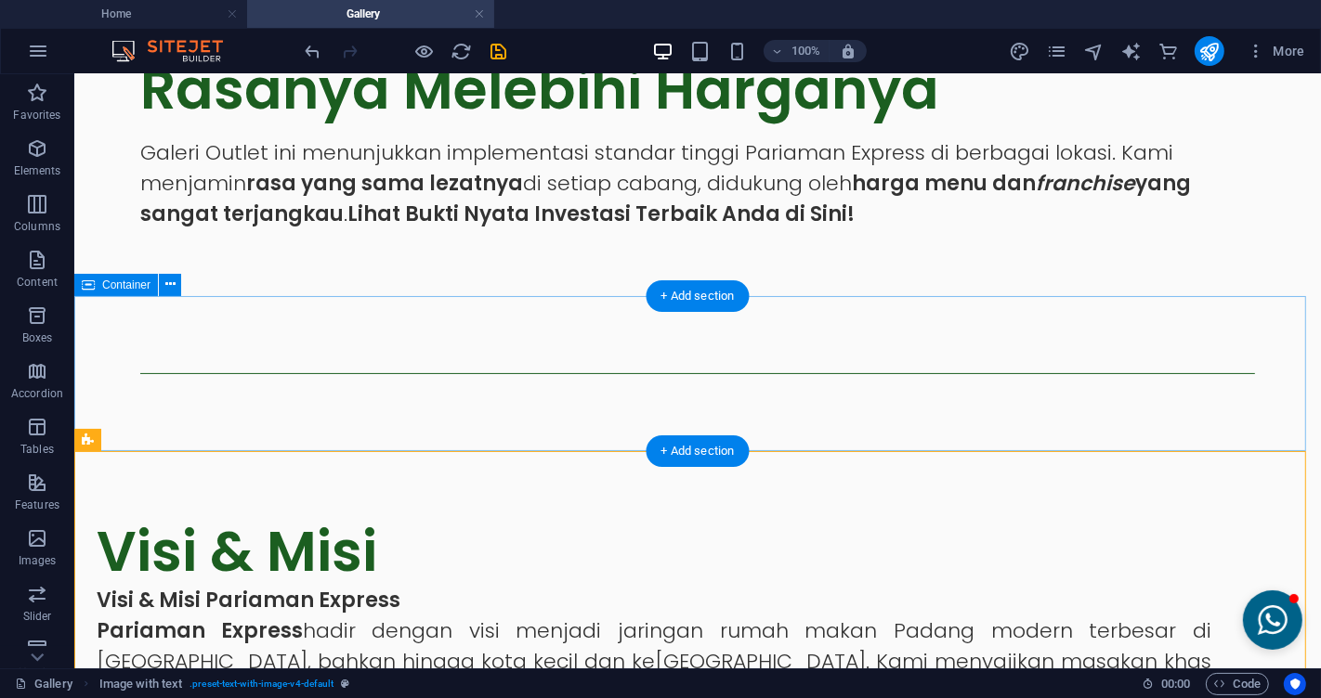
click at [799, 422] on div at bounding box center [696, 372] width 1246 height 155
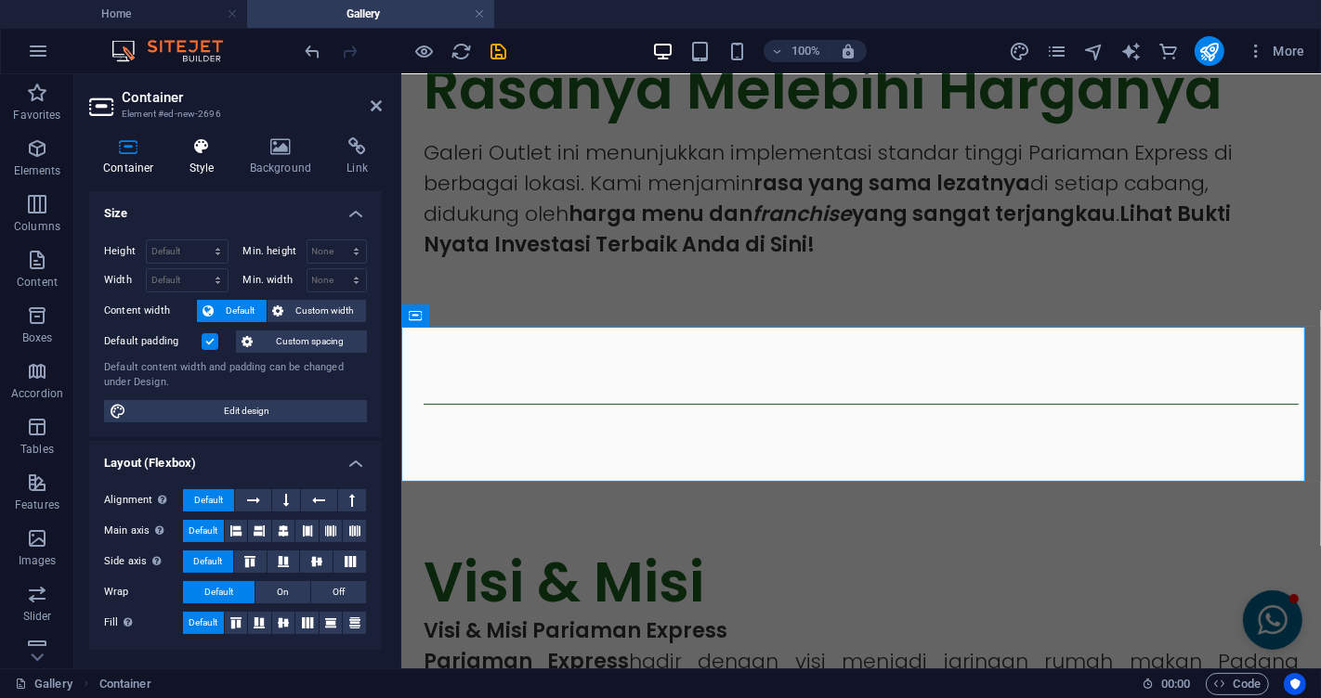
click at [204, 154] on icon at bounding box center [202, 146] width 53 height 19
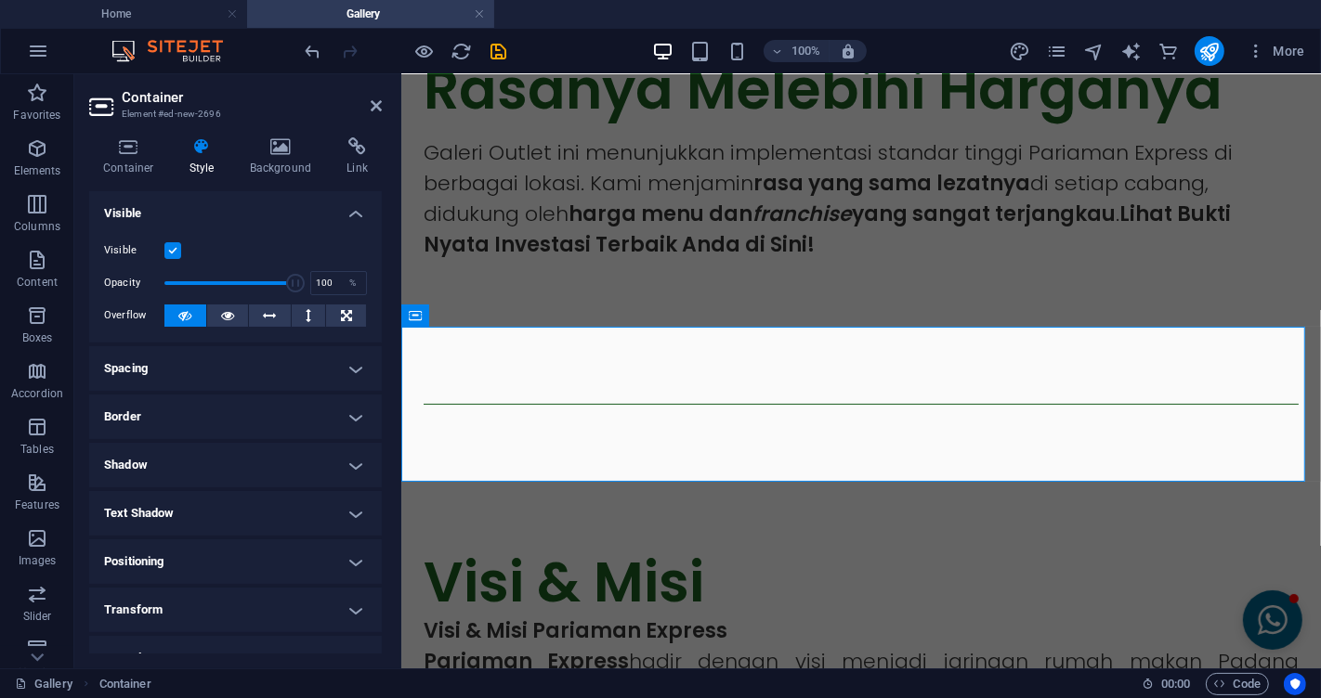
click at [366, 115] on header "Container Element #ed-new-2696" at bounding box center [235, 98] width 293 height 48
click at [374, 115] on header "Container Element #ed-new-2696" at bounding box center [235, 98] width 293 height 48
click at [376, 102] on icon at bounding box center [376, 105] width 11 height 15
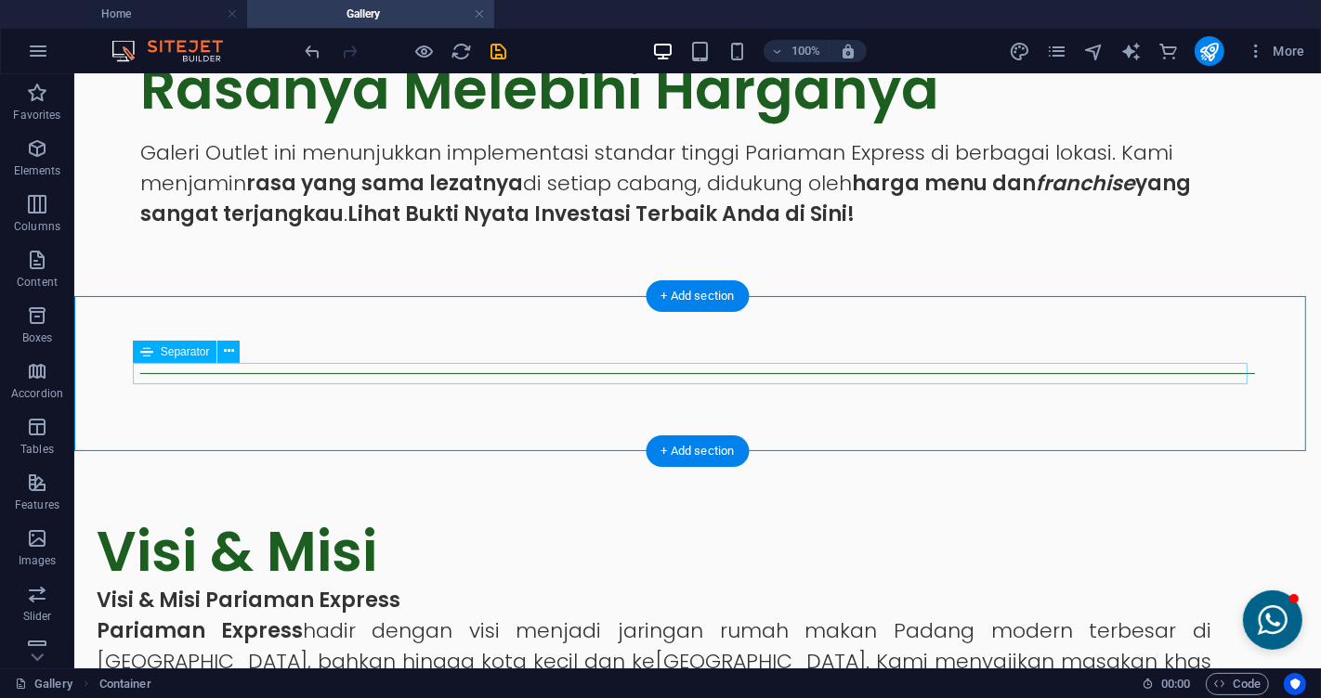
click at [571, 373] on div at bounding box center [696, 372] width 1115 height 1
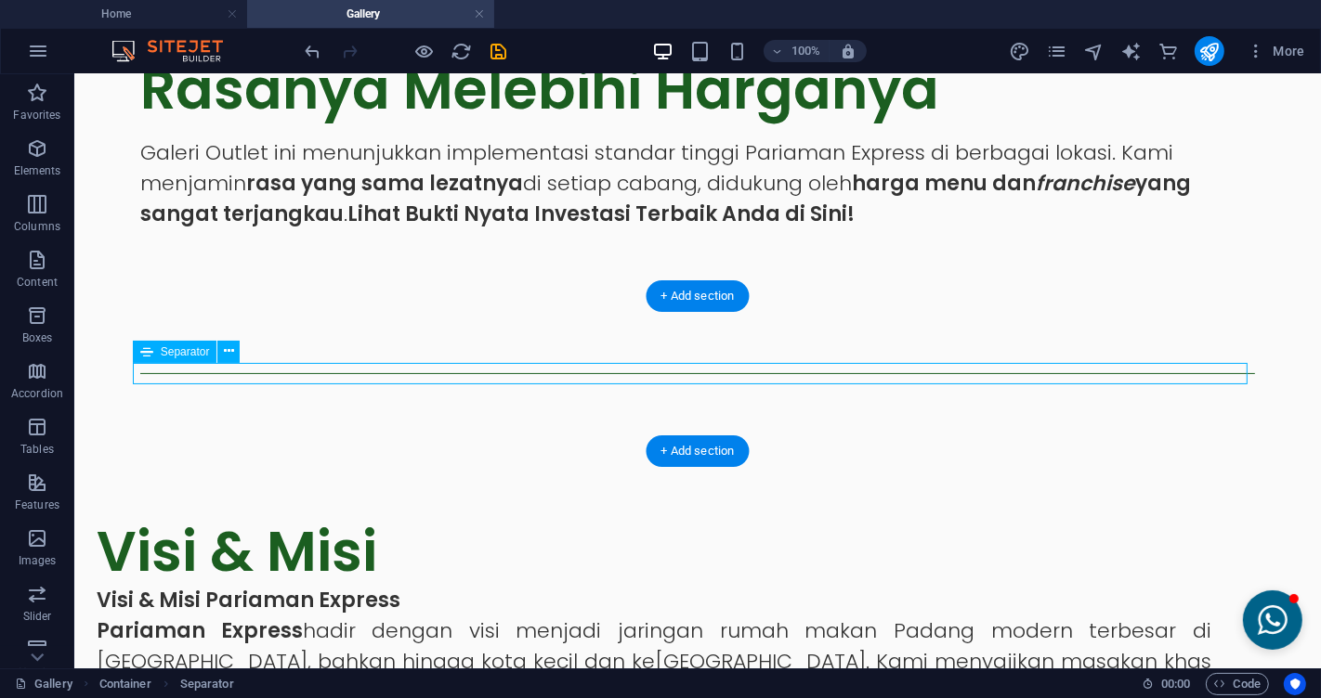
click at [571, 373] on div at bounding box center [696, 372] width 1115 height 1
select select "%"
select select "px"
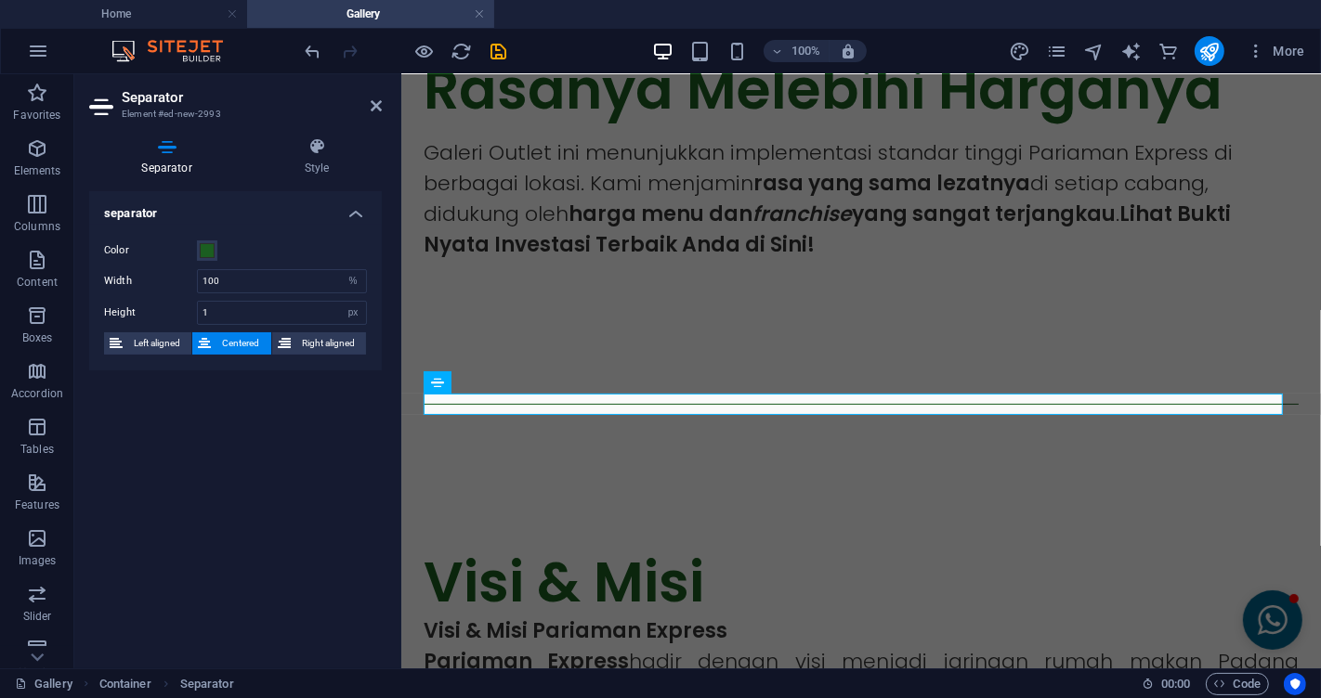
click at [369, 115] on header "Separator Element #ed-new-2993" at bounding box center [235, 98] width 293 height 48
click at [391, 123] on div "Separator Style separator Color Width 100 px rem % vh vw Height 1 px rem vh vw …" at bounding box center [235, 396] width 322 height 546
click at [378, 121] on aside "Separator Element #ed-new-2993 Separator Style separator Color Width 100 px rem…" at bounding box center [237, 371] width 327 height 594
click at [382, 115] on aside "Separator Element #ed-new-2993 Separator Style separator Color Width 100 px rem…" at bounding box center [237, 371] width 327 height 594
click at [385, 108] on aside "Separator Element #ed-new-2993 Separator Style separator Color Width 100 px rem…" at bounding box center [237, 371] width 327 height 594
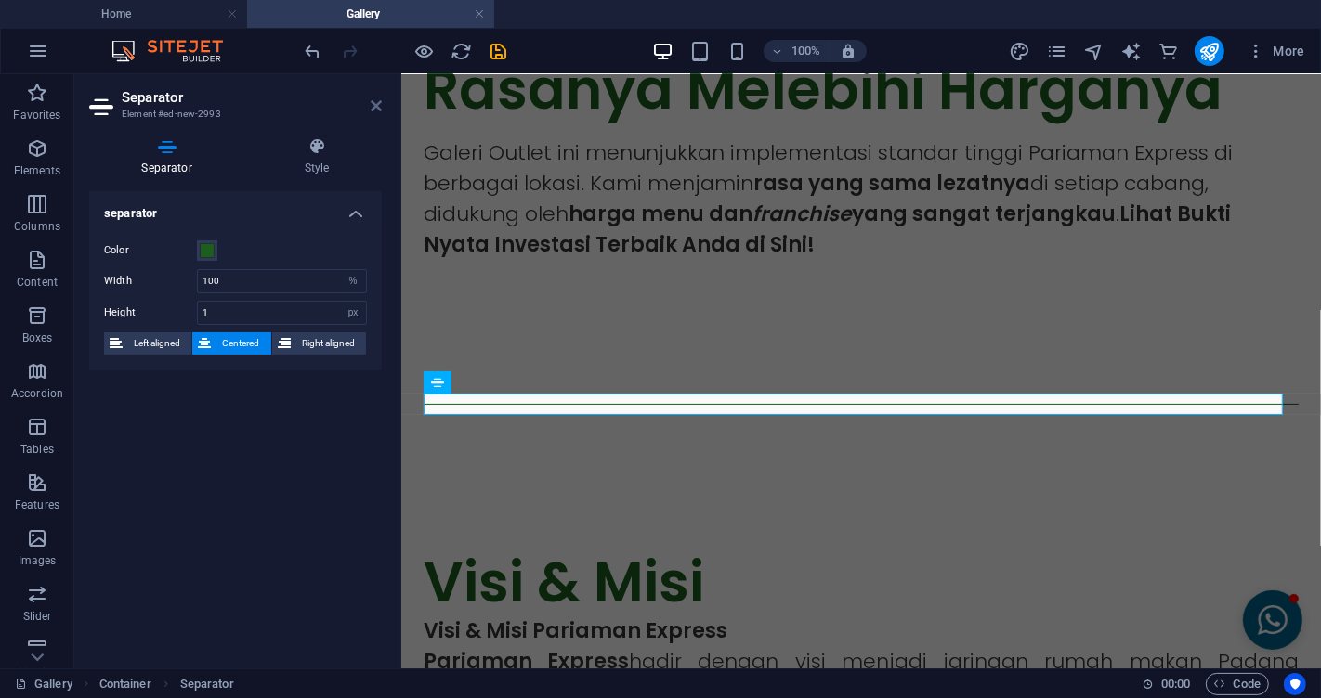
click at [376, 108] on icon at bounding box center [376, 105] width 11 height 15
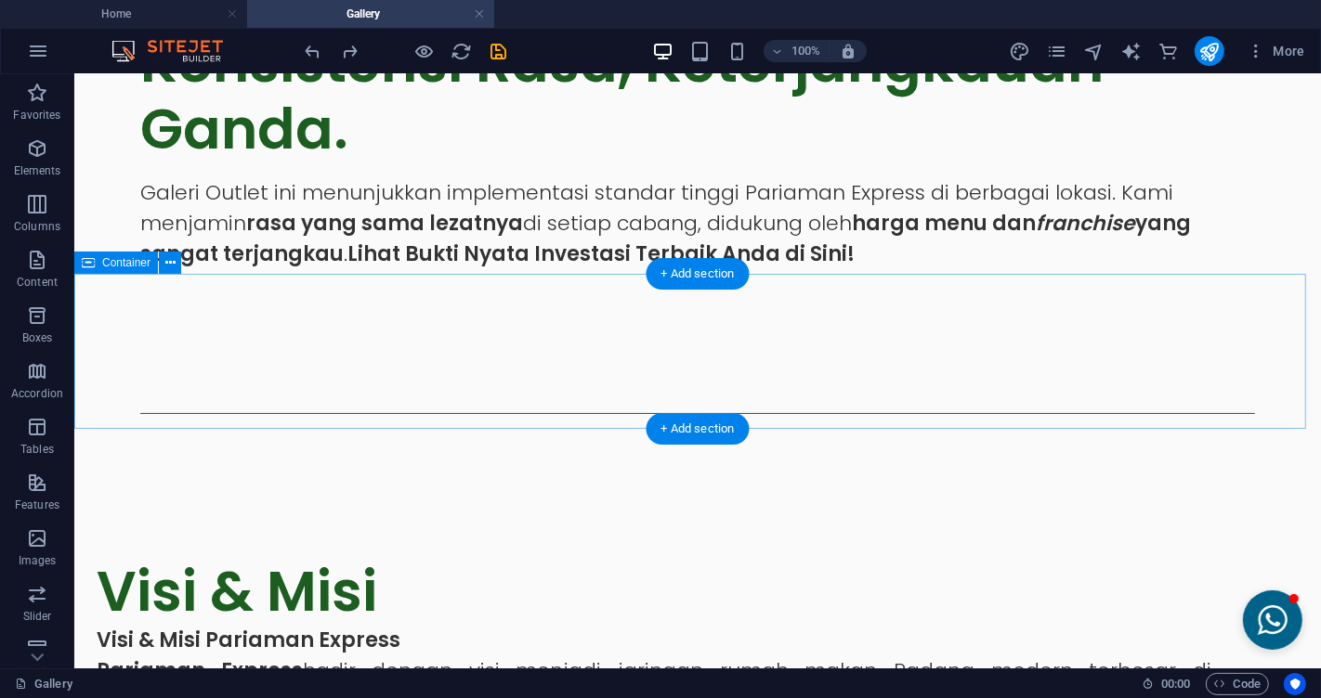
scroll to position [182, 0]
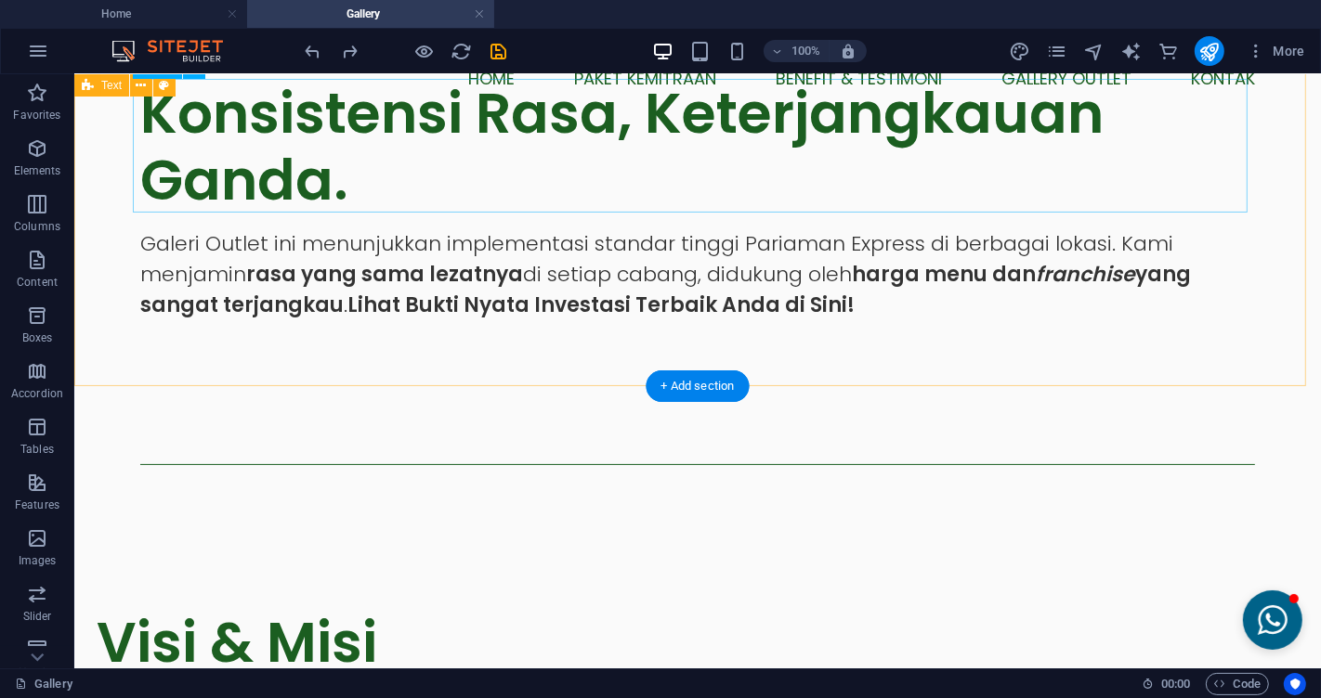
click at [731, 153] on div "Konsistensi Rasa, Keterjangkauan Ganda." at bounding box center [696, 146] width 1115 height 134
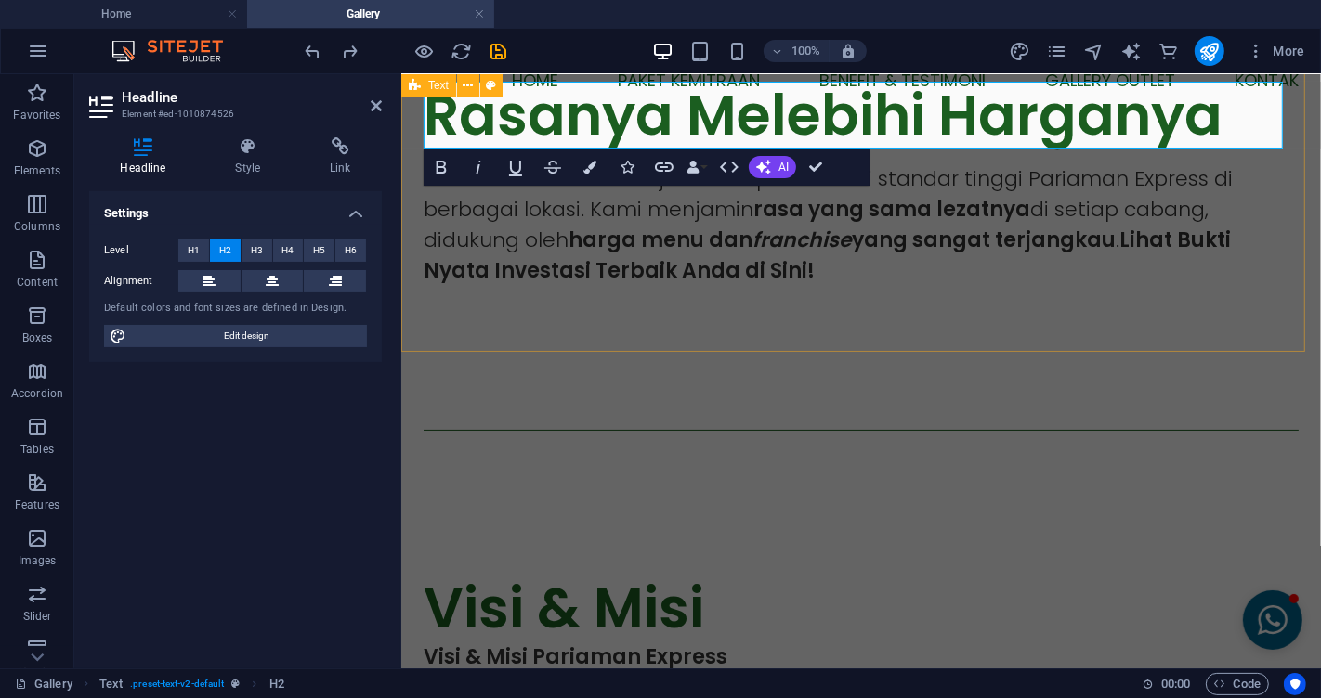
scroll to position [62, 11]
click at [810, 446] on div at bounding box center [860, 429] width 920 height 155
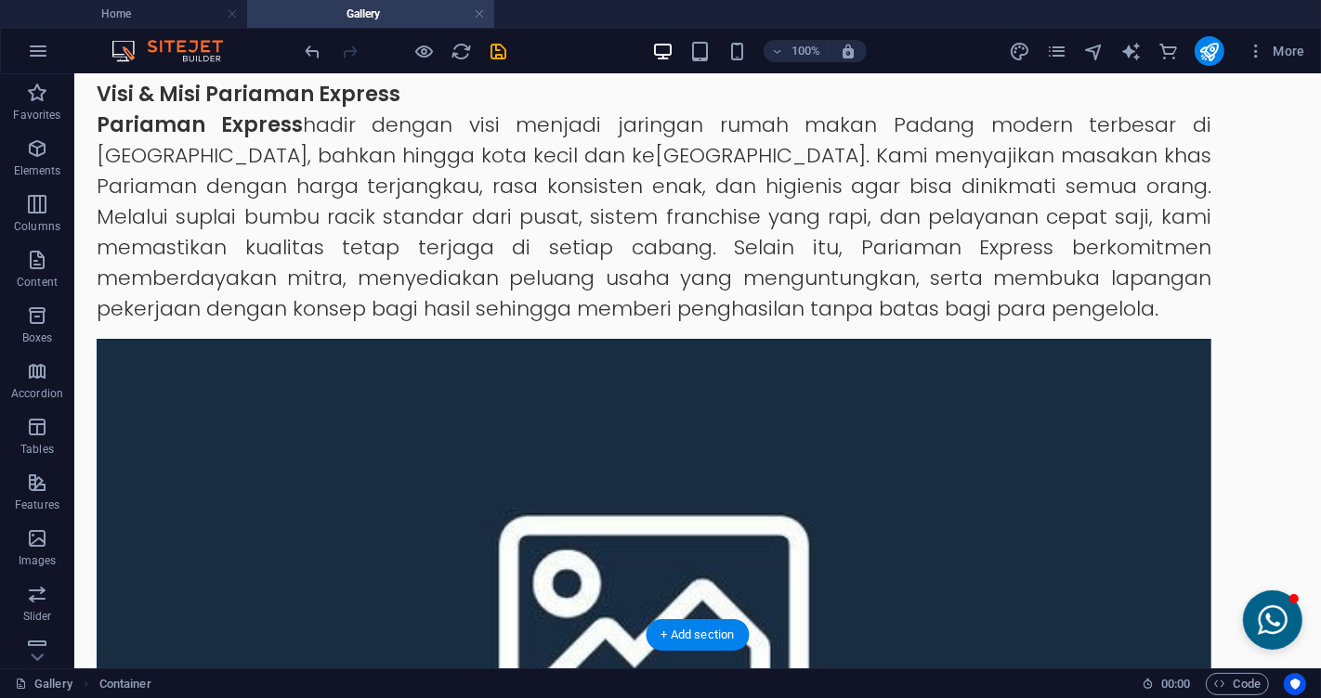
click at [980, 449] on figure at bounding box center [653, 616] width 1115 height 557
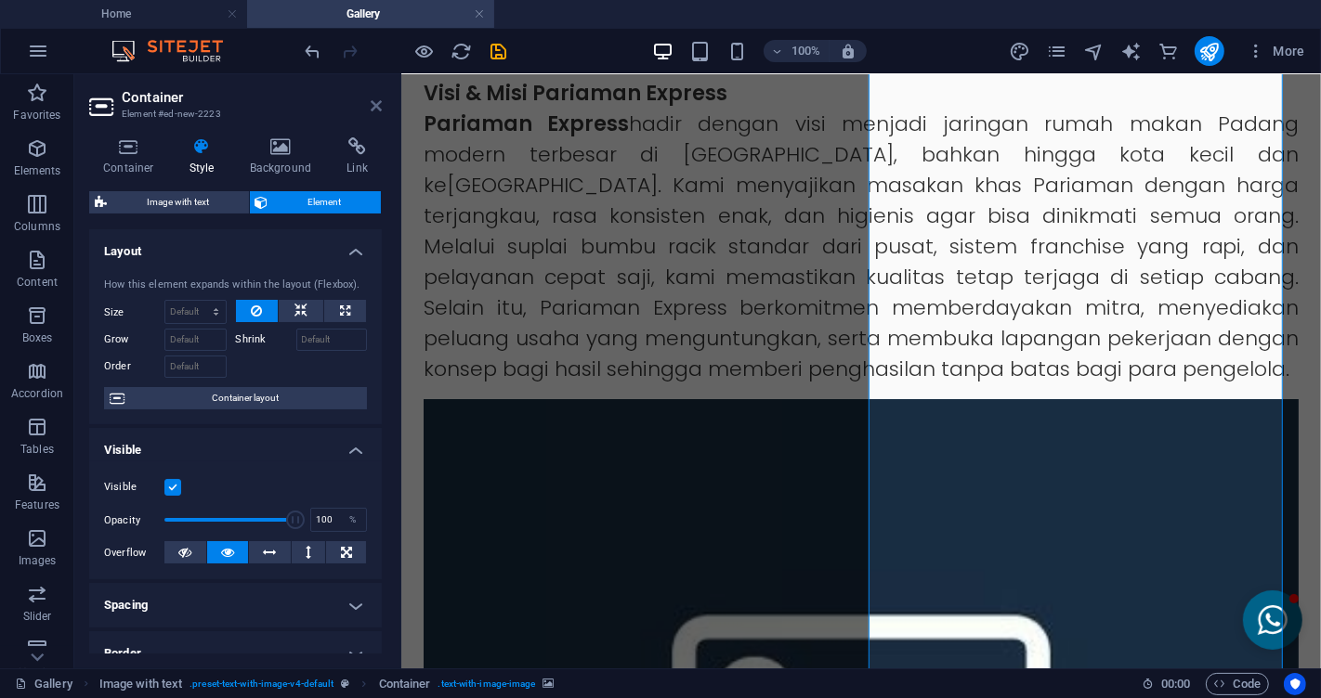
drag, startPoint x: 381, startPoint y: 107, endPoint x: 307, endPoint y: 33, distance: 105.1
click at [381, 107] on icon at bounding box center [376, 105] width 11 height 15
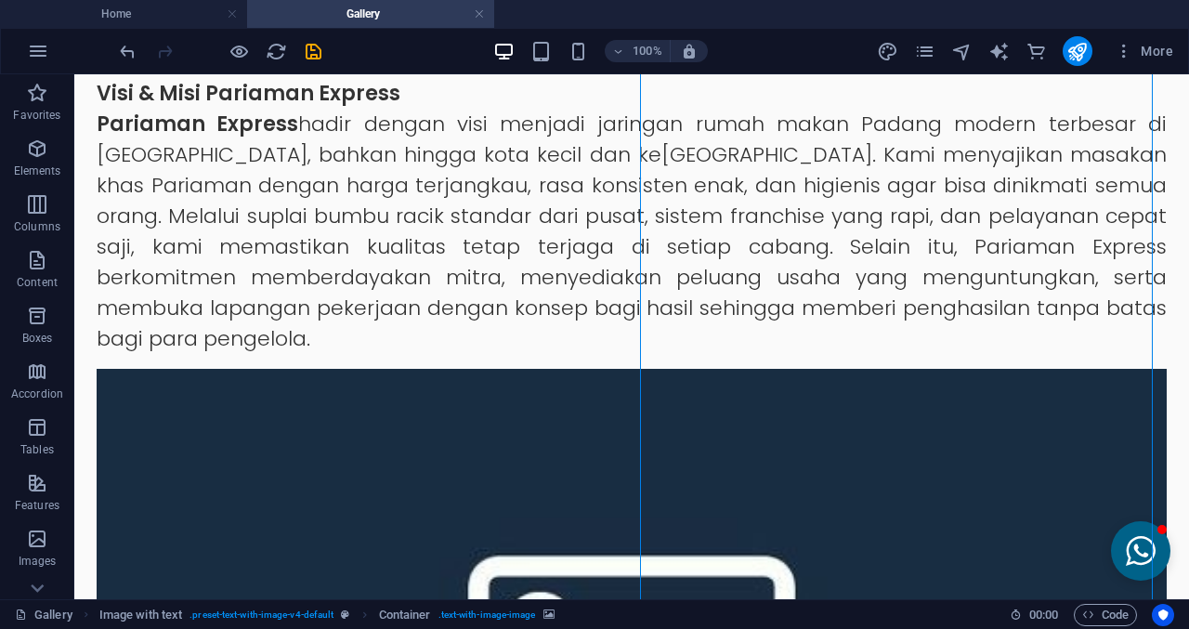
scroll to position [620, 0]
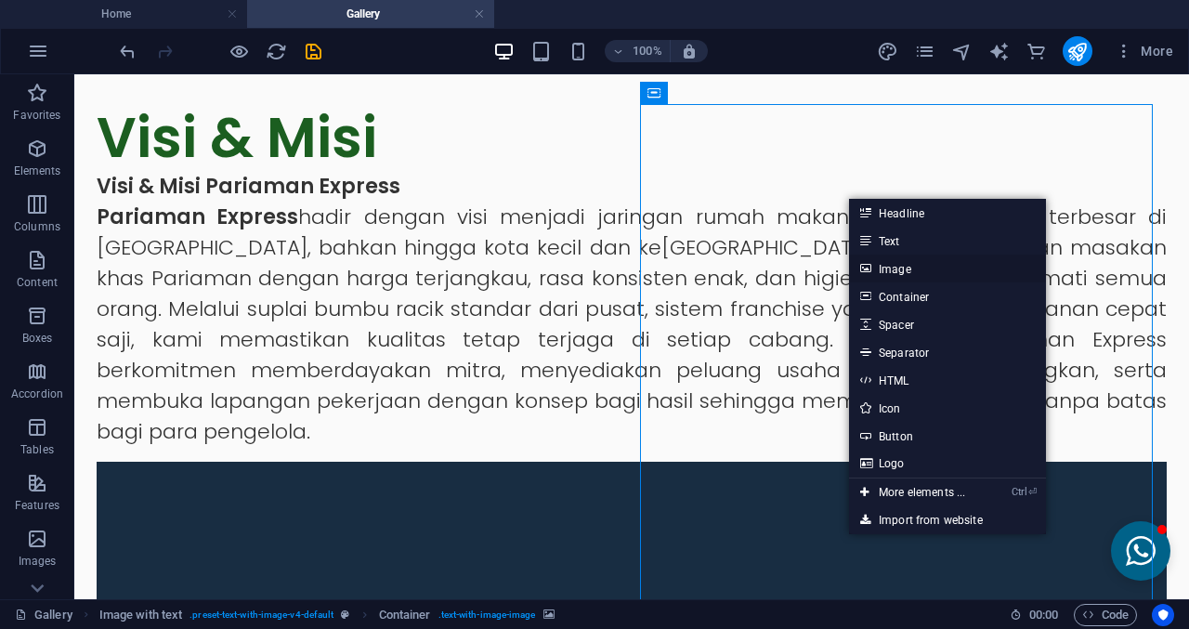
click at [910, 270] on link "Image" at bounding box center [947, 268] width 197 height 28
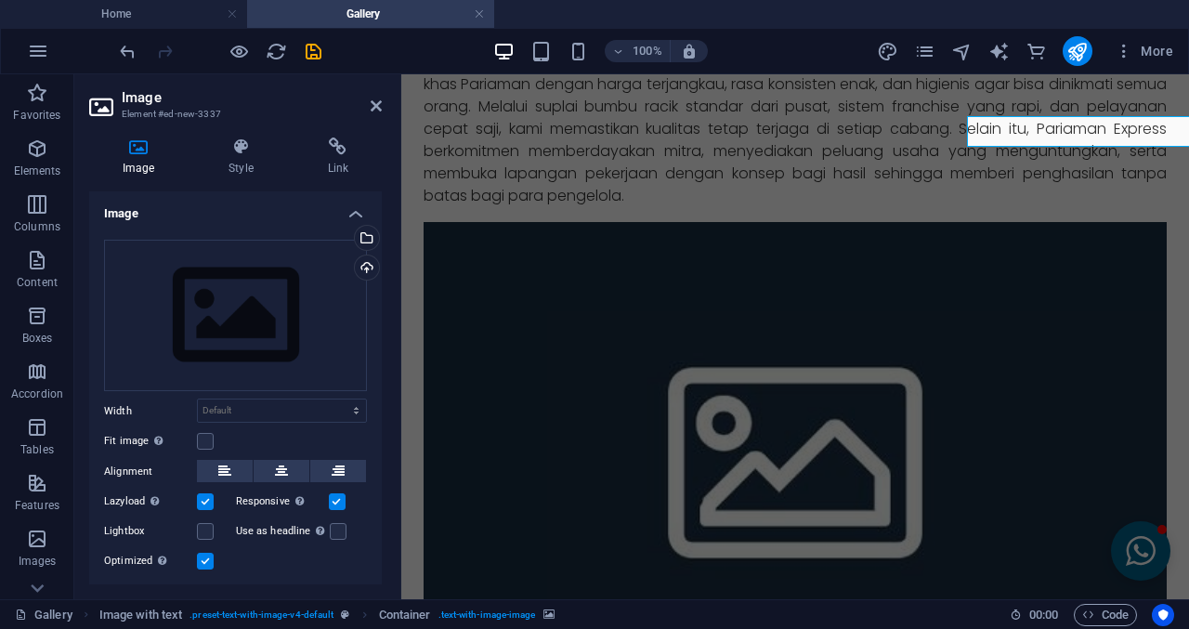
scroll to position [333, 0]
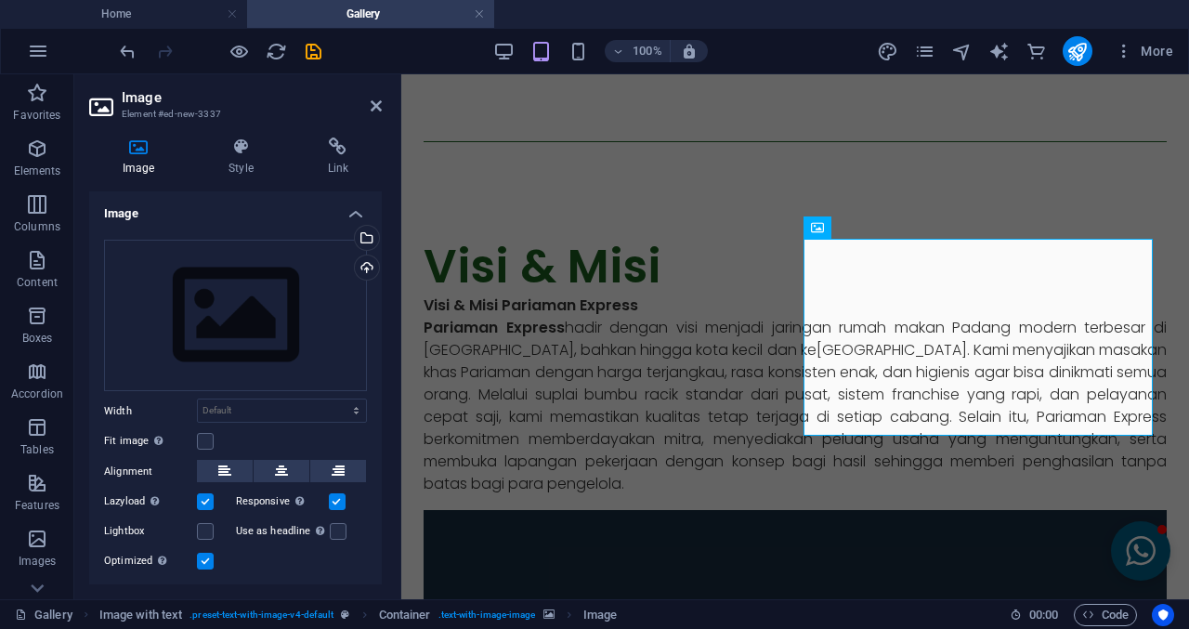
click at [372, 97] on h2 "Image" at bounding box center [252, 97] width 260 height 17
click at [374, 109] on icon at bounding box center [376, 105] width 11 height 15
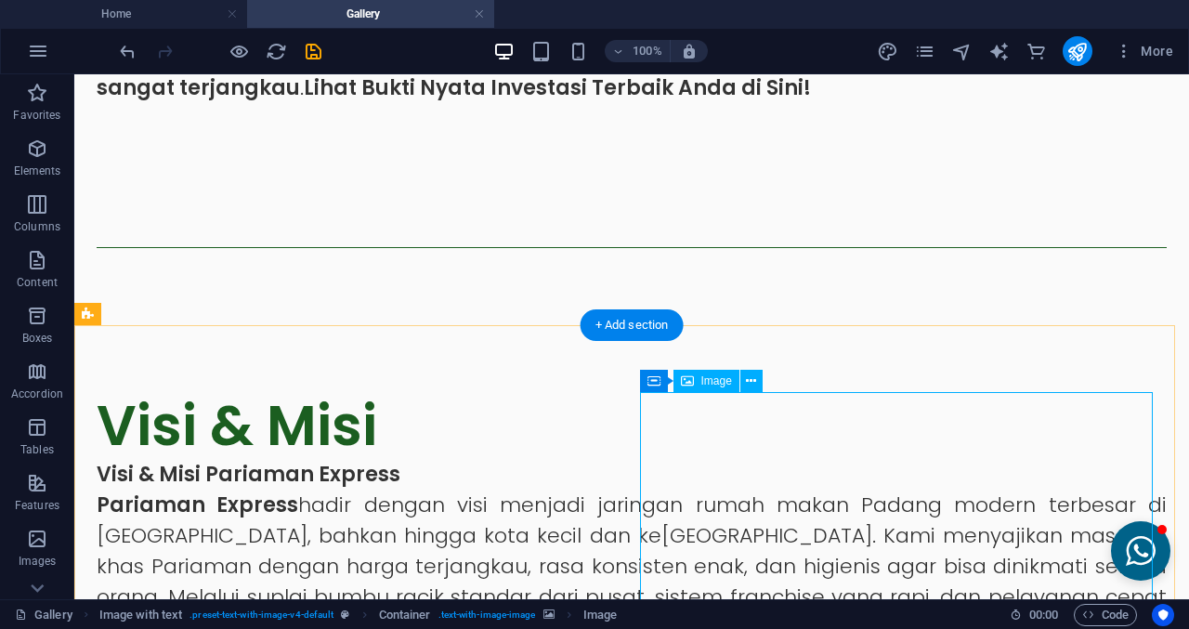
click at [685, 386] on span "Container" at bounding box center [692, 380] width 48 height 11
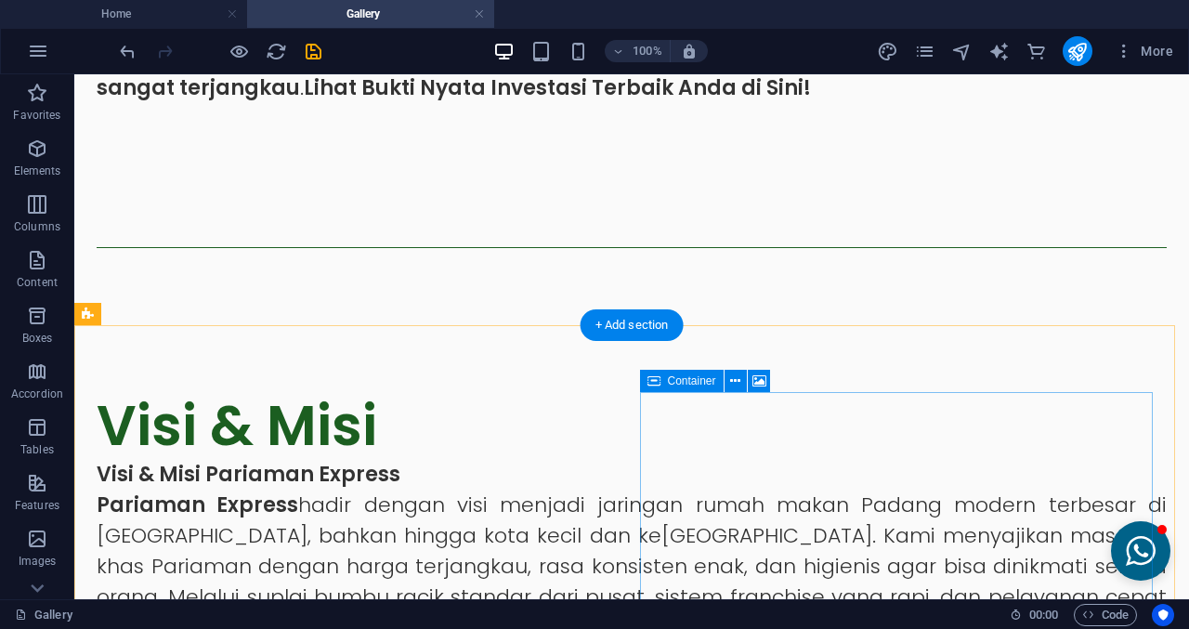
scroll to position [611, 0]
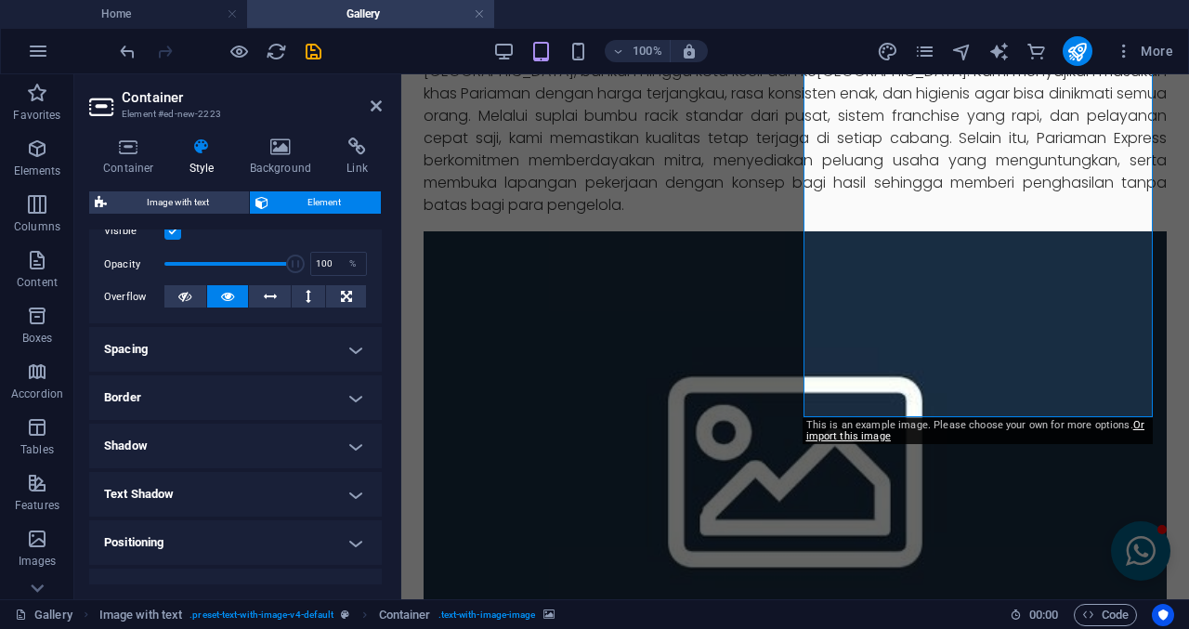
scroll to position [0, 0]
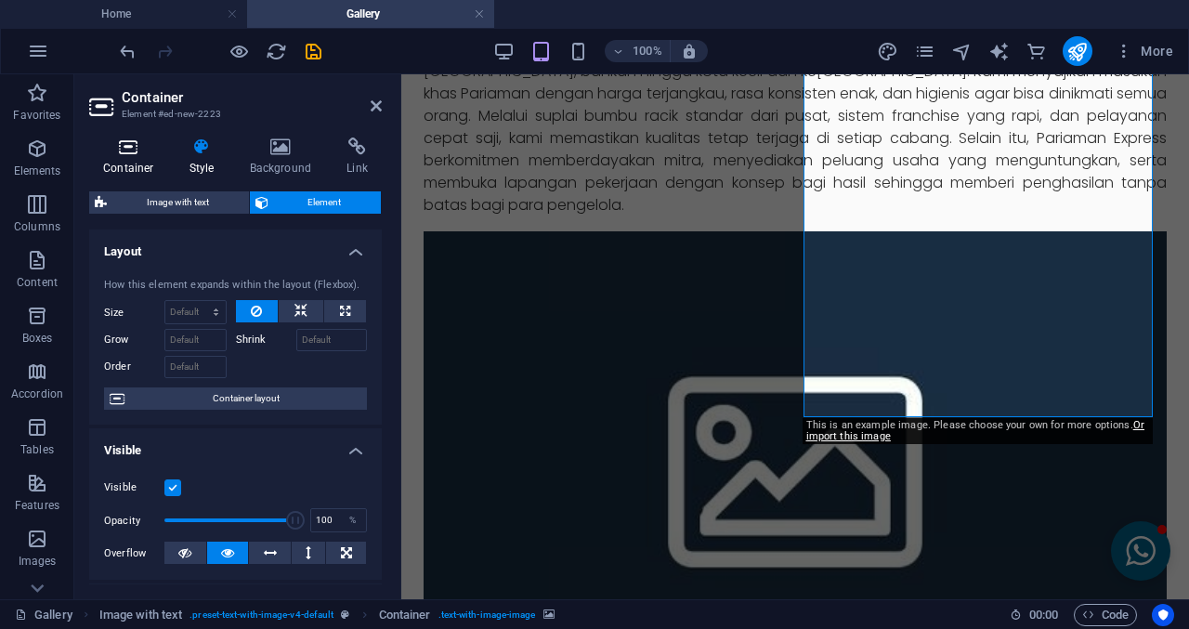
click at [151, 165] on h4 "Container" at bounding box center [132, 156] width 86 height 39
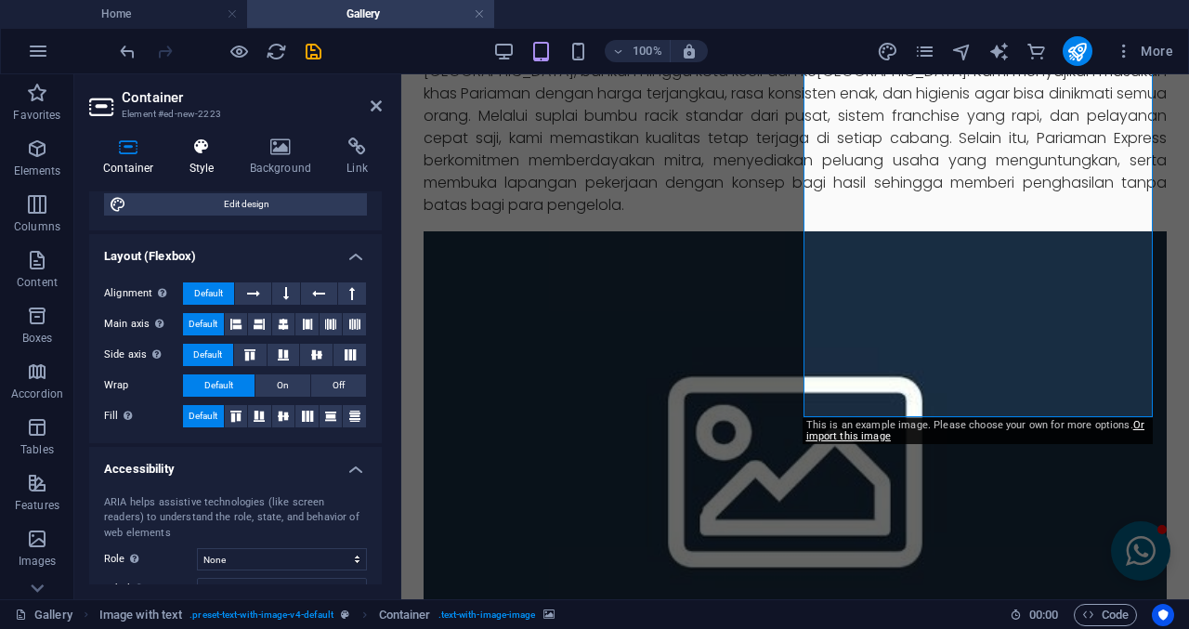
scroll to position [80, 0]
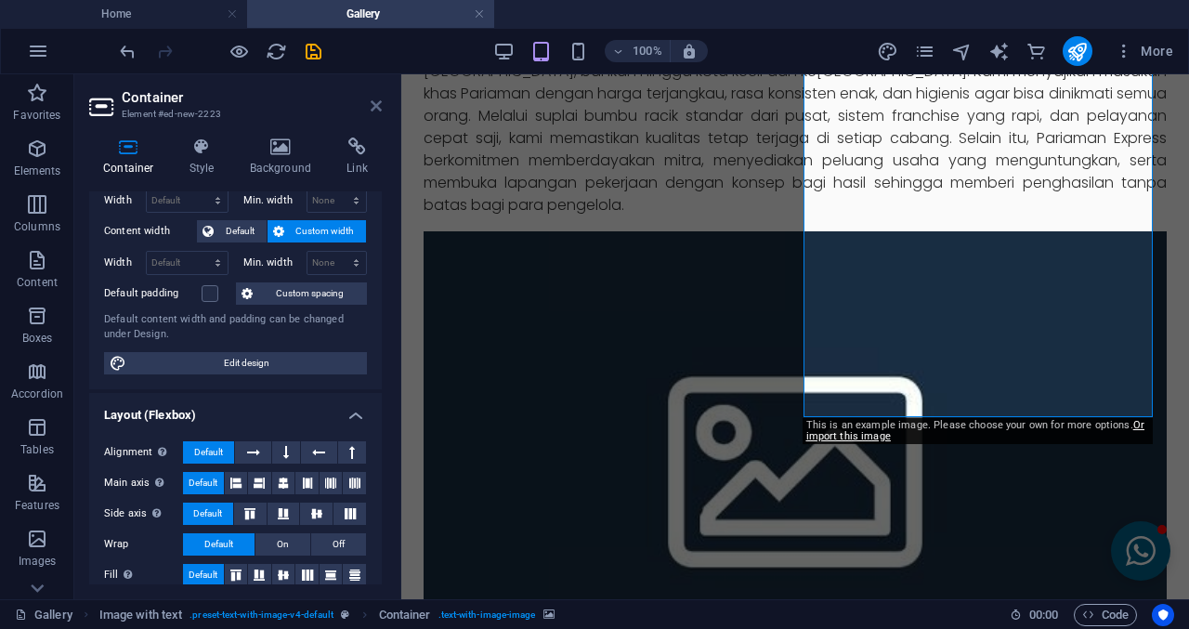
drag, startPoint x: 377, startPoint y: 107, endPoint x: 675, endPoint y: 195, distance: 310.9
click at [377, 107] on icon at bounding box center [376, 105] width 11 height 15
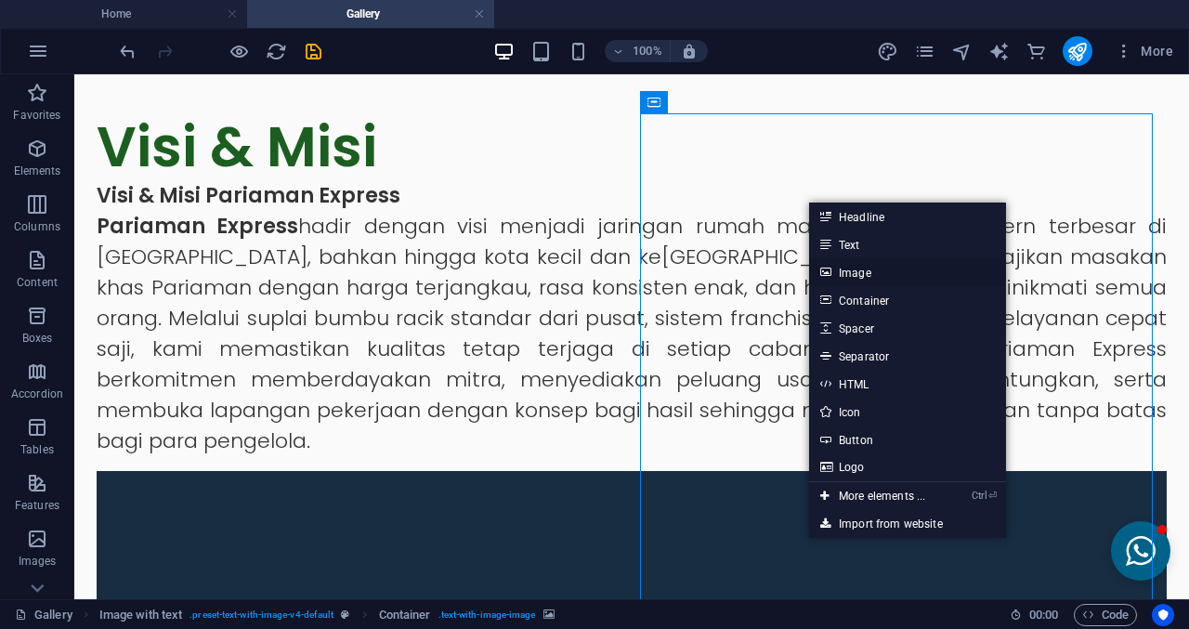
click at [856, 270] on link "Image" at bounding box center [907, 272] width 197 height 28
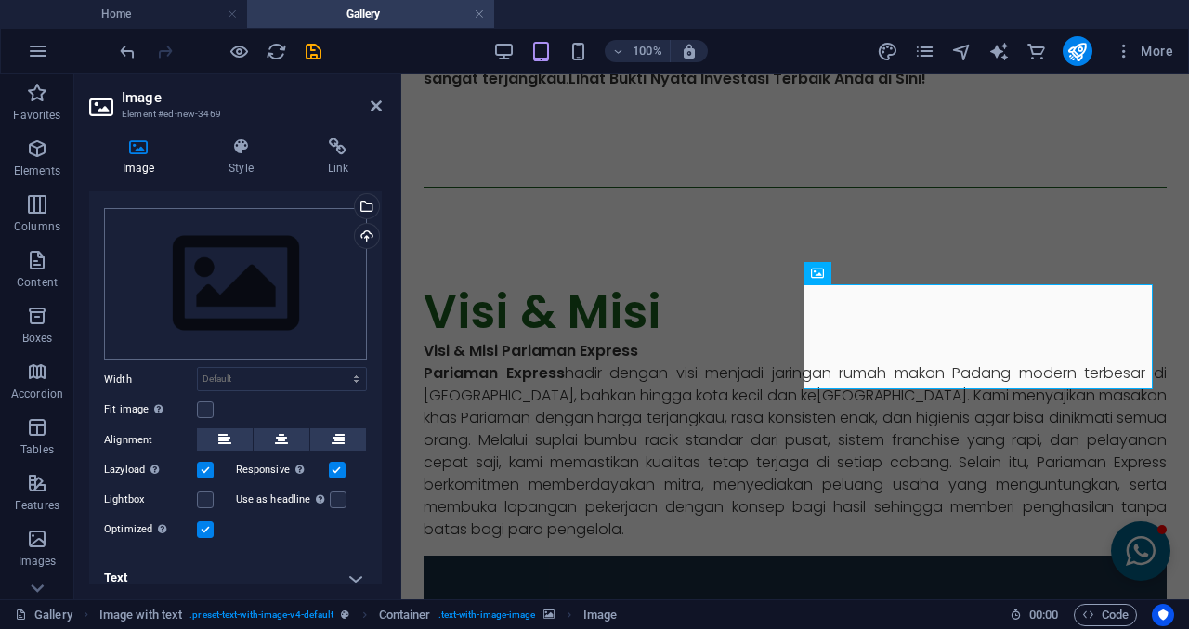
scroll to position [46, 0]
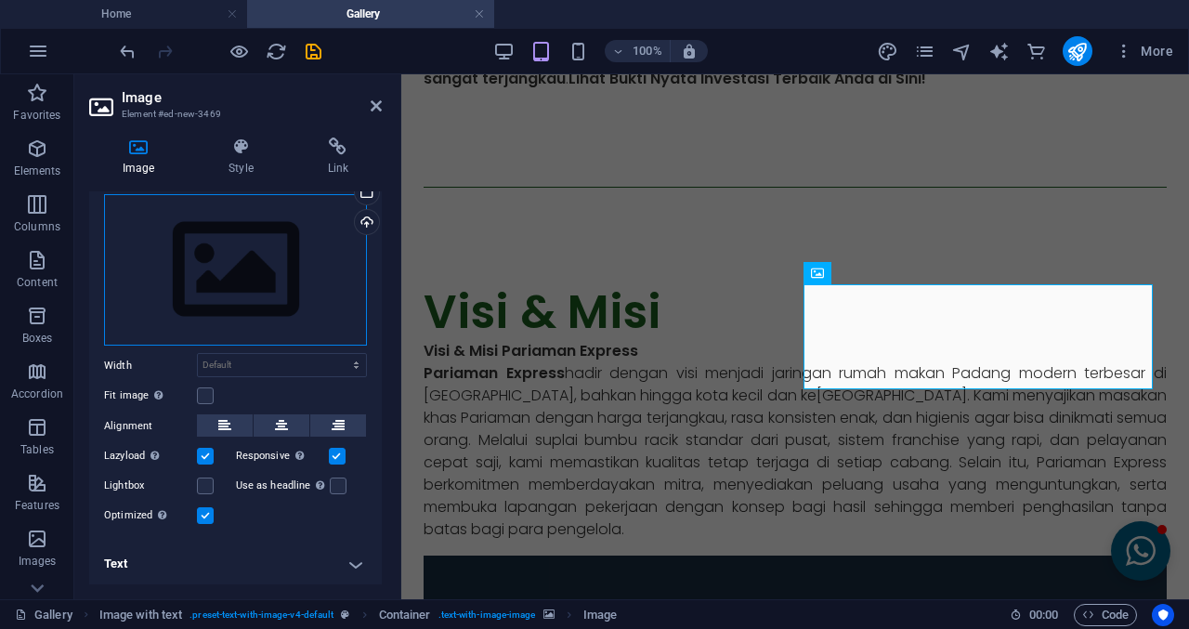
click at [267, 324] on div "Drag files here, click to choose files or select files from Files or our free s…" at bounding box center [235, 270] width 263 height 152
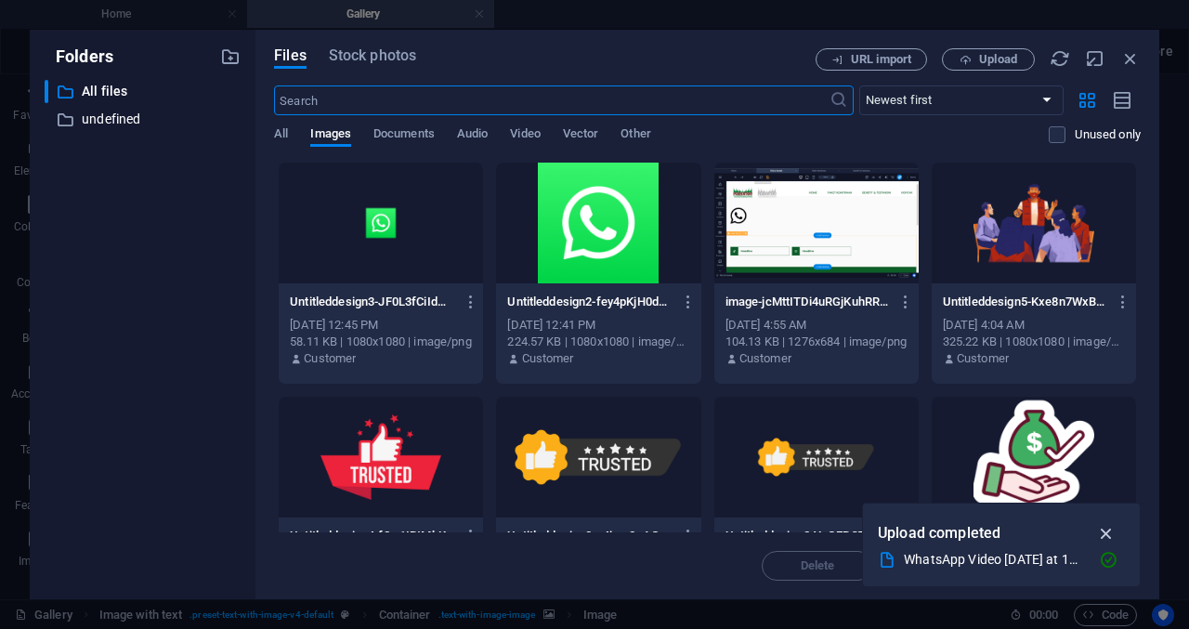
click at [1103, 524] on icon "button" at bounding box center [1106, 533] width 21 height 20
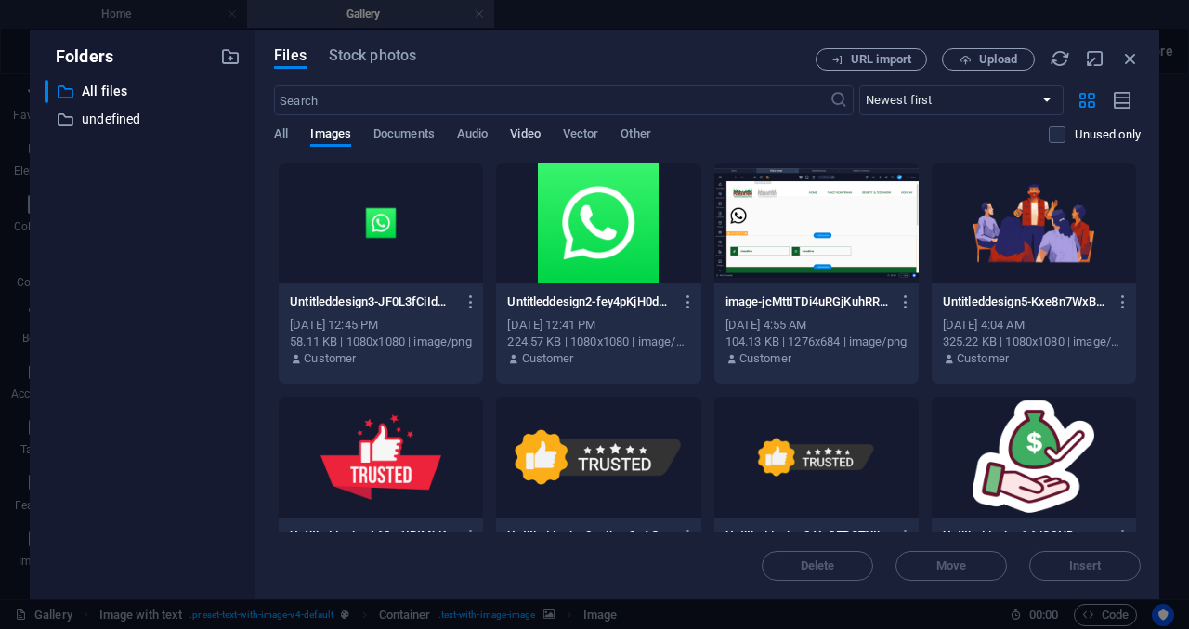
click at [535, 132] on span "Video" at bounding box center [525, 136] width 30 height 26
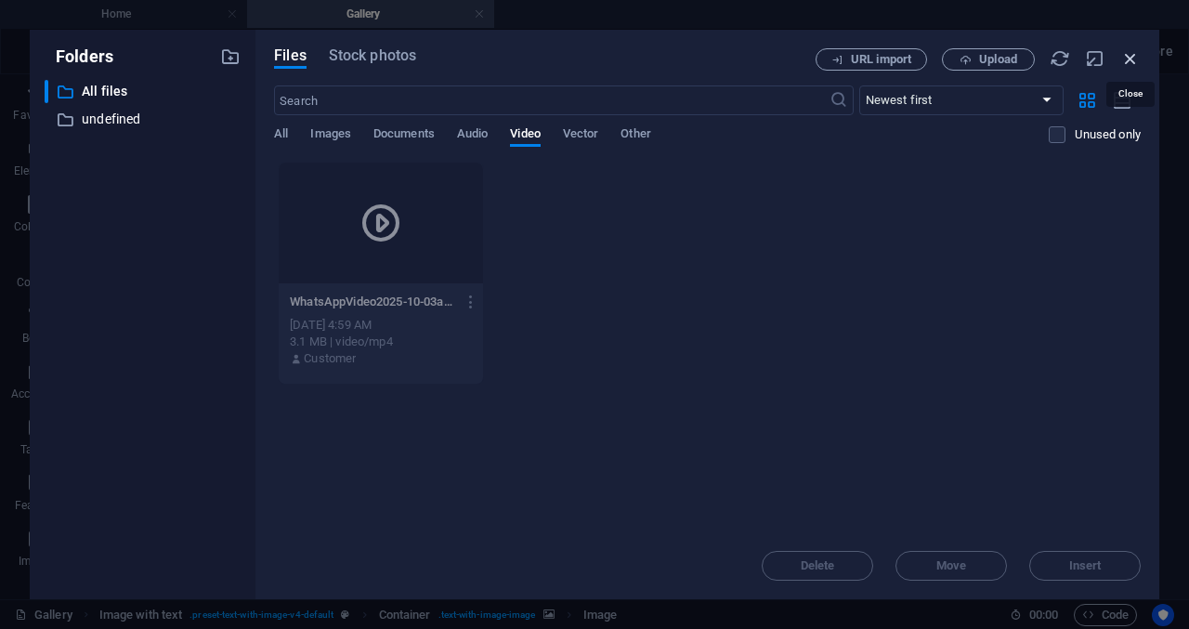
click at [1140, 58] on icon "button" at bounding box center [1130, 58] width 20 height 20
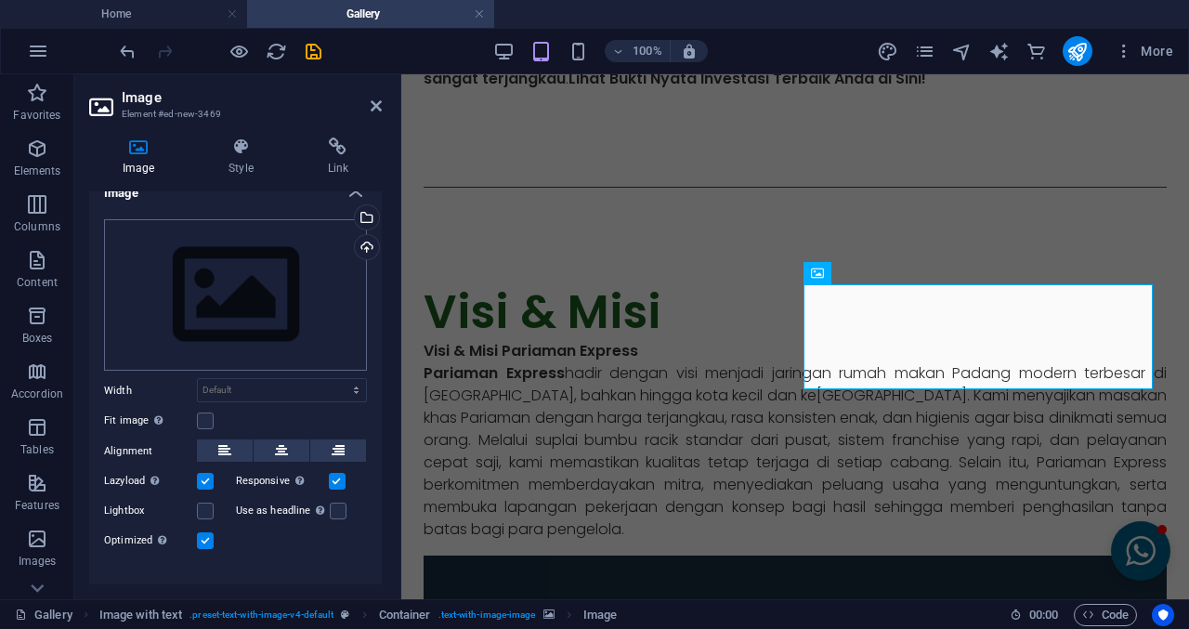
scroll to position [0, 0]
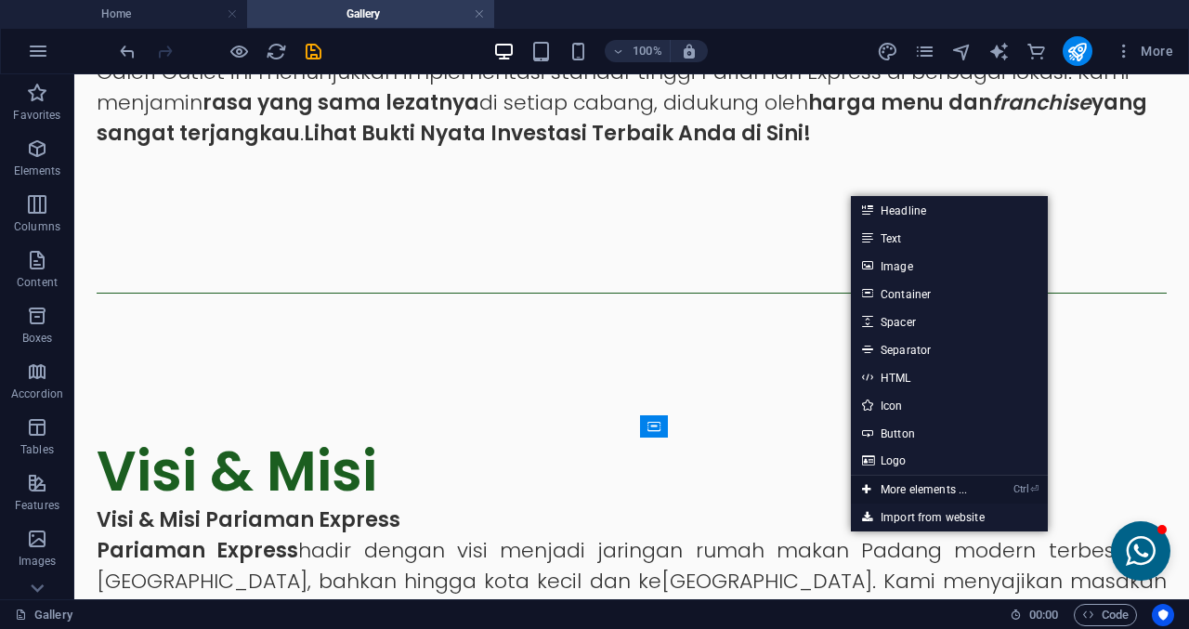
click at [895, 489] on link "Ctrl ⏎ More elements ..." at bounding box center [914, 490] width 127 height 28
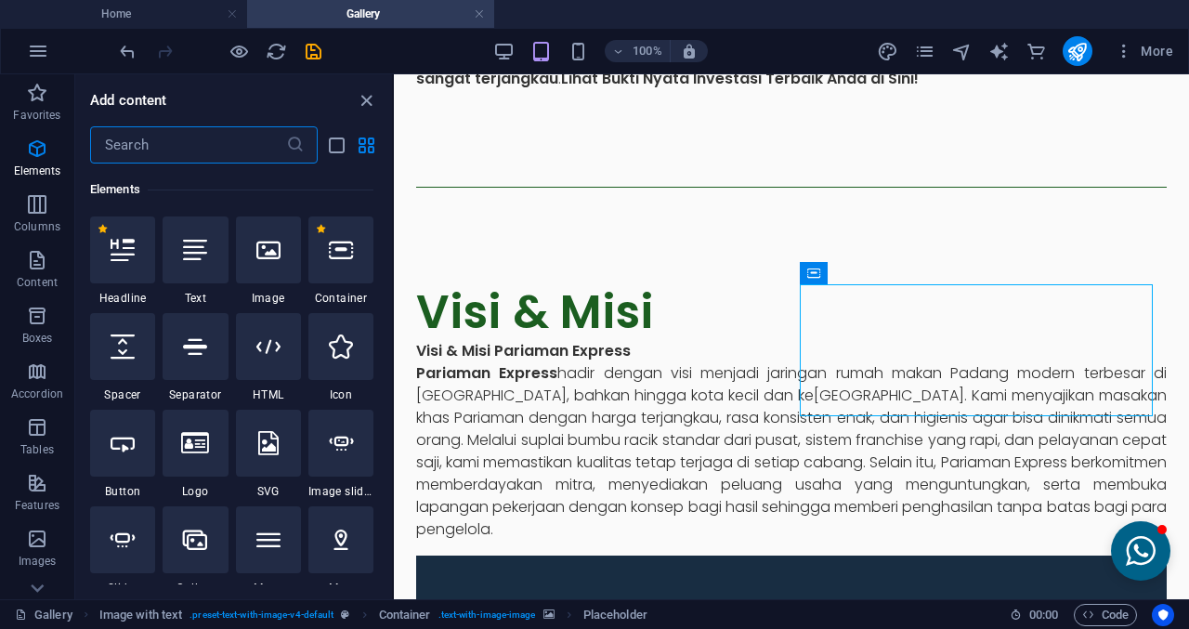
scroll to position [198, 0]
click at [249, 141] on input "text" at bounding box center [188, 144] width 196 height 37
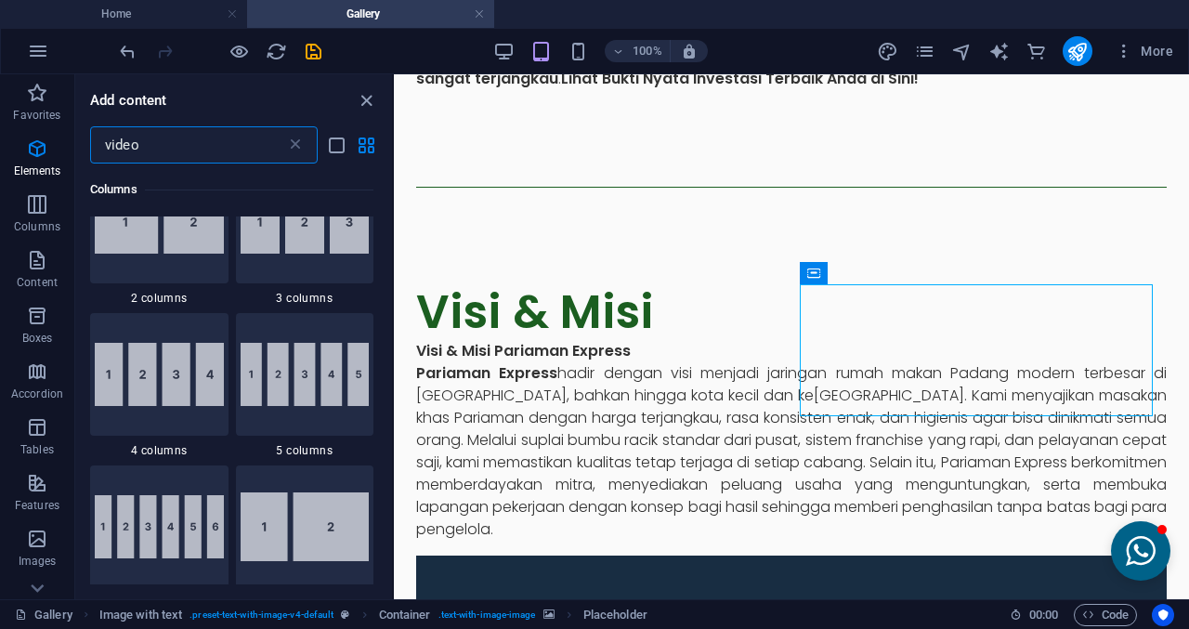
scroll to position [0, 0]
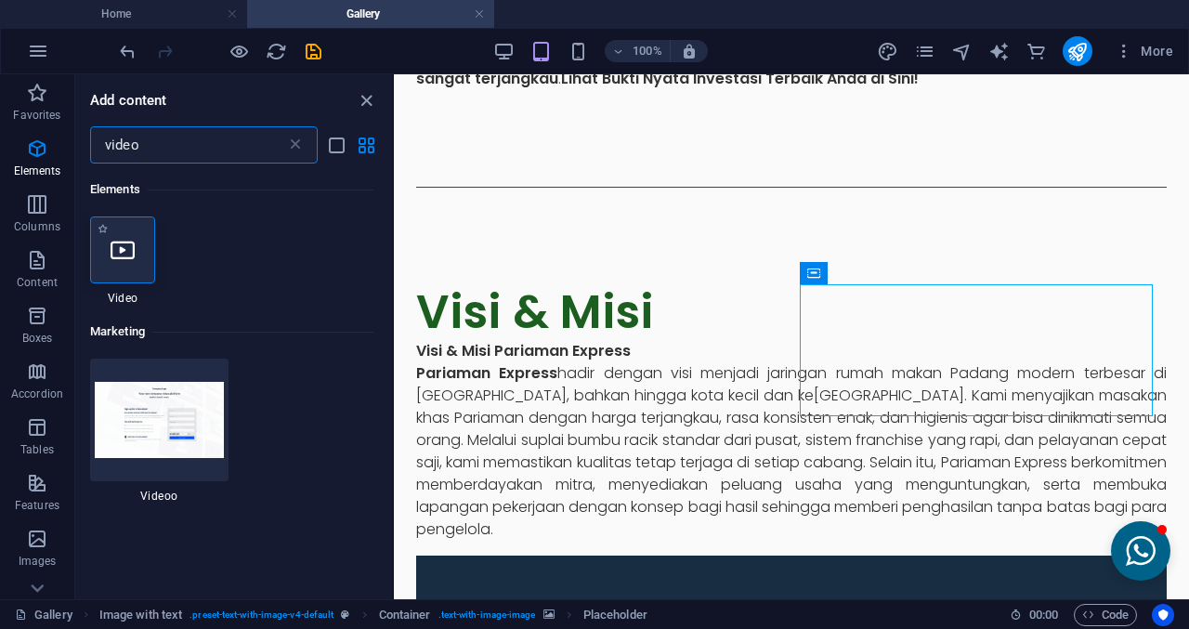
type input "video"
click at [129, 253] on icon at bounding box center [123, 250] width 24 height 24
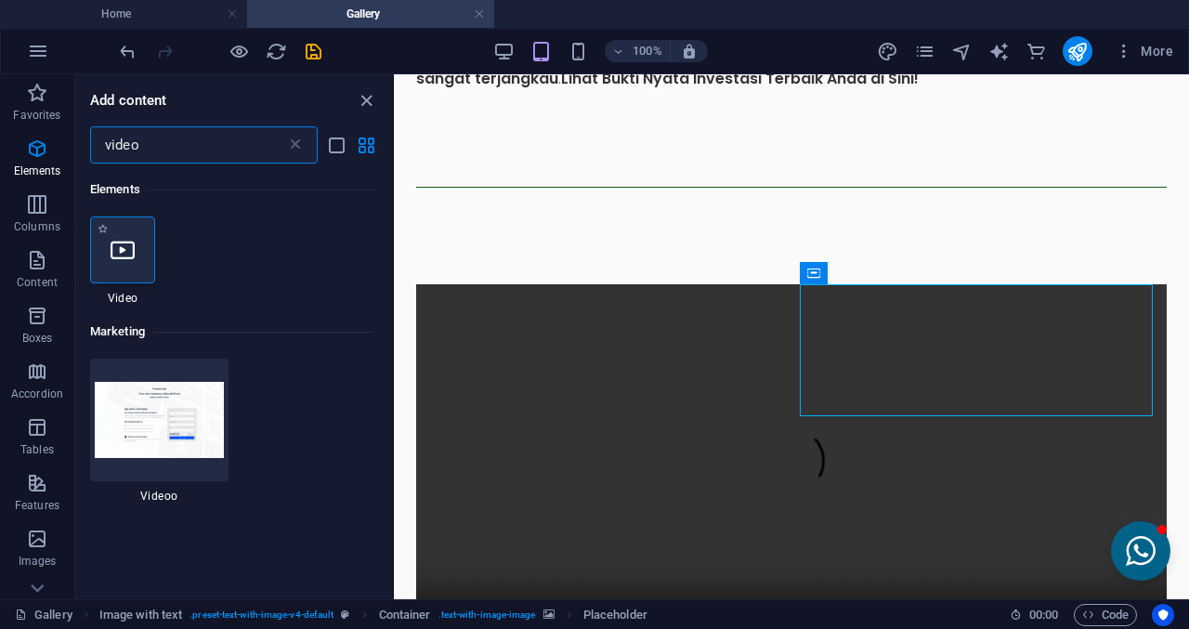
select select "%"
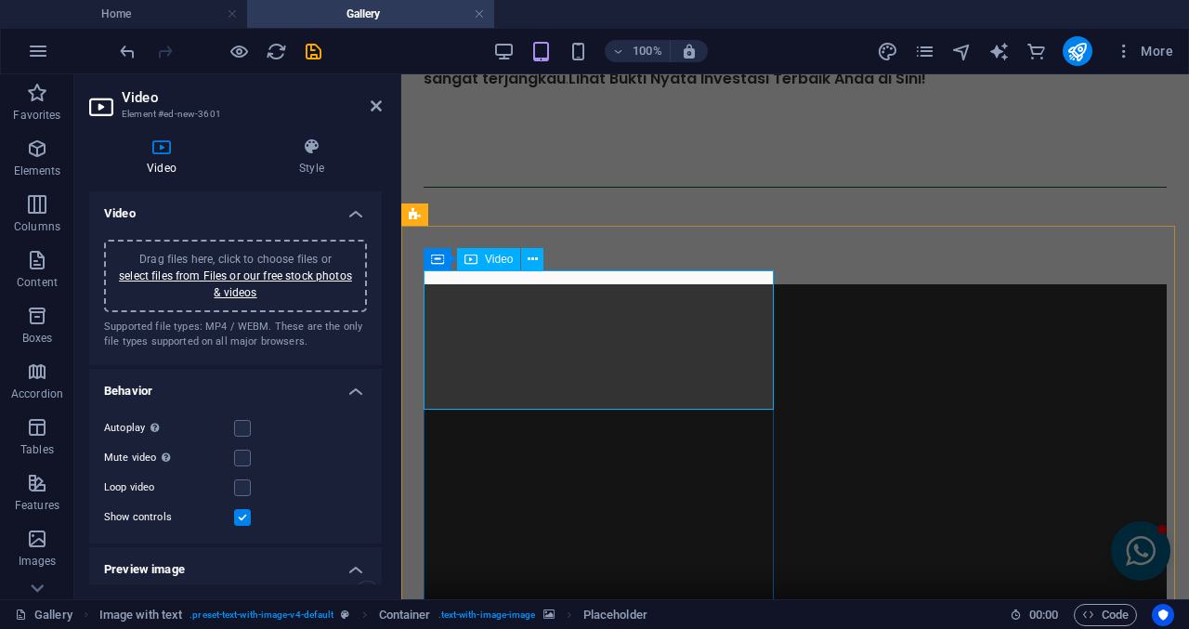
scroll to position [301, 0]
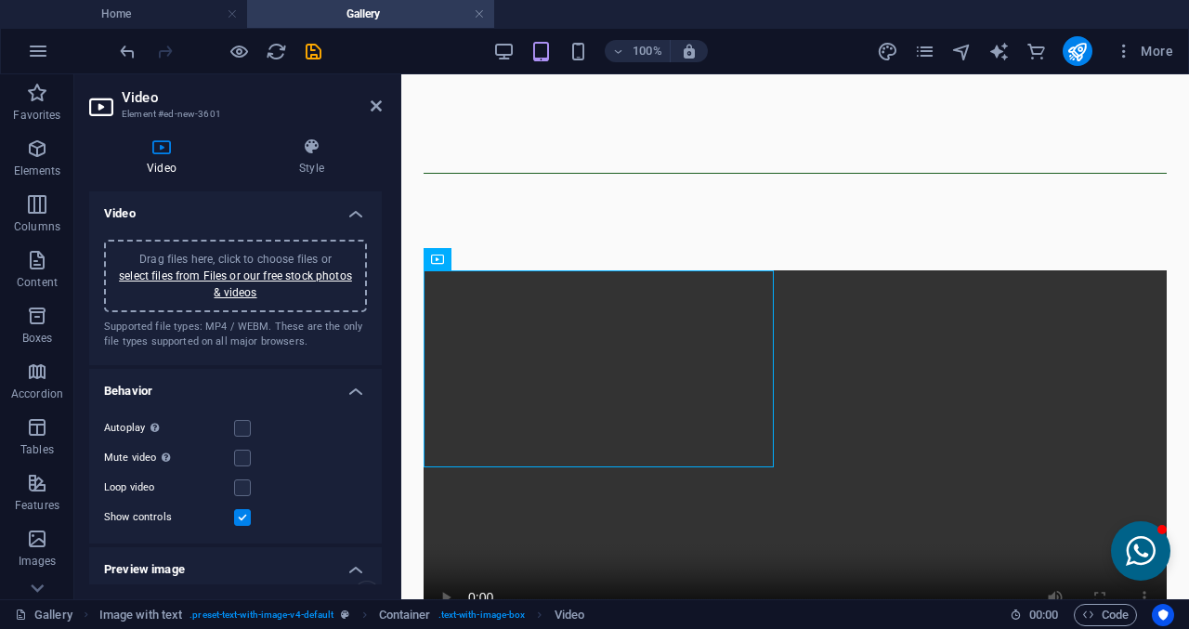
drag, startPoint x: 600, startPoint y: 319, endPoint x: 925, endPoint y: 354, distance: 327.0
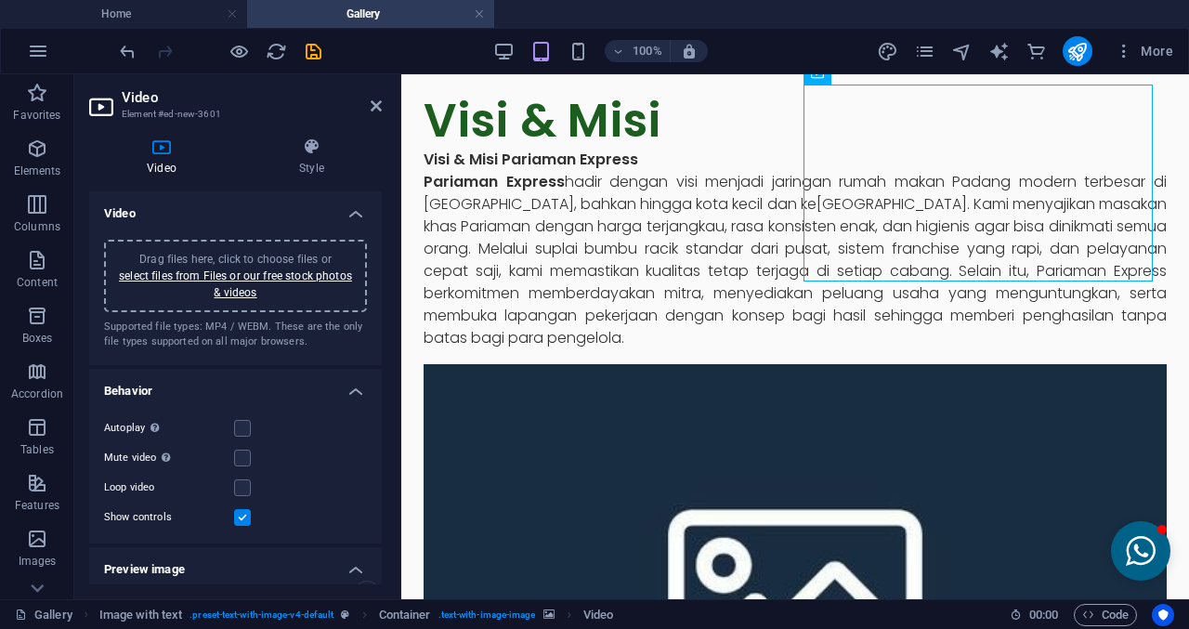
scroll to position [487, 0]
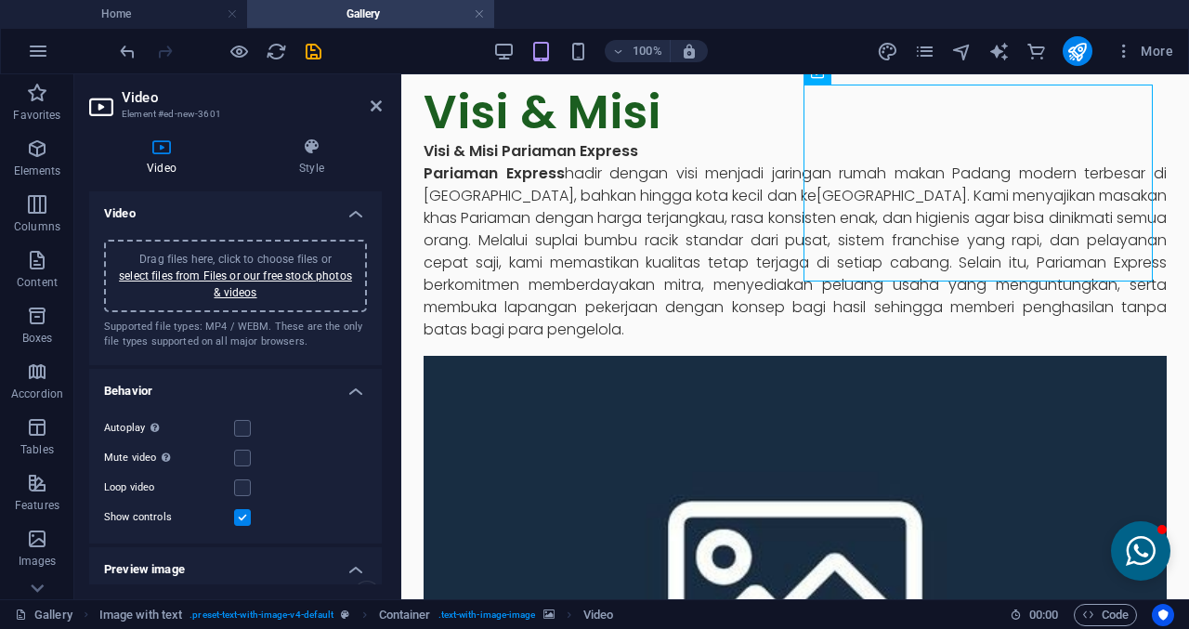
click at [973, 358] on figure at bounding box center [795, 584] width 743 height 457
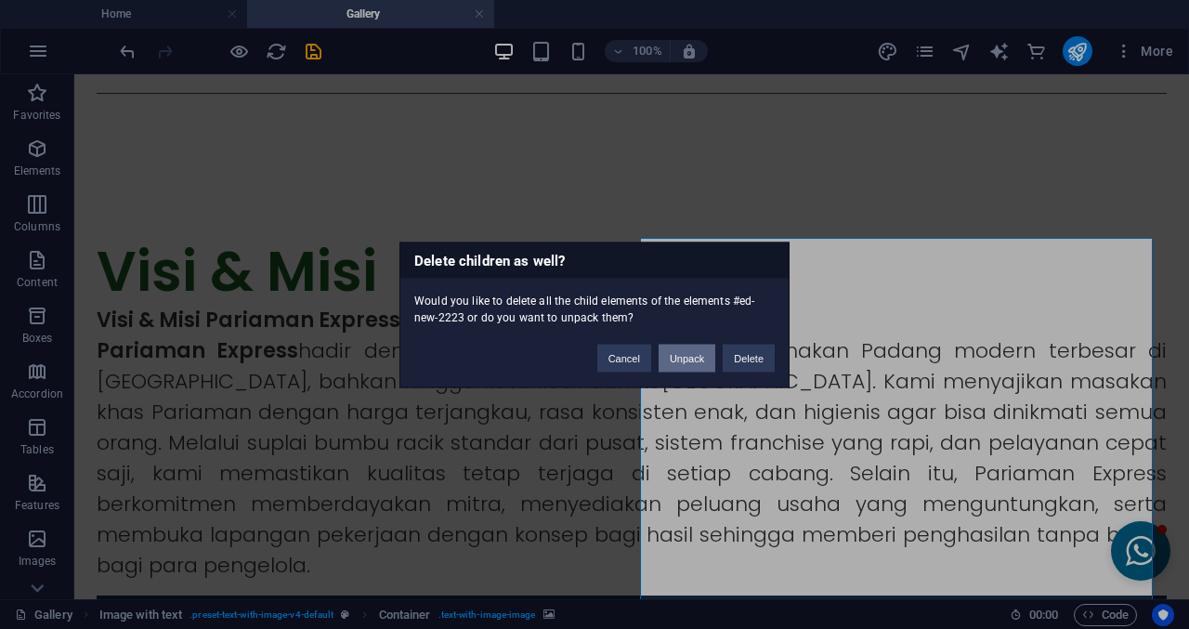
click at [664, 363] on button "Unpack" at bounding box center [687, 358] width 57 height 28
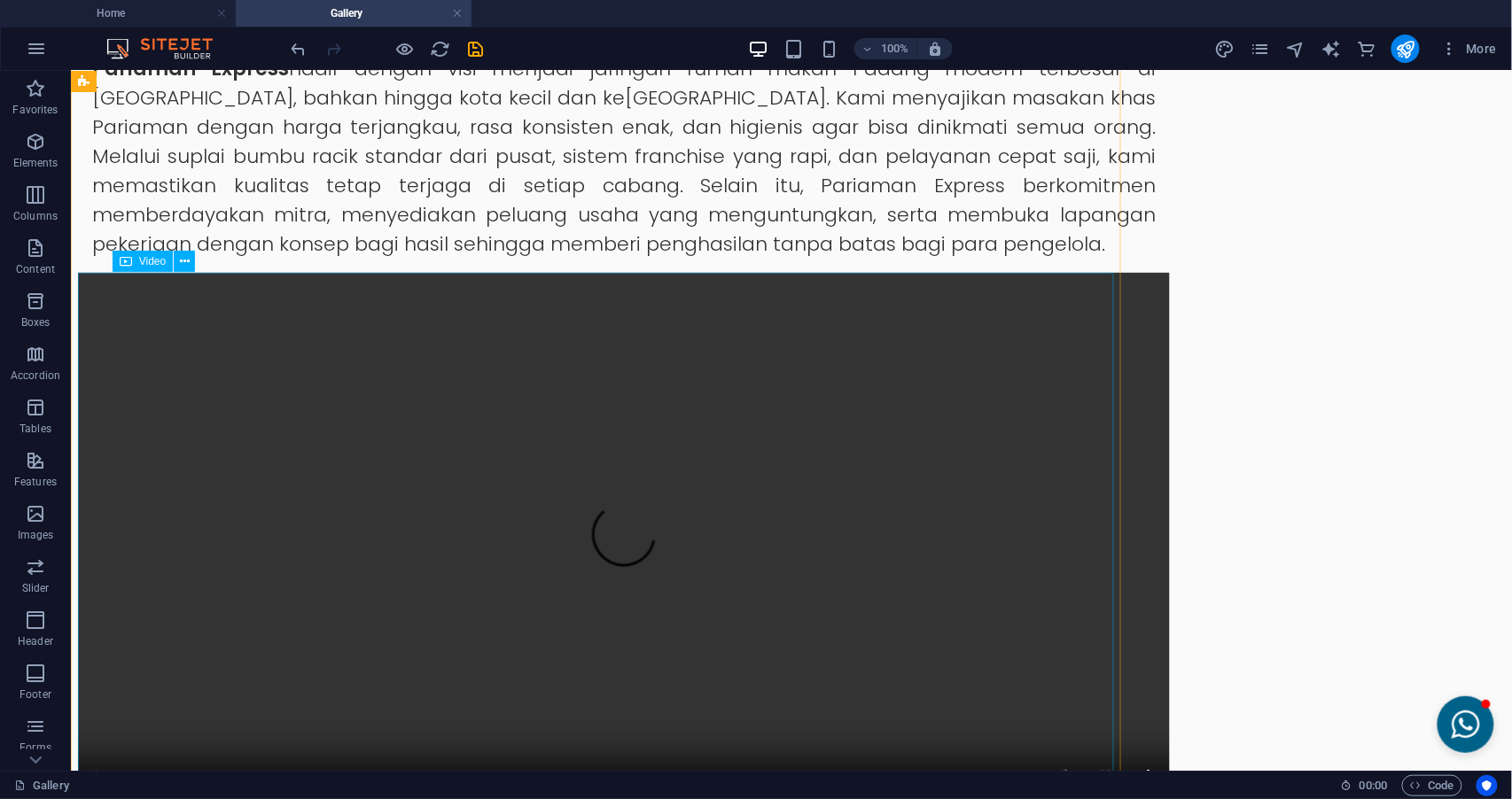
scroll to position [729, 0]
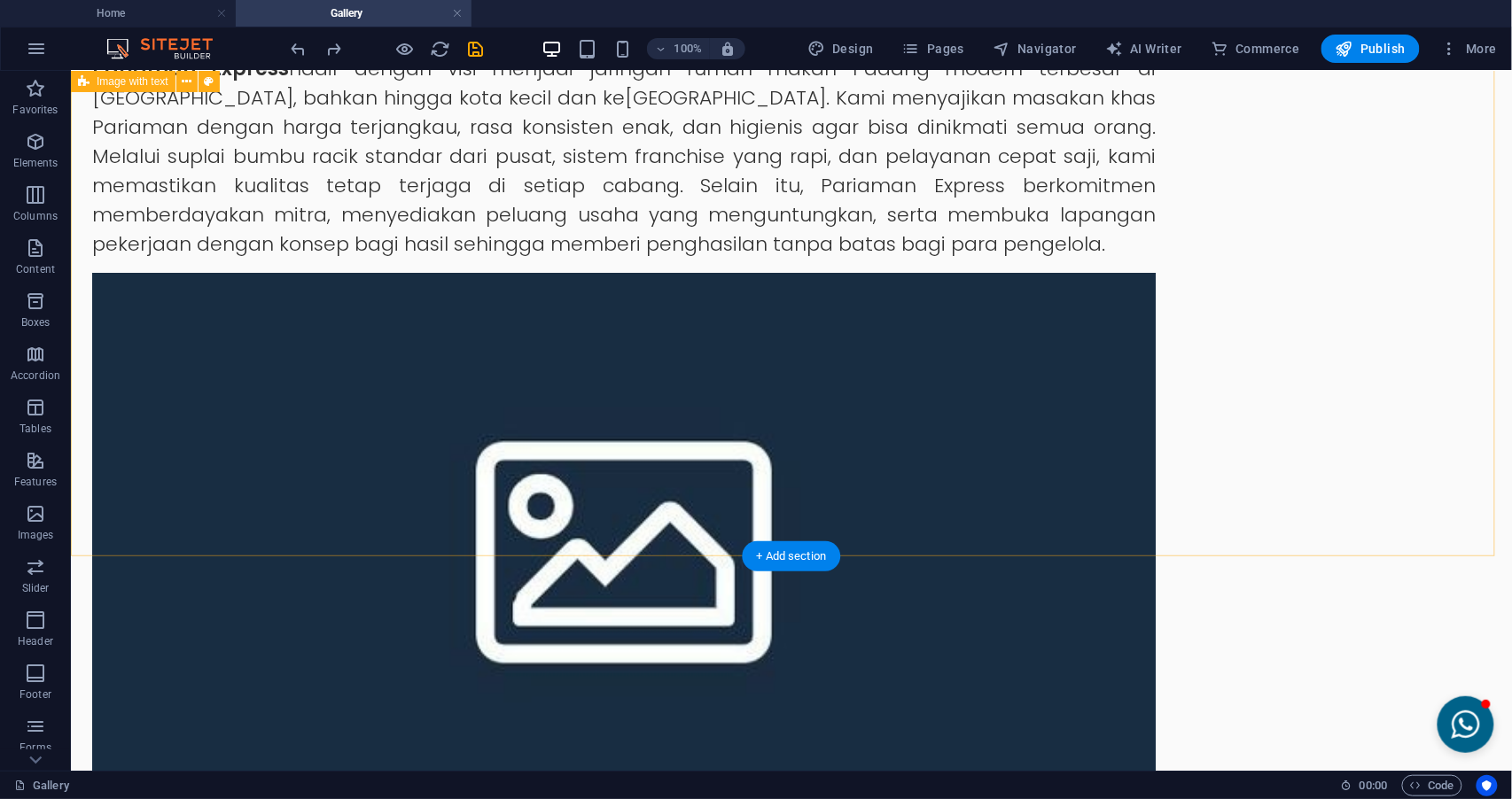
click at [1133, 141] on div "Visi & Misi Visi & Misi Pariaman Express Pariaman Express hadir dengan visi men…" at bounding box center [790, 646] width 1440 height 1502
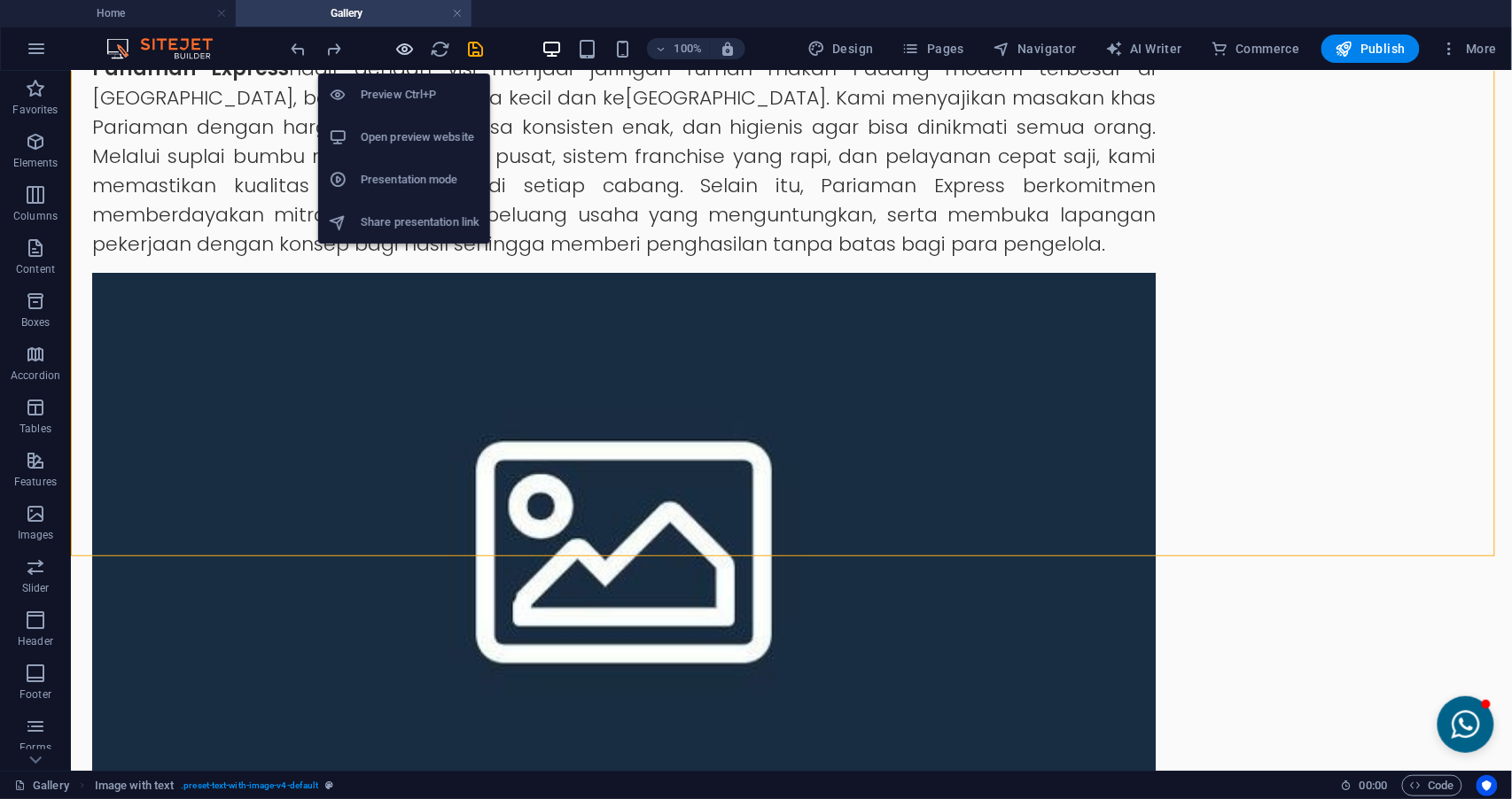
click at [408, 50] on icon "button" at bounding box center [404, 49] width 20 height 20
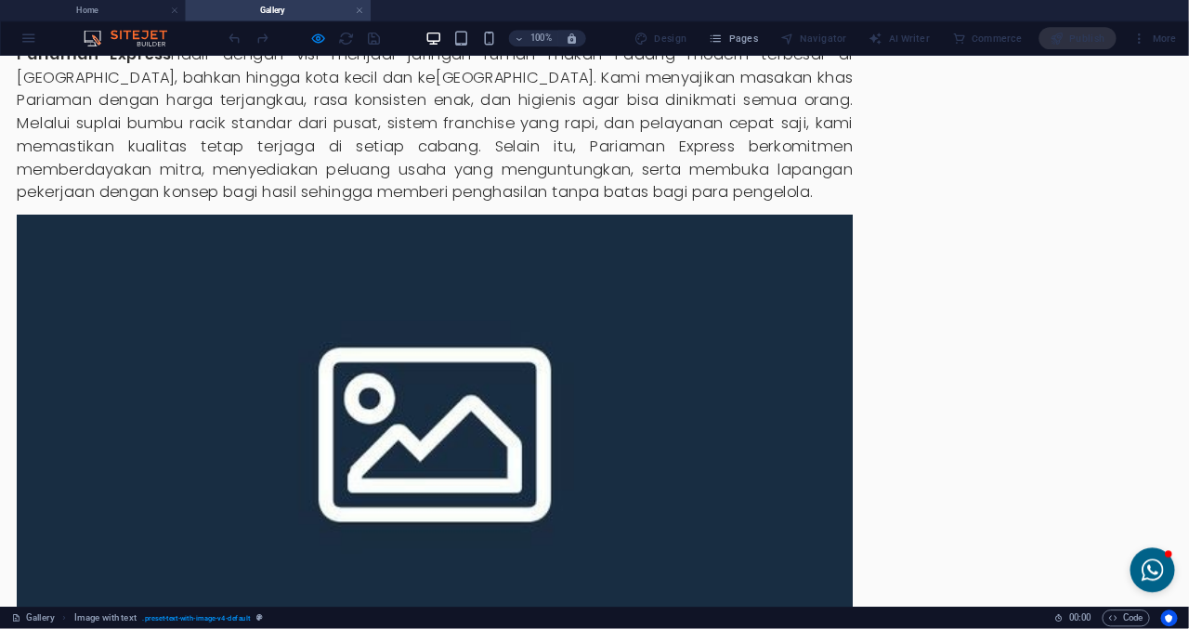
scroll to position [517, 0]
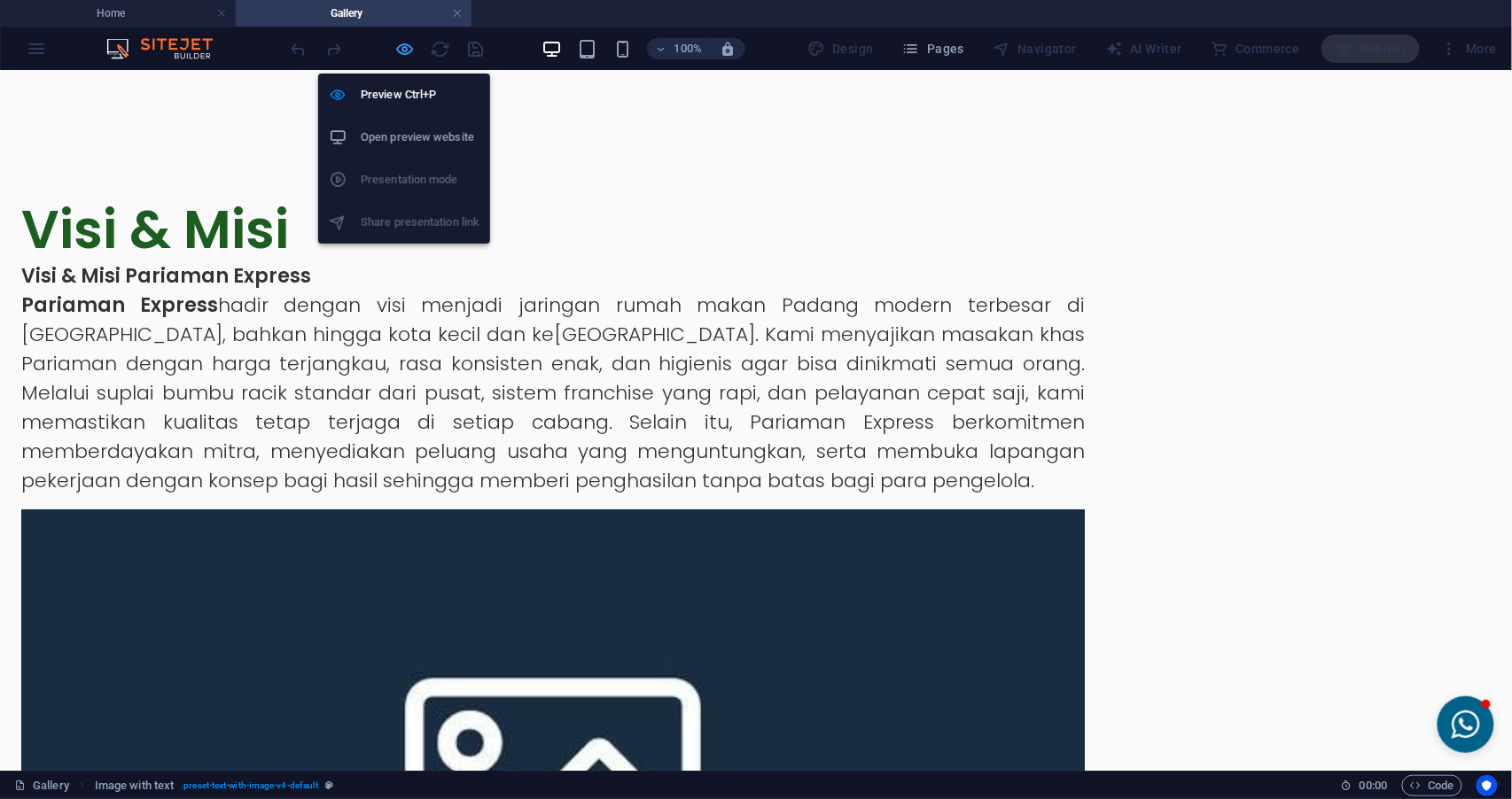
click at [404, 47] on icon "button" at bounding box center [404, 49] width 20 height 20
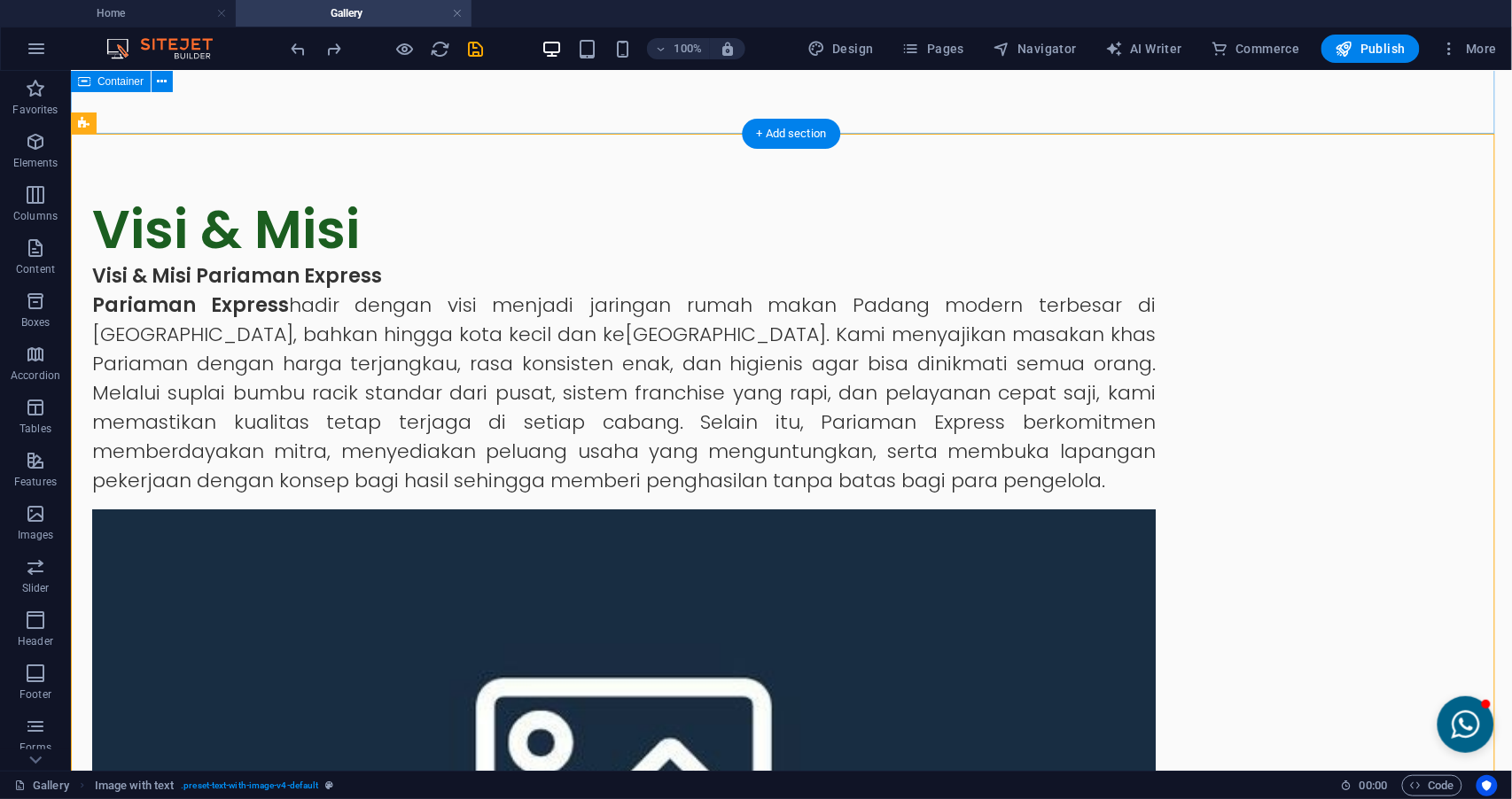
click at [1133, 128] on div at bounding box center [790, 58] width 1440 height 148
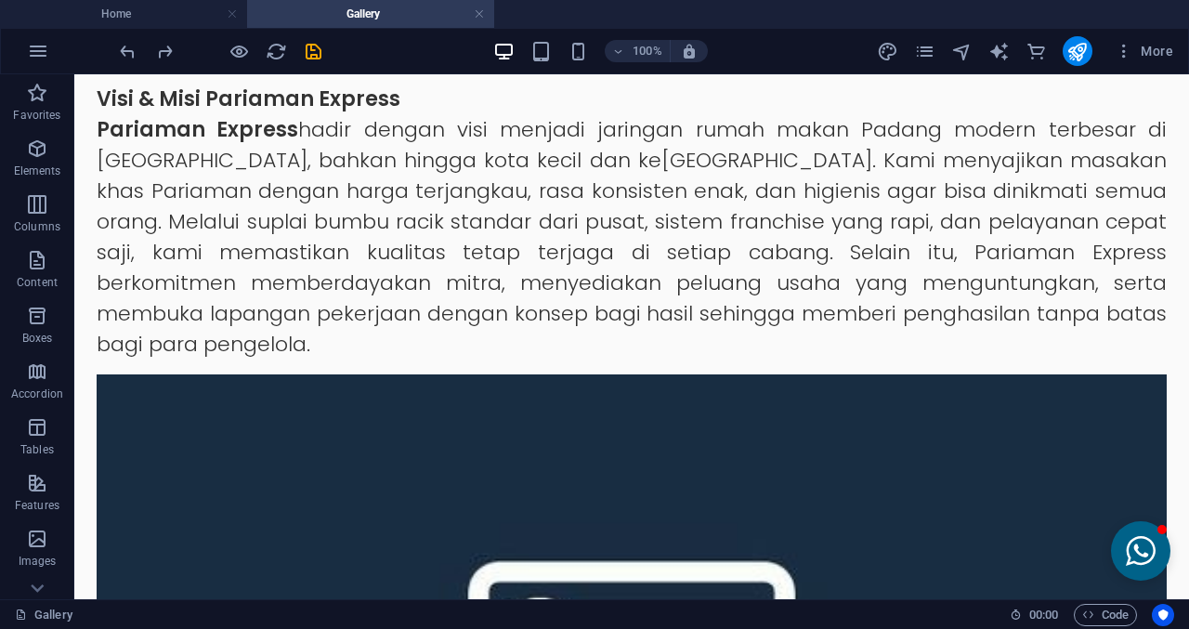
scroll to position [986, 0]
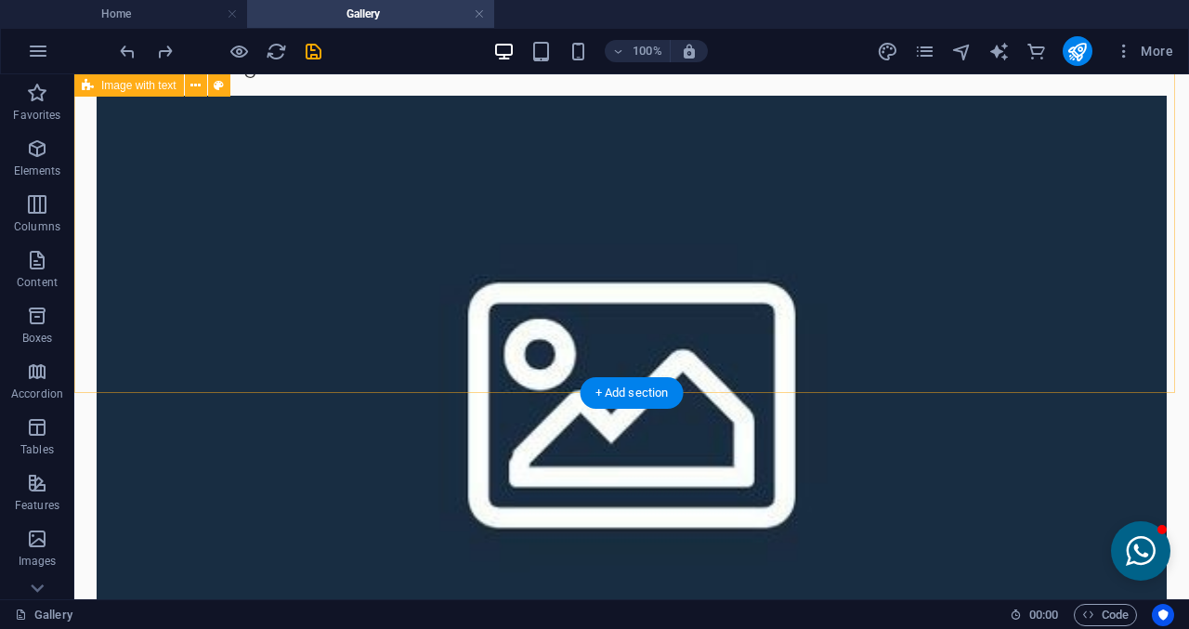
click at [728, 296] on figure at bounding box center [632, 390] width 1070 height 588
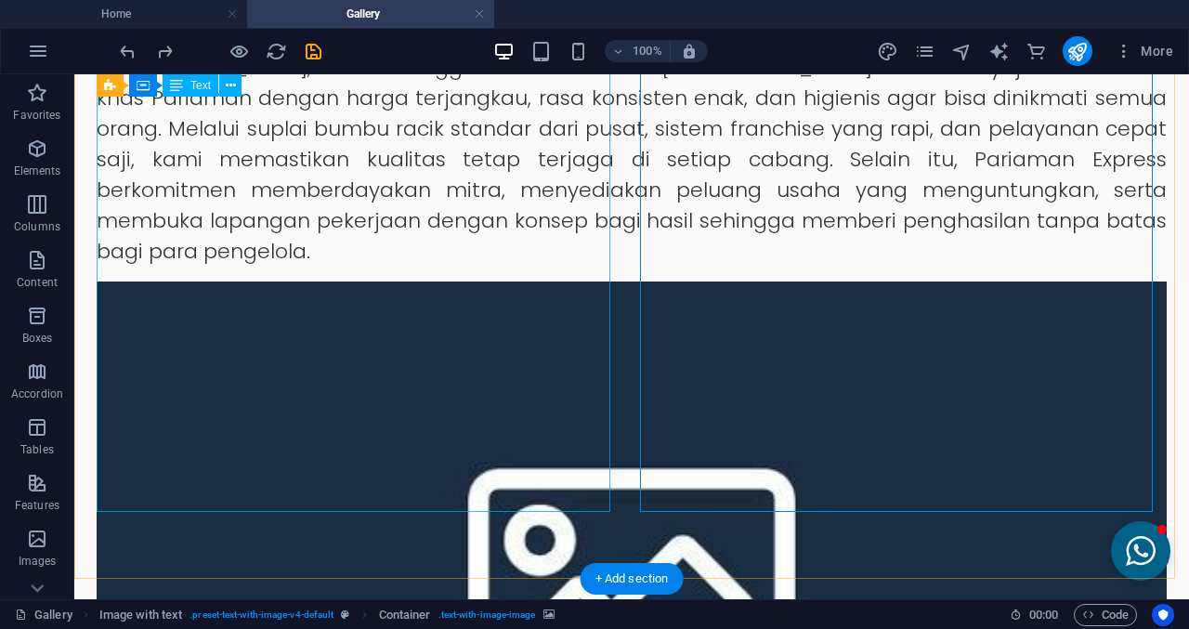
scroll to position [708, 0]
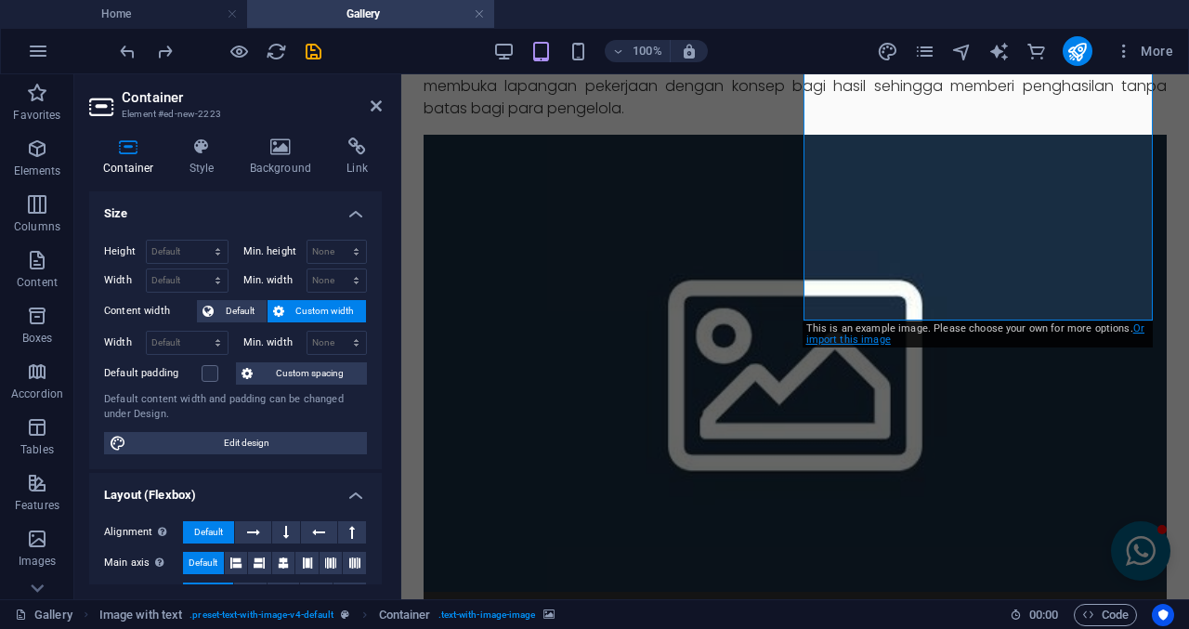
click at [872, 344] on link "Or import this image" at bounding box center [975, 333] width 338 height 23
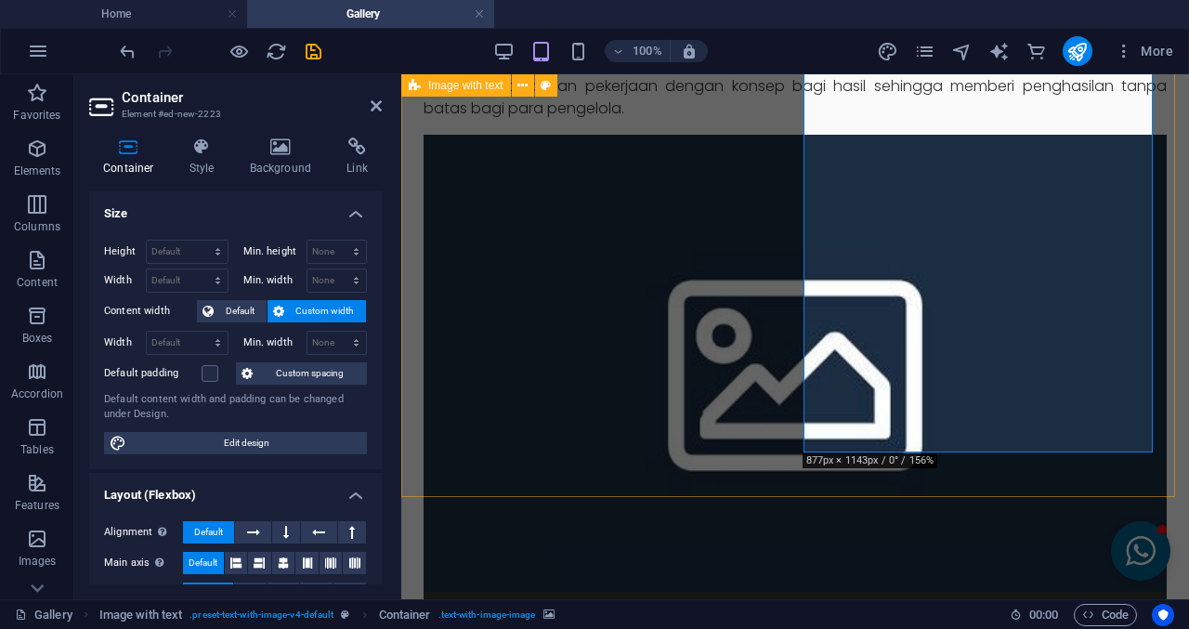
scroll to position [522, 0]
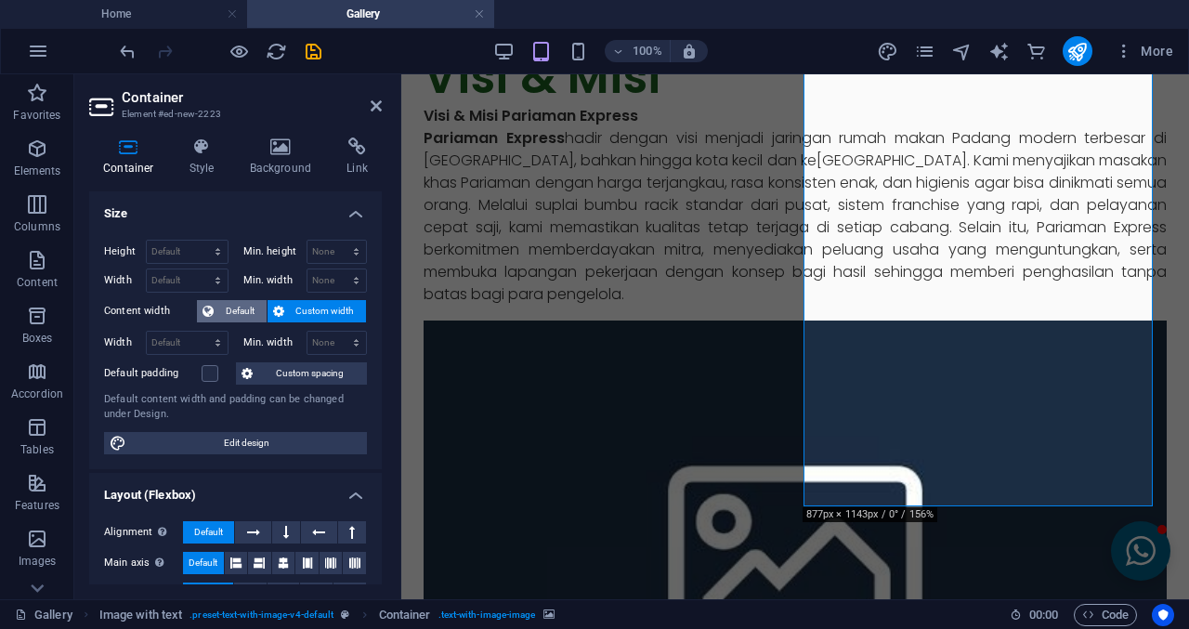
click at [232, 311] on span "Default" at bounding box center [240, 311] width 42 height 22
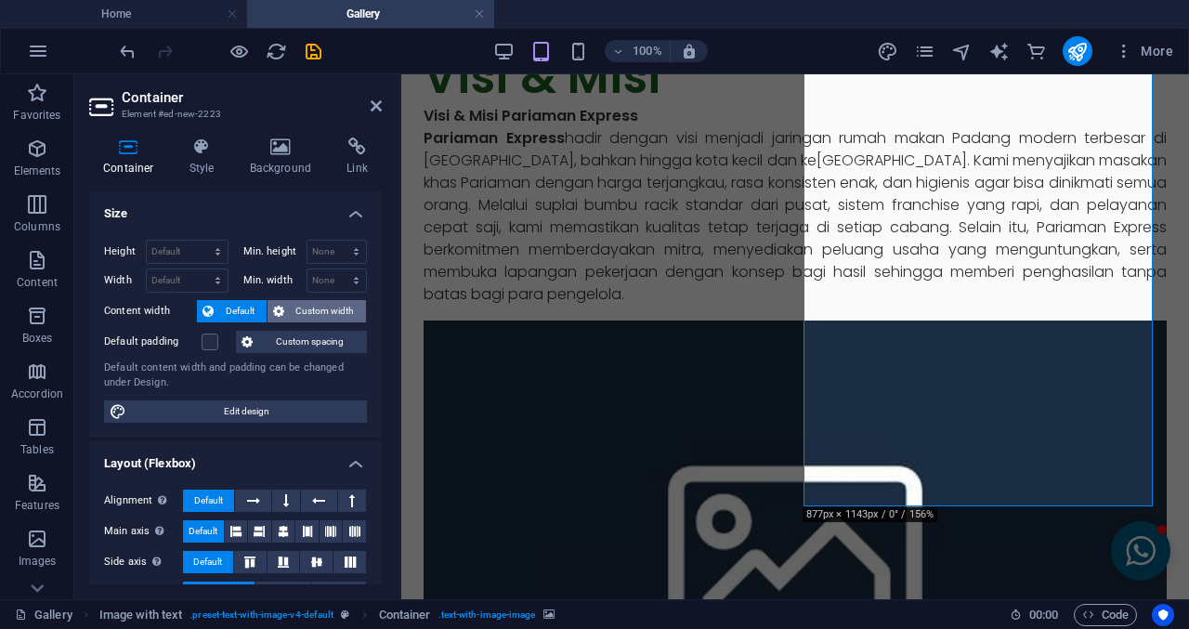
click at [329, 307] on span "Custom width" at bounding box center [326, 311] width 72 height 22
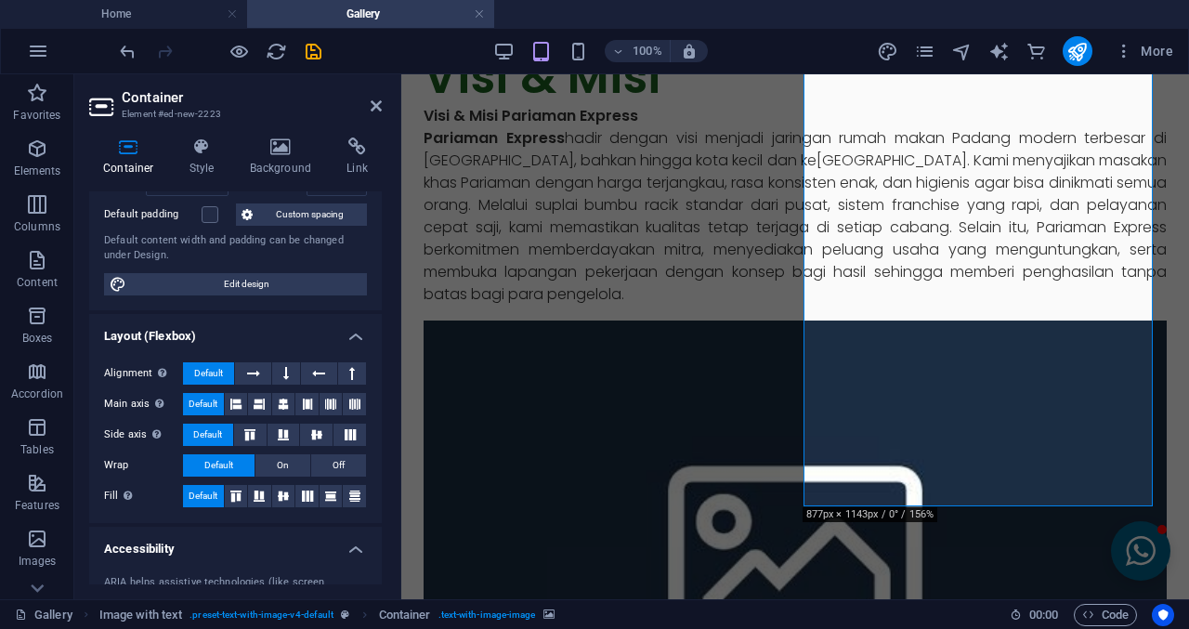
scroll to position [186, 0]
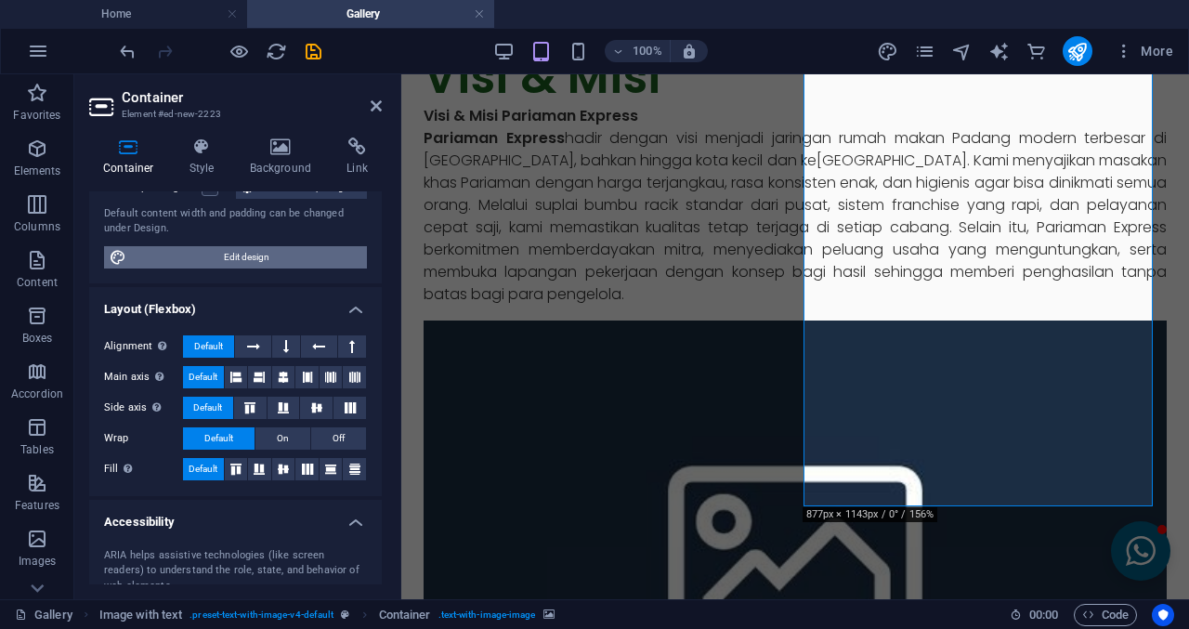
click at [238, 261] on span "Edit design" at bounding box center [246, 257] width 229 height 22
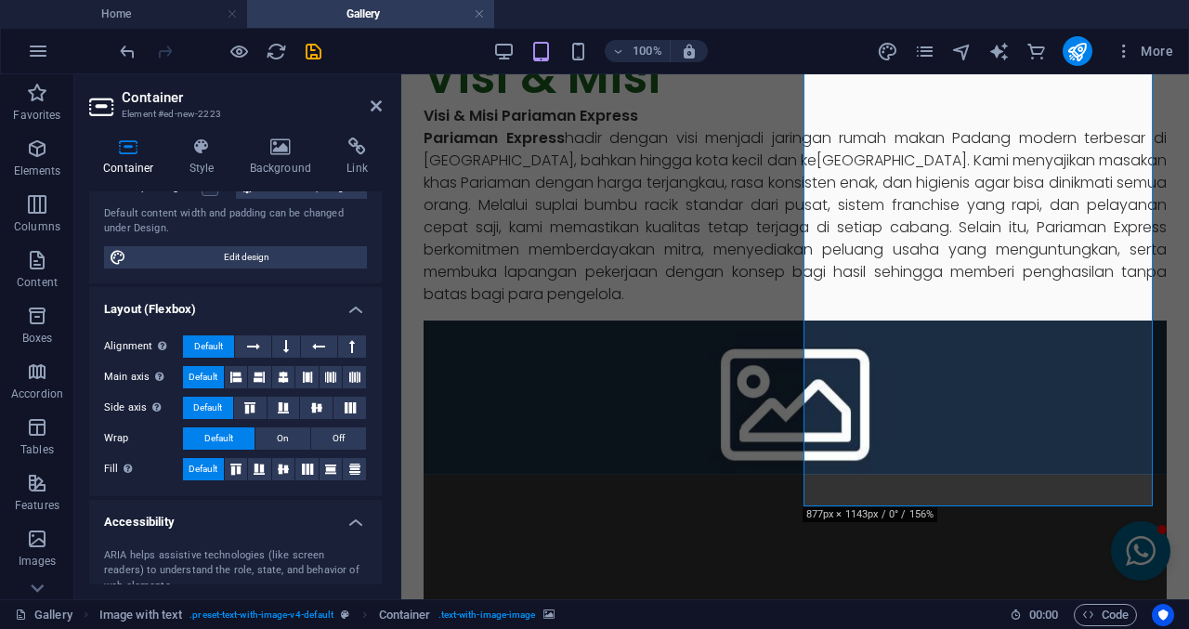
select select "px"
select select "300"
select select "px"
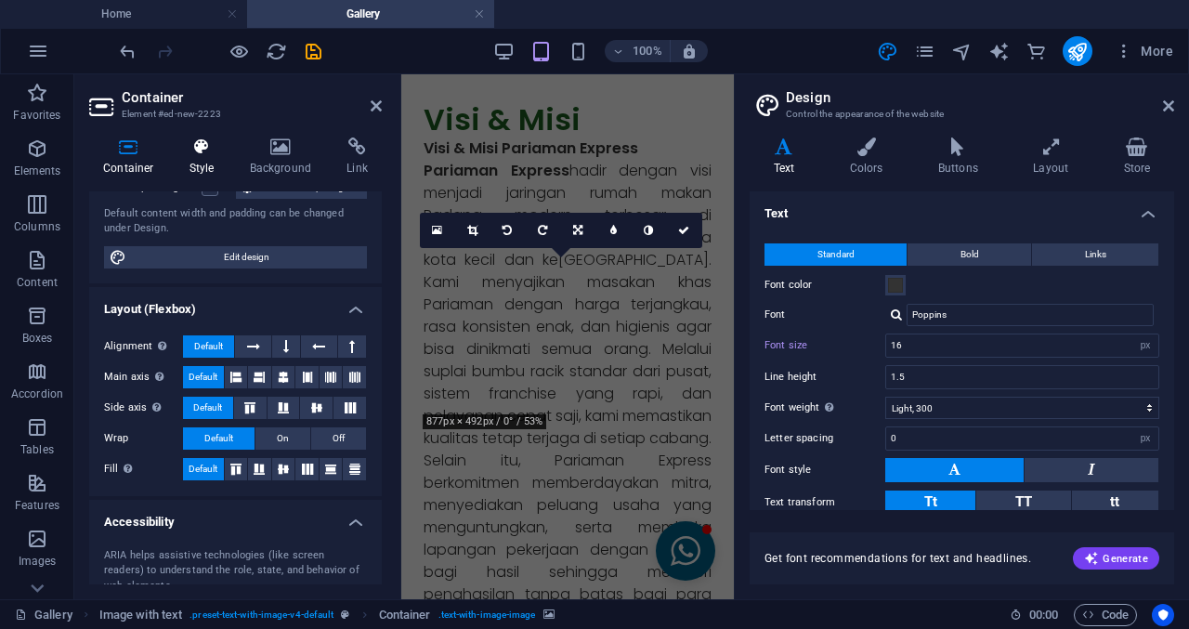
click at [215, 150] on icon at bounding box center [202, 146] width 53 height 19
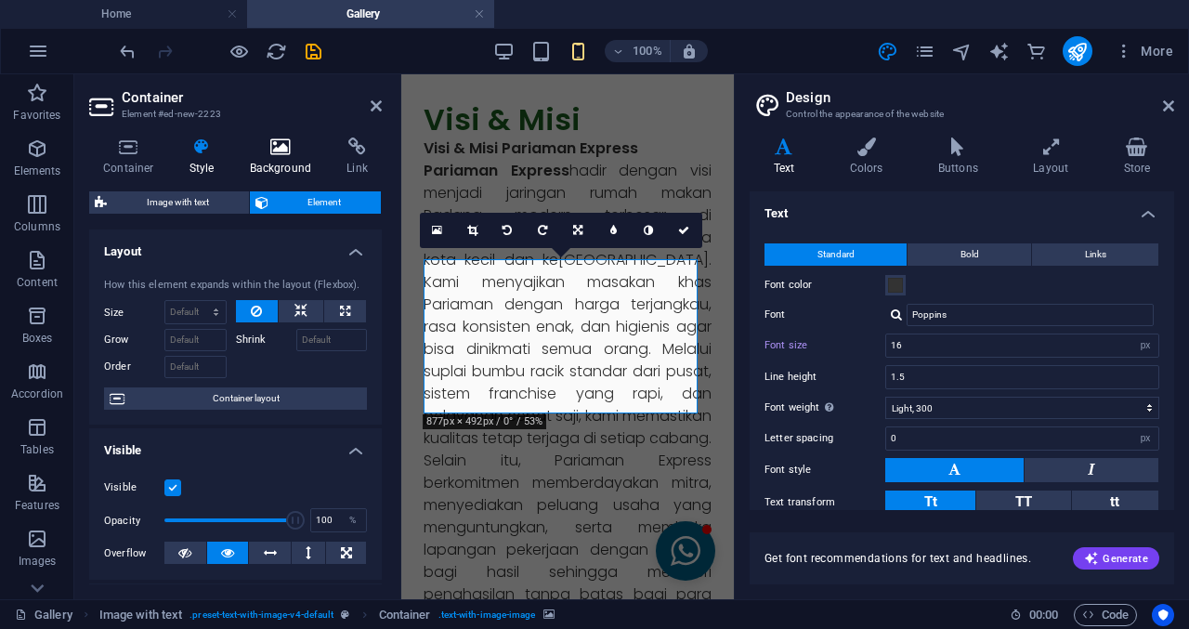
click at [241, 154] on icon at bounding box center [281, 146] width 90 height 19
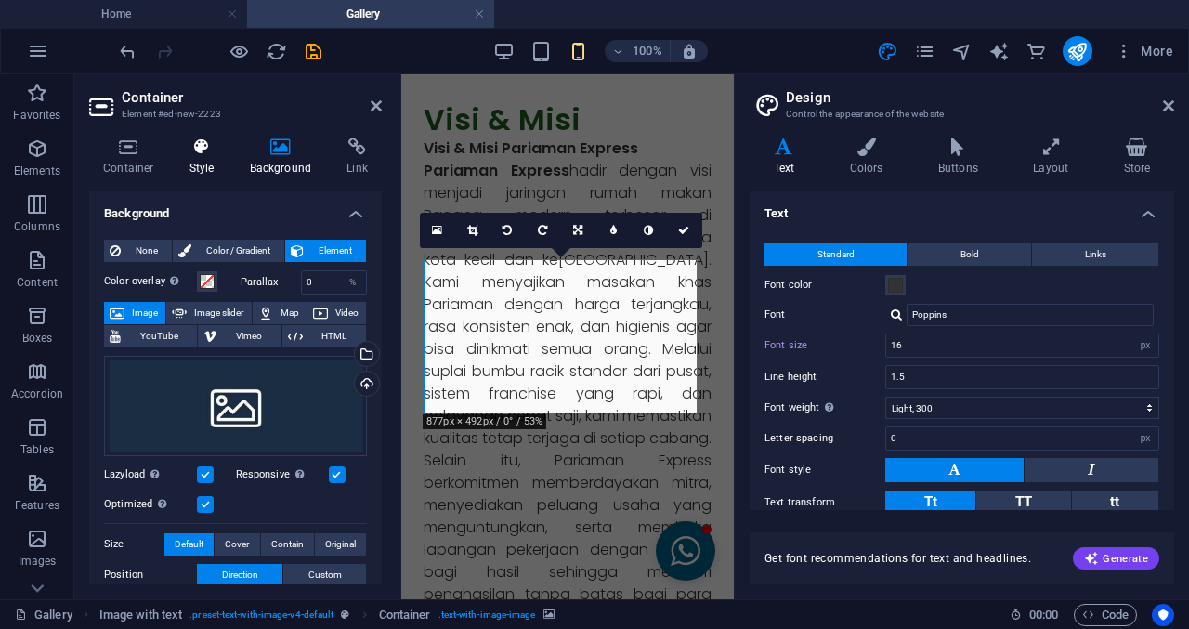
click at [258, 155] on icon at bounding box center [281, 146] width 90 height 19
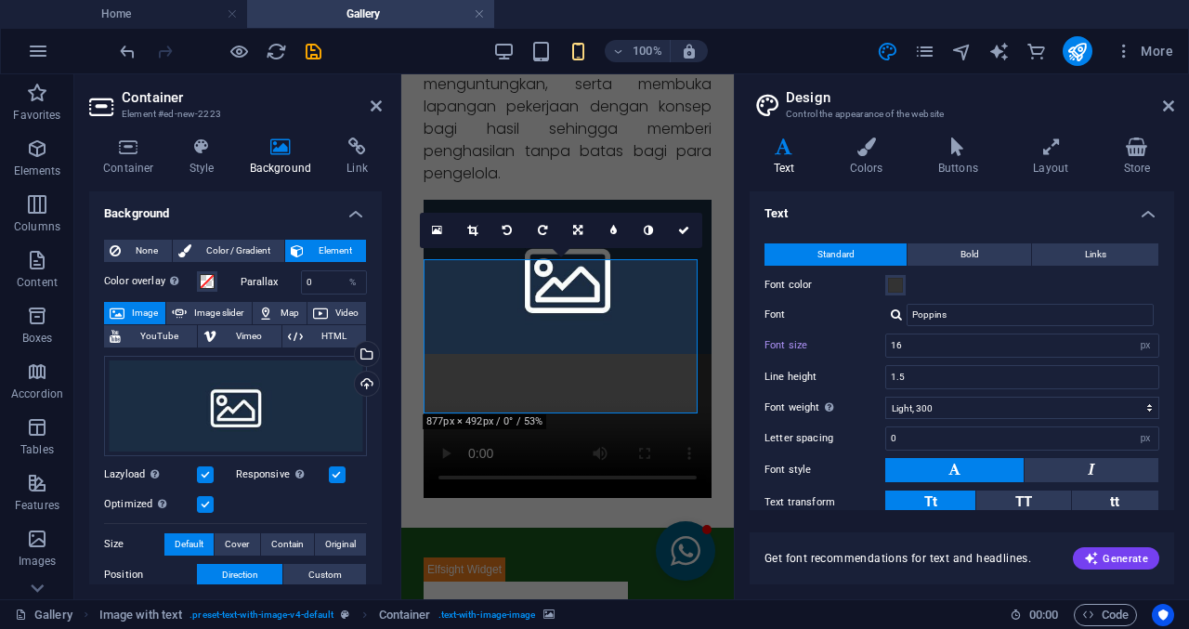
click at [228, 240] on span "Color / Gradient" at bounding box center [238, 251] width 82 height 22
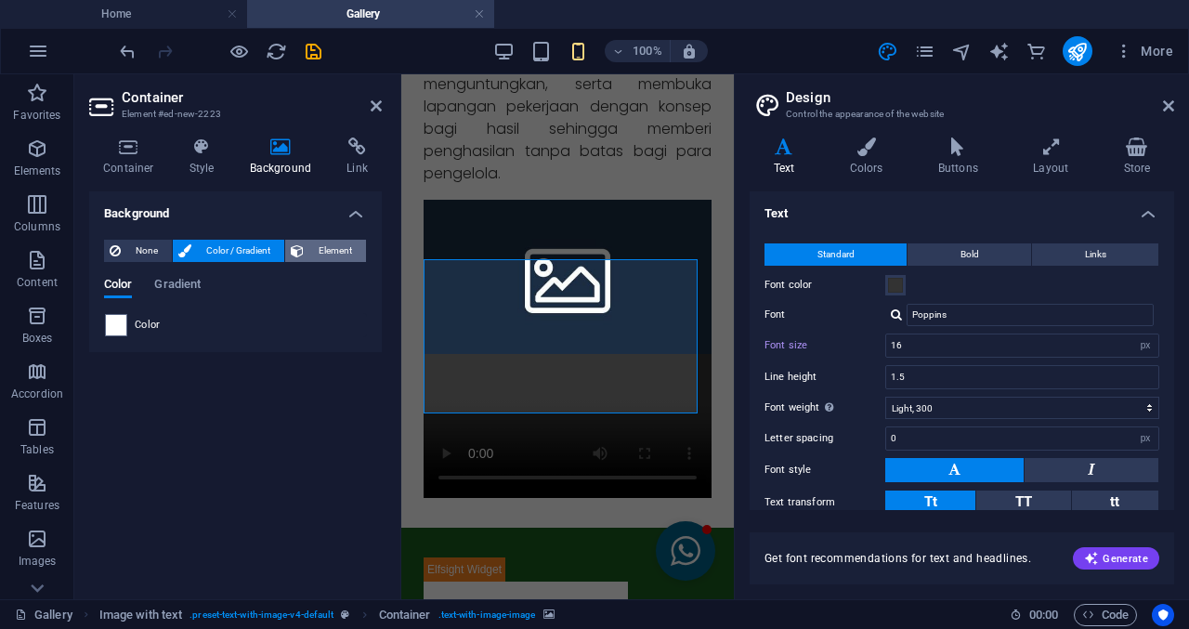
drag, startPoint x: 342, startPoint y: 253, endPoint x: 99, endPoint y: 143, distance: 266.0
click at [342, 253] on span "Element" at bounding box center [334, 251] width 51 height 22
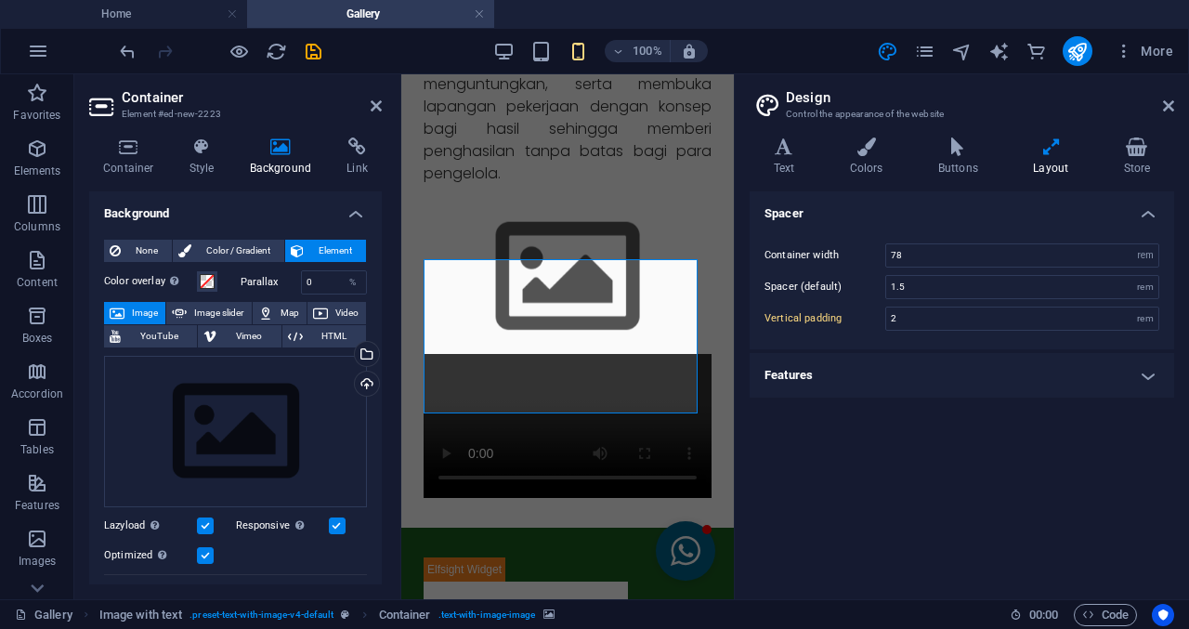
click at [1178, 113] on aside "Design Control the appearance of the website Variants Text Colors Buttons Layou…" at bounding box center [961, 336] width 455 height 525
click at [1163, 99] on icon at bounding box center [1168, 105] width 11 height 15
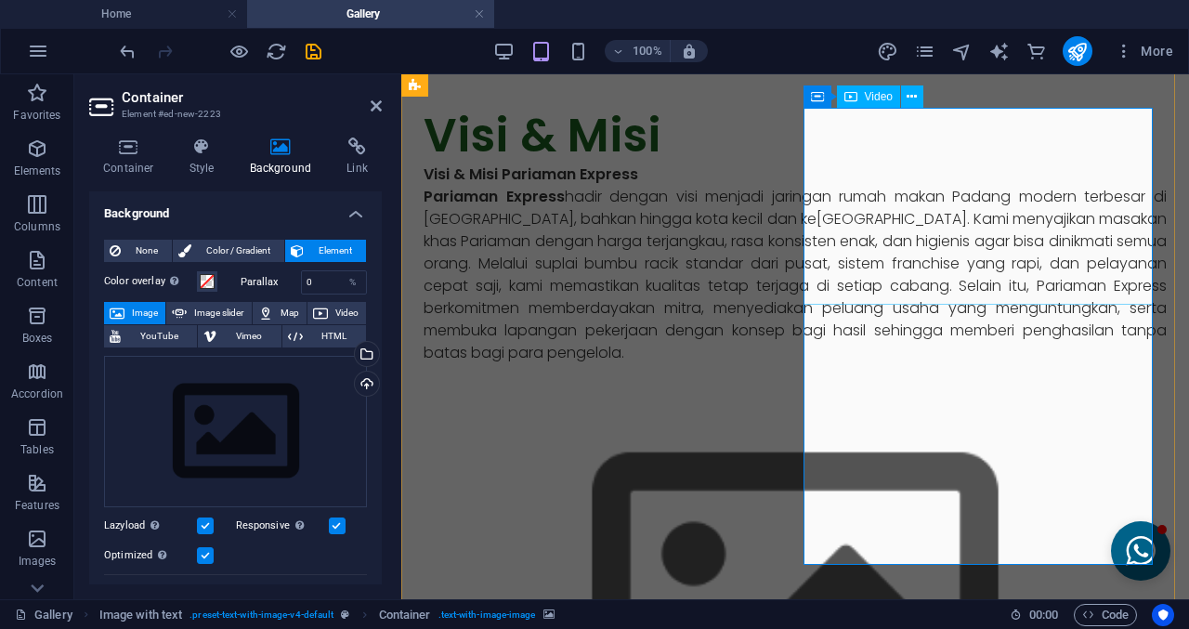
scroll to position [371, 0]
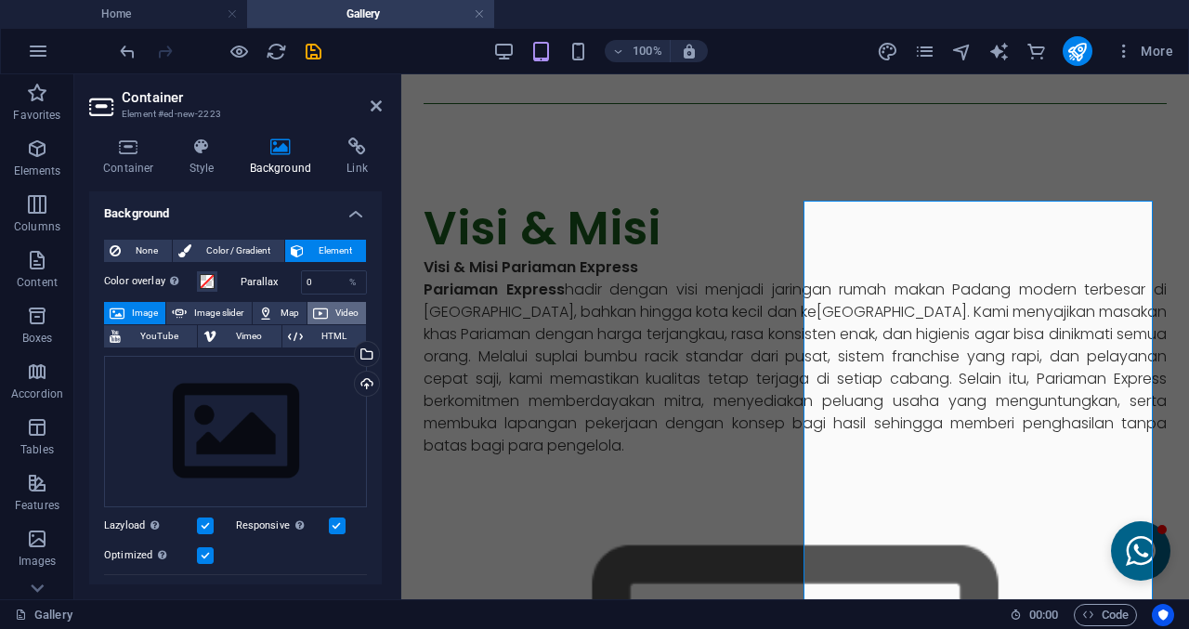
click at [343, 307] on span "Video" at bounding box center [346, 313] width 27 height 22
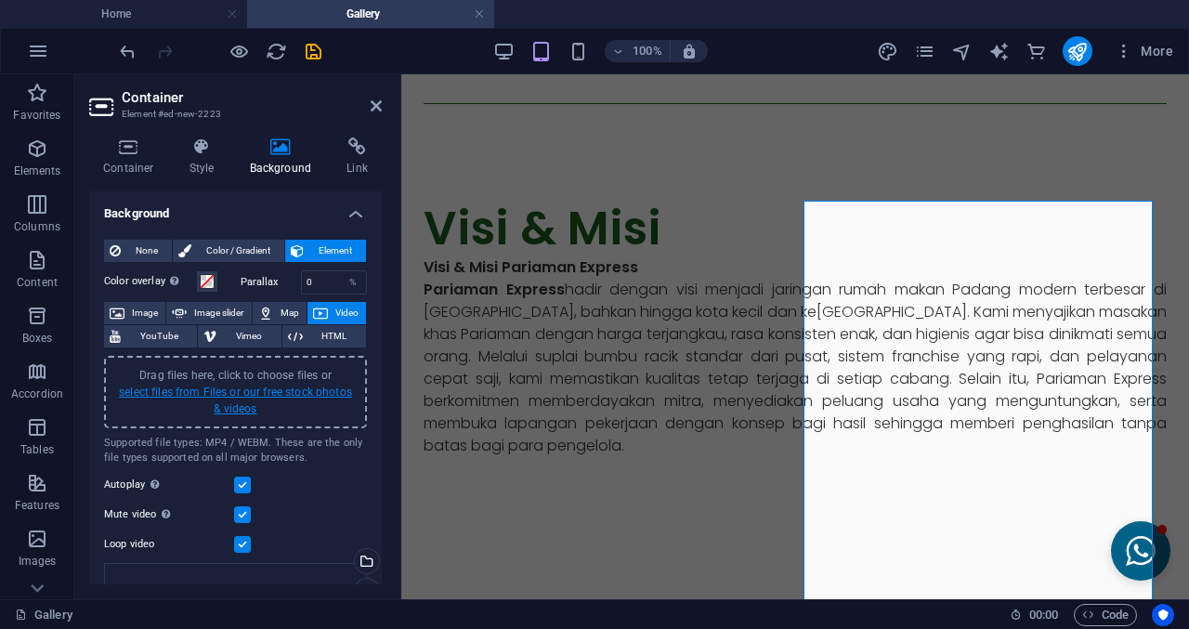
click at [286, 391] on link "select files from Files or our free stock photos & videos" at bounding box center [235, 400] width 233 height 30
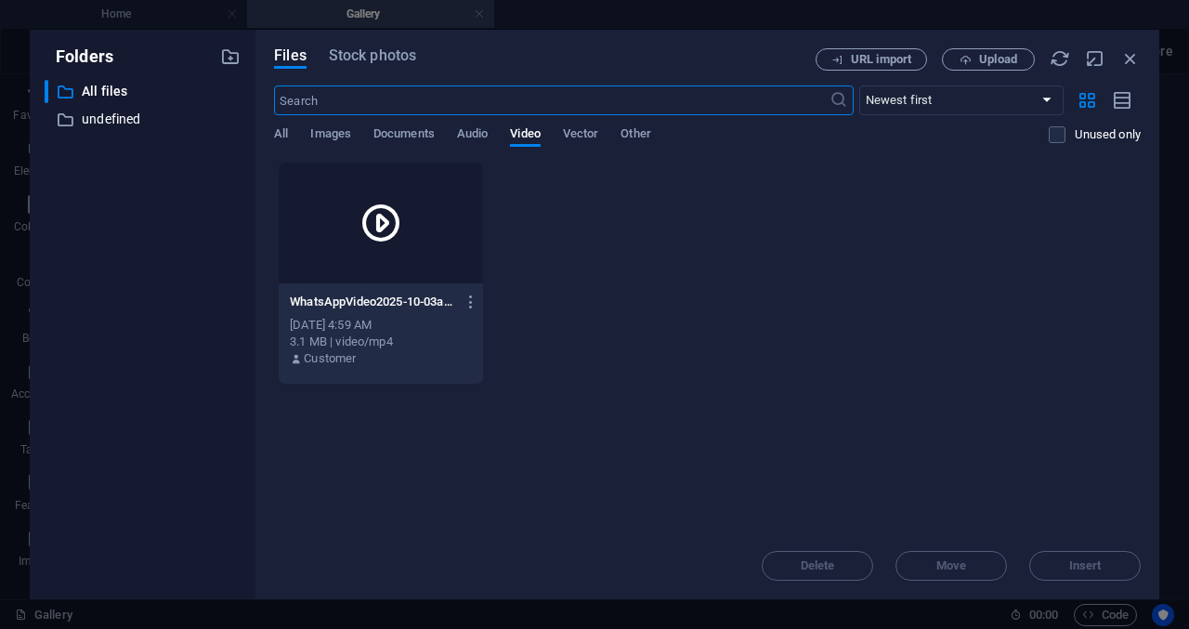
click at [432, 252] on div at bounding box center [381, 223] width 204 height 121
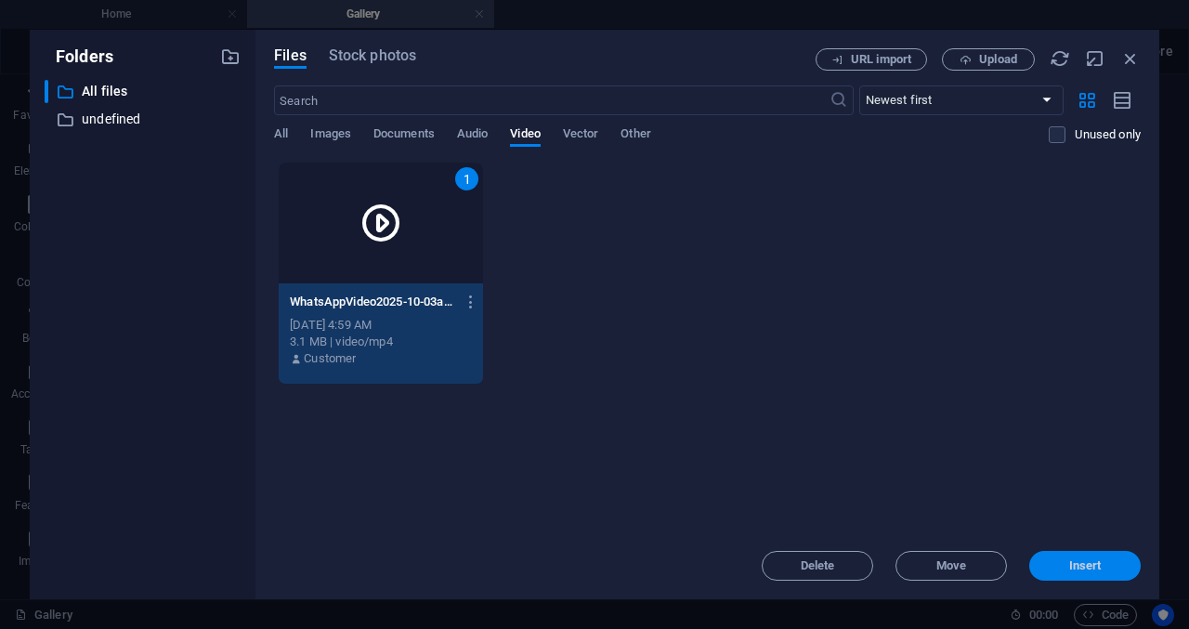
click at [1067, 569] on span "Insert" at bounding box center [1085, 565] width 97 height 11
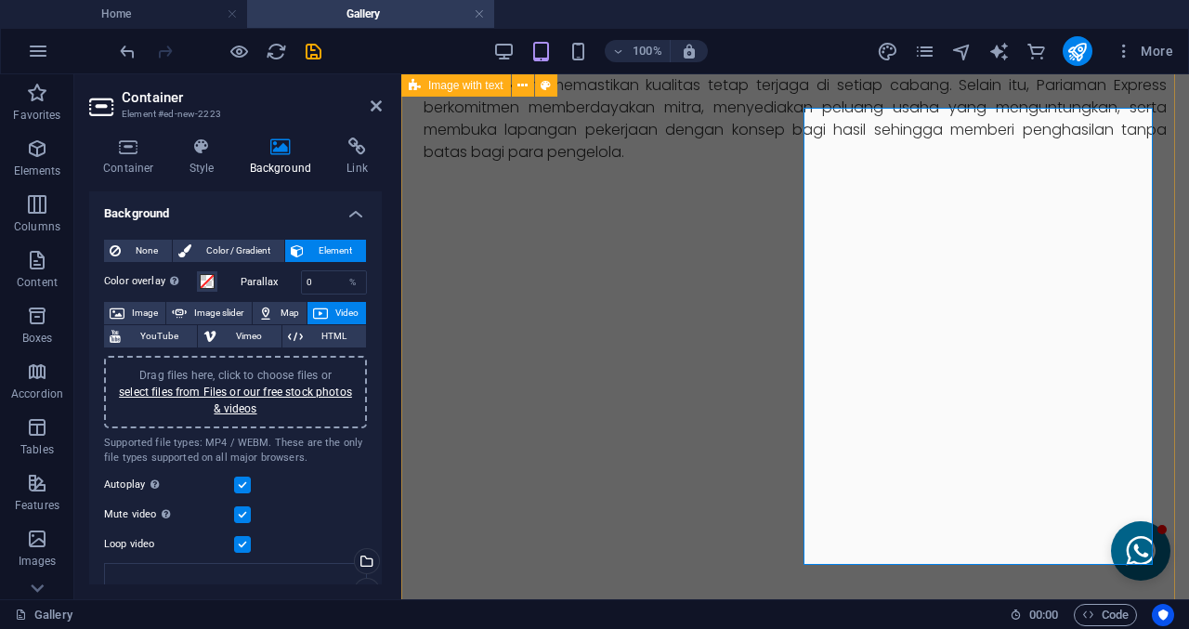
scroll to position [463, 0]
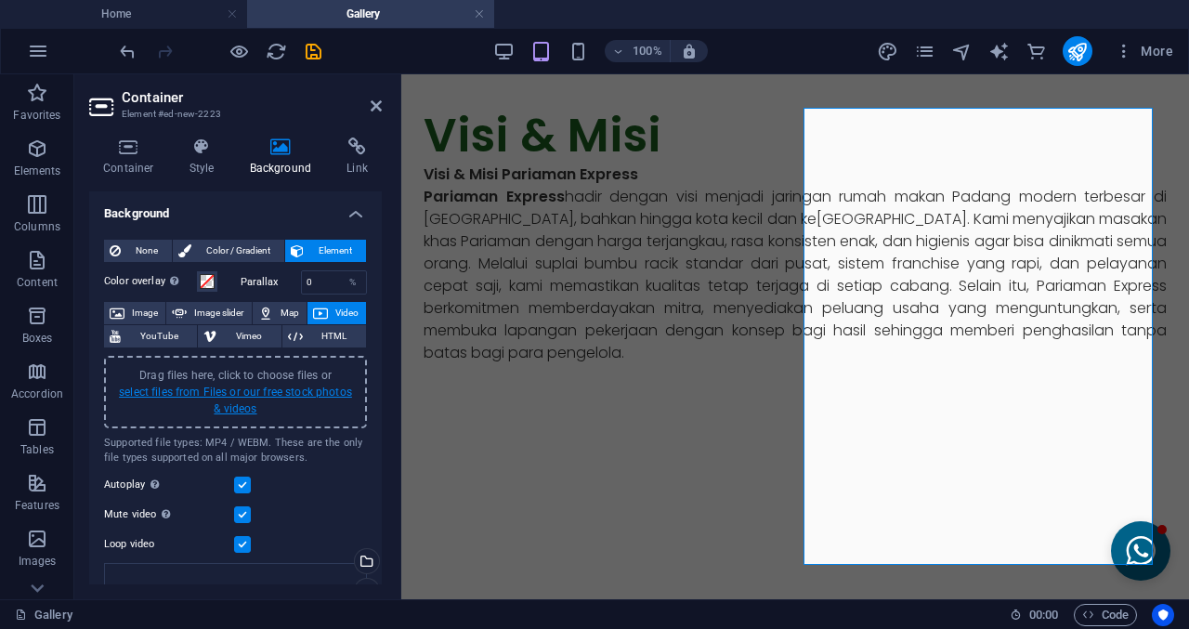
click at [290, 396] on link "select files from Files or our free stock photos & videos" at bounding box center [235, 400] width 233 height 30
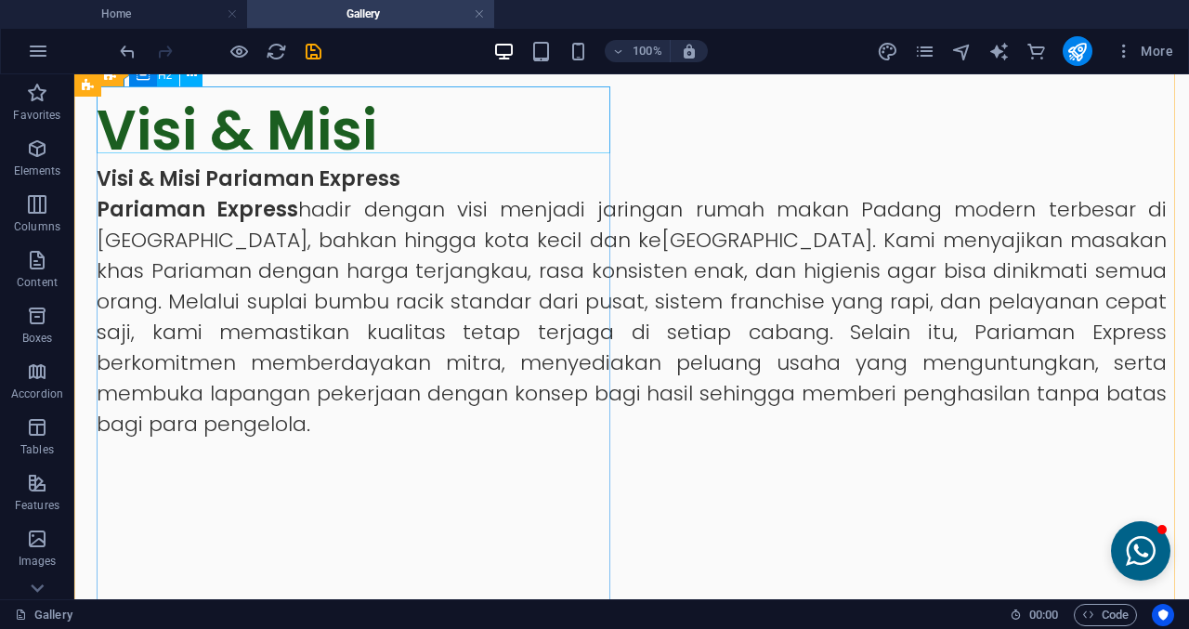
scroll to position [649, 0]
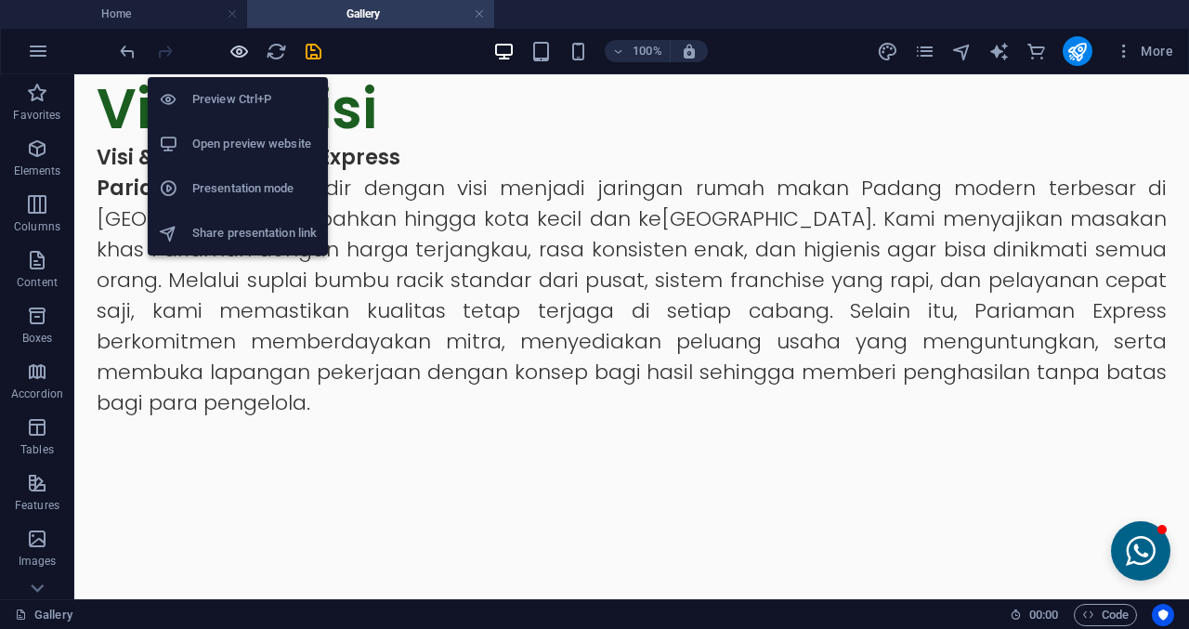
click at [241, 57] on icon "button" at bounding box center [238, 51] width 21 height 21
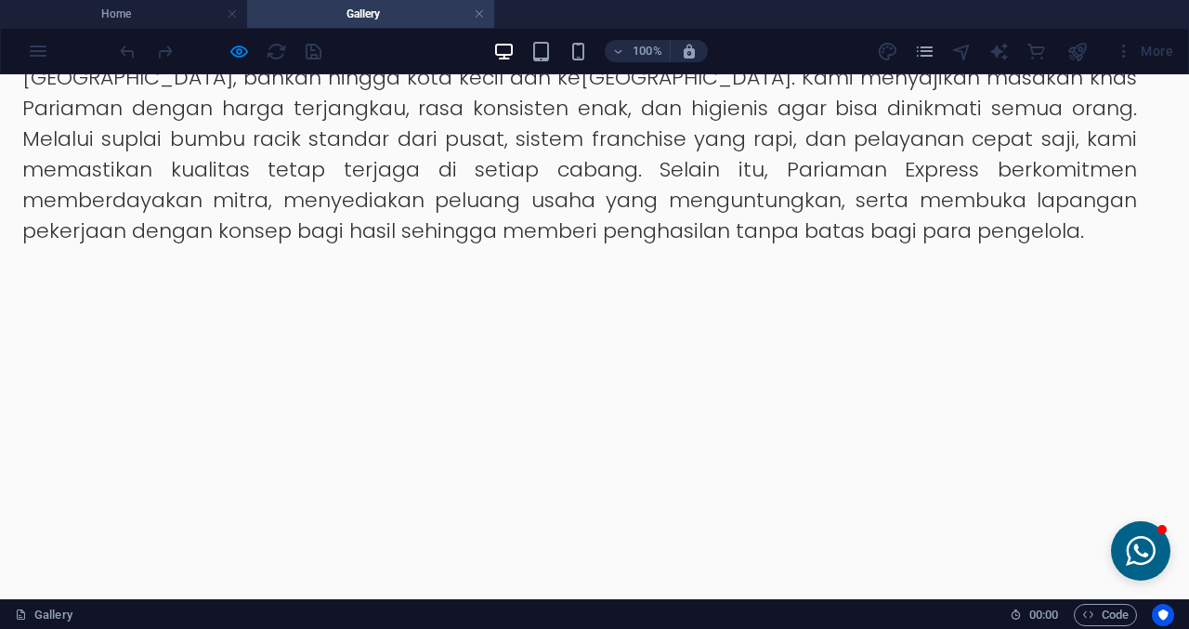
scroll to position [928, 0]
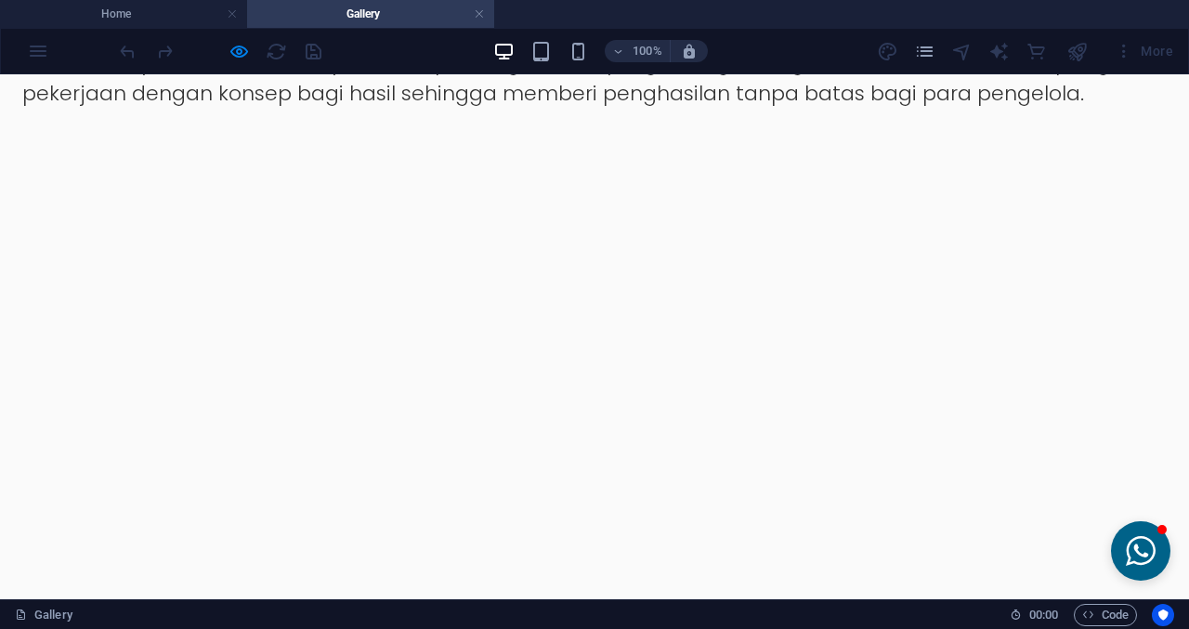
click at [777, 310] on video at bounding box center [579, 402] width 1115 height 557
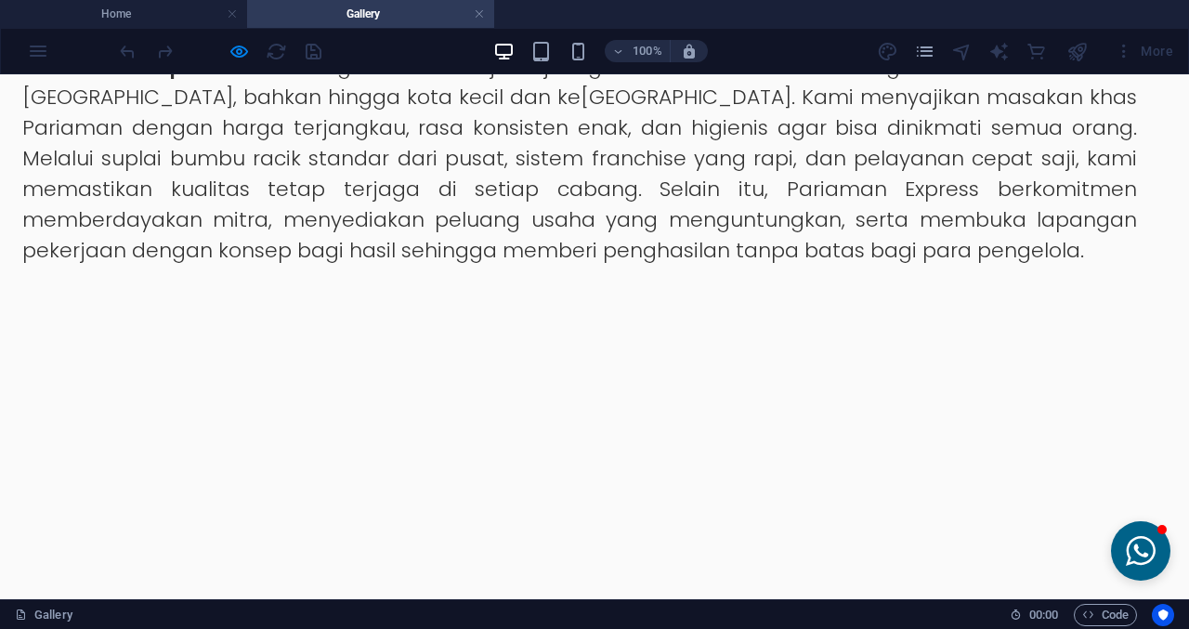
scroll to position [742, 0]
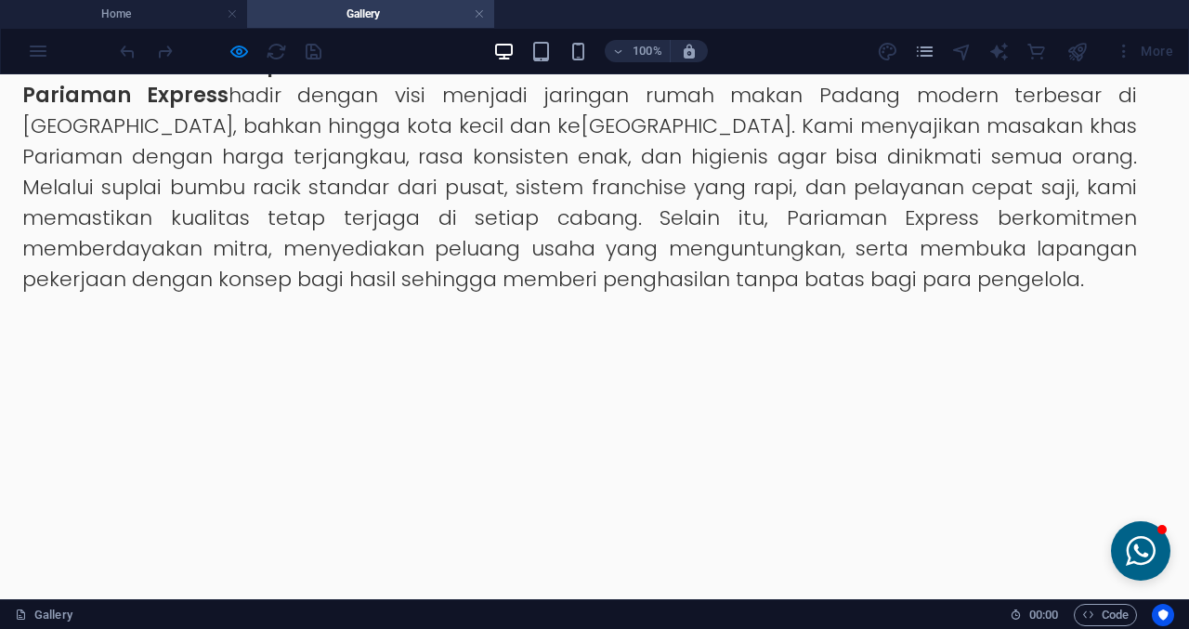
click at [845, 309] on video at bounding box center [579, 587] width 1115 height 557
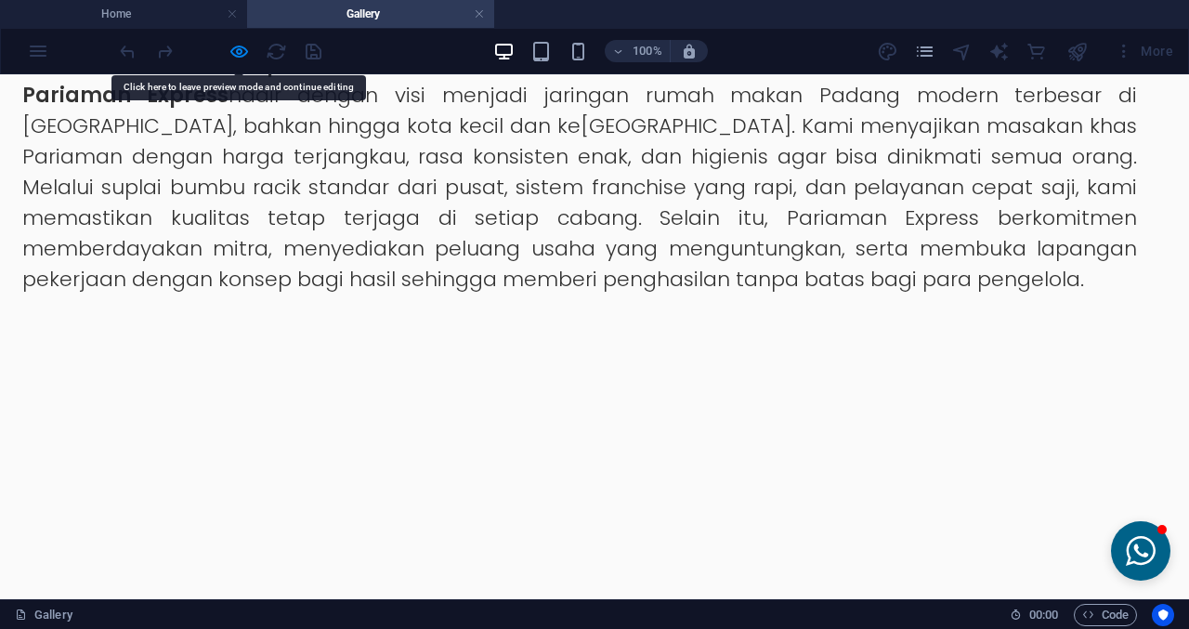
scroll to position [649, 0]
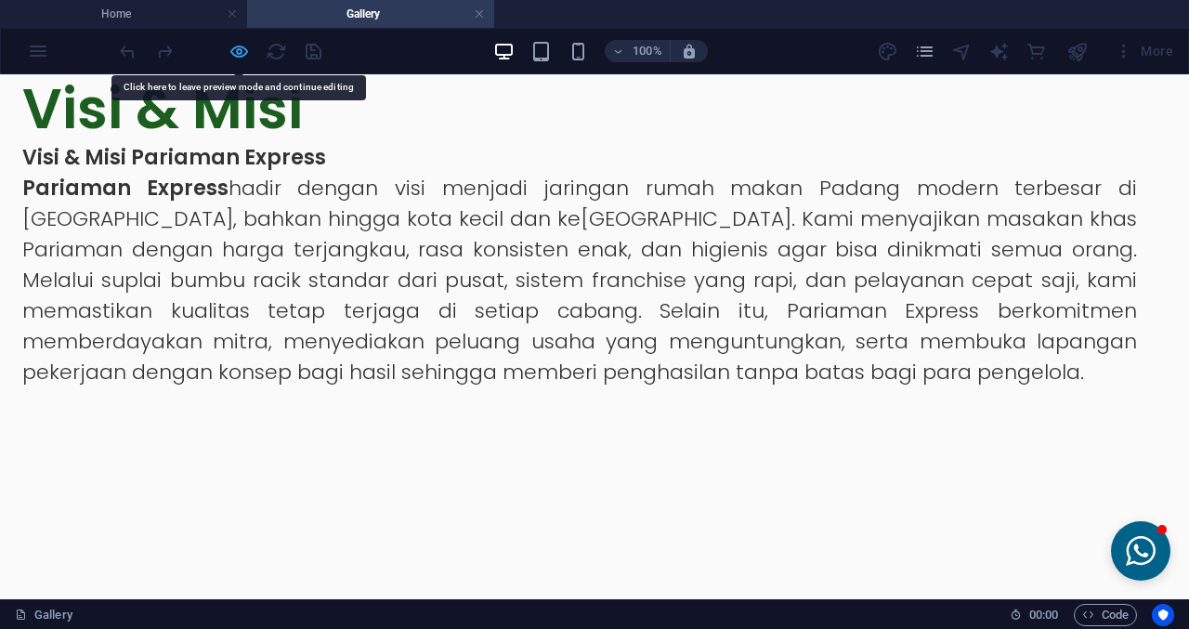
click at [235, 42] on icon "button" at bounding box center [238, 51] width 21 height 21
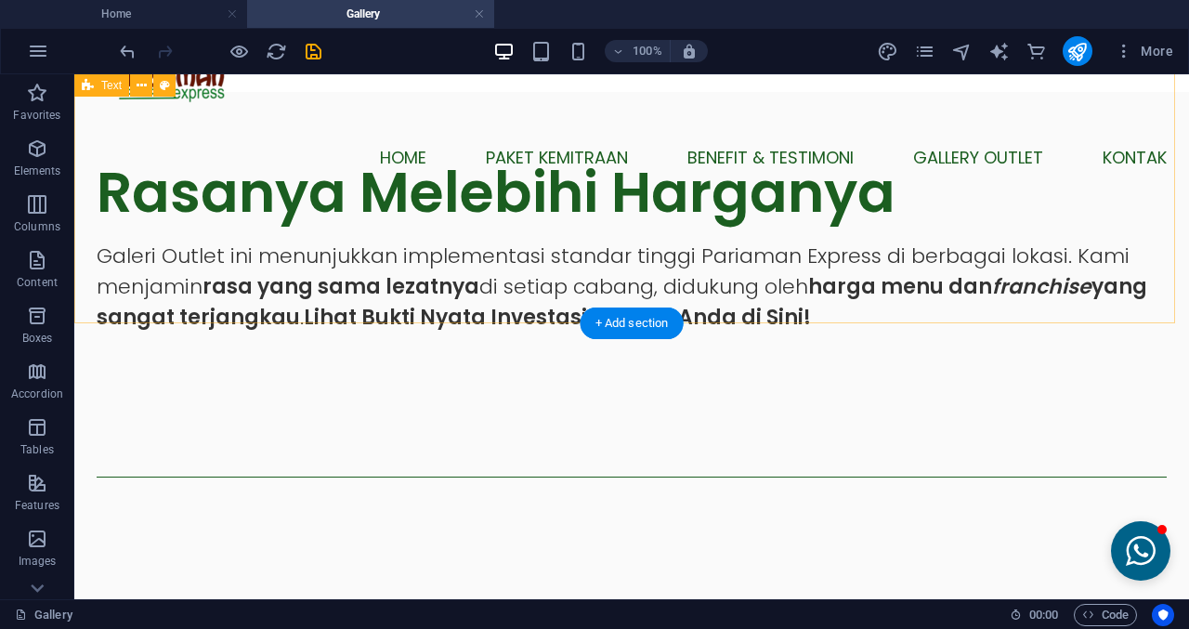
scroll to position [92, 0]
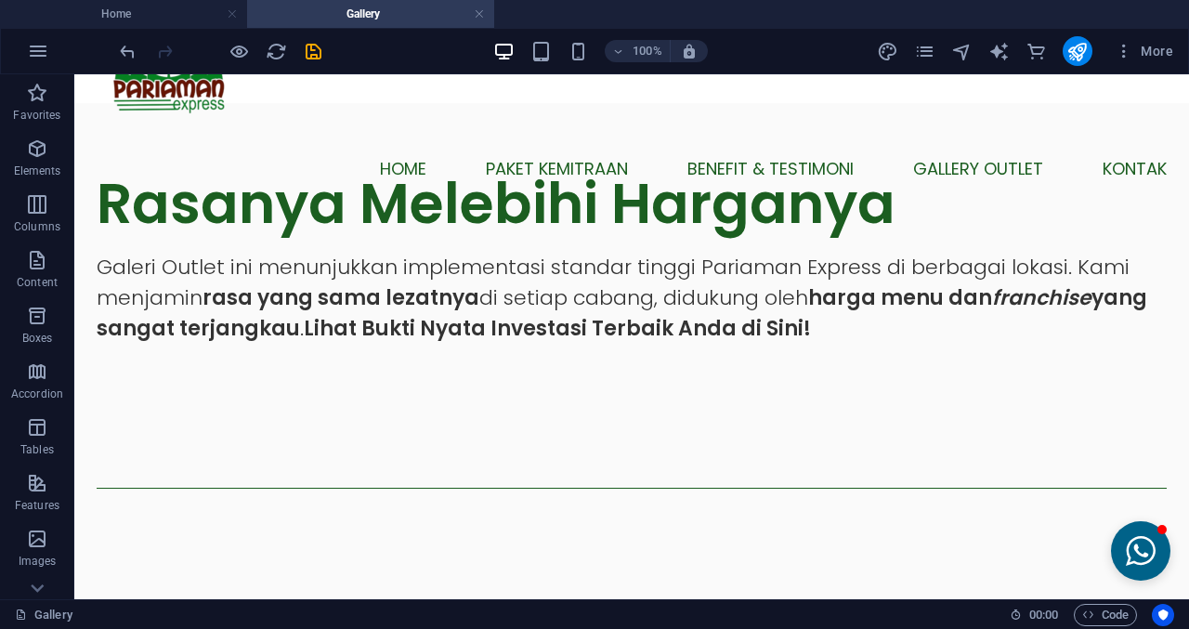
drag, startPoint x: 1166, startPoint y: 152, endPoint x: 1128, endPoint y: 124, distance: 47.7
click at [1166, 152] on div "Rasanya Melebihi Harganya Galeri Outlet ini menunjukkan implementasi standar ti…" at bounding box center [631, 256] width 1115 height 307
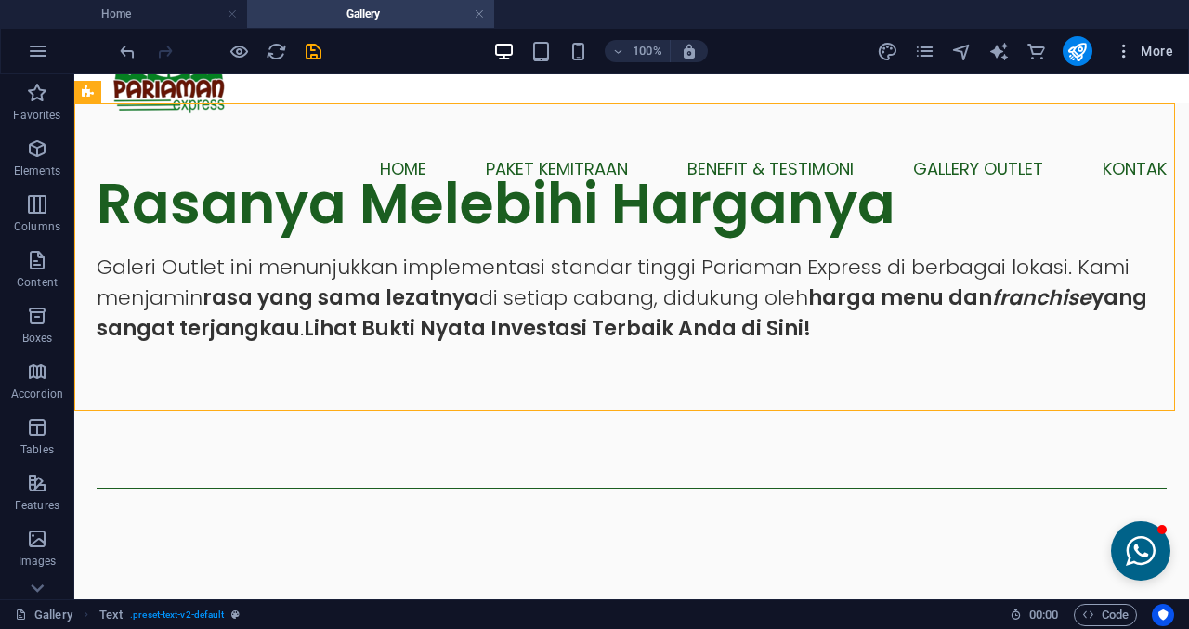
click at [1140, 60] on button "More" at bounding box center [1143, 51] width 73 height 30
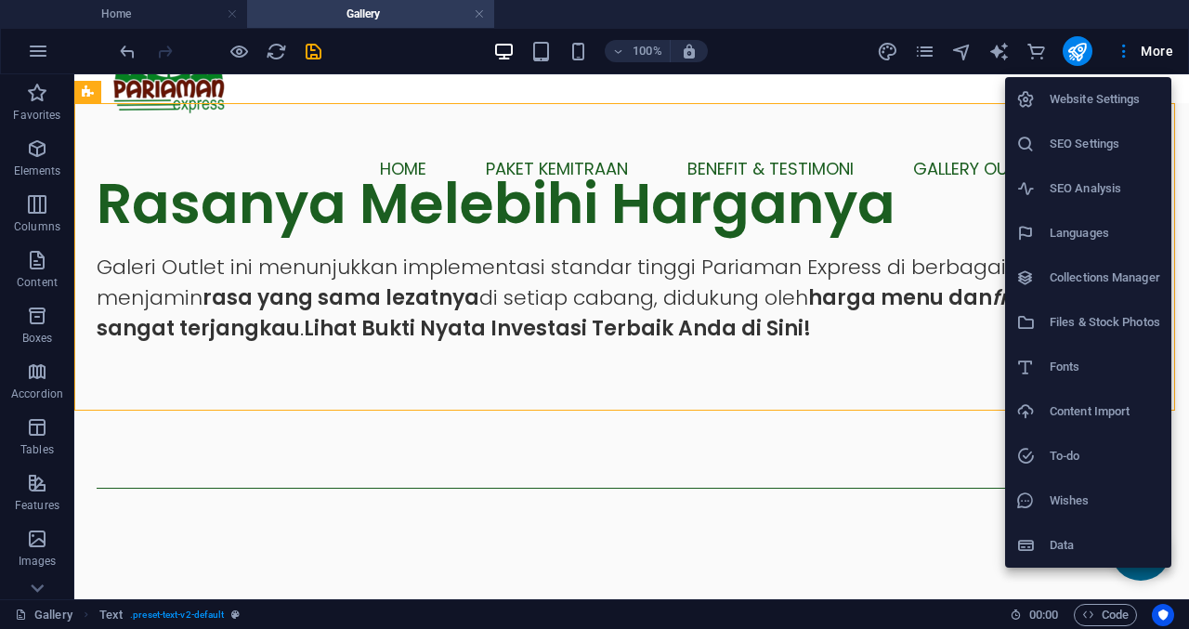
click at [1081, 98] on h6 "Website Settings" at bounding box center [1105, 99] width 111 height 22
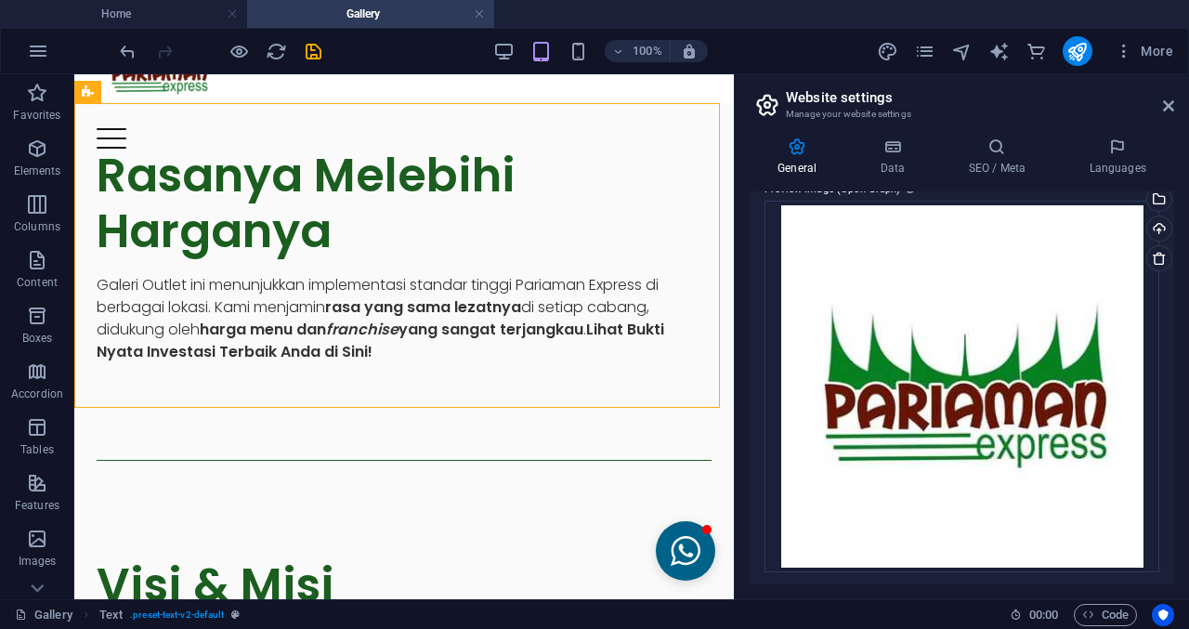
scroll to position [521, 0]
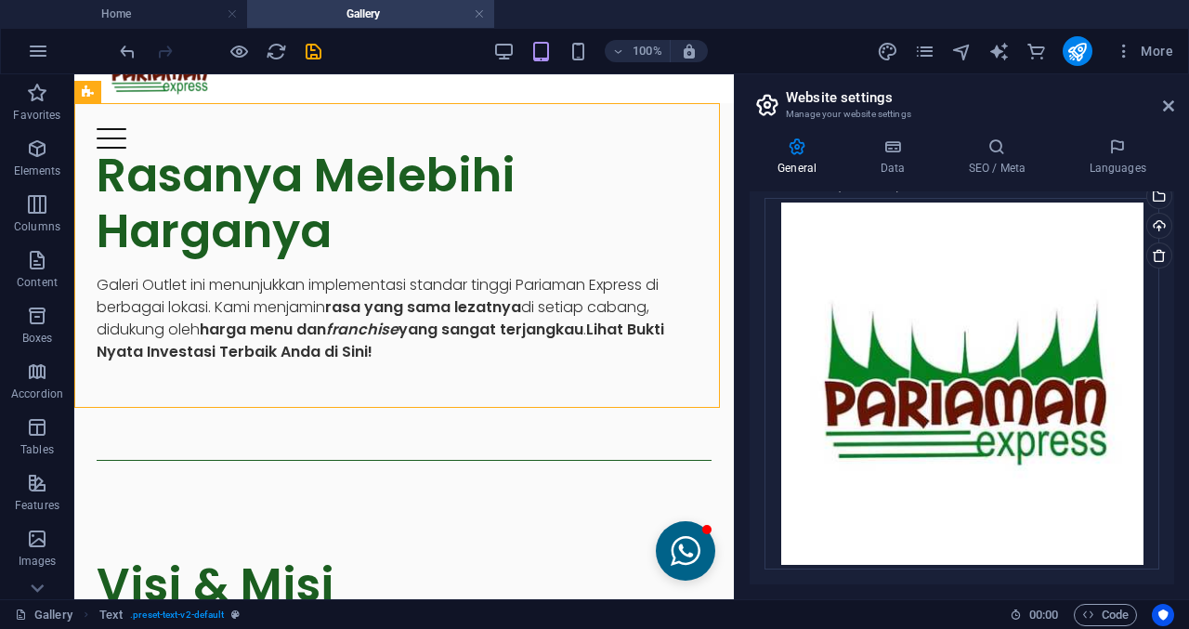
click at [894, 123] on div "General Data SEO / Meta Languages Website name [DOMAIN_NAME] Logo Drag files he…" at bounding box center [962, 361] width 454 height 476
click at [881, 139] on icon at bounding box center [892, 146] width 81 height 19
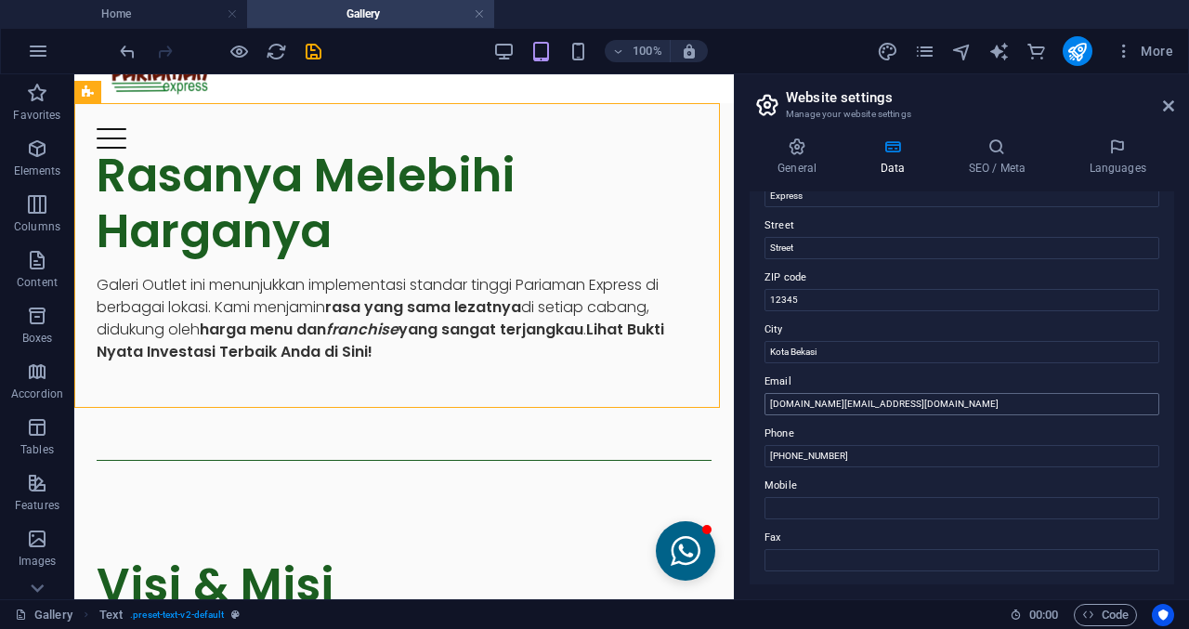
scroll to position [93, 0]
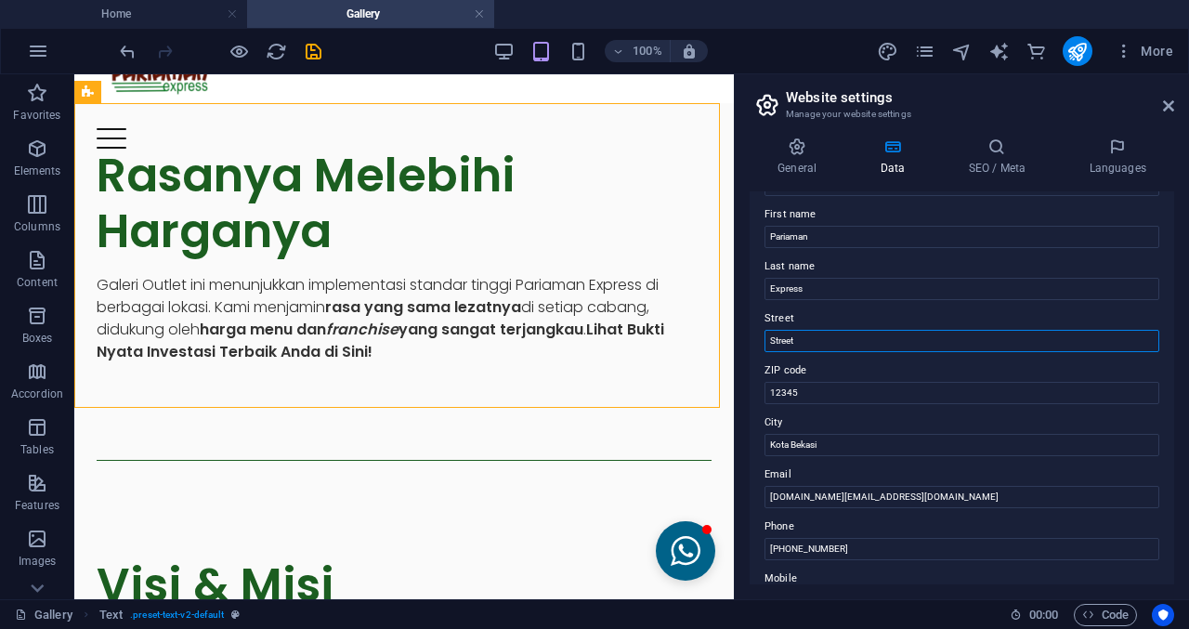
click at [826, 345] on input "Street" at bounding box center [961, 341] width 395 height 22
paste input "TWA H21/31 [GEOGRAPHIC_DATA] [GEOGRAPHIC_DATA] [GEOGRAPHIC_DATA]"
drag, startPoint x: 1001, startPoint y: 337, endPoint x: 885, endPoint y: 346, distance: 116.5
click at [885, 346] on input "TWA H21/31 [GEOGRAPHIC_DATA] [GEOGRAPHIC_DATA] [GEOGRAPHIC_DATA]" at bounding box center [961, 341] width 395 height 22
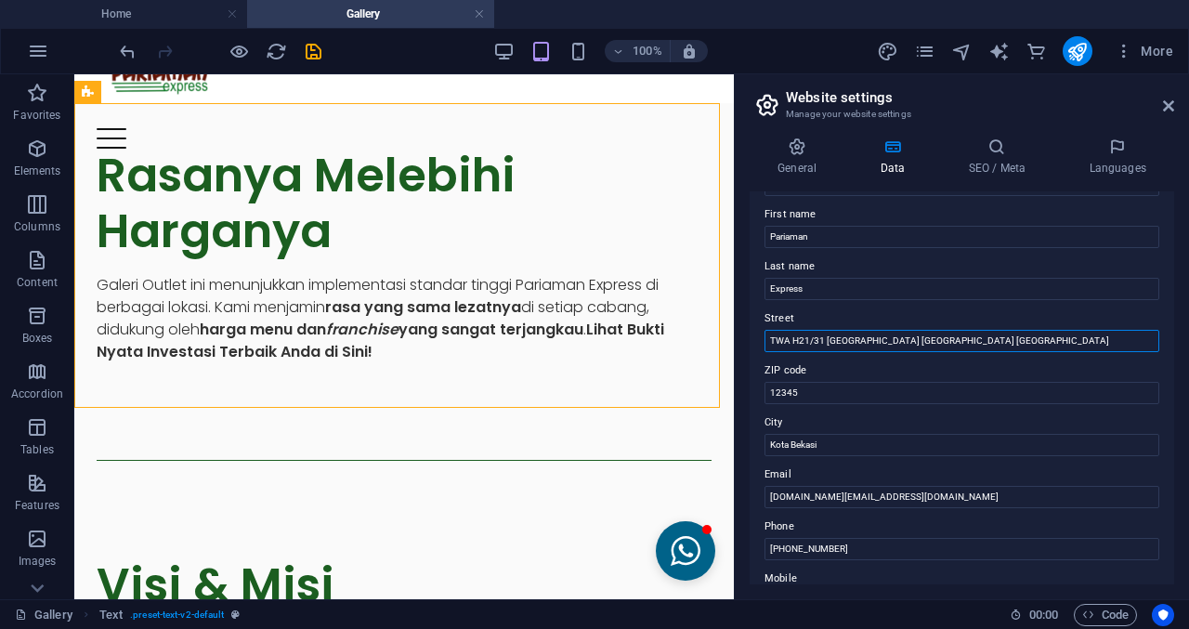
click at [951, 342] on input "TWA H21/31 [GEOGRAPHIC_DATA] [GEOGRAPHIC_DATA] [GEOGRAPHIC_DATA]" at bounding box center [961, 341] width 395 height 22
drag, startPoint x: 943, startPoint y: 345, endPoint x: 988, endPoint y: 346, distance: 45.5
click at [988, 346] on input "TWA H21/31 [GEOGRAPHIC_DATA] [GEOGRAPHIC_DATA] [GEOGRAPHIC_DATA]" at bounding box center [961, 341] width 395 height 22
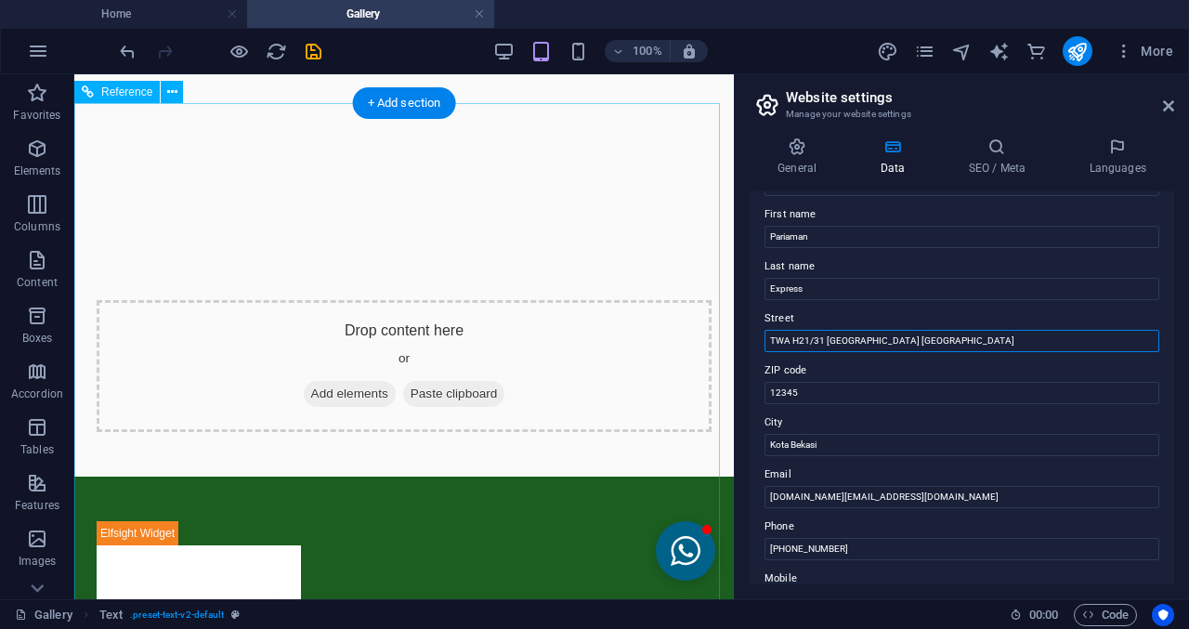
scroll to position [1192, 0]
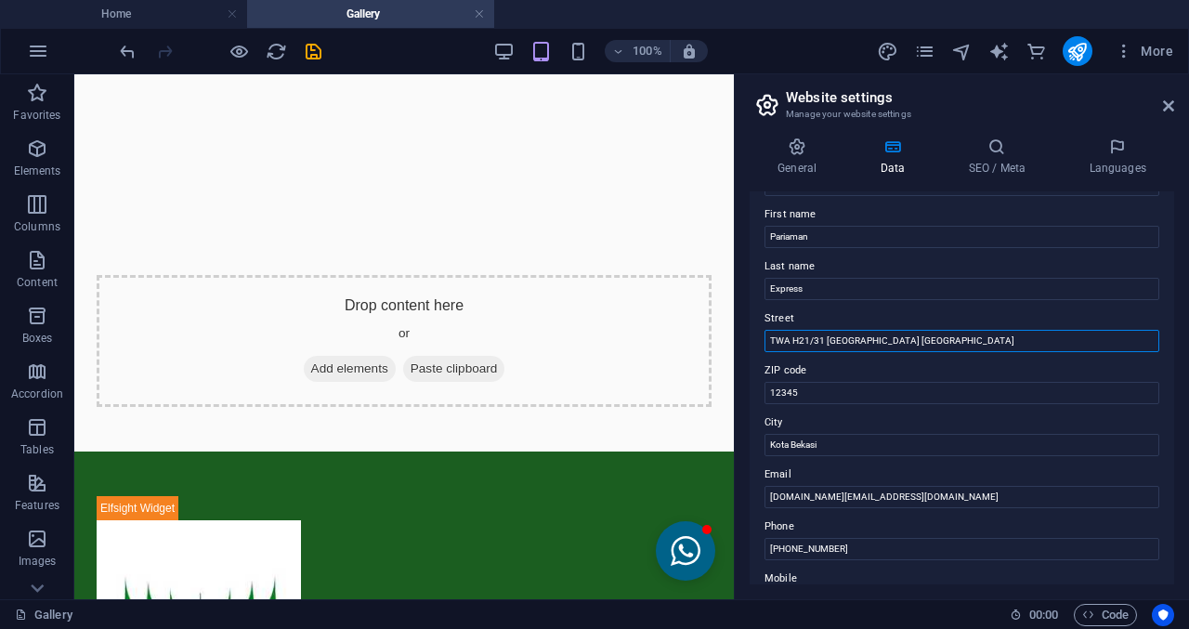
click at [780, 334] on input "TWA H21/31 [GEOGRAPHIC_DATA] [GEOGRAPHIC_DATA]" at bounding box center [961, 341] width 395 height 22
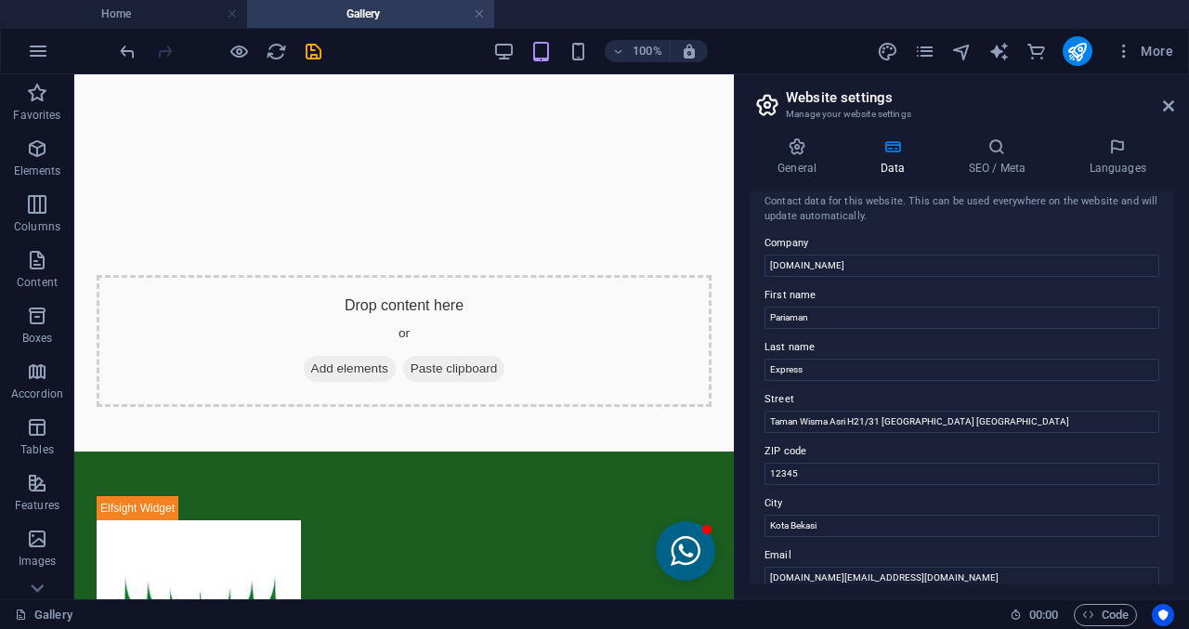
scroll to position [0, 0]
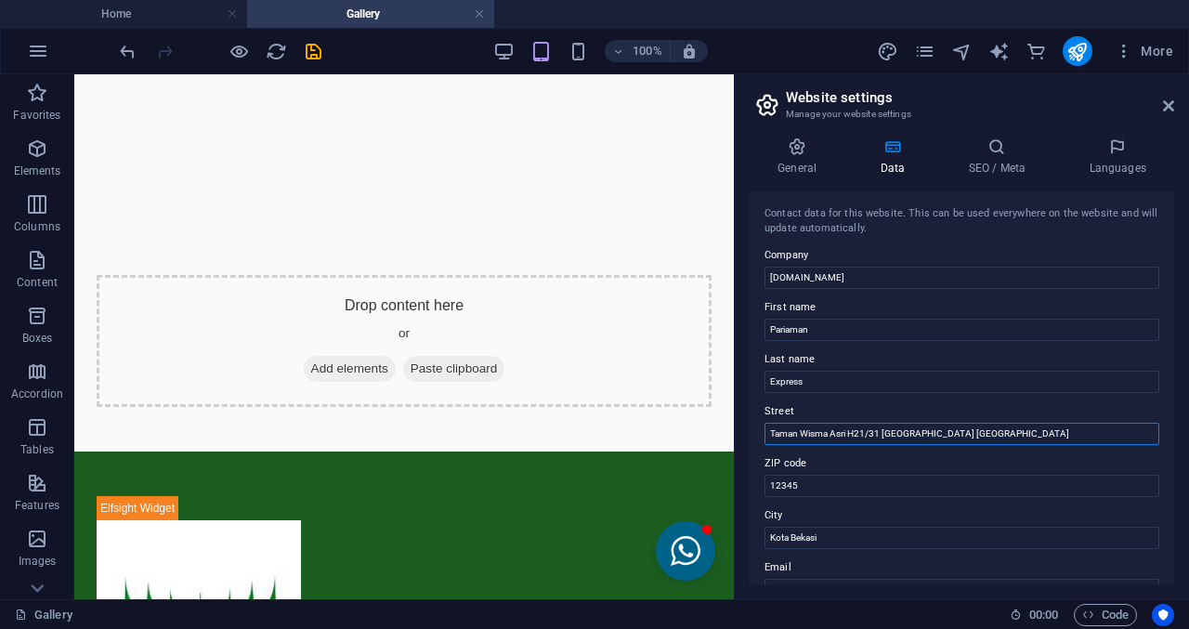
click at [858, 425] on input "Taman Wisma Asri H21/31 [GEOGRAPHIC_DATA] [GEOGRAPHIC_DATA]" at bounding box center [961, 434] width 395 height 22
click at [852, 432] on input "[GEOGRAPHIC_DATA] Asri H 21/ 31 [GEOGRAPHIC_DATA] [GEOGRAPHIC_DATA]" at bounding box center [961, 434] width 395 height 22
click at [877, 435] on input "[GEOGRAPHIC_DATA] Asri H 21/ 31 [GEOGRAPHIC_DATA] [GEOGRAPHIC_DATA]" at bounding box center [961, 434] width 395 height 22
click at [850, 432] on input "[GEOGRAPHIC_DATA] Asri H 21/31 [GEOGRAPHIC_DATA] [GEOGRAPHIC_DATA]" at bounding box center [961, 434] width 395 height 22
type input "Taman Wisma Asri H21/31 [GEOGRAPHIC_DATA] [GEOGRAPHIC_DATA]"
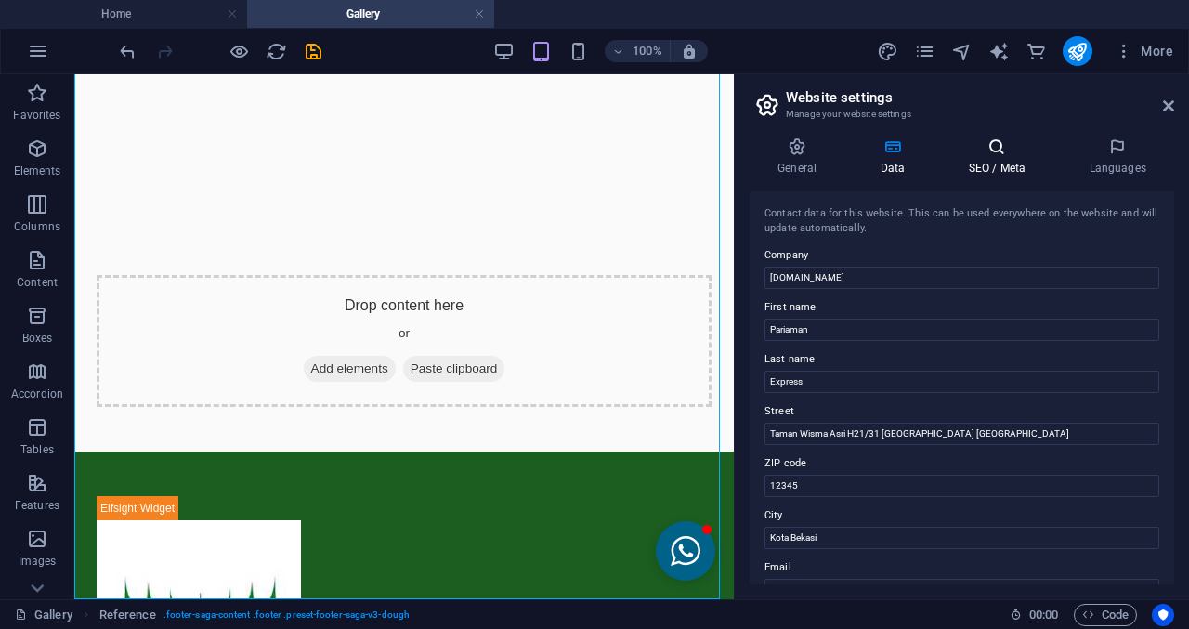
click at [1008, 146] on icon at bounding box center [996, 146] width 113 height 19
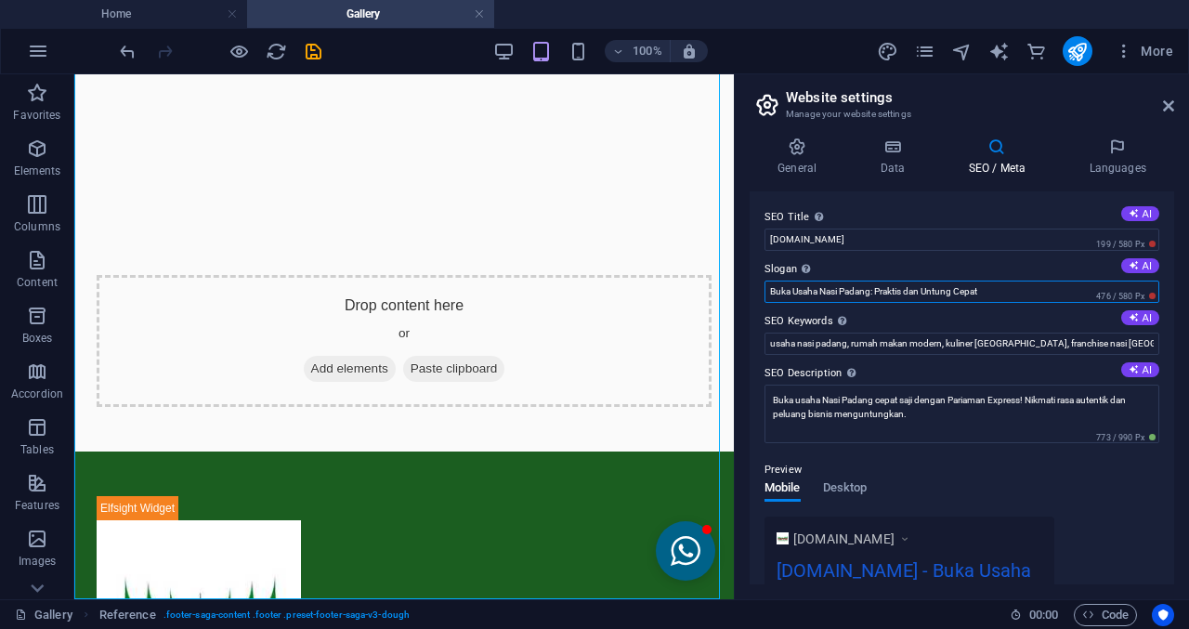
click at [984, 291] on input "Buka Usaha Nasi Padang: Praktis dan Untung Cepat" at bounding box center [961, 292] width 395 height 22
click at [995, 290] on input "Buka Usaha Nasi Padang: Praktis dan Untung Cepat" at bounding box center [961, 292] width 395 height 22
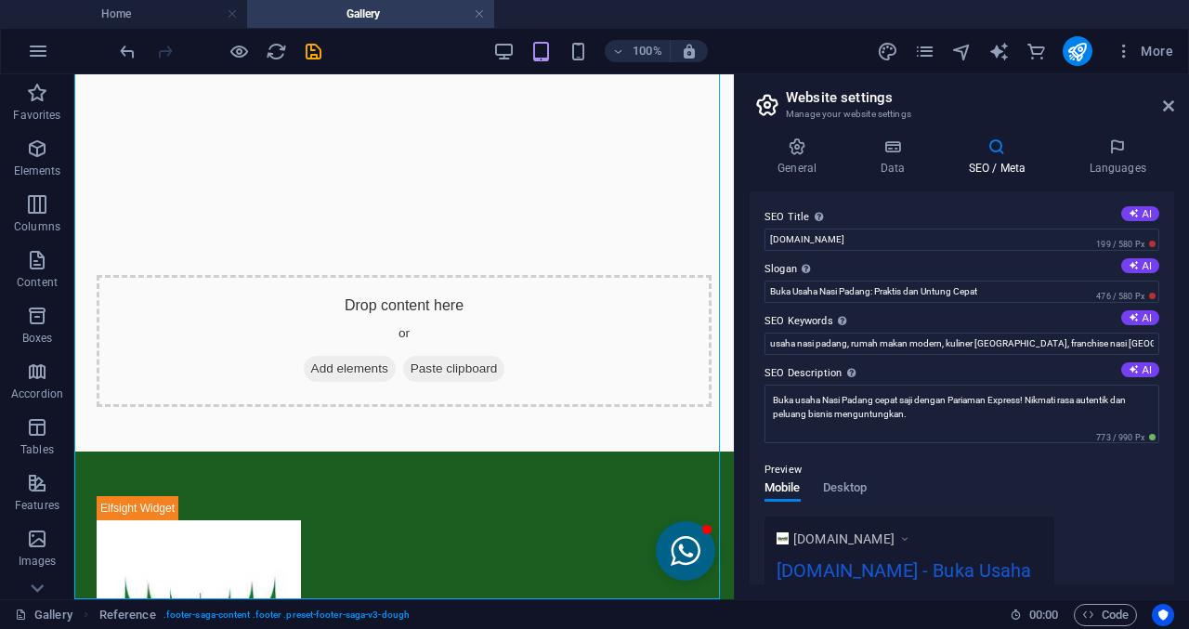
click at [1013, 305] on div "SEO Title The title of your website - make it something that stands out in sear…" at bounding box center [962, 387] width 424 height 393
click at [1010, 284] on input "Buka Usaha Nasi Padang: Praktis dan Untung Cepat" at bounding box center [961, 292] width 395 height 22
click at [1129, 264] on icon at bounding box center [1134, 265] width 10 height 10
click at [1060, 336] on input "usaha nasi padang, rumah makan modern, kuliner [GEOGRAPHIC_DATA], franchise nas…" at bounding box center [961, 344] width 395 height 22
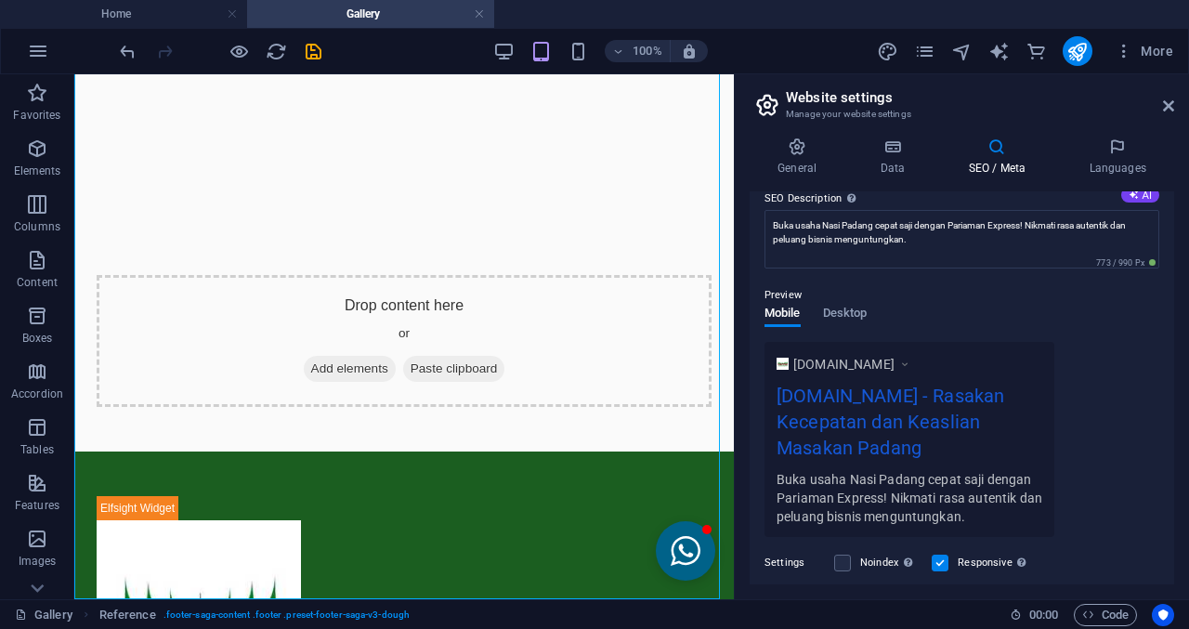
scroll to position [186, 0]
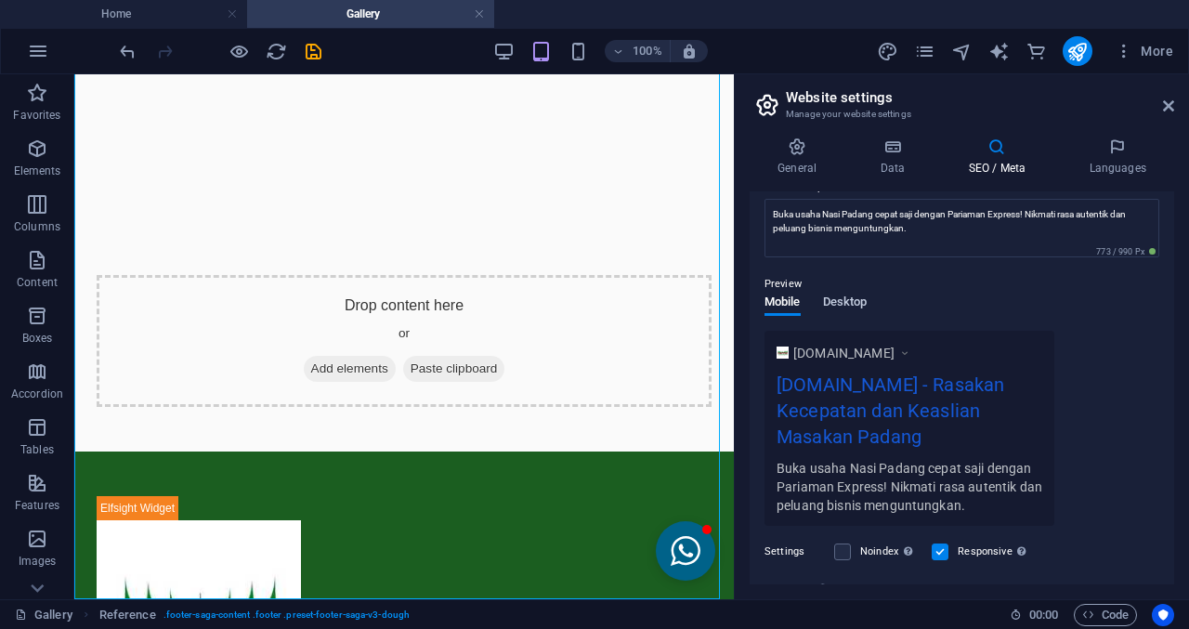
click at [849, 296] on span "Desktop" at bounding box center [845, 304] width 45 height 26
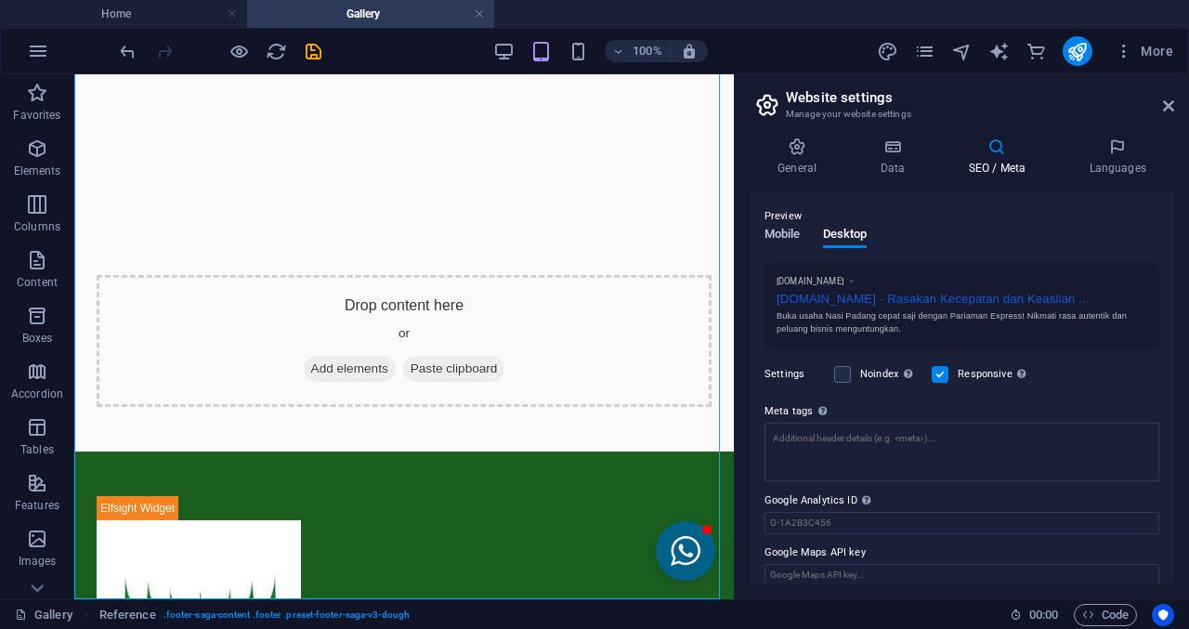
scroll to position [270, 0]
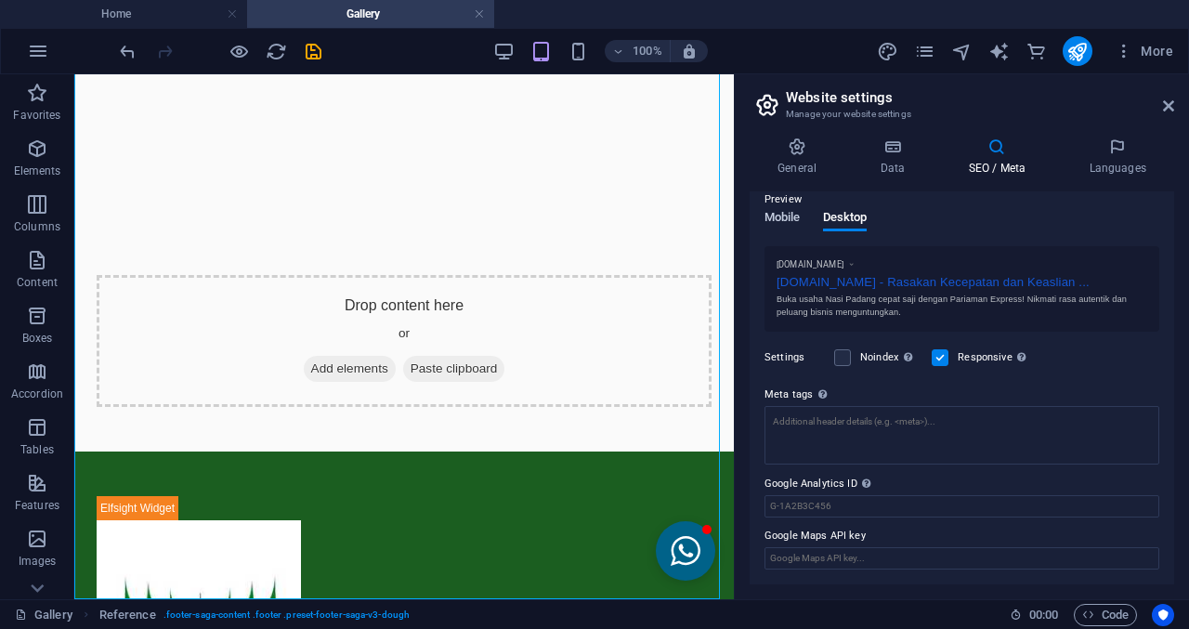
click at [792, 222] on span "Mobile" at bounding box center [782, 219] width 36 height 26
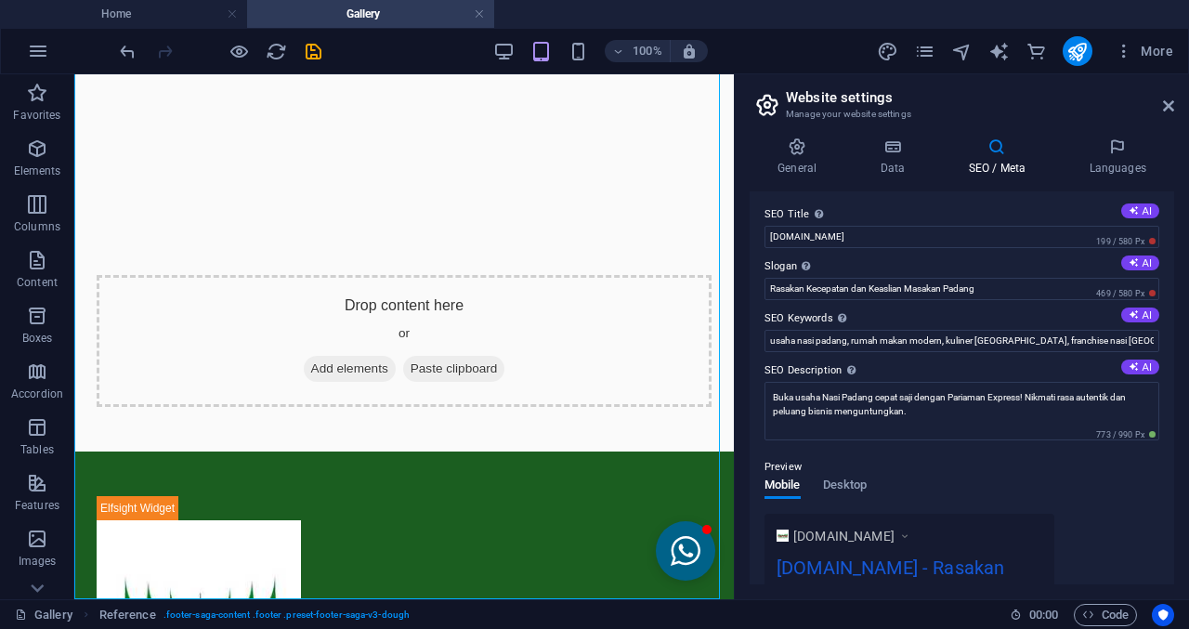
scroll to position [0, 0]
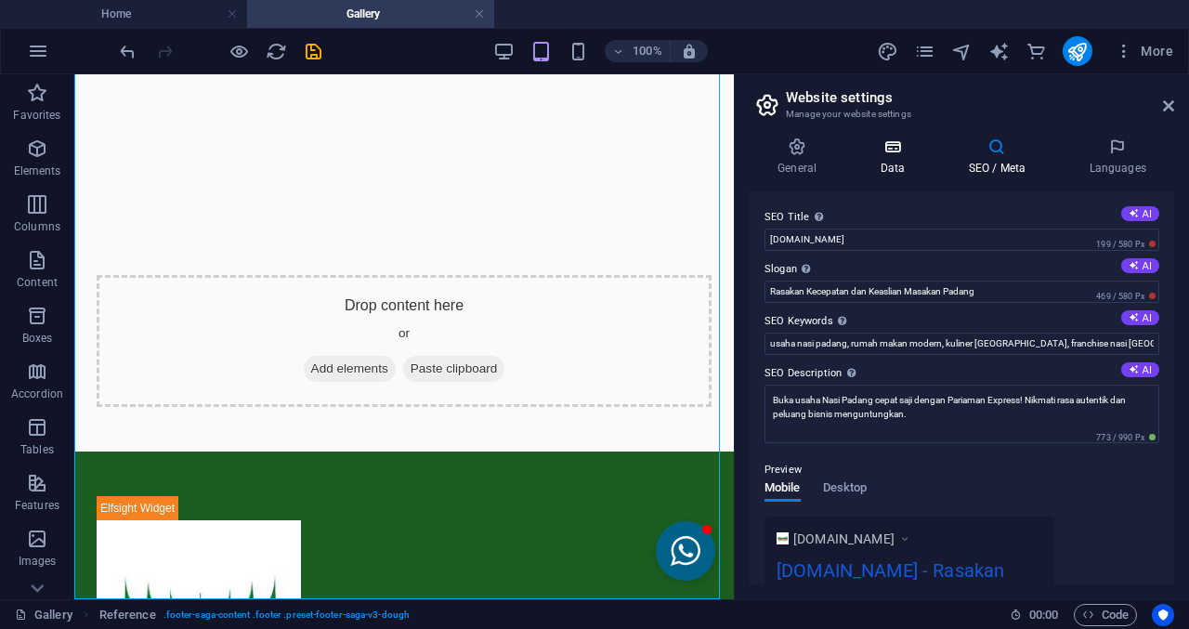
click at [888, 150] on icon at bounding box center [892, 146] width 81 height 19
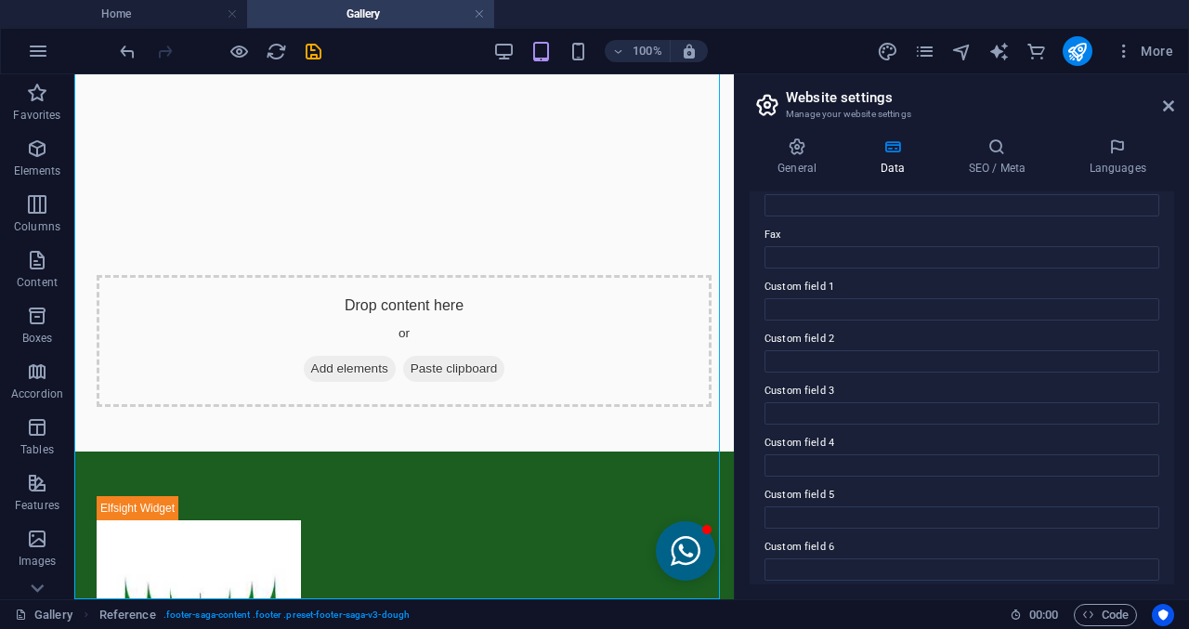
scroll to position [500, 0]
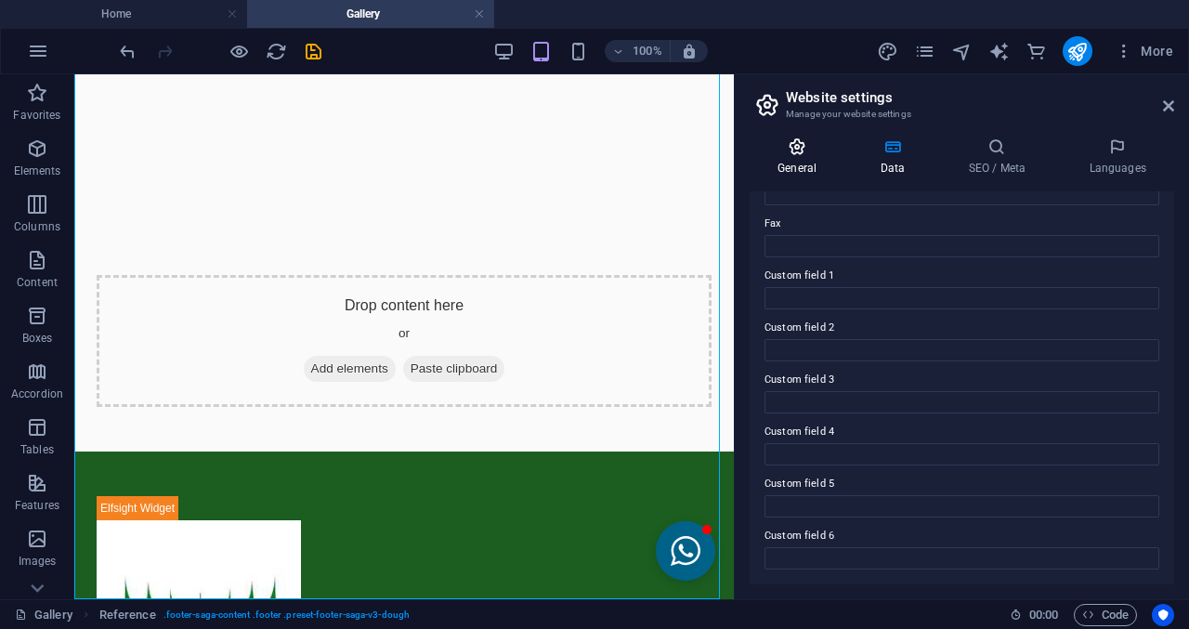
click at [782, 151] on icon at bounding box center [797, 146] width 95 height 19
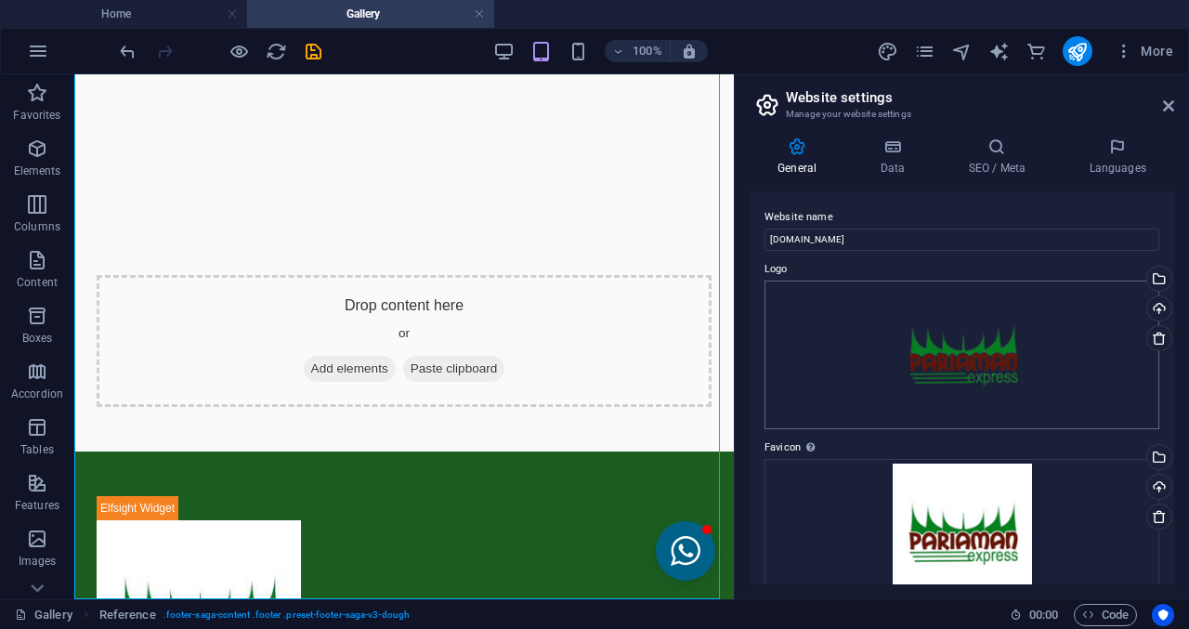
scroll to position [93, 0]
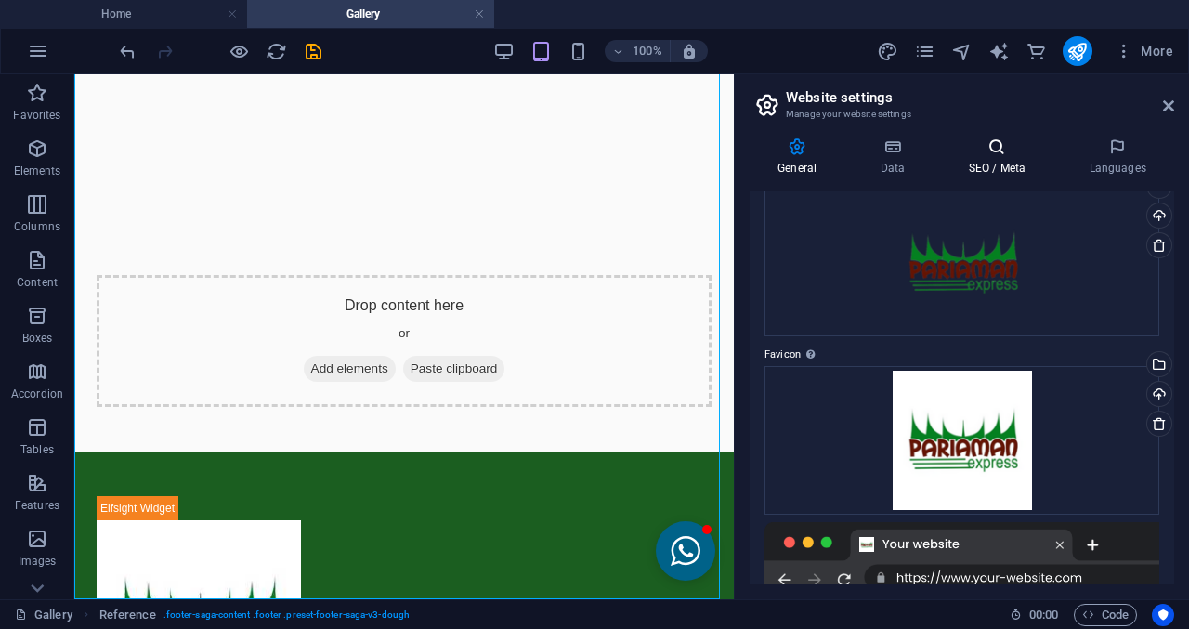
click at [1044, 146] on icon at bounding box center [996, 146] width 113 height 19
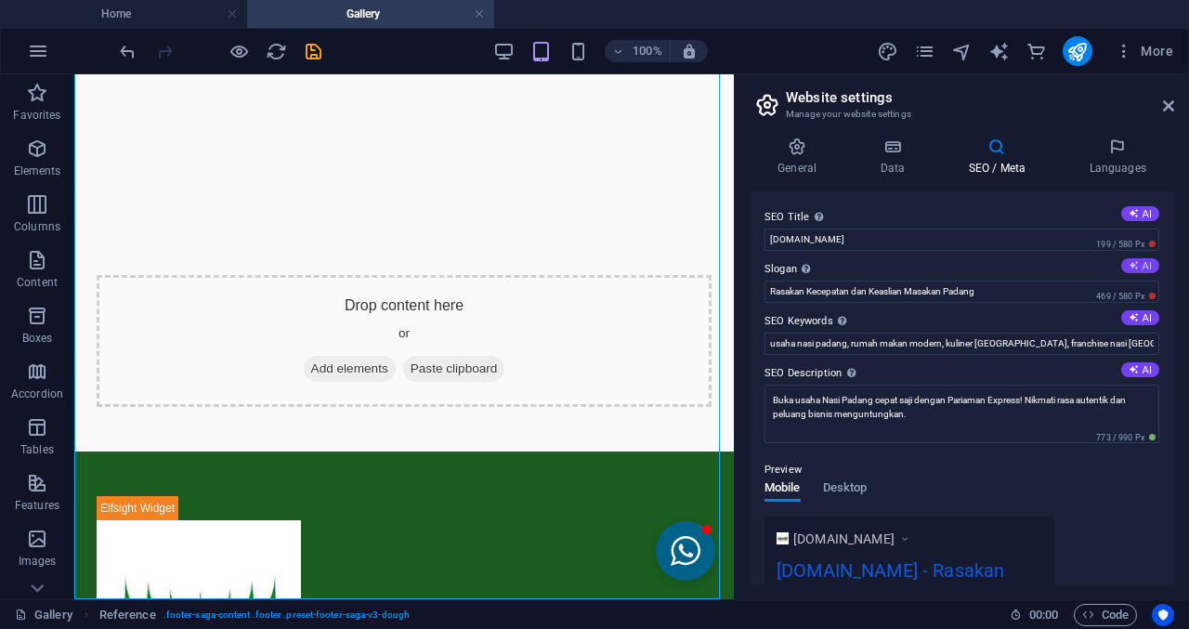
click at [1129, 260] on button "AI" at bounding box center [1140, 265] width 38 height 15
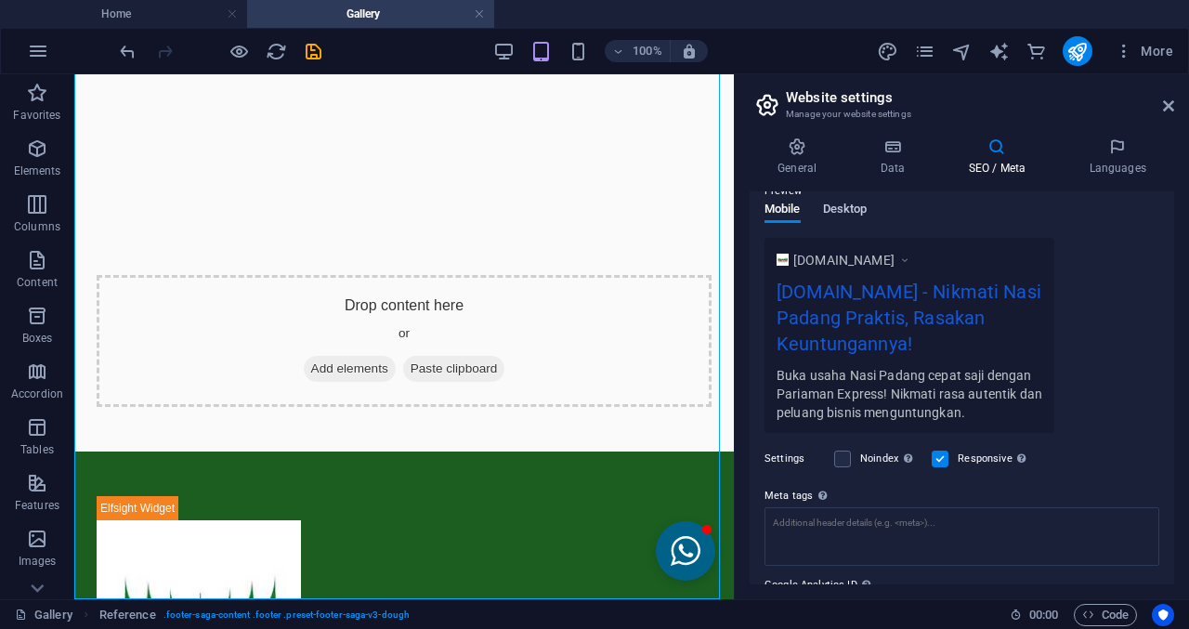
click at [861, 217] on span "Desktop" at bounding box center [845, 211] width 45 height 26
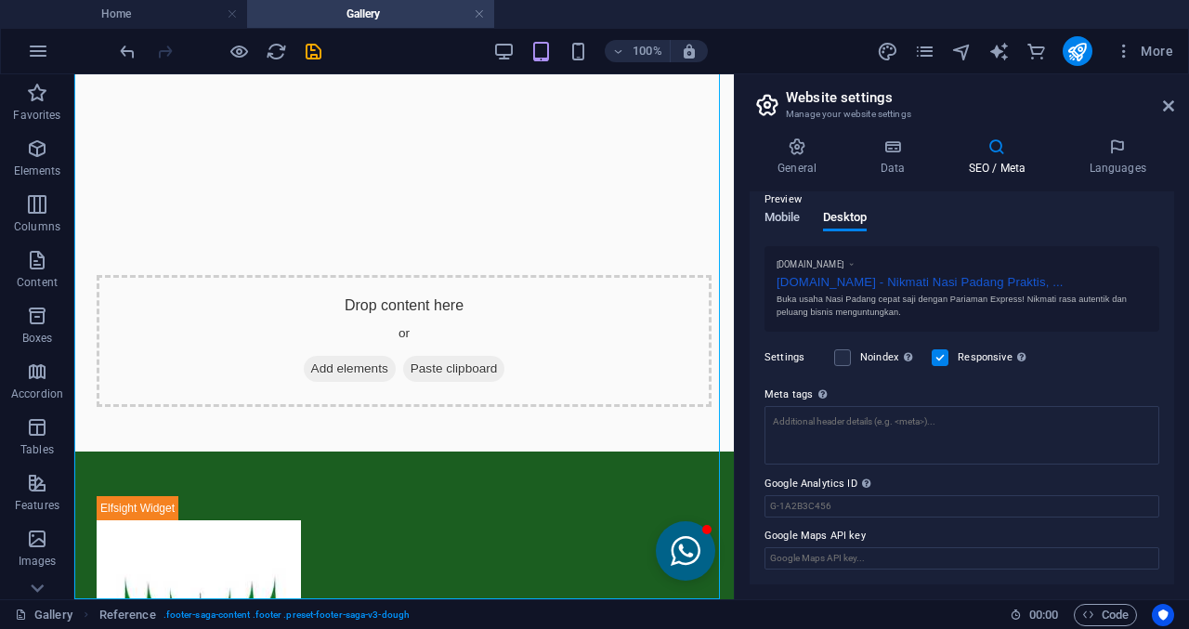
click at [797, 215] on span "Mobile" at bounding box center [782, 219] width 36 height 26
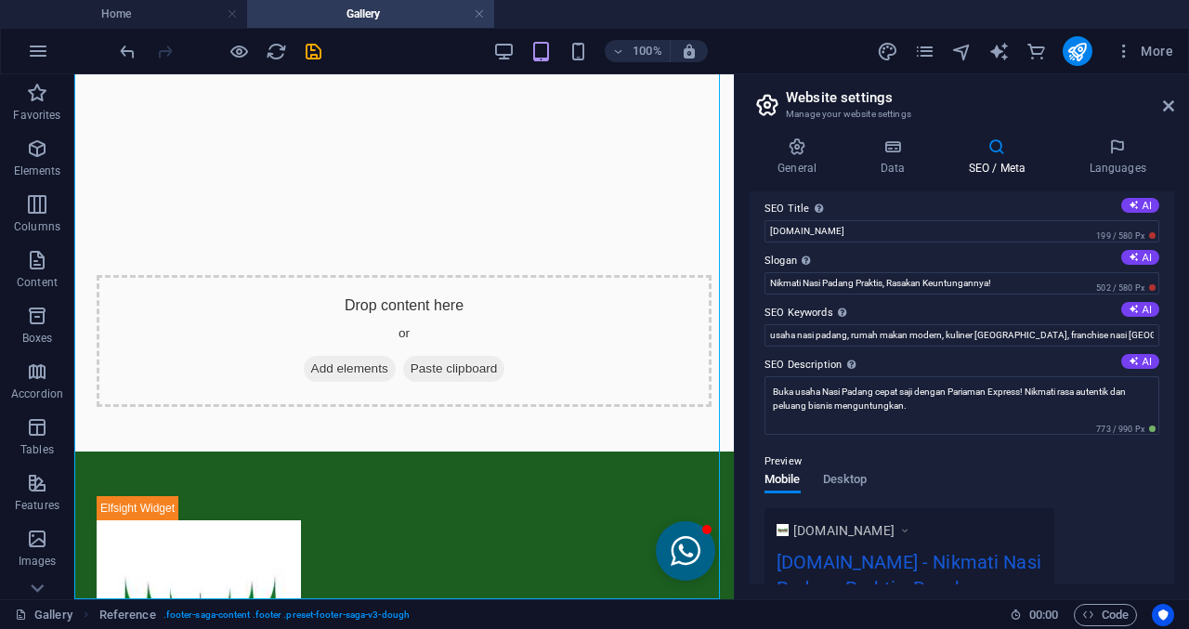
scroll to position [0, 0]
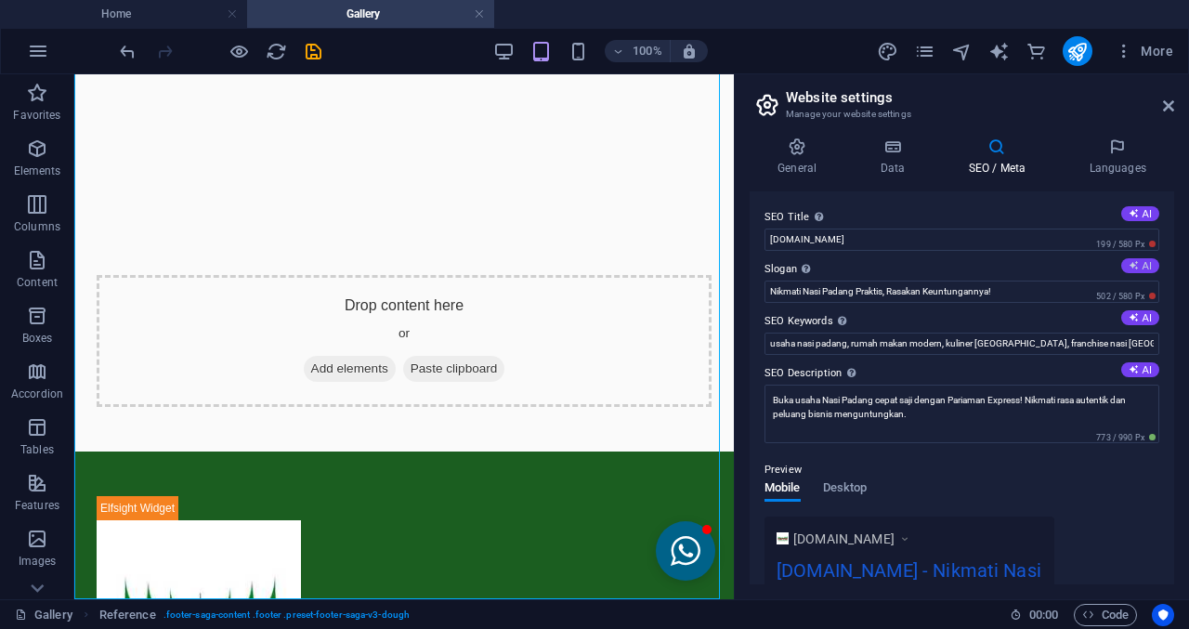
click at [1121, 261] on button "AI" at bounding box center [1140, 265] width 38 height 15
type input "Rasakan Kepraktisan Kuliner Padang Setiap Saat!"
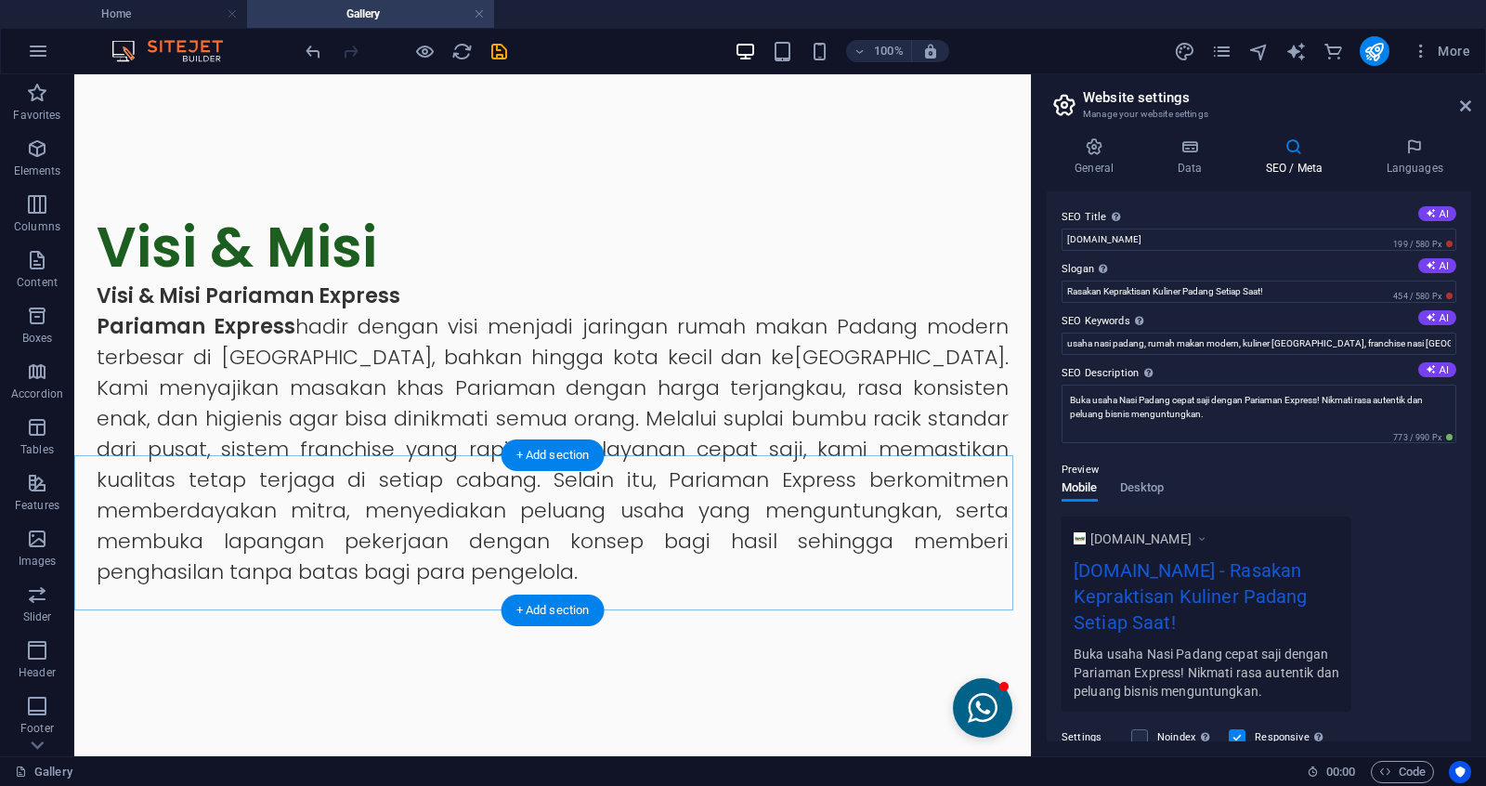
scroll to position [77, 0]
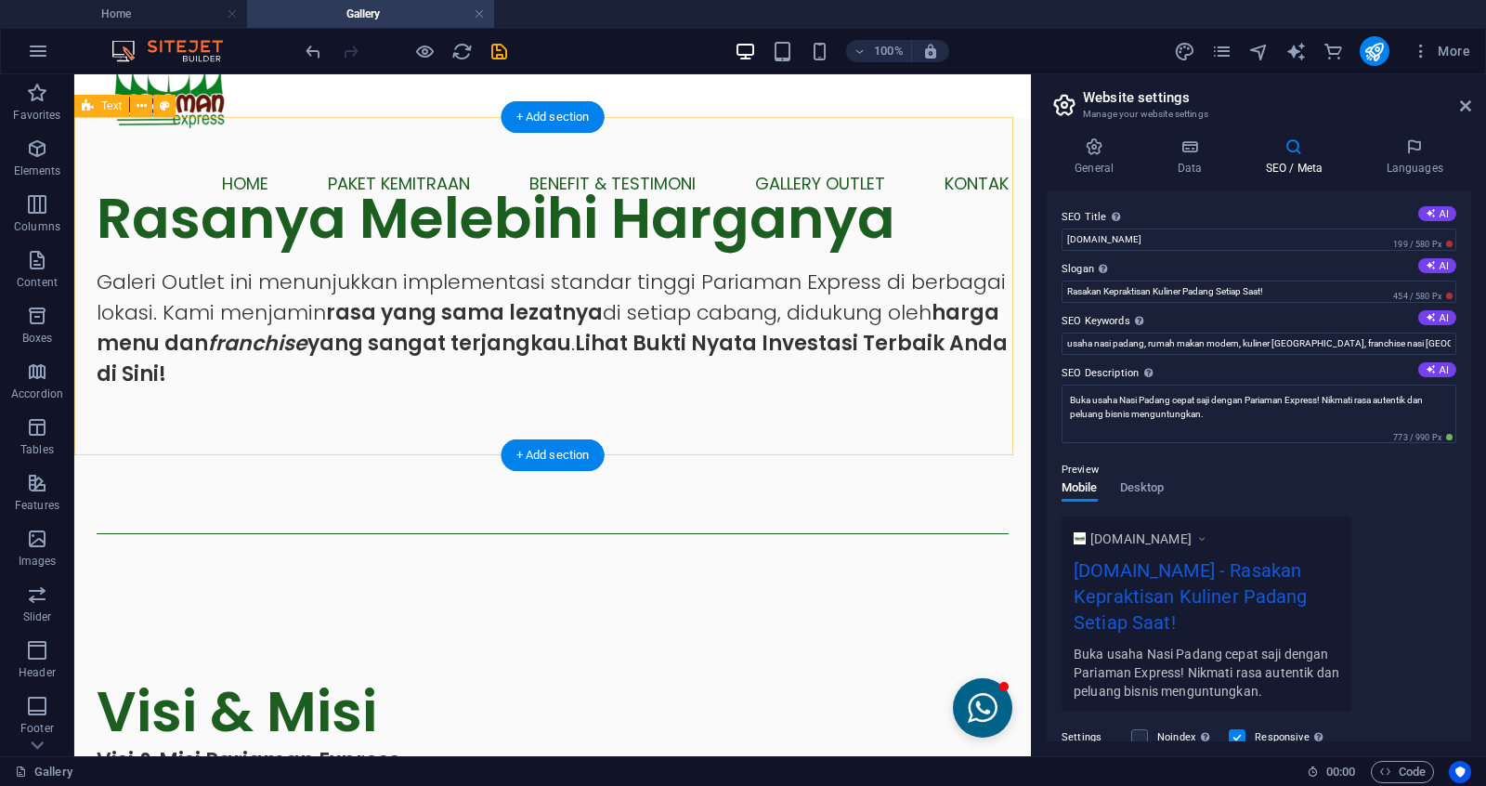
click at [241, 423] on div "Rasanya Melebihi Harganya Galeri Outlet ini menunjukkan implementasi standar ti…" at bounding box center [552, 287] width 957 height 338
click at [311, 335] on div "Galeri Outlet ini menunjukkan implementasi standar tinggi Pariaman Express di b…" at bounding box center [553, 328] width 912 height 123
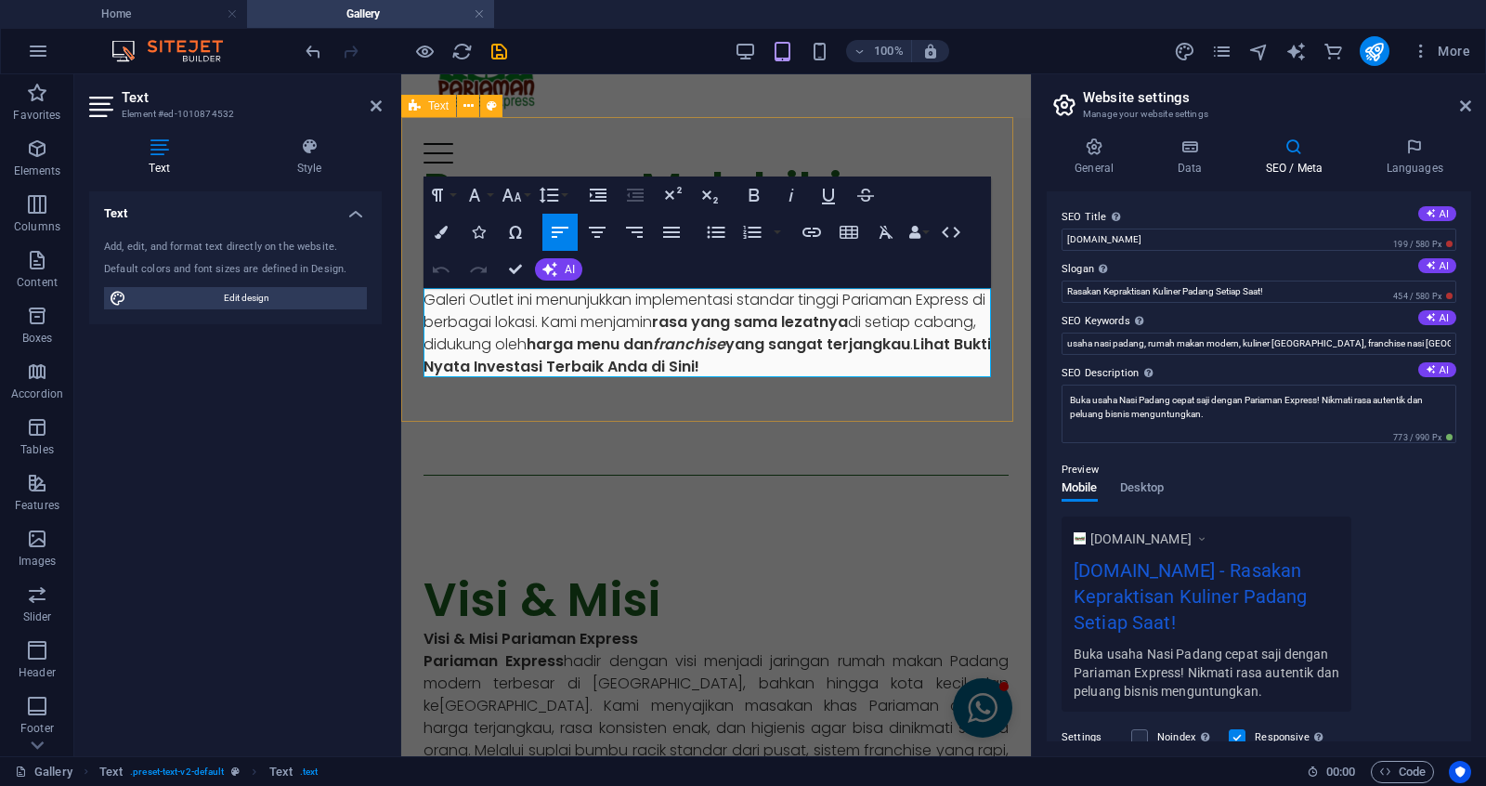
click at [607, 348] on strong "harga menu dan franchise yang sangat terjangkau" at bounding box center [719, 343] width 384 height 21
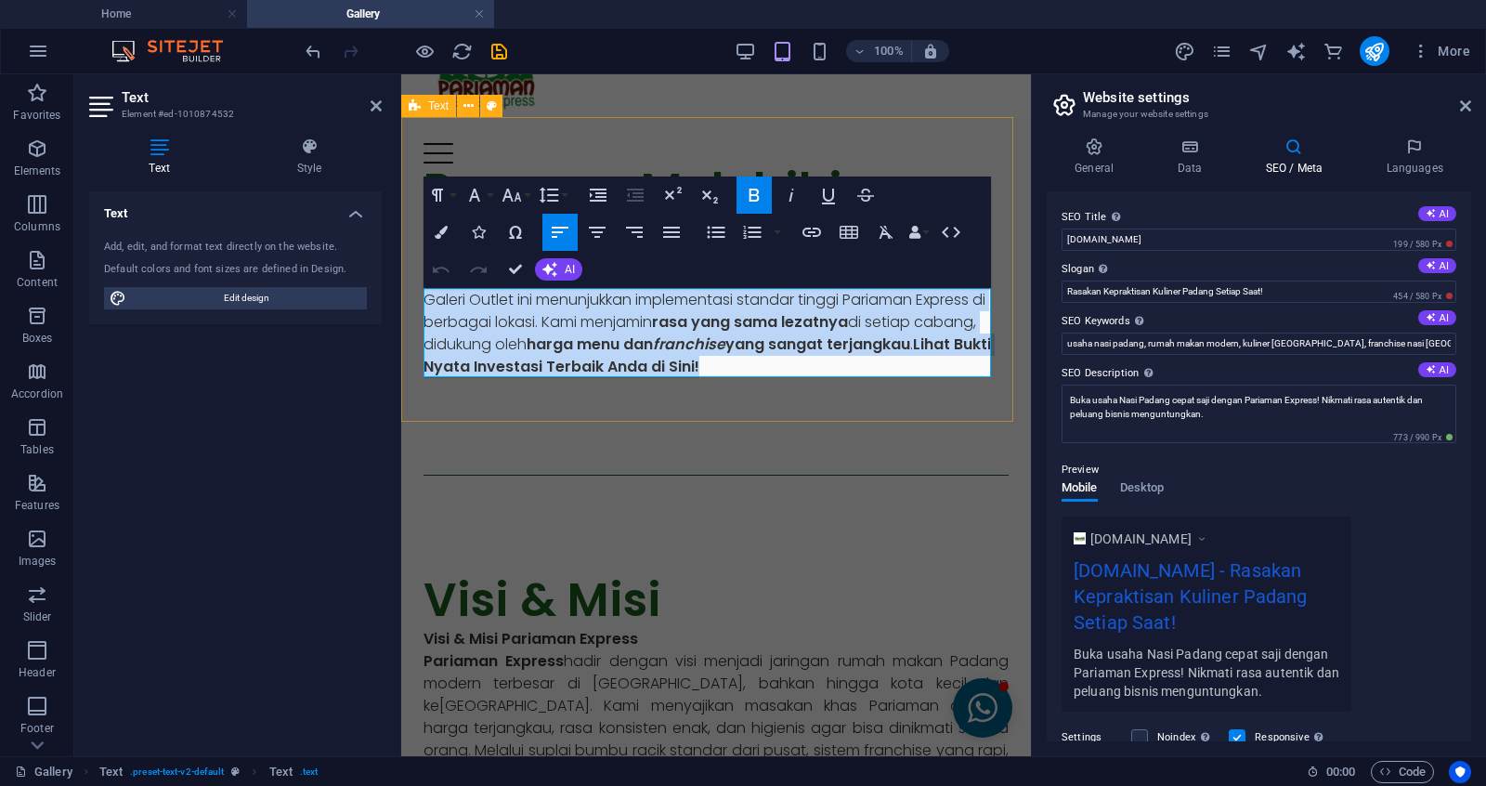
click at [607, 348] on strong "harga menu dan franchise yang sangat terjangkau" at bounding box center [719, 343] width 384 height 21
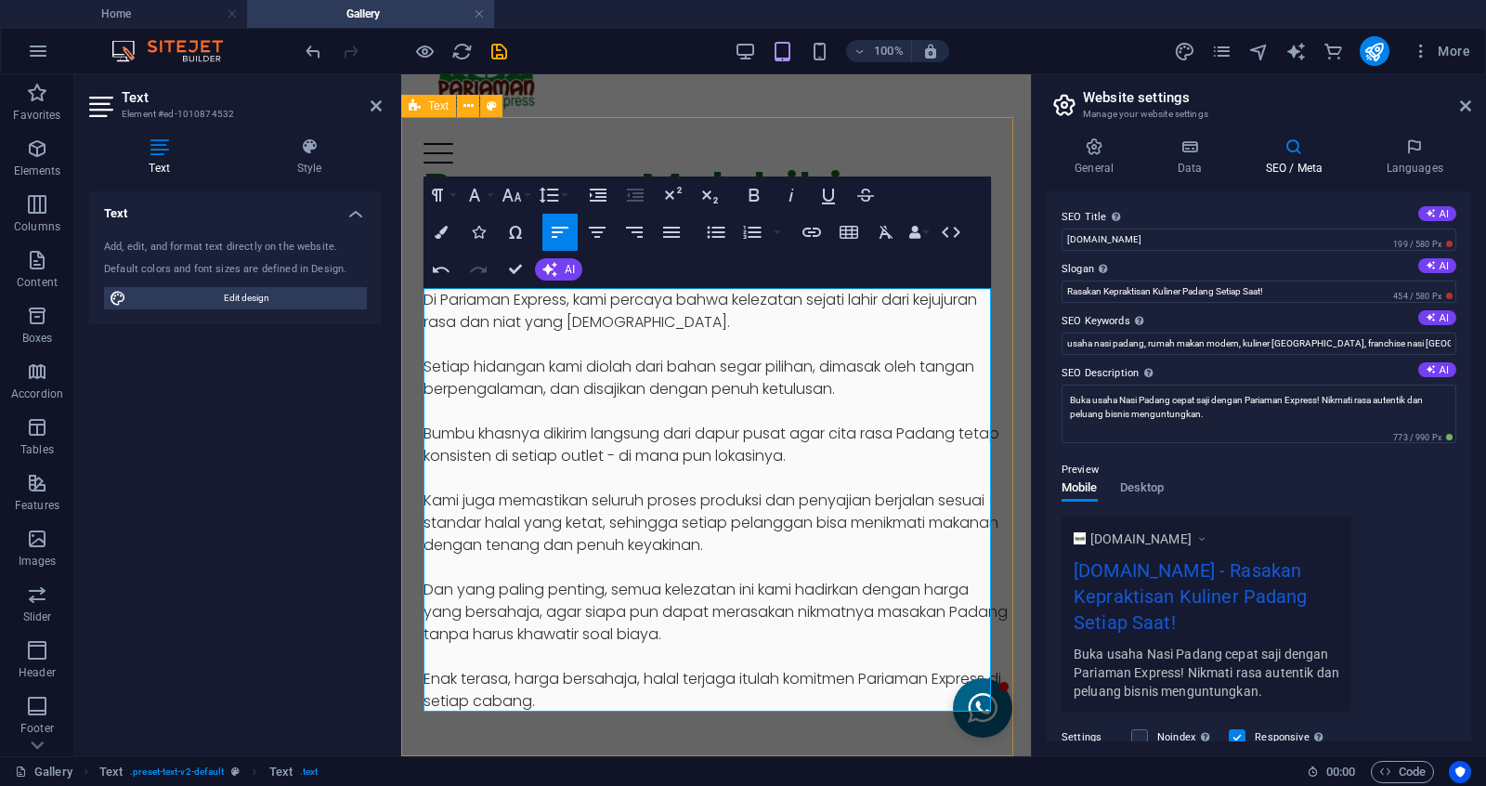
scroll to position [13946, 0]
click at [676, 628] on p at bounding box center [716, 657] width 585 height 22
click at [713, 628] on p "Dan yang paling penting, semua kelezatan ini kami hadirkan dengan harga yang be…" at bounding box center [716, 612] width 585 height 67
click at [715, 628] on p at bounding box center [716, 657] width 585 height 22
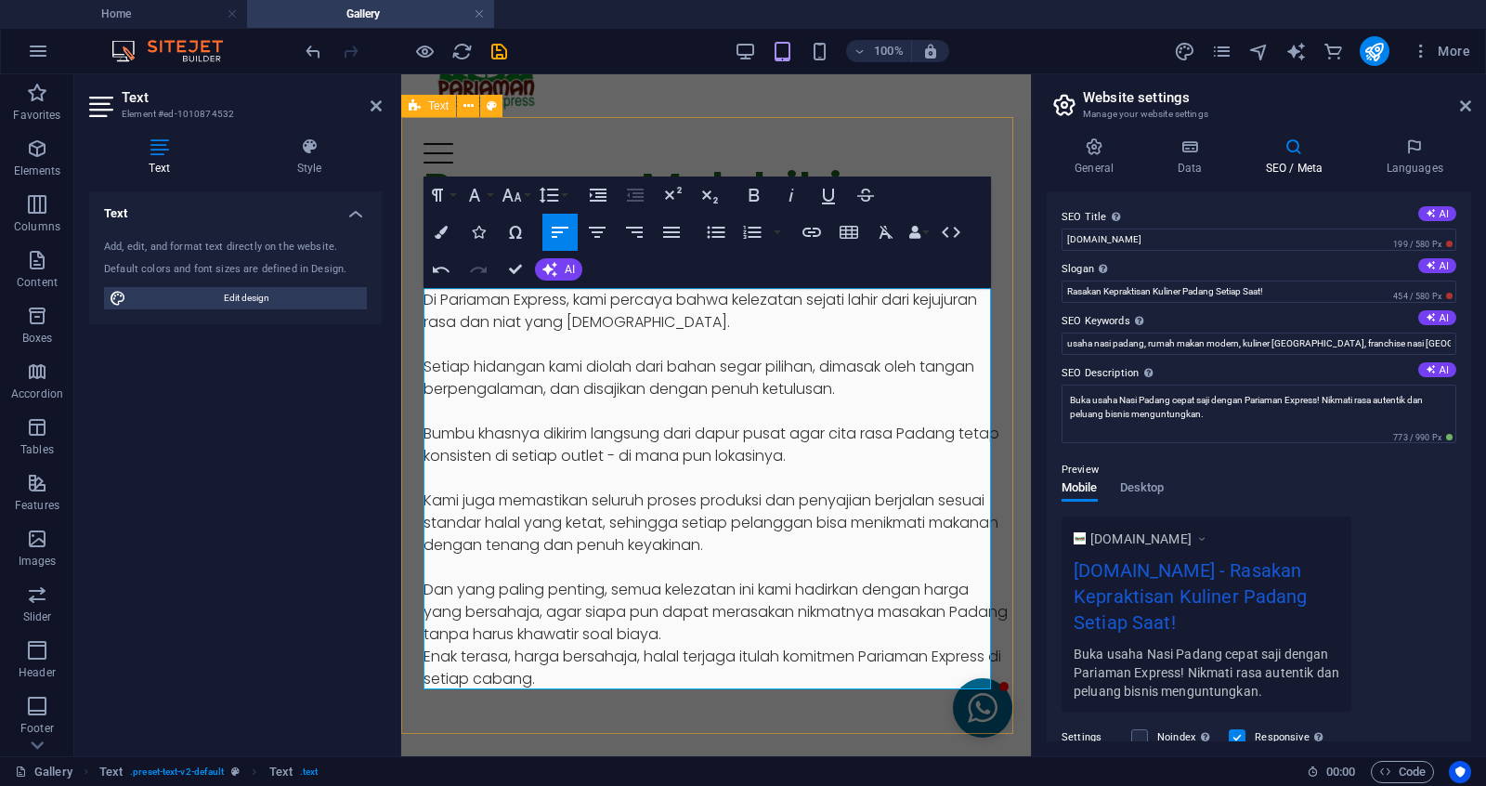
click at [664, 579] on p "Dan yang paling penting, semua kelezatan ini kami hadirkan dengan harga yang be…" at bounding box center [716, 612] width 585 height 67
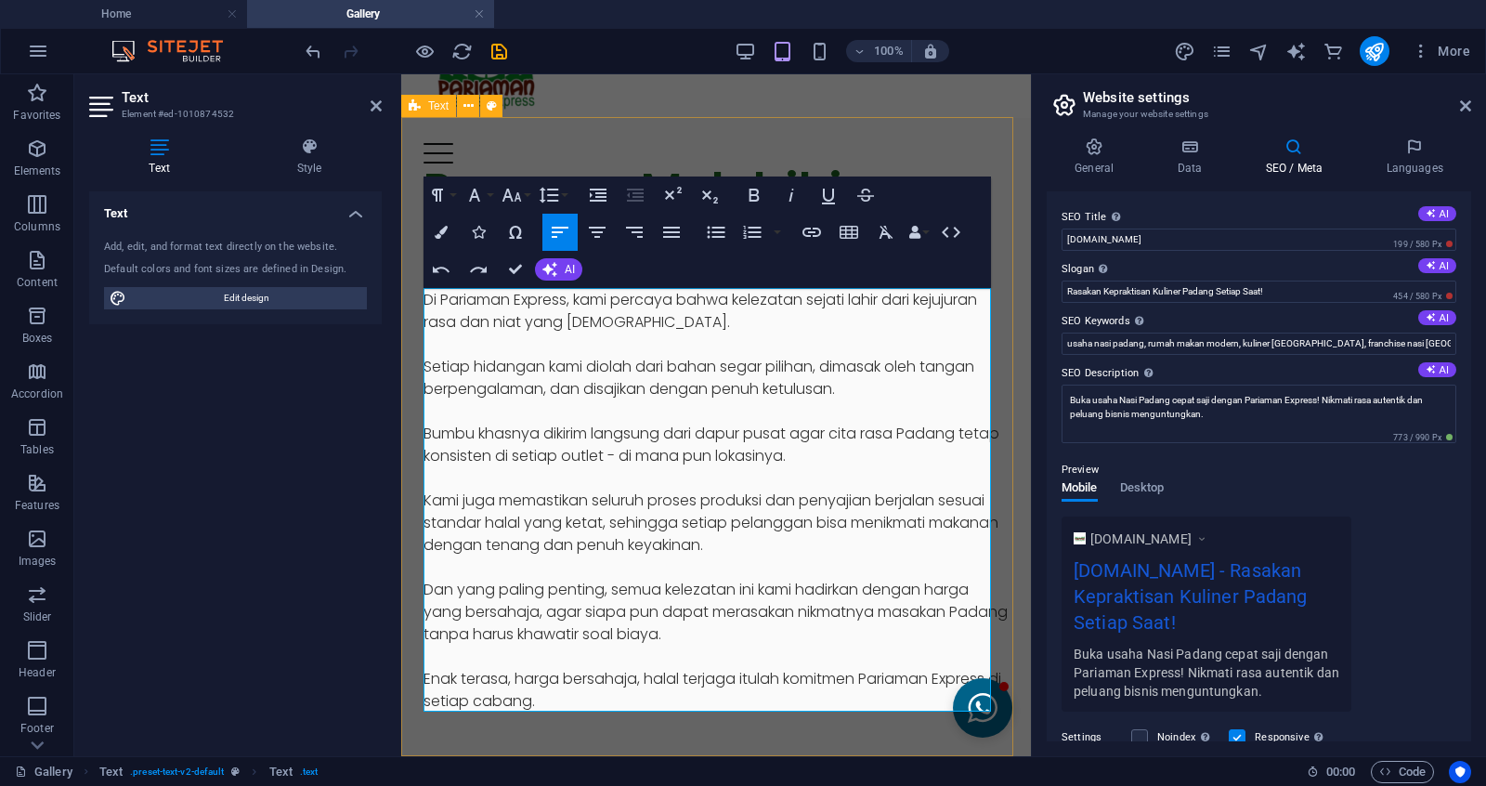
click at [764, 628] on div "Rasanya Melebihi Harganya Di Pariaman Express, kami percaya bahwa kelezatan sej…" at bounding box center [716, 437] width 630 height 639
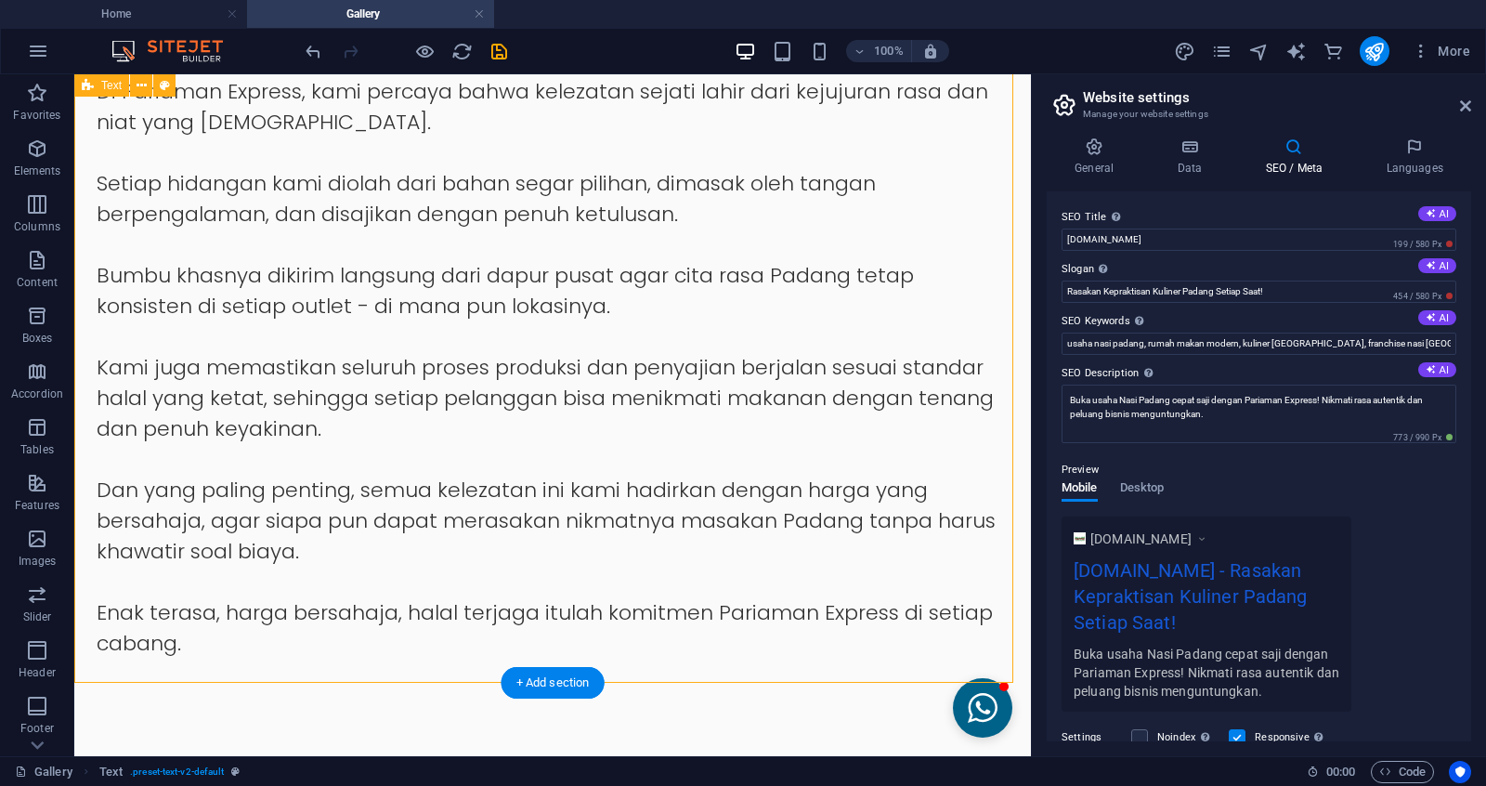
scroll to position [309, 0]
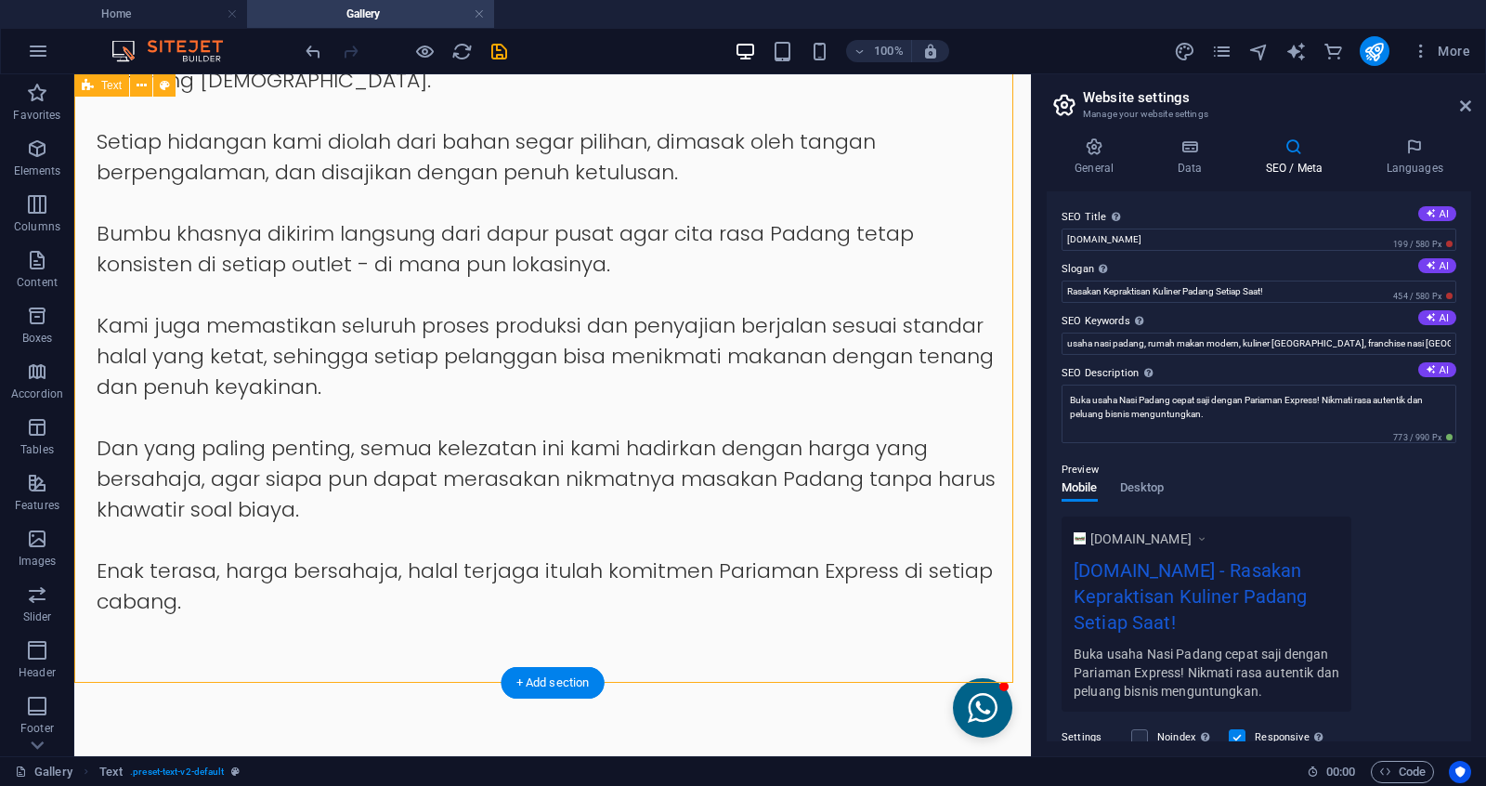
click at [771, 628] on div "Rasanya Melebihi Harganya Di Pariaman Express, kami percaya bahwa kelezatan sej…" at bounding box center [552, 285] width 957 height 798
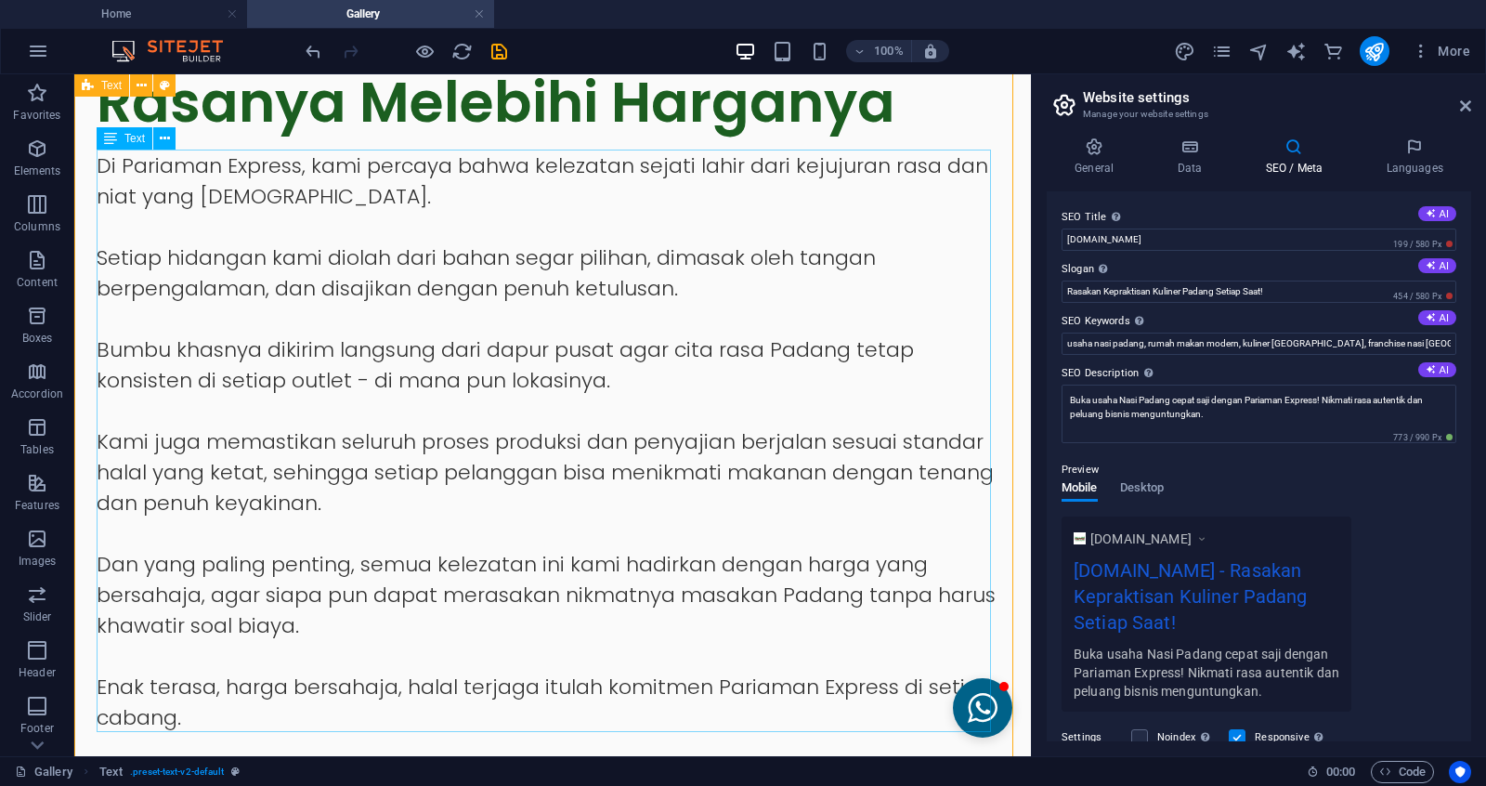
click at [286, 223] on div "Di Pariaman Express, kami percaya bahwa kelezatan sejati lahir dari kejujuran r…" at bounding box center [553, 441] width 912 height 582
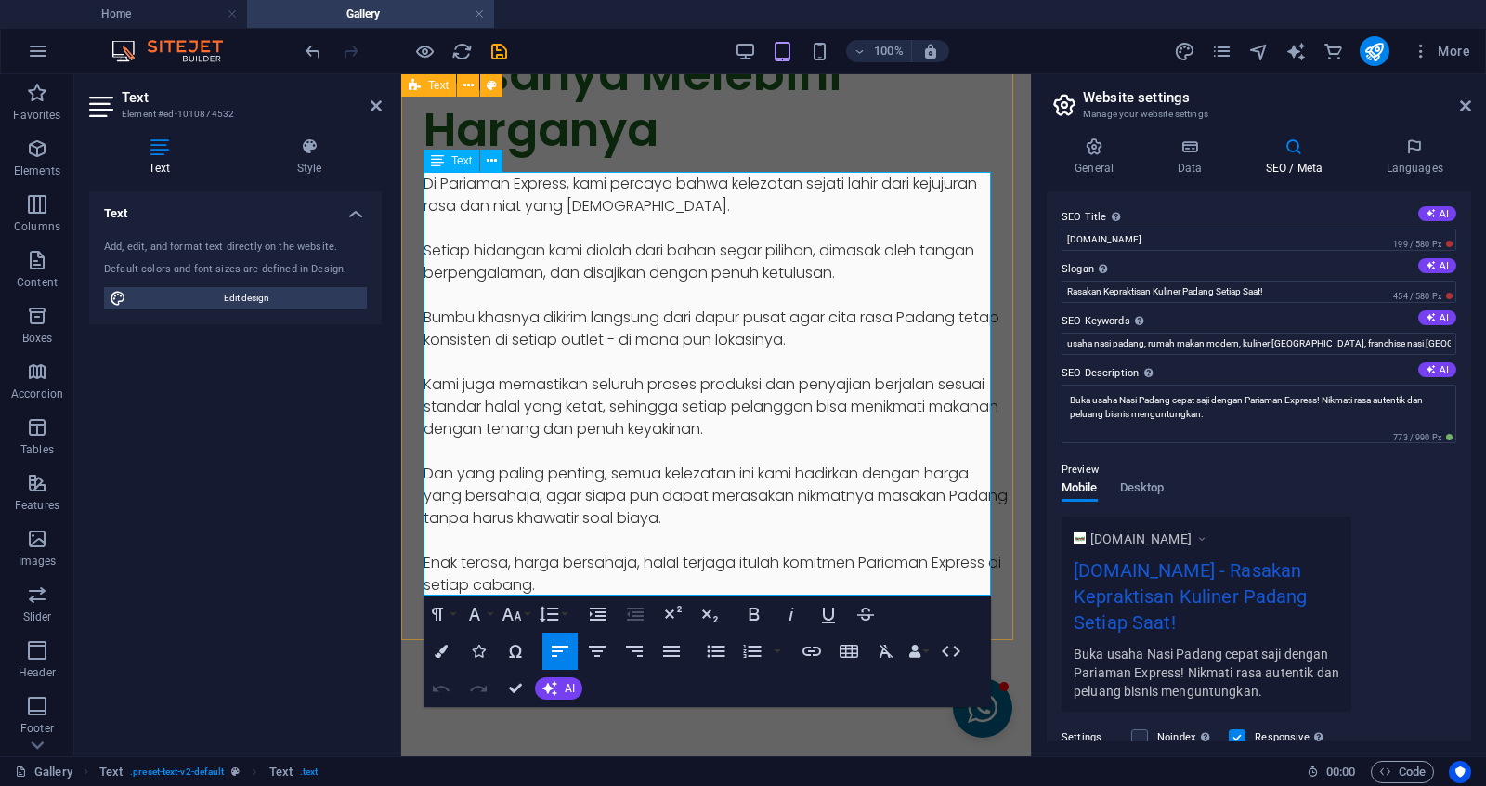
click at [711, 224] on p at bounding box center [716, 228] width 585 height 22
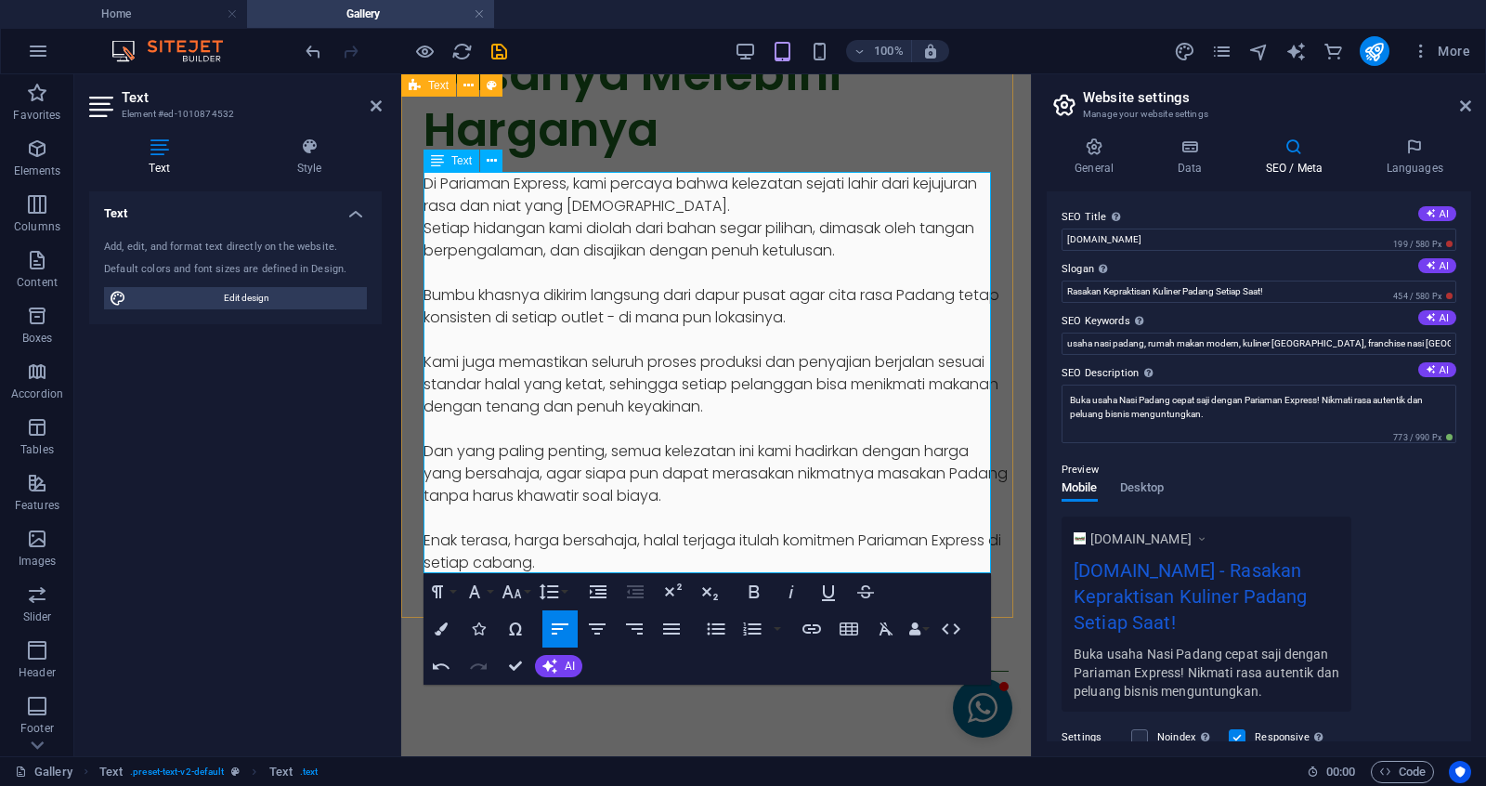
click at [662, 277] on p at bounding box center [716, 273] width 585 height 22
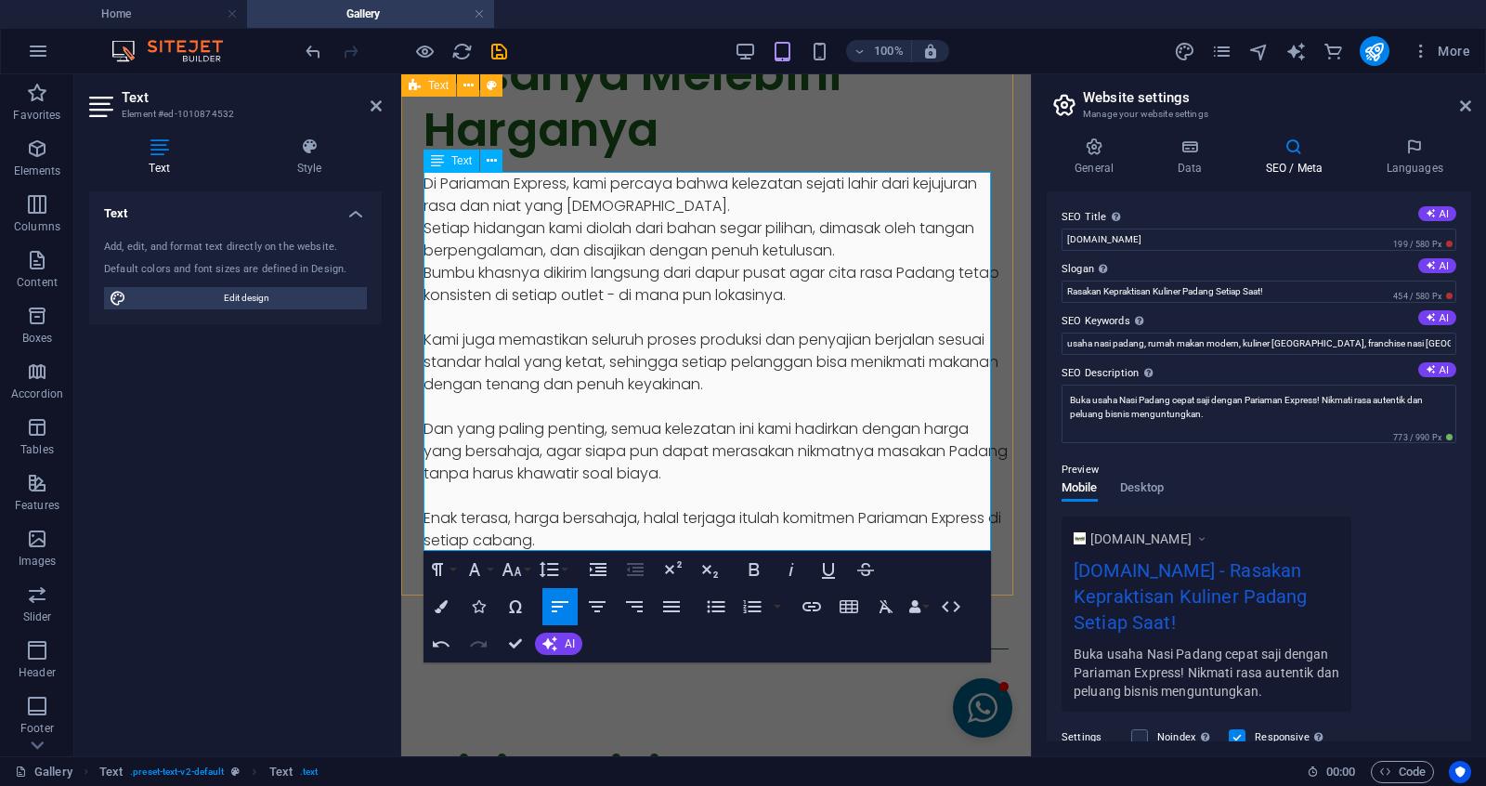
click at [678, 321] on p at bounding box center [716, 318] width 585 height 22
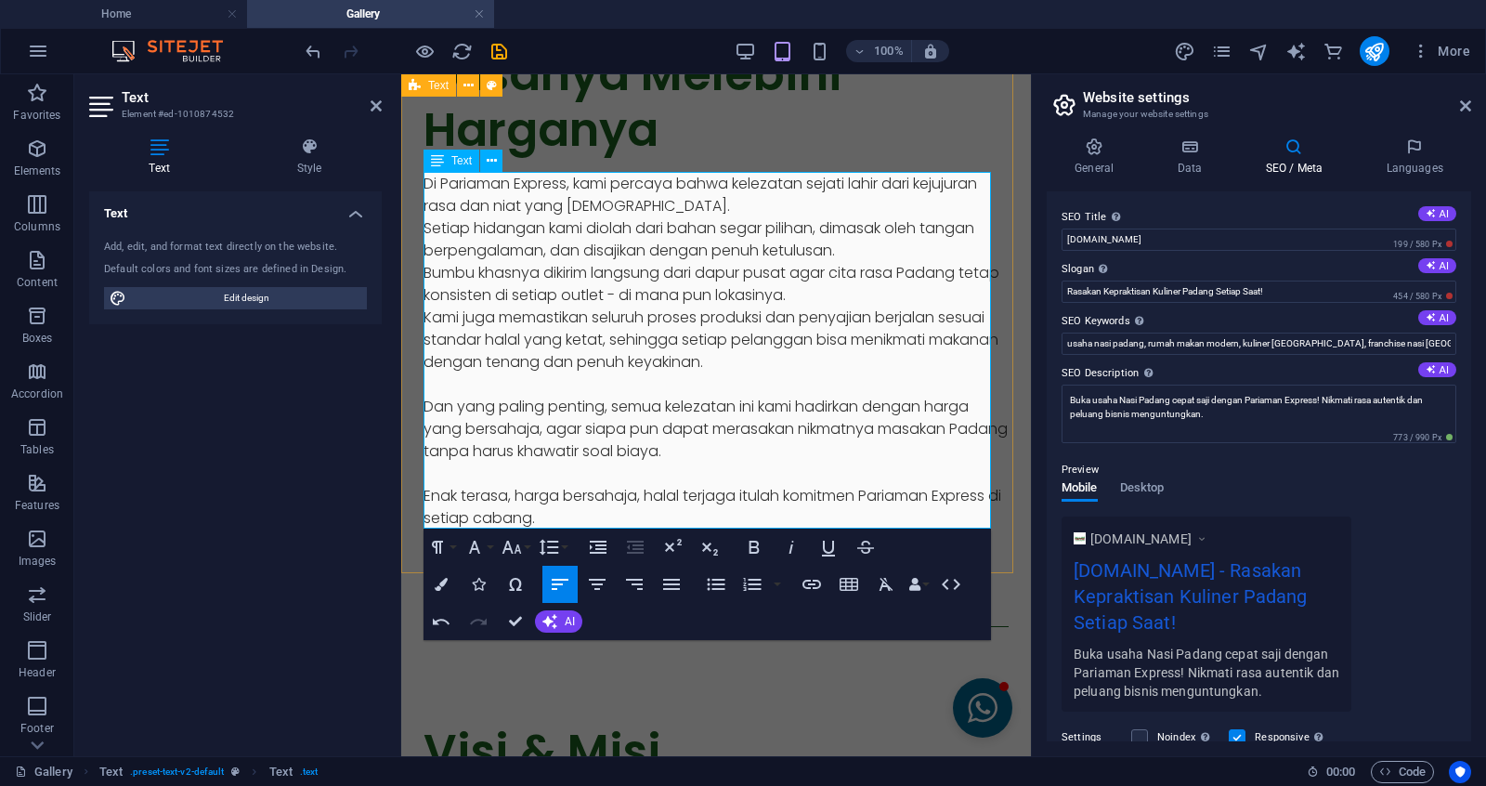
click at [667, 384] on p at bounding box center [716, 384] width 585 height 22
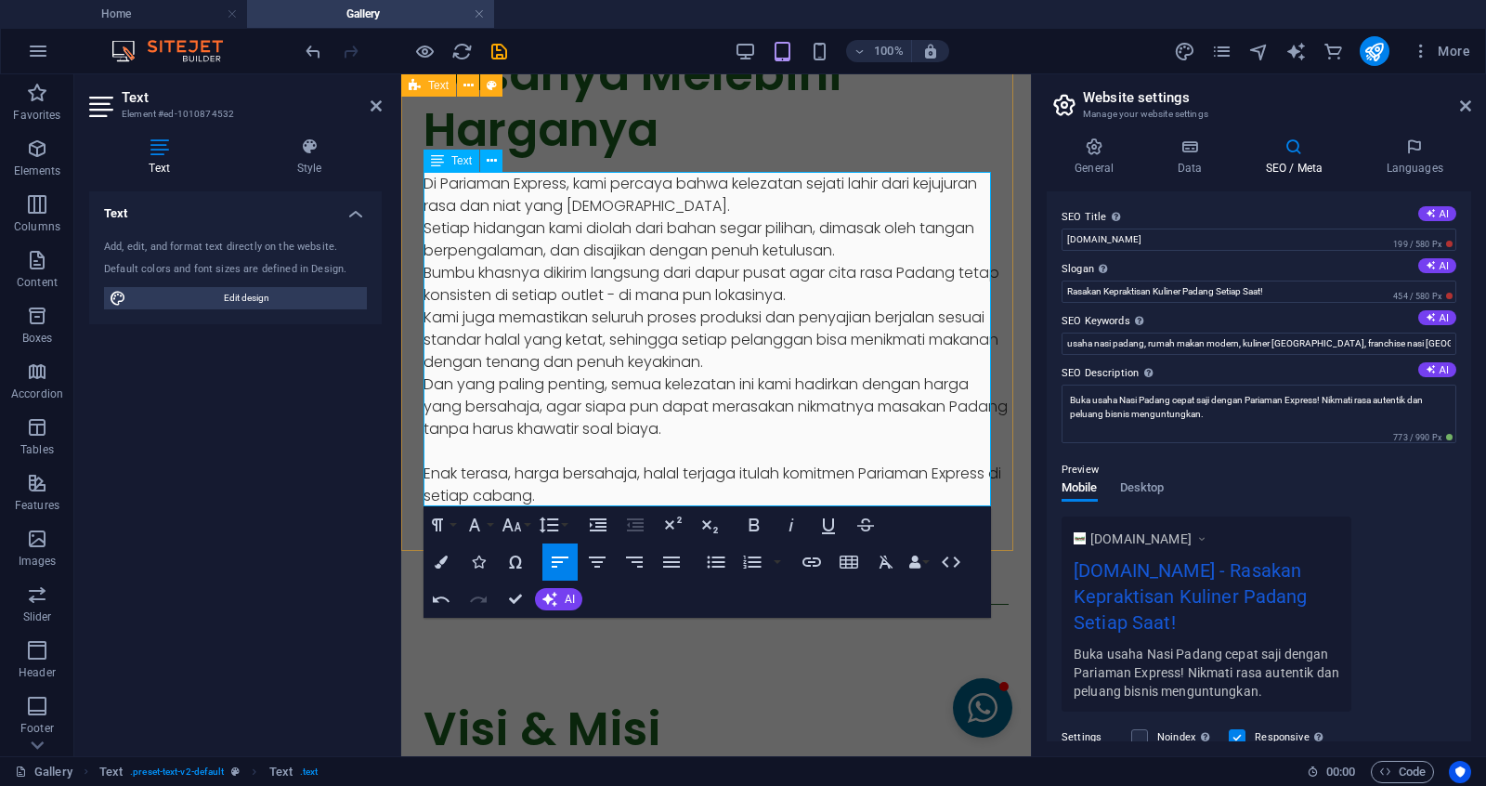
click at [687, 444] on p at bounding box center [716, 451] width 585 height 22
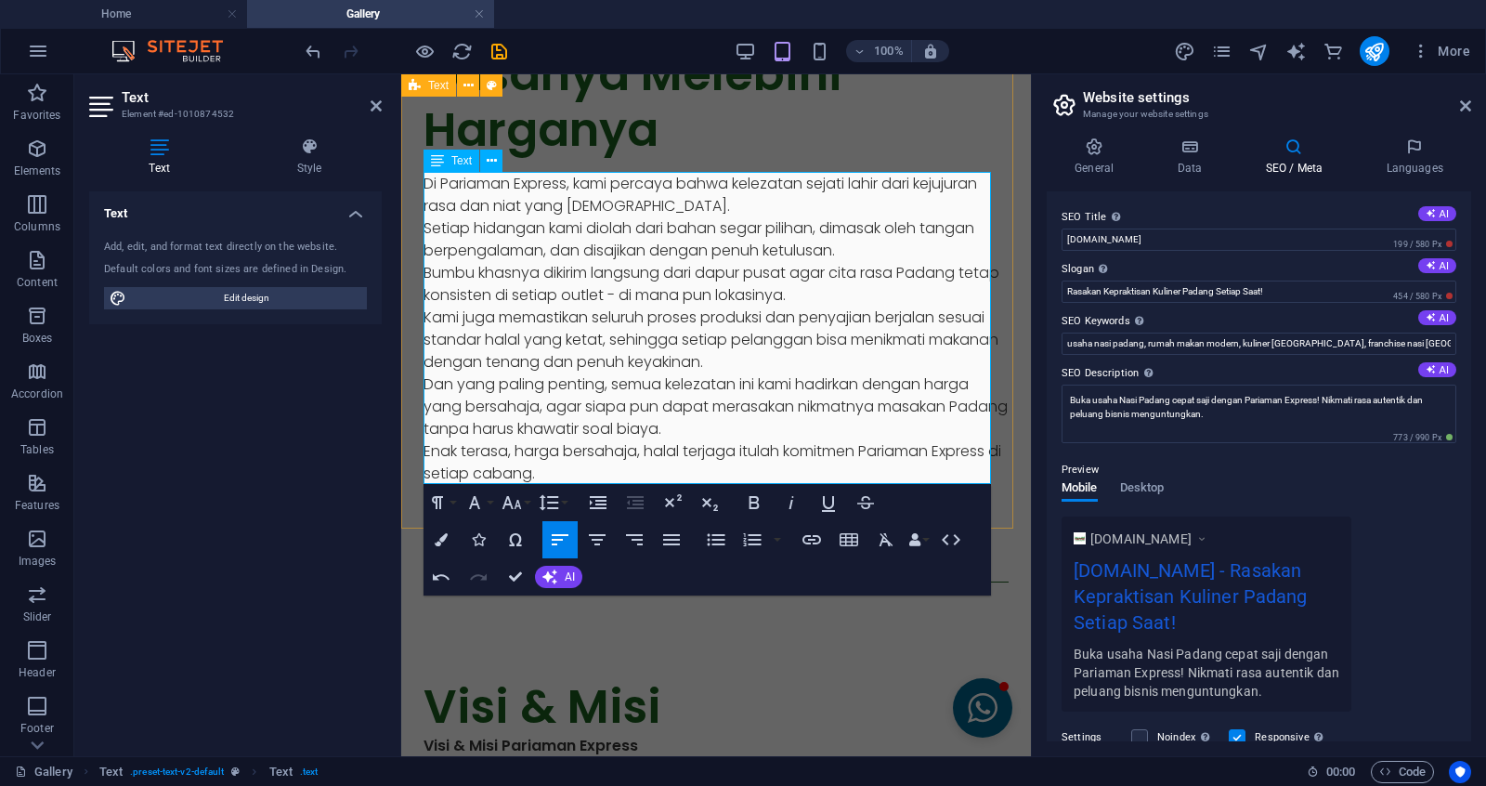
click at [694, 467] on p "Enak terasa, harga bersahaja, halal terjaga itulah komitmen Pariaman Express di…" at bounding box center [716, 462] width 585 height 45
click at [667, 537] on icon "button" at bounding box center [671, 540] width 22 height 22
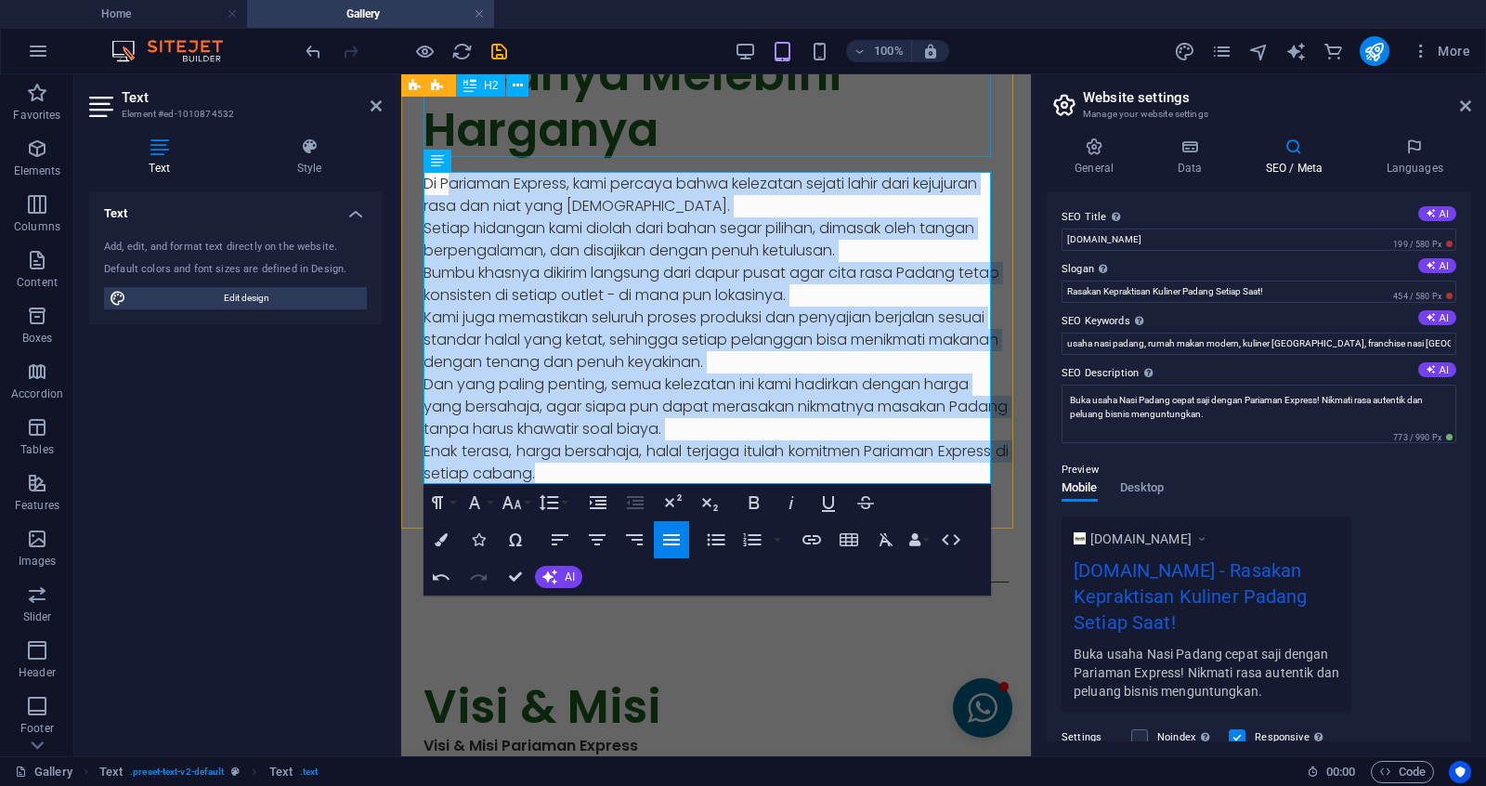
drag, startPoint x: 680, startPoint y: 470, endPoint x: 452, endPoint y: 109, distance: 427.0
click at [452, 109] on div "Rasanya Melebihi Harganya Di Pariaman Express, kami percaya bahwa kelezatan sej…" at bounding box center [716, 266] width 630 height 528
click at [676, 536] on icon "button" at bounding box center [671, 540] width 22 height 22
click at [421, 179] on div "Rasanya Melebihi Harganya Di Pariaman Express, kami percaya bahwa kelezatan sej…" at bounding box center [716, 266] width 630 height 528
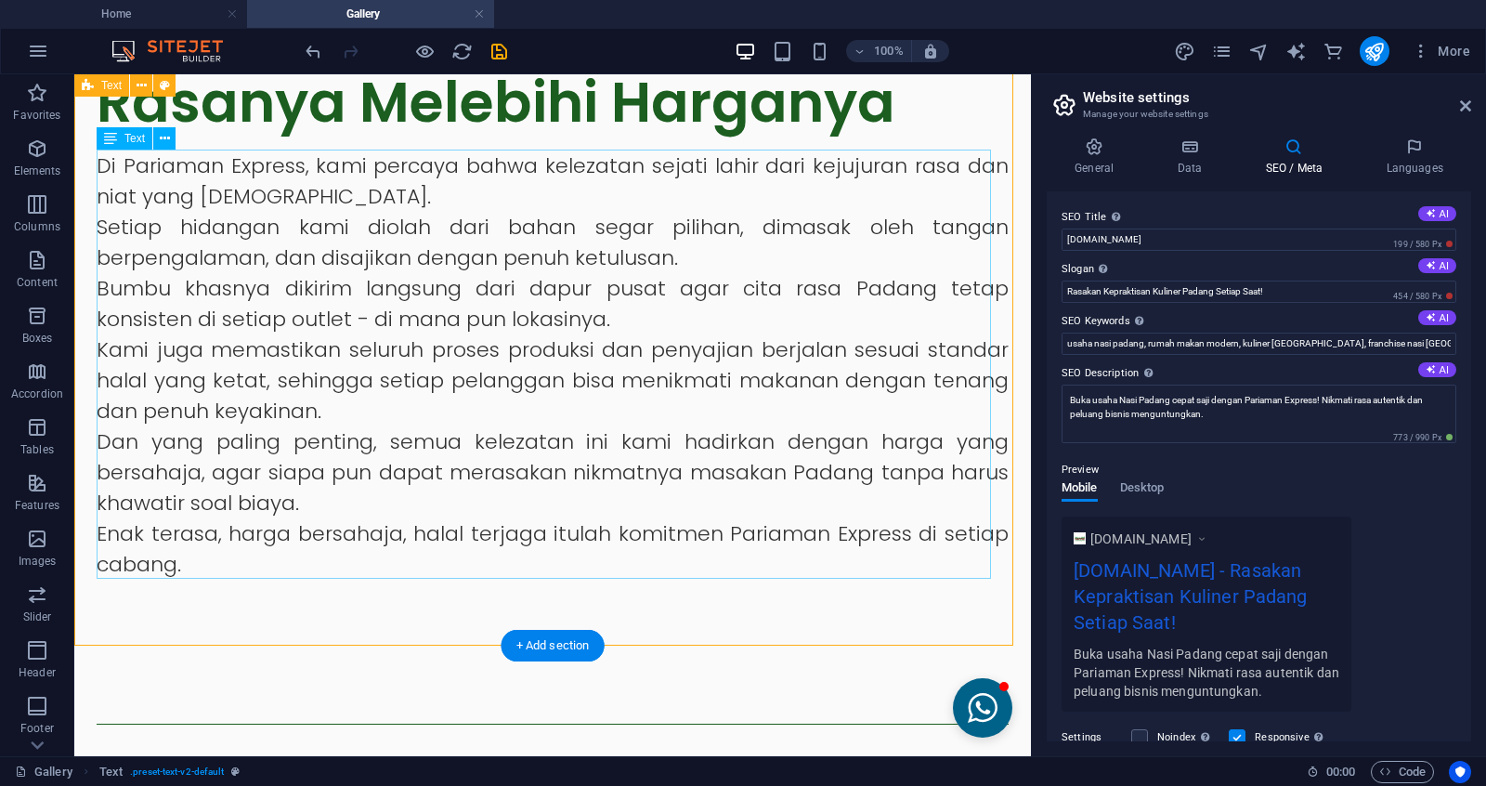
click at [574, 294] on div "Di Pariaman Express, kami percaya bahwa kelezatan sejati lahir dari kejujuran r…" at bounding box center [553, 364] width 912 height 429
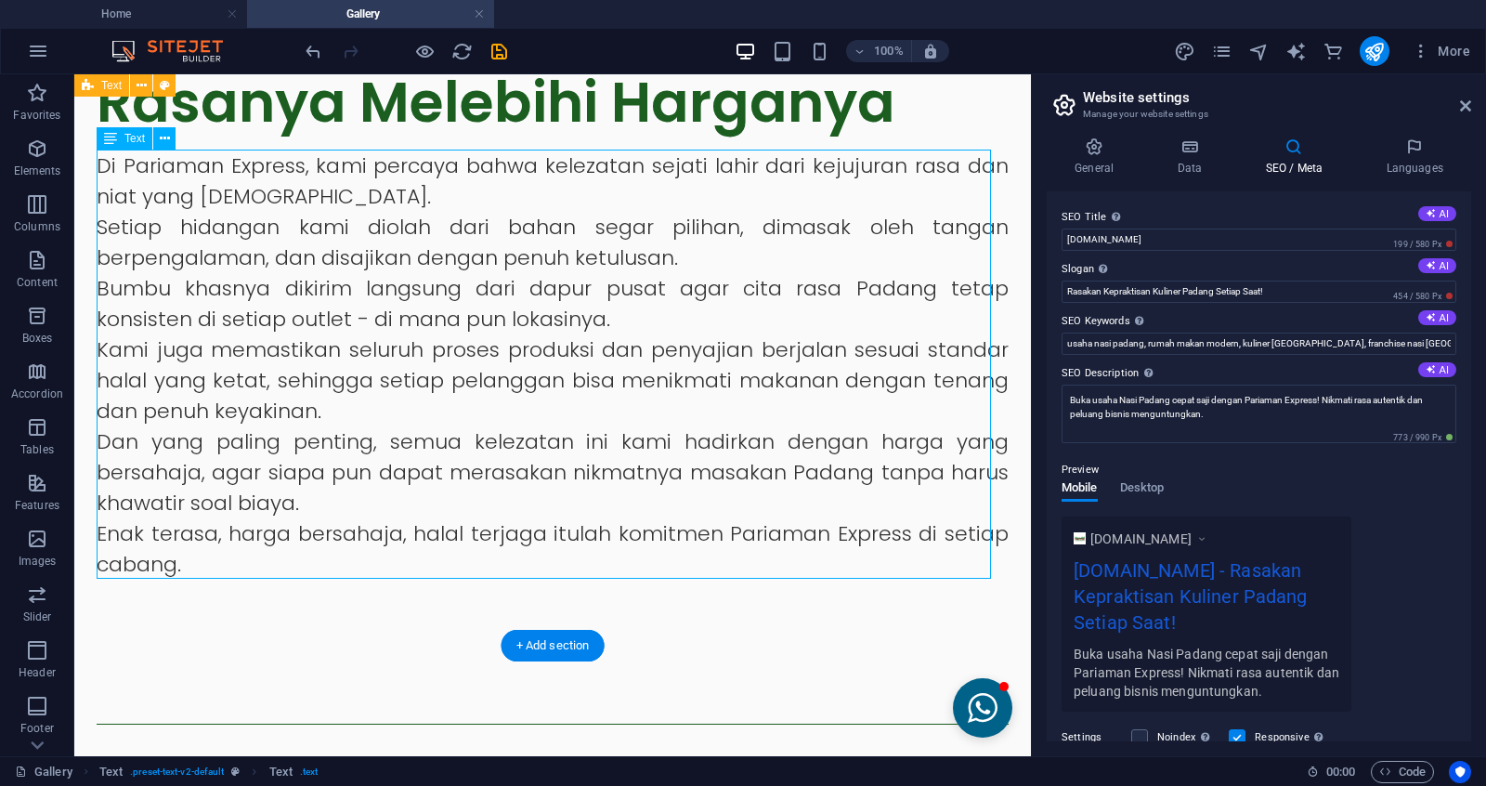
click at [574, 294] on div "Di Pariaman Express, kami percaya bahwa kelezatan sejati lahir dari kejujuran r…" at bounding box center [553, 364] width 912 height 429
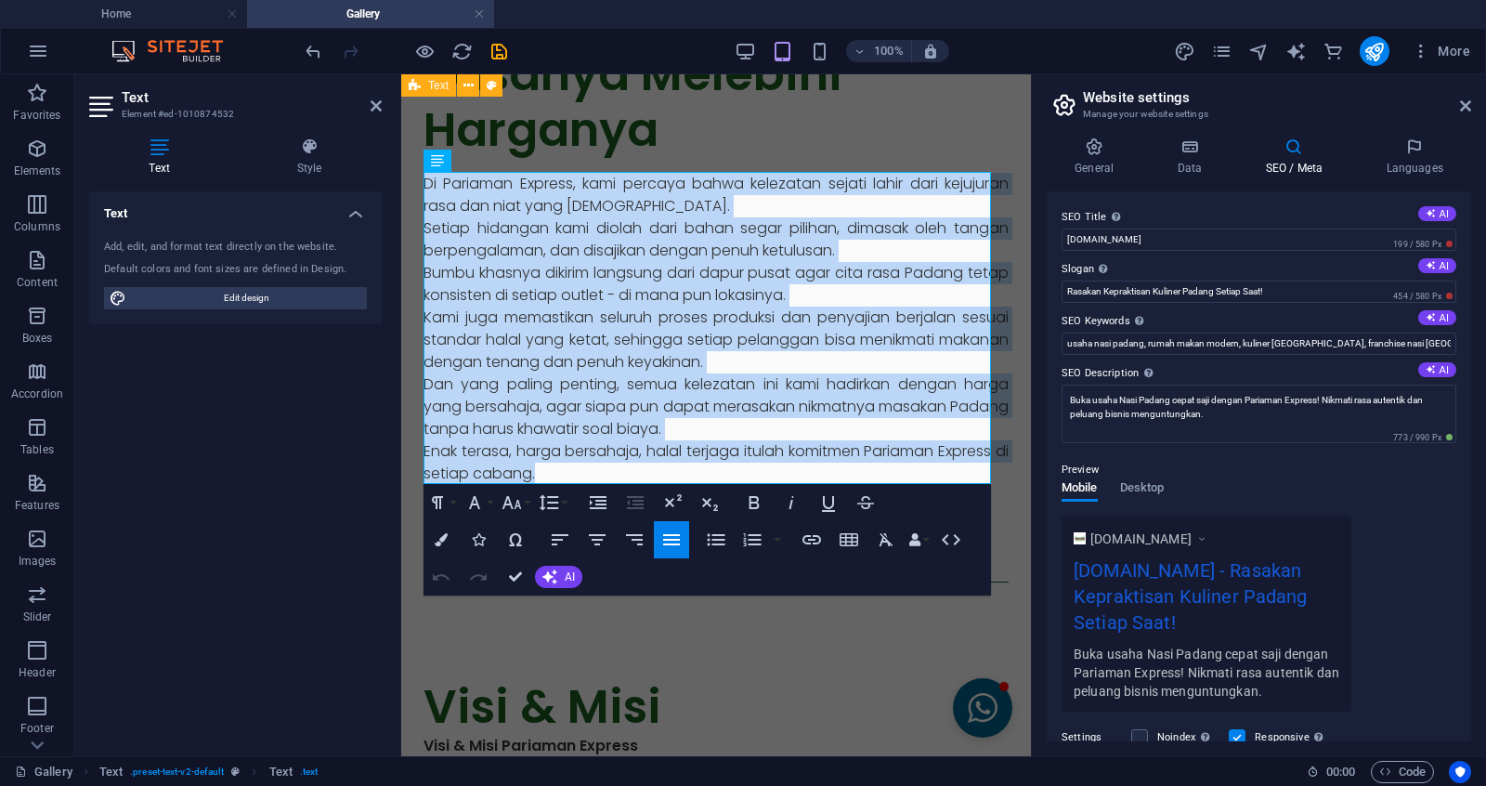
click at [764, 469] on p "Enak terasa, harga bersahaja, halal terjaga itulah komitmen Pariaman Express di…" at bounding box center [716, 462] width 585 height 45
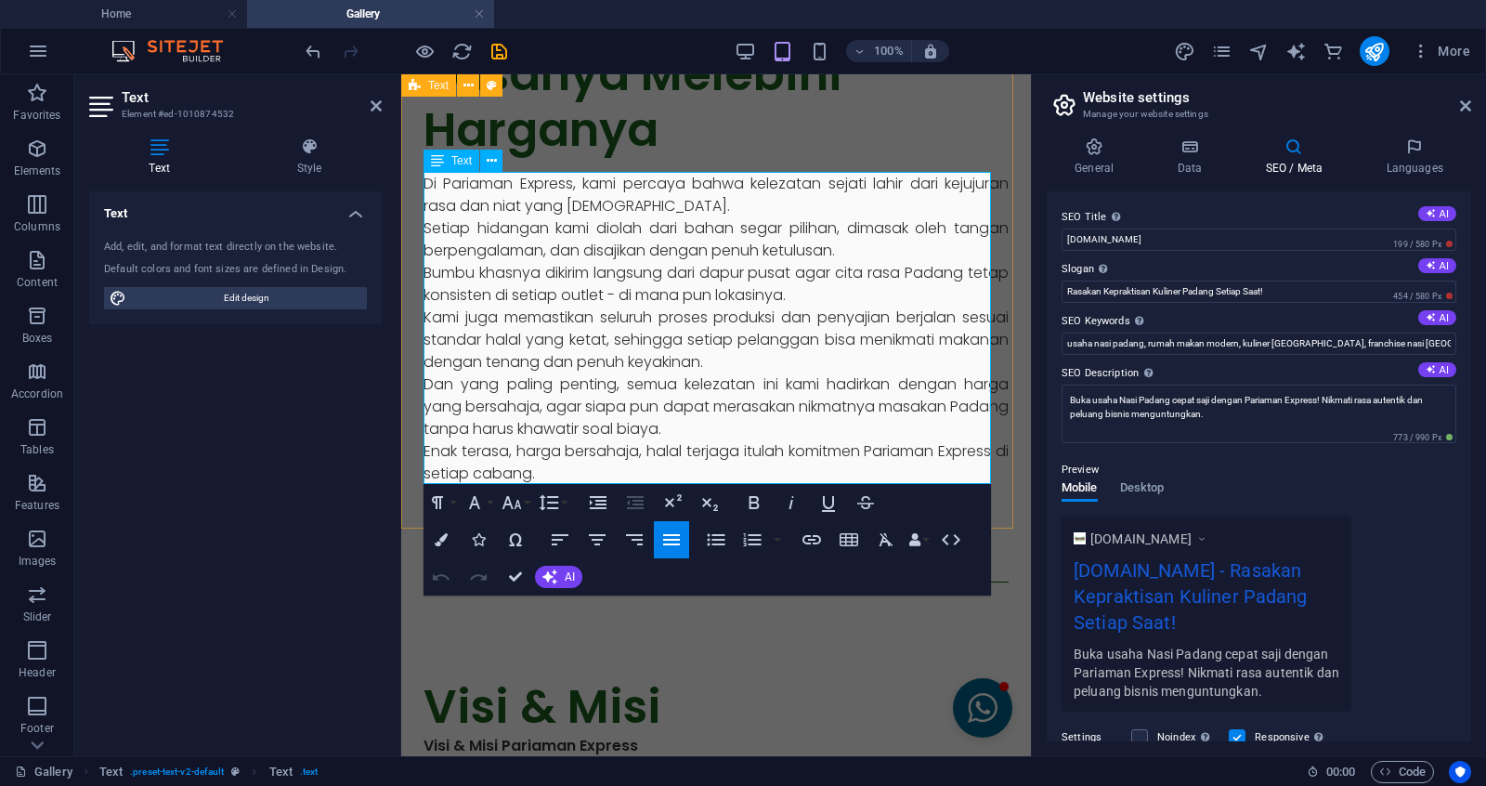
click at [808, 427] on p "Dan yang paling penting, semua kelezatan ini kami hadirkan dengan harga yang be…" at bounding box center [716, 406] width 585 height 67
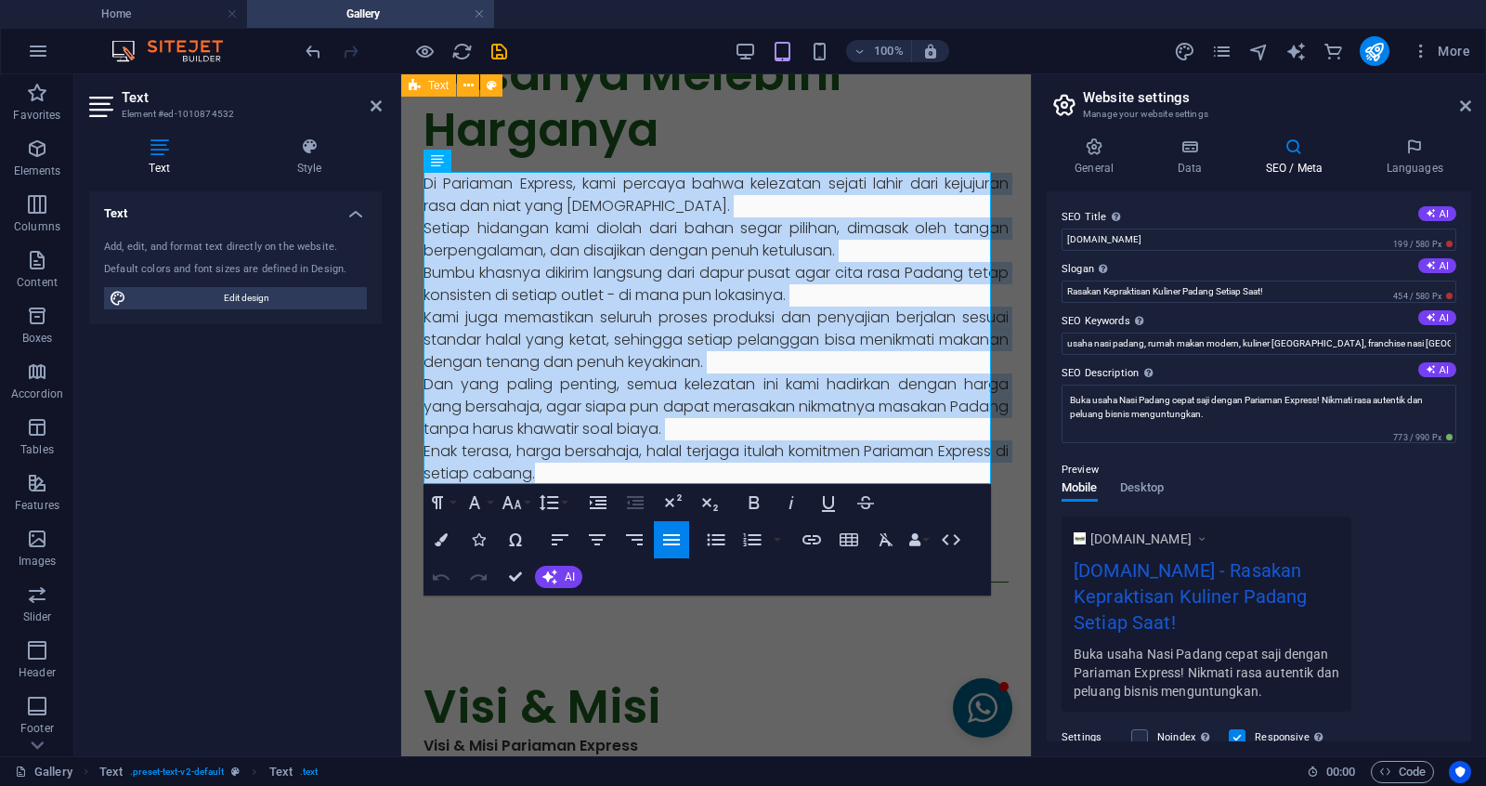
click at [680, 539] on icon "button" at bounding box center [671, 540] width 22 height 22
click at [760, 456] on p "Enak terasa, harga bersahaja, halal terjaga itulah komitmen Pariaman Express di…" at bounding box center [716, 462] width 585 height 45
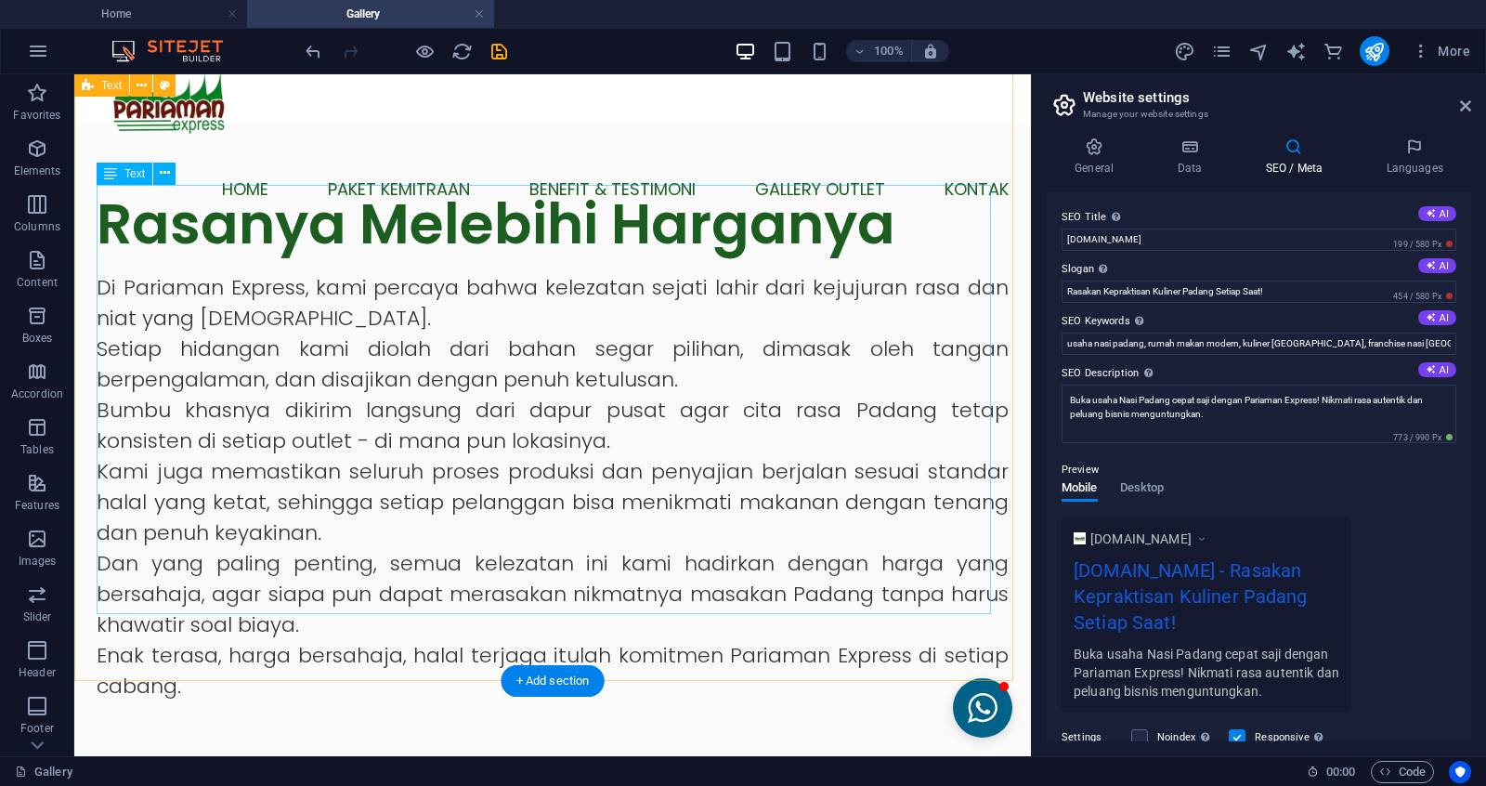
scroll to position [43, 0]
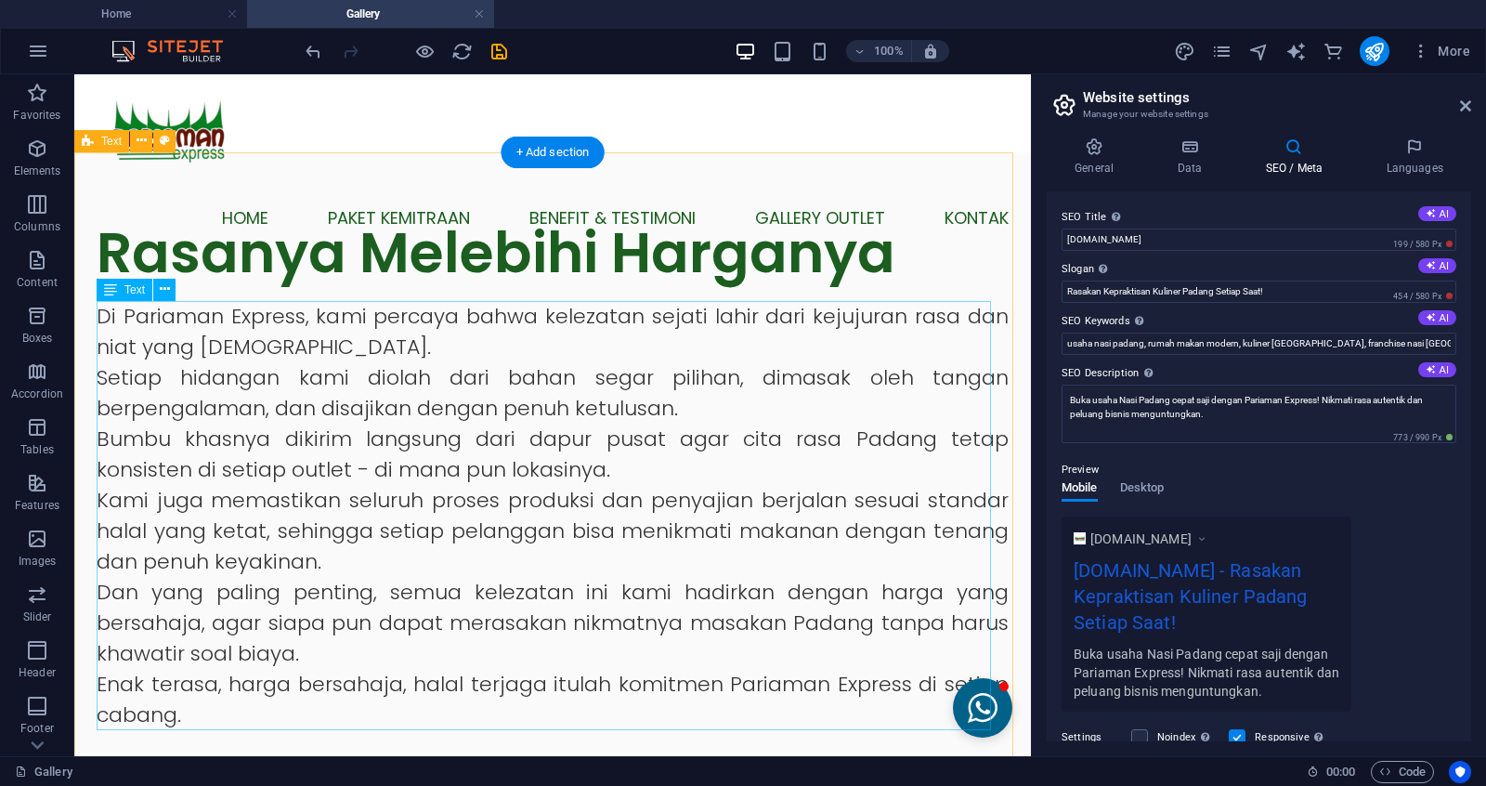
click at [418, 360] on div "Di Pariaman Express, kami percaya bahwa kelezatan sejati lahir dari kejujuran r…" at bounding box center [553, 515] width 912 height 429
click at [430, 340] on div "Di Pariaman Express, kami percaya bahwa kelezatan sejati lahir dari kejujuran r…" at bounding box center [553, 515] width 912 height 429
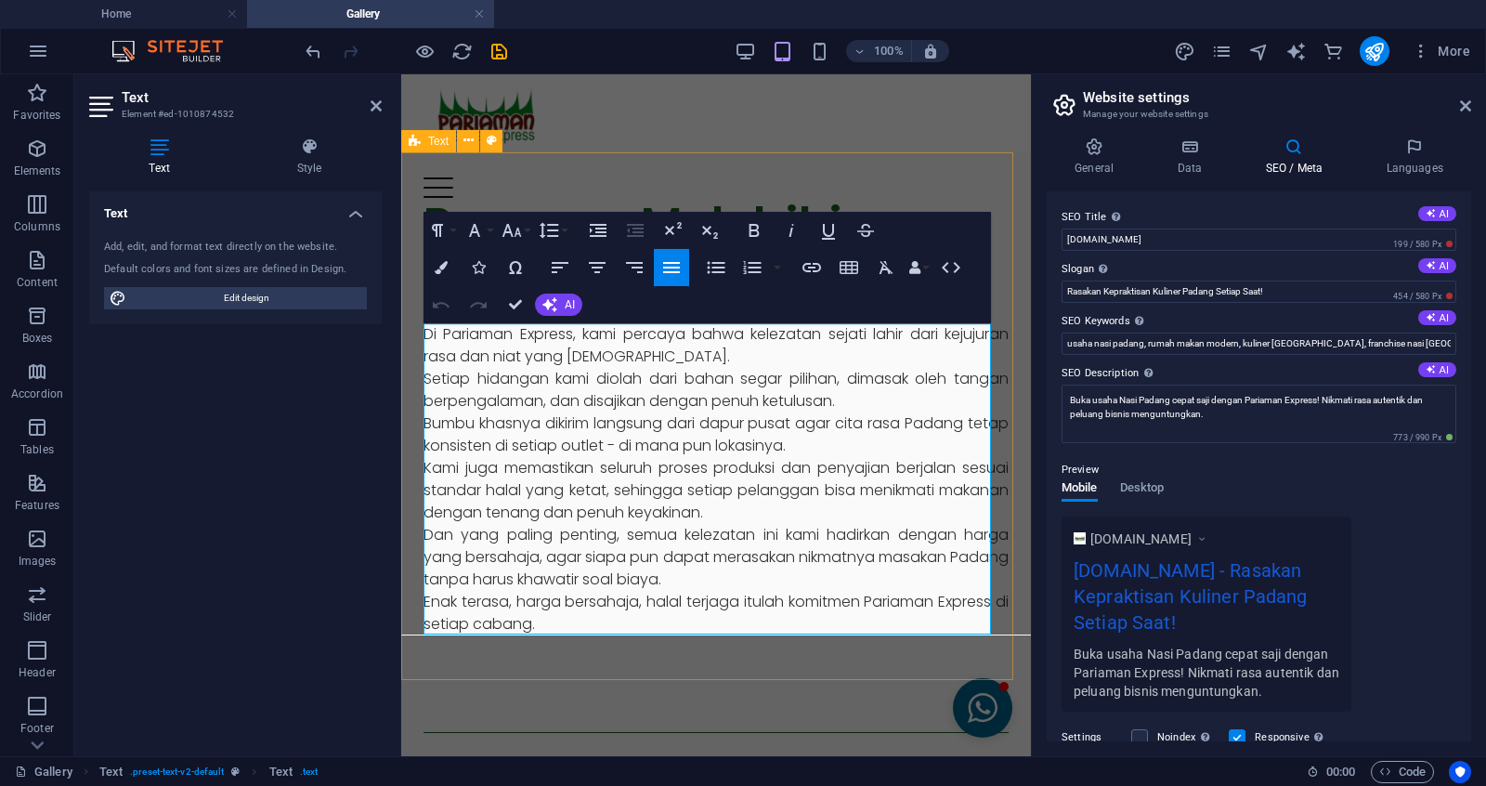
click at [694, 368] on p "Setiap hidangan kami diolah dari bahan segar pilihan, dimasak oleh tangan berpe…" at bounding box center [716, 390] width 585 height 45
click at [739, 355] on p "Di Pariaman Express, kami percaya bahwa kelezatan sejati lahir dari kejujuran r…" at bounding box center [716, 345] width 585 height 45
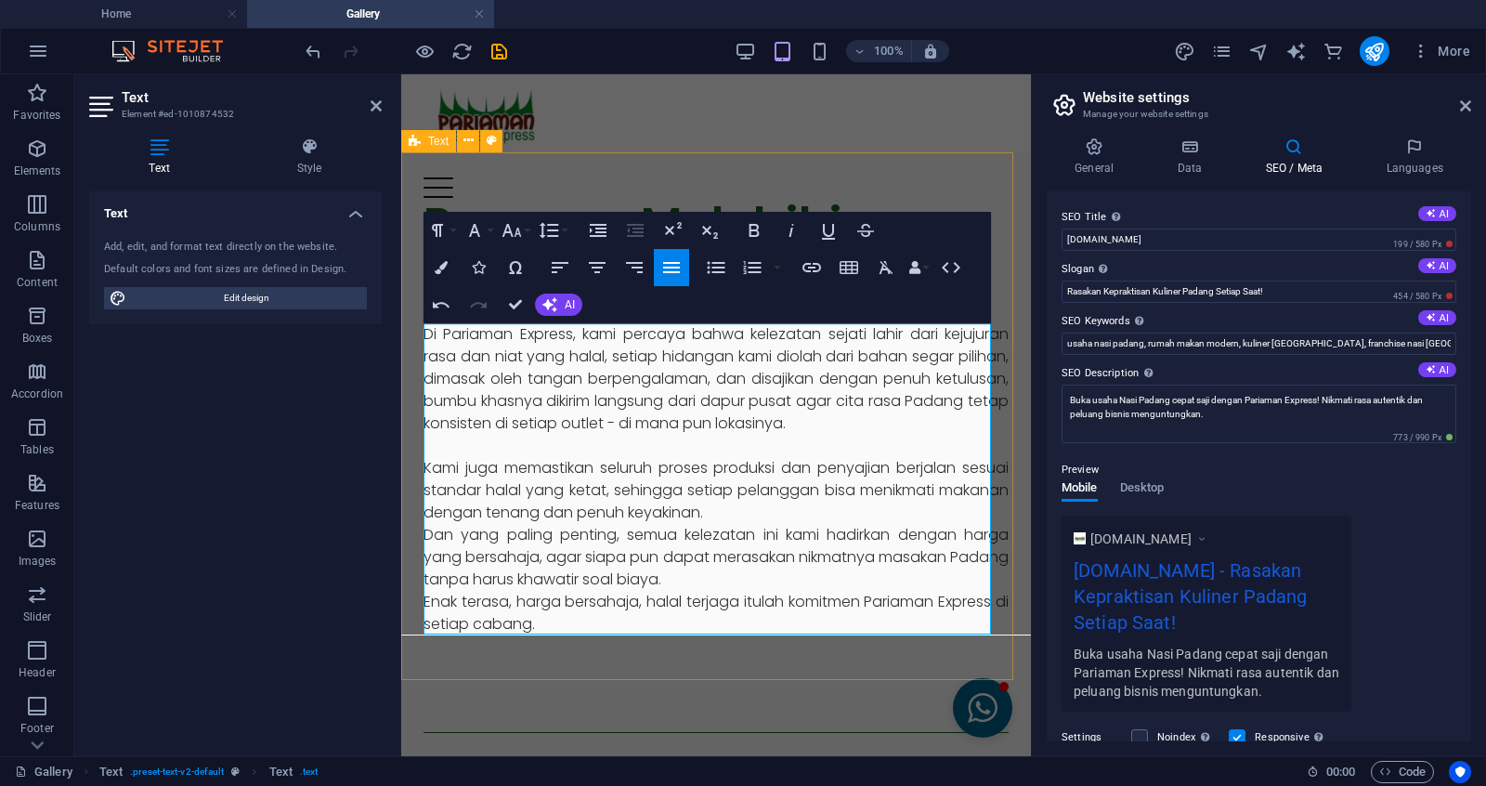
click at [463, 543] on p "Dan yang paling penting, semua kelezatan ini kami hadirkan dengan harga yang be…" at bounding box center [716, 557] width 585 height 67
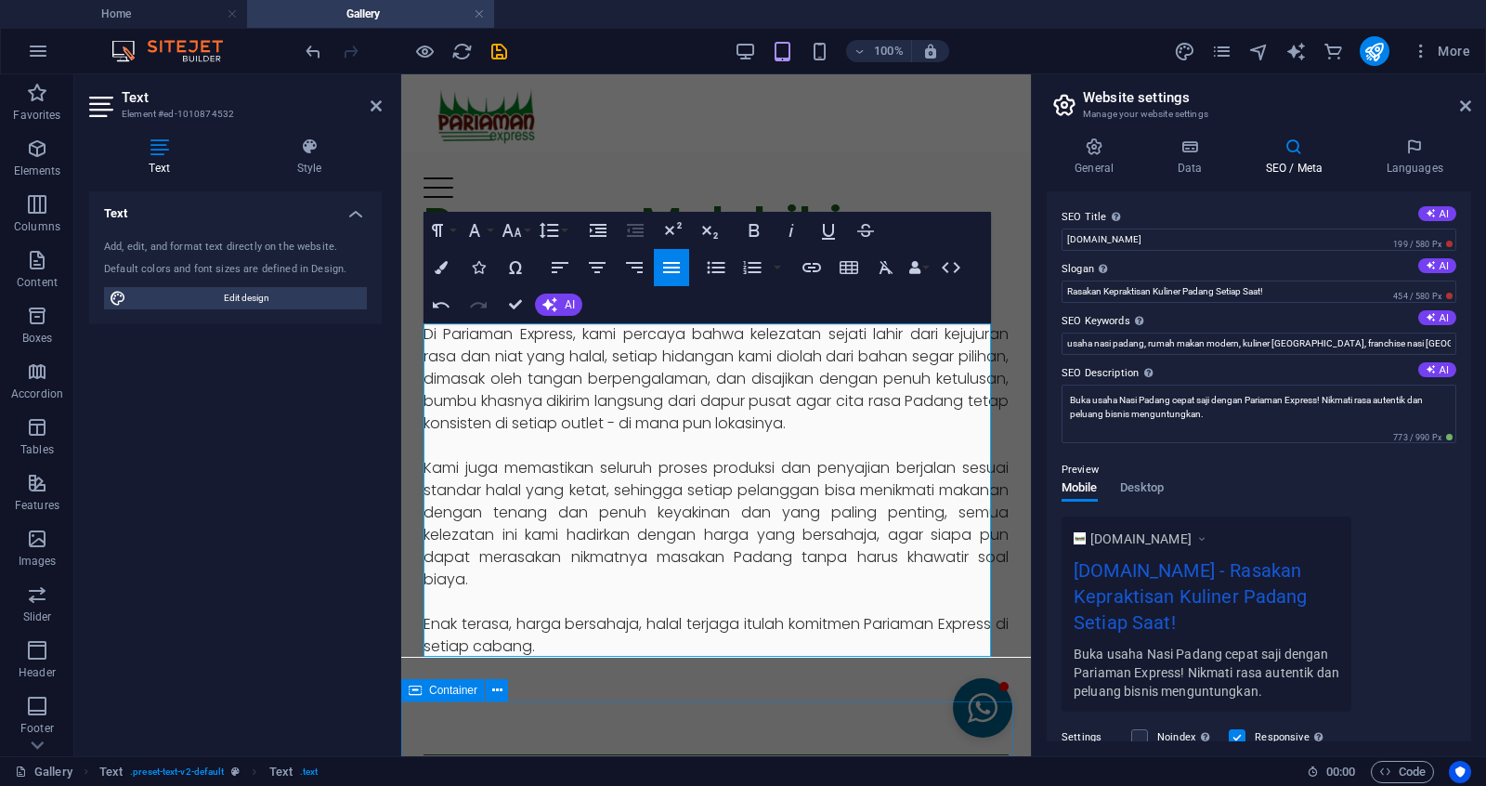
click at [567, 628] on div at bounding box center [716, 754] width 630 height 105
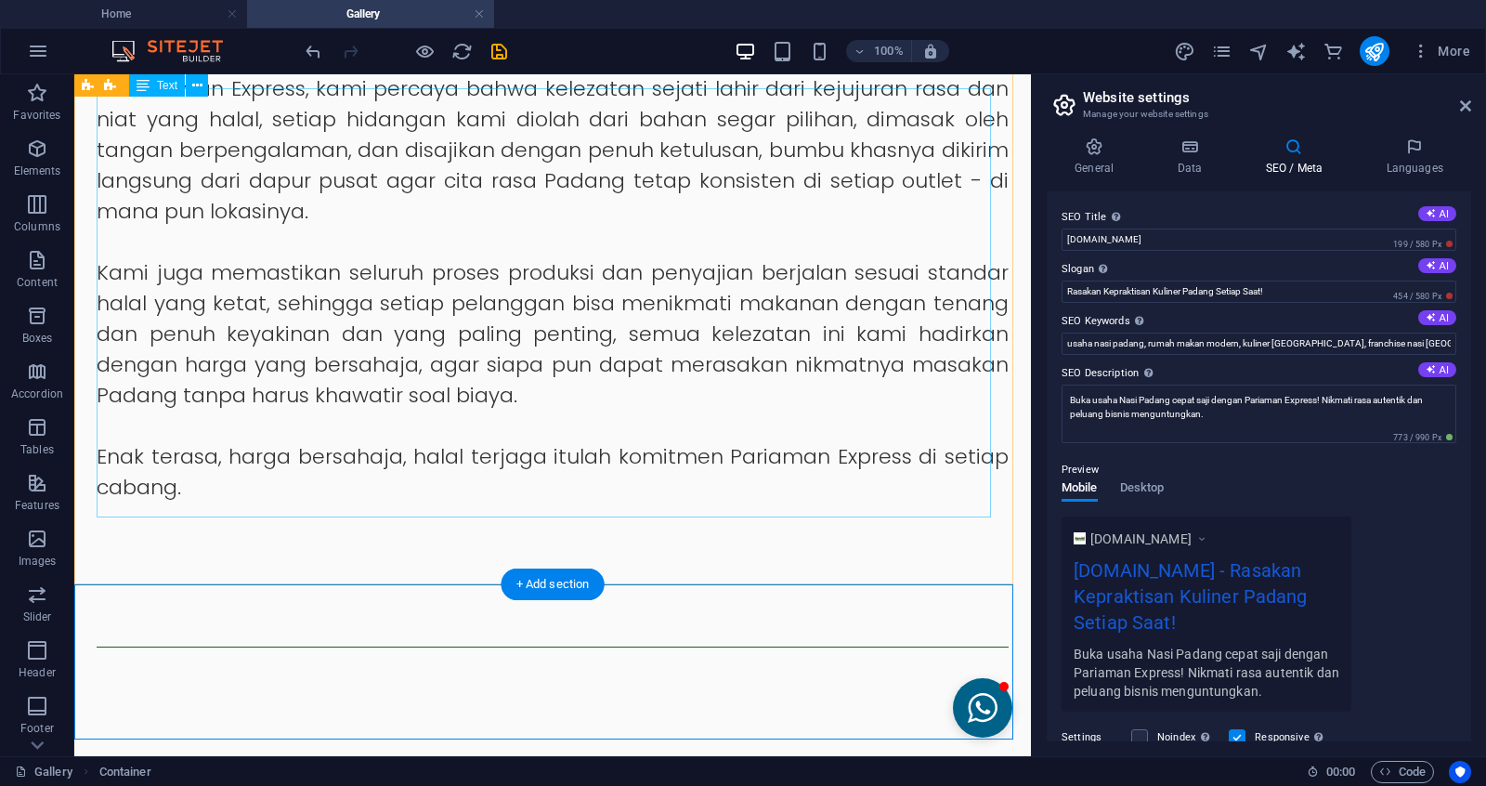
scroll to position [38, 0]
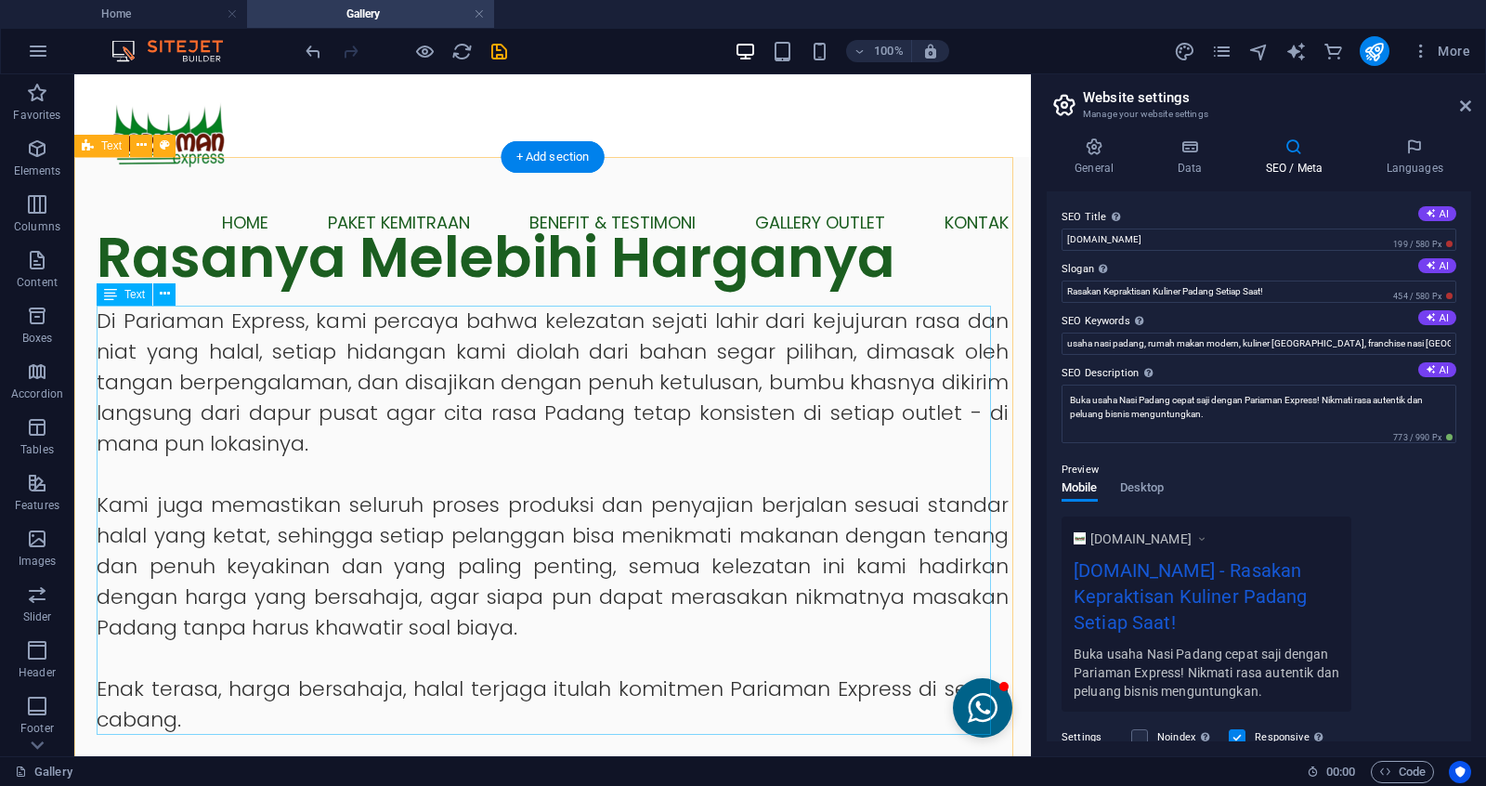
click at [225, 424] on div "Di Pariaman Express, kami percaya bahwa kelezatan sejati lahir dari kejujuran r…" at bounding box center [553, 520] width 912 height 429
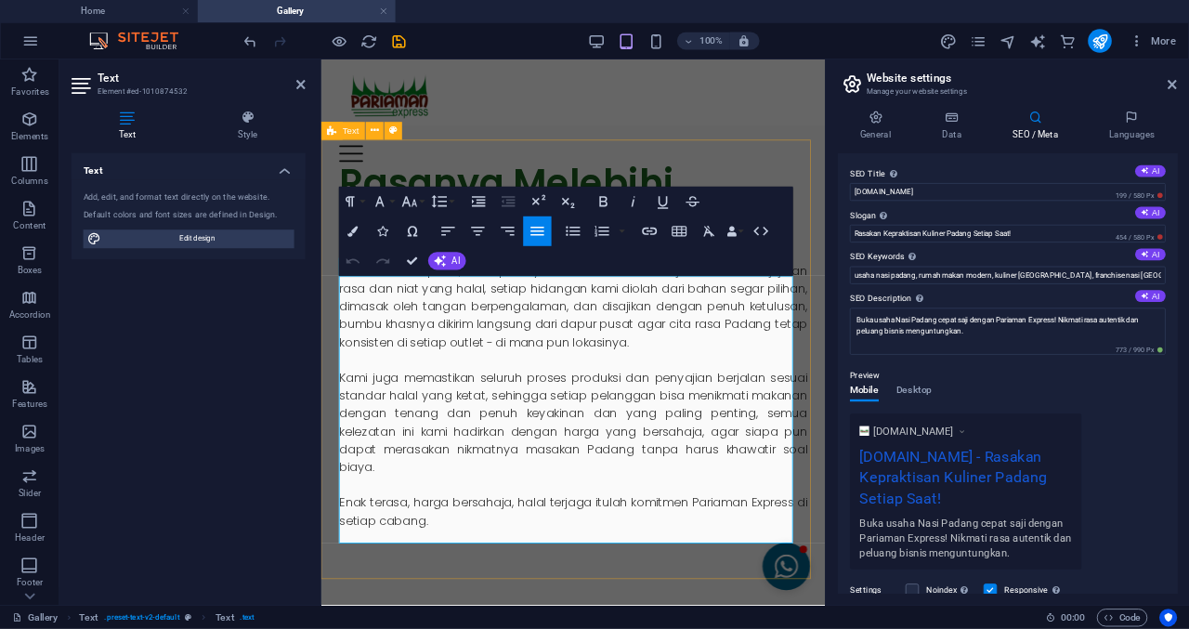
scroll to position [0, 0]
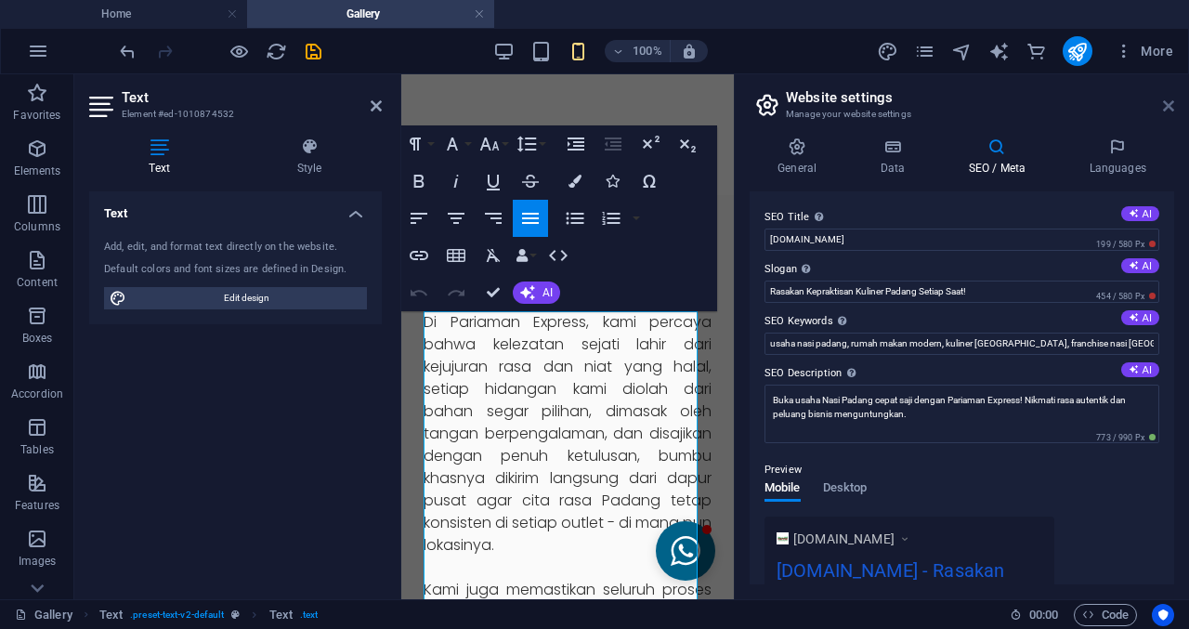
click at [1171, 111] on icon at bounding box center [1168, 105] width 11 height 15
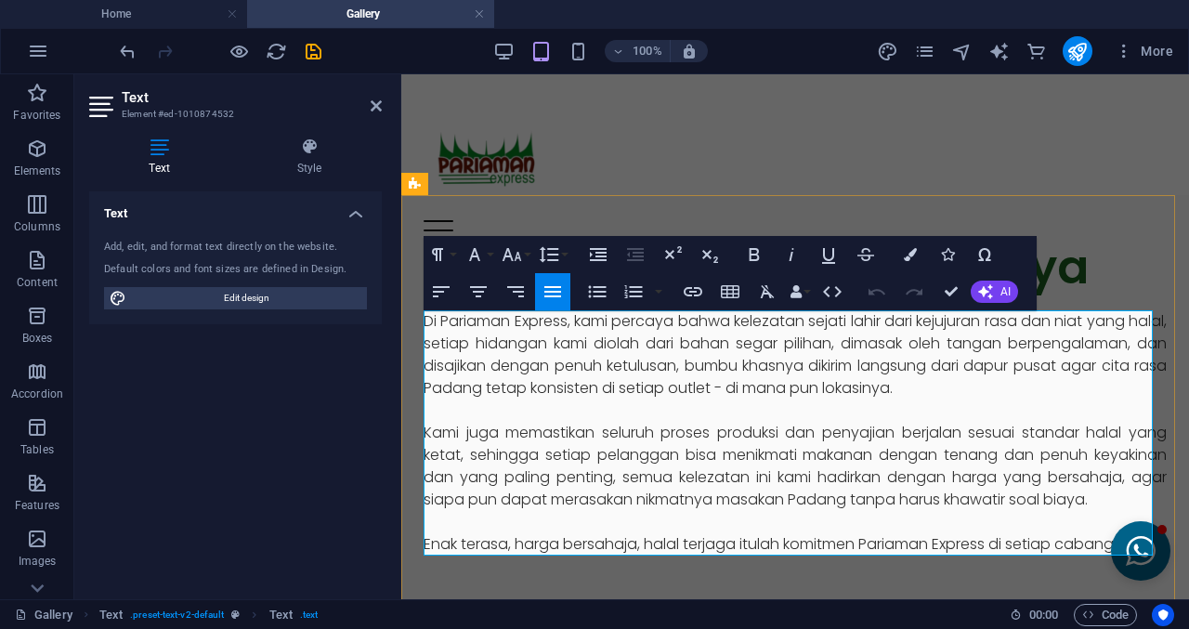
click at [932, 378] on p "Di Pariaman Express, kami percaya bahwa kelezatan sejati lahir dari kejujuran r…" at bounding box center [795, 354] width 743 height 89
click at [1102, 302] on div at bounding box center [795, 302] width 743 height 15
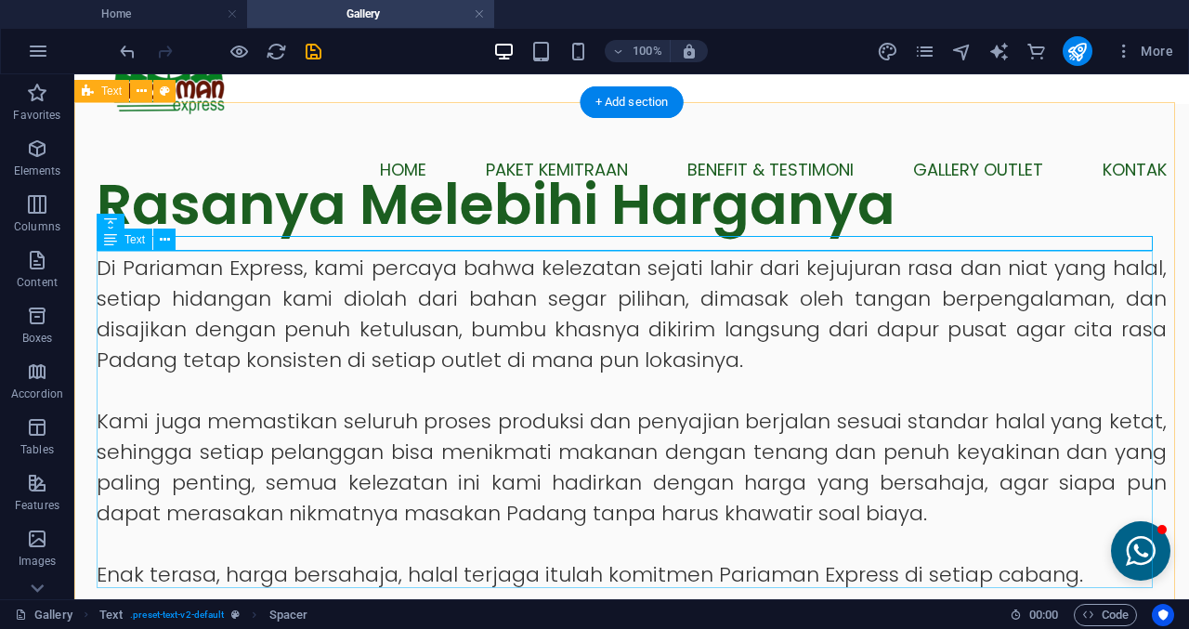
scroll to position [93, 0]
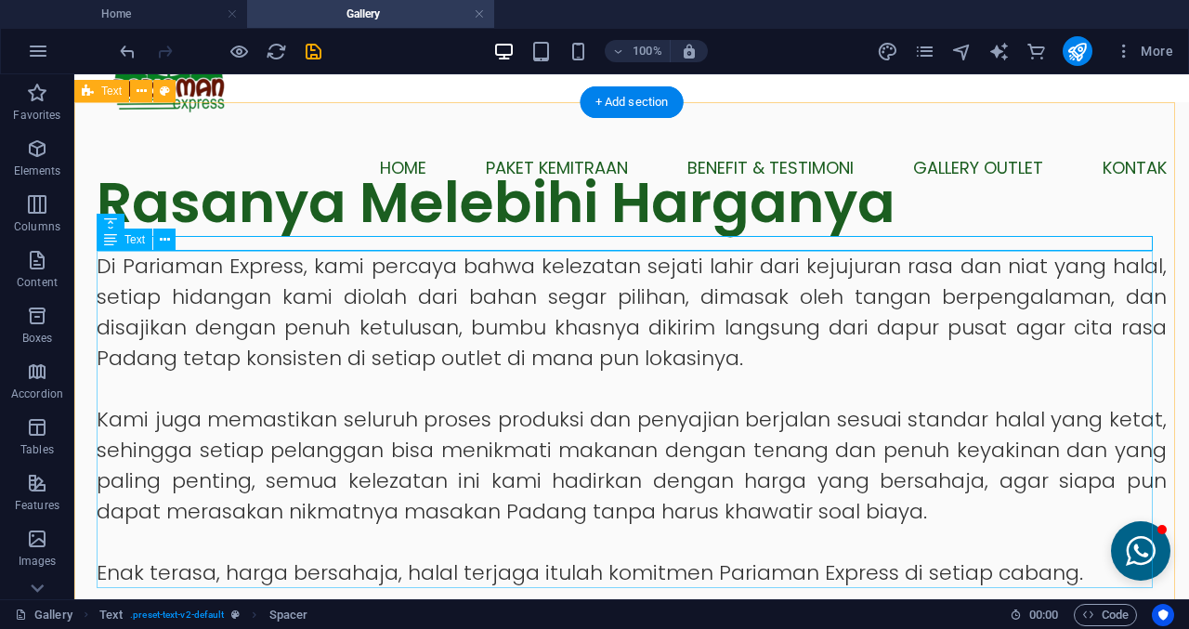
click at [627, 367] on div "Di Pariaman Express, kami percaya bahwa kelezatan sejati lahir dari kejujuran r…" at bounding box center [632, 419] width 1070 height 337
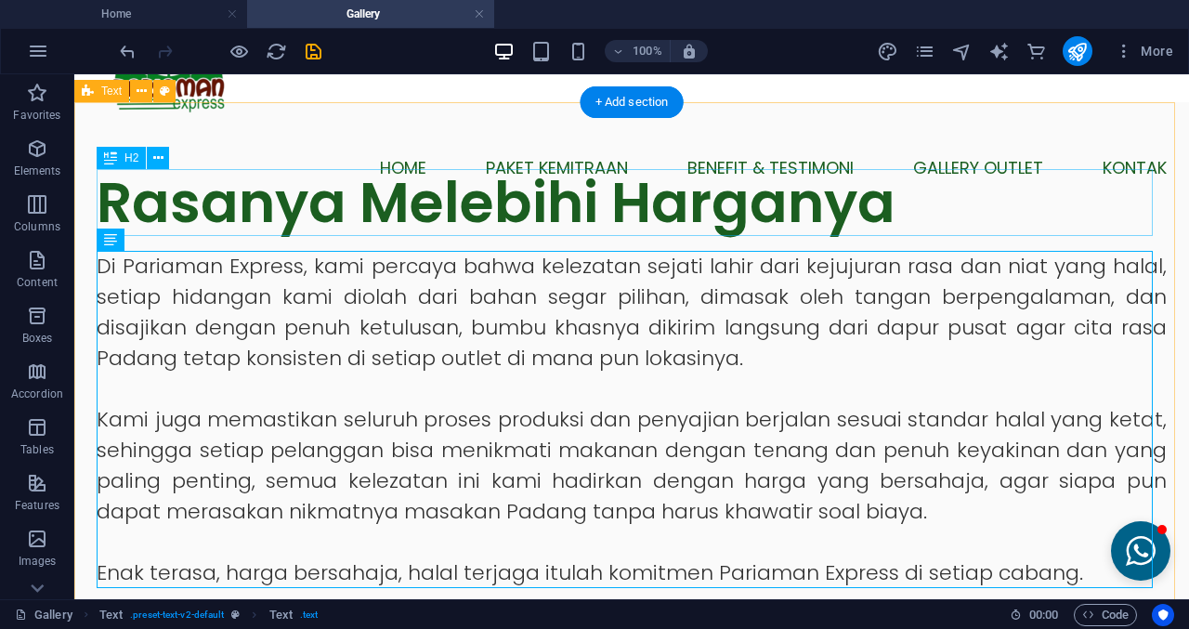
click at [261, 194] on div "Rasanya Melebihi Harganya" at bounding box center [632, 202] width 1070 height 67
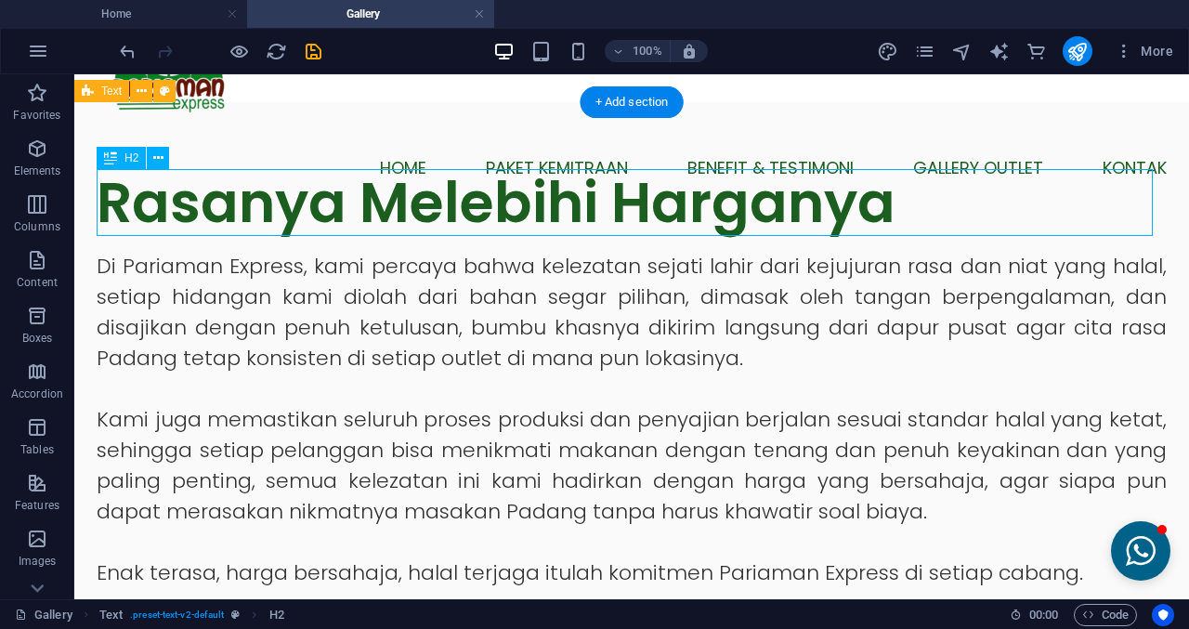
click at [261, 194] on div "Rasanya Melebihi Harganya" at bounding box center [632, 202] width 1070 height 67
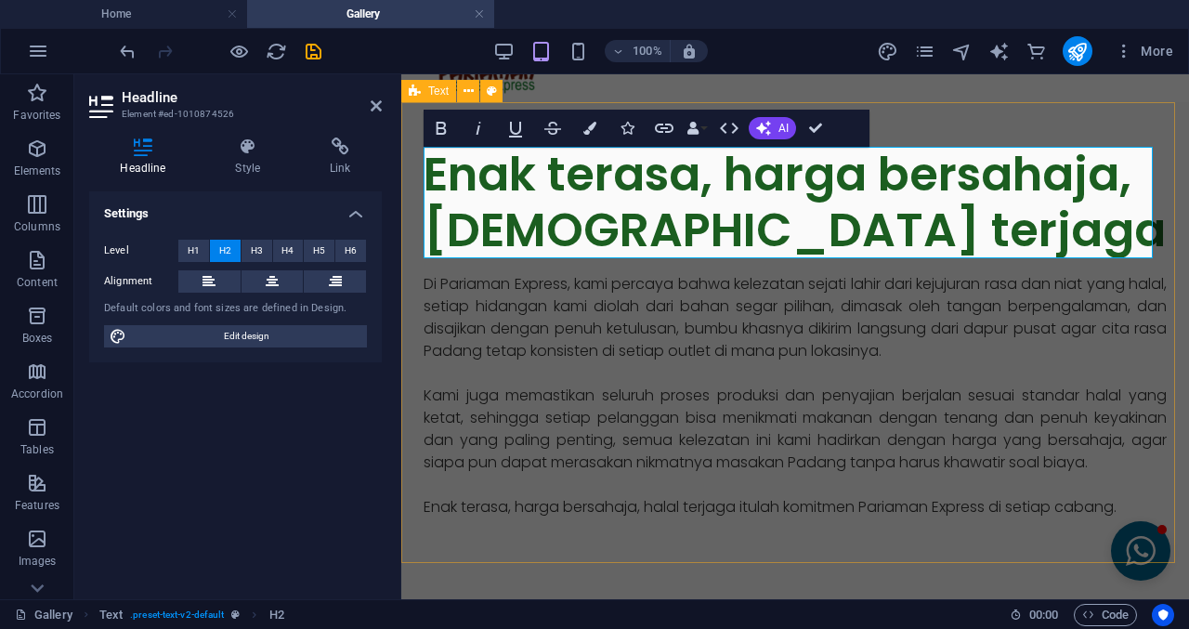
scroll to position [266, 8]
click at [697, 239] on h2 "Enak terasa, harga bersahaja,[DEMOGRAPHIC_DATA] terjaga" at bounding box center [795, 202] width 743 height 111
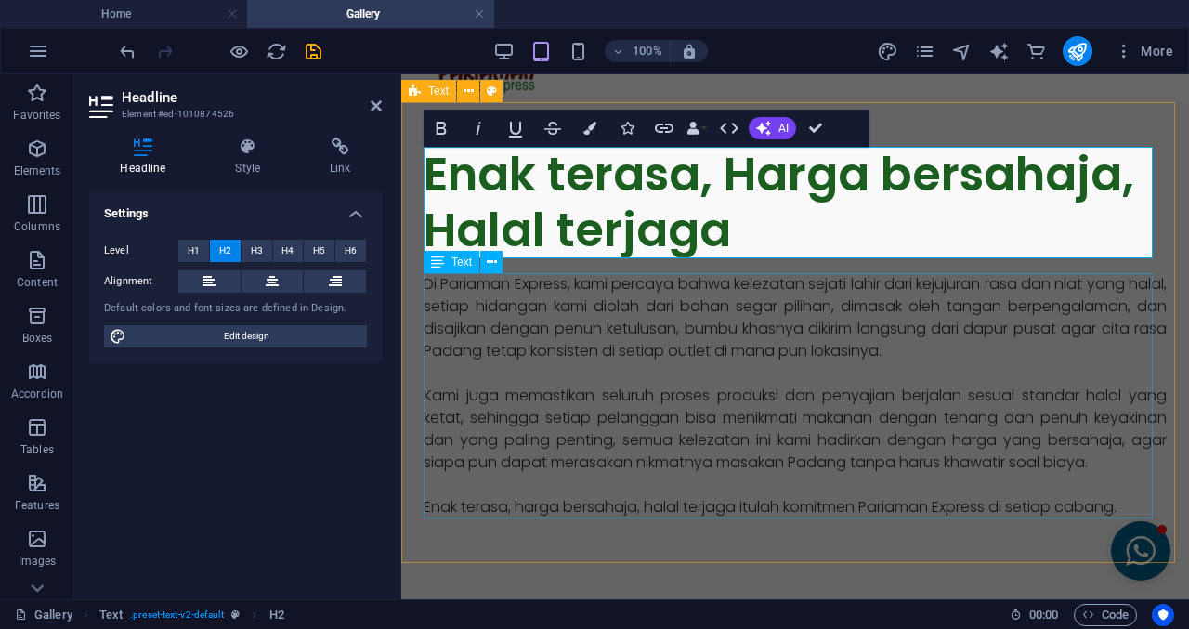
click at [952, 328] on div "Di Pariaman Express, kami percaya bahwa kelezatan sejati lahir dari kejujuran r…" at bounding box center [795, 395] width 743 height 245
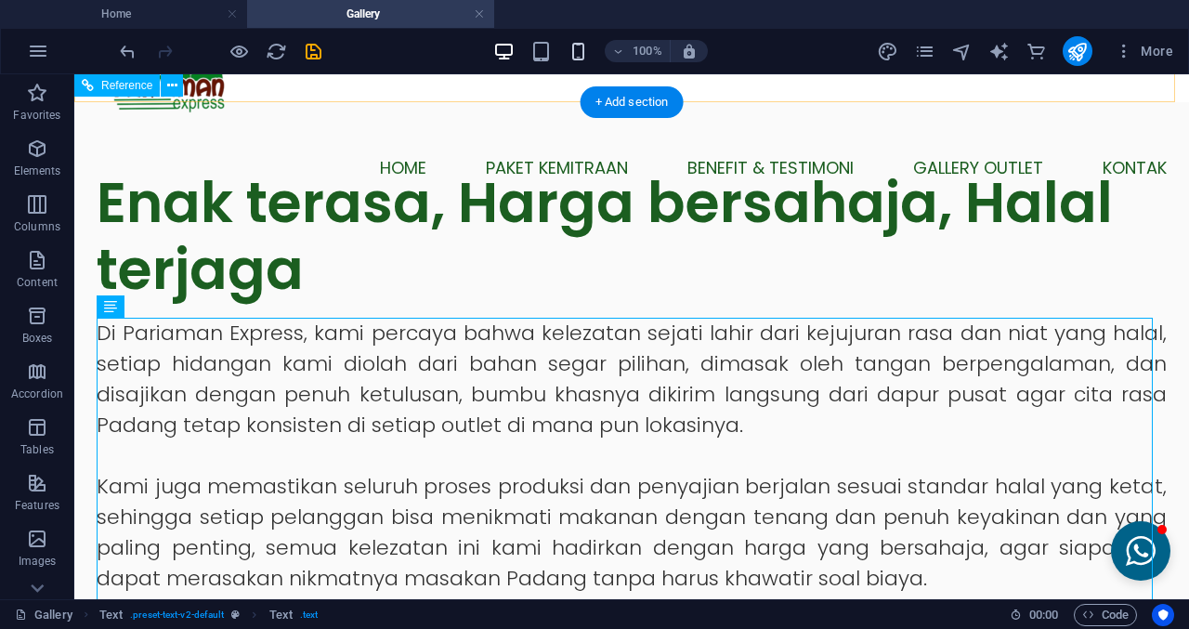
click at [575, 51] on icon "button" at bounding box center [578, 51] width 21 height 21
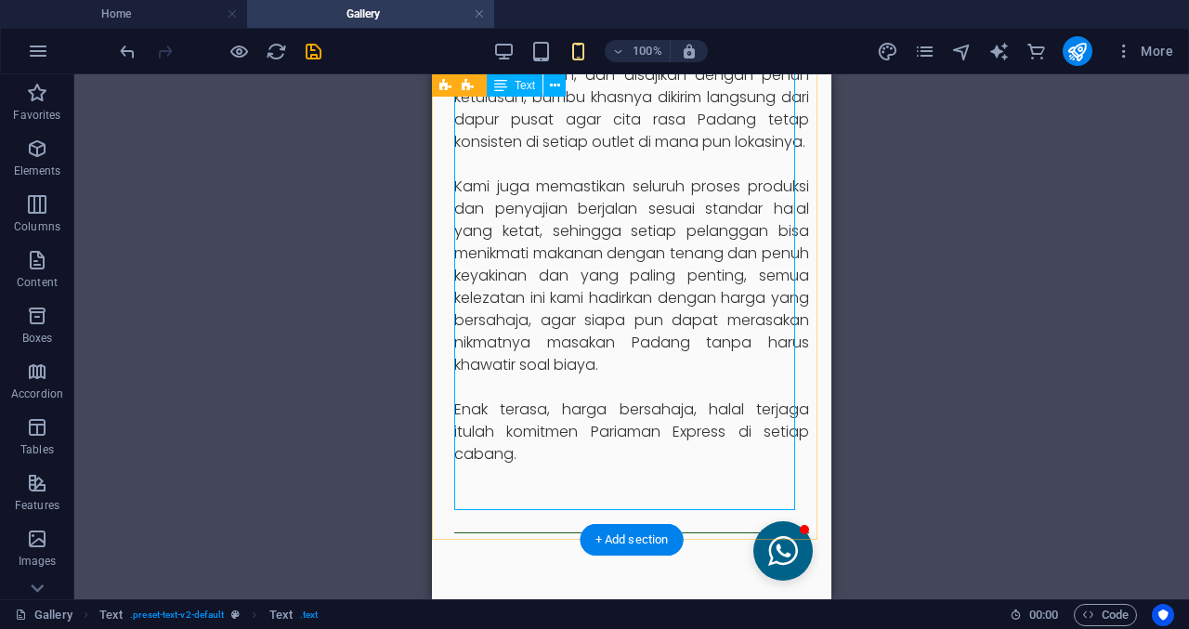
scroll to position [557, 0]
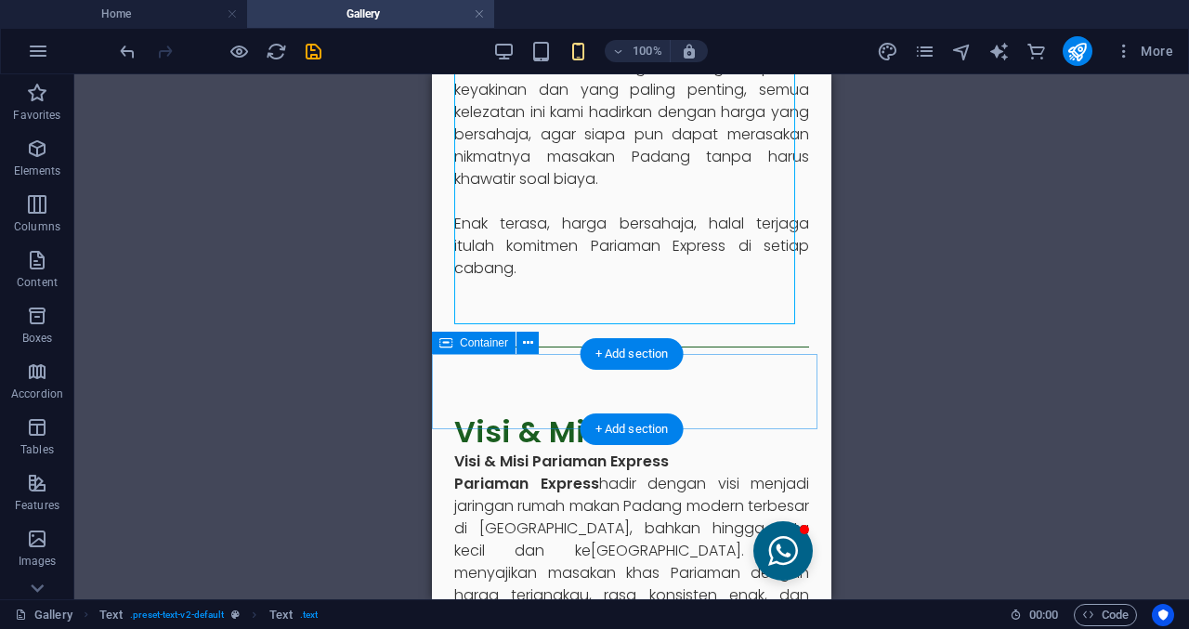
click at [785, 385] on div at bounding box center [631, 346] width 399 height 75
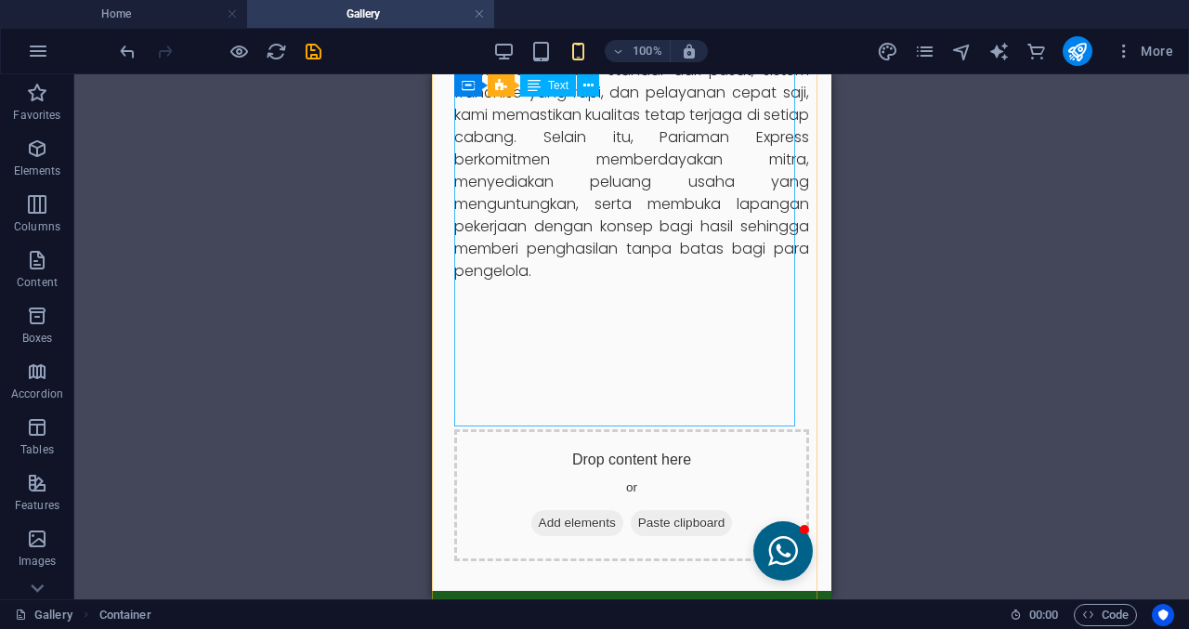
scroll to position [1207, 0]
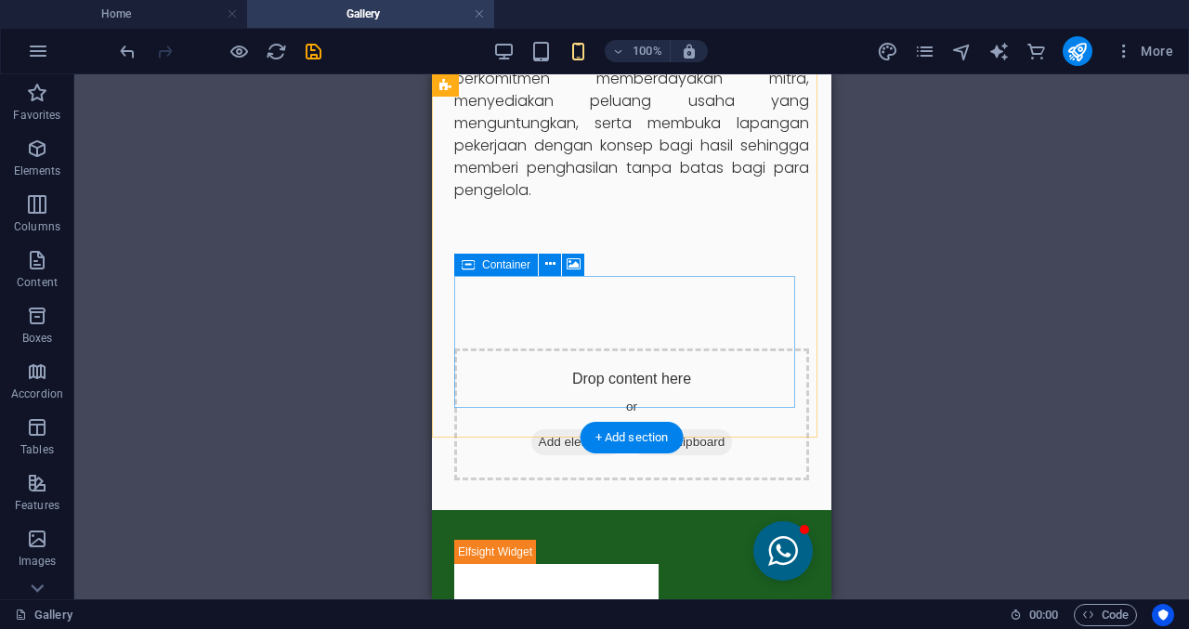
click at [568, 385] on div "Drop content here or Add elements Paste clipboard" at bounding box center [631, 414] width 355 height 132
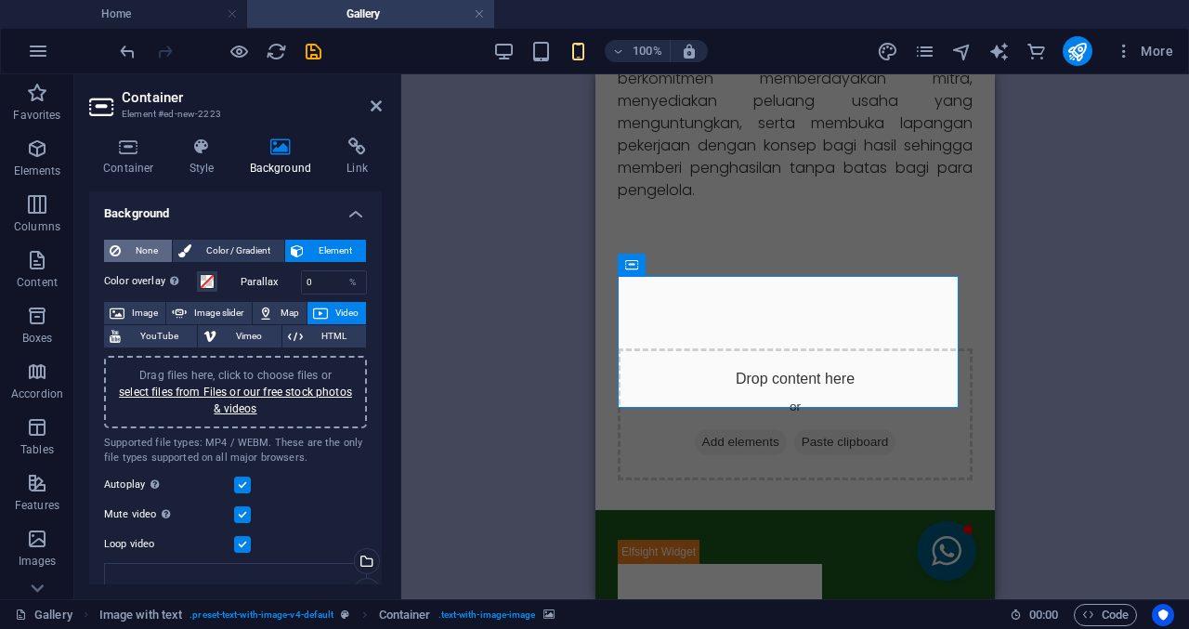
click at [154, 252] on span "None" at bounding box center [146, 251] width 40 height 22
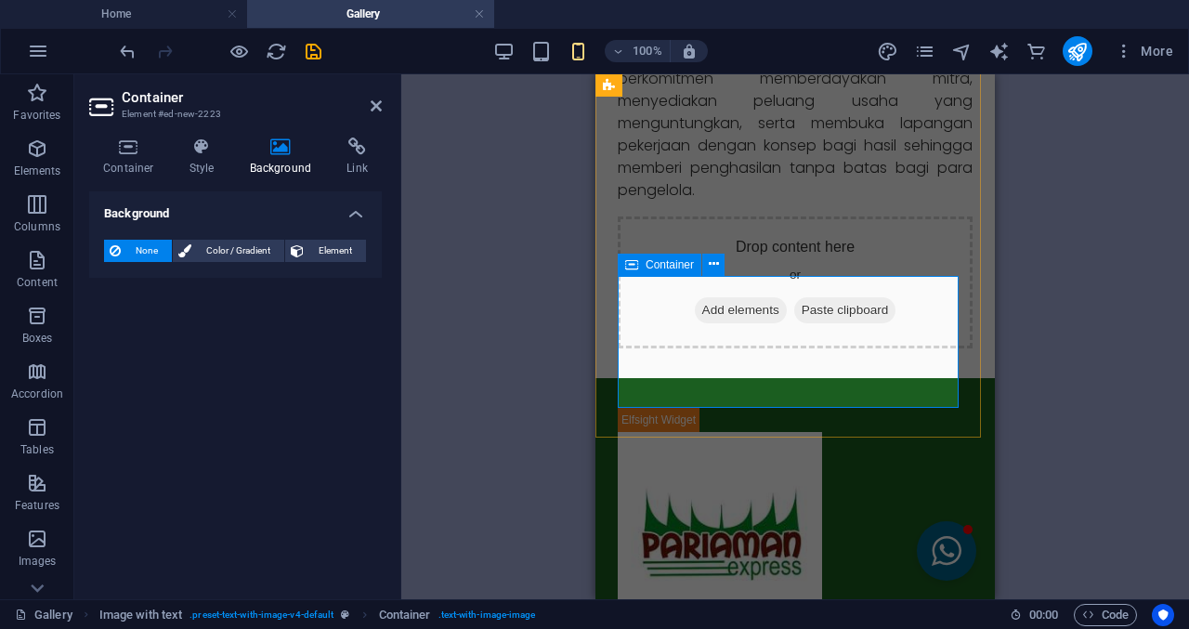
click at [700, 323] on span "Add elements" at bounding box center [741, 310] width 92 height 26
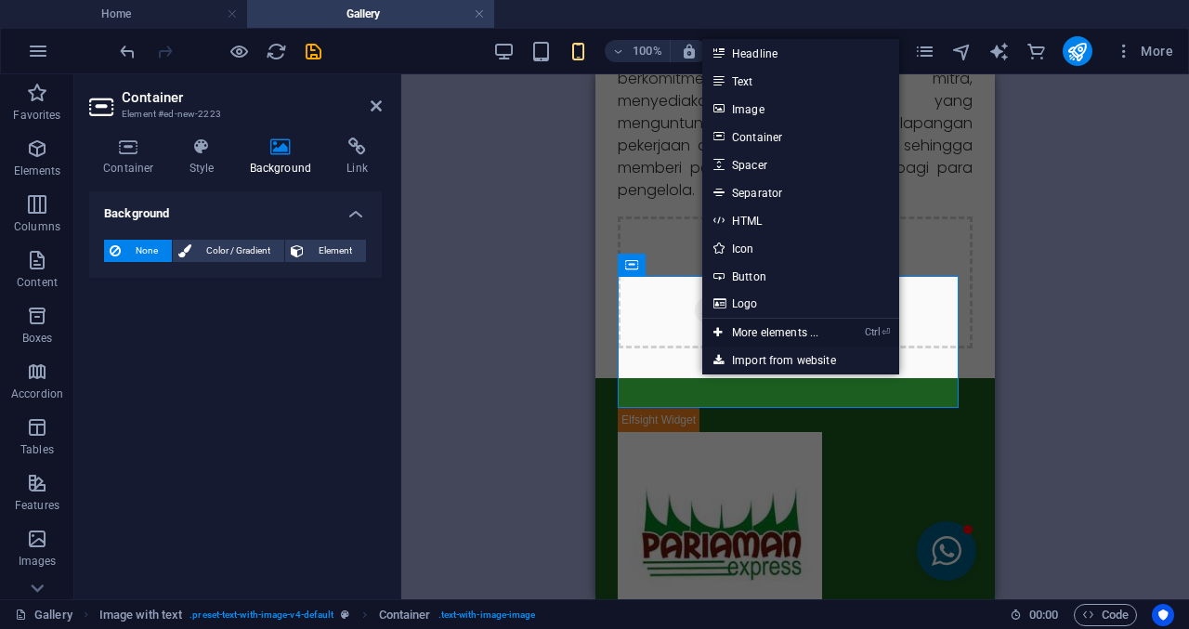
click at [772, 323] on link "Ctrl ⏎ More elements ..." at bounding box center [765, 333] width 127 height 28
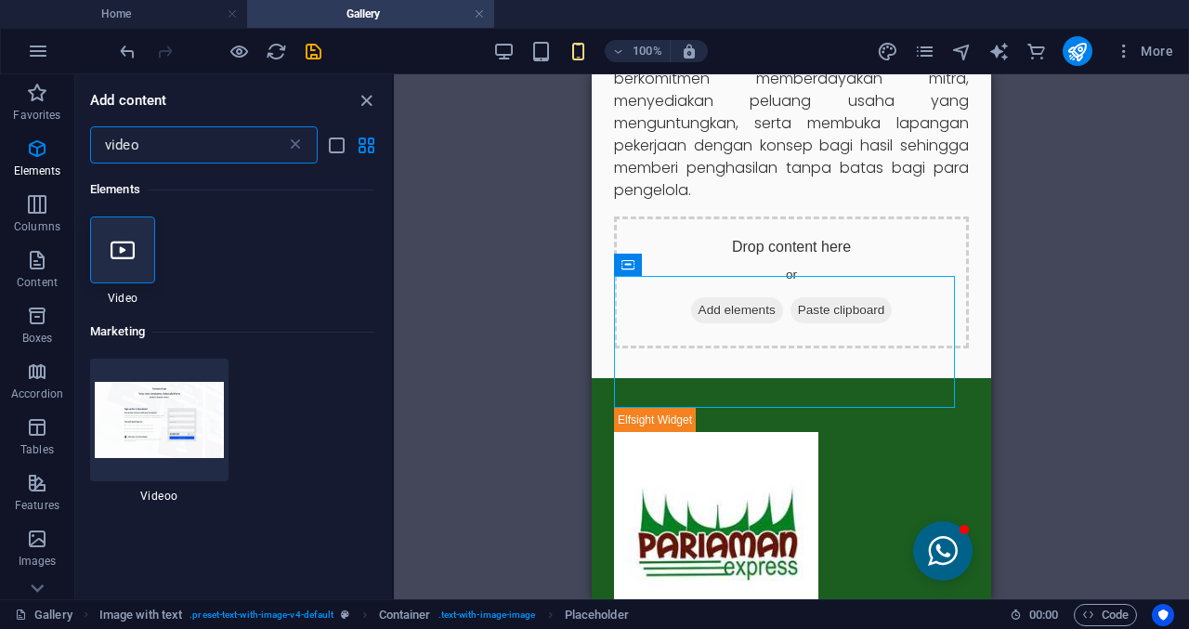
click at [133, 257] on icon at bounding box center [123, 250] width 24 height 24
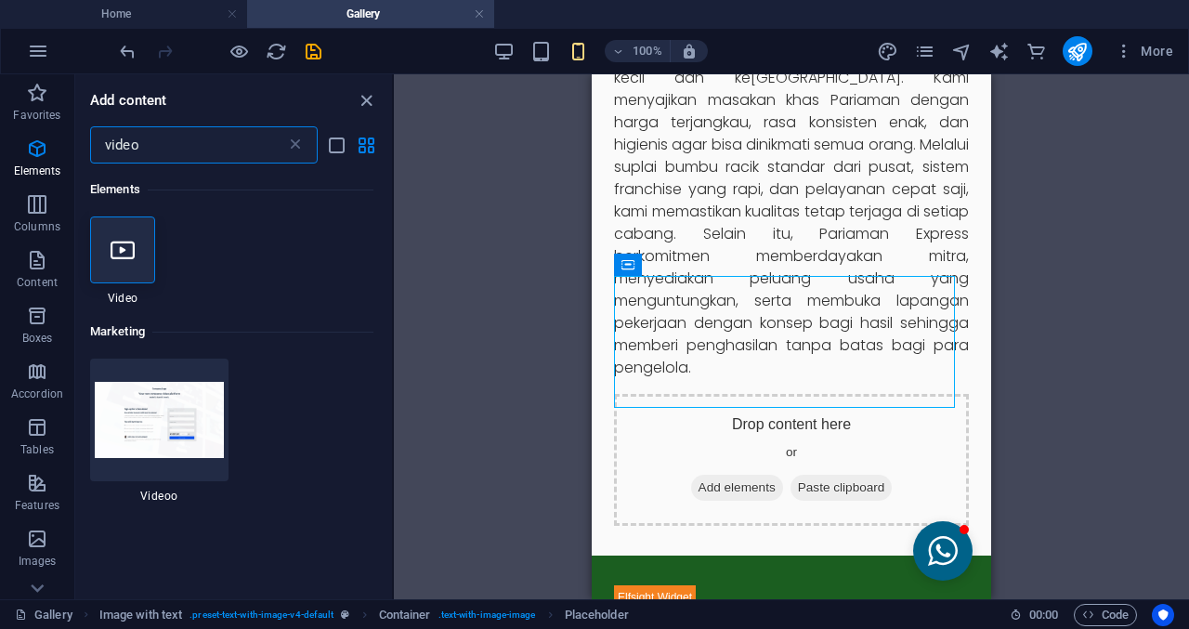
select select "%"
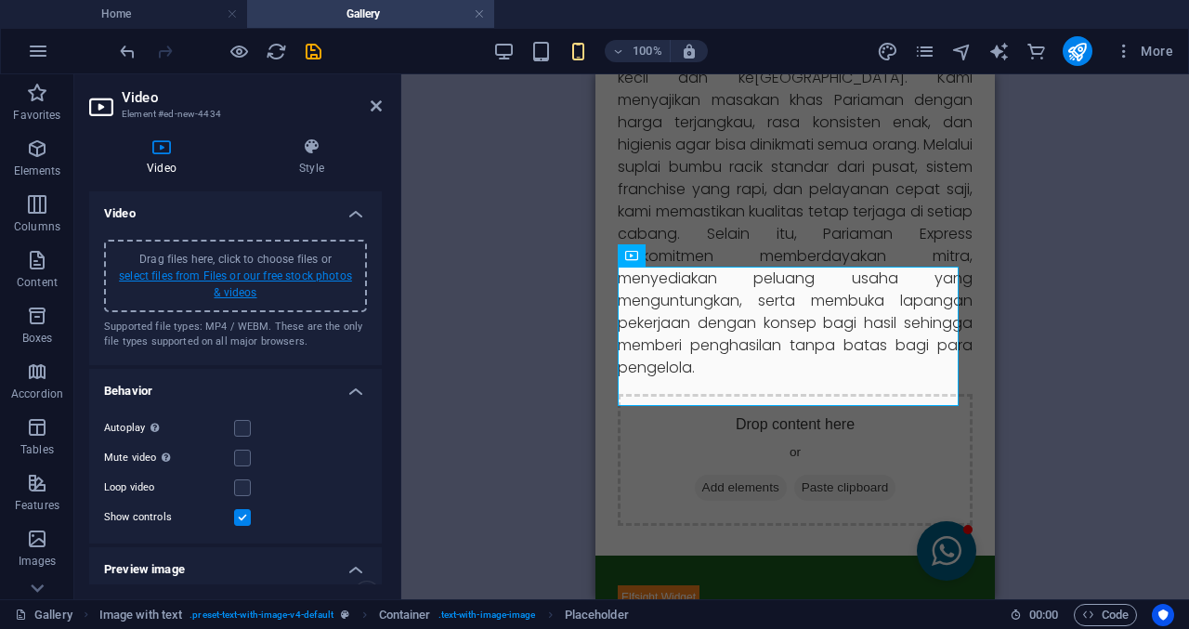
scroll to position [750, 0]
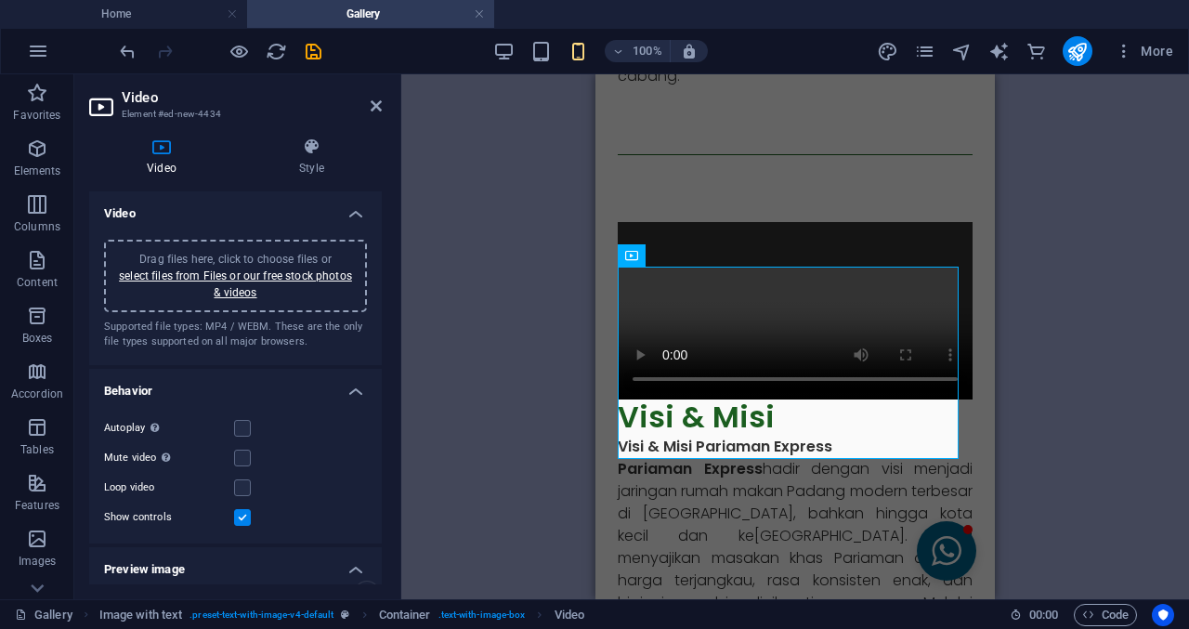
click at [244, 284] on div "Drag files here, click to choose files or select files from Files or our free s…" at bounding box center [235, 276] width 241 height 50
click at [239, 251] on div "Drag files here, click to choose files or select files from Files or our free s…" at bounding box center [235, 276] width 241 height 50
click at [1016, 487] on div "Drag here to replace the existing content. Press “Ctrl” if you want to create a…" at bounding box center [795, 336] width 788 height 525
drag, startPoint x: 1089, startPoint y: 342, endPoint x: 1031, endPoint y: 361, distance: 60.8
click at [1089, 342] on div "Drag here to replace the existing content. Press “Ctrl” if you want to create a…" at bounding box center [795, 336] width 788 height 525
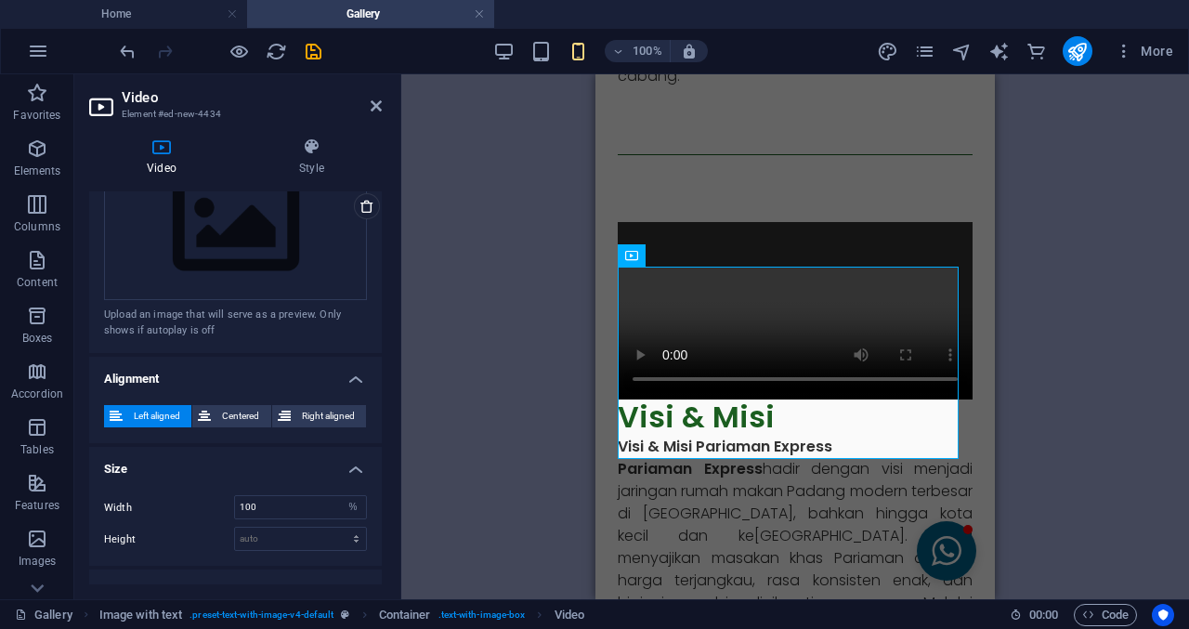
scroll to position [464, 0]
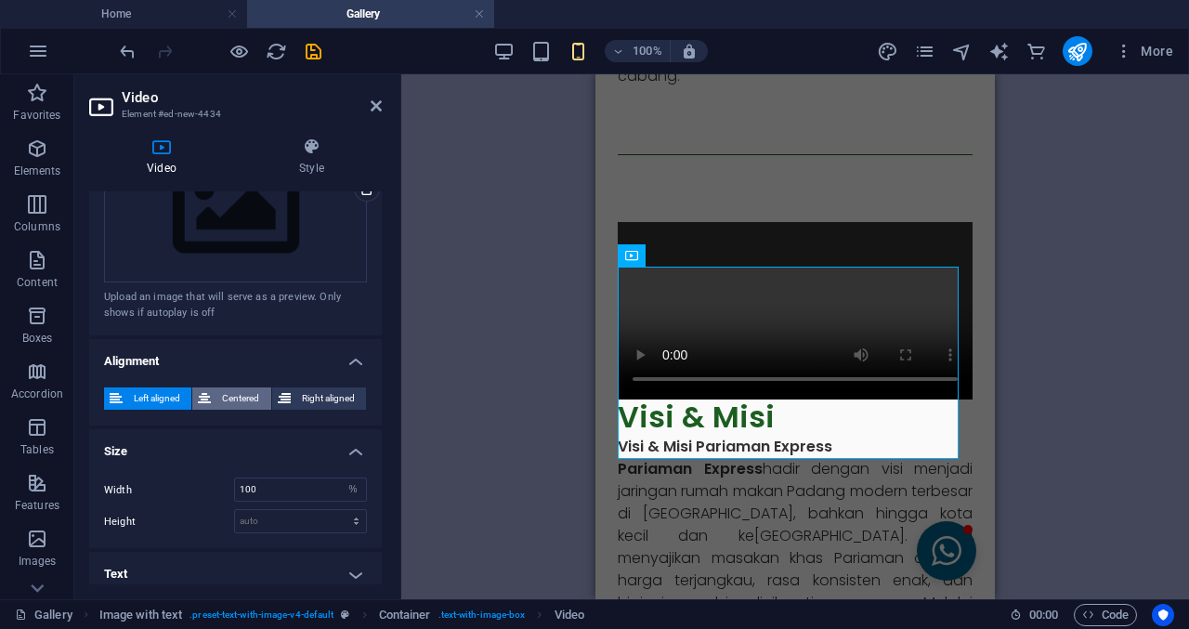
click at [231, 394] on span "Centered" at bounding box center [240, 398] width 48 height 22
click at [166, 390] on span "Left aligned" at bounding box center [157, 398] width 58 height 22
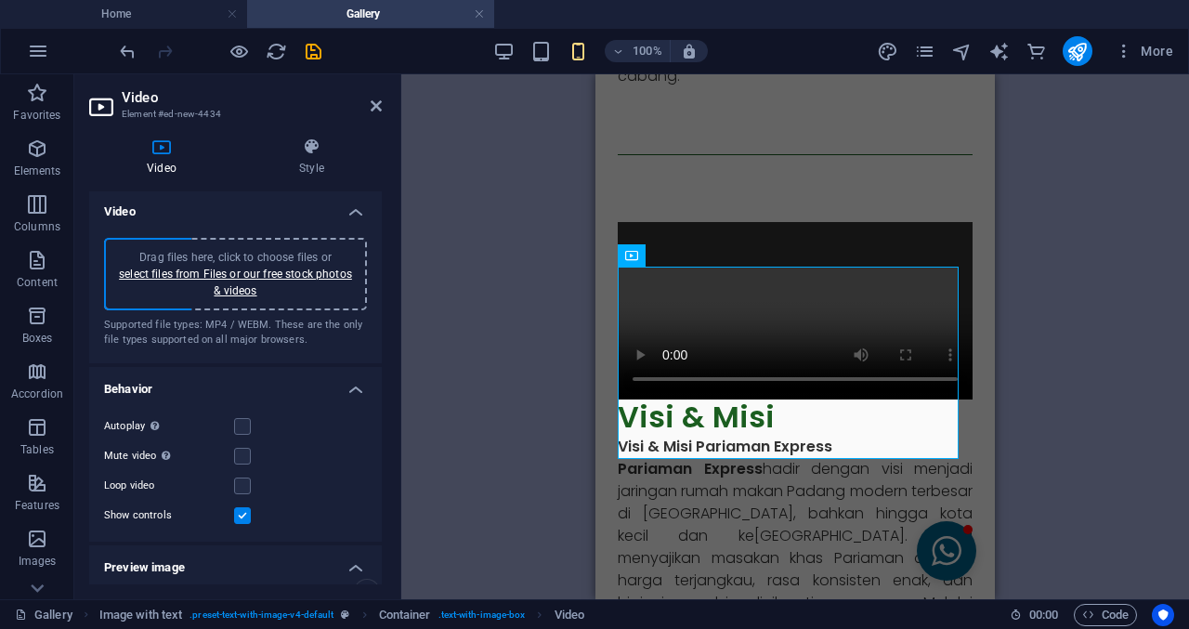
scroll to position [0, 0]
click at [1021, 447] on div "Drag here to replace the existing content. Press “Ctrl” if you want to create a…" at bounding box center [795, 336] width 788 height 525
click at [379, 116] on header "Video Element #ed-new-4434" at bounding box center [235, 98] width 293 height 48
click at [384, 109] on aside "Video Element #ed-new-4434 Video Style Video Drag files here, click to choose f…" at bounding box center [237, 336] width 327 height 525
click at [377, 109] on icon at bounding box center [376, 105] width 11 height 15
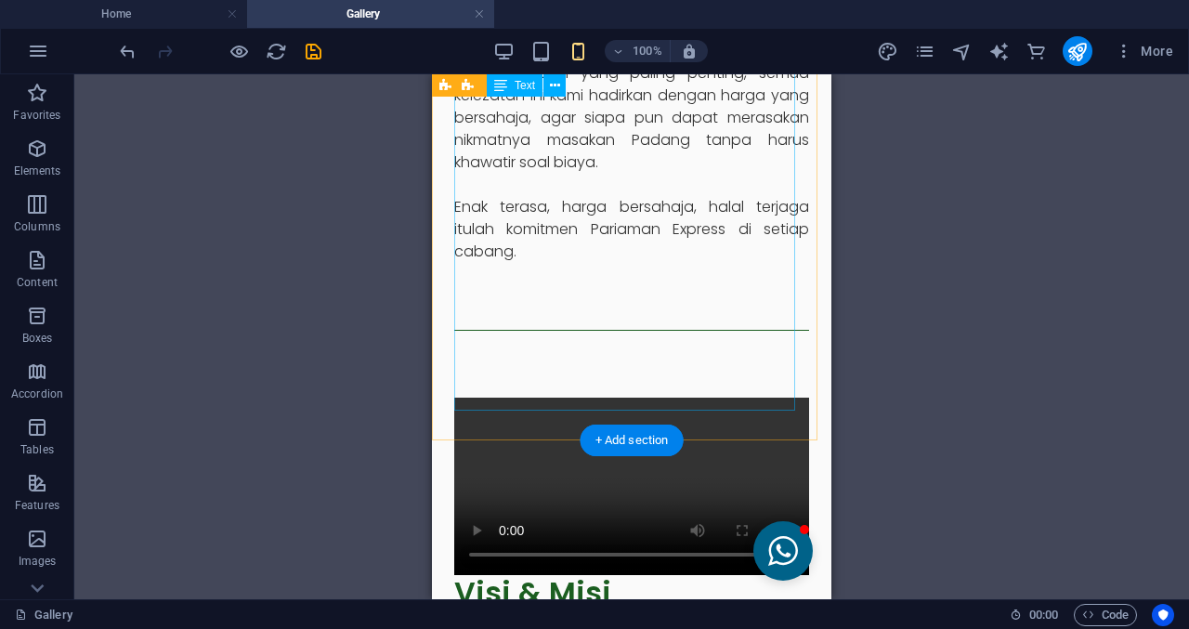
scroll to position [657, 0]
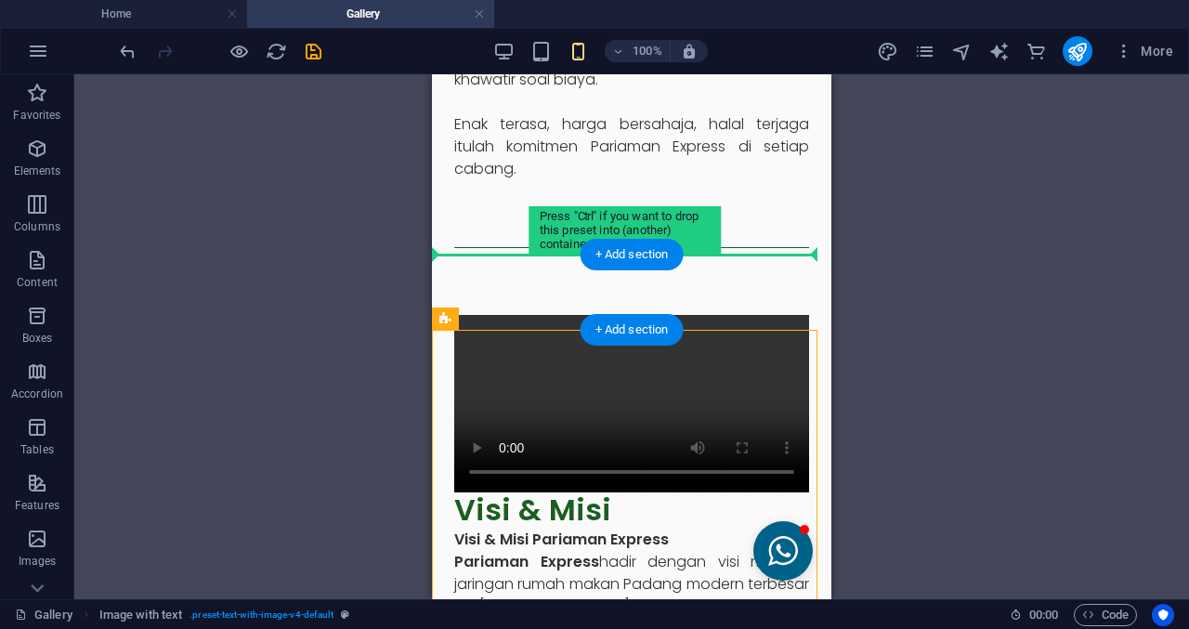
drag, startPoint x: 732, startPoint y: 416, endPoint x: 722, endPoint y: 259, distance: 157.3
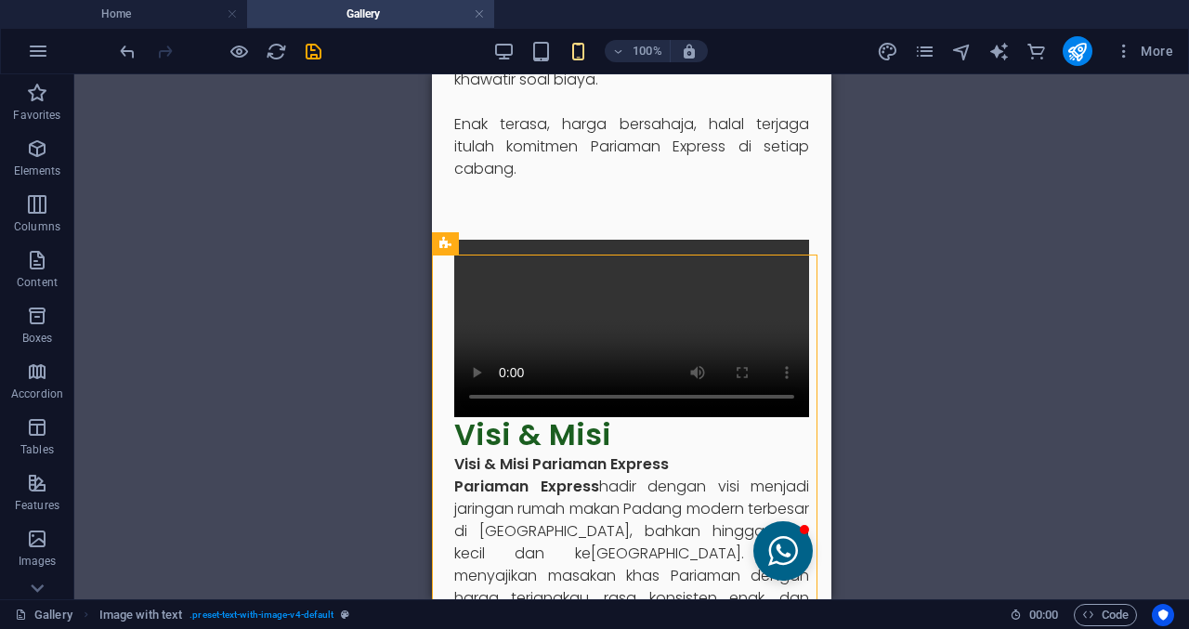
click at [881, 311] on div "Drag here to replace the existing content. Press “Ctrl” if you want to create a…" at bounding box center [631, 336] width 1115 height 525
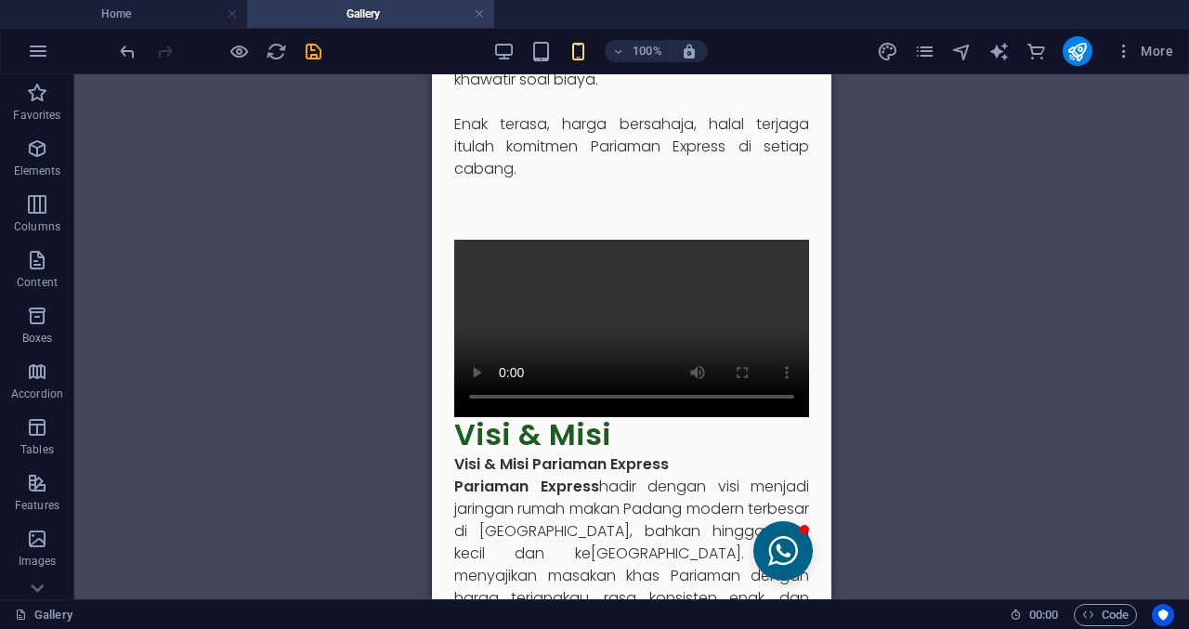
click at [904, 354] on div "Drag here to replace the existing content. Press “Ctrl” if you want to create a…" at bounding box center [631, 336] width 1115 height 525
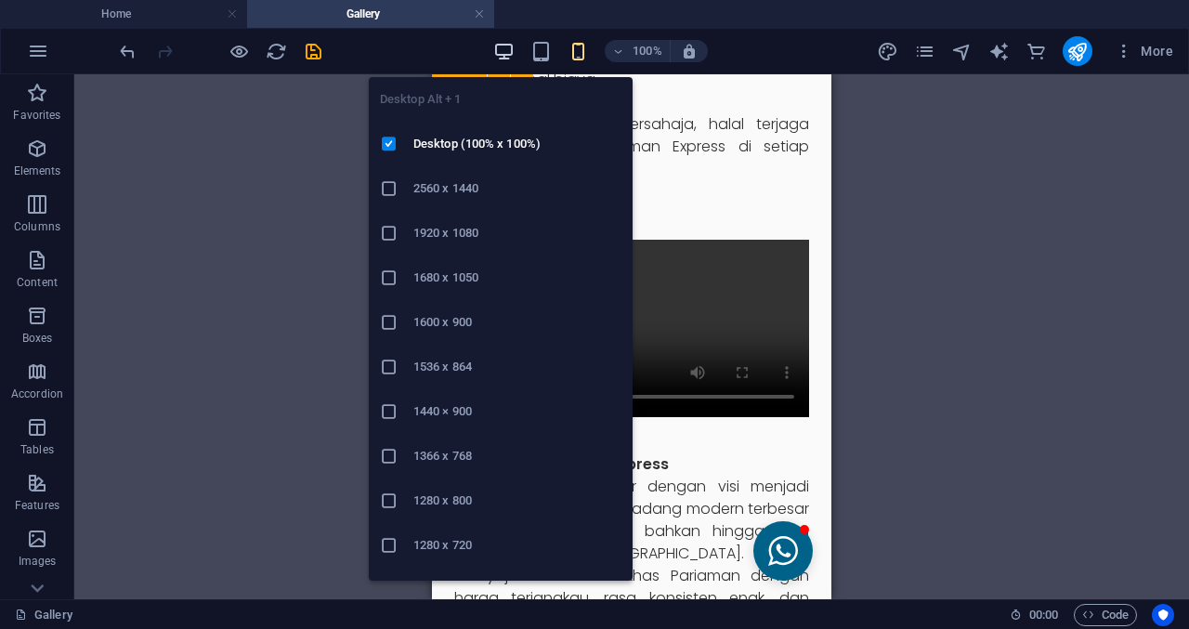
click at [508, 57] on icon "button" at bounding box center [503, 51] width 21 height 21
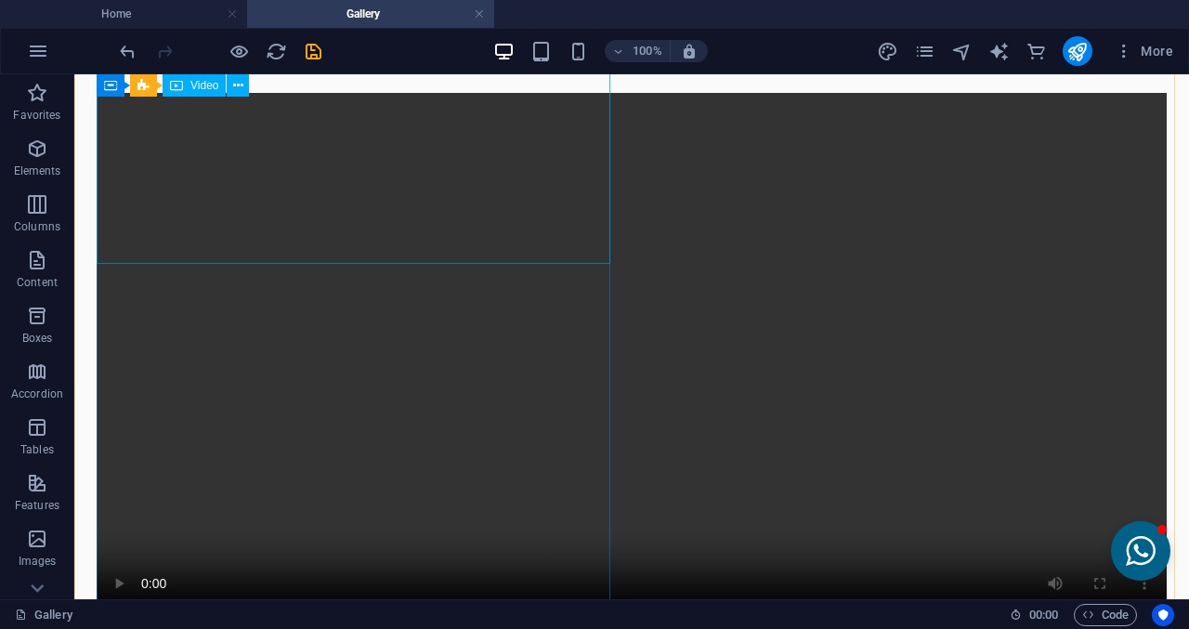
scroll to position [750, 0]
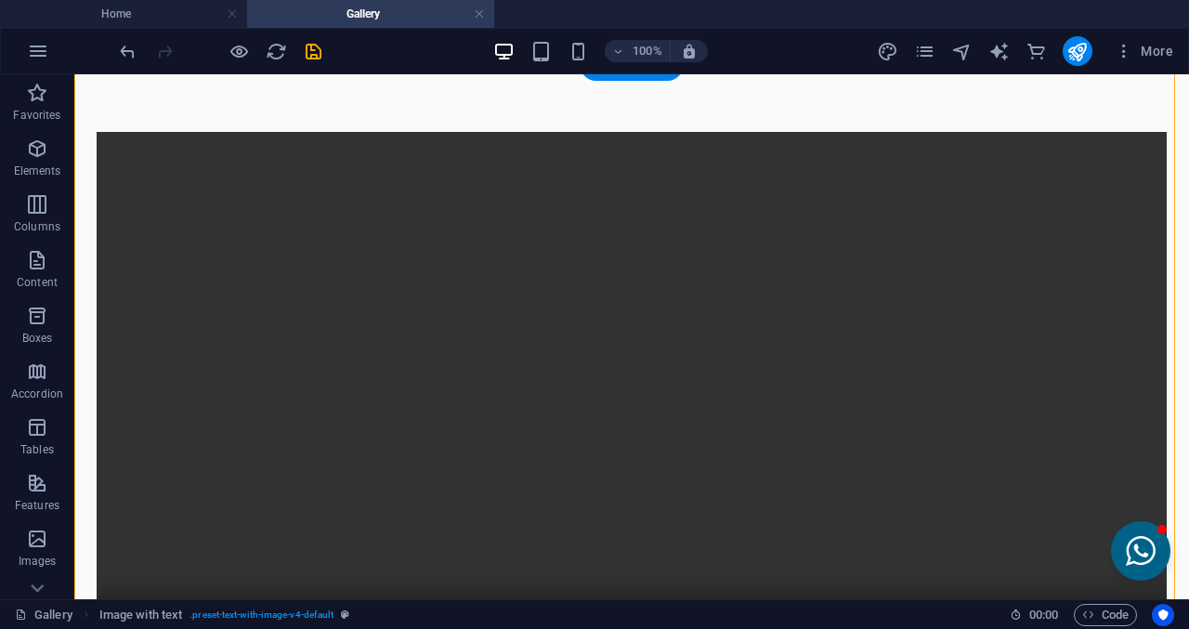
drag, startPoint x: 424, startPoint y: 220, endPoint x: 877, endPoint y: 358, distance: 472.8
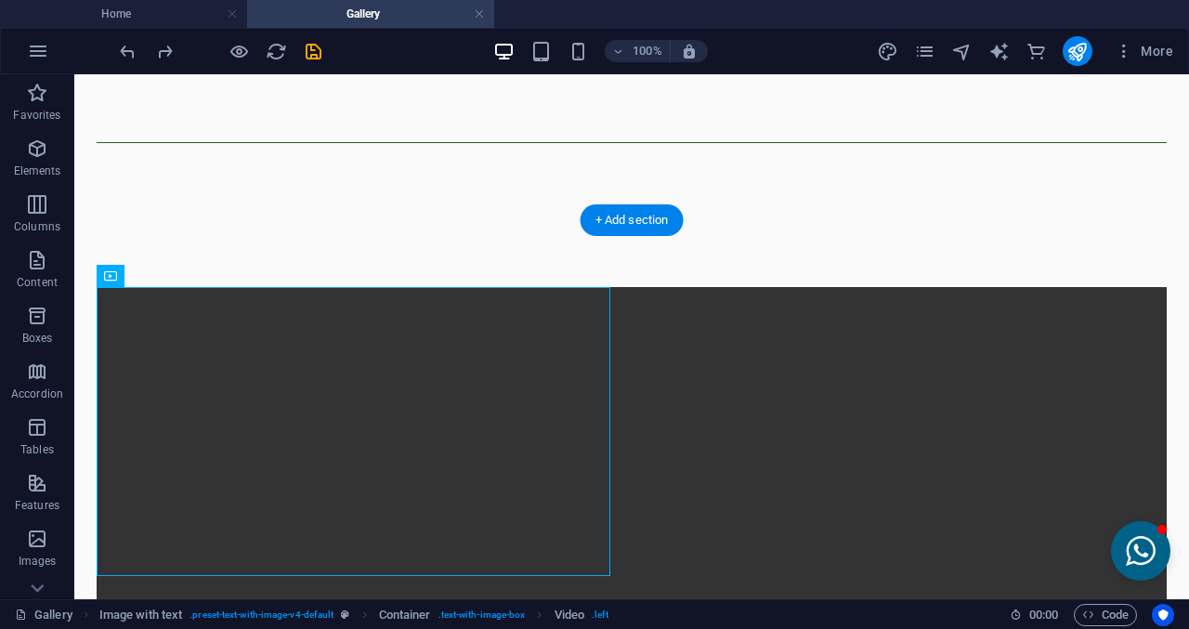
drag, startPoint x: 303, startPoint y: 296, endPoint x: 894, endPoint y: 382, distance: 596.9
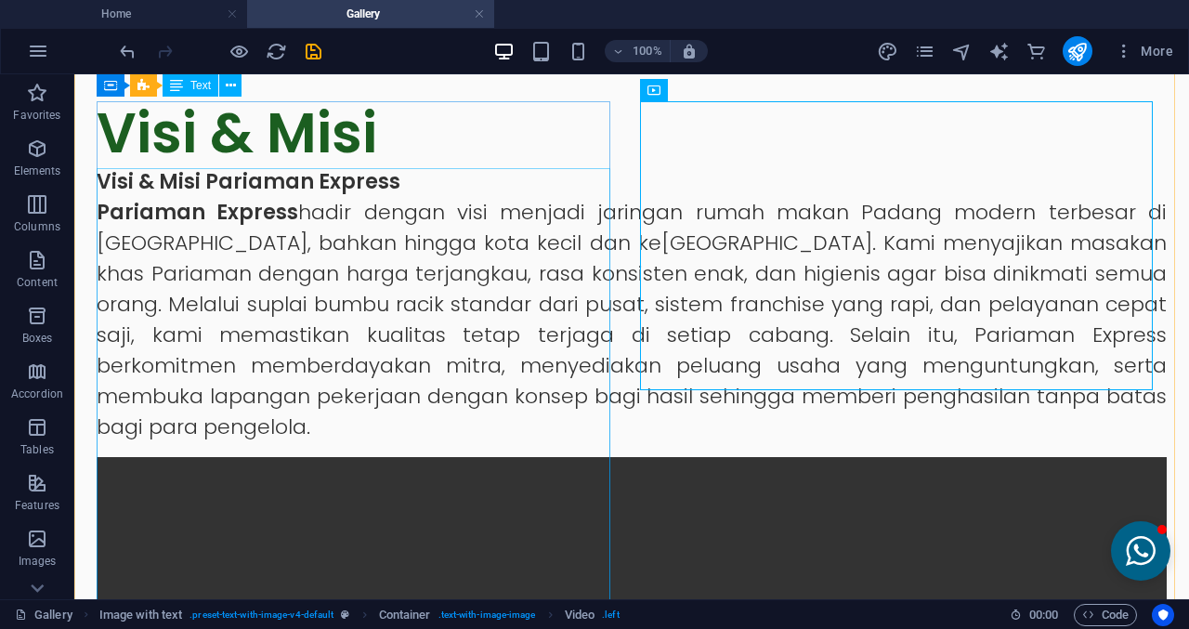
scroll to position [935, 0]
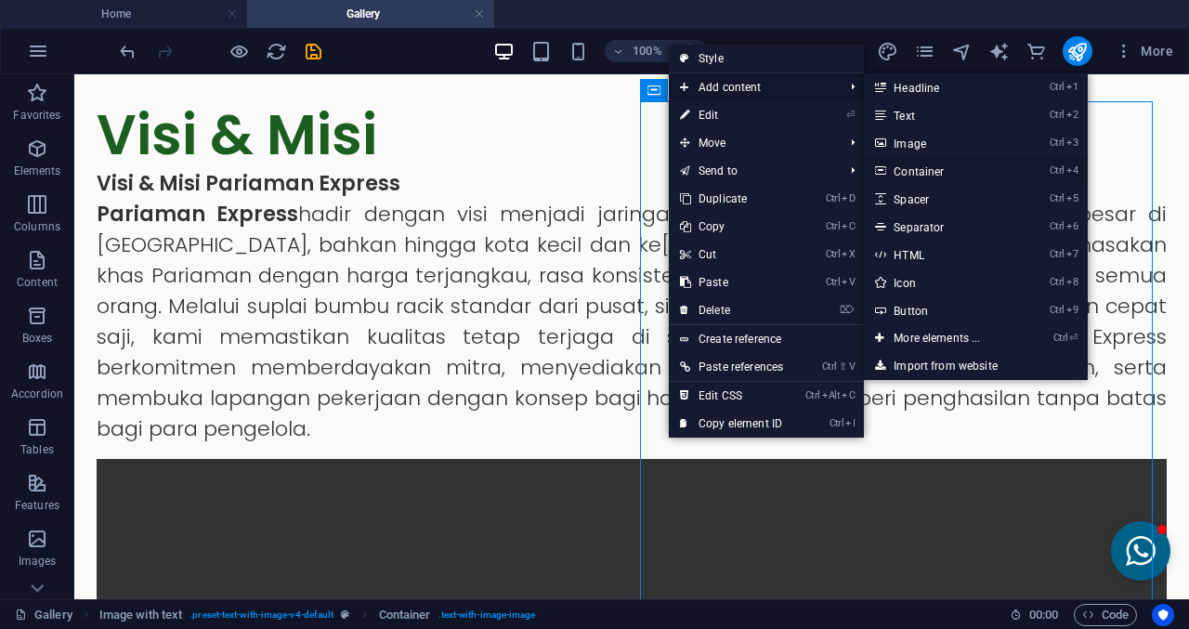
click at [922, 172] on link "Ctrl 4 Container" at bounding box center [940, 171] width 153 height 28
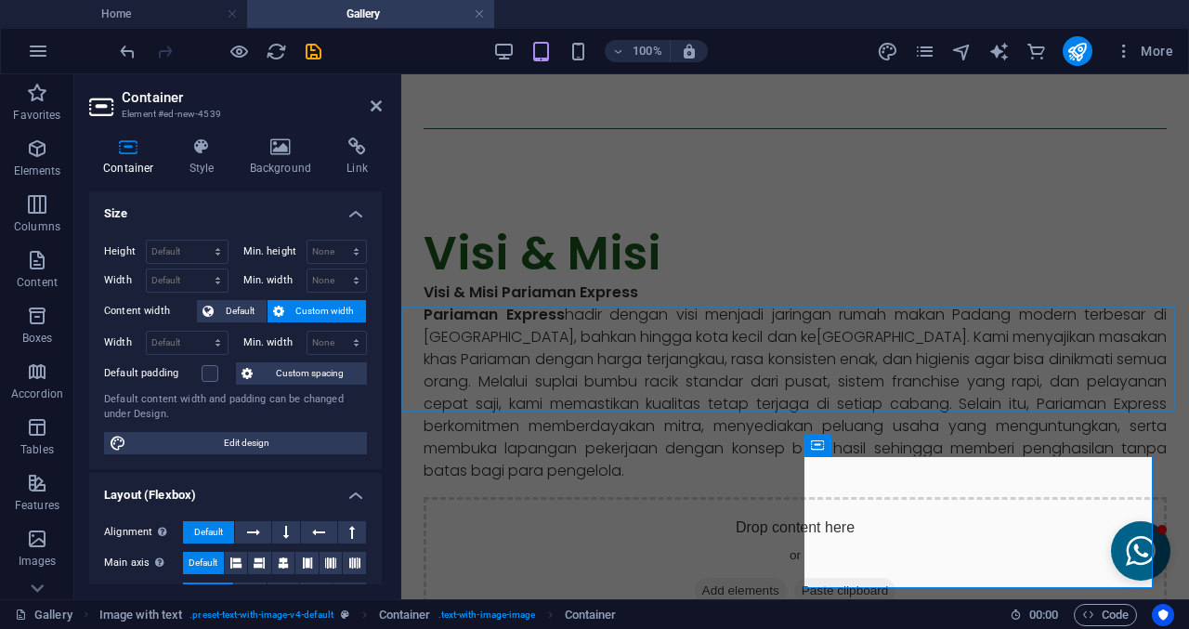
scroll to position [628, 0]
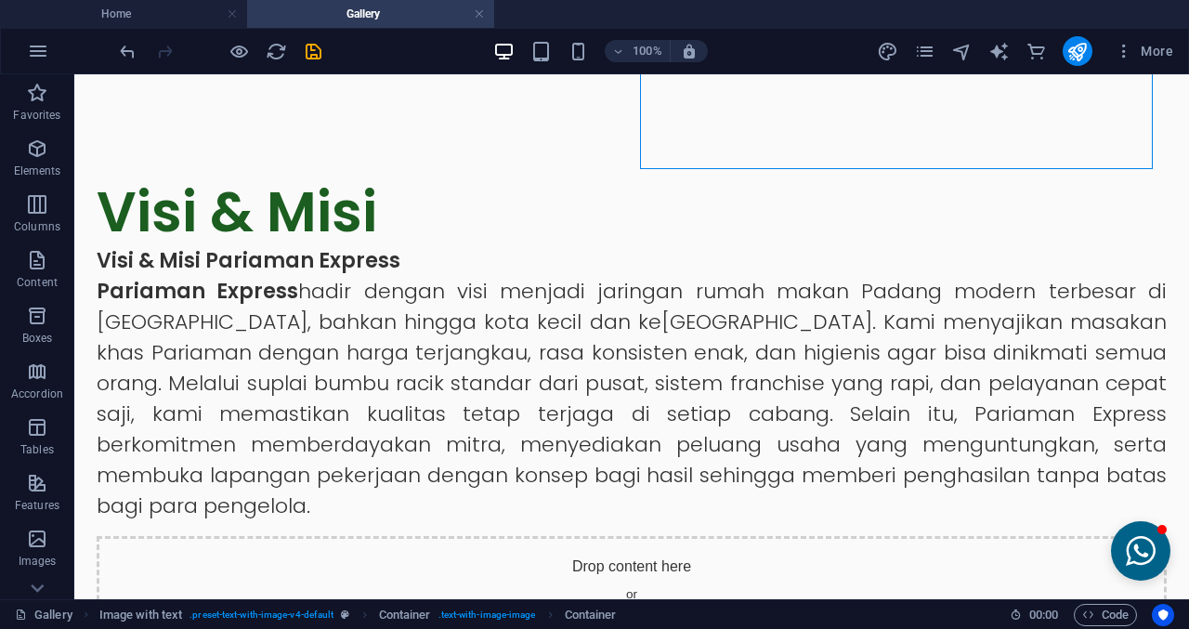
scroll to position [999, 0]
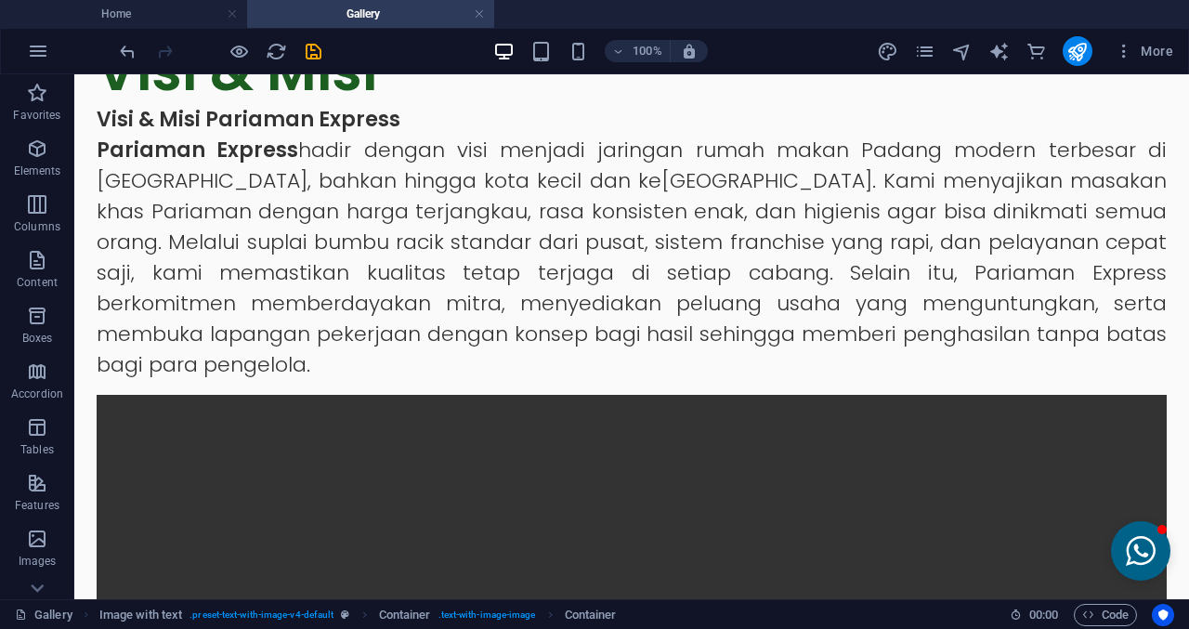
drag, startPoint x: 766, startPoint y: 278, endPoint x: 896, endPoint y: 346, distance: 146.7
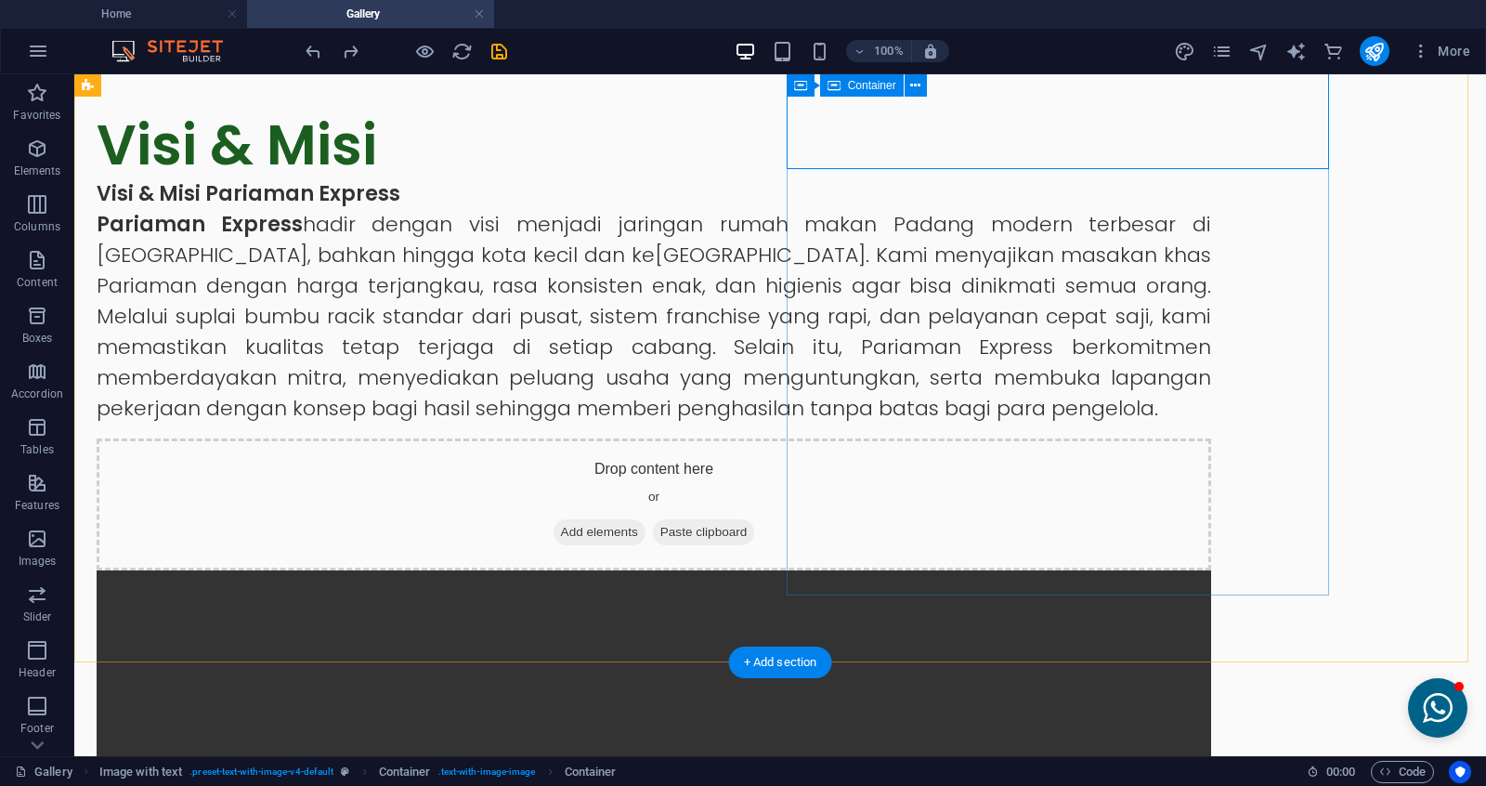
scroll to position [882, 0]
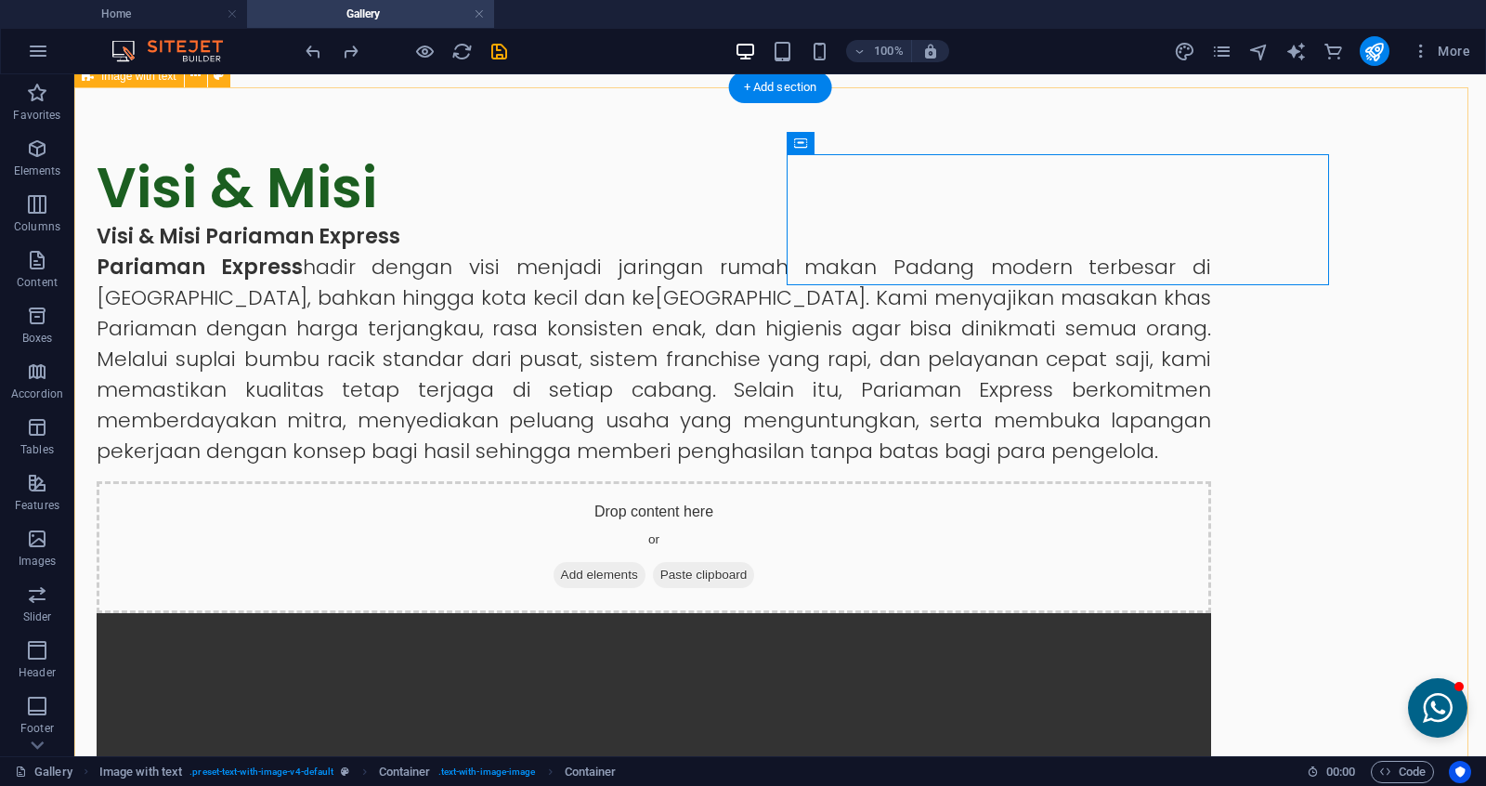
click at [1188, 187] on div "Visi & Misi Visi & Misi Pariaman Express Pariaman Express hadir dengan visi men…" at bounding box center [780, 662] width 1412 height 1150
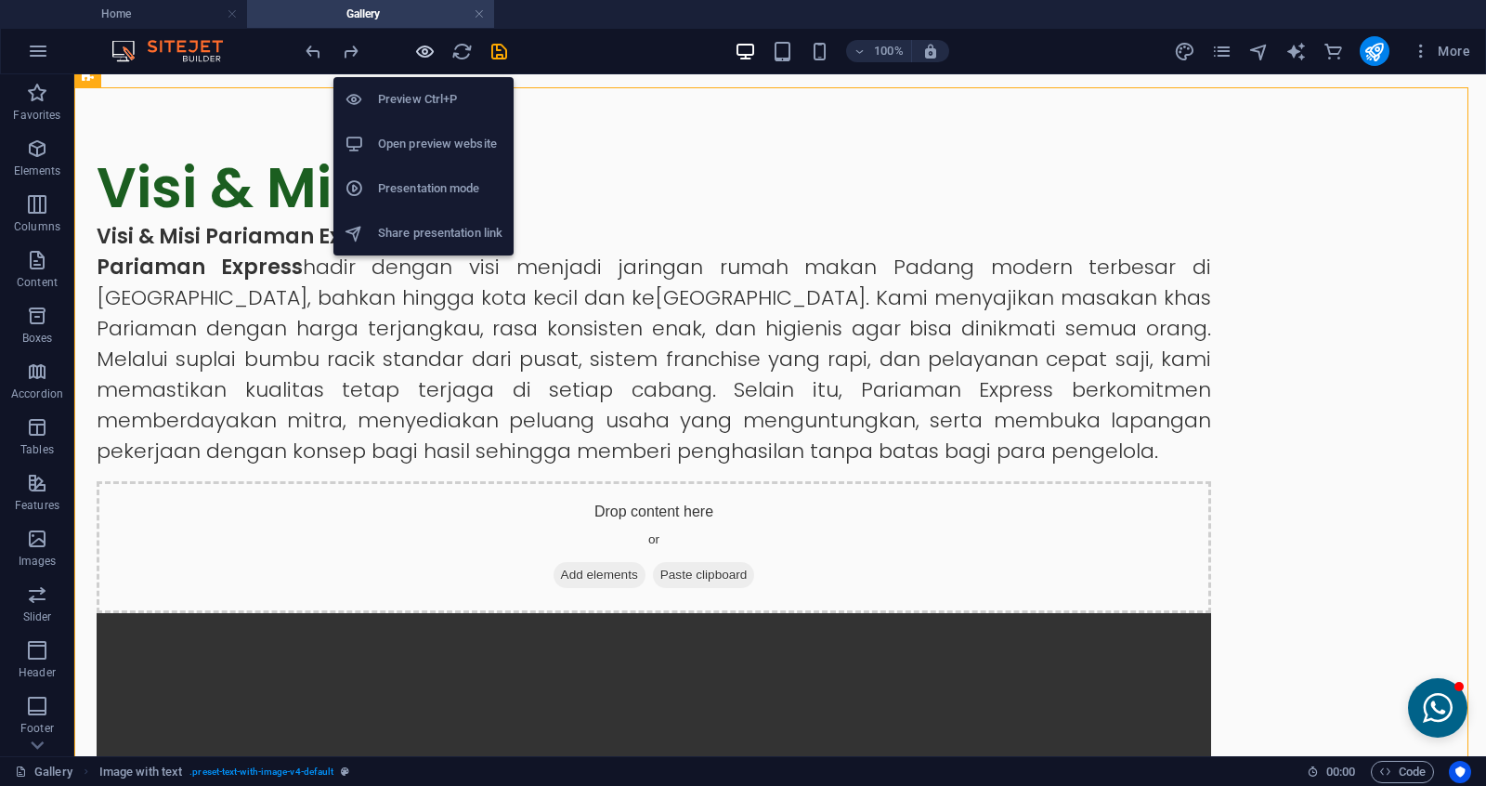
click at [414, 42] on icon "button" at bounding box center [424, 51] width 21 height 21
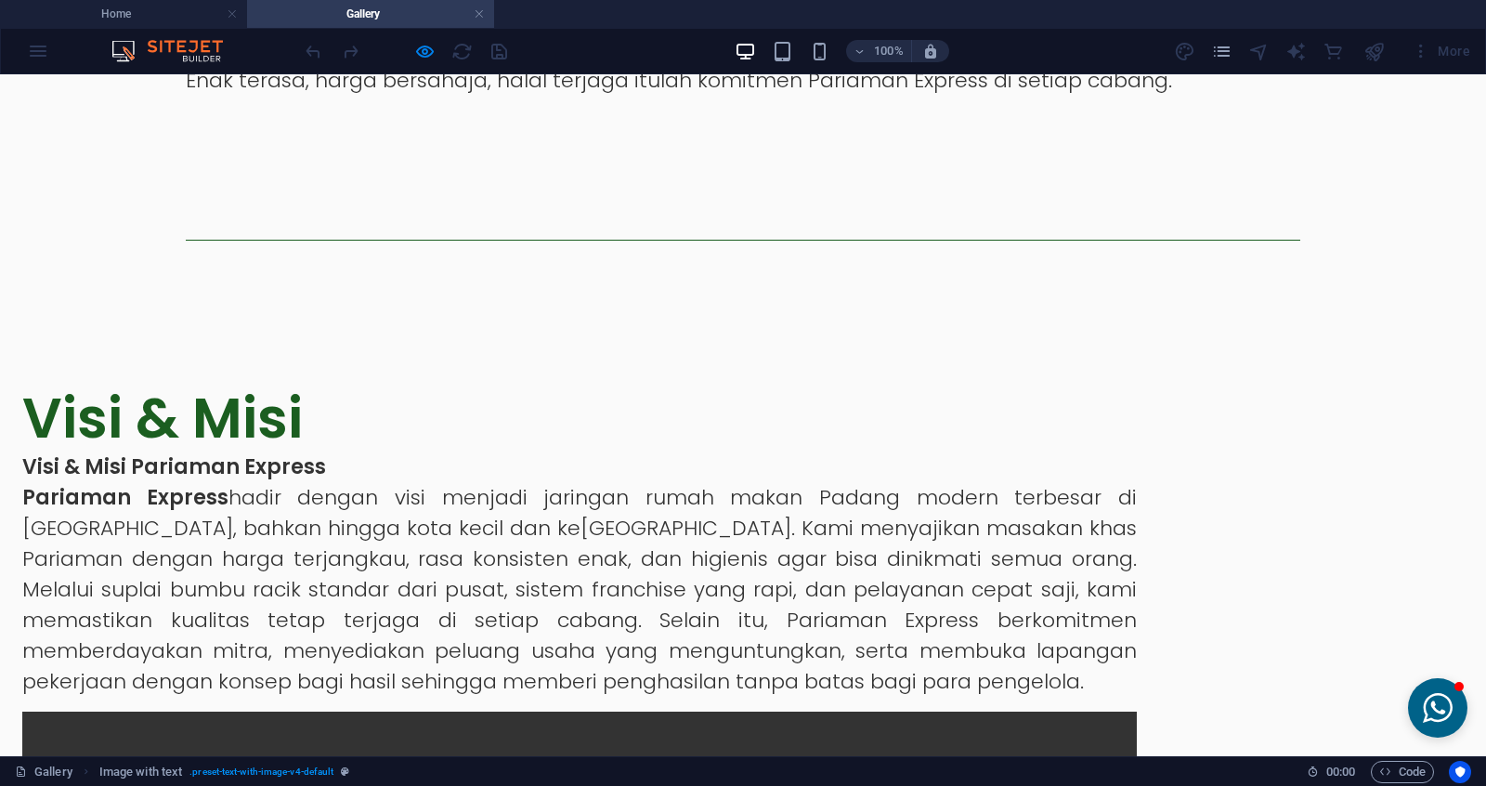
scroll to position [650, 0]
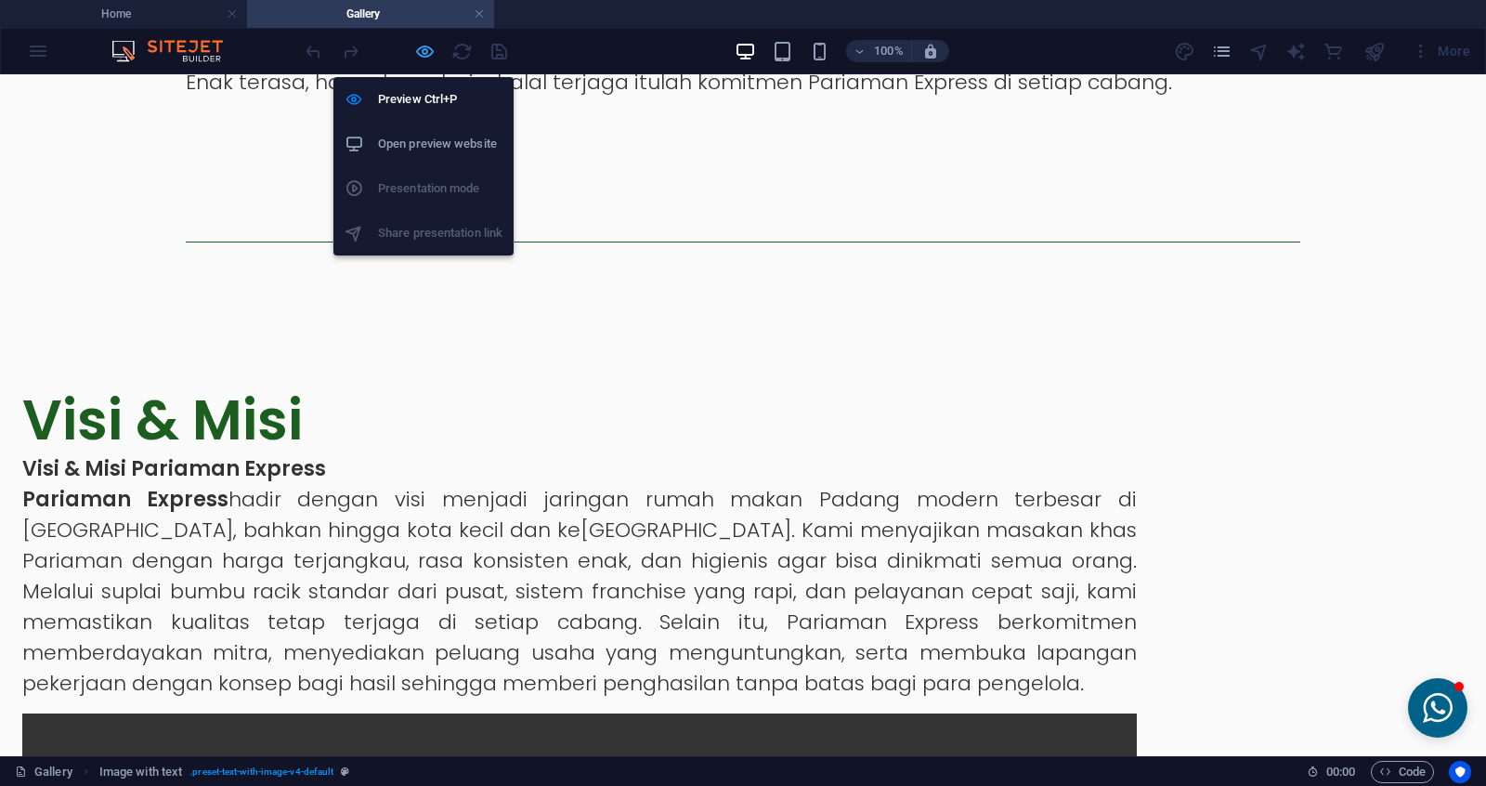
click at [424, 59] on icon "button" at bounding box center [424, 51] width 21 height 21
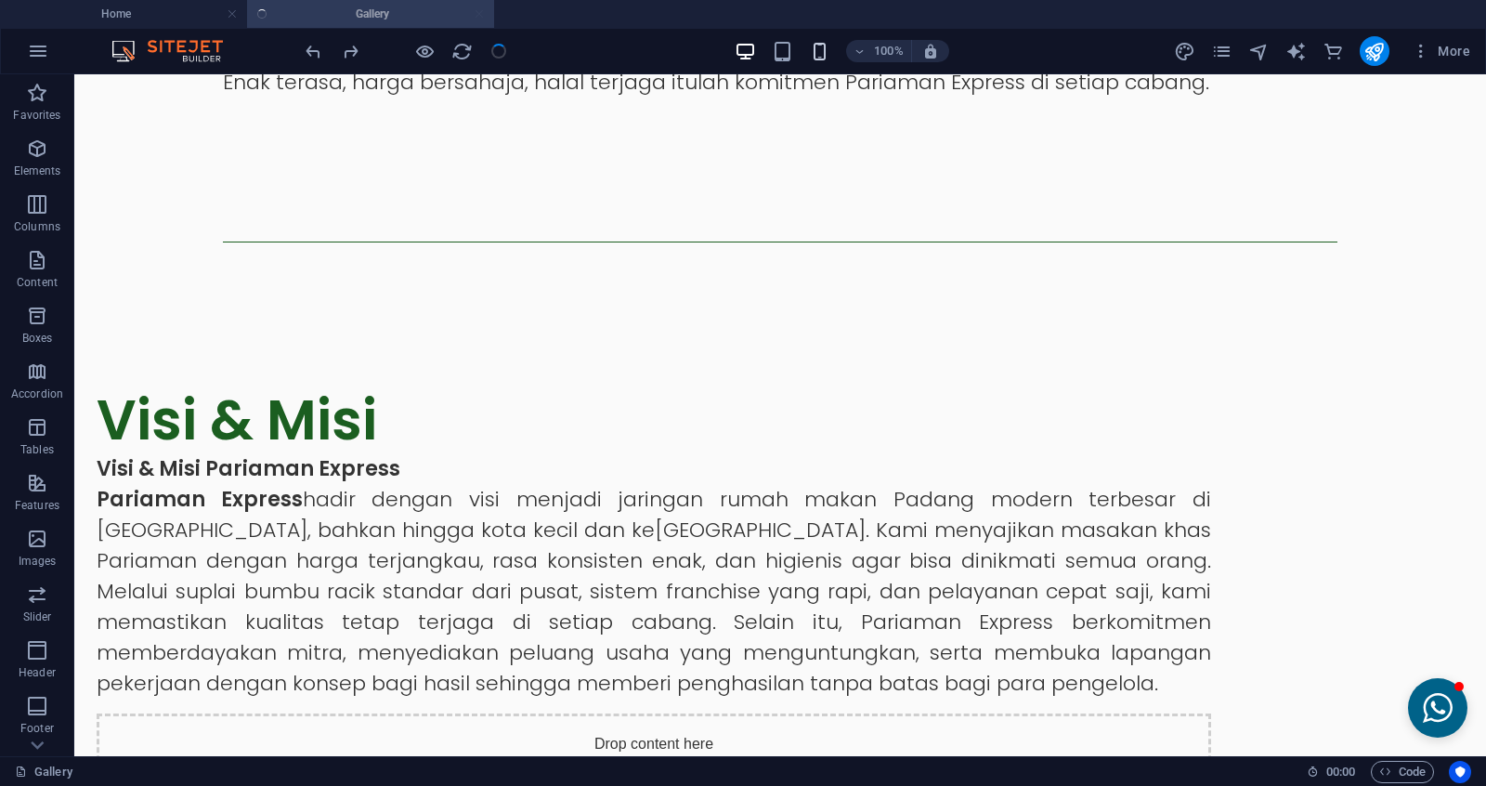
click at [819, 57] on icon "button" at bounding box center [819, 51] width 21 height 21
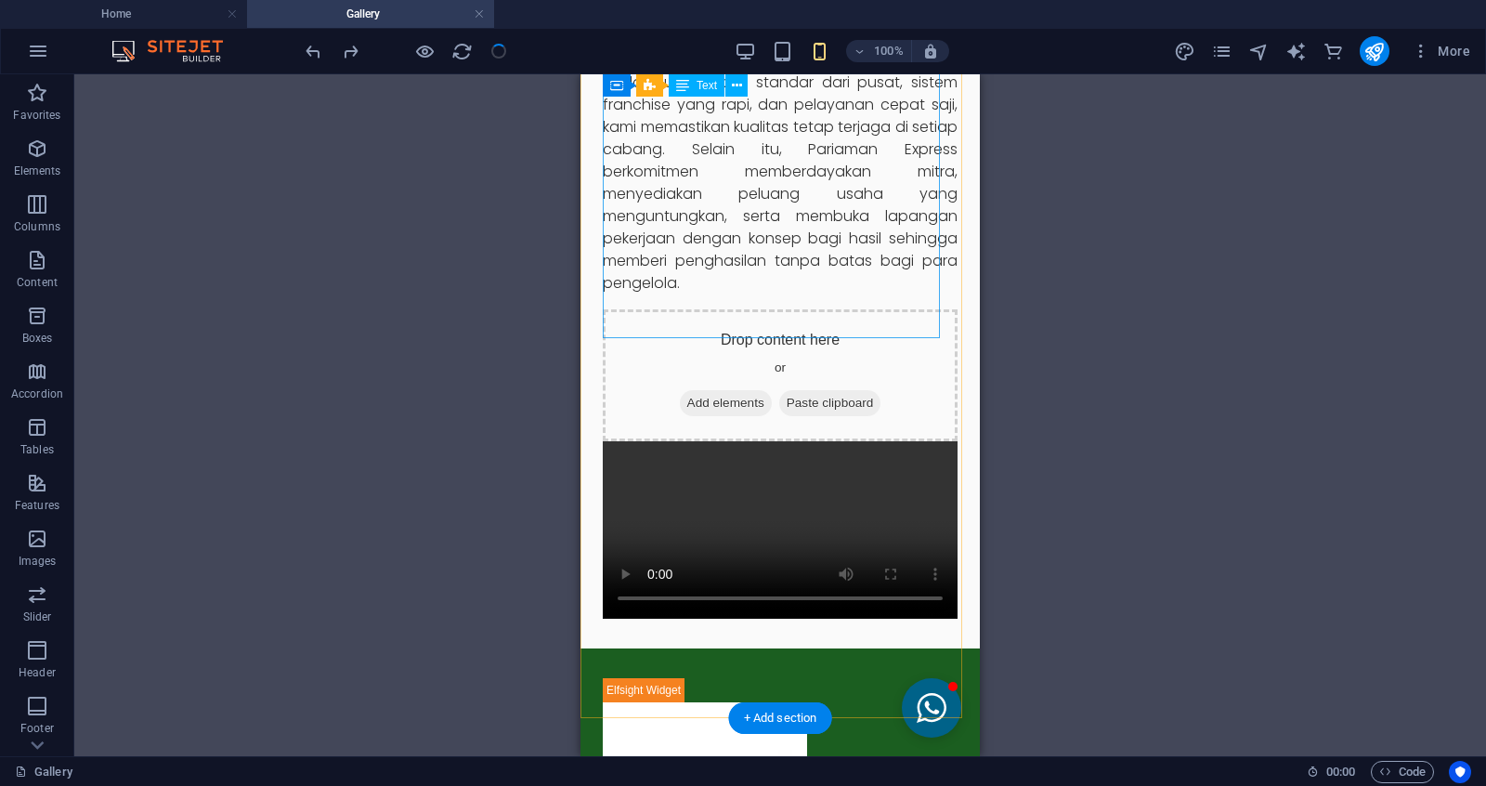
scroll to position [1347, 0]
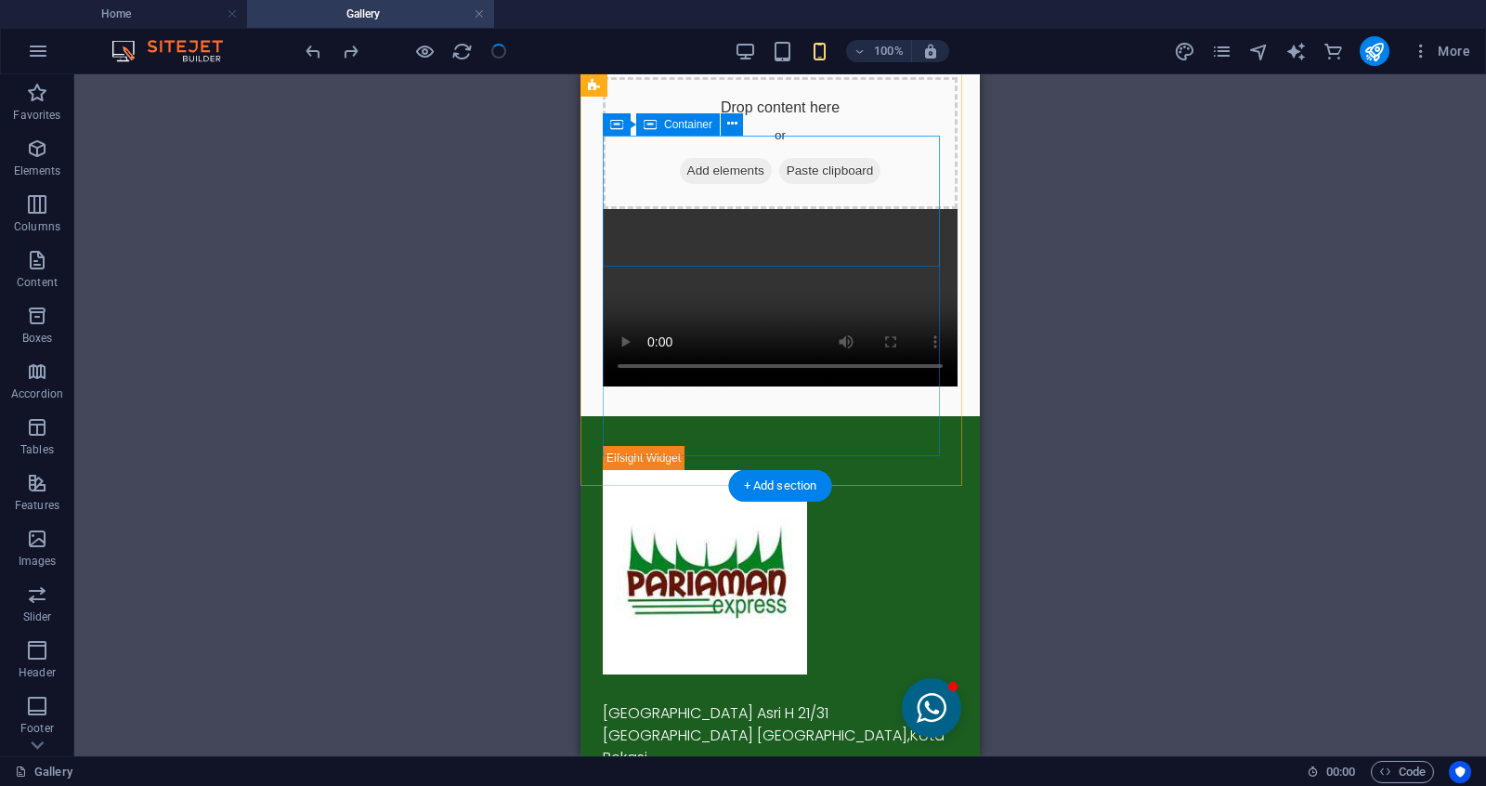
click at [851, 184] on span "Paste clipboard" at bounding box center [830, 171] width 102 height 26
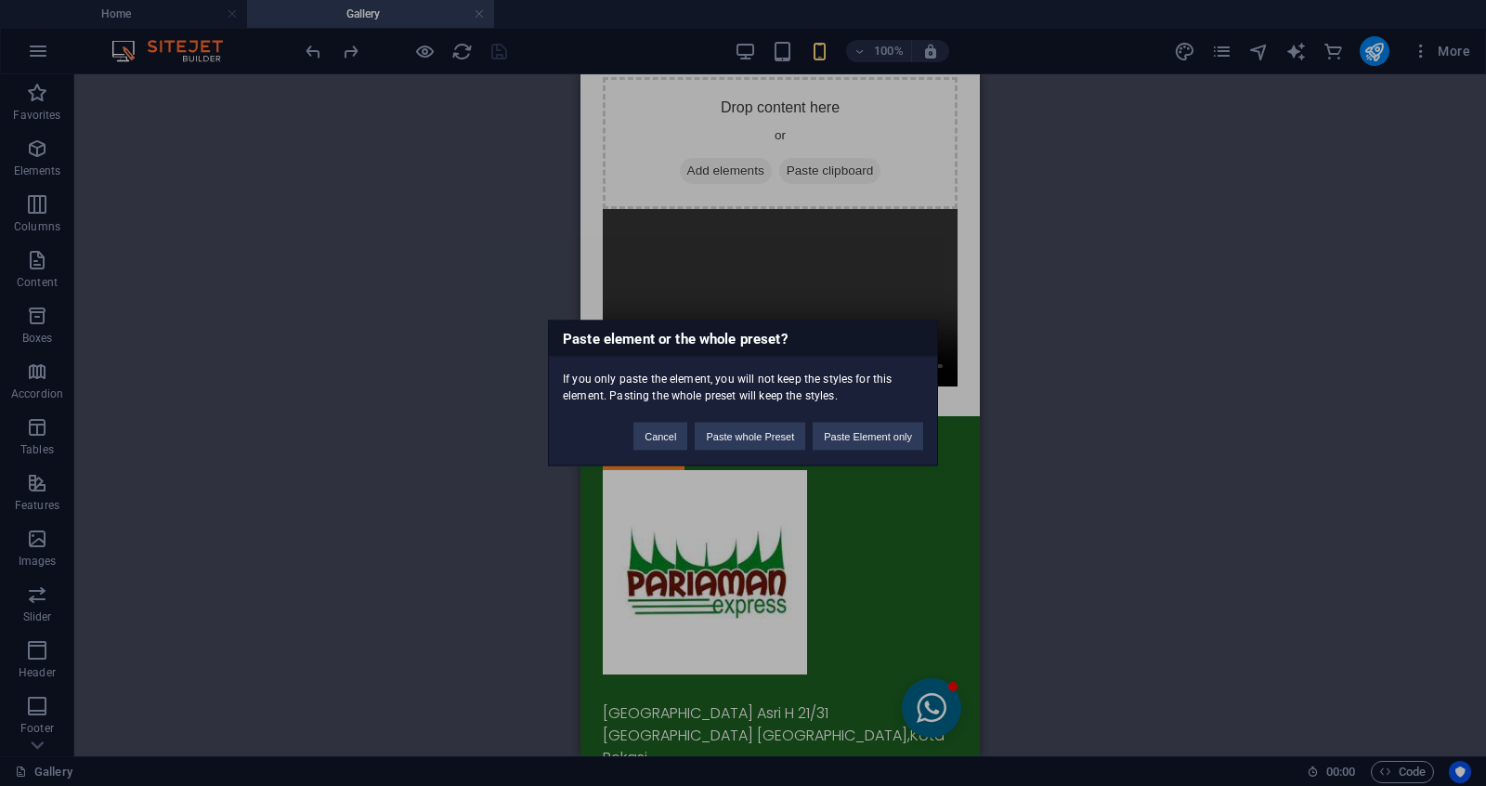
click at [666, 420] on div "Cancel Paste whole Preset Paste Element only" at bounding box center [779, 427] width 318 height 47
click at [665, 424] on button "Cancel" at bounding box center [660, 437] width 54 height 28
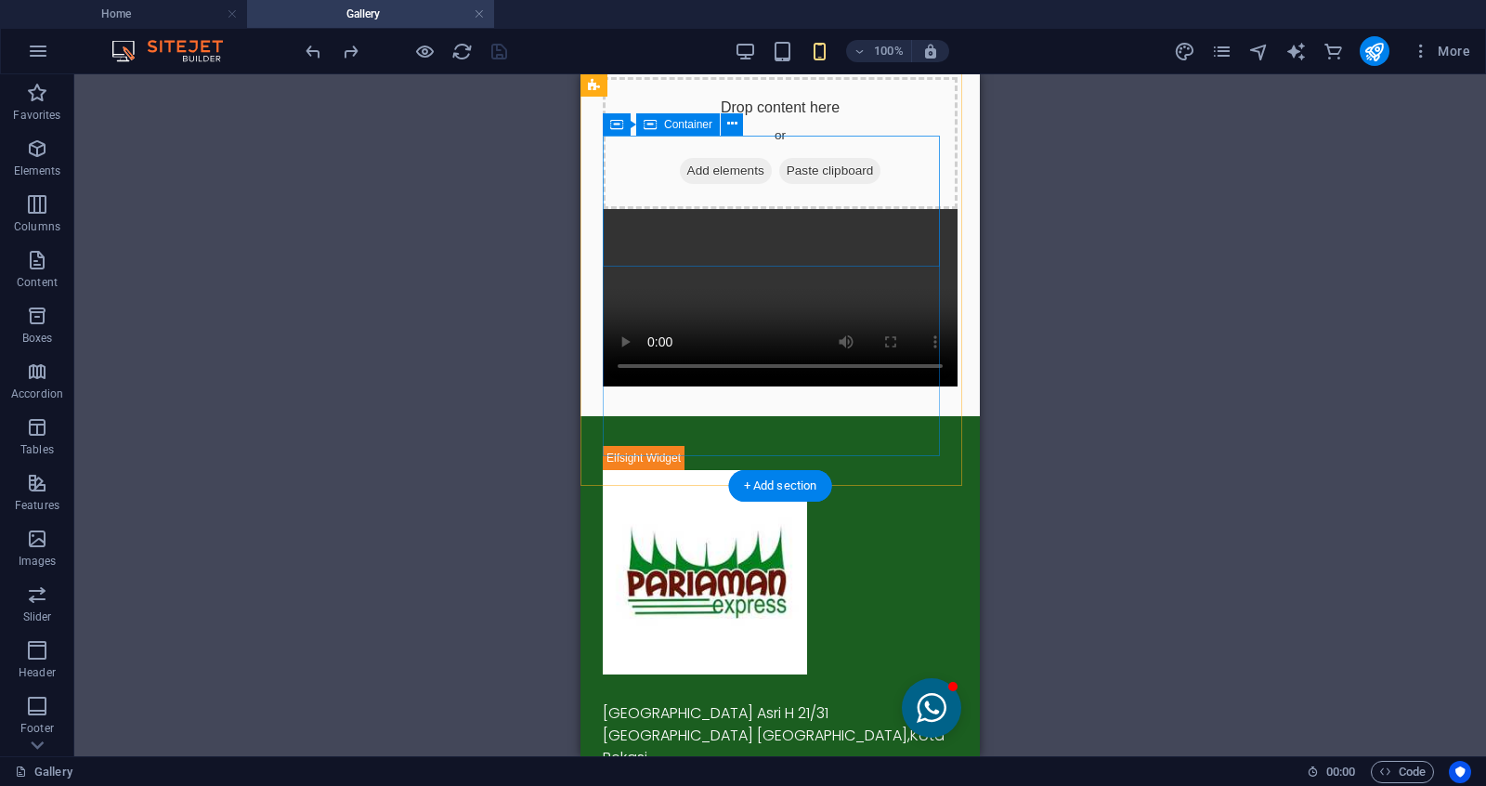
click at [852, 190] on div "Drop content here or Add elements Paste clipboard" at bounding box center [780, 143] width 355 height 132
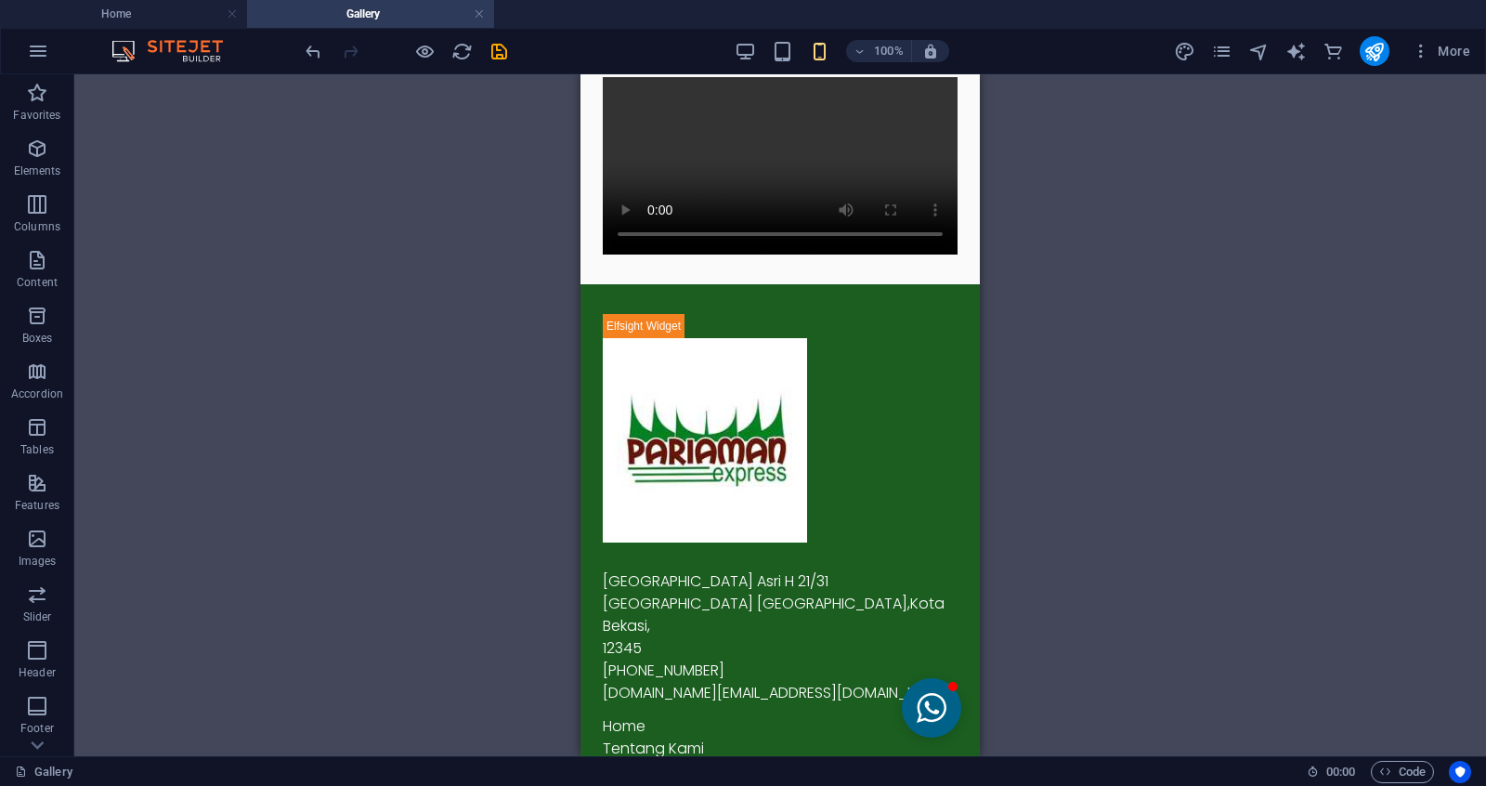
click at [1088, 434] on div "Drag here to replace the existing content. Press “Ctrl” if you want to create a…" at bounding box center [780, 415] width 1412 height 682
click at [1161, 308] on div "Drag here to replace the existing content. Press “Ctrl” if you want to create a…" at bounding box center [780, 415] width 1412 height 682
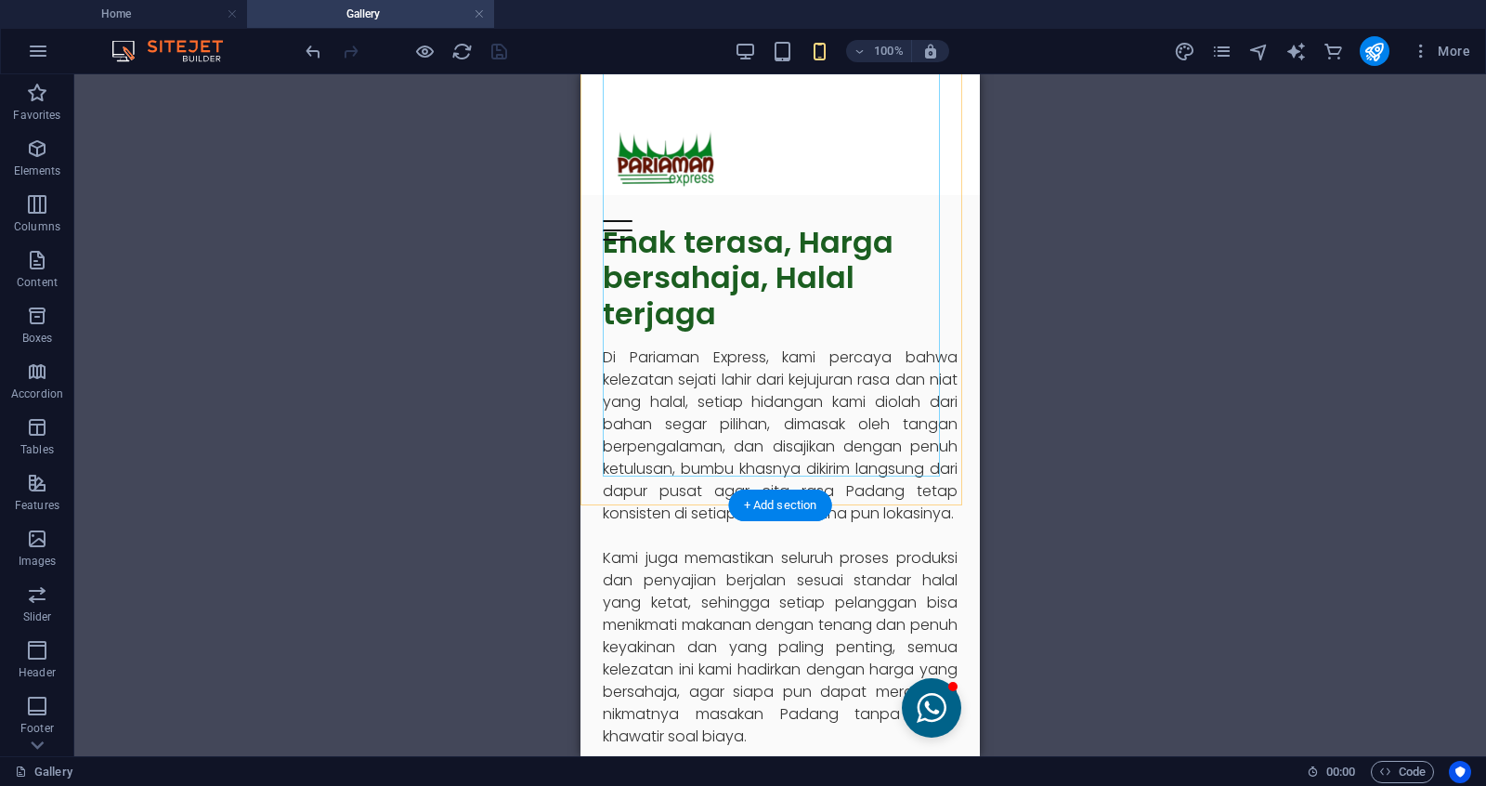
scroll to position [464, 0]
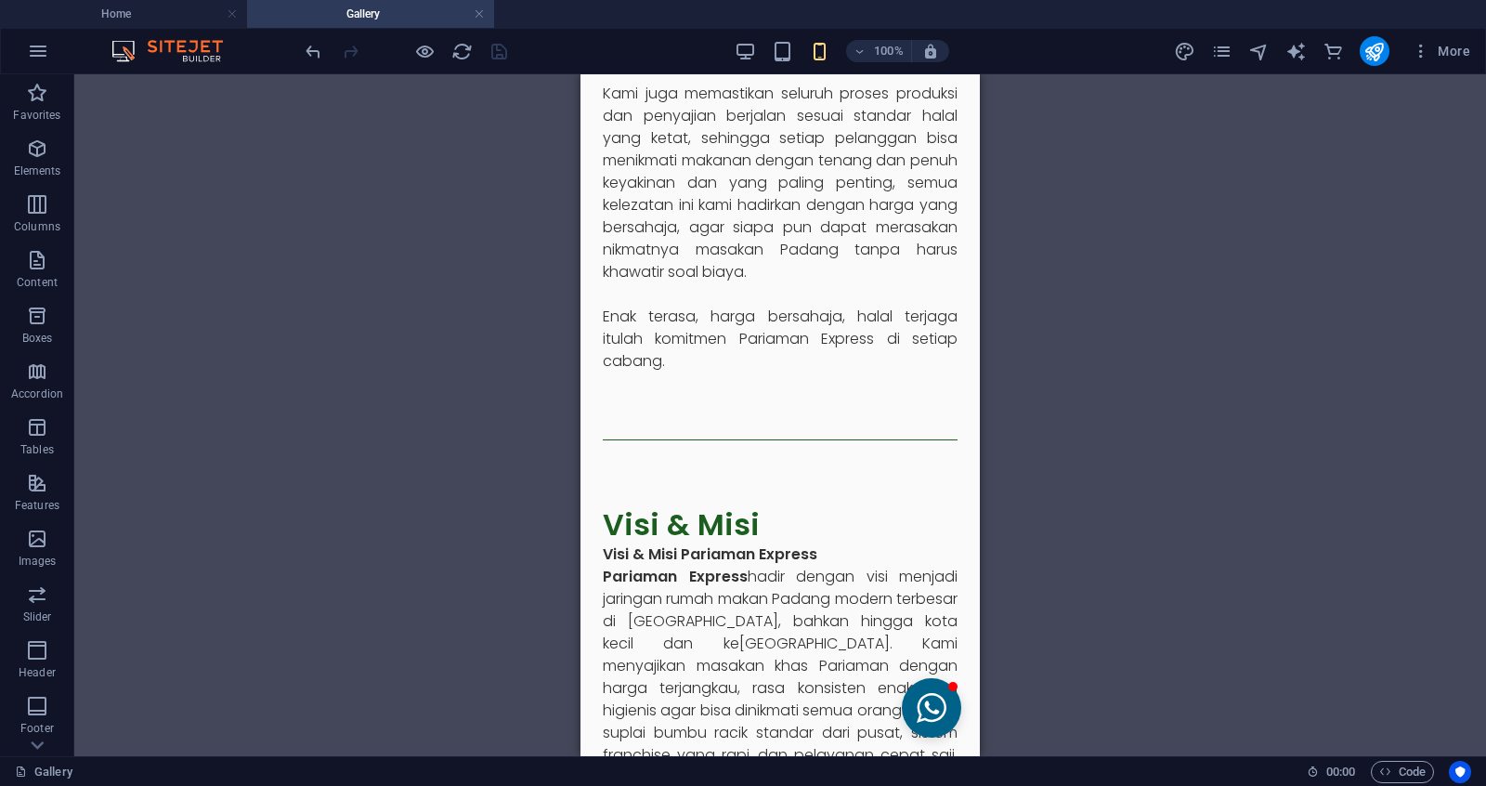
click at [1125, 319] on div "Drag here to replace the existing content. Press “Ctrl” if you want to create a…" at bounding box center [780, 415] width 1412 height 682
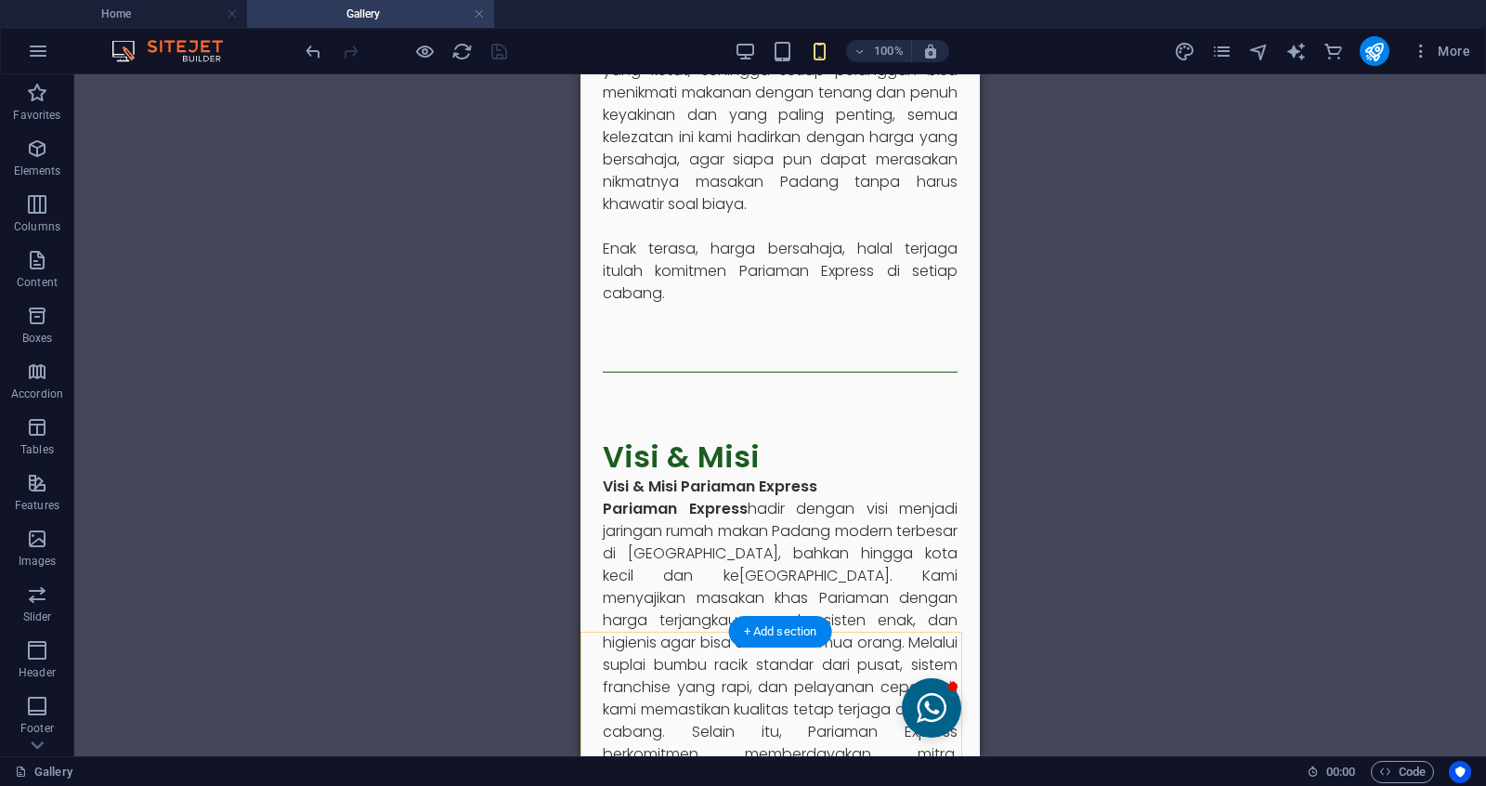
scroll to position [348, 0]
